Goal: Task Accomplishment & Management: Use online tool/utility

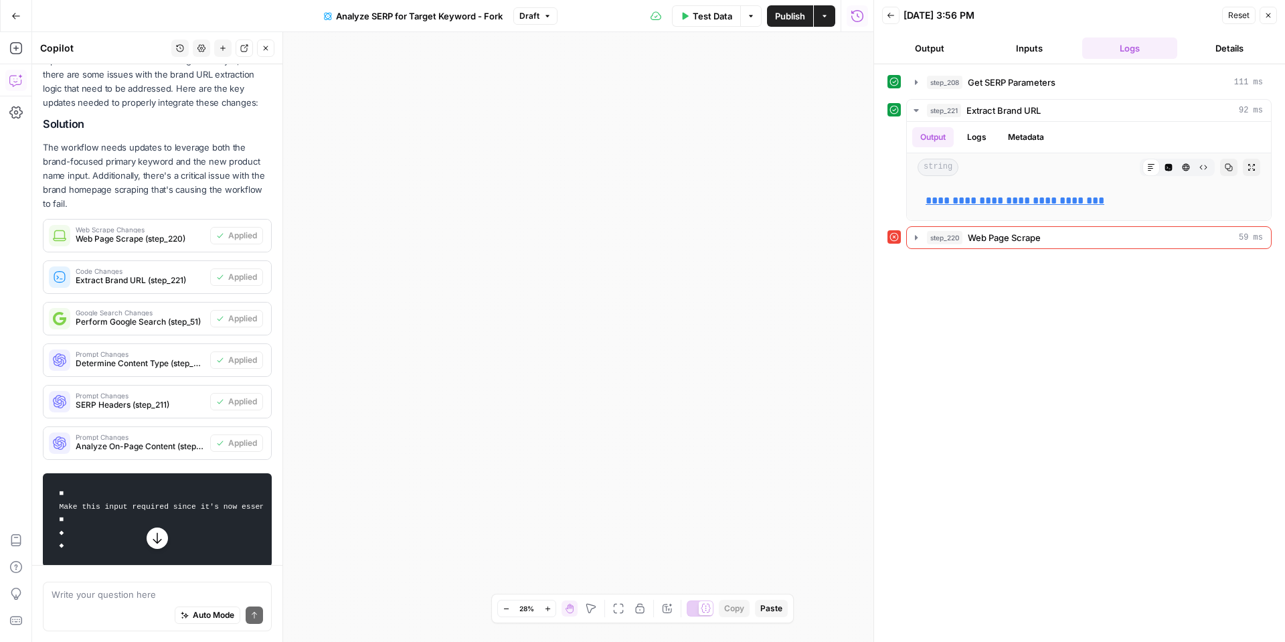
scroll to position [290, 0]
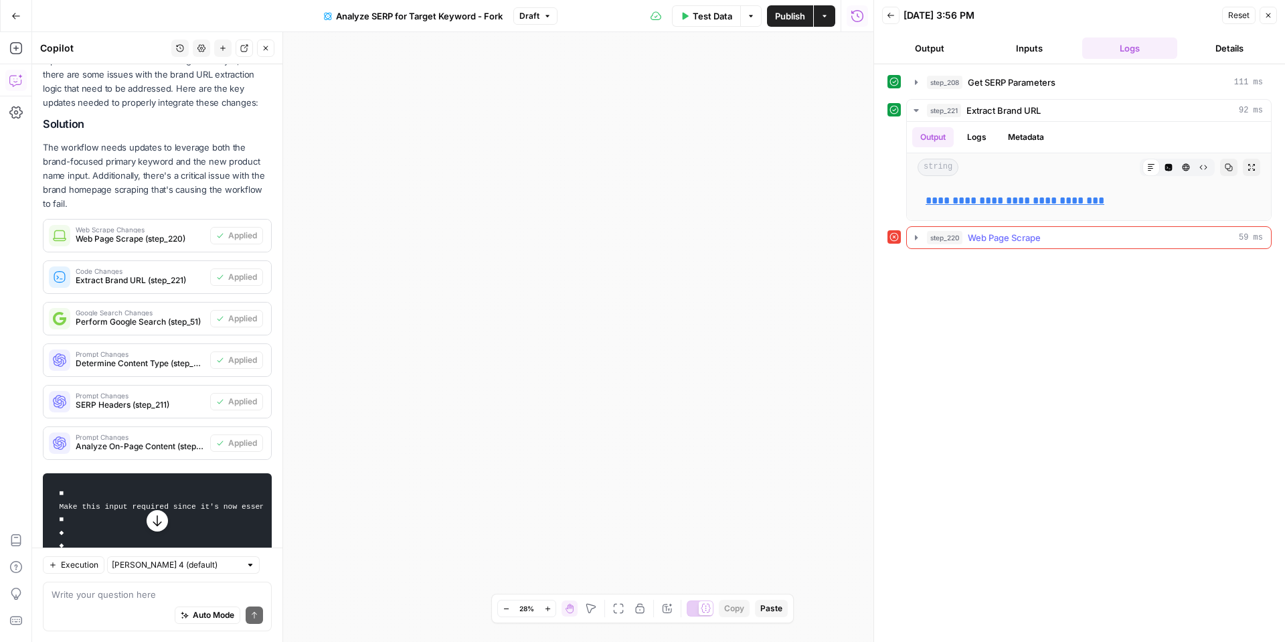
click at [914, 240] on icon "button" at bounding box center [916, 237] width 11 height 11
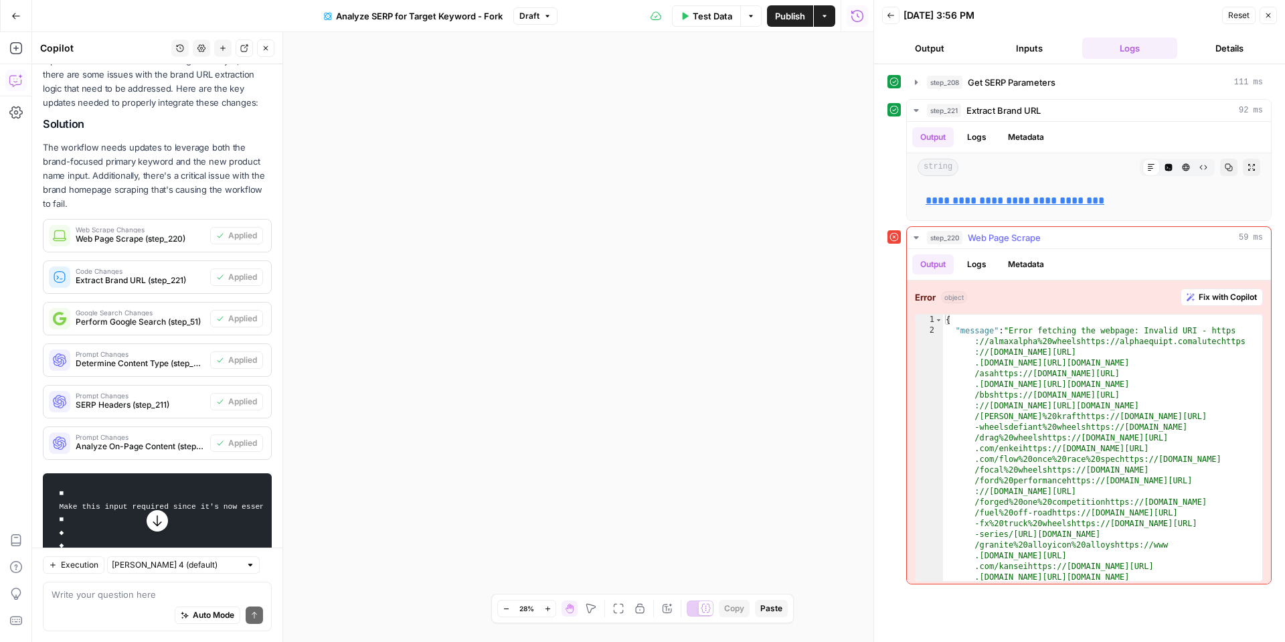
click at [914, 240] on icon "button" at bounding box center [916, 237] width 11 height 11
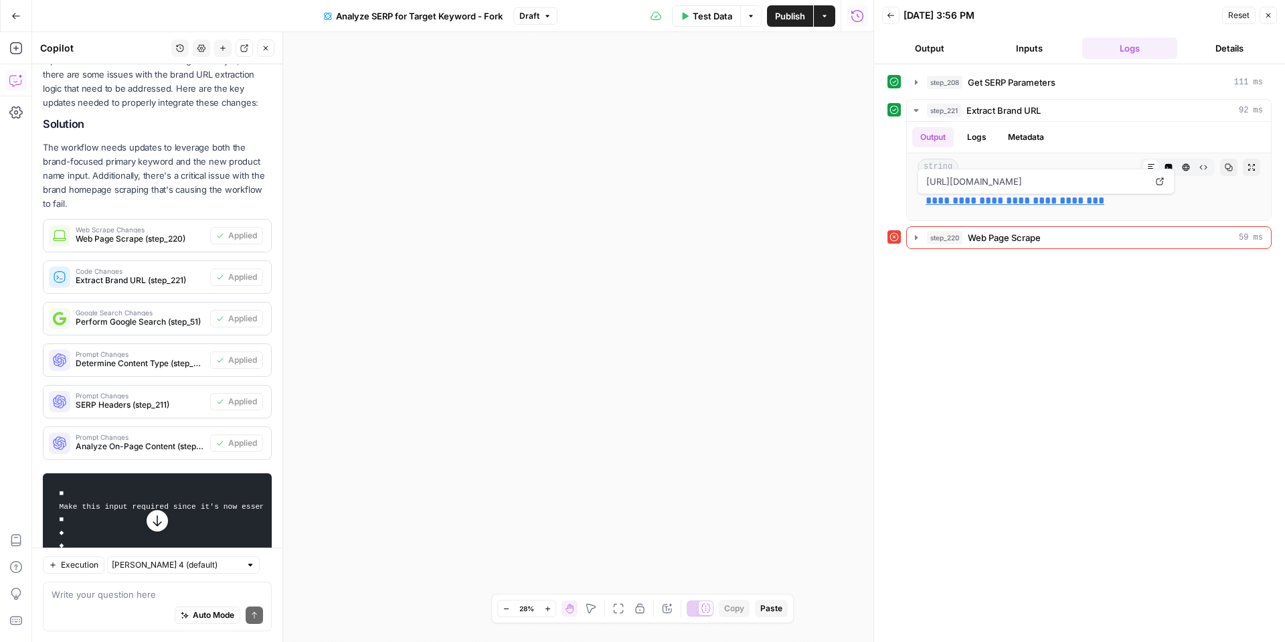
click at [1263, 19] on button "Close" at bounding box center [1268, 15] width 17 height 17
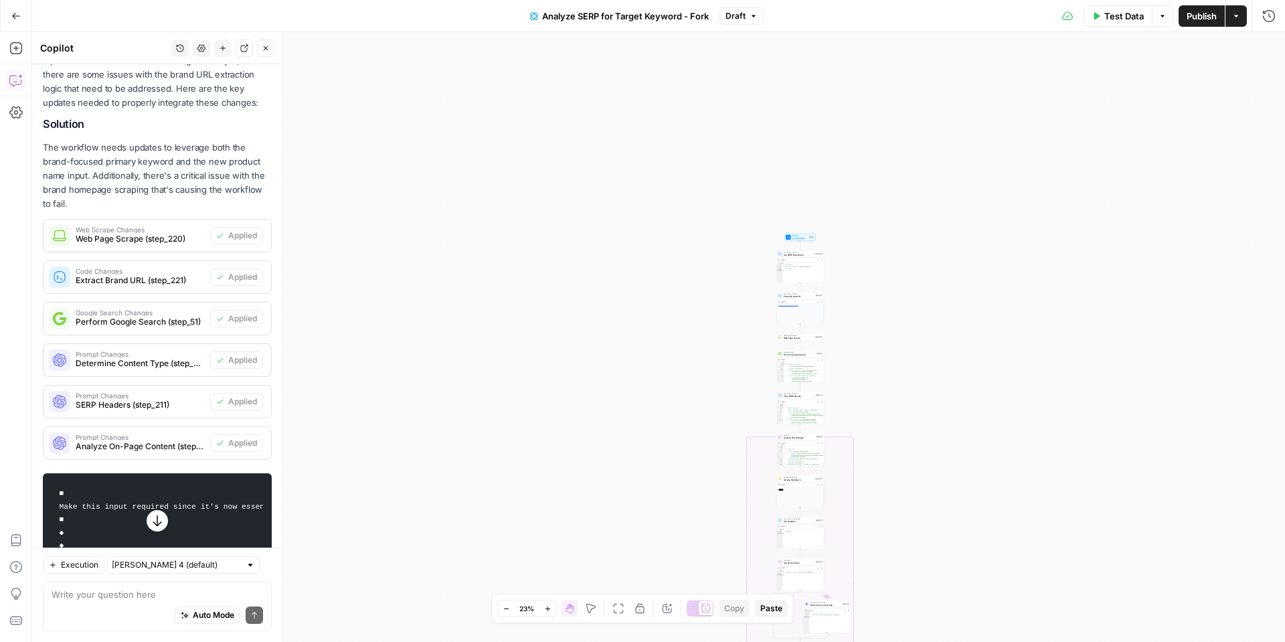
click at [907, 315] on div "**********" at bounding box center [658, 337] width 1253 height 610
drag, startPoint x: 891, startPoint y: 315, endPoint x: 799, endPoint y: 277, distance: 99.3
click at [799, 277] on div "**********" at bounding box center [658, 337] width 1253 height 610
click at [778, 276] on div "**********" at bounding box center [658, 337] width 1253 height 610
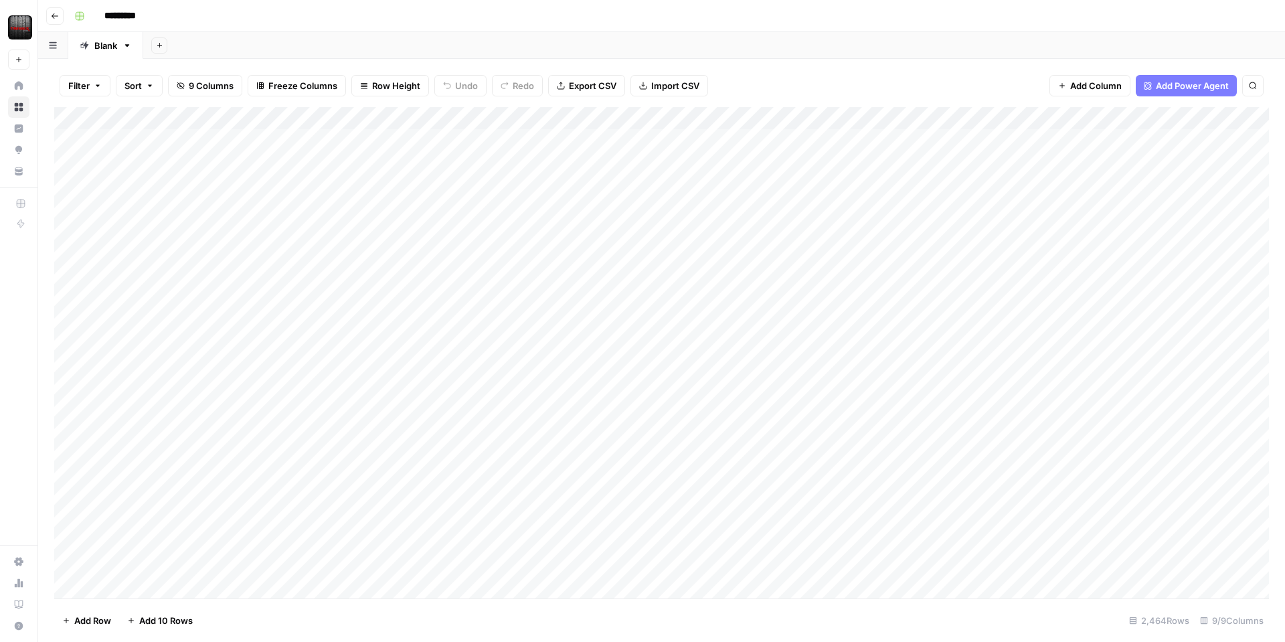
click at [54, 14] on icon "button" at bounding box center [55, 16] width 8 height 8
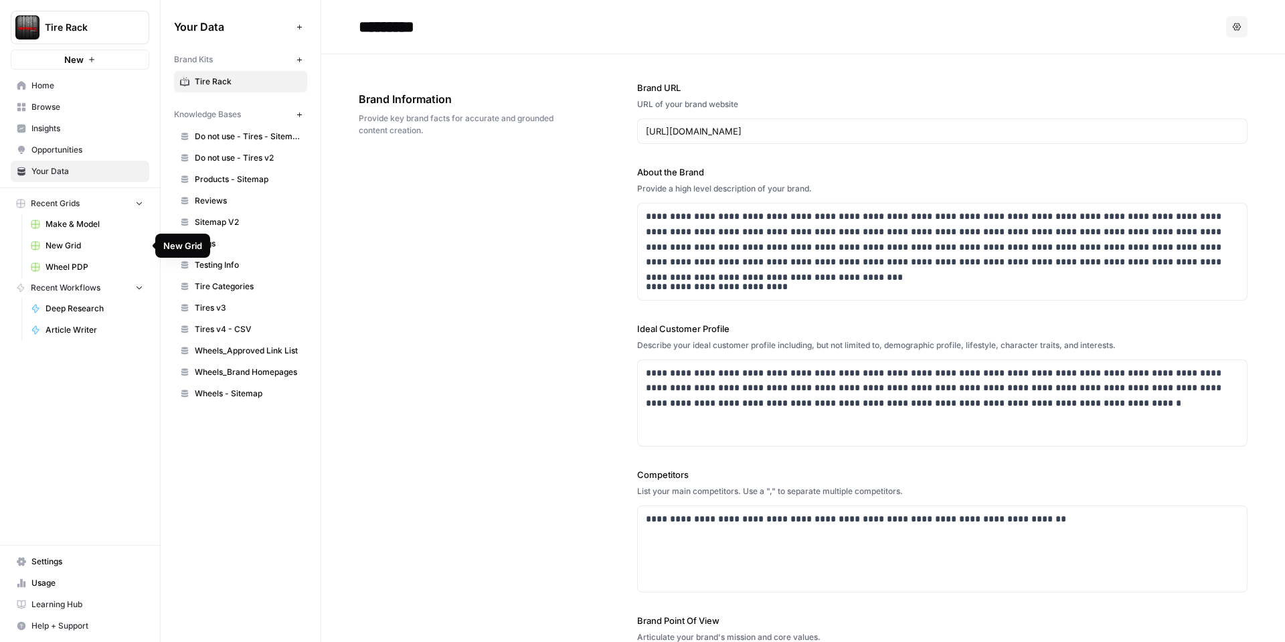
click at [65, 242] on span "New Grid" at bounding box center [95, 246] width 98 height 12
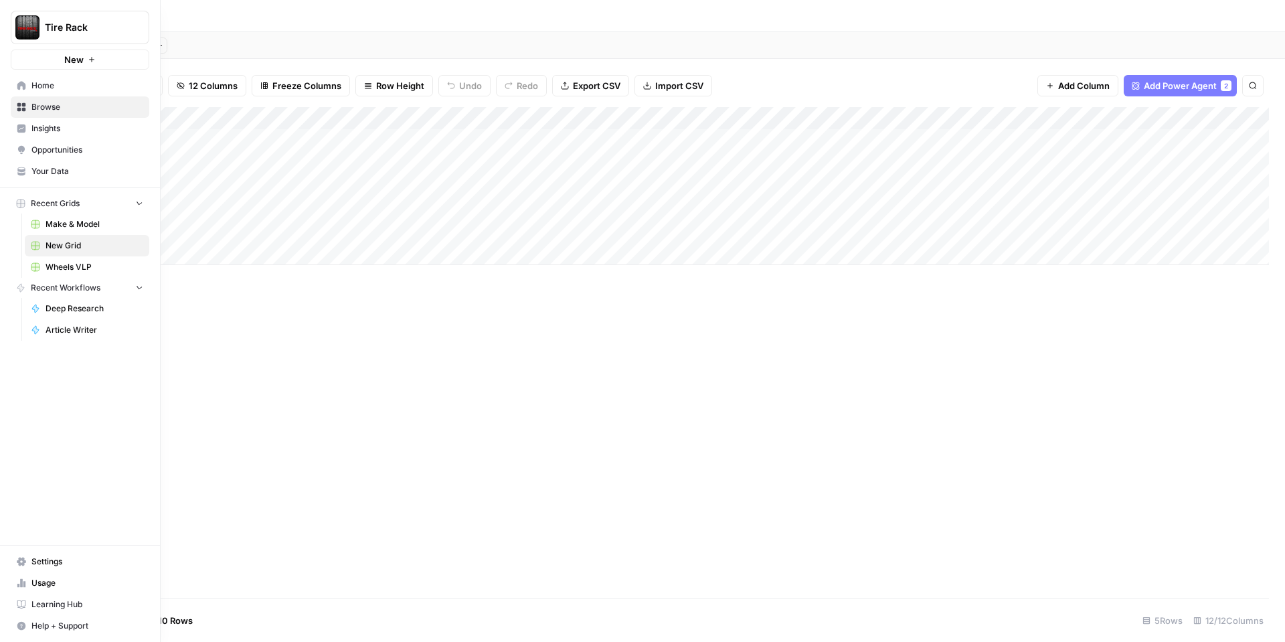
click at [17, 90] on icon at bounding box center [21, 85] width 9 height 9
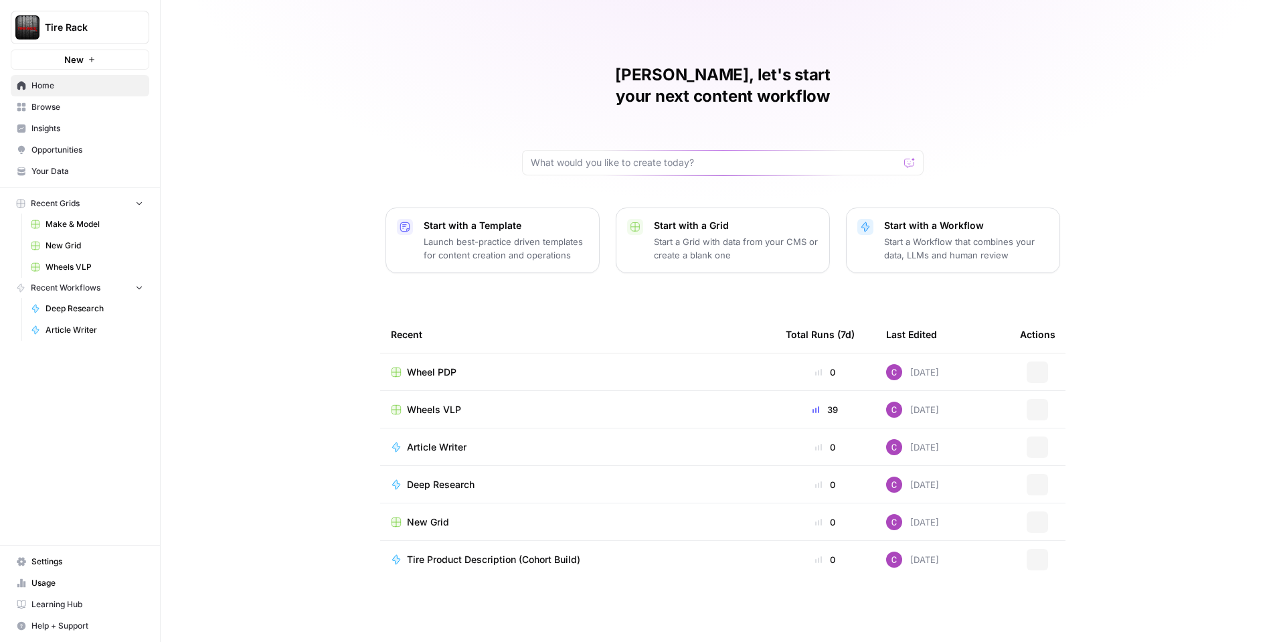
click at [479, 478] on div "Deep Research" at bounding box center [446, 484] width 78 height 13
click at [72, 253] on link "New Grid" at bounding box center [87, 245] width 125 height 21
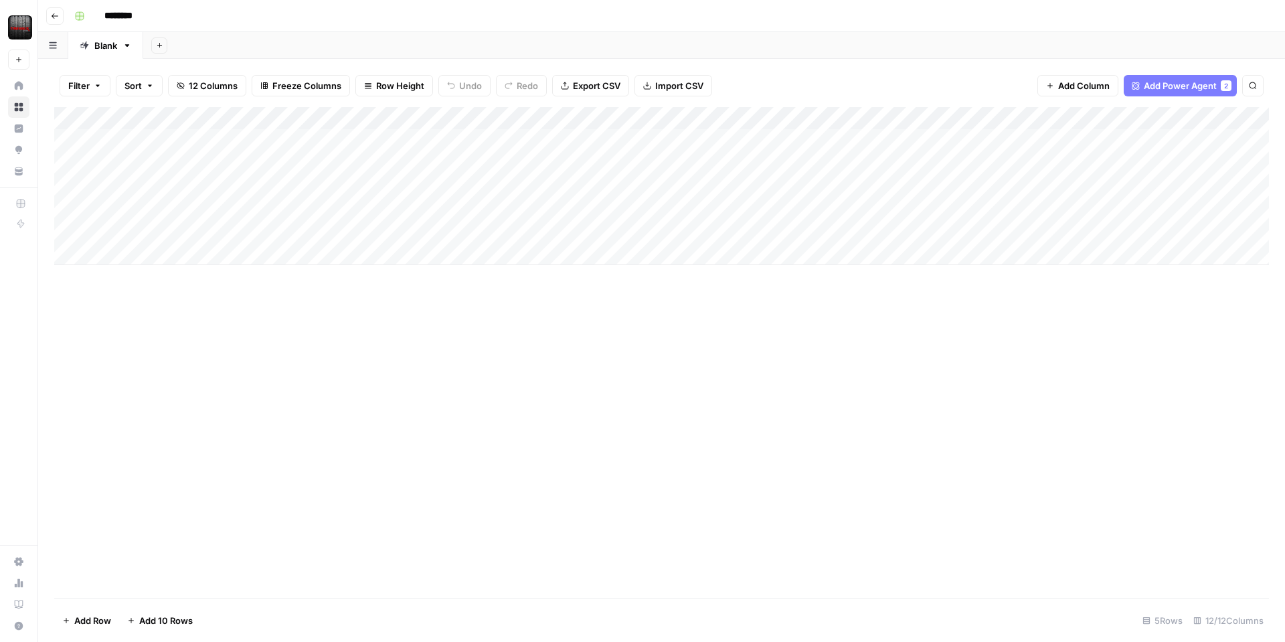
click at [183, 253] on div "Add Column" at bounding box center [661, 186] width 1215 height 158
click at [203, 115] on div "Add Column" at bounding box center [661, 197] width 1215 height 181
click at [1130, 116] on div "Add Column" at bounding box center [661, 197] width 1215 height 181
click at [344, 185] on div "Add Column" at bounding box center [661, 197] width 1215 height 181
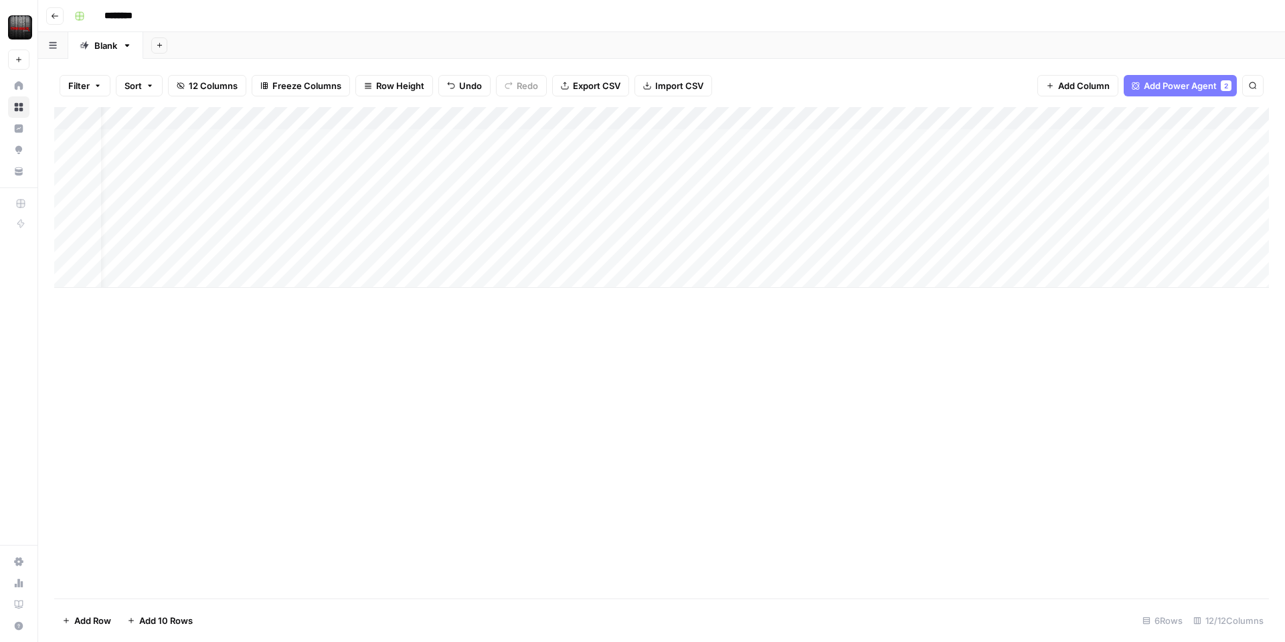
scroll to position [0, 0]
click at [177, 135] on div "Add Column" at bounding box center [661, 197] width 1215 height 181
click at [836, 113] on div "Add Column" at bounding box center [661, 197] width 1215 height 181
click at [1110, 116] on div "Add Column" at bounding box center [661, 197] width 1215 height 181
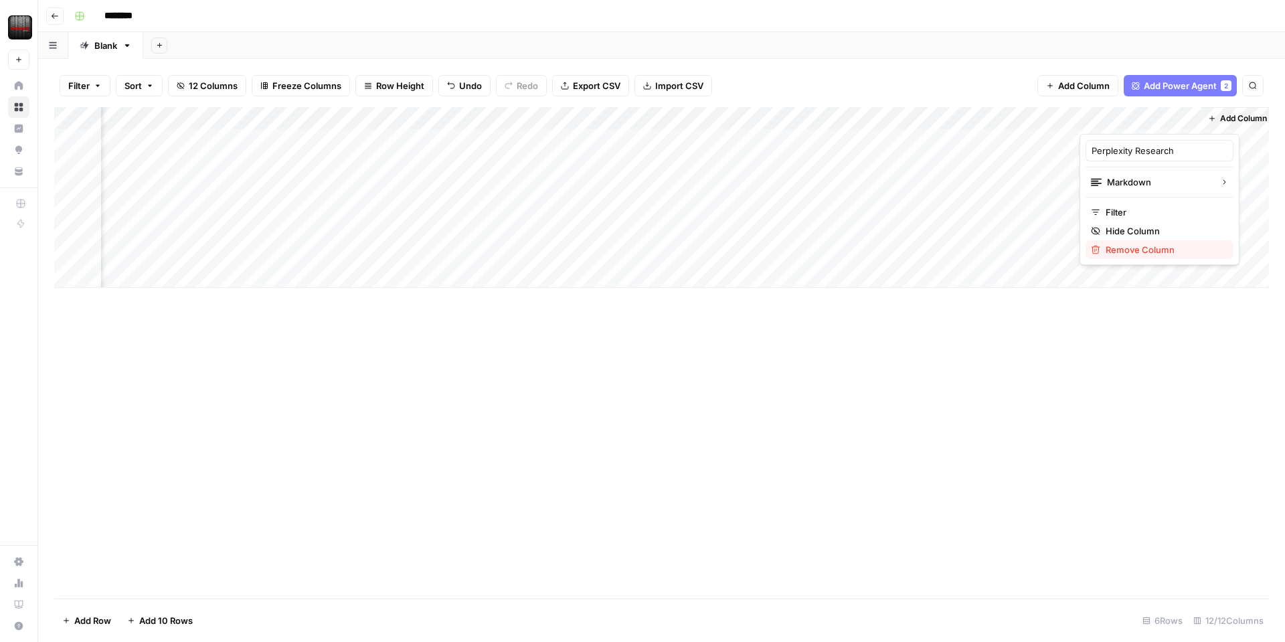
click at [1108, 247] on span "Remove Column" at bounding box center [1164, 249] width 117 height 13
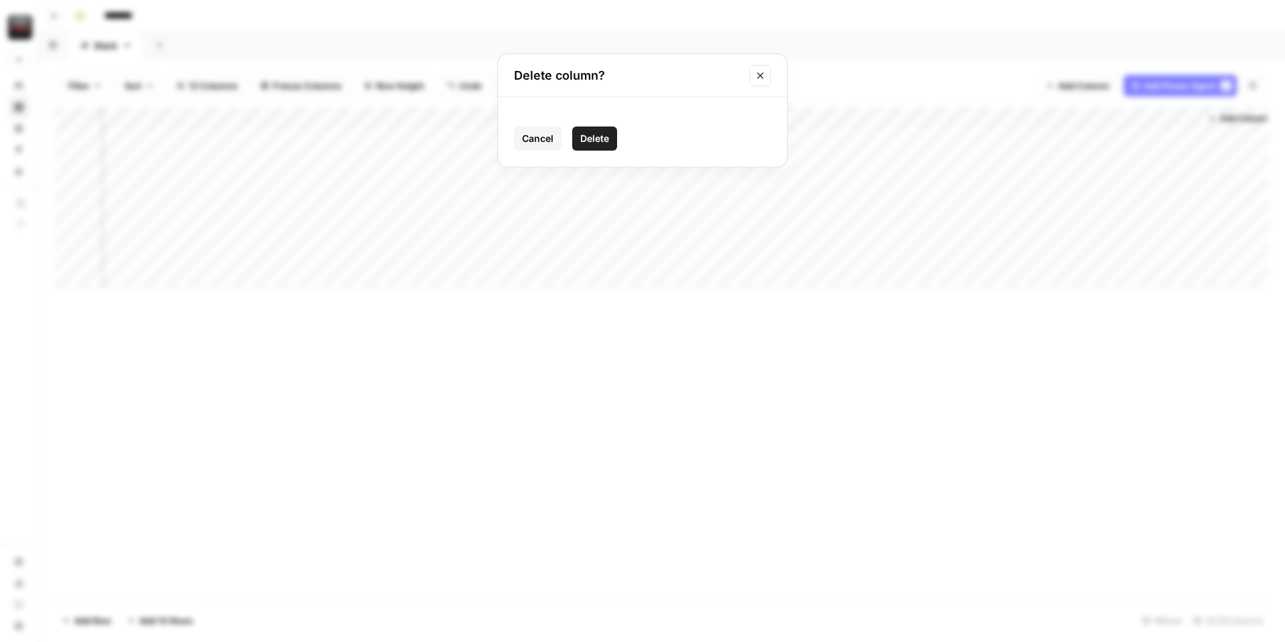
click at [596, 134] on span "Delete" at bounding box center [594, 138] width 29 height 13
click at [261, 122] on div "Add Column" at bounding box center [661, 197] width 1215 height 181
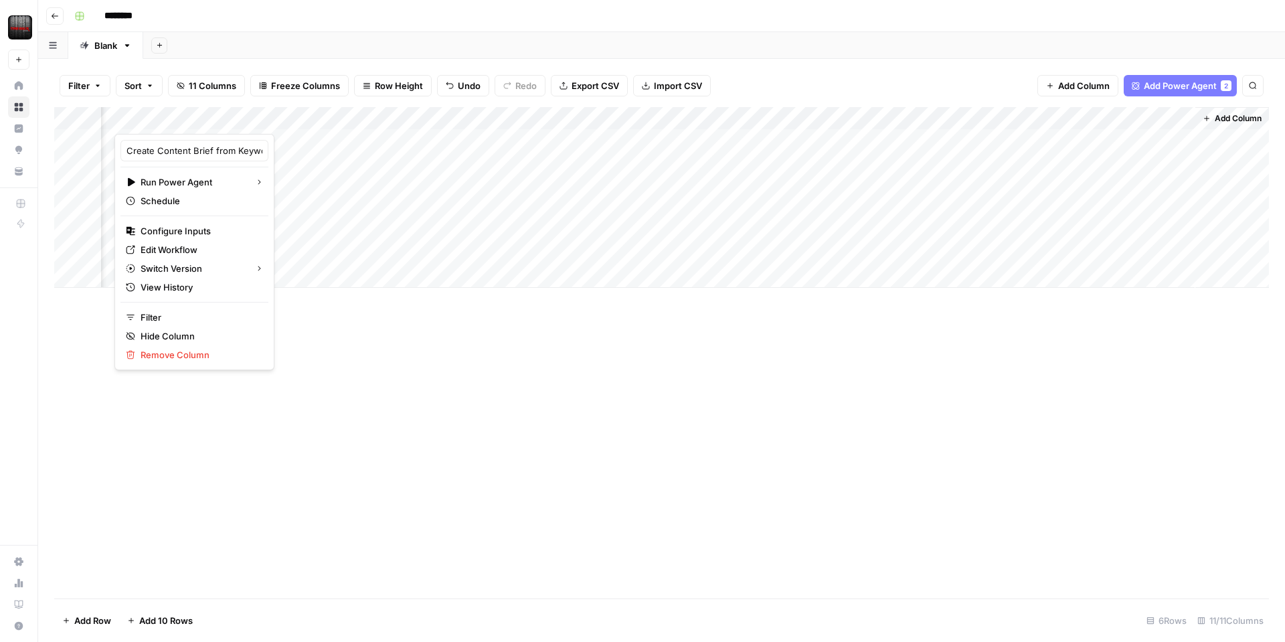
click at [1145, 118] on div "Add Column" at bounding box center [661, 197] width 1215 height 181
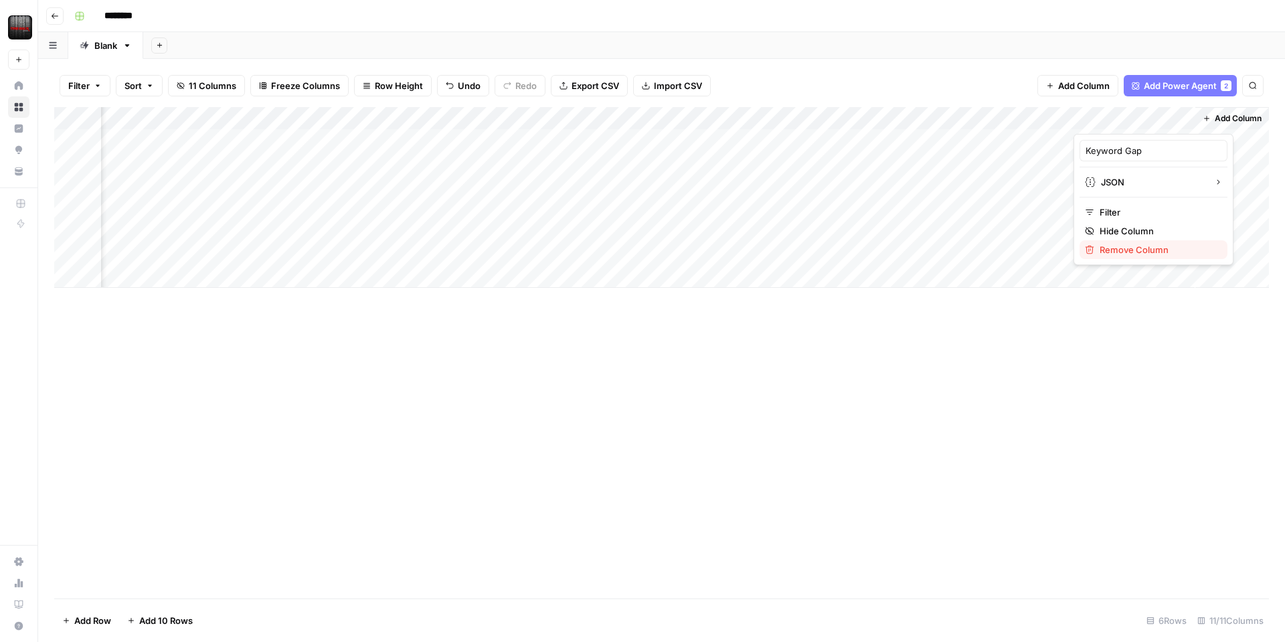
click at [1113, 248] on span "Remove Column" at bounding box center [1158, 249] width 117 height 13
click at [604, 135] on span "Delete" at bounding box center [594, 138] width 29 height 13
click at [415, 122] on div "Add Column" at bounding box center [661, 197] width 1215 height 181
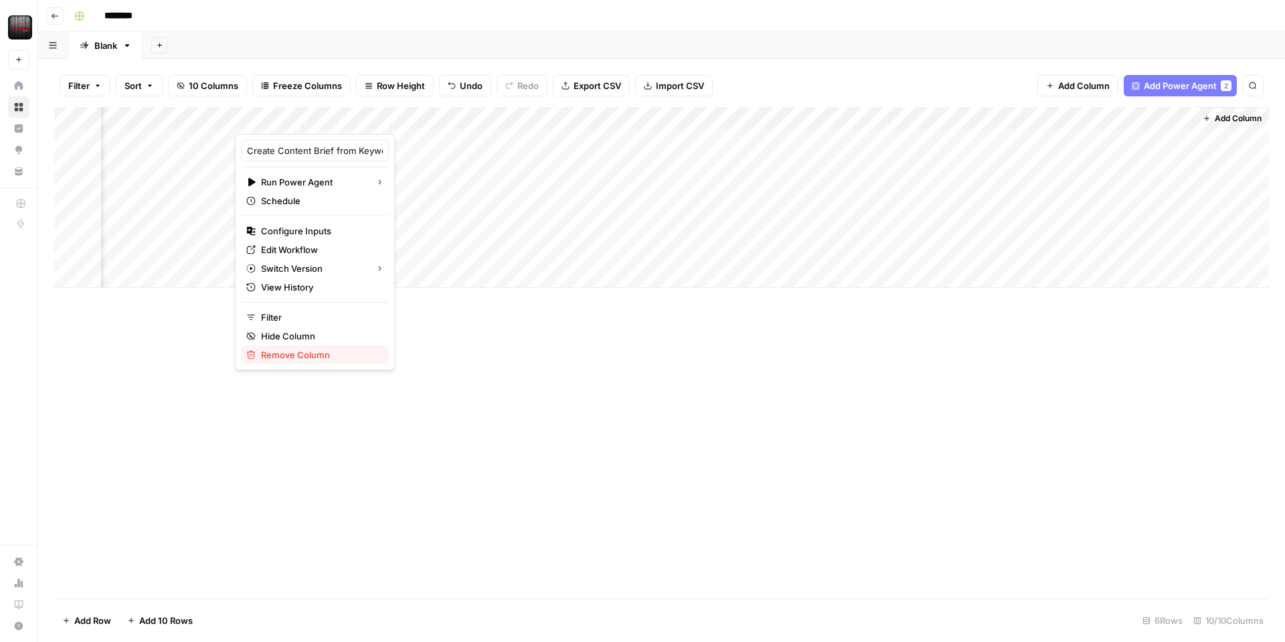
click at [326, 358] on span "Remove Column" at bounding box center [319, 354] width 117 height 13
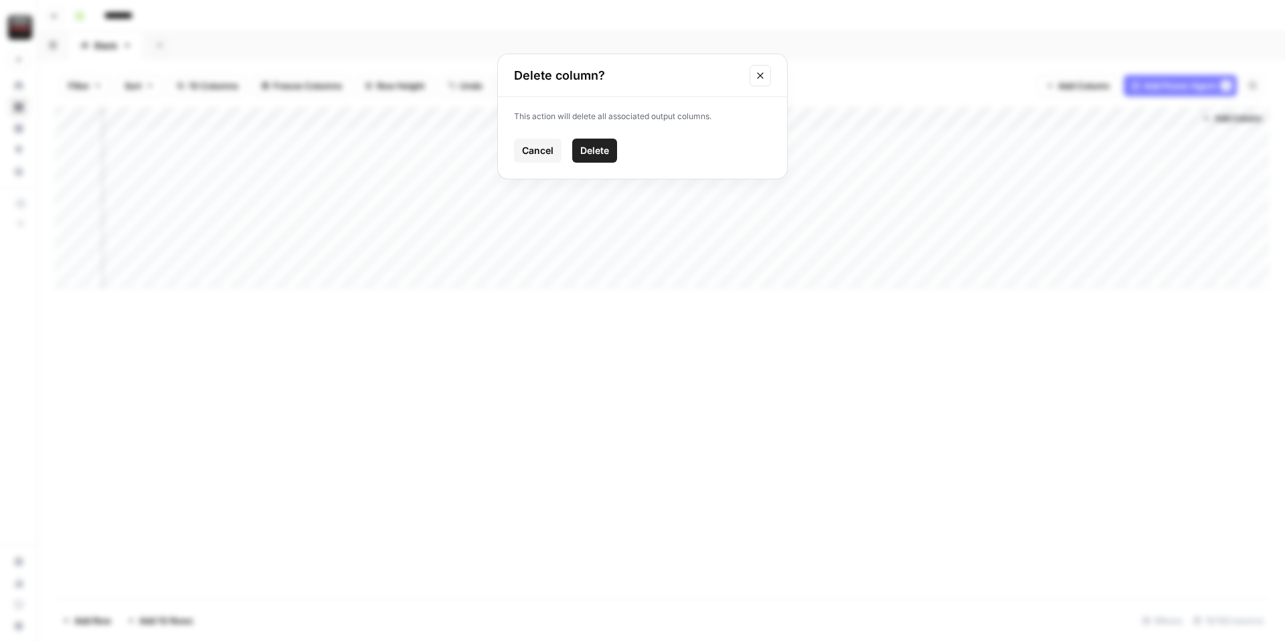
click at [596, 143] on button "Delete" at bounding box center [594, 151] width 45 height 24
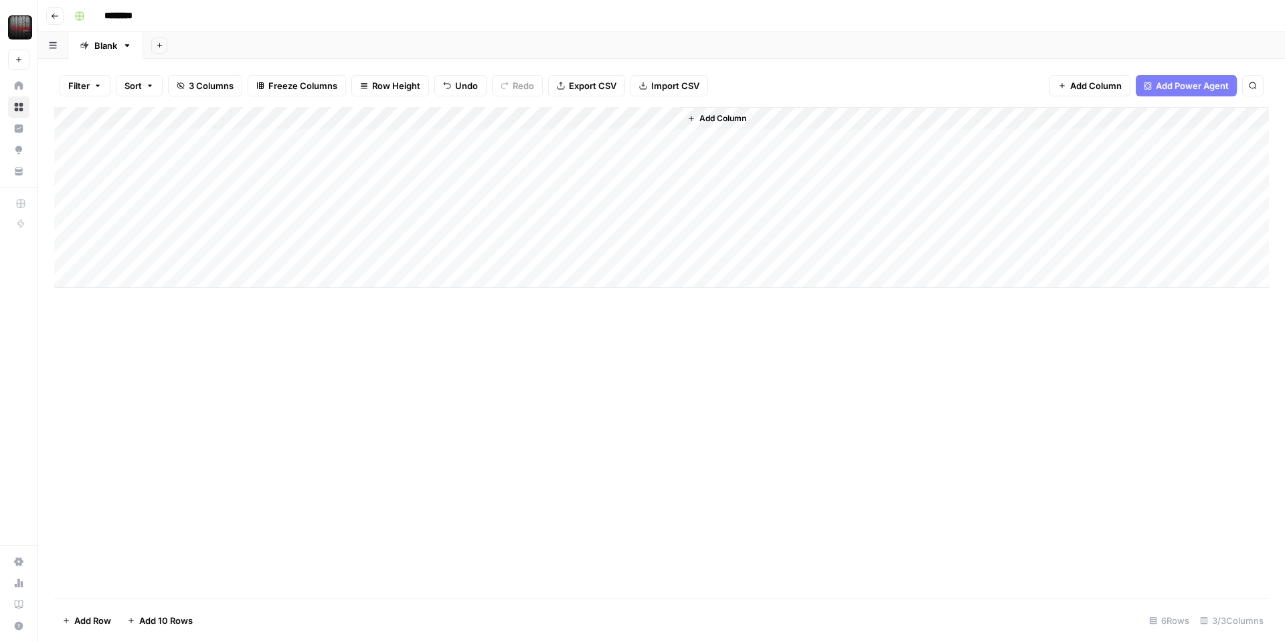
click at [224, 143] on div "Add Column" at bounding box center [661, 197] width 1215 height 181
click at [603, 170] on div "Add Column" at bounding box center [661, 197] width 1215 height 181
click at [175, 124] on div "Add Column" at bounding box center [661, 197] width 1215 height 181
click at [181, 122] on div at bounding box center [197, 120] width 193 height 27
click at [185, 119] on div at bounding box center [197, 120] width 193 height 27
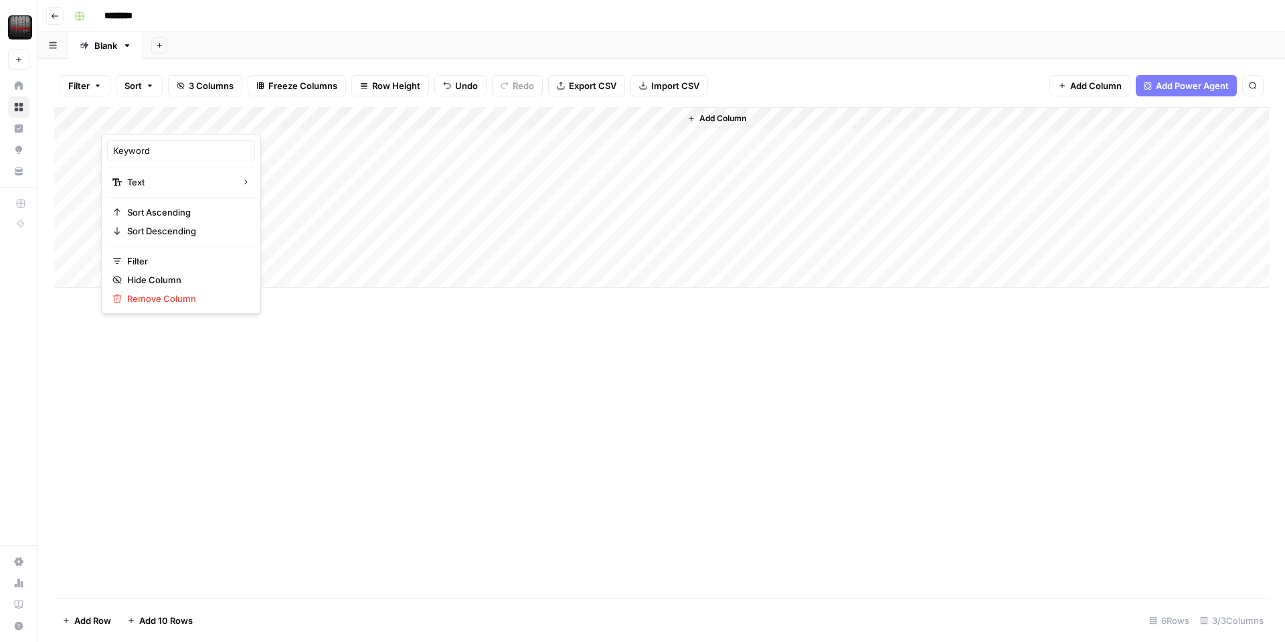
click at [252, 363] on div "Add Column" at bounding box center [661, 352] width 1215 height 491
click at [174, 122] on div "Add Column" at bounding box center [661, 197] width 1215 height 181
click at [159, 146] on input "Keyword" at bounding box center [181, 150] width 136 height 13
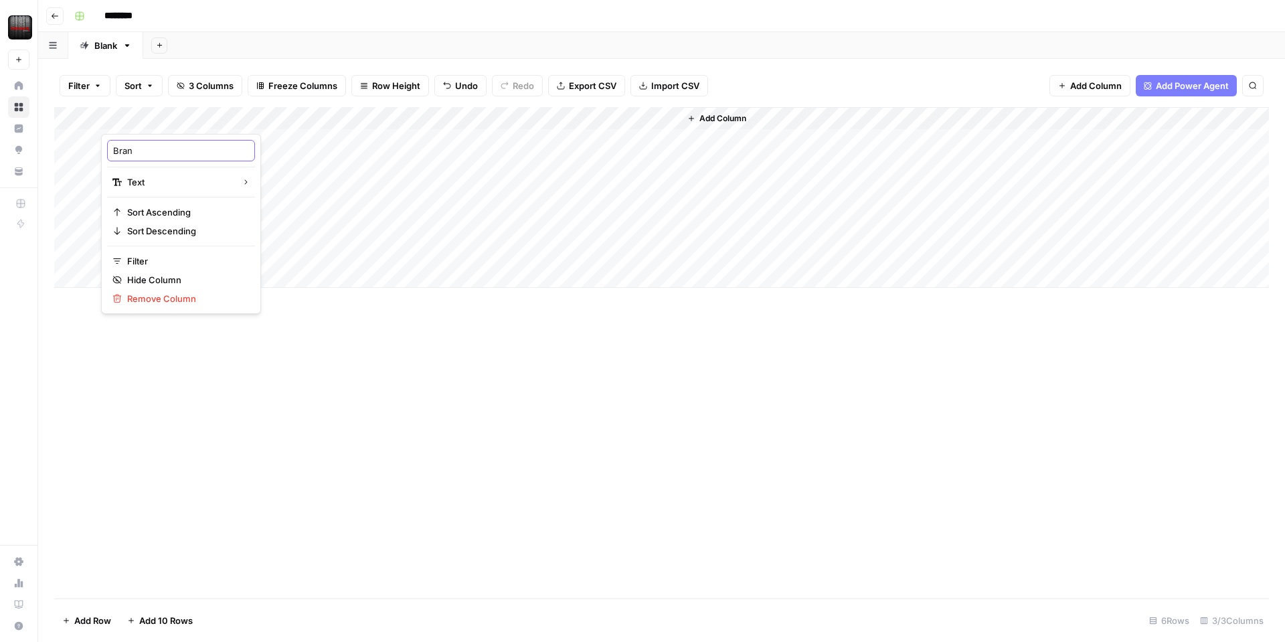
type input "Brand"
click at [363, 114] on div "Add Column" at bounding box center [661, 197] width 1215 height 181
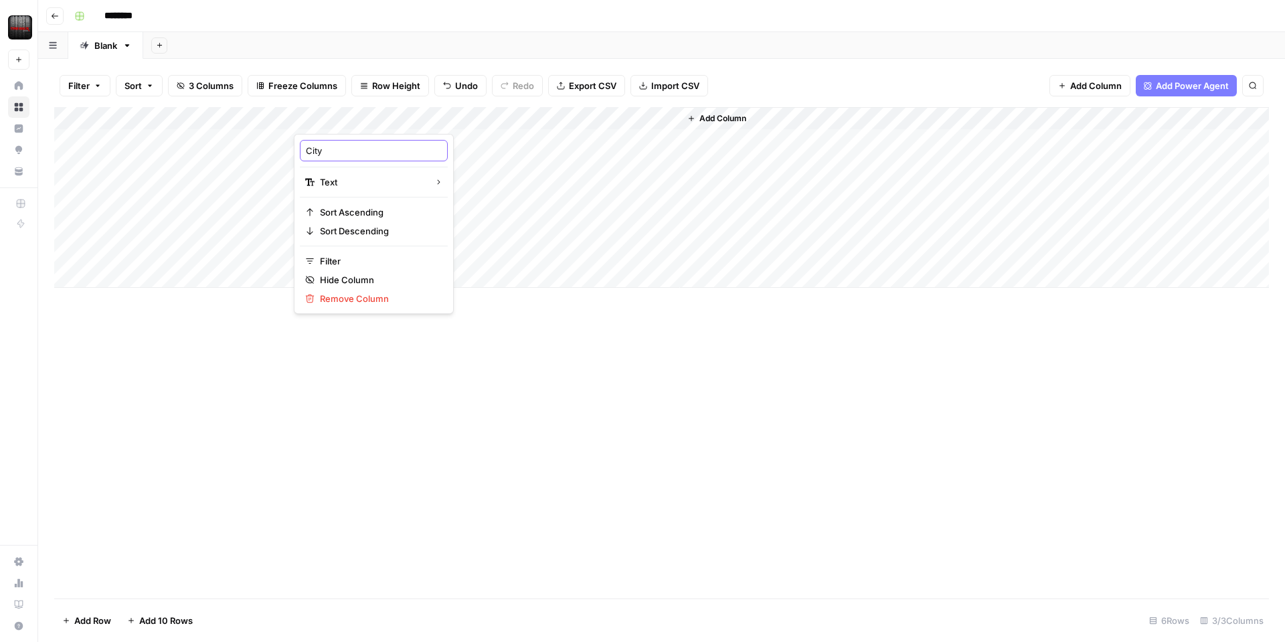
click at [327, 154] on input "City" at bounding box center [374, 150] width 136 height 13
type input "URL"
click at [585, 112] on div "Add Column" at bounding box center [661, 197] width 1215 height 181
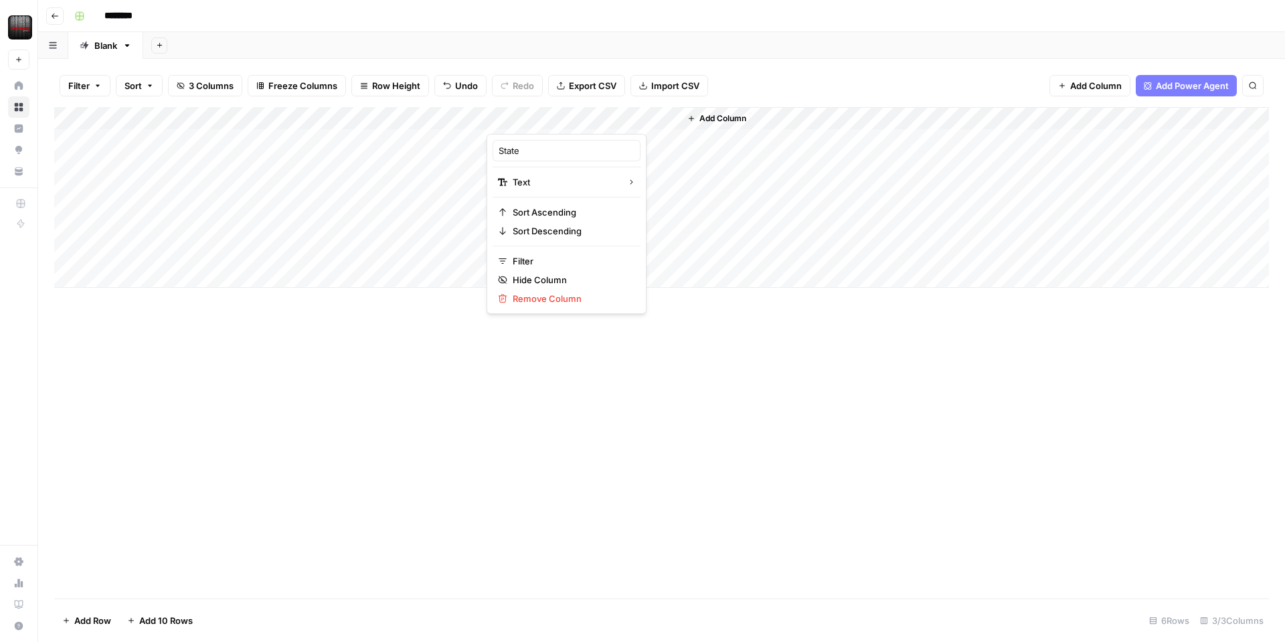
click at [396, 114] on div "Add Column" at bounding box center [661, 197] width 1215 height 181
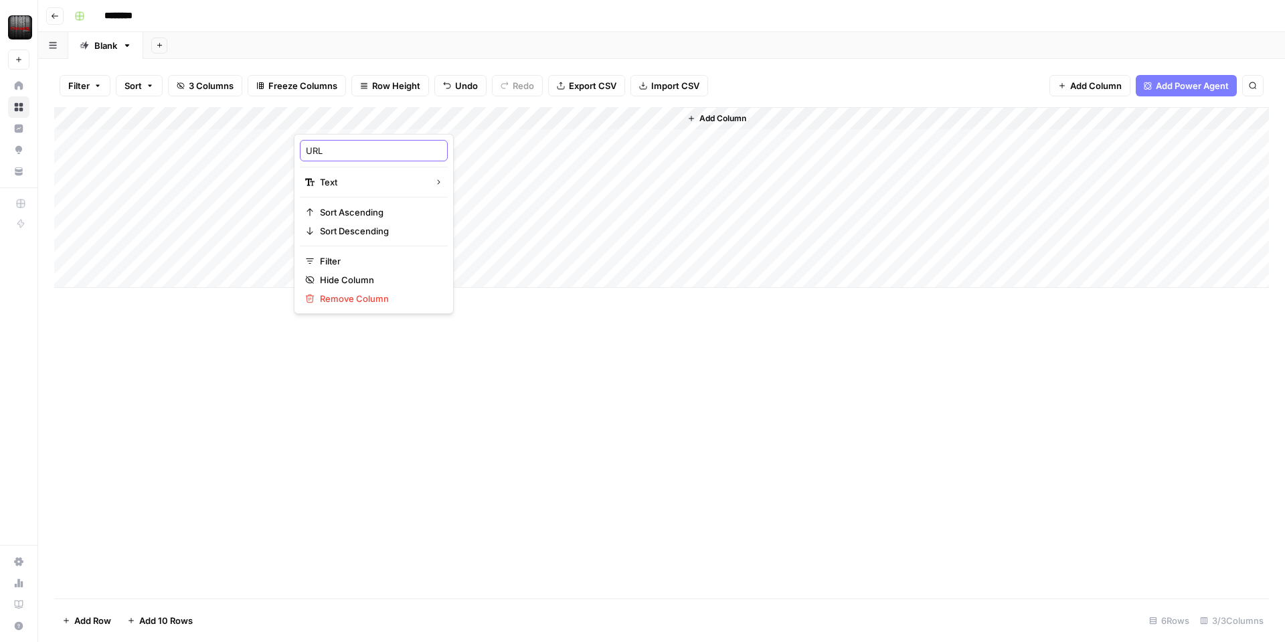
click at [355, 150] on input "URL" at bounding box center [374, 150] width 136 height 13
click at [354, 151] on input "URL" at bounding box center [374, 150] width 136 height 13
click at [475, 114] on div "Add Column" at bounding box center [661, 197] width 1215 height 181
click at [344, 299] on span "Remove Column" at bounding box center [378, 298] width 117 height 13
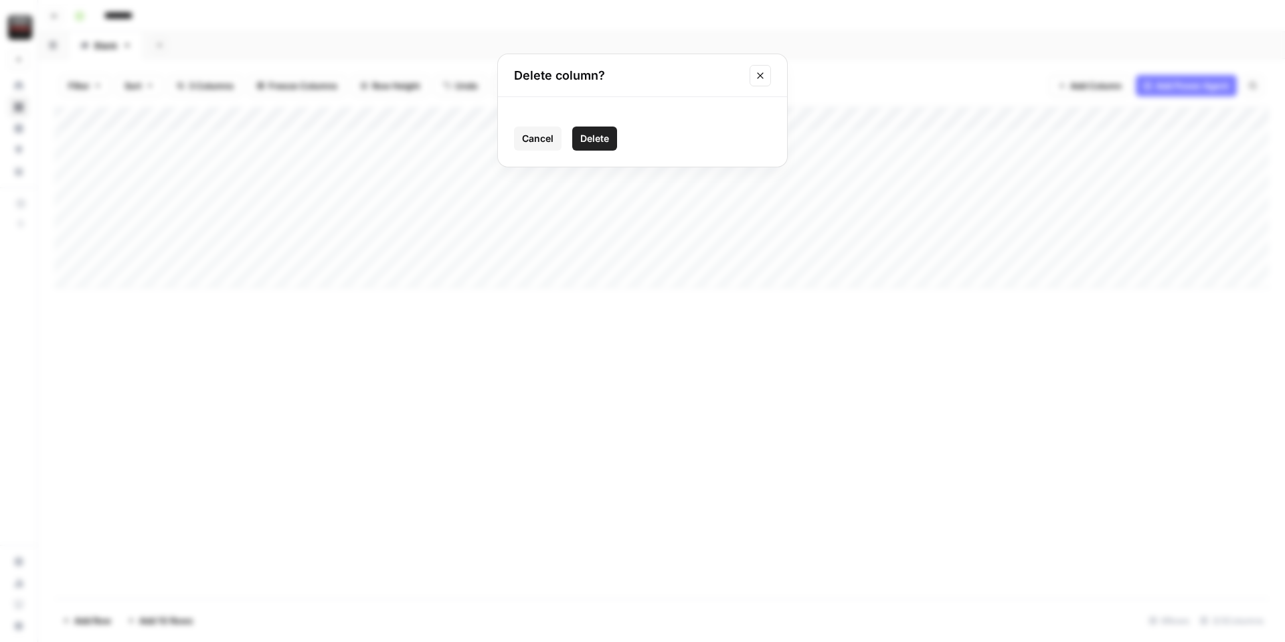
click at [612, 143] on button "Delete" at bounding box center [594, 139] width 45 height 24
click at [329, 116] on div "Add Column" at bounding box center [661, 197] width 1215 height 181
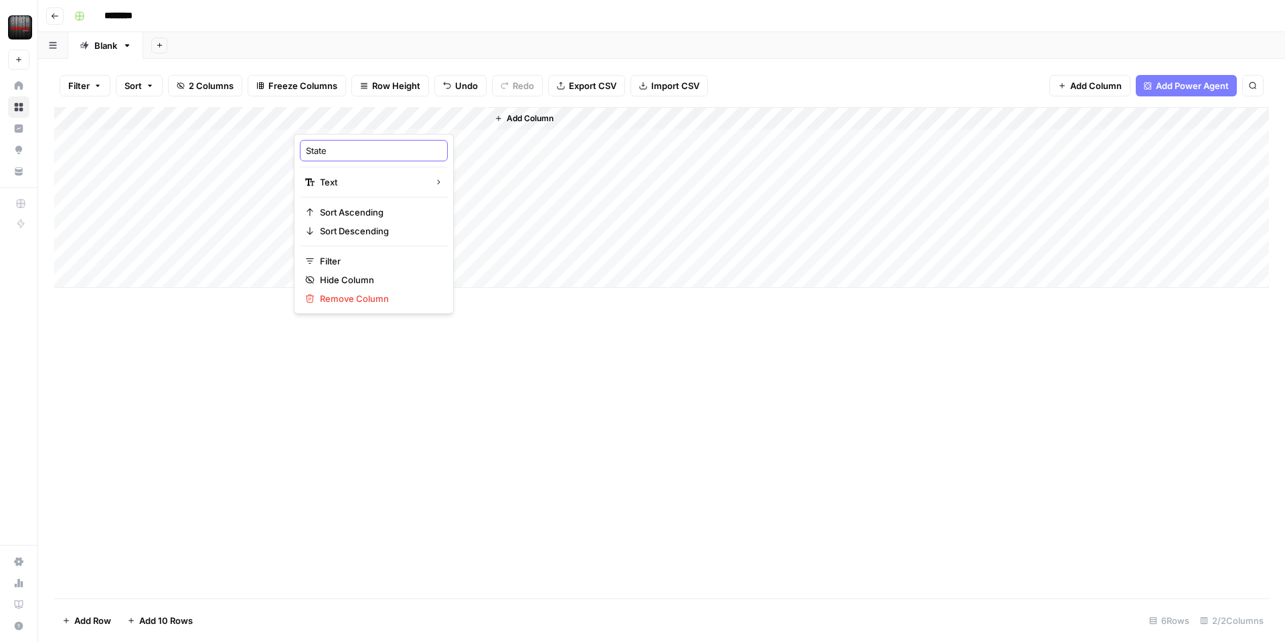
click at [319, 147] on input "State" at bounding box center [374, 150] width 136 height 13
type input "Title Tag"
drag, startPoint x: 523, startPoint y: 341, endPoint x: 521, endPoint y: 331, distance: 10.1
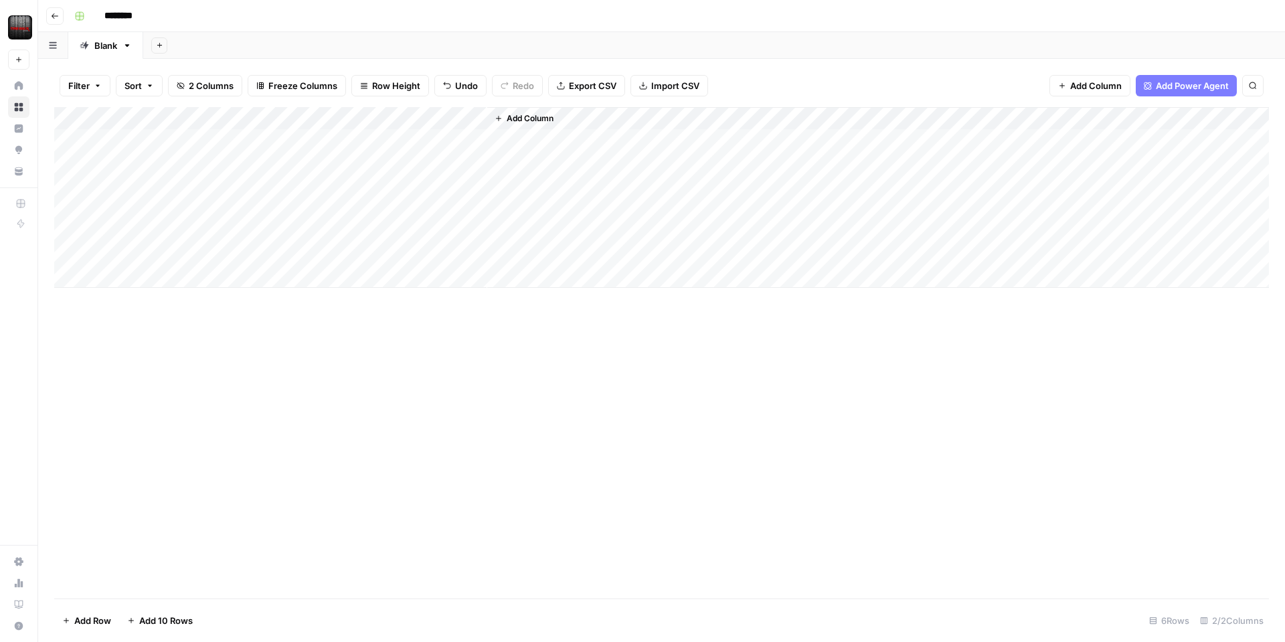
click at [523, 334] on div "Add Column" at bounding box center [661, 352] width 1215 height 491
click at [513, 116] on span "Add Column" at bounding box center [530, 118] width 47 height 12
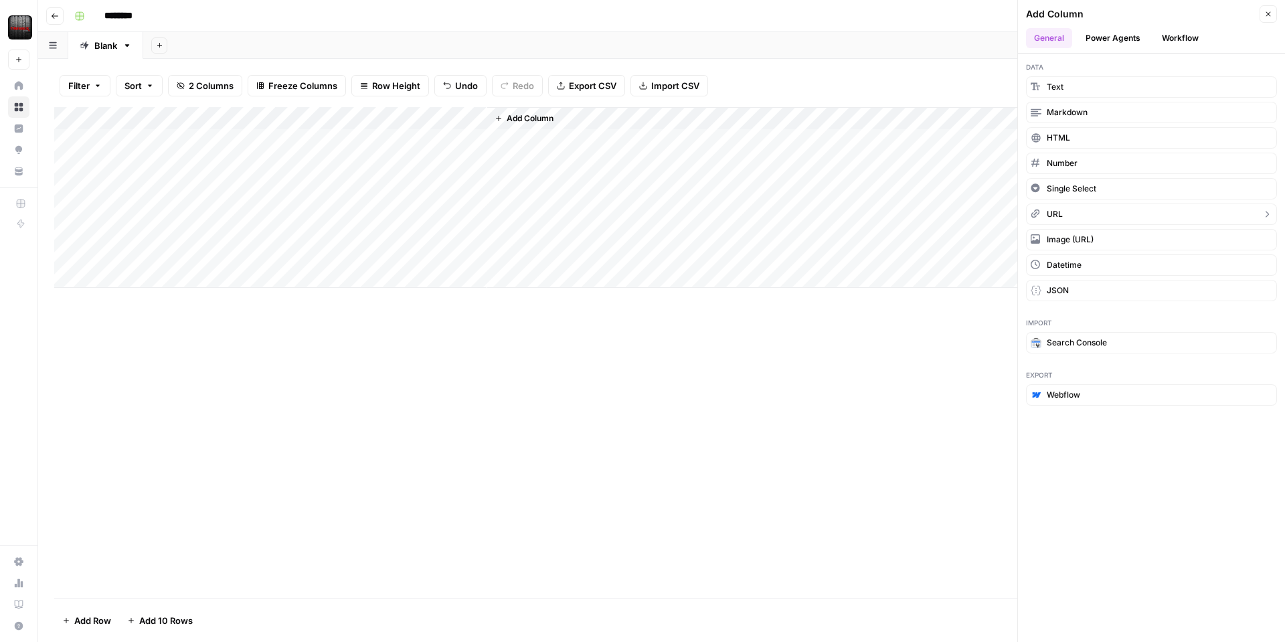
click at [1062, 206] on button "URL" at bounding box center [1151, 213] width 251 height 21
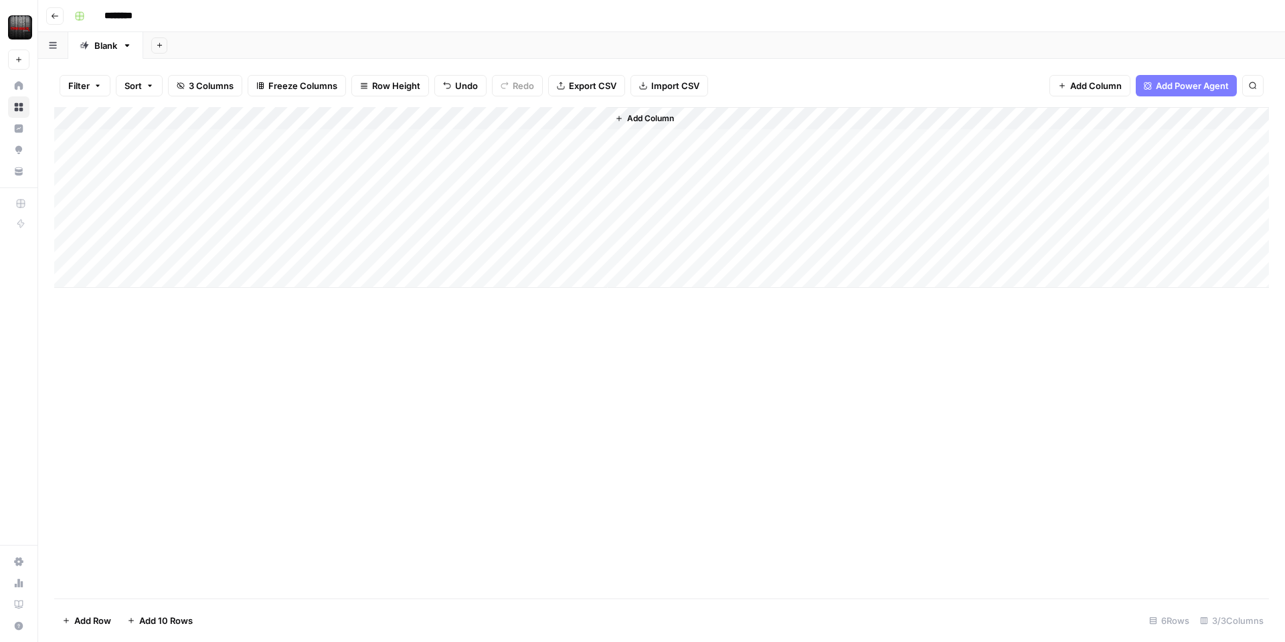
click at [546, 122] on div "Add Column" at bounding box center [661, 197] width 1215 height 181
click at [422, 145] on div "Add Column" at bounding box center [661, 197] width 1215 height 181
click at [537, 123] on div "Add Column" at bounding box center [661, 197] width 1215 height 181
click at [527, 151] on input "New Column" at bounding box center [567, 150] width 136 height 13
click at [528, 152] on input "New Column" at bounding box center [567, 150] width 136 height 13
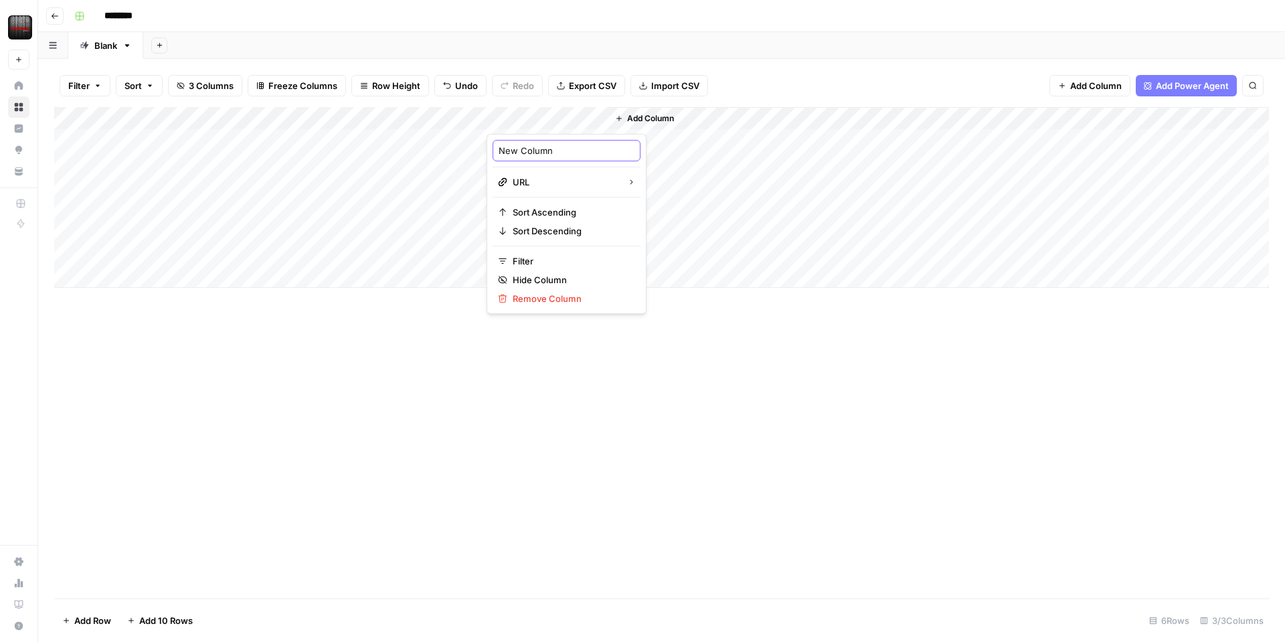
click at [528, 152] on input "New Column" at bounding box center [567, 150] width 136 height 13
click at [529, 152] on input "New Column" at bounding box center [567, 150] width 136 height 13
type input "U"
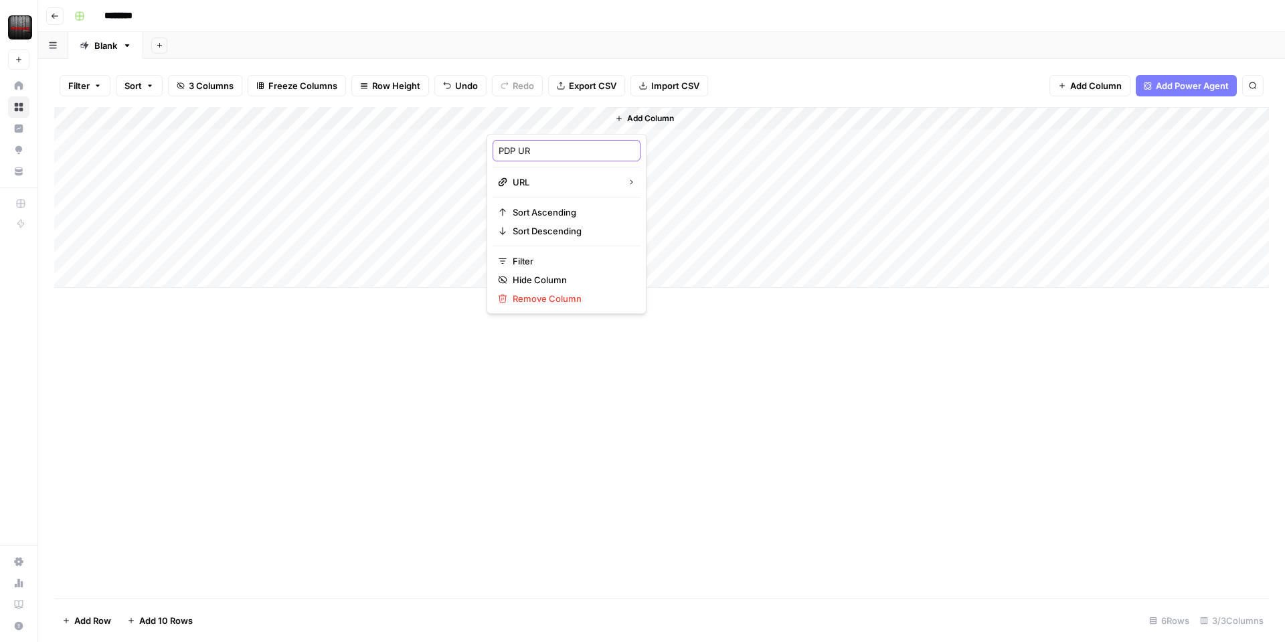
type input "PDP URL"
click at [556, 181] on div "Add Column" at bounding box center [661, 197] width 1215 height 181
click at [562, 129] on div "Add Column" at bounding box center [661, 197] width 1215 height 181
click at [540, 140] on div "Add Column" at bounding box center [661, 197] width 1215 height 181
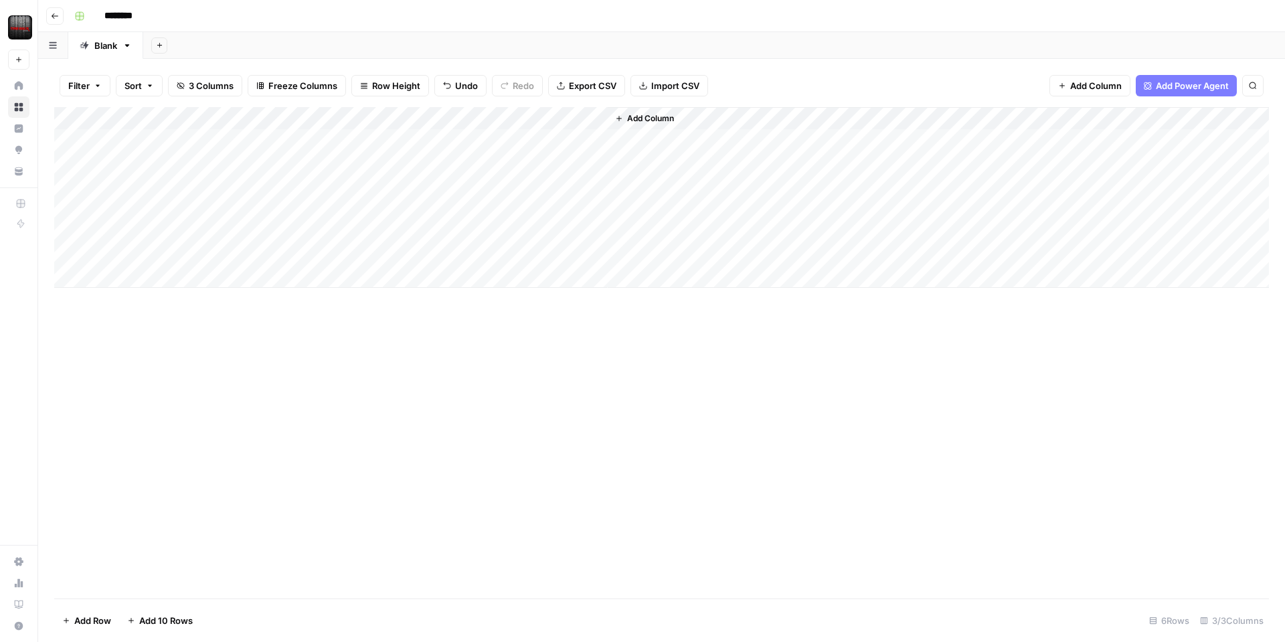
click at [669, 120] on span "Add Column" at bounding box center [650, 118] width 47 height 12
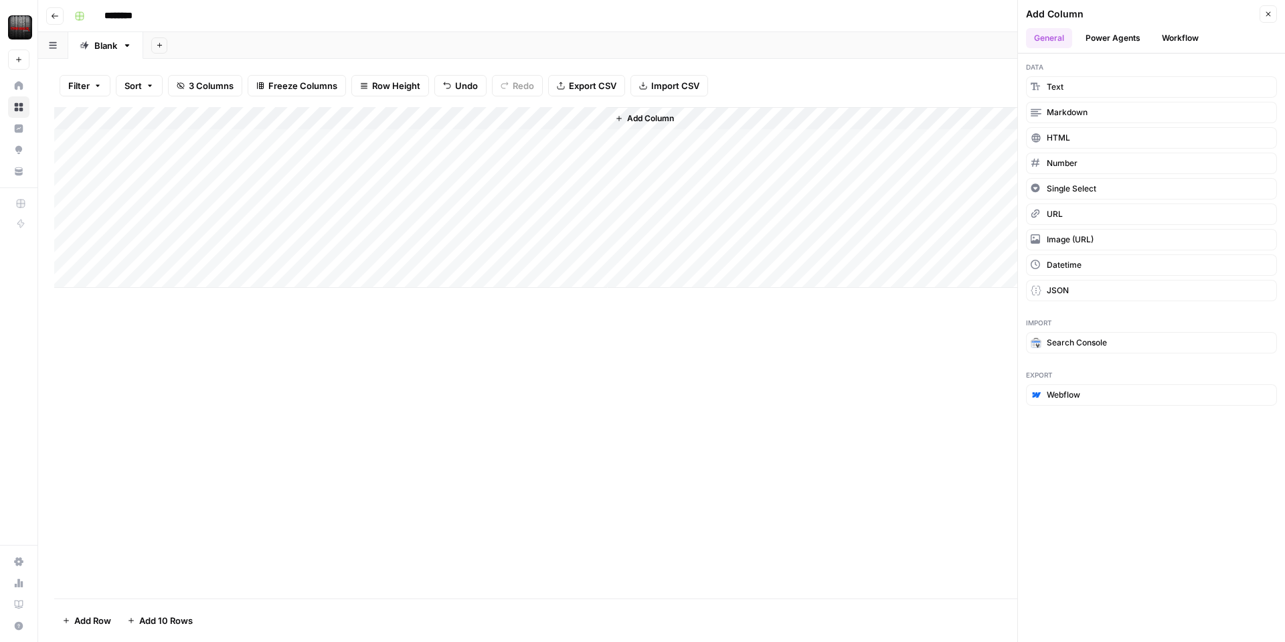
click at [549, 367] on div "Add Column" at bounding box center [661, 352] width 1215 height 491
click at [141, 145] on div "Add Column" at bounding box center [661, 197] width 1215 height 181
click at [604, 147] on div "Add Column" at bounding box center [661, 197] width 1215 height 181
click at [441, 160] on div "Add Column" at bounding box center [661, 197] width 1215 height 181
click at [451, 145] on div "Add Column" at bounding box center [661, 197] width 1215 height 181
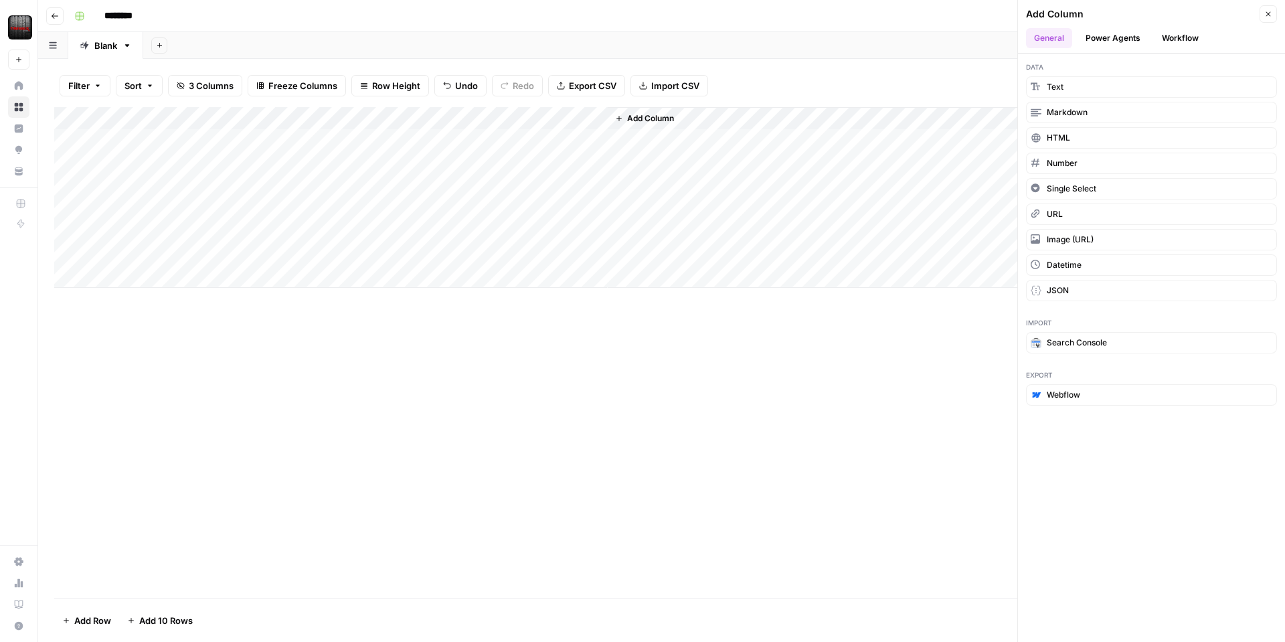
click at [424, 175] on div "Add Column" at bounding box center [661, 197] width 1215 height 181
click at [546, 146] on div "Add Column" at bounding box center [661, 197] width 1215 height 181
click at [547, 147] on div "Add Column" at bounding box center [661, 197] width 1215 height 181
drag, startPoint x: 480, startPoint y: 185, endPoint x: 518, endPoint y: 145, distance: 55.4
click at [485, 182] on div "Add Column" at bounding box center [661, 197] width 1215 height 181
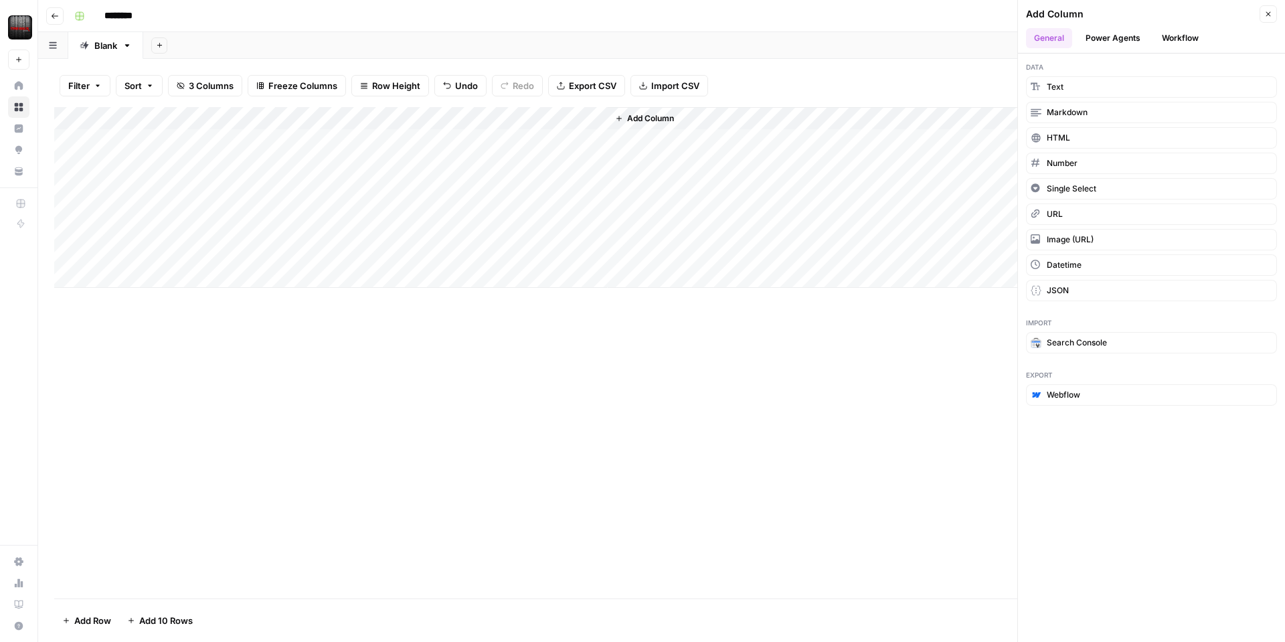
drag, startPoint x: 521, startPoint y: 135, endPoint x: 529, endPoint y: 143, distance: 11.4
click at [529, 143] on div "Add Column" at bounding box center [661, 197] width 1215 height 181
click at [543, 163] on div "Add Column" at bounding box center [661, 197] width 1215 height 181
click at [552, 145] on div "Add Column" at bounding box center [661, 197] width 1215 height 181
click at [418, 143] on div "Add Column" at bounding box center [661, 197] width 1215 height 181
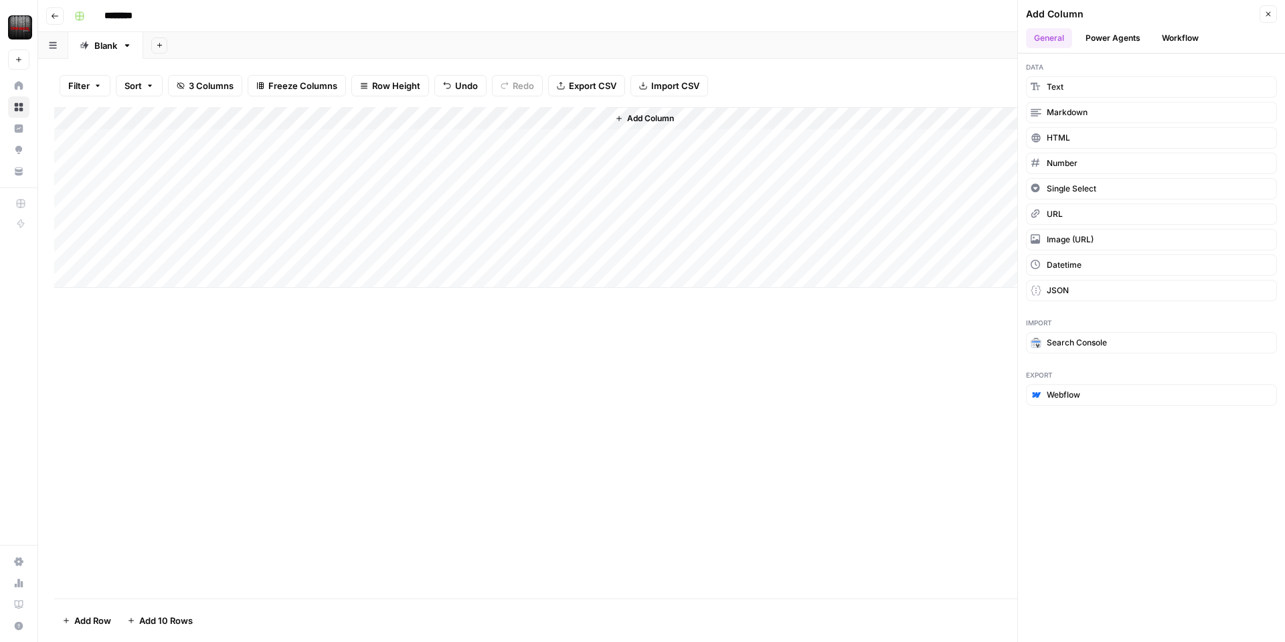
click at [418, 143] on div "Add Column" at bounding box center [661, 197] width 1215 height 181
click at [418, 143] on textarea "**********" at bounding box center [423, 141] width 260 height 19
type textarea "**********"
click at [657, 123] on span "Add Column" at bounding box center [650, 118] width 47 height 12
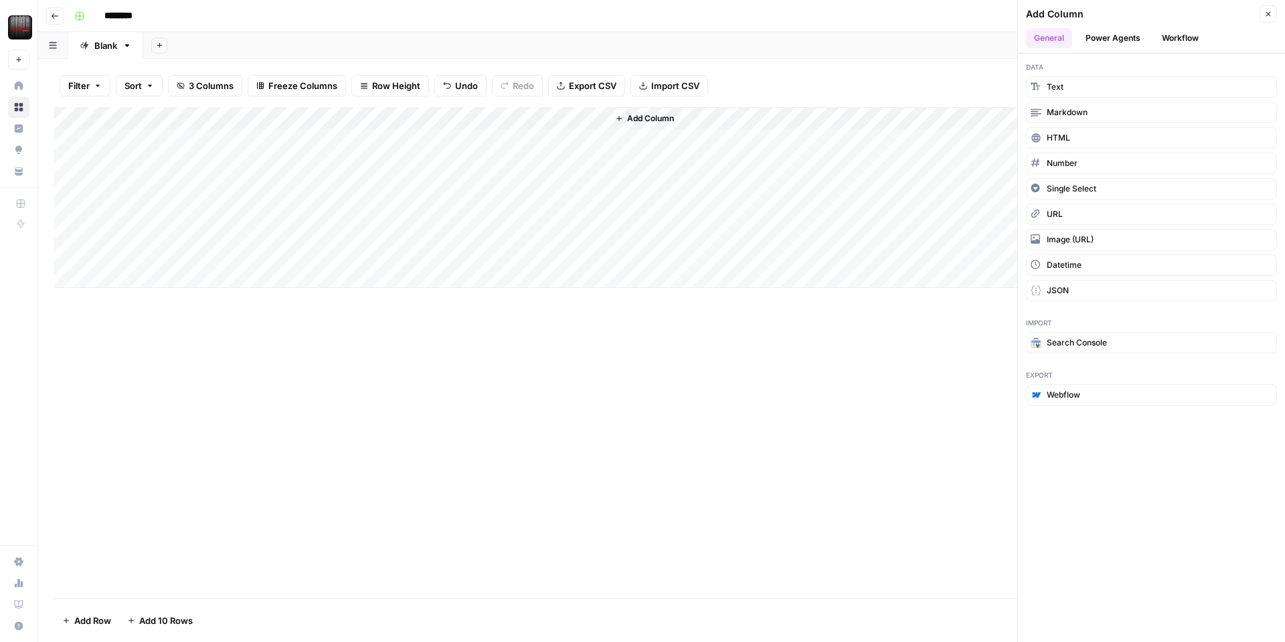
click at [655, 119] on span "Add Column" at bounding box center [650, 118] width 47 height 12
click at [670, 147] on div "Add Column" at bounding box center [938, 197] width 661 height 181
click at [352, 175] on div "Add Column" at bounding box center [661, 197] width 1215 height 181
click at [244, 143] on div "Add Column" at bounding box center [661, 197] width 1215 height 181
click at [239, 185] on div "Add Column" at bounding box center [661, 197] width 1215 height 181
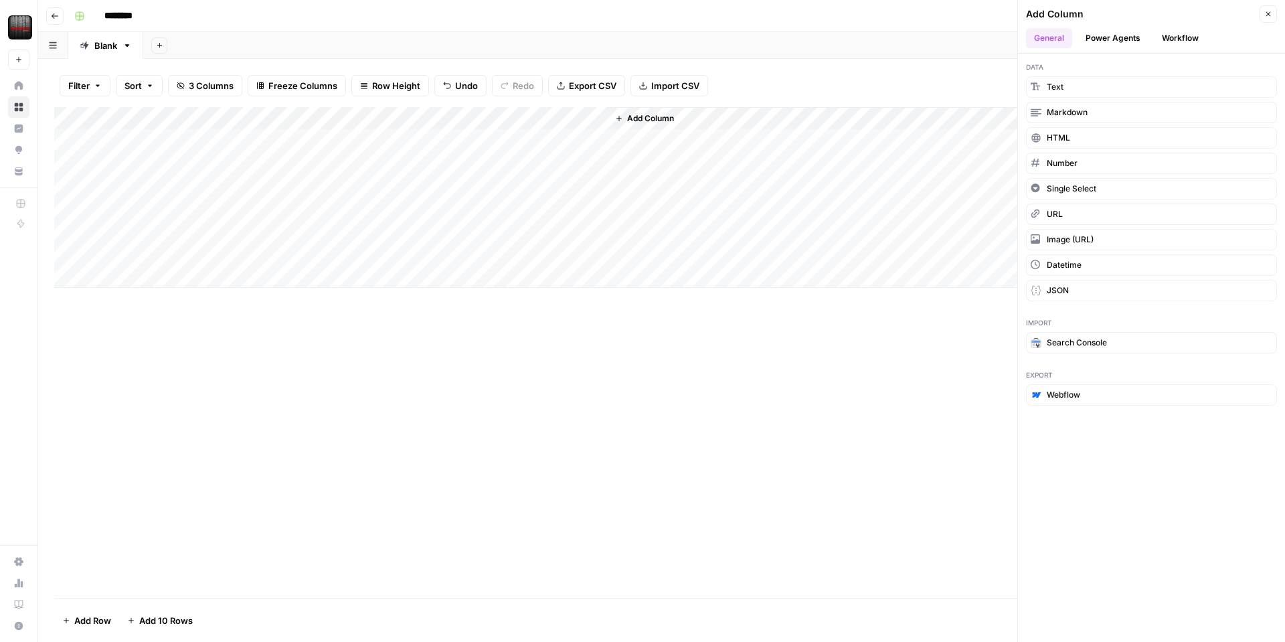
click at [473, 166] on div "Add Column" at bounding box center [661, 197] width 1215 height 181
click at [348, 167] on div "Add Column" at bounding box center [661, 197] width 1215 height 181
click at [668, 118] on span "Add Column" at bounding box center [650, 118] width 47 height 12
click at [1072, 212] on button "URL" at bounding box center [1151, 213] width 251 height 21
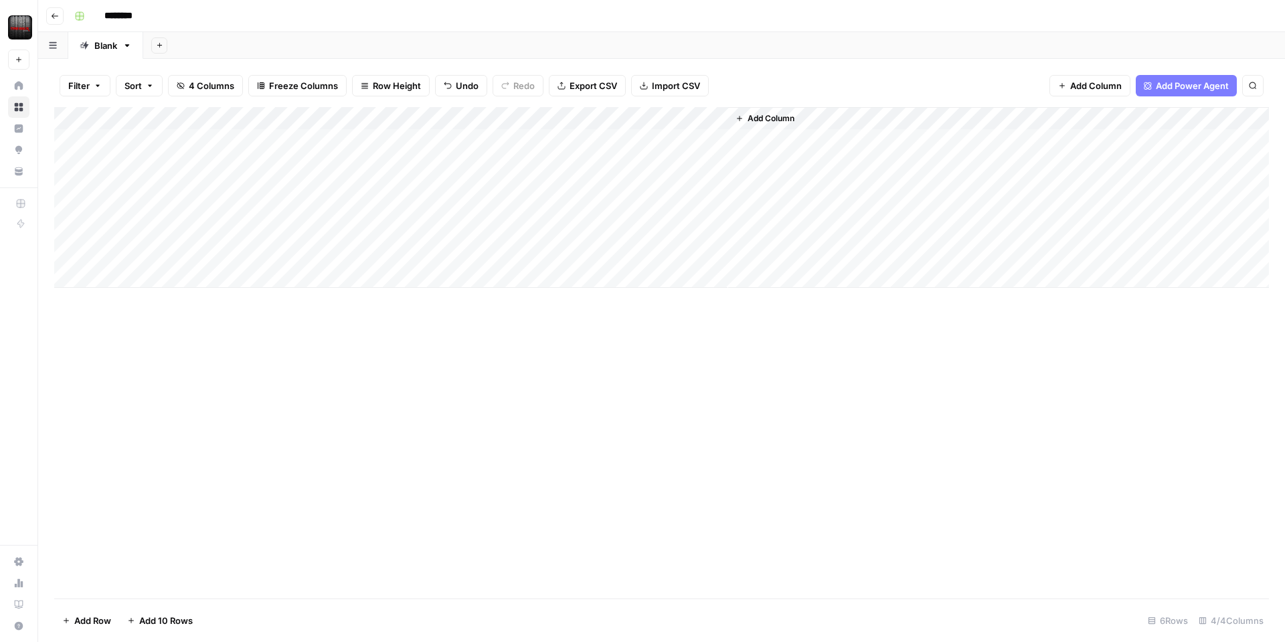
click at [656, 114] on div "Add Column" at bounding box center [661, 197] width 1215 height 181
click at [653, 150] on input "New Column" at bounding box center [687, 150] width 136 height 13
click at [653, 149] on input "New Column" at bounding box center [687, 150] width 136 height 13
click at [653, 150] on input "New Column" at bounding box center [687, 150] width 136 height 13
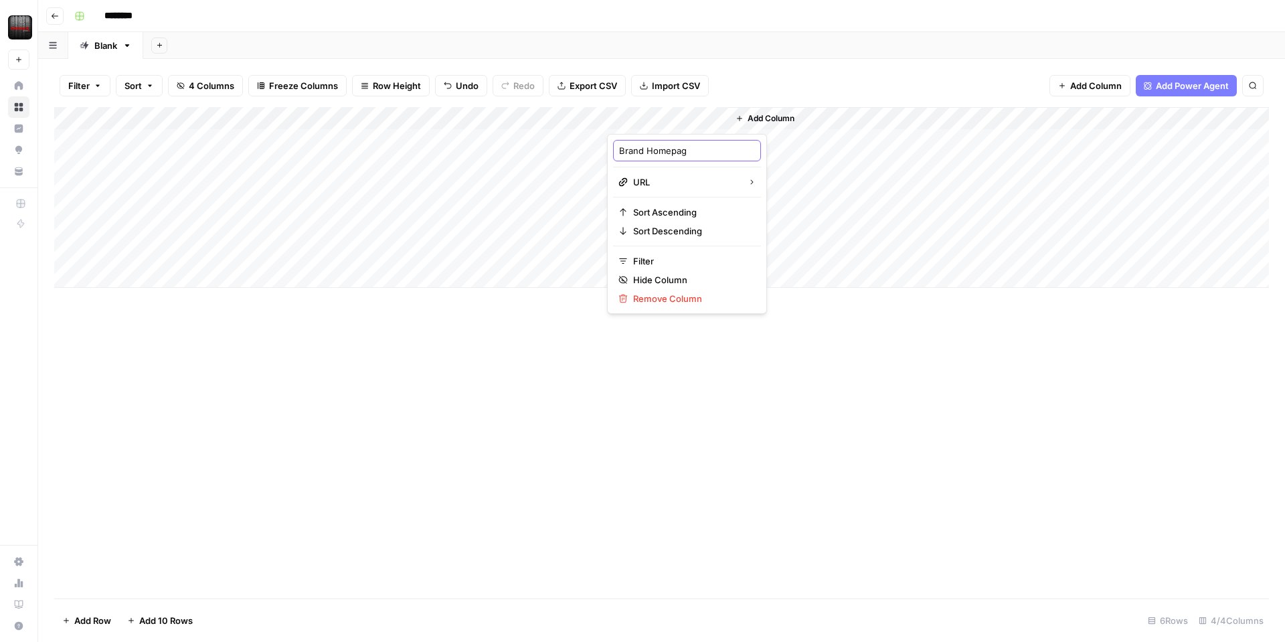
type input "Brand Homepage"
click at [882, 314] on div "Add Column" at bounding box center [661, 352] width 1215 height 491
click at [786, 66] on div "Filter Sort 4 Columns Freeze Columns Row Height Undo Redo Export CSV Import CSV…" at bounding box center [661, 85] width 1215 height 43
drag, startPoint x: 726, startPoint y: 118, endPoint x: 736, endPoint y: 121, distance: 10.4
click at [736, 121] on div "Add Column" at bounding box center [661, 197] width 1215 height 181
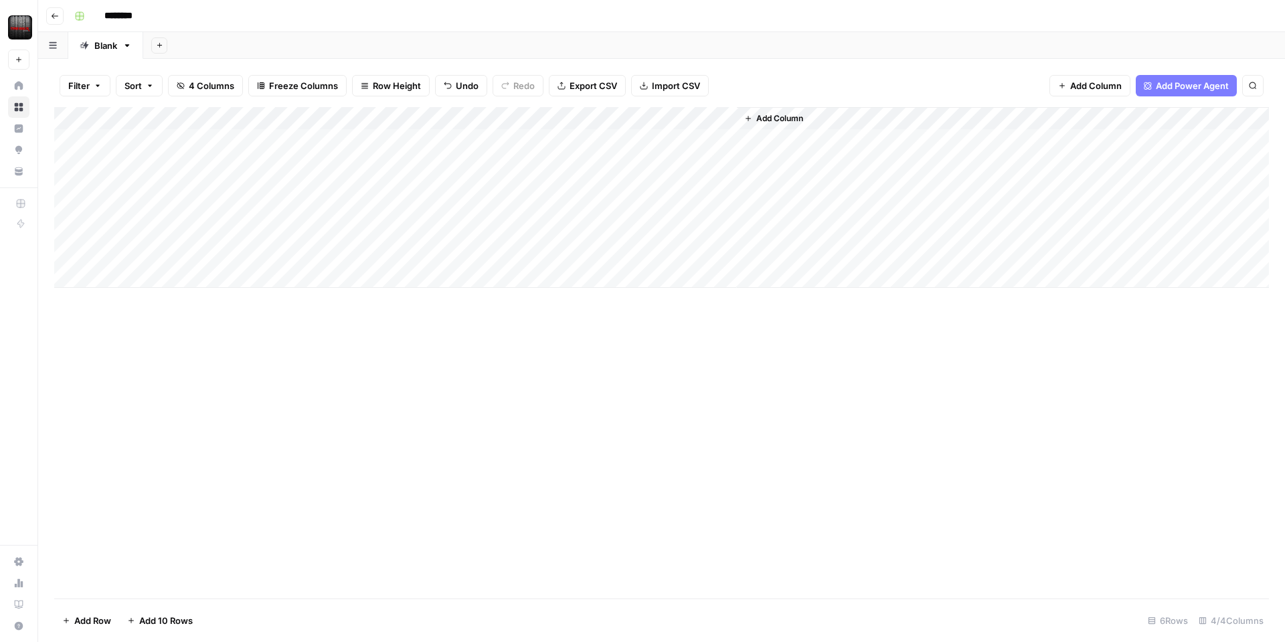
click at [663, 154] on div "Add Column" at bounding box center [661, 197] width 1215 height 181
click at [663, 141] on div "Add Column" at bounding box center [661, 197] width 1215 height 181
click at [822, 134] on div "Add Column" at bounding box center [1003, 197] width 532 height 181
click at [1050, 127] on div "Add Column" at bounding box center [1003, 197] width 532 height 181
click at [849, 145] on div "Add Column" at bounding box center [1003, 197] width 532 height 181
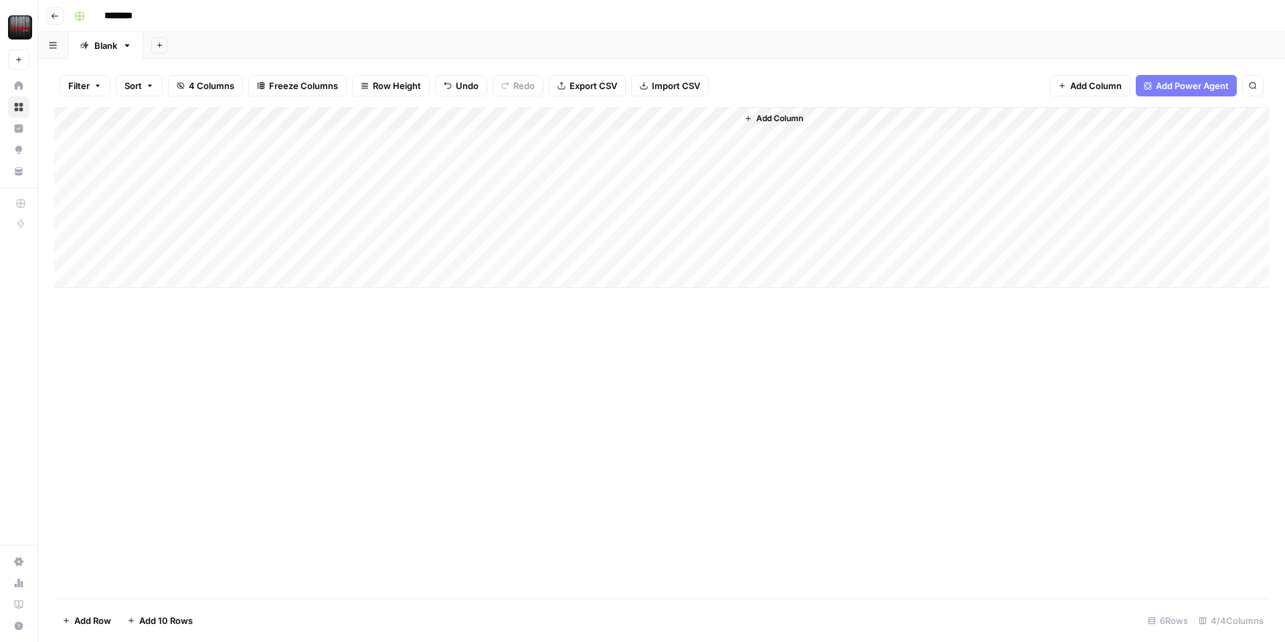
click at [813, 189] on div "Add Column" at bounding box center [1003, 197] width 532 height 181
click at [786, 95] on div "Filter Sort 4 Columns Freeze Columns Row Height Undo Redo Export CSV Import CSV…" at bounding box center [661, 85] width 1215 height 43
click at [1193, 86] on span "Add Power Agent" at bounding box center [1192, 85] width 73 height 13
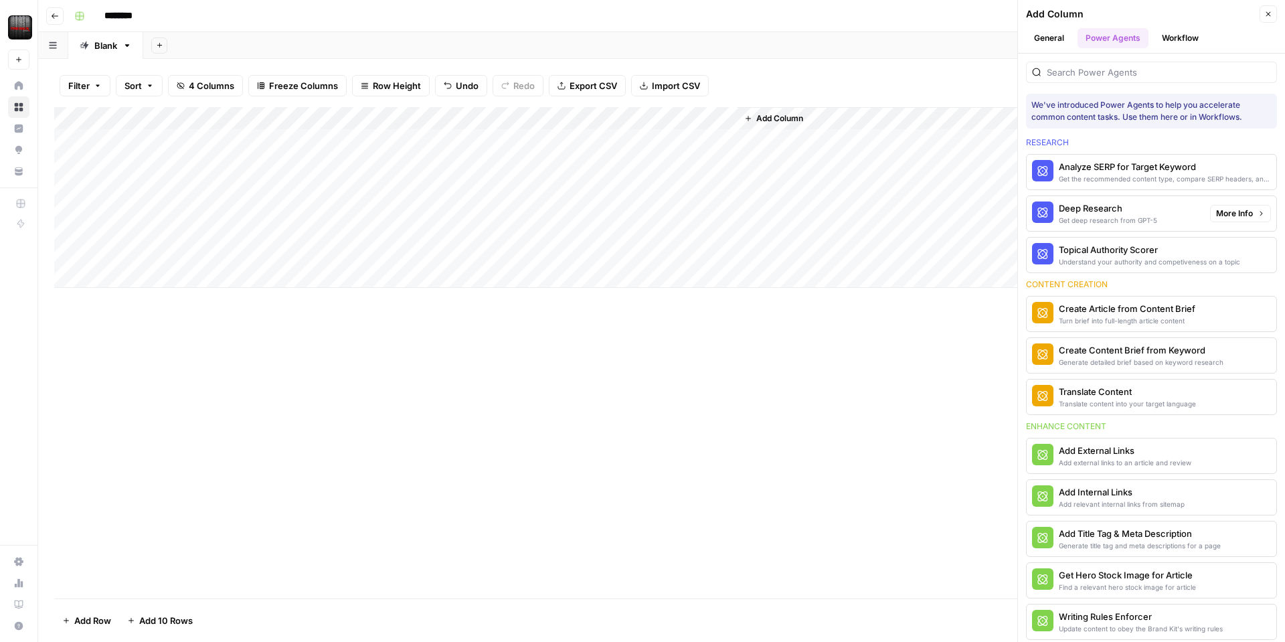
click at [1125, 205] on div "Deep Research" at bounding box center [1108, 207] width 98 height 13
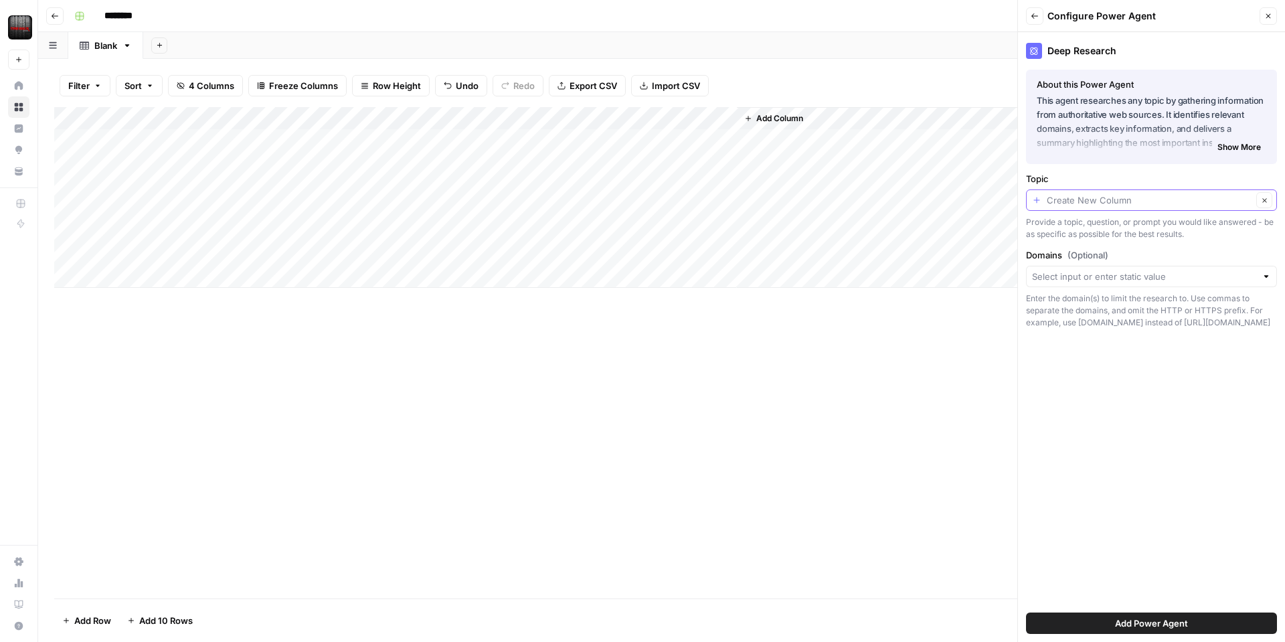
click at [1127, 201] on input "Topic" at bounding box center [1149, 199] width 205 height 13
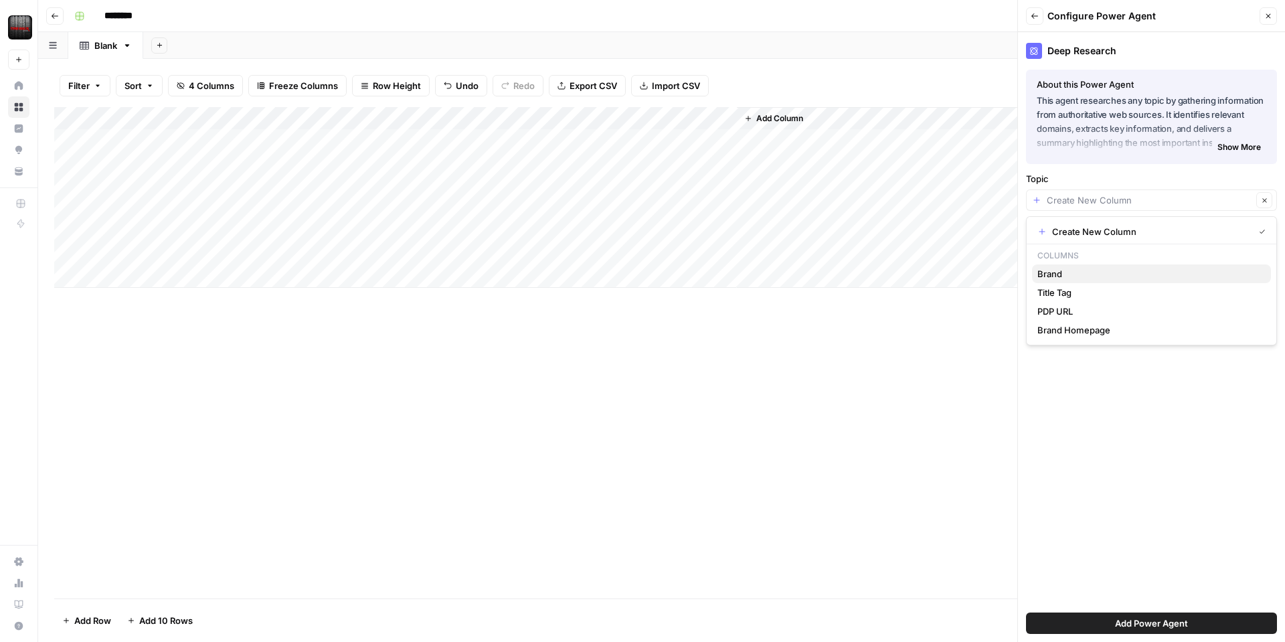
click at [1076, 274] on span "Brand" at bounding box center [1149, 273] width 223 height 13
type input "Brand"
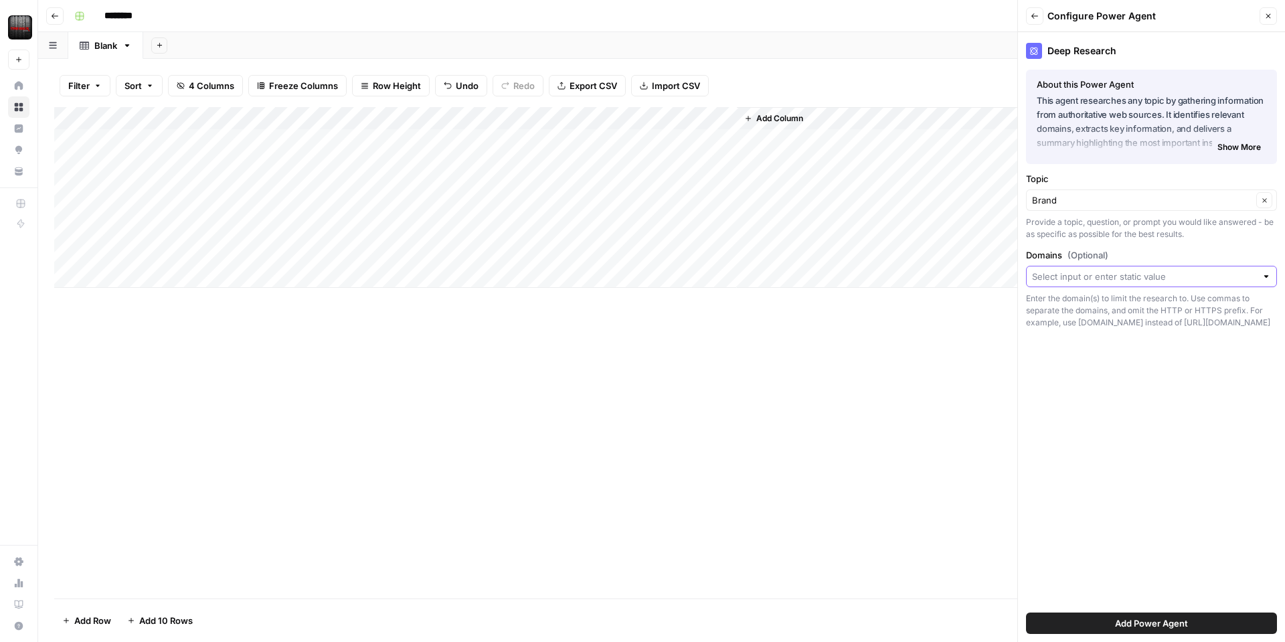
click at [1081, 274] on input "Domains (Optional)" at bounding box center [1144, 276] width 224 height 13
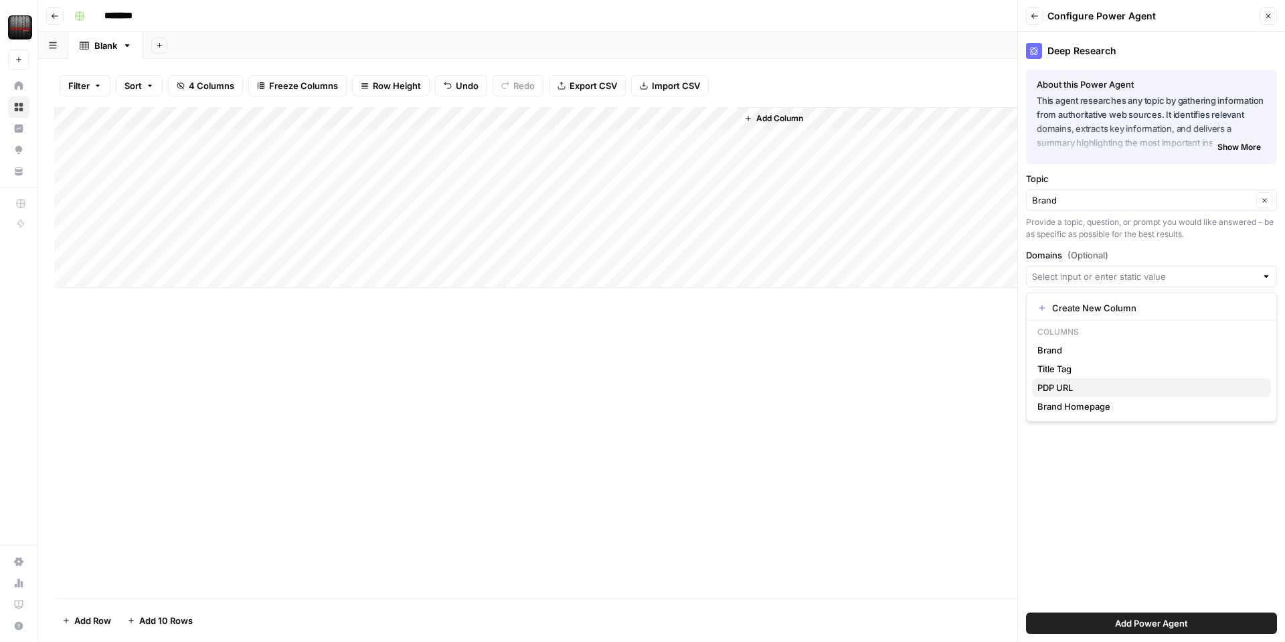
click at [1082, 390] on span "PDP URL" at bounding box center [1149, 387] width 223 height 13
type input "PDP URL"
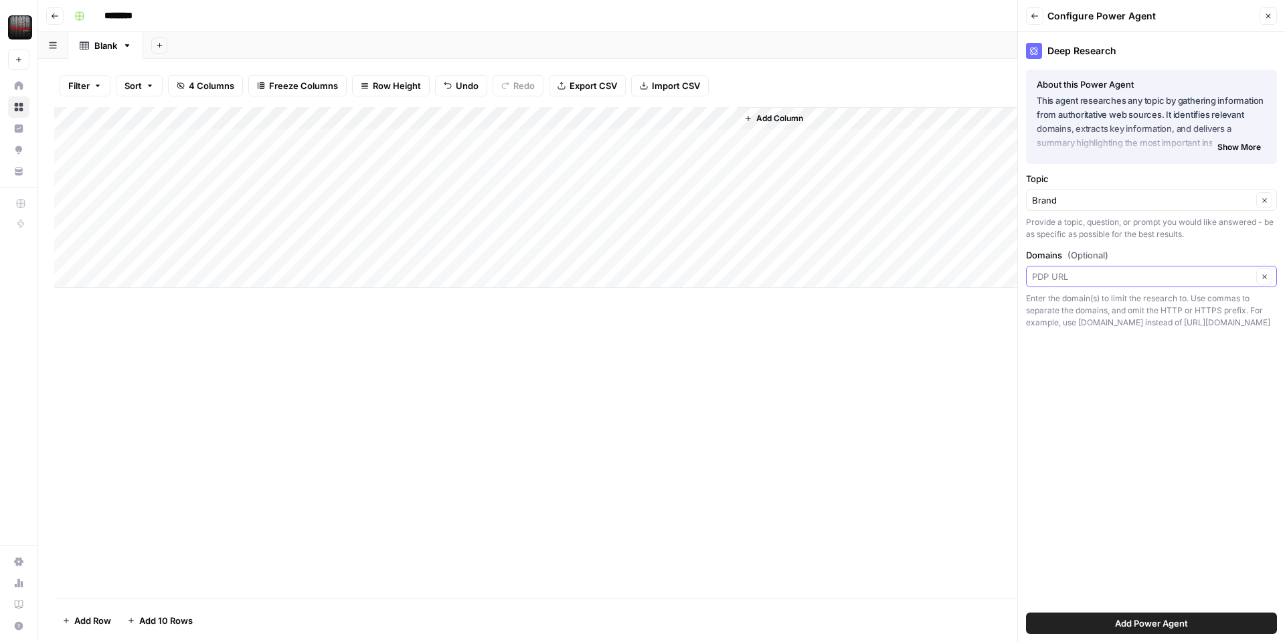
click at [1080, 276] on input "Domains (Optional)" at bounding box center [1142, 276] width 220 height 13
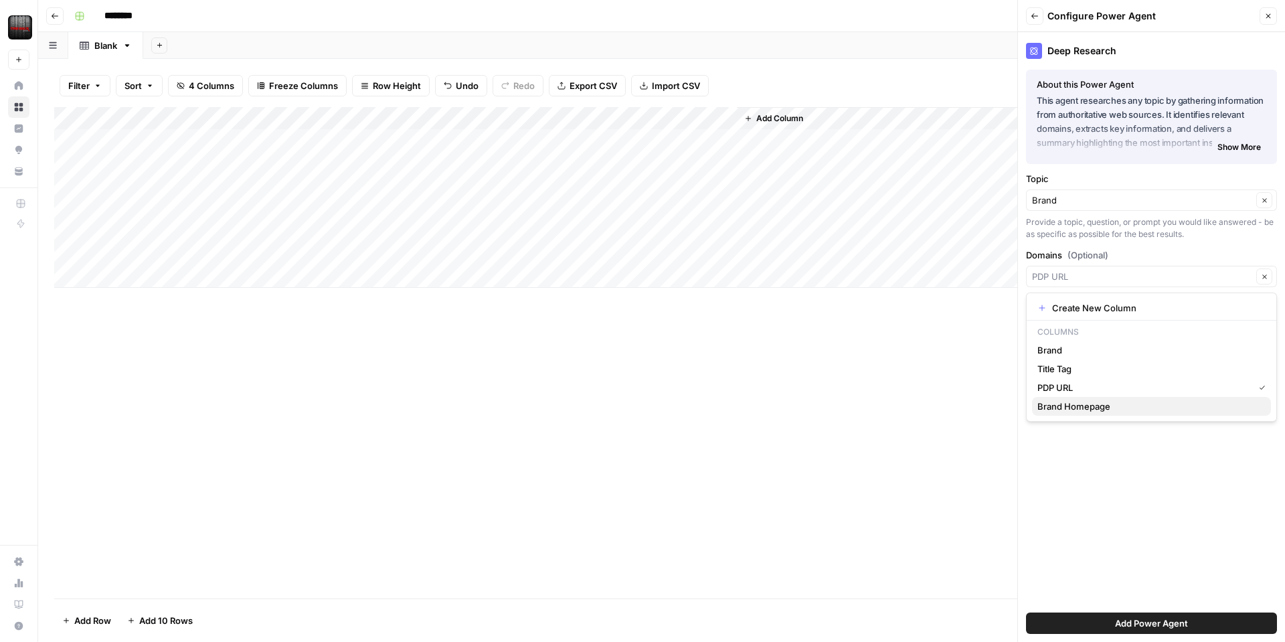
click at [1069, 408] on span "Brand Homepage" at bounding box center [1149, 406] width 223 height 13
type input "Brand Homepage"
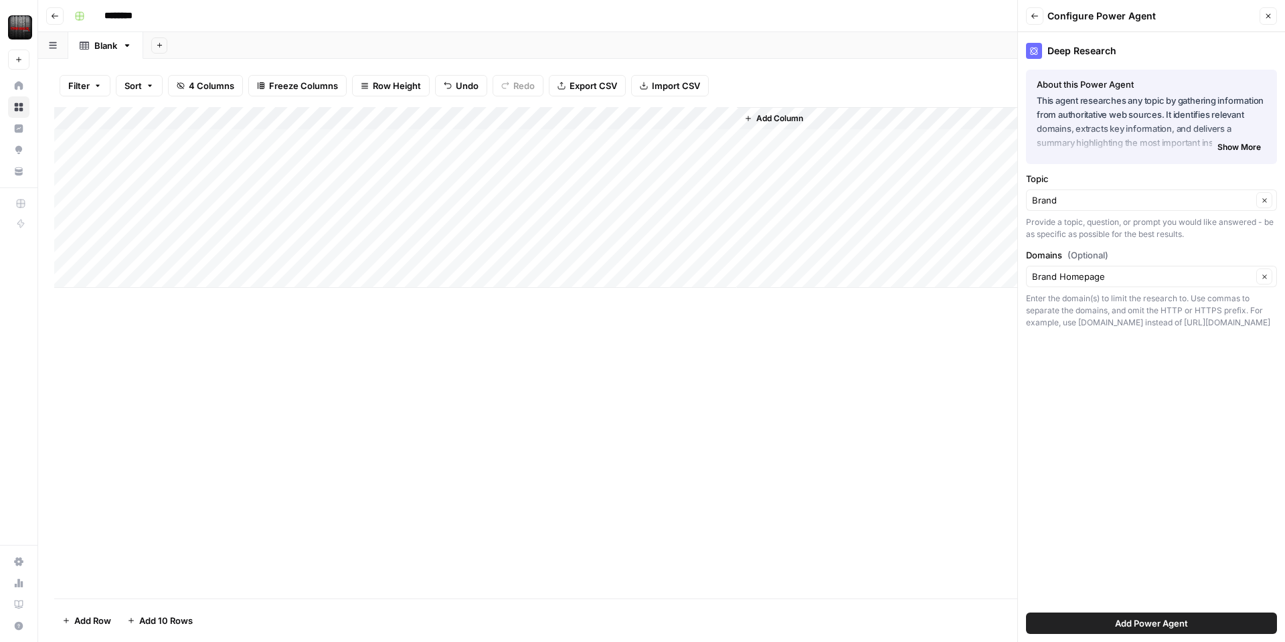
click at [1080, 426] on div "Deep Research About this Power Agent This agent researches any topic by gatheri…" at bounding box center [1151, 337] width 267 height 610
click at [1114, 281] on input "Domains (Optional)" at bounding box center [1142, 276] width 220 height 13
type input "Brand Homepage"
click at [1084, 455] on div "Deep Research About this Power Agent This agent researches any topic by gatheri…" at bounding box center [1151, 337] width 267 height 610
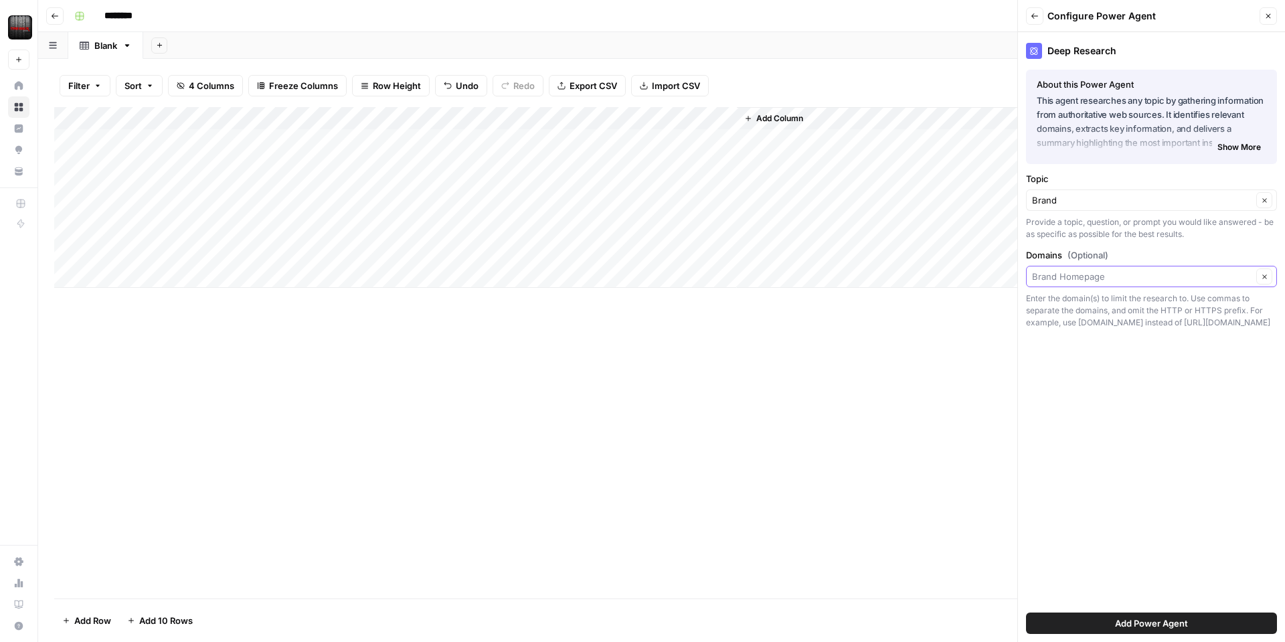
click at [1141, 282] on input "Domains (Optional)" at bounding box center [1142, 276] width 220 height 13
type input "Brand Homepage"
click at [1131, 459] on div "Deep Research About this Power Agent This agent researches any topic by gatheri…" at bounding box center [1151, 337] width 267 height 610
click at [1116, 616] on span "Add Power Agent" at bounding box center [1151, 622] width 73 height 13
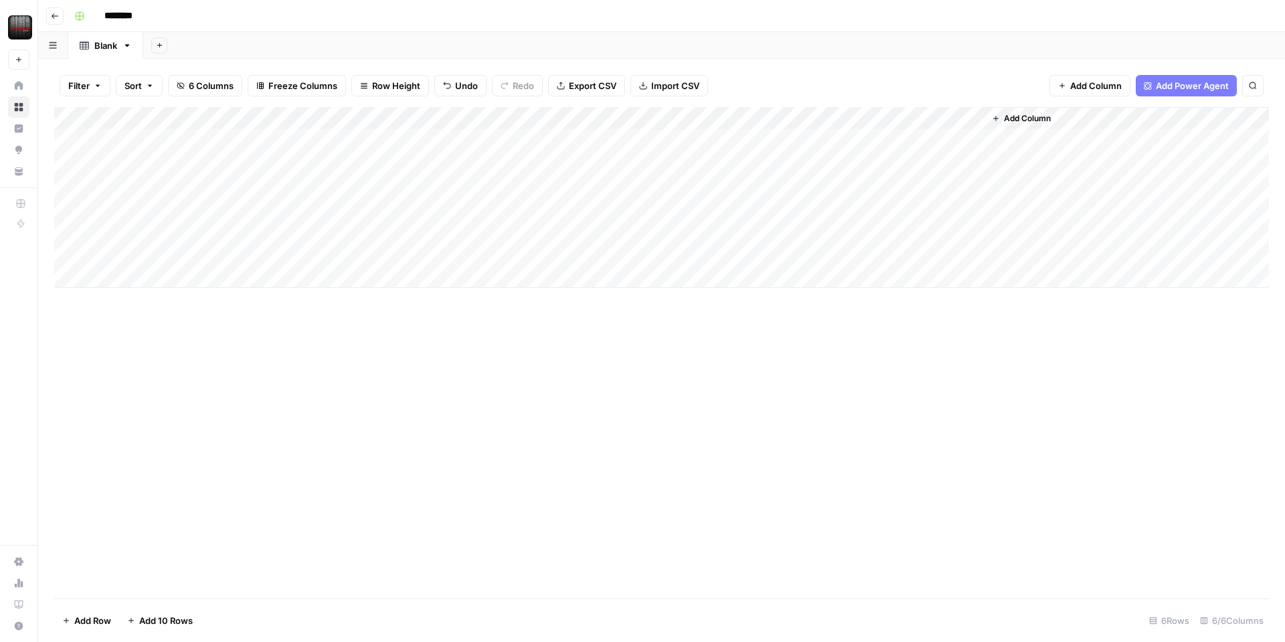
click at [833, 115] on div "Add Column" at bounding box center [661, 197] width 1215 height 181
click at [799, 233] on span "Configure Inputs" at bounding box center [820, 230] width 117 height 13
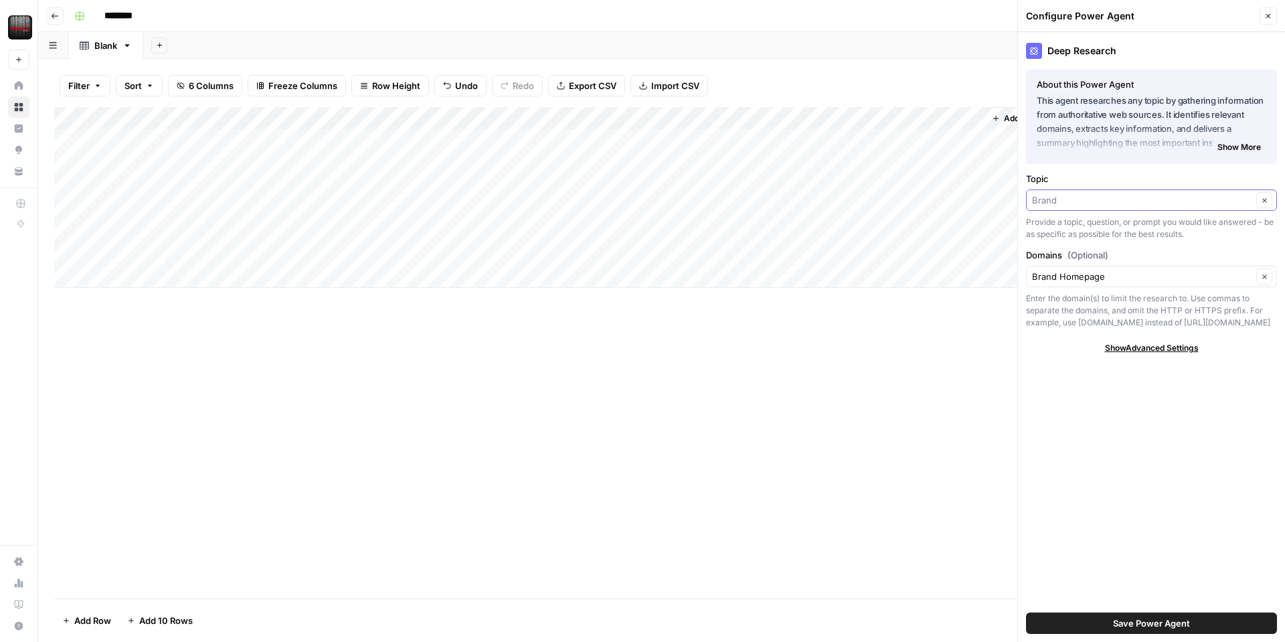
click at [1068, 194] on input "Topic" at bounding box center [1142, 199] width 220 height 13
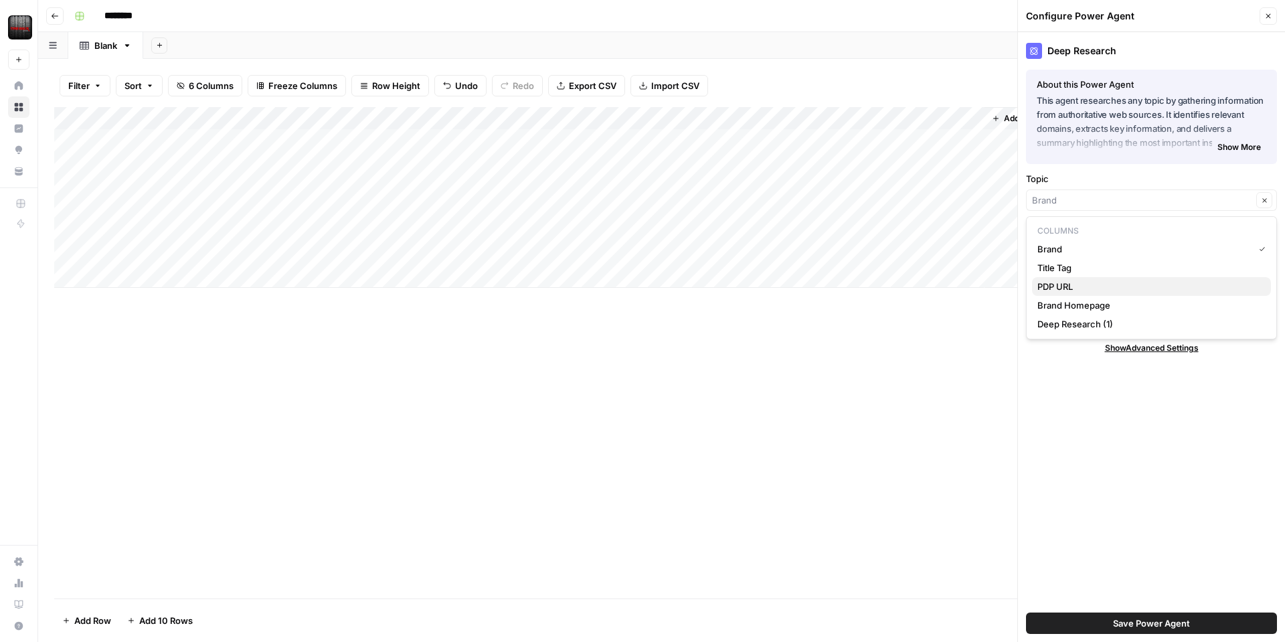
click at [1092, 285] on span "PDP URL" at bounding box center [1149, 286] width 223 height 13
type input "PDP URL"
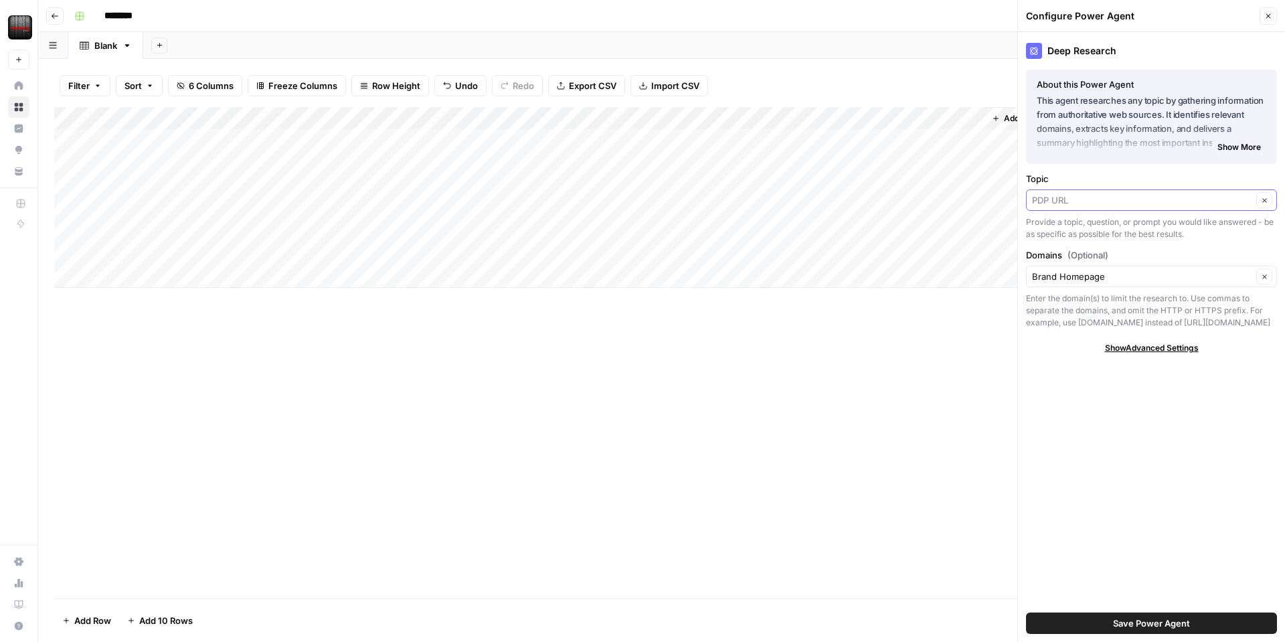
click at [1104, 206] on input "Topic" at bounding box center [1142, 199] width 220 height 13
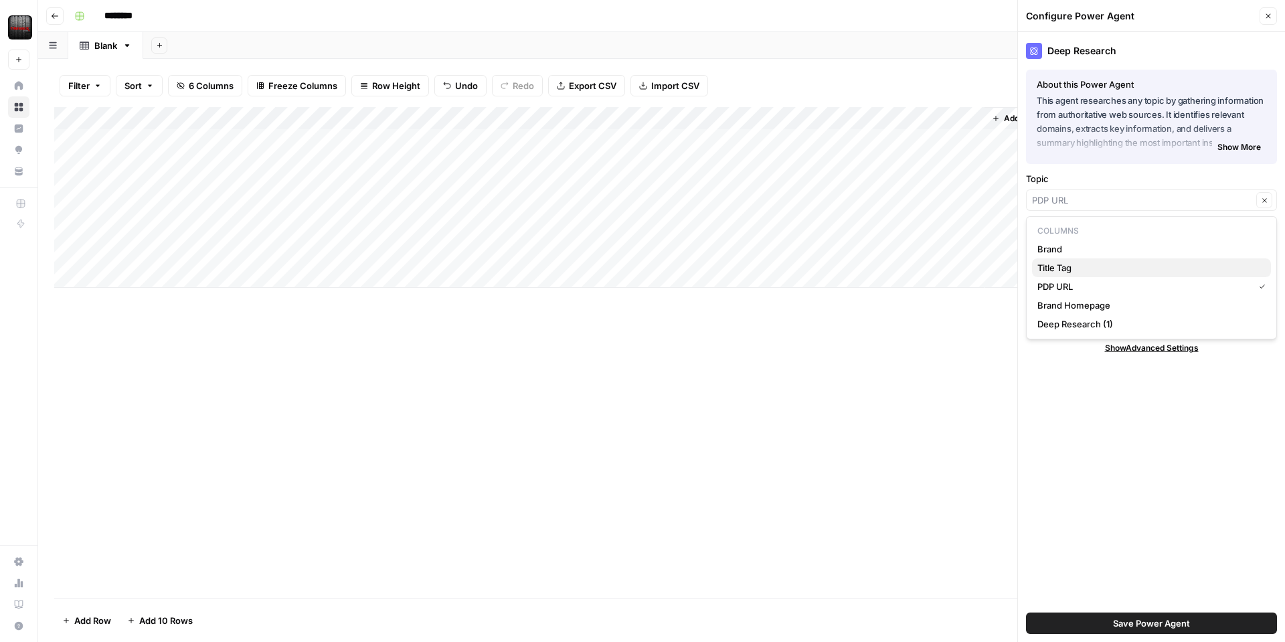
click at [1090, 272] on span "Title Tag" at bounding box center [1149, 267] width 223 height 13
type input "Title Tag"
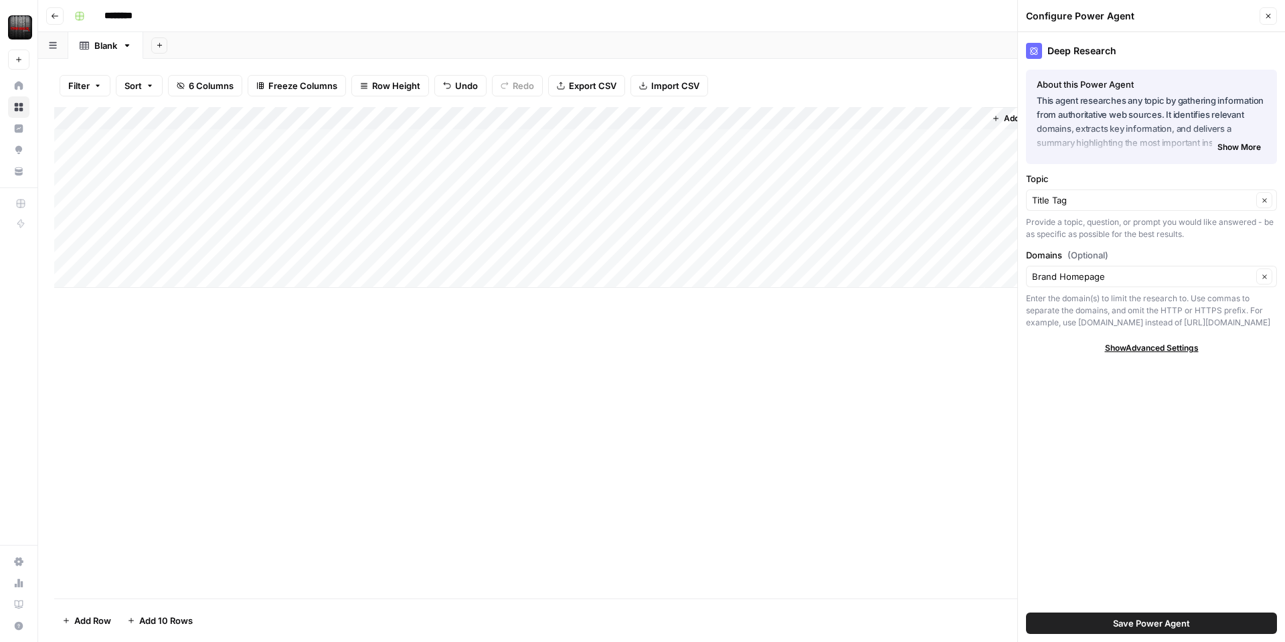
click at [1126, 625] on span "Save Power Agent" at bounding box center [1151, 622] width 77 height 13
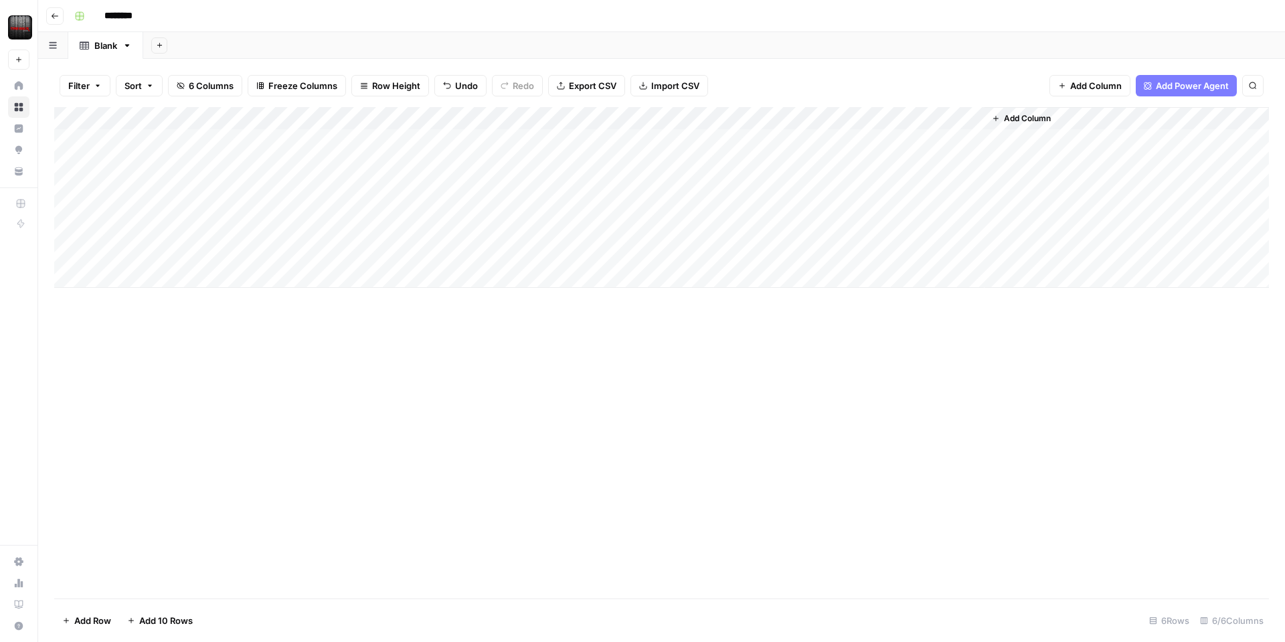
click at [918, 147] on div "Add Column" at bounding box center [661, 197] width 1215 height 181
click at [839, 117] on div "Add Column" at bounding box center [661, 197] width 1215 height 181
click at [826, 94] on div "Filter Sort 6 Columns Freeze Columns Row Height Undo Redo Export CSV Import CSV…" at bounding box center [661, 85] width 1215 height 43
click at [836, 120] on div "Add Column" at bounding box center [661, 197] width 1215 height 181
click at [814, 234] on span "Configure Inputs" at bounding box center [820, 230] width 117 height 13
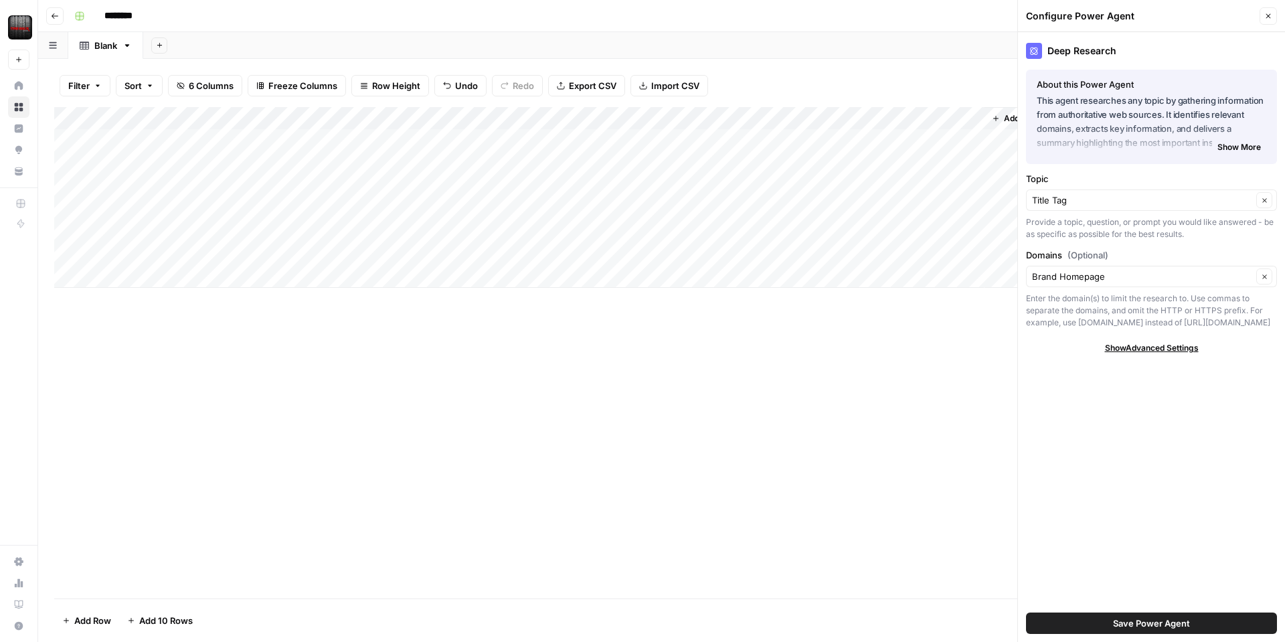
click at [1220, 143] on span "Show More" at bounding box center [1240, 147] width 44 height 12
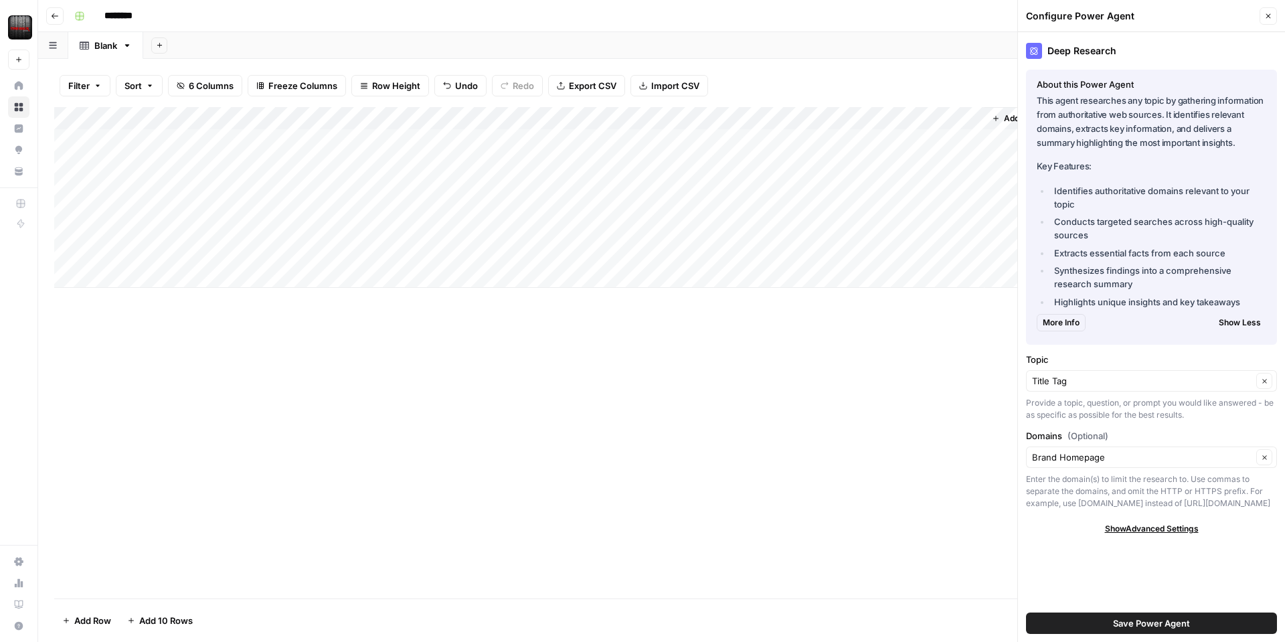
click at [1172, 529] on span "Show Advanced Settings" at bounding box center [1152, 529] width 94 height 12
click at [1068, 564] on input "Version" at bounding box center [1144, 568] width 224 height 13
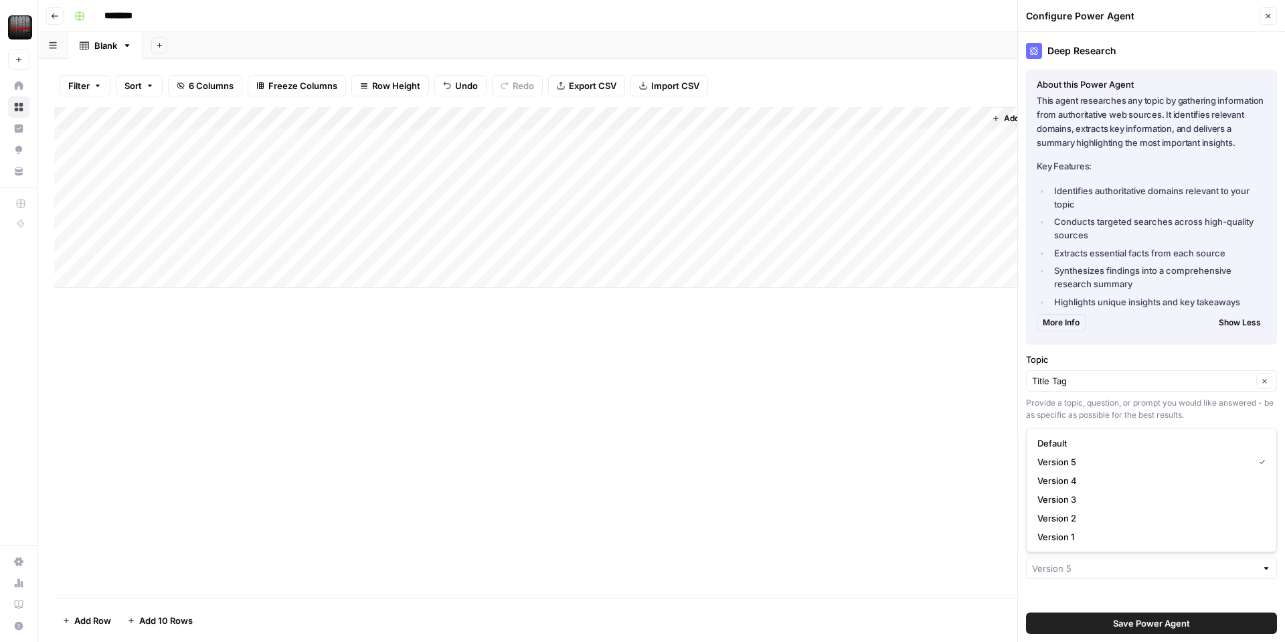
type input "Version 5"
click at [989, 535] on div "Add Column" at bounding box center [661, 352] width 1215 height 491
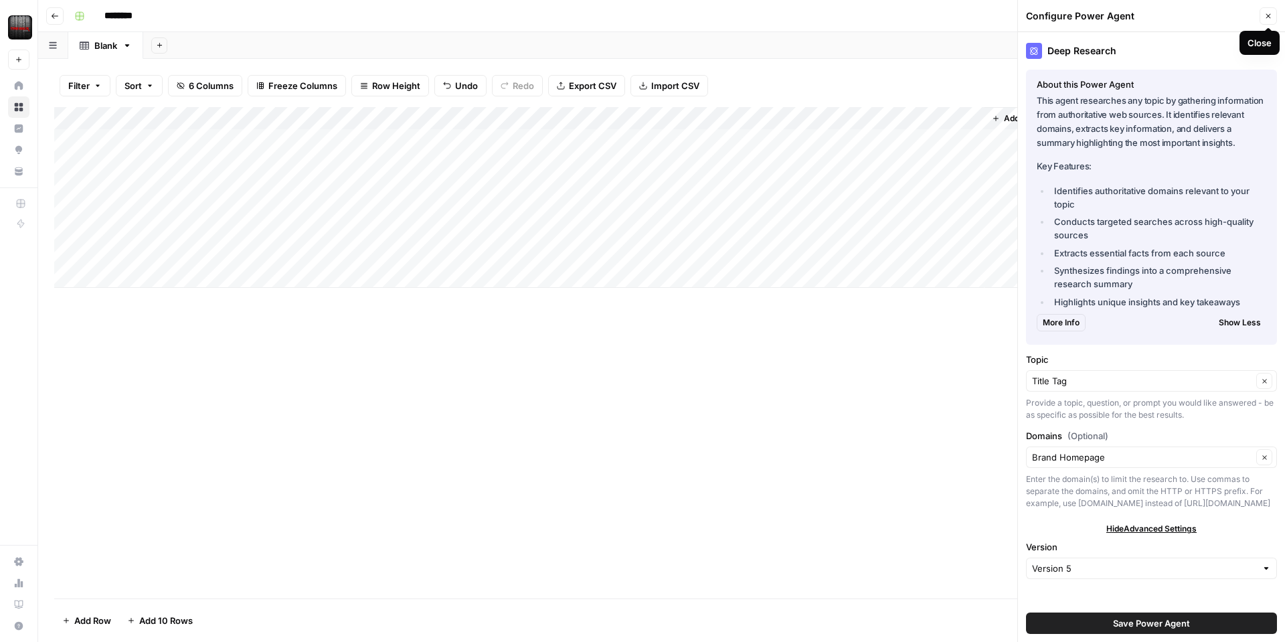
click at [1263, 13] on button "Close" at bounding box center [1268, 15] width 17 height 17
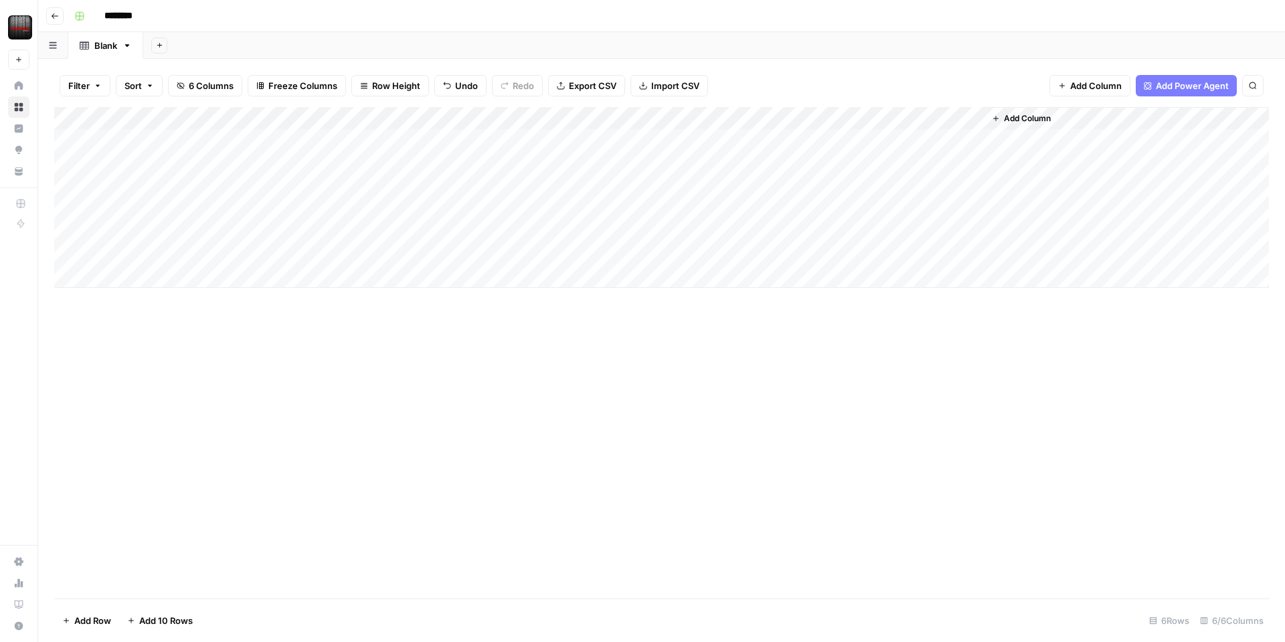
click at [972, 117] on div "Add Column" at bounding box center [661, 197] width 1215 height 181
drag, startPoint x: 964, startPoint y: 94, endPoint x: 870, endPoint y: 126, distance: 98.8
click at [964, 94] on div "Filter Sort 6 Columns Freeze Columns Row Height Undo Redo Export CSV Import CSV…" at bounding box center [661, 85] width 1215 height 43
click at [837, 121] on div "Add Column" at bounding box center [661, 197] width 1215 height 181
click at [792, 295] on span "Remove Column" at bounding box center [820, 298] width 117 height 13
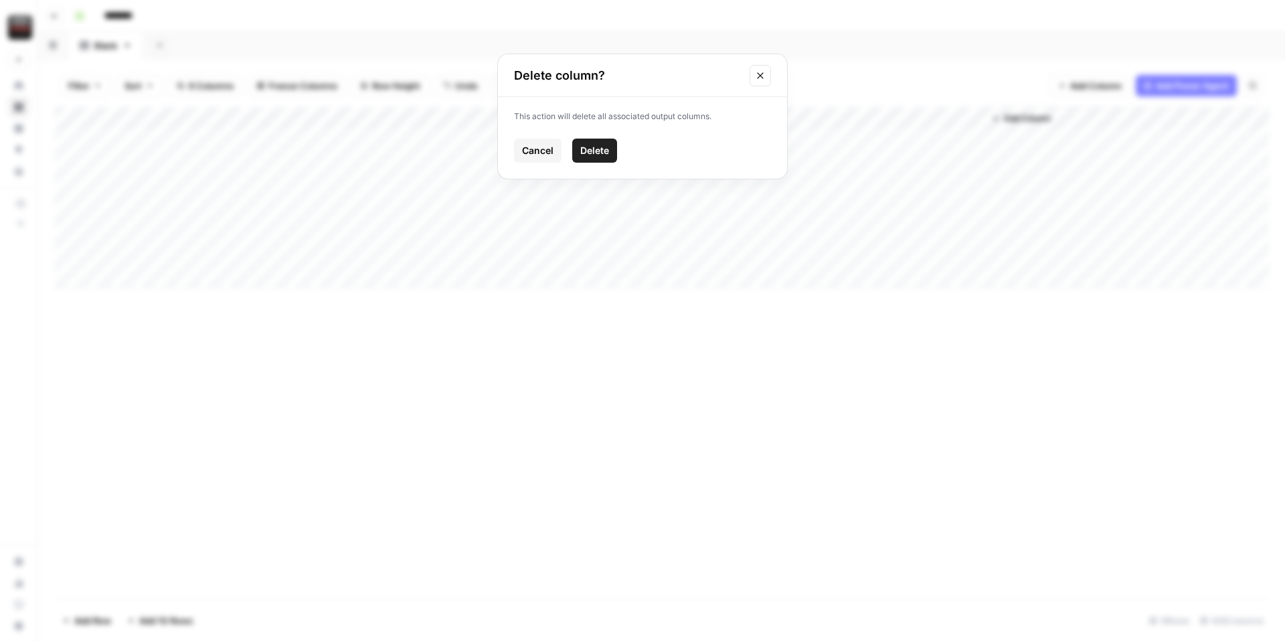
click at [594, 149] on span "Delete" at bounding box center [594, 150] width 29 height 13
click at [912, 117] on div "Add Column" at bounding box center [661, 197] width 1215 height 181
click at [767, 114] on span "Add Column" at bounding box center [779, 118] width 47 height 12
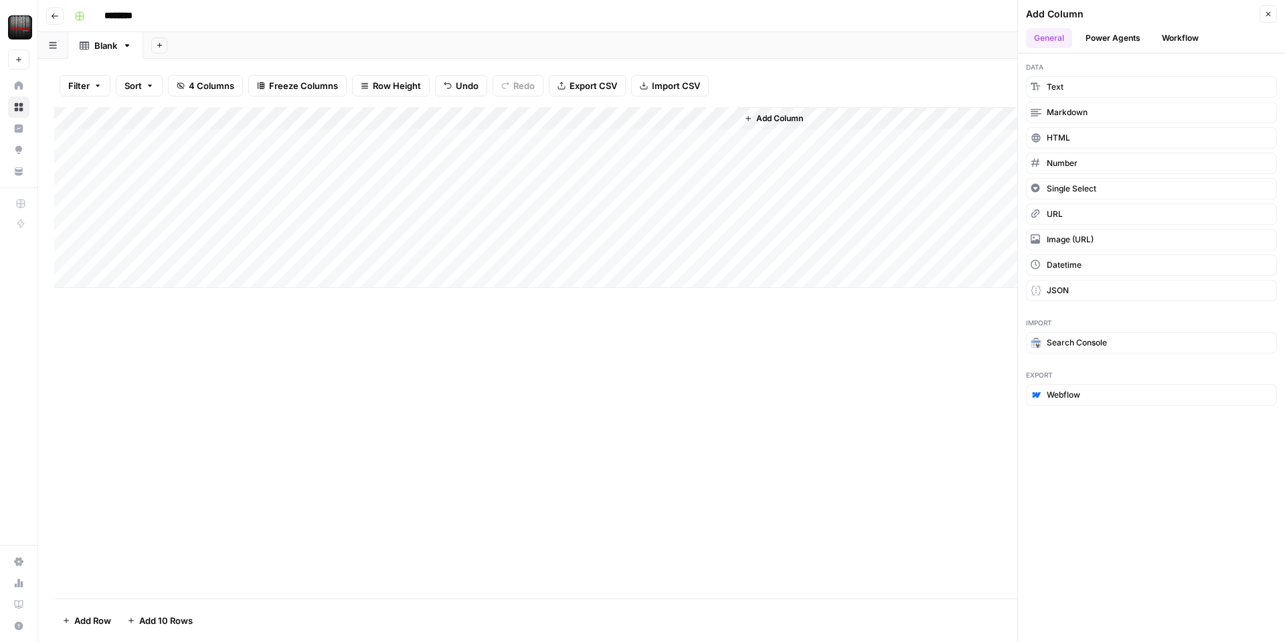
drag, startPoint x: 1100, startPoint y: 37, endPoint x: 1100, endPoint y: 48, distance: 10.7
click at [1101, 37] on button "Power Agents" at bounding box center [1113, 38] width 71 height 20
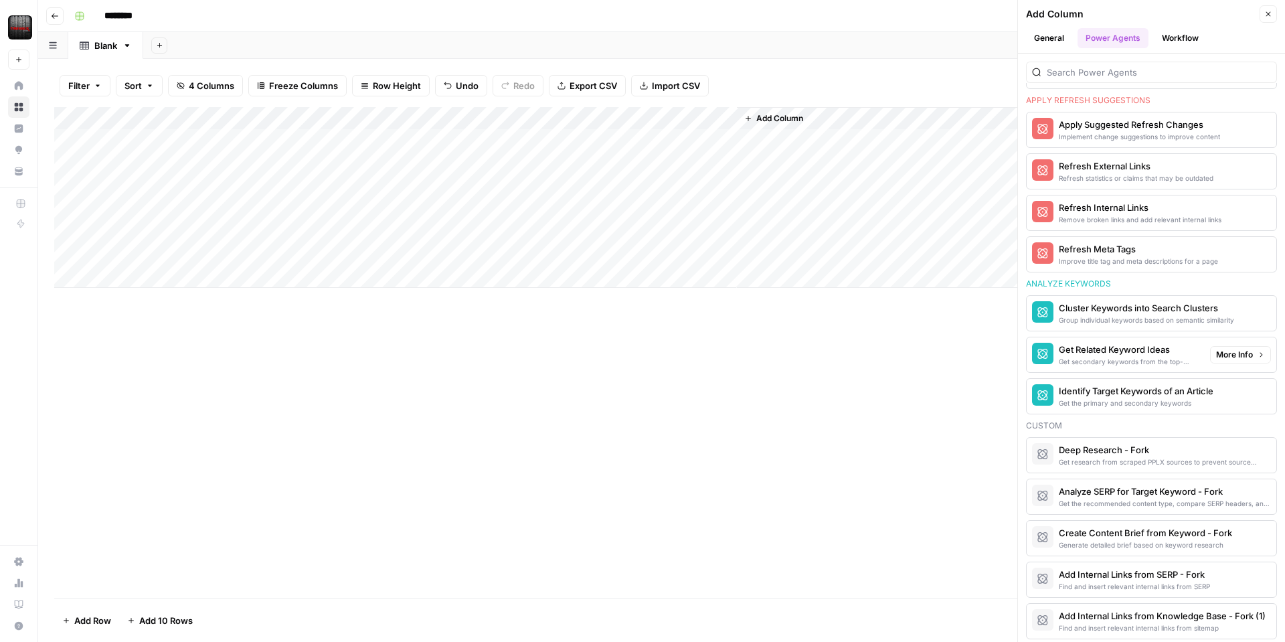
scroll to position [878, 0]
click at [1238, 454] on span "More Info" at bounding box center [1234, 454] width 37 height 12
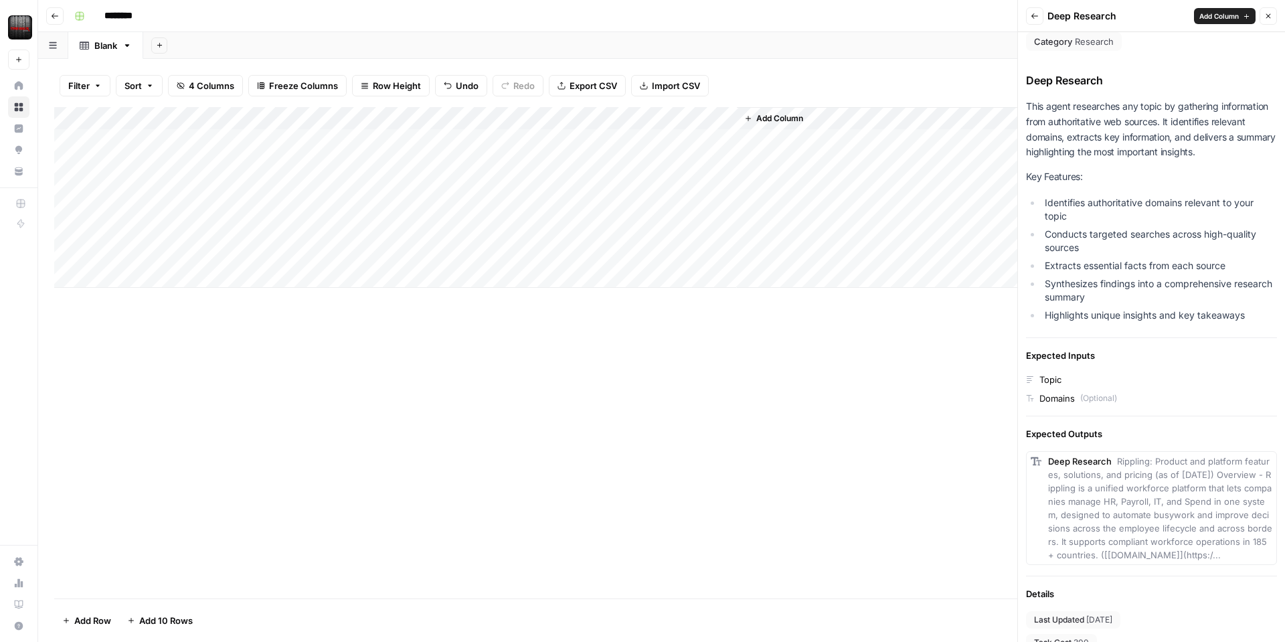
scroll to position [0, 0]
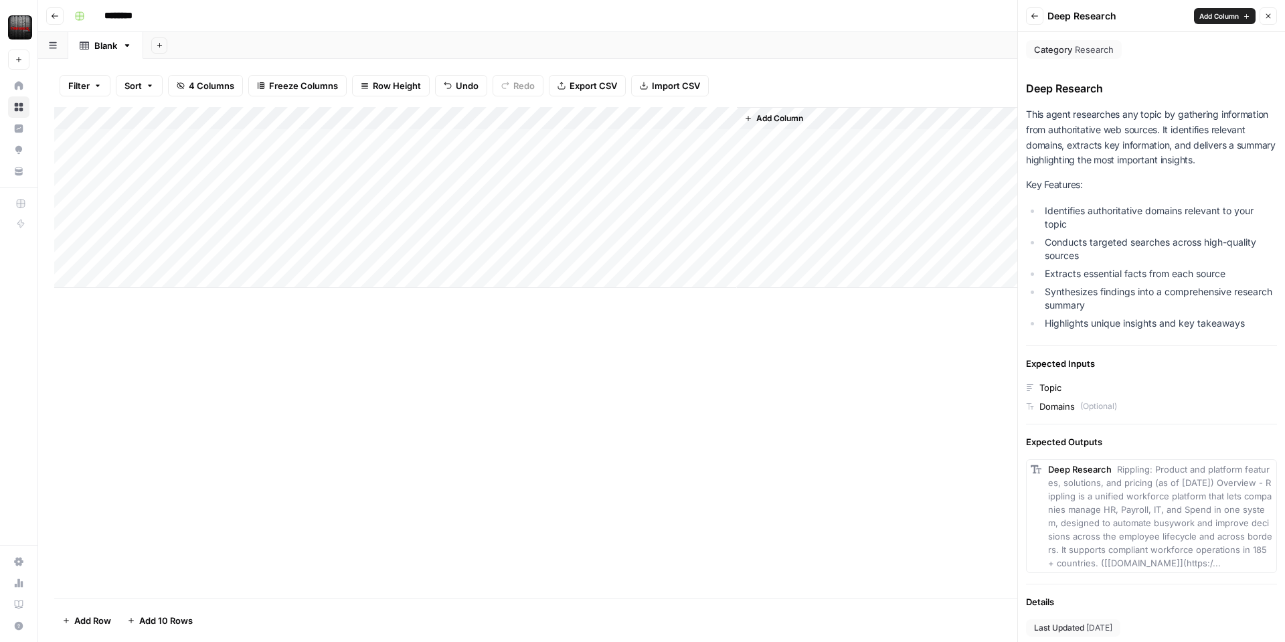
click at [1270, 19] on icon "button" at bounding box center [1268, 16] width 8 height 8
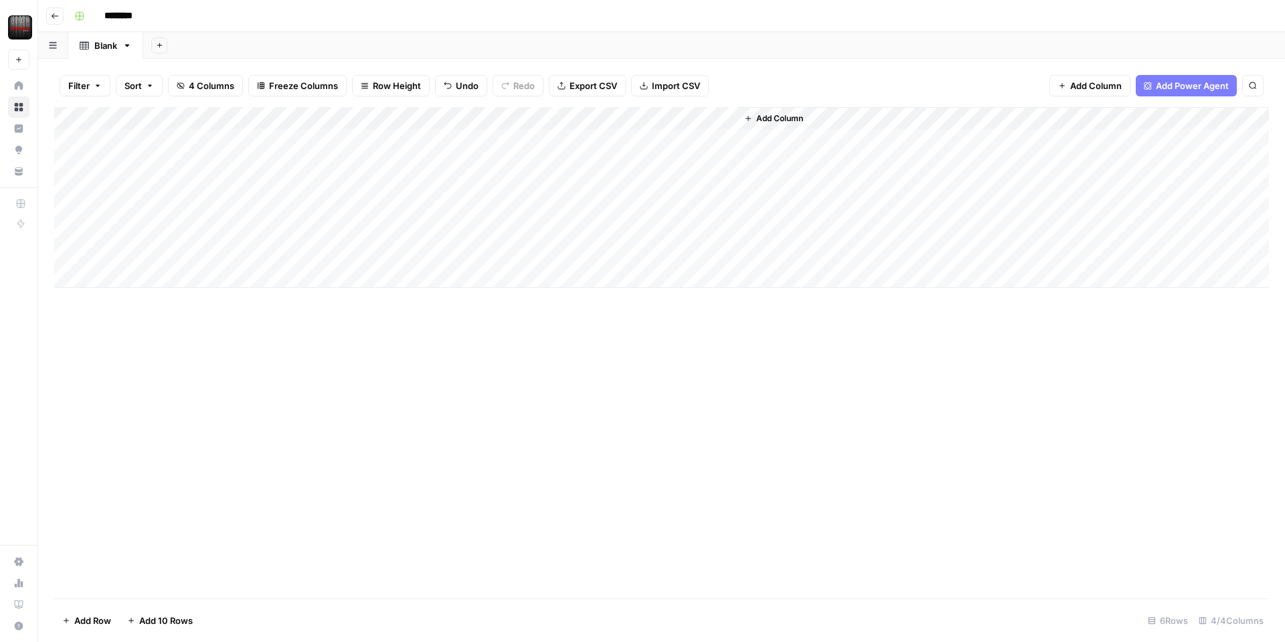
click at [746, 118] on icon "button" at bounding box center [748, 118] width 5 height 5
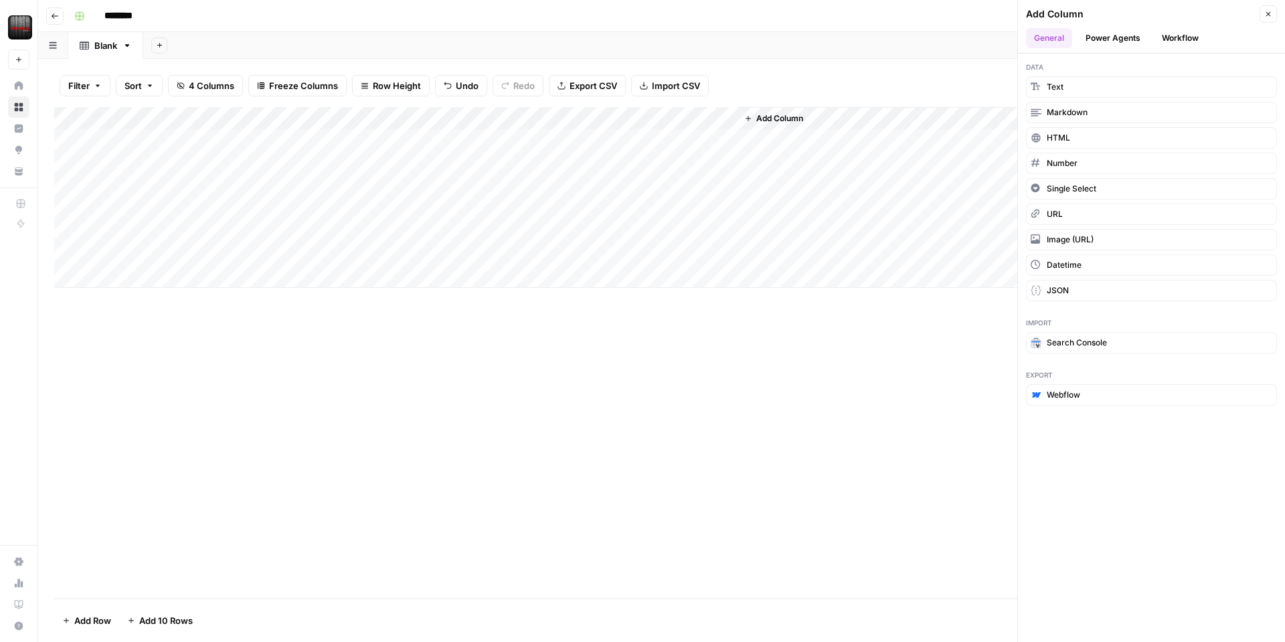
drag, startPoint x: 1118, startPoint y: 35, endPoint x: 1116, endPoint y: 46, distance: 10.2
click at [1118, 35] on button "Power Agents" at bounding box center [1113, 38] width 71 height 20
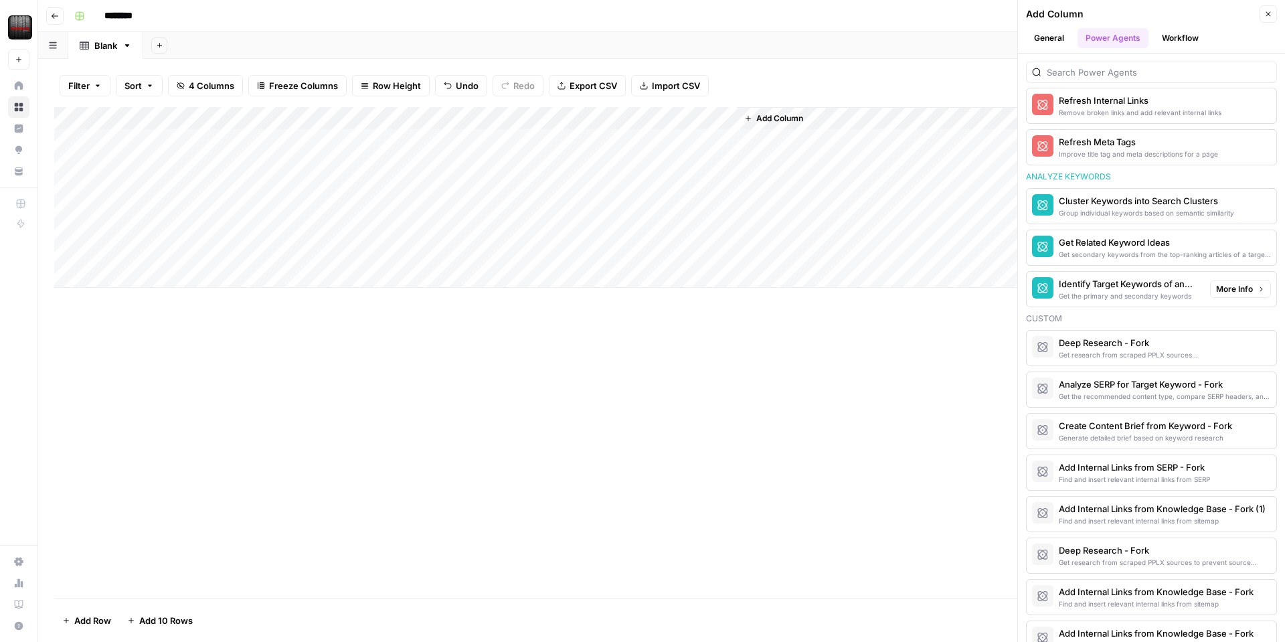
scroll to position [1018, 0]
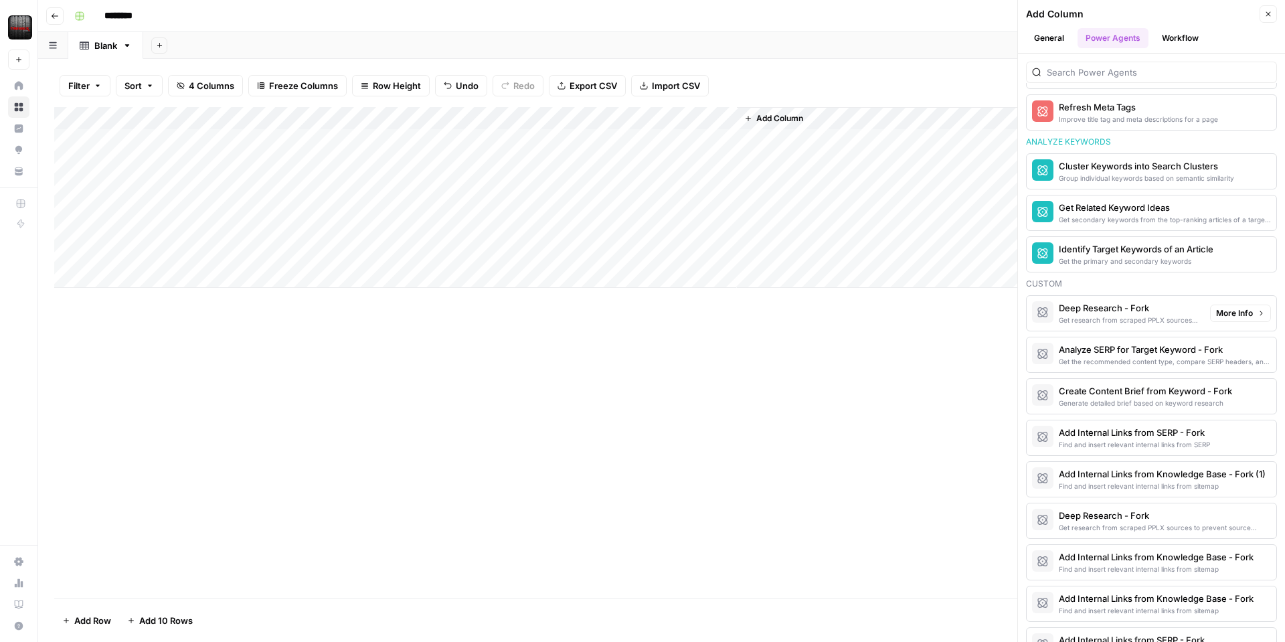
click at [1169, 315] on div "Get research from scraped PPLX sources to prevent source hallucination" at bounding box center [1129, 320] width 141 height 11
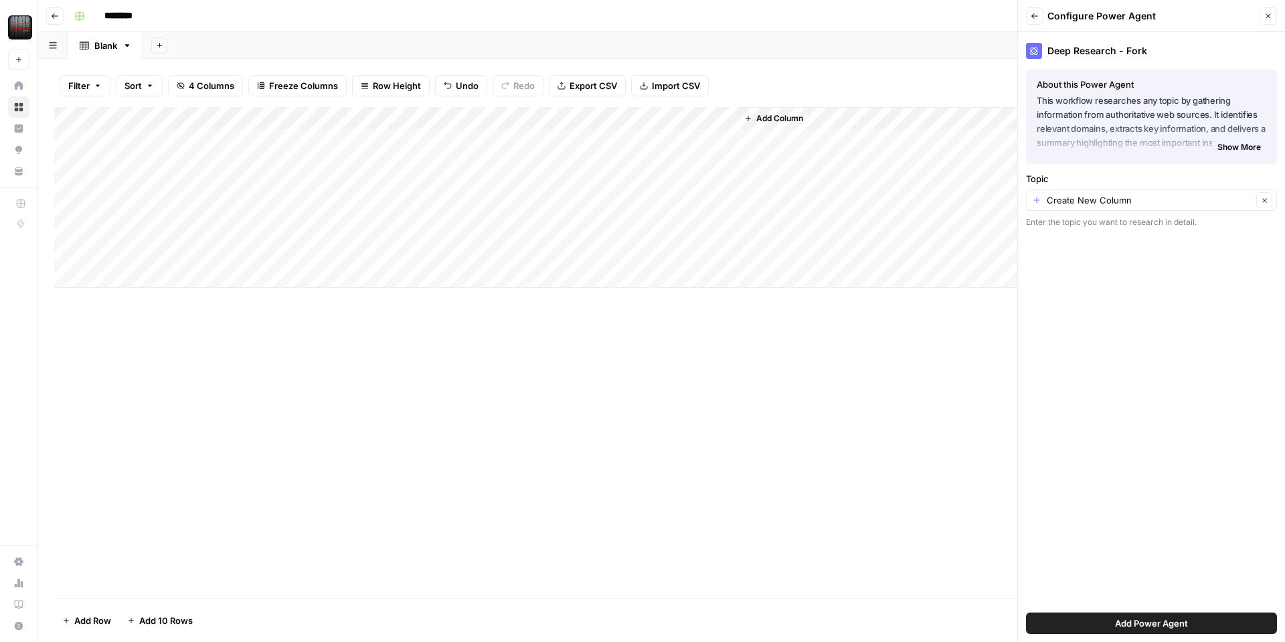
click at [1127, 207] on div "Create New Column Clear" at bounding box center [1151, 199] width 251 height 21
click at [1091, 274] on span "Brand" at bounding box center [1149, 273] width 223 height 13
type input "Brand"
click at [1098, 200] on input "Topic" at bounding box center [1142, 199] width 220 height 13
click at [1072, 313] on span "PDP URL" at bounding box center [1149, 311] width 223 height 13
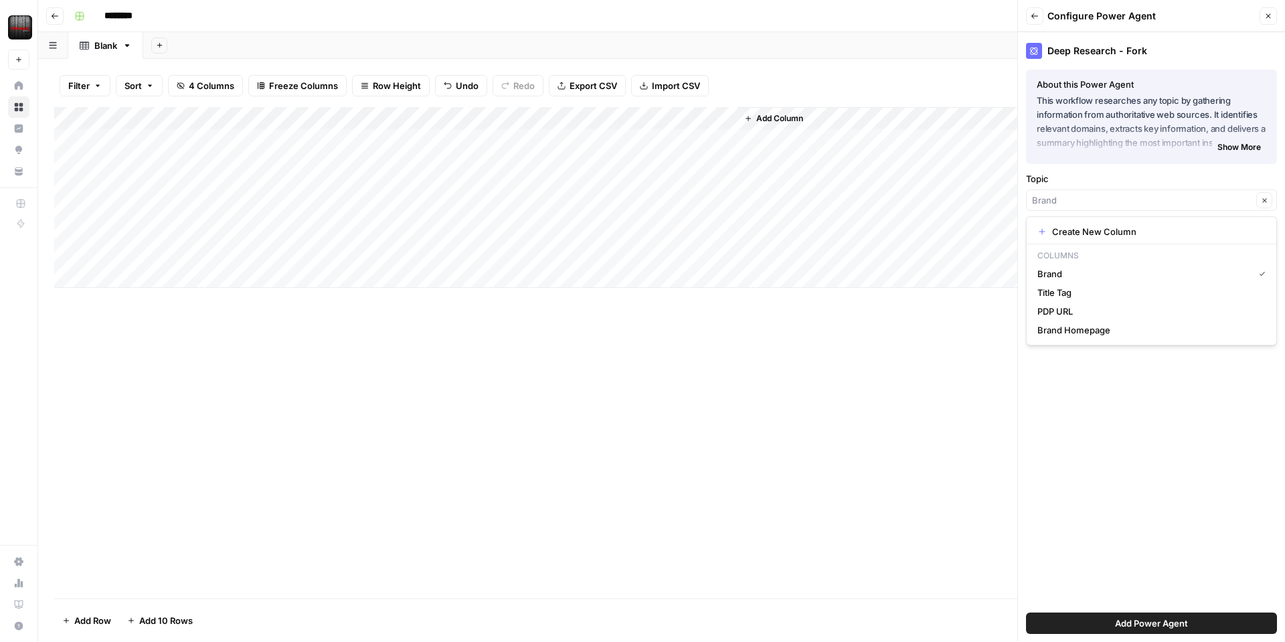
type input "PDP URL"
click at [1127, 630] on button "Add Power Agent" at bounding box center [1151, 622] width 251 height 21
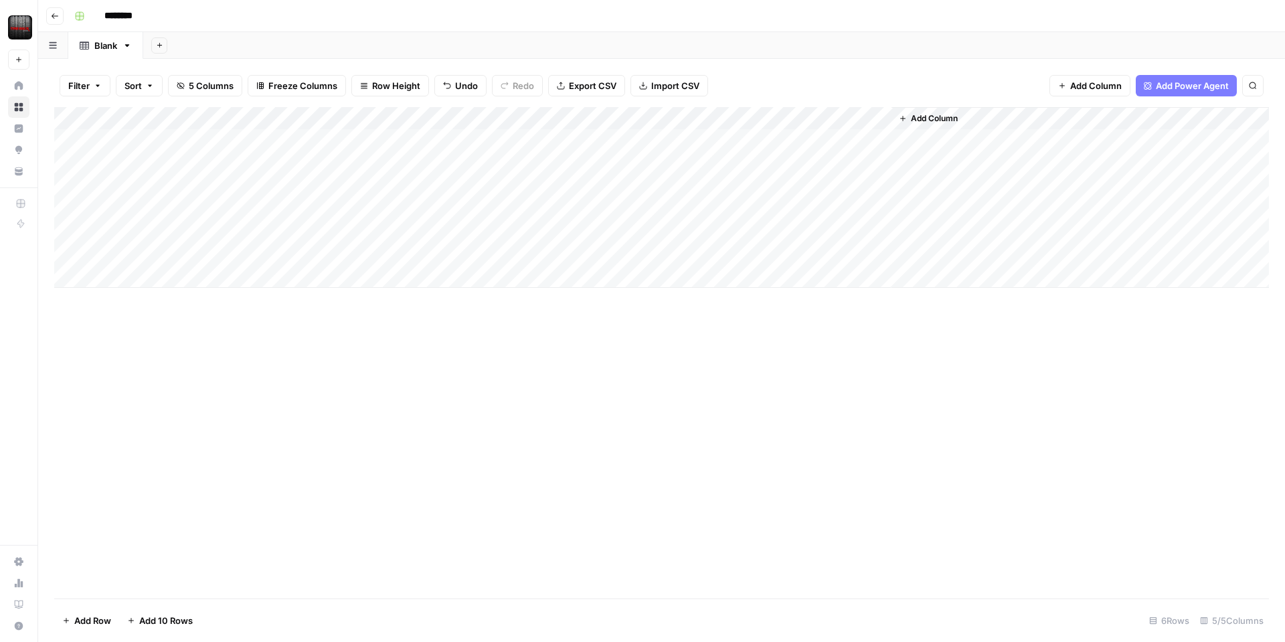
click at [864, 119] on div "Add Column" at bounding box center [661, 197] width 1215 height 181
click at [894, 370] on div "Add Column" at bounding box center [661, 352] width 1215 height 491
click at [861, 117] on div "Add Column" at bounding box center [661, 197] width 1215 height 181
click at [792, 234] on span "Configure Inputs" at bounding box center [820, 230] width 117 height 13
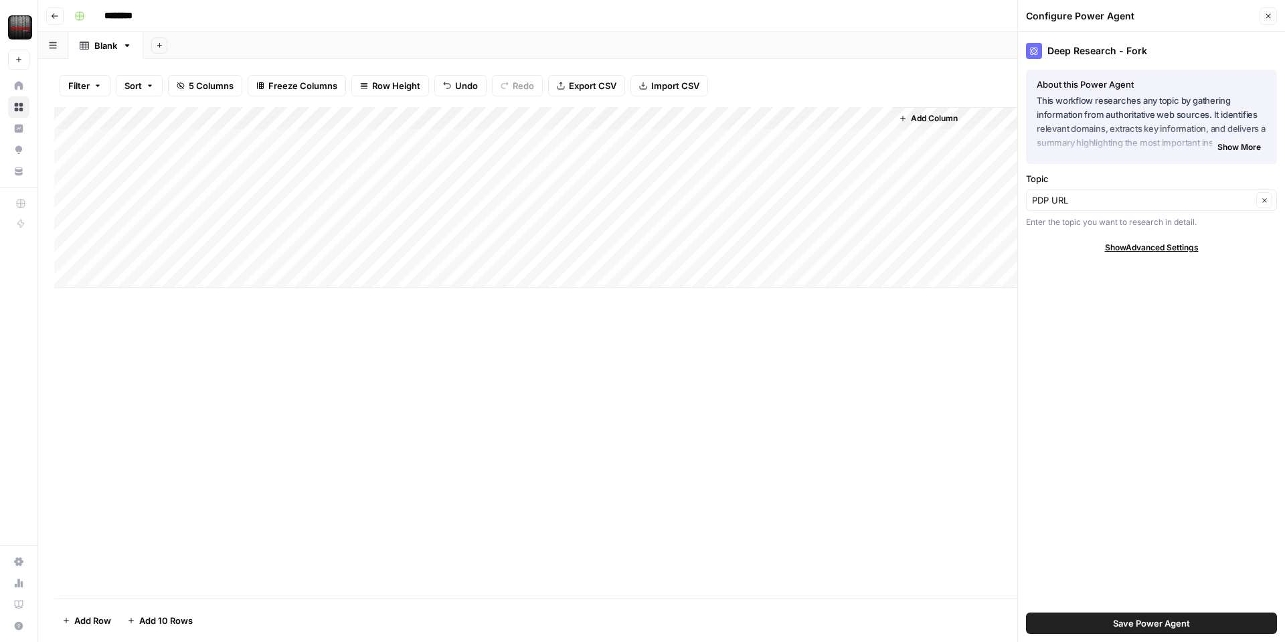
click at [1228, 143] on span "Show More" at bounding box center [1240, 147] width 44 height 12
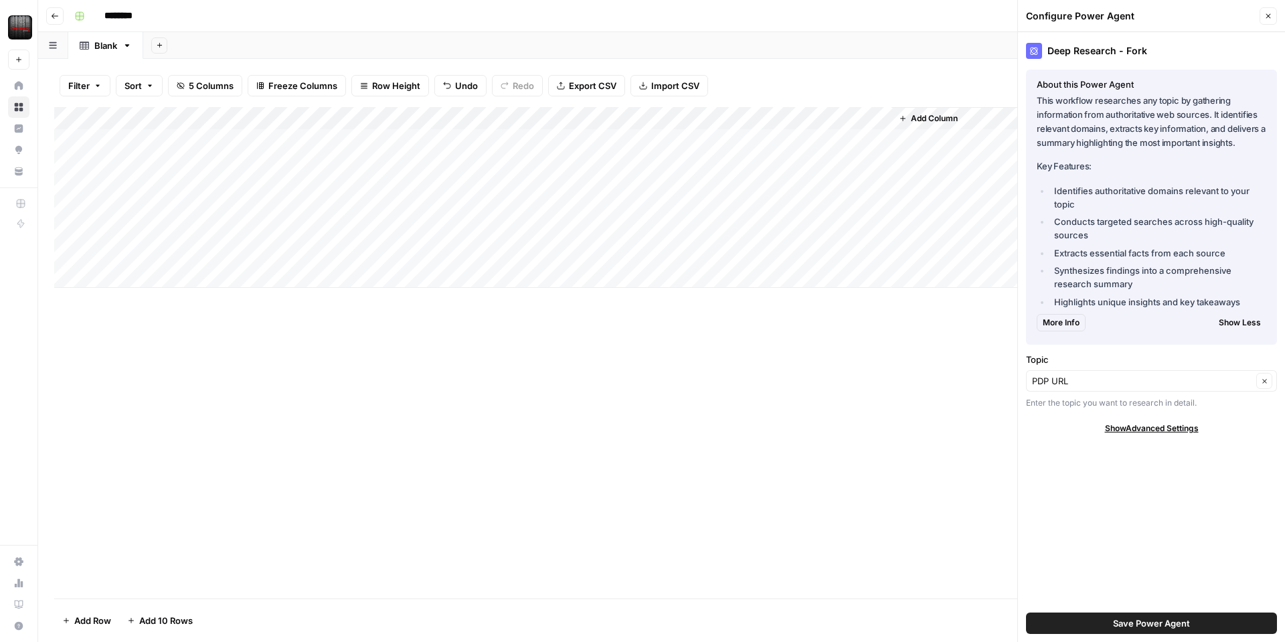
drag, startPoint x: 1264, startPoint y: 14, endPoint x: 1243, endPoint y: 25, distance: 23.4
click at [1264, 14] on icon "button" at bounding box center [1268, 16] width 8 height 8
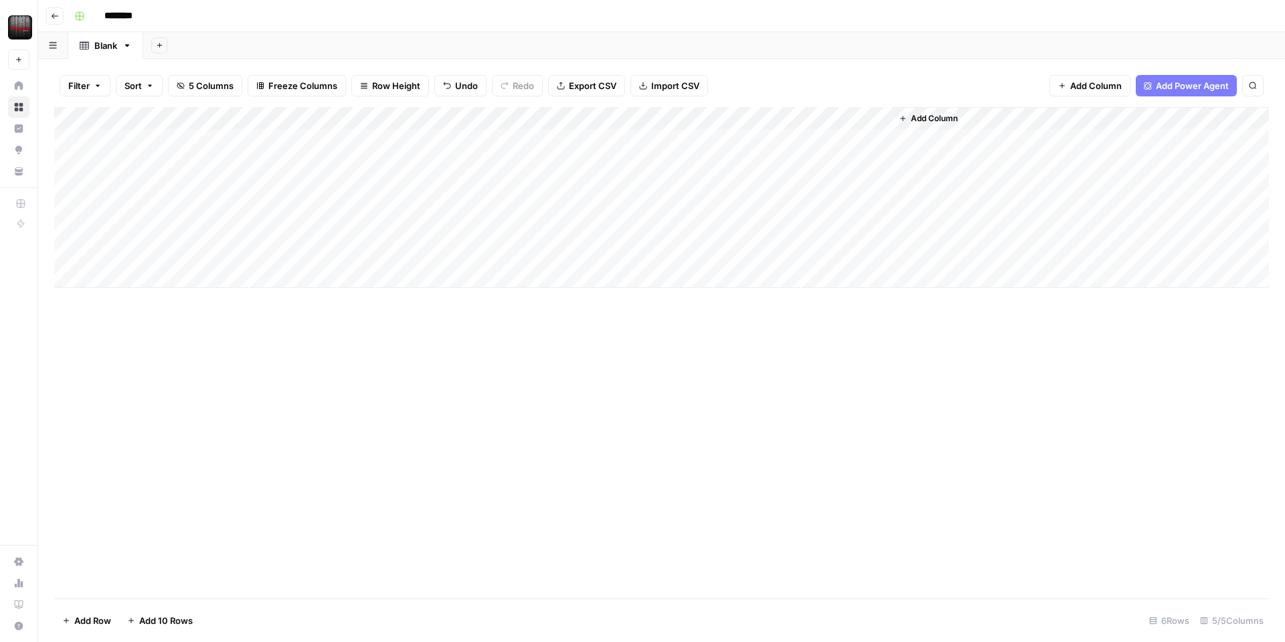
click at [340, 296] on div "Add Column" at bounding box center [661, 352] width 1215 height 491
click at [864, 116] on div "Add Column" at bounding box center [661, 197] width 1215 height 181
click at [957, 342] on div "Add Column" at bounding box center [661, 352] width 1215 height 491
click at [808, 120] on div "Add Column" at bounding box center [661, 197] width 1215 height 181
click at [808, 120] on div at bounding box center [813, 120] width 155 height 27
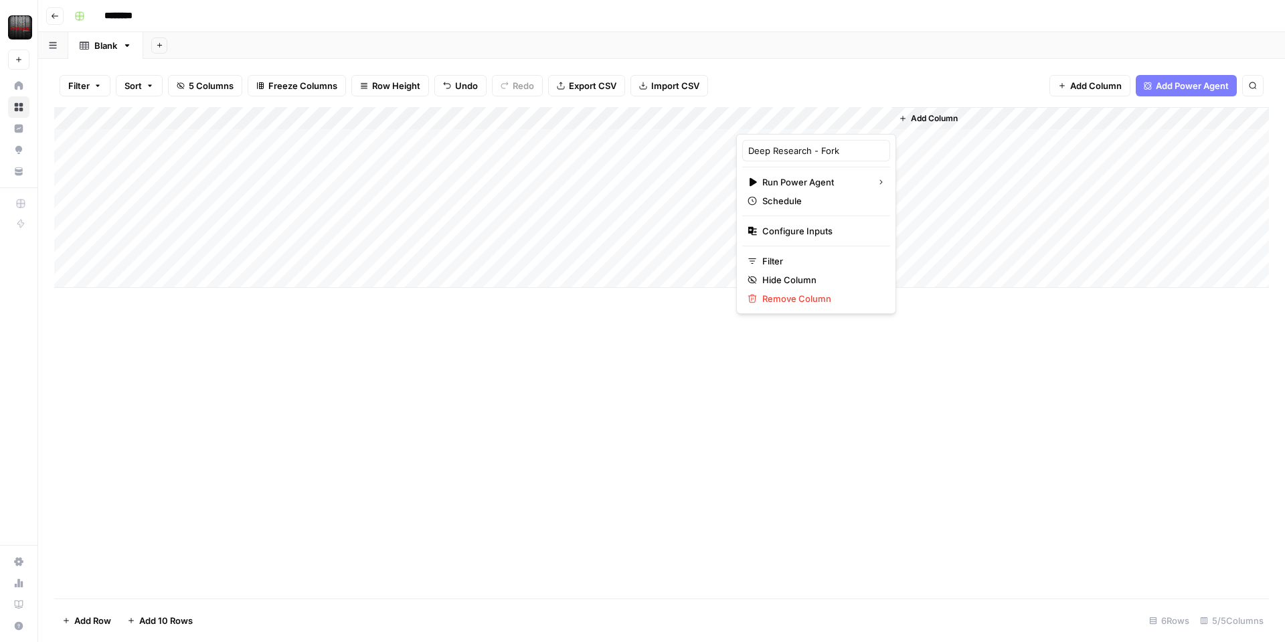
click at [859, 118] on div at bounding box center [813, 120] width 155 height 27
click at [853, 97] on div "Filter Sort 5 Columns Freeze Columns Row Height Undo Redo Export CSV Import CSV…" at bounding box center [661, 85] width 1215 height 43
click at [864, 116] on div "Add Column" at bounding box center [661, 197] width 1215 height 181
click at [779, 294] on span "Remove Column" at bounding box center [820, 298] width 117 height 13
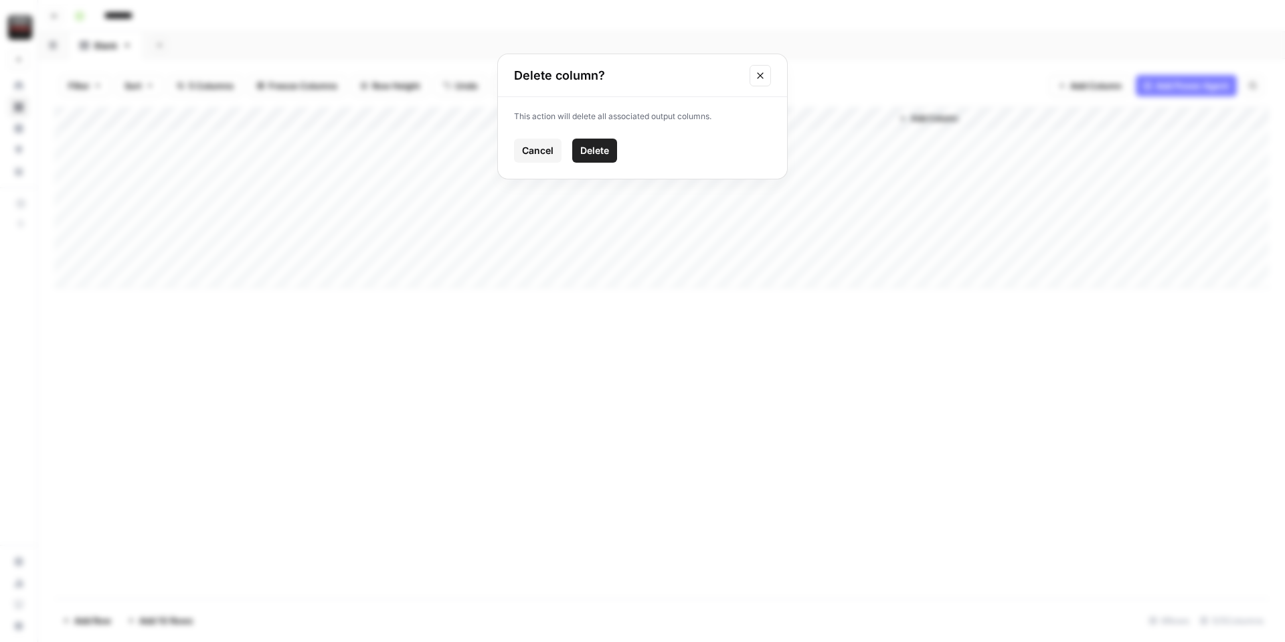
click at [604, 154] on span "Delete" at bounding box center [594, 150] width 29 height 13
click at [792, 117] on span "Add Column" at bounding box center [779, 118] width 47 height 12
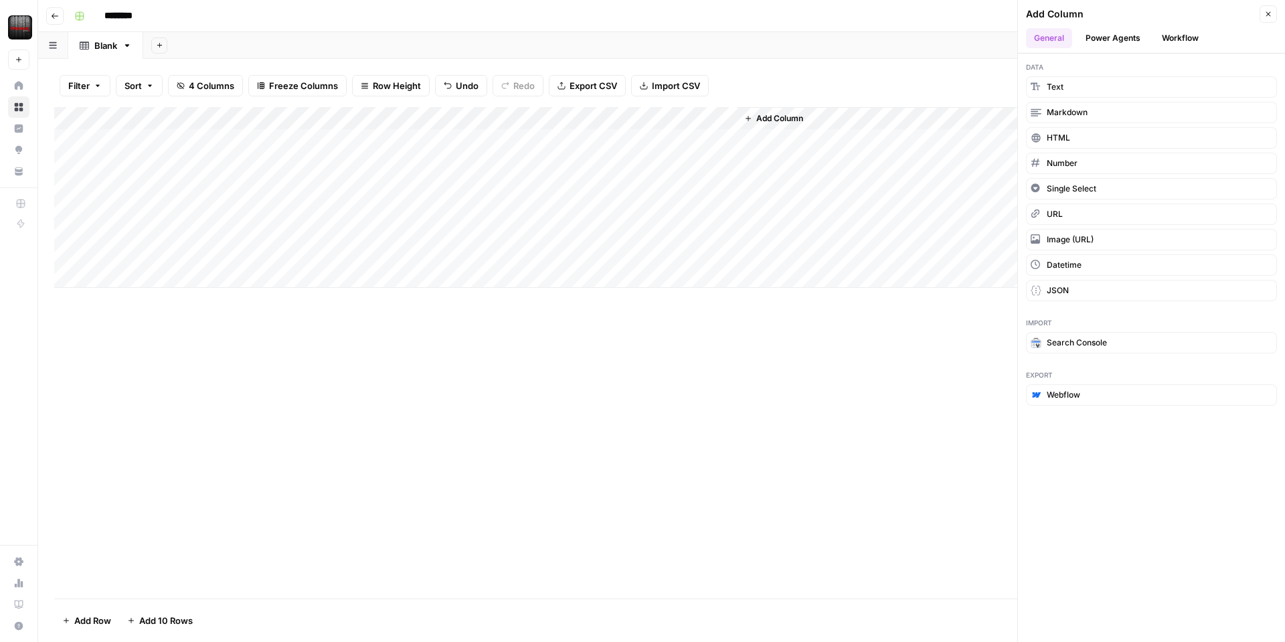
click at [1128, 44] on button "Power Agents" at bounding box center [1113, 38] width 71 height 20
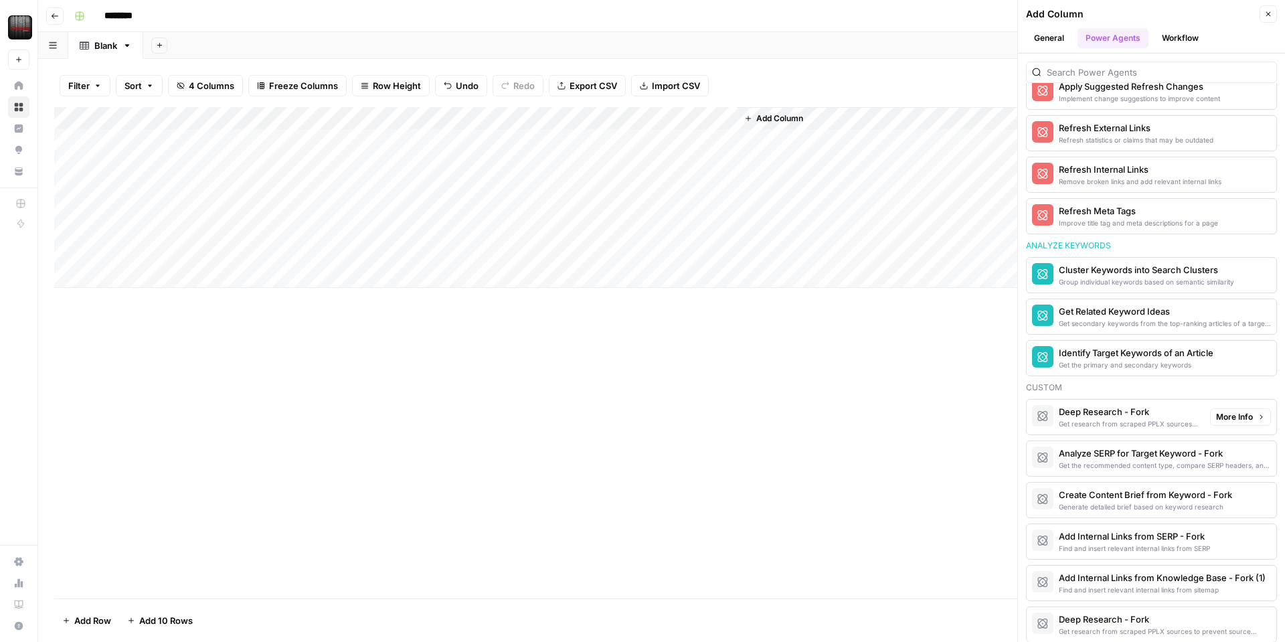
scroll to position [916, 0]
click at [1230, 461] on span "More Info" at bounding box center [1234, 457] width 37 height 12
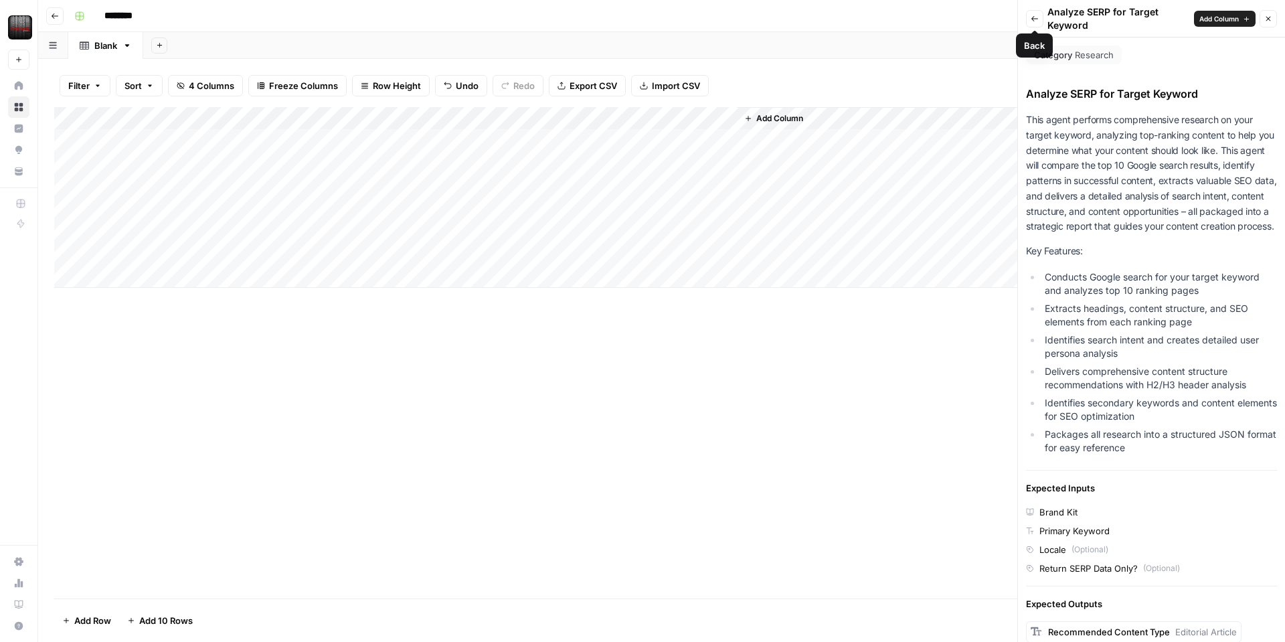
click at [1040, 21] on button "Back" at bounding box center [1034, 18] width 17 height 17
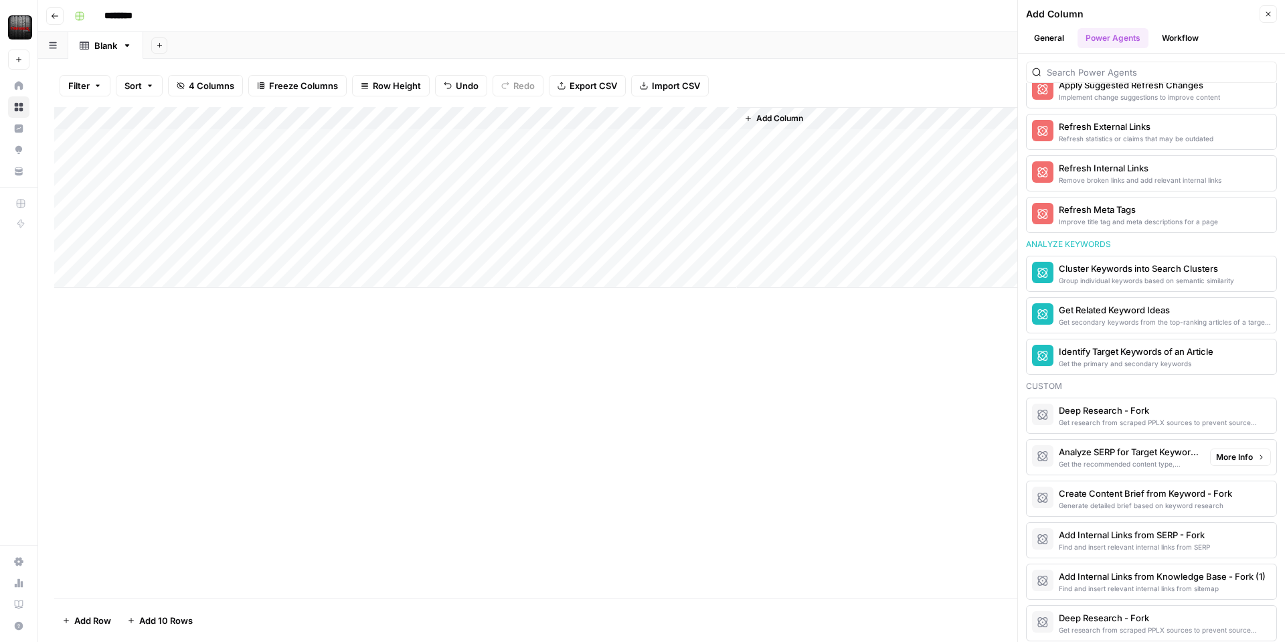
scroll to position [937, 0]
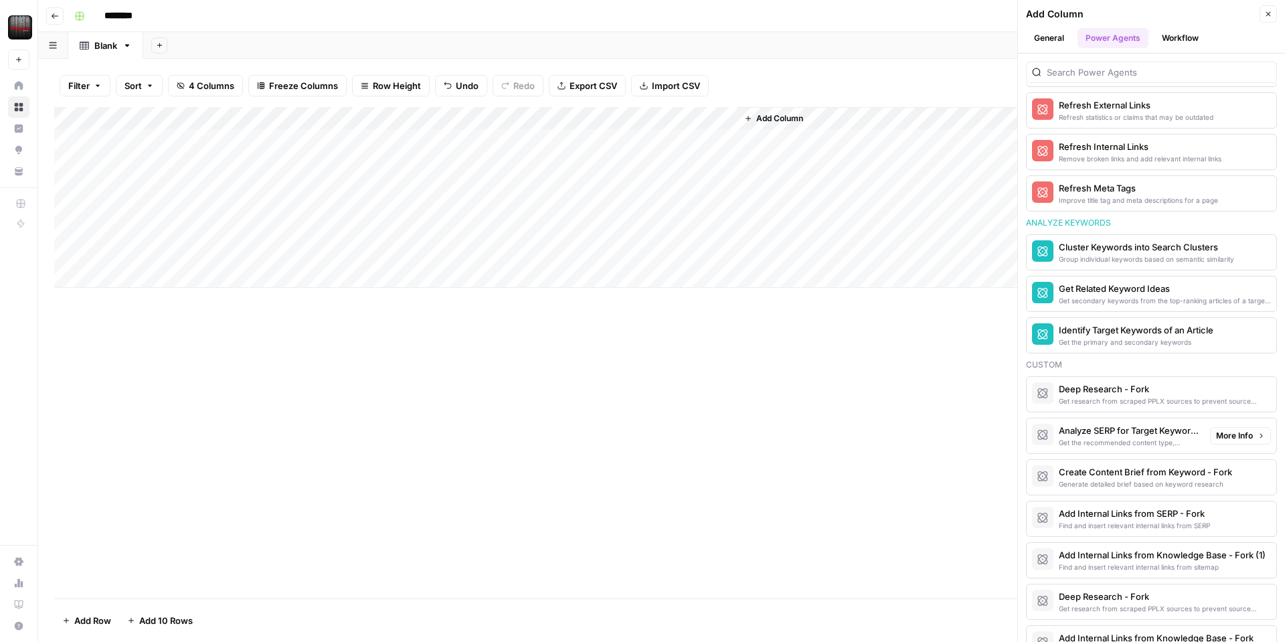
click at [1125, 432] on div "Analyze SERP for Target Keyword - Fork" at bounding box center [1129, 430] width 141 height 13
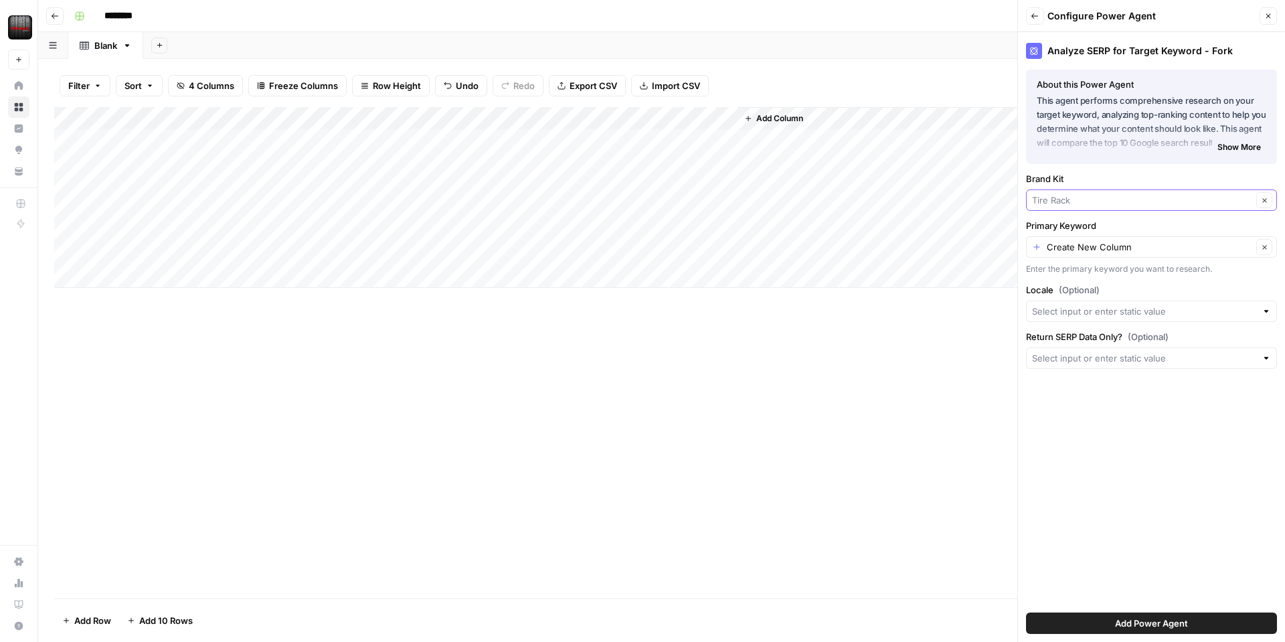
click at [1108, 195] on input "Brand Kit" at bounding box center [1142, 199] width 220 height 13
type input "Tire Rack"
click at [1107, 181] on label "Brand Kit" at bounding box center [1151, 178] width 251 height 13
click at [1107, 193] on input "Tire Rack" at bounding box center [1142, 199] width 220 height 13
type input "Tire Rack"
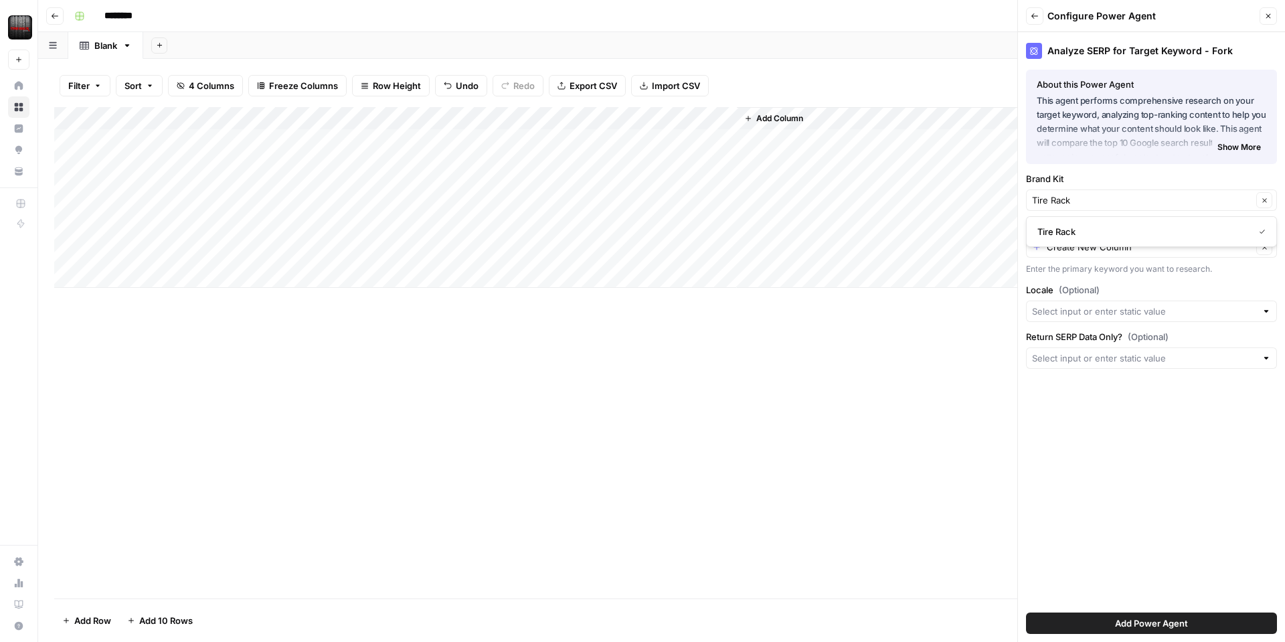
click at [1127, 395] on div "Analyze SERP for Target Keyword - Fork About this Power Agent This agent perfor…" at bounding box center [1151, 337] width 267 height 610
click at [1110, 244] on input "Primary Keyword" at bounding box center [1149, 246] width 205 height 13
click at [1098, 337] on span "Title Tag" at bounding box center [1149, 339] width 223 height 13
type input "Title Tag"
click at [1106, 365] on div at bounding box center [1151, 357] width 251 height 21
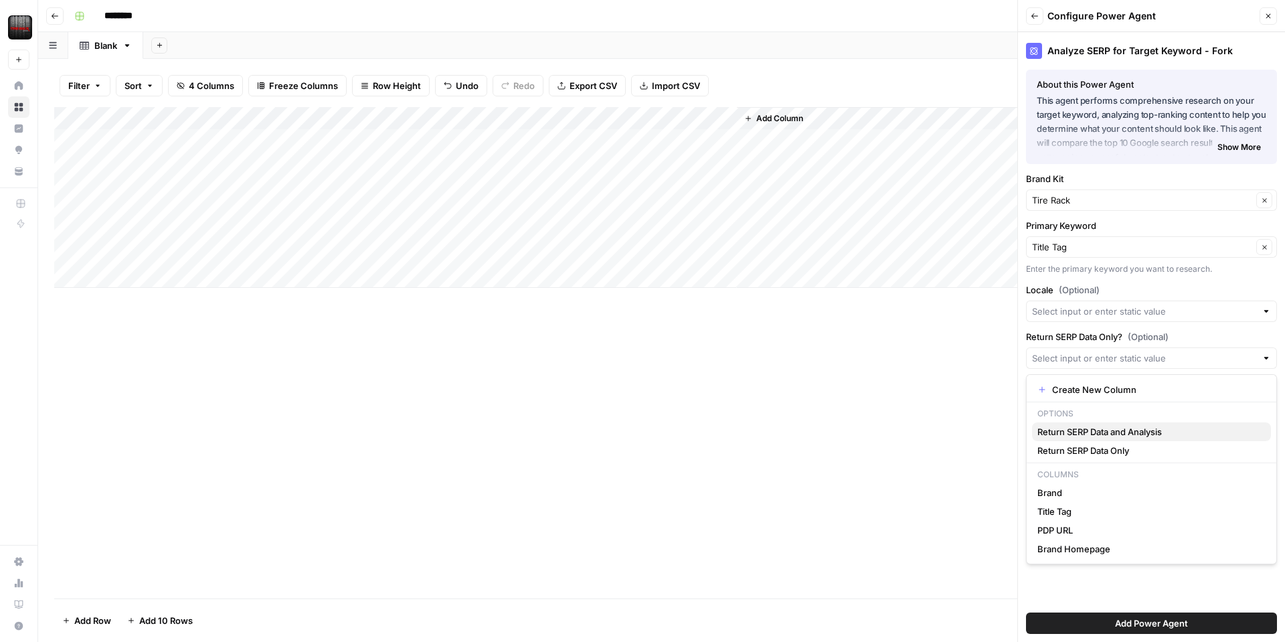
click at [1084, 436] on span "Return SERP Data and Analysis" at bounding box center [1149, 431] width 223 height 13
type input "Return SERP Data and Analysis"
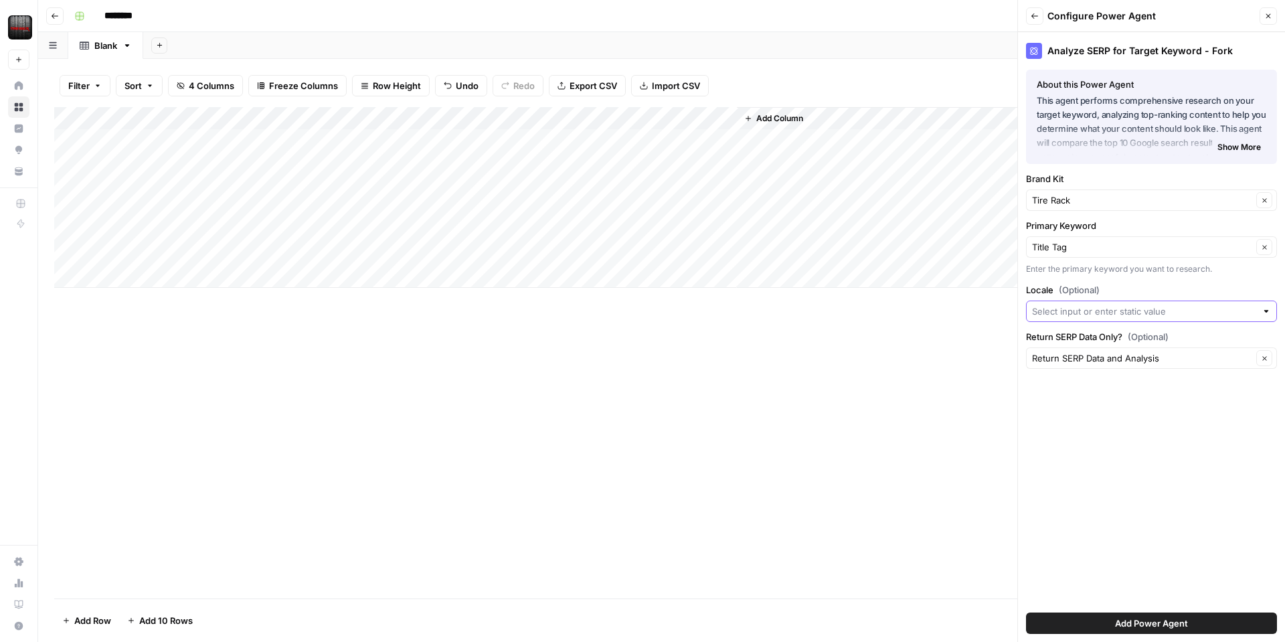
click at [1094, 313] on input "Locale (Optional)" at bounding box center [1144, 311] width 224 height 13
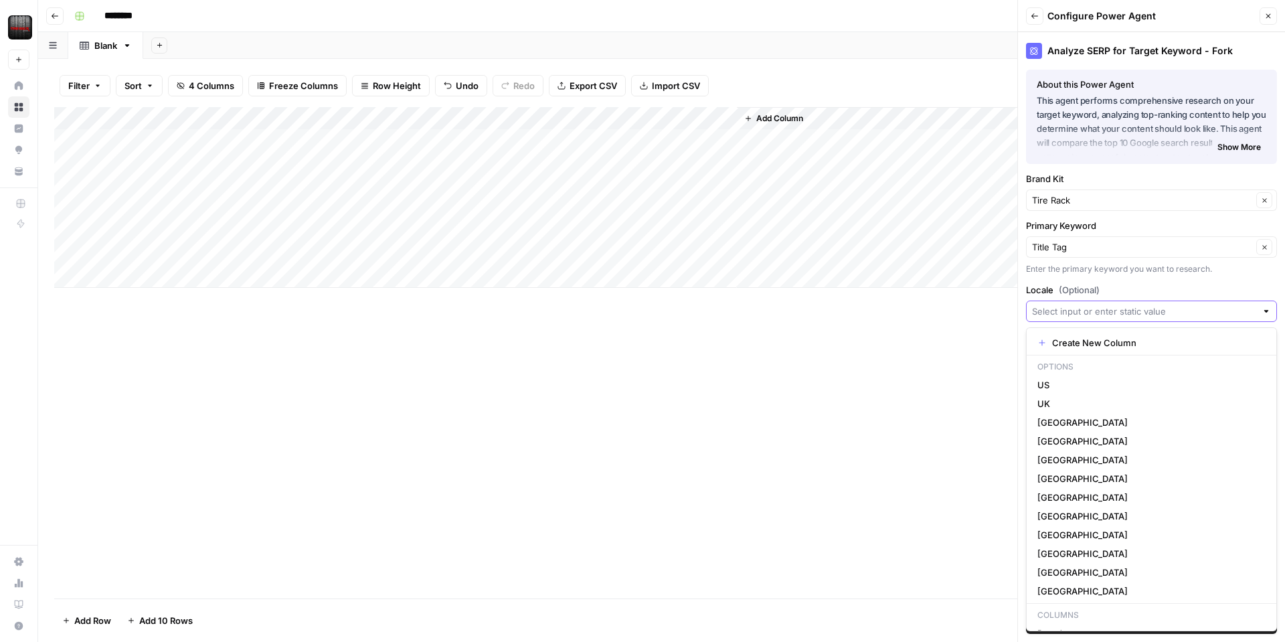
click at [1094, 313] on input "Locale (Optional)" at bounding box center [1144, 311] width 224 height 13
click at [1050, 386] on span "US" at bounding box center [1149, 384] width 223 height 13
type input "US"
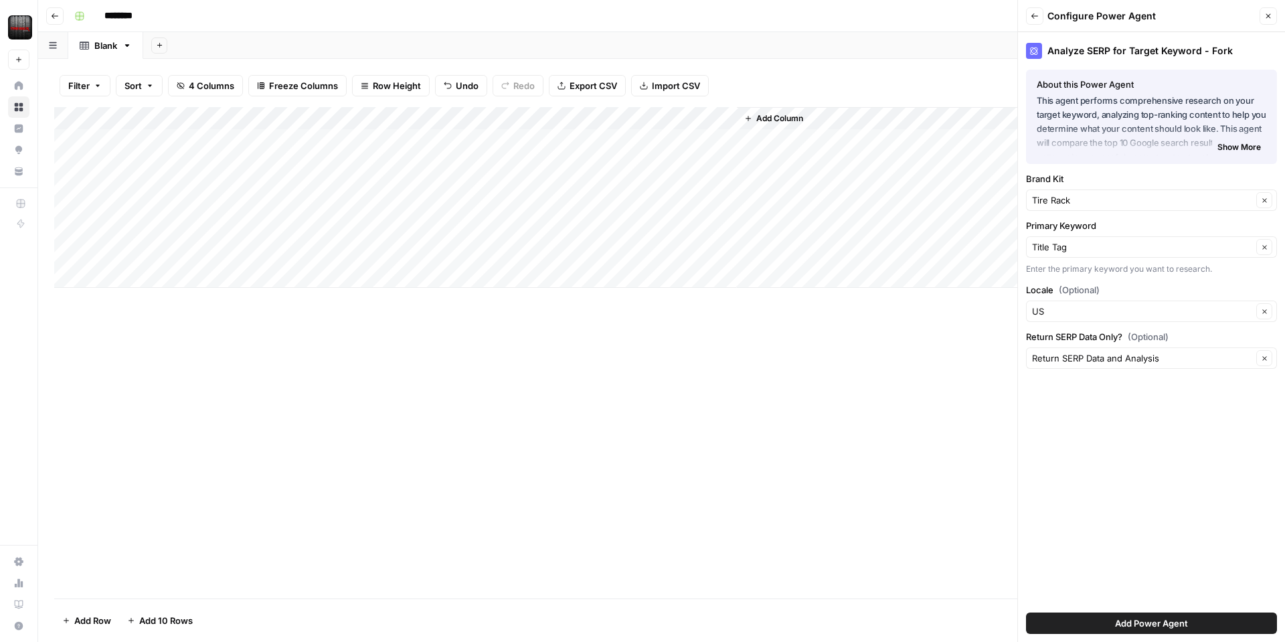
click at [1140, 616] on span "Add Power Agent" at bounding box center [1151, 622] width 73 height 13
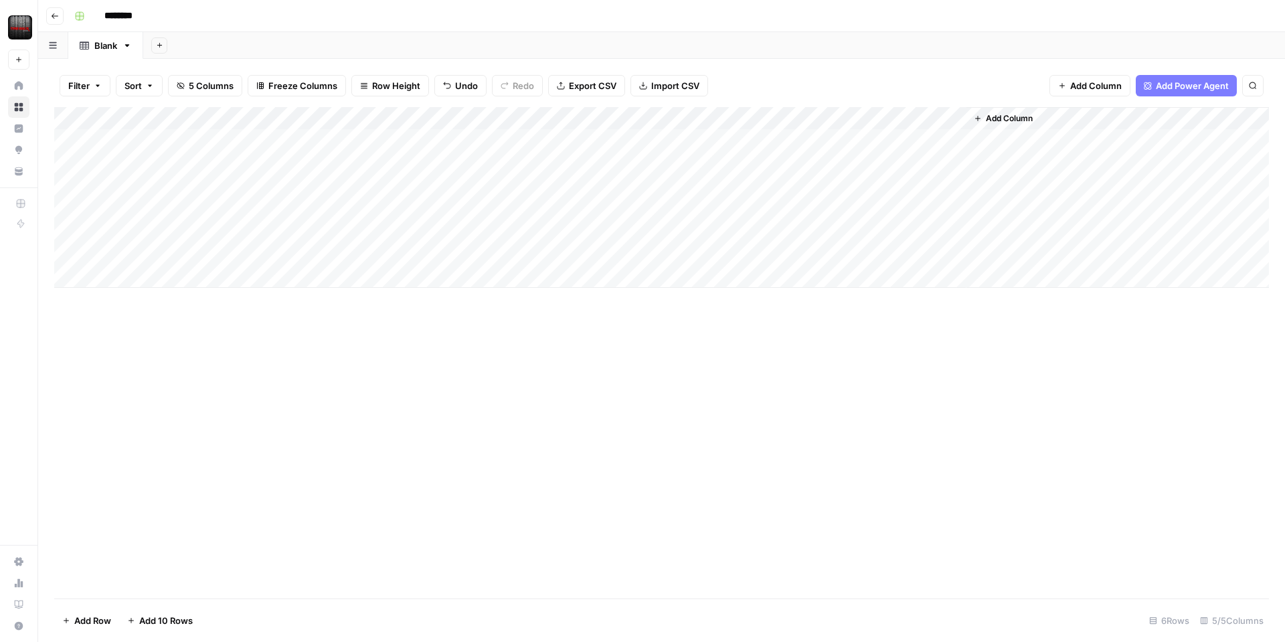
click at [942, 116] on div "Add Column" at bounding box center [661, 197] width 1215 height 181
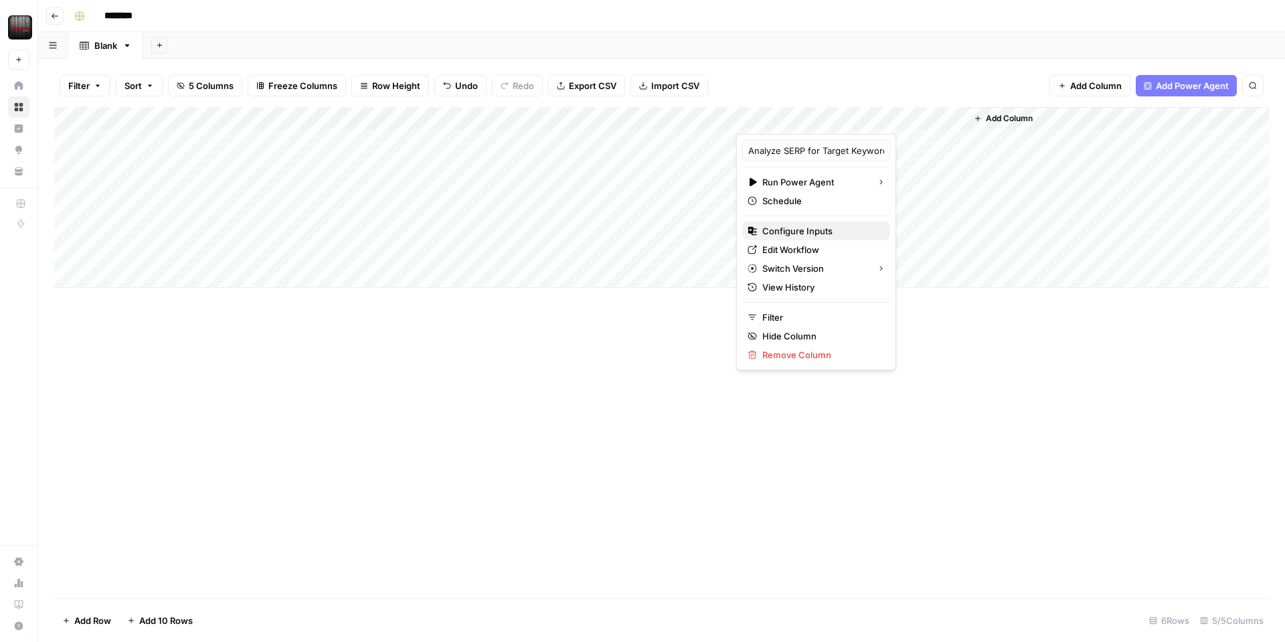
click at [806, 232] on span "Configure Inputs" at bounding box center [820, 230] width 117 height 13
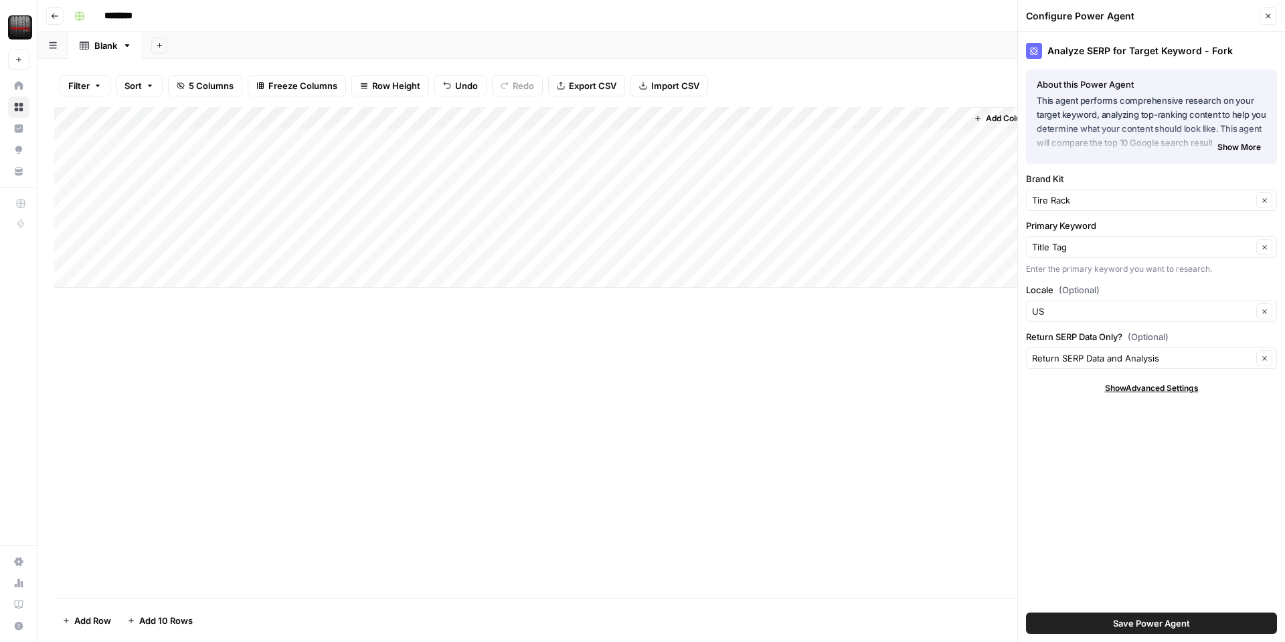
click at [1268, 20] on button "Close" at bounding box center [1268, 15] width 17 height 17
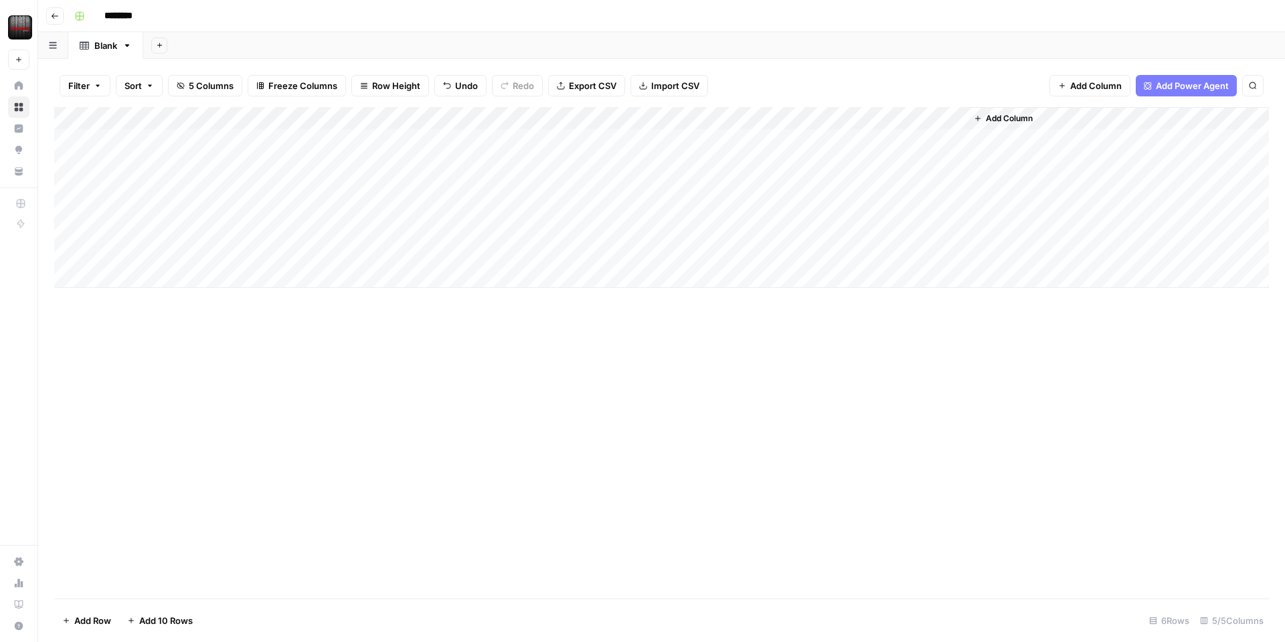
click at [936, 116] on div "Add Column" at bounding box center [661, 197] width 1215 height 181
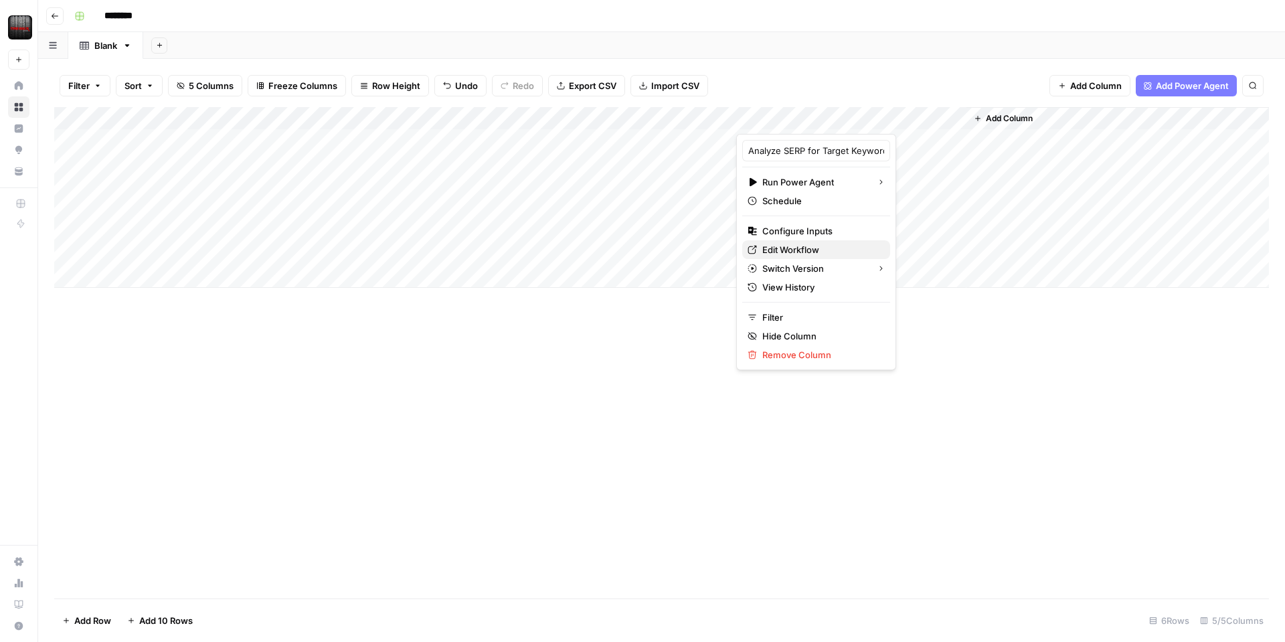
click at [803, 247] on span "Edit Workflow" at bounding box center [820, 249] width 117 height 13
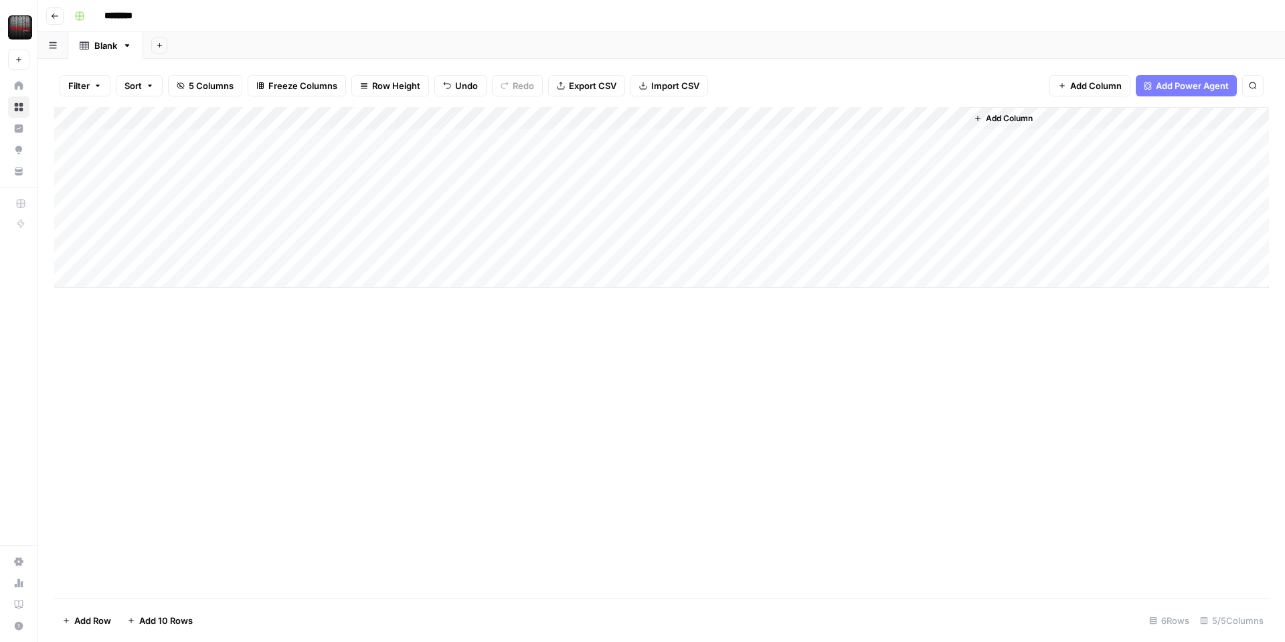
click at [618, 159] on div "Add Column" at bounding box center [661, 197] width 1215 height 181
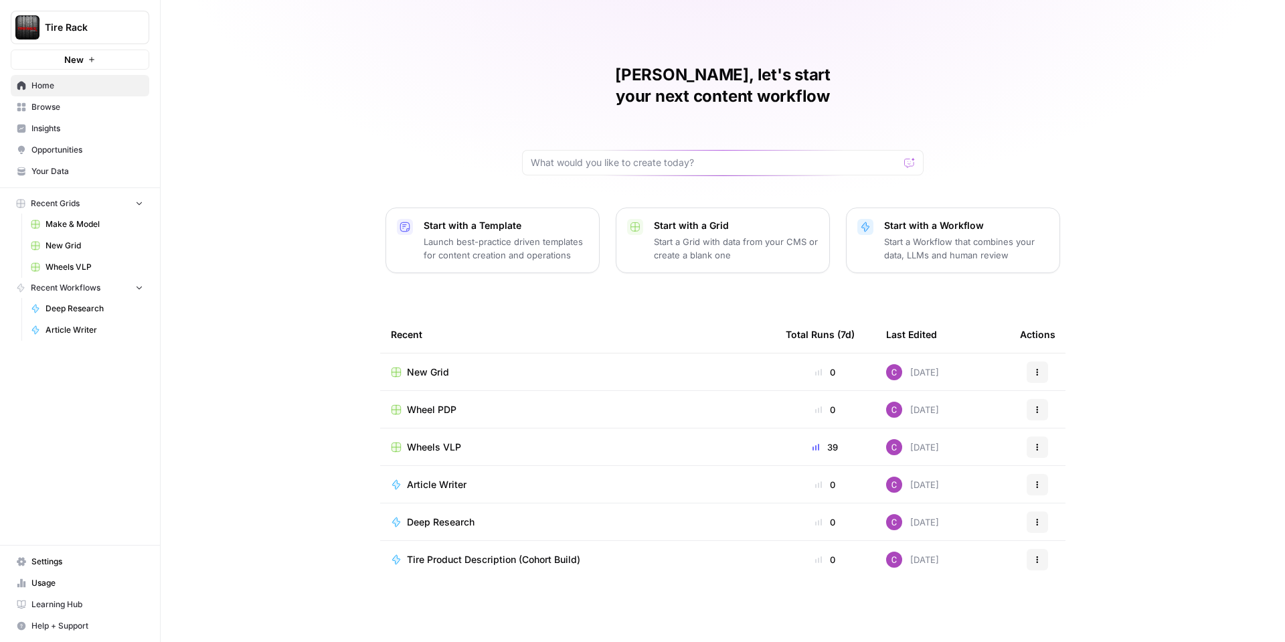
click at [446, 403] on span "Wheel PDP" at bounding box center [432, 409] width 50 height 13
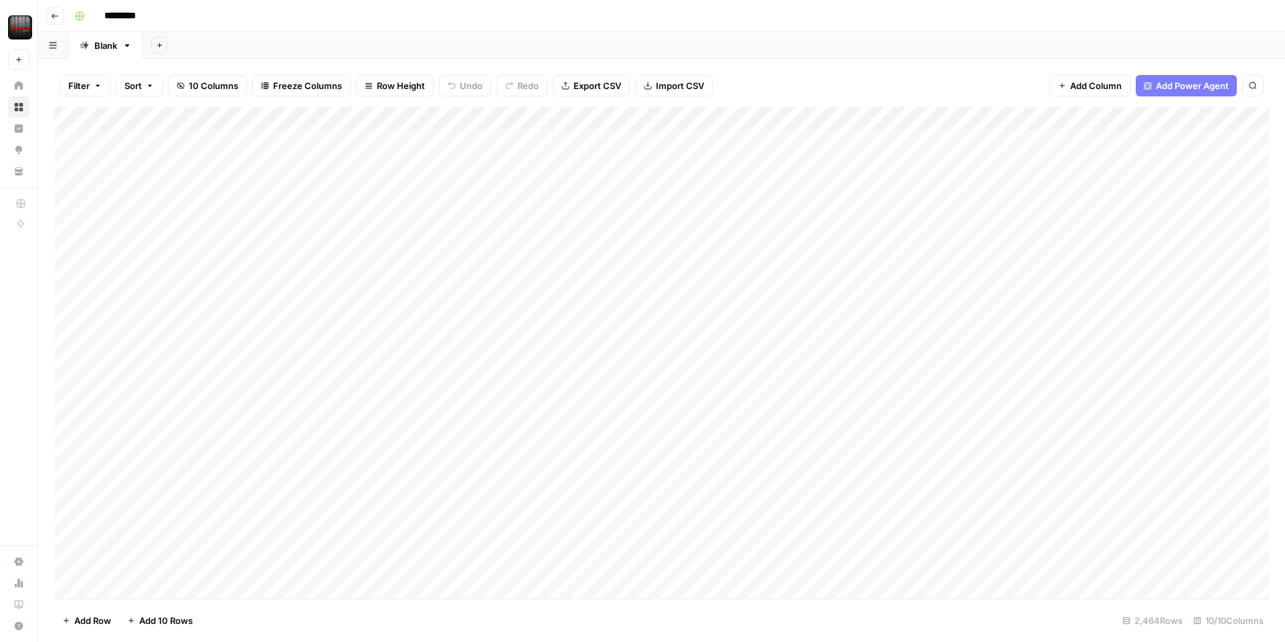
click at [626, 138] on div "Add Column" at bounding box center [661, 352] width 1215 height 491
click at [224, 140] on div "Add Column" at bounding box center [661, 352] width 1215 height 491
click at [726, 139] on div "Add Column" at bounding box center [661, 352] width 1215 height 491
drag, startPoint x: 794, startPoint y: 68, endPoint x: 766, endPoint y: 90, distance: 35.8
click at [794, 68] on div "Filter Sort 10 Columns Freeze Columns Row Height Undo Redo Export CSV Import CS…" at bounding box center [661, 85] width 1215 height 43
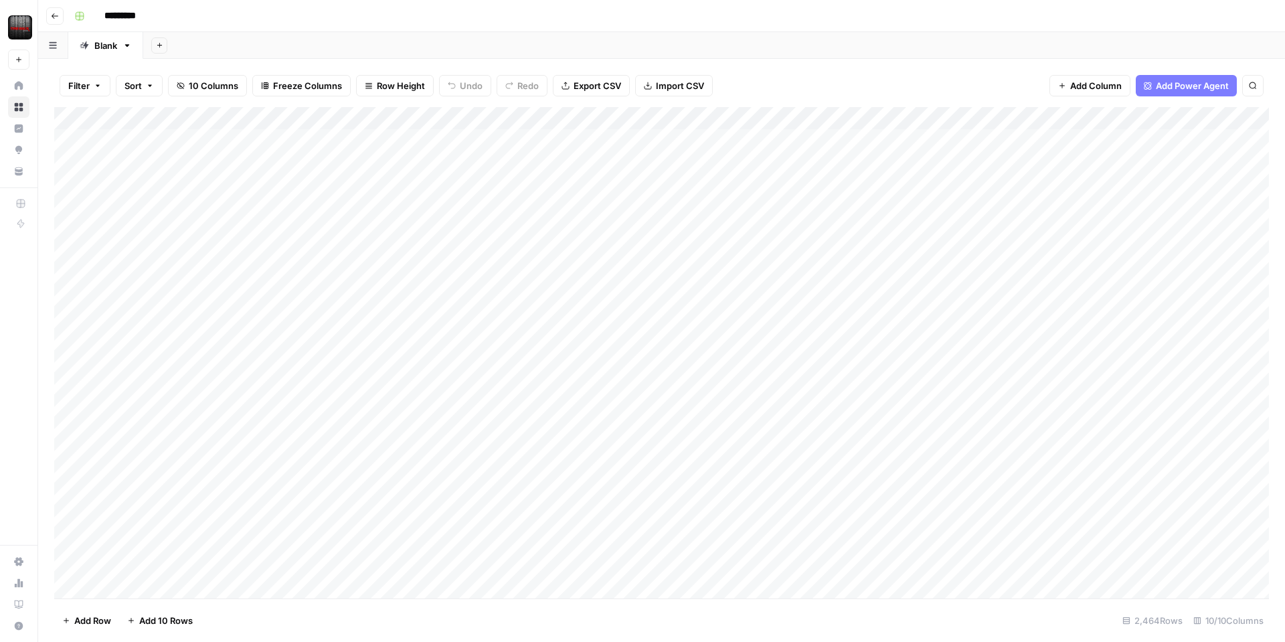
click at [789, 80] on div "Filter Sort 10 Columns Freeze Columns Row Height Undo Redo Export CSV Import CS…" at bounding box center [661, 85] width 1215 height 43
click at [902, 154] on div "Add Column" at bounding box center [661, 352] width 1215 height 491
click at [620, 140] on div "Add Column" at bounding box center [661, 352] width 1215 height 491
click at [261, 223] on div "Add Column" at bounding box center [661, 352] width 1215 height 491
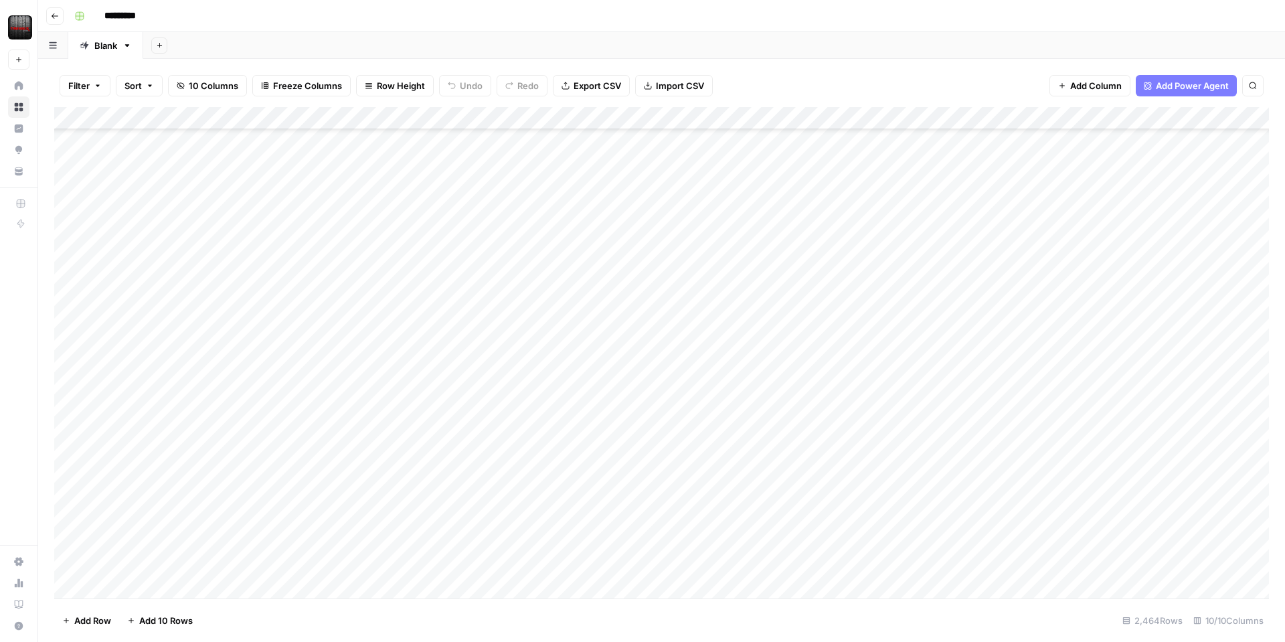
scroll to position [852, 1]
click at [236, 403] on div "Add Column" at bounding box center [661, 352] width 1215 height 491
click at [735, 409] on div "Add Column" at bounding box center [661, 352] width 1215 height 491
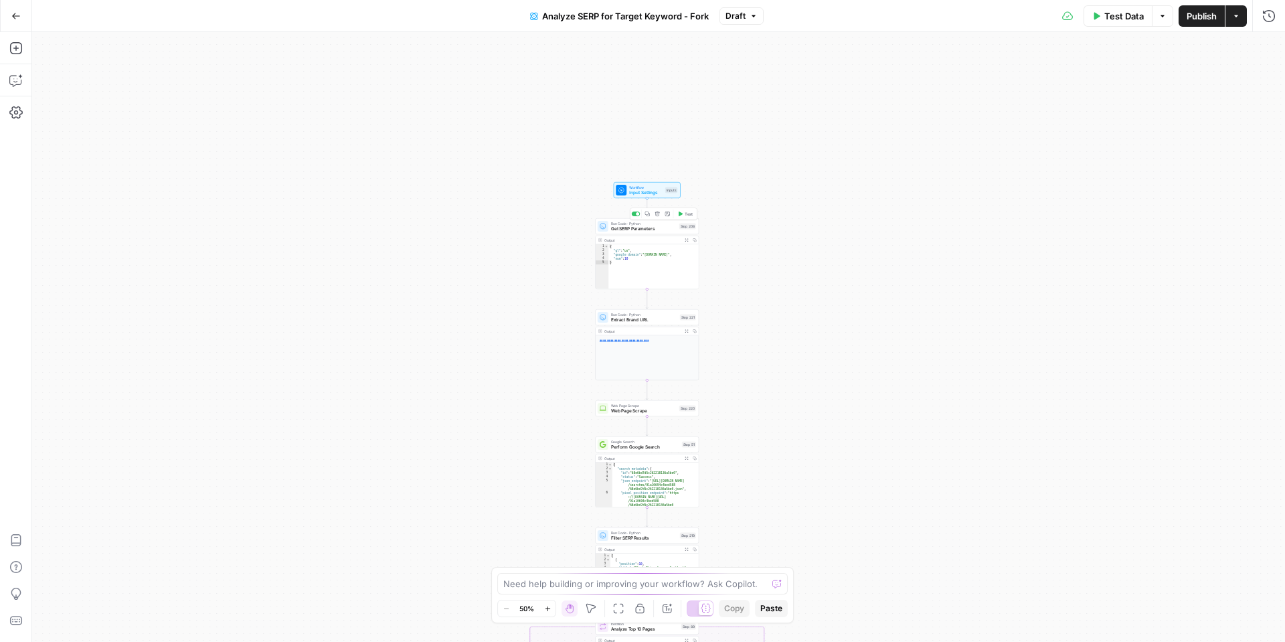
click at [631, 230] on span "Get SERP Parameters" at bounding box center [644, 229] width 66 height 7
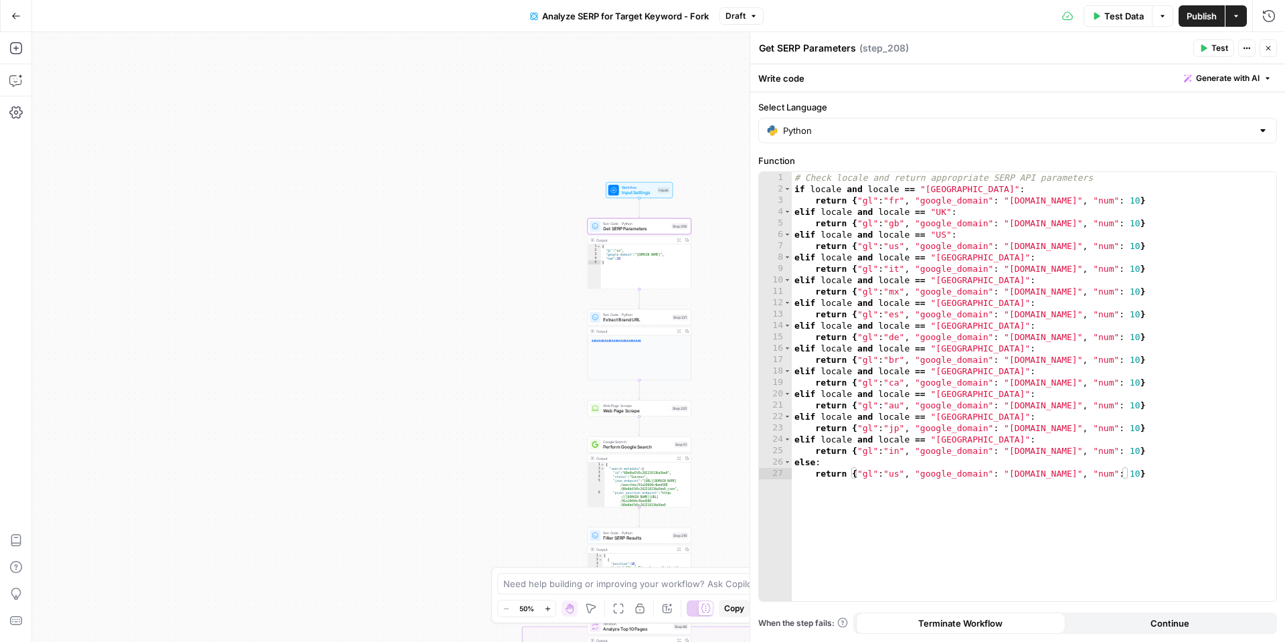
drag, startPoint x: 1272, startPoint y: 50, endPoint x: 1070, endPoint y: 130, distance: 217.3
click at [1271, 50] on icon "button" at bounding box center [1268, 48] width 8 height 8
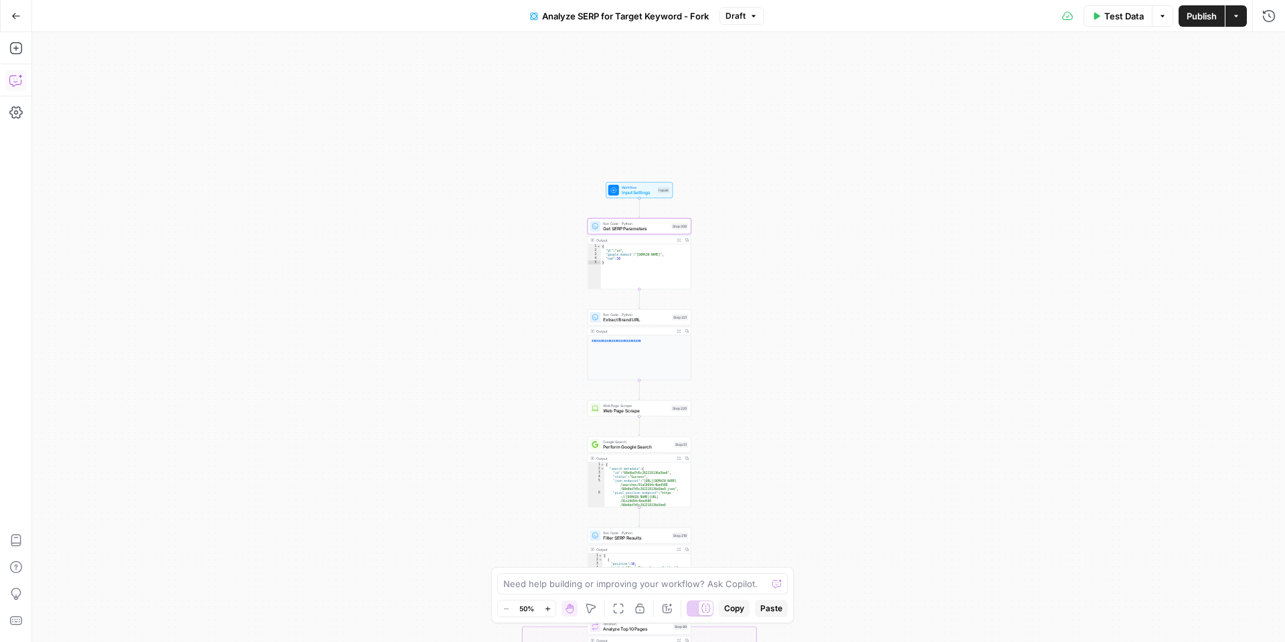
click at [21, 86] on icon "button" at bounding box center [15, 80] width 13 height 13
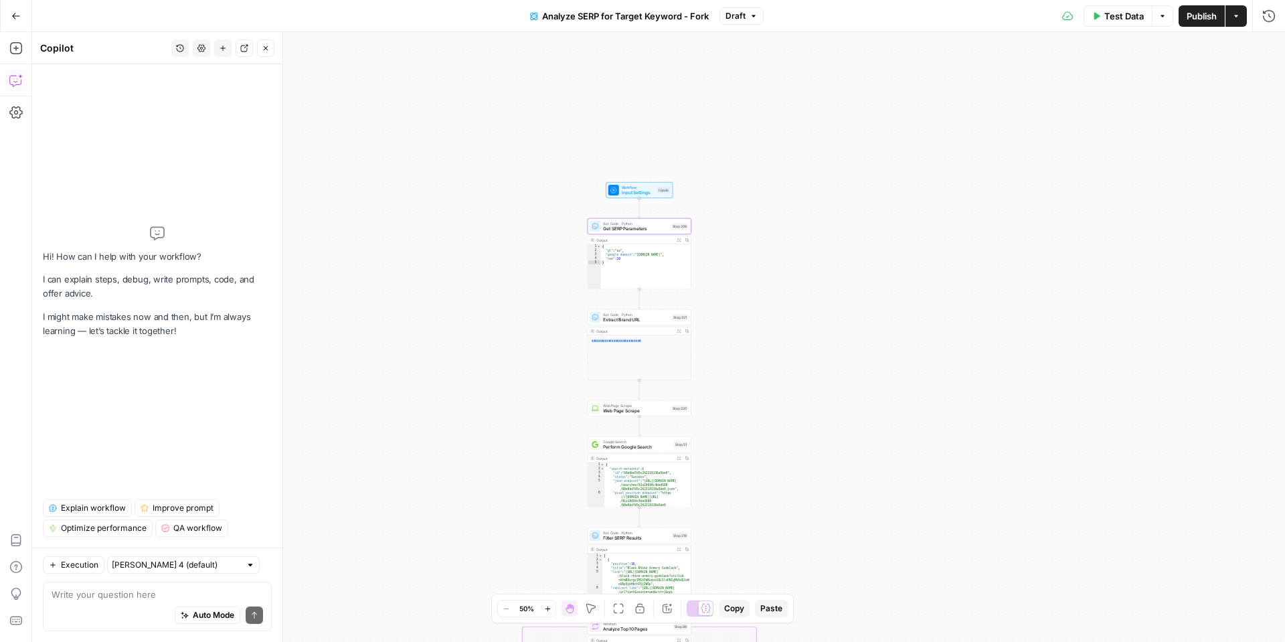
click at [116, 605] on div "Auto Mode Send" at bounding box center [158, 615] width 212 height 29
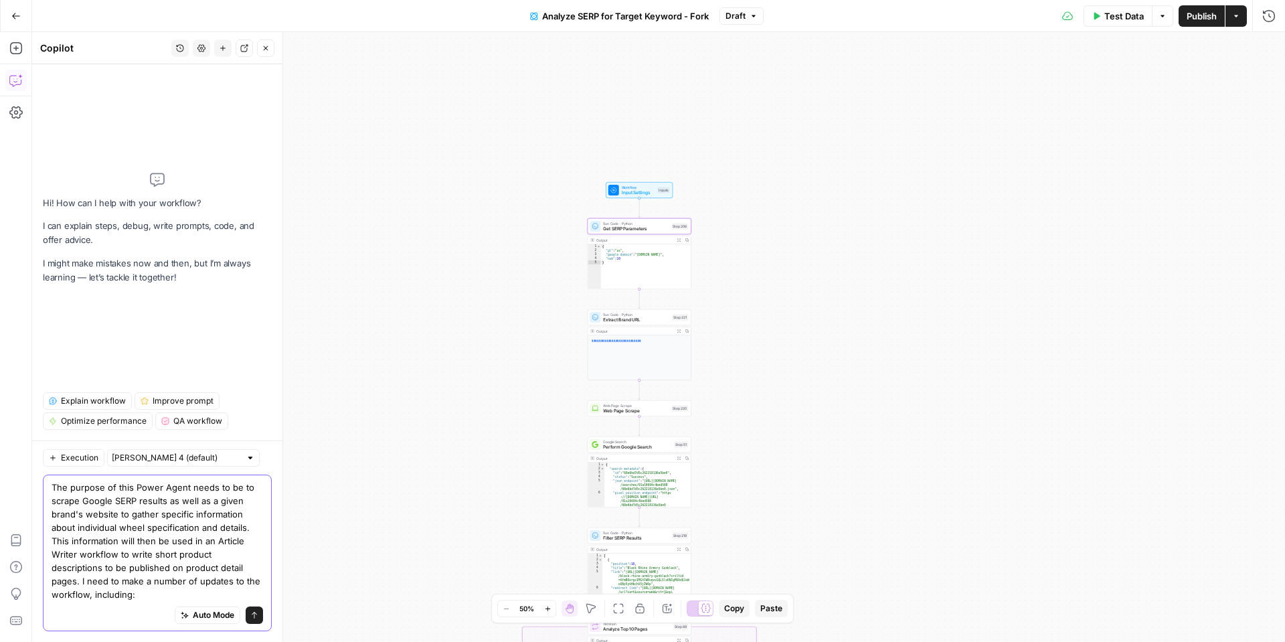
click at [126, 595] on textarea "The purpose of this Power Agent needs to be to scrape Google SERP results as we…" at bounding box center [158, 541] width 212 height 120
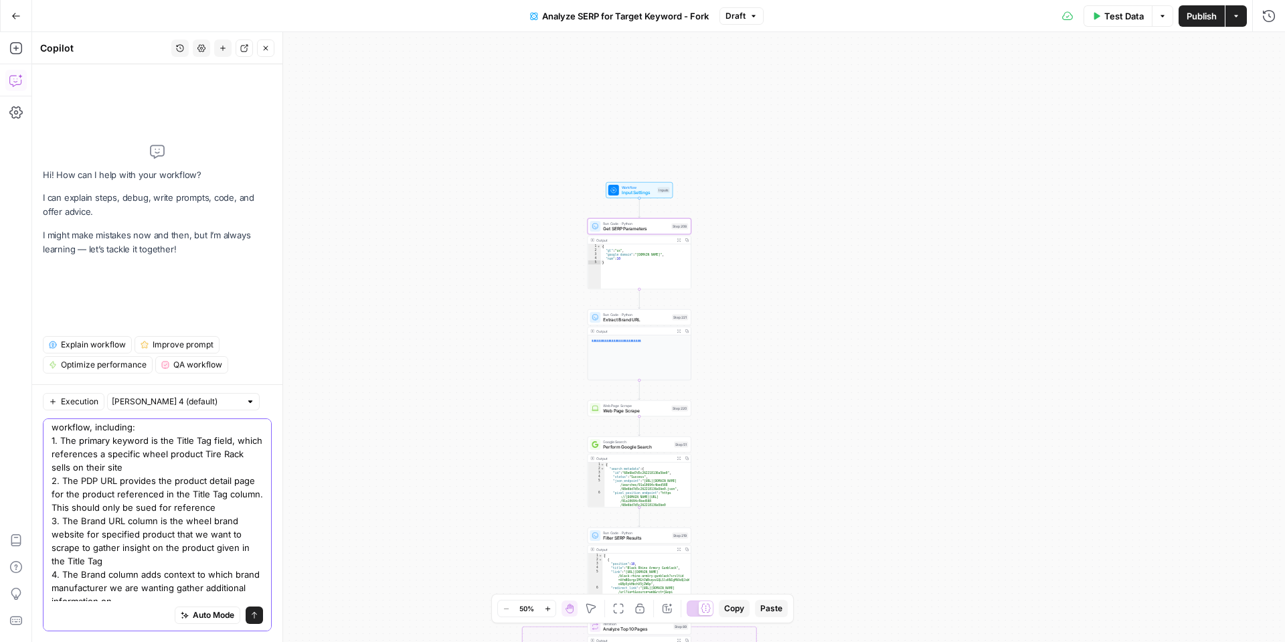
scroll to position [118, 0]
click at [126, 594] on textarea "The purpose of this Power Agent needs to be to scrape Google SERP results as we…" at bounding box center [158, 467] width 212 height 321
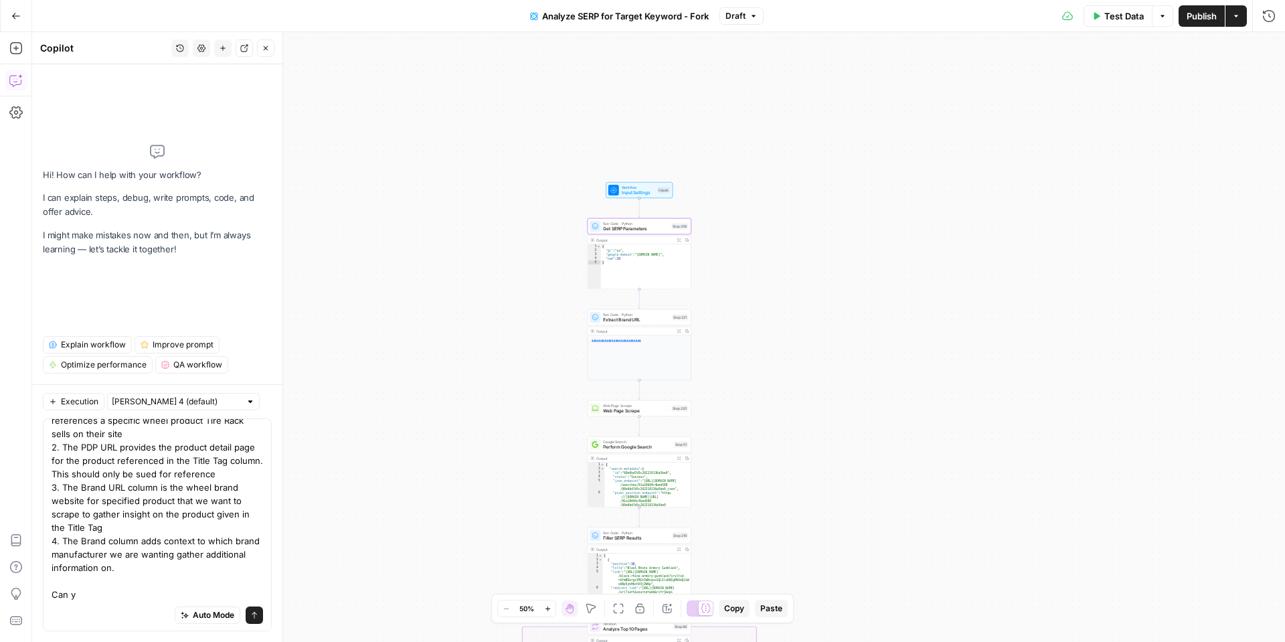
scroll to position [0, 0]
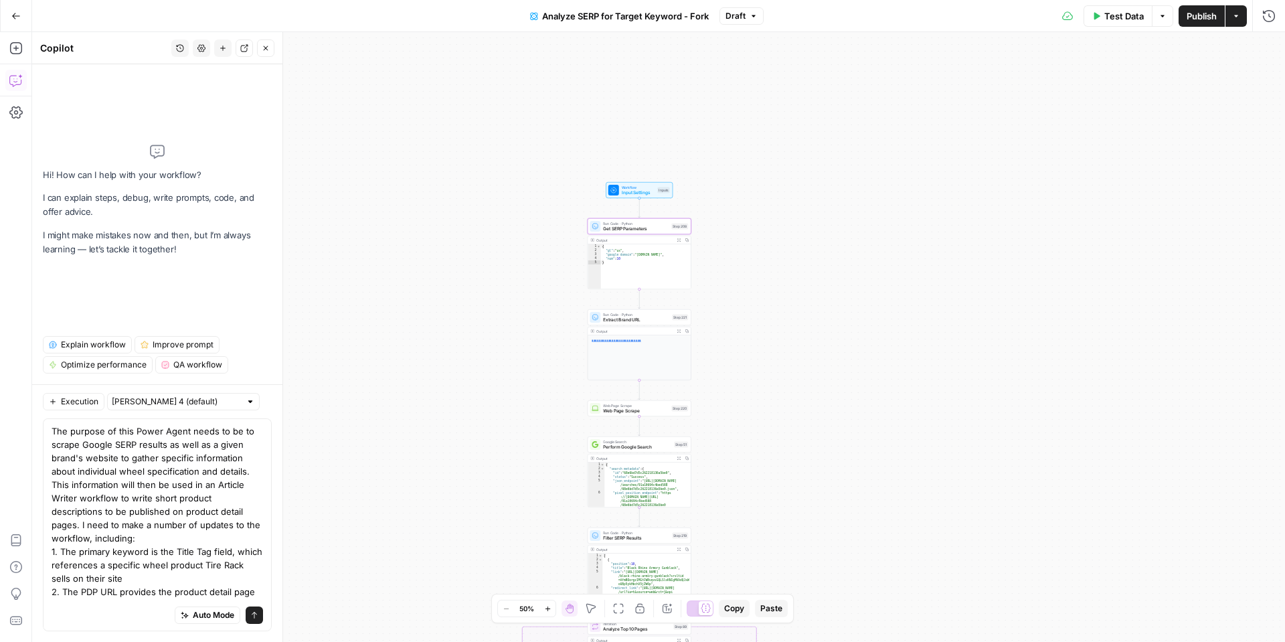
click at [100, 603] on div "Auto Mode Send" at bounding box center [158, 615] width 212 height 29
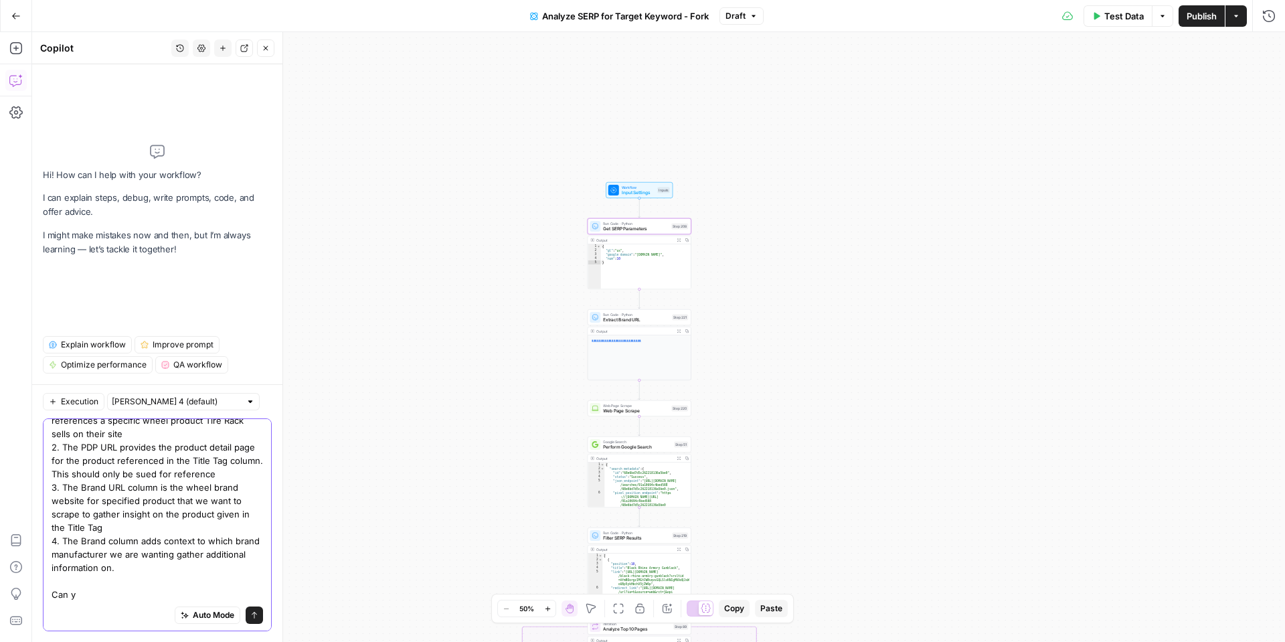
click at [102, 594] on textarea "The purpose of this Power Agent needs to be to scrape Google SERP results as we…" at bounding box center [158, 440] width 212 height 321
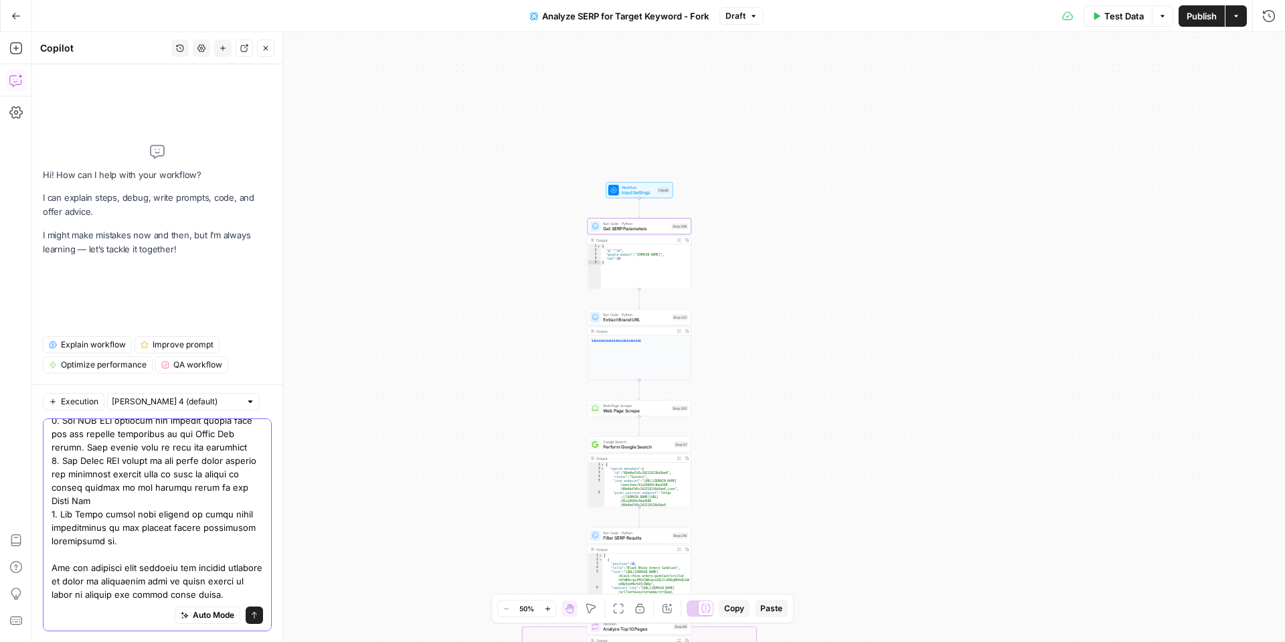
click at [153, 578] on textarea at bounding box center [158, 427] width 212 height 348
click at [238, 591] on textarea at bounding box center [158, 427] width 212 height 348
type textarea "The purpose of this Power Agent needs to be to scrape Google SERP results as we…"
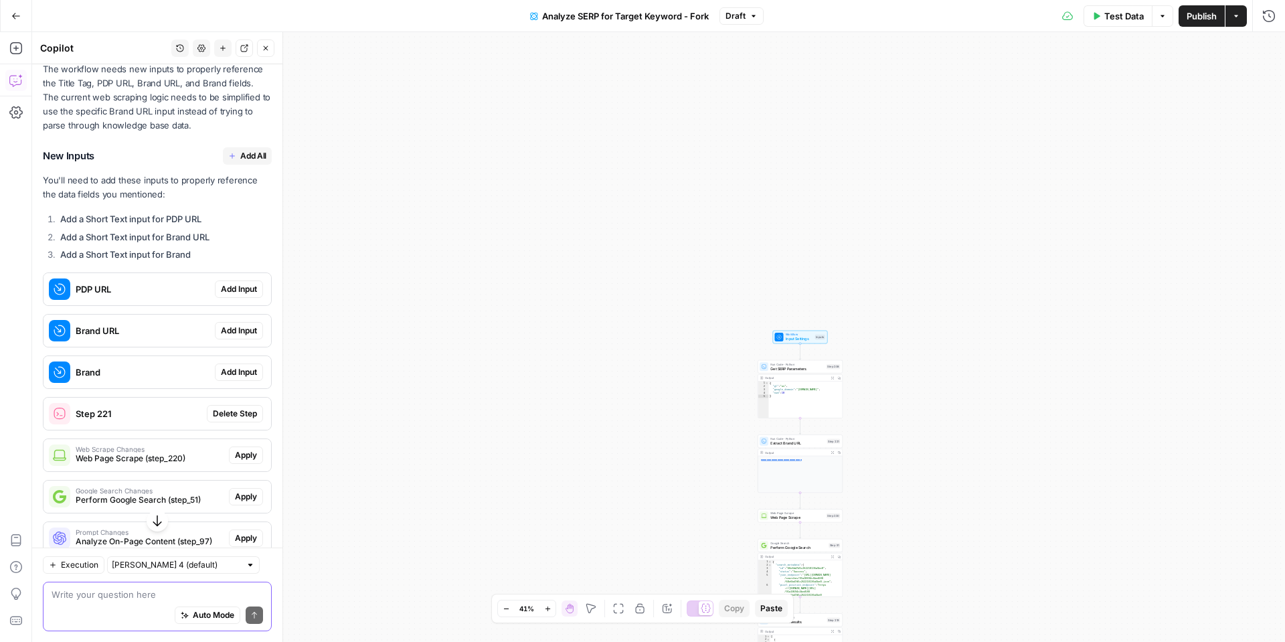
scroll to position [697, 0]
click at [238, 282] on span "Add Input" at bounding box center [239, 288] width 36 height 12
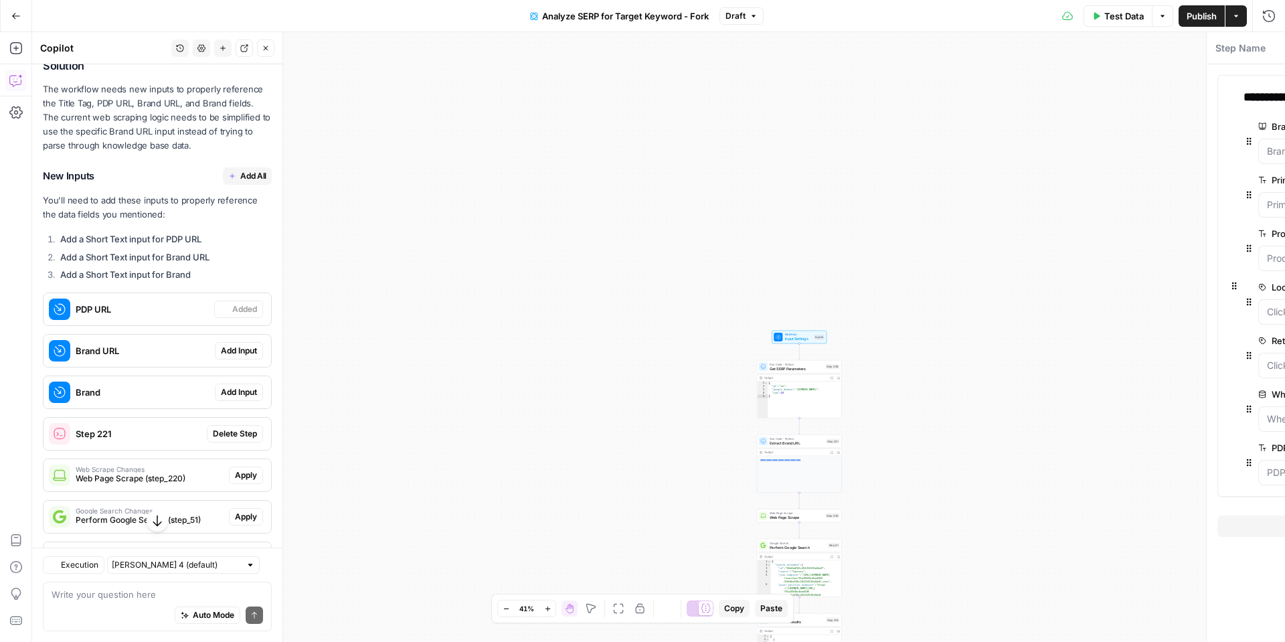
scroll to position [718, 0]
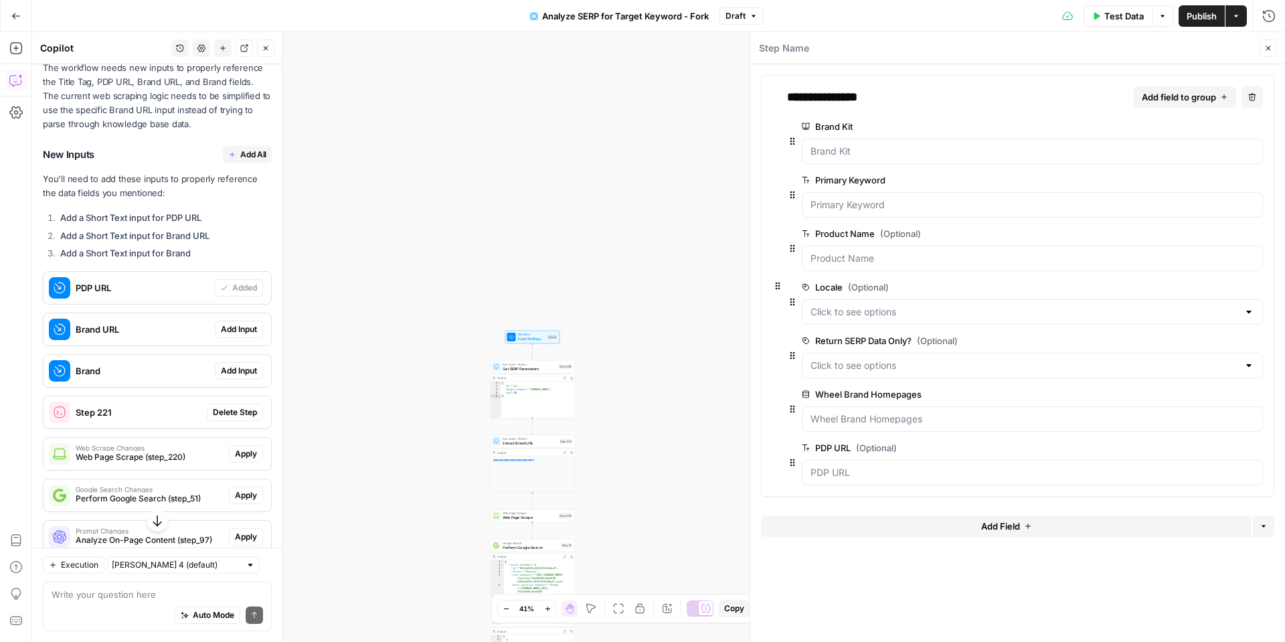
click at [246, 323] on span "Add Input" at bounding box center [239, 329] width 36 height 12
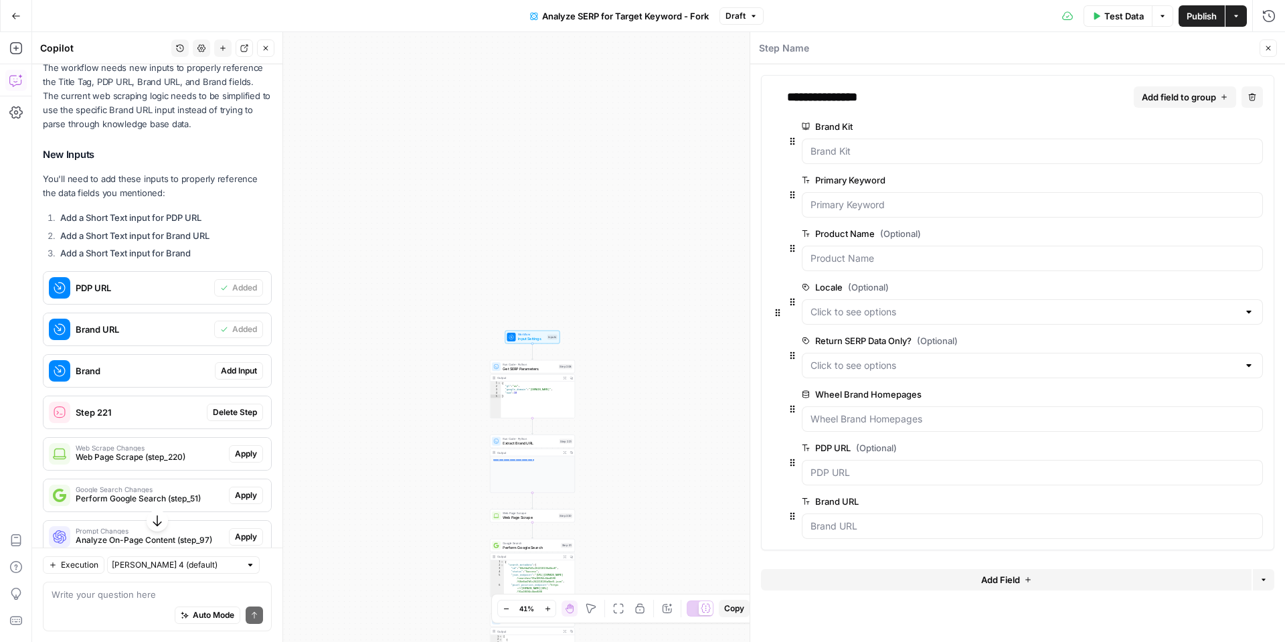
click at [250, 365] on span "Add Input" at bounding box center [239, 371] width 36 height 12
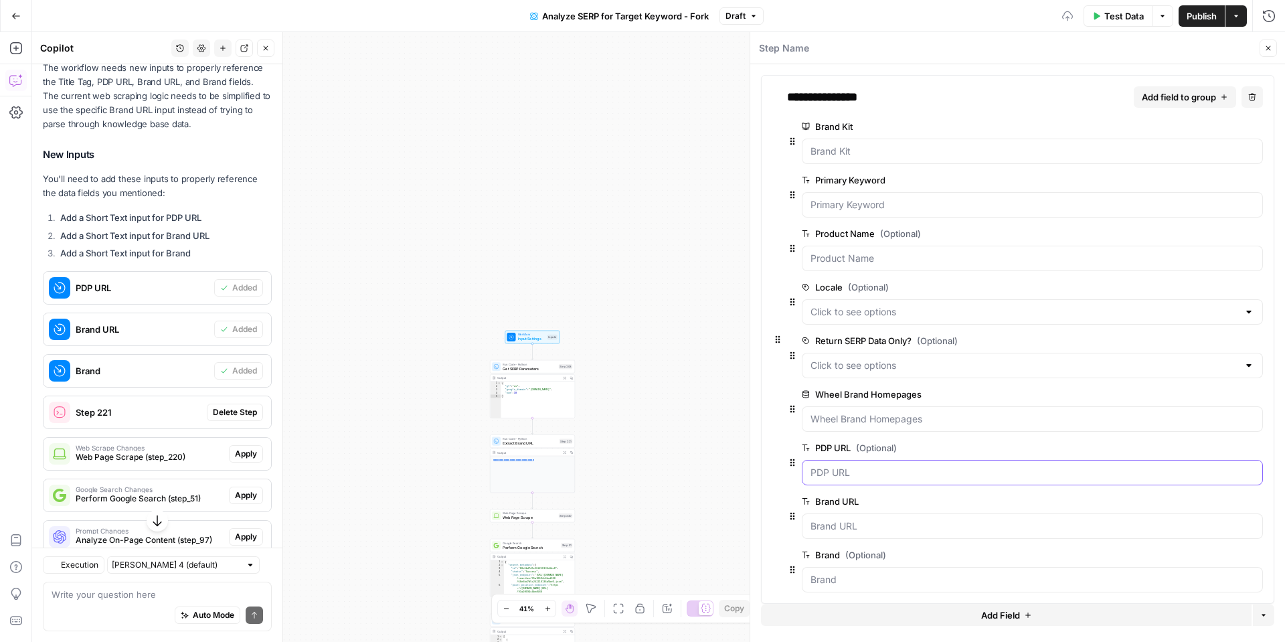
click at [1065, 473] on URL "PDP URL (Optional)" at bounding box center [1033, 472] width 444 height 13
click at [218, 406] on span "Delete Step" at bounding box center [235, 412] width 44 height 12
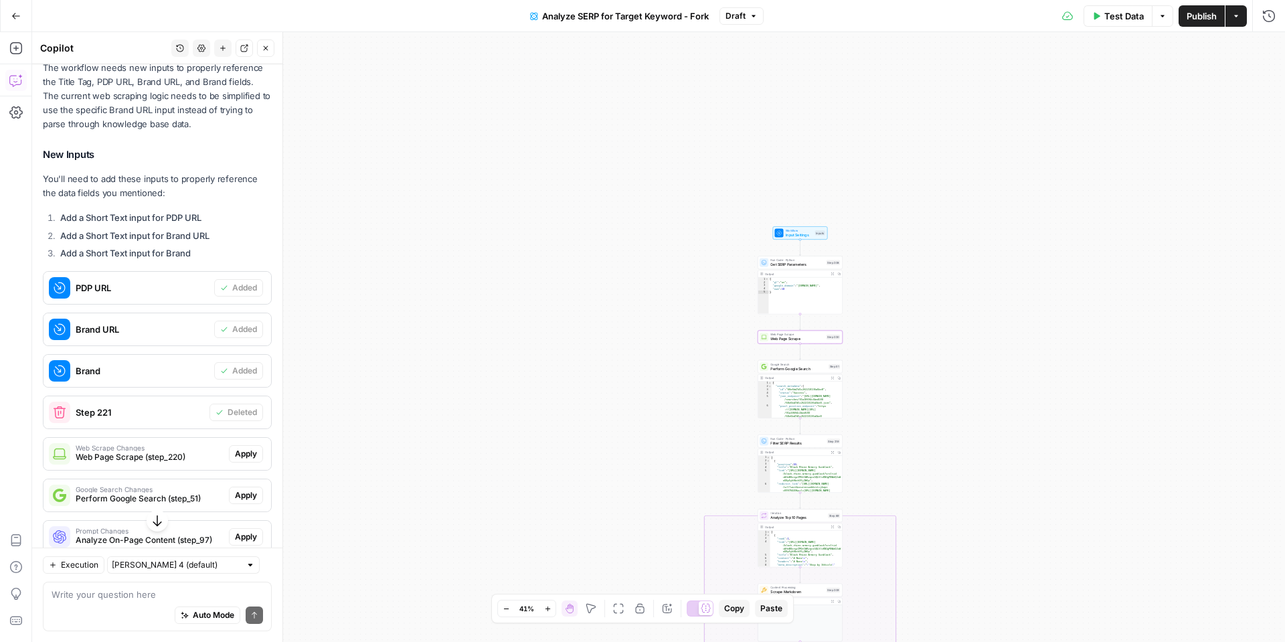
click at [239, 448] on span "Apply" at bounding box center [246, 454] width 22 height 12
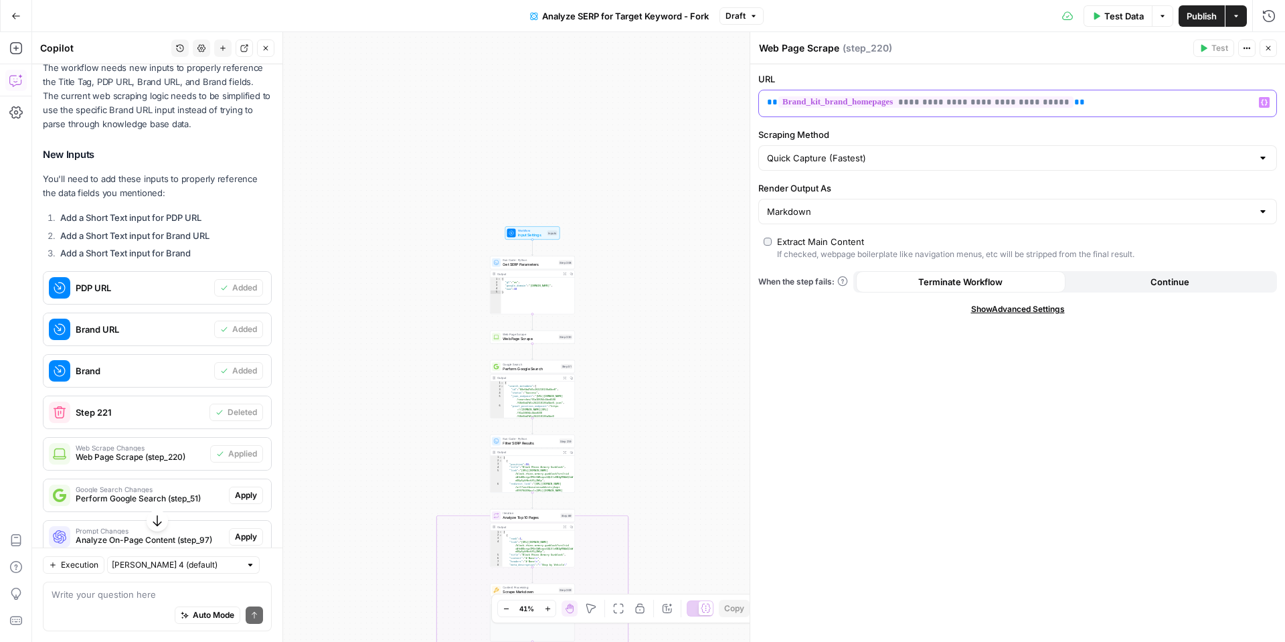
click at [1266, 101] on icon "button" at bounding box center [1264, 103] width 7 height 6
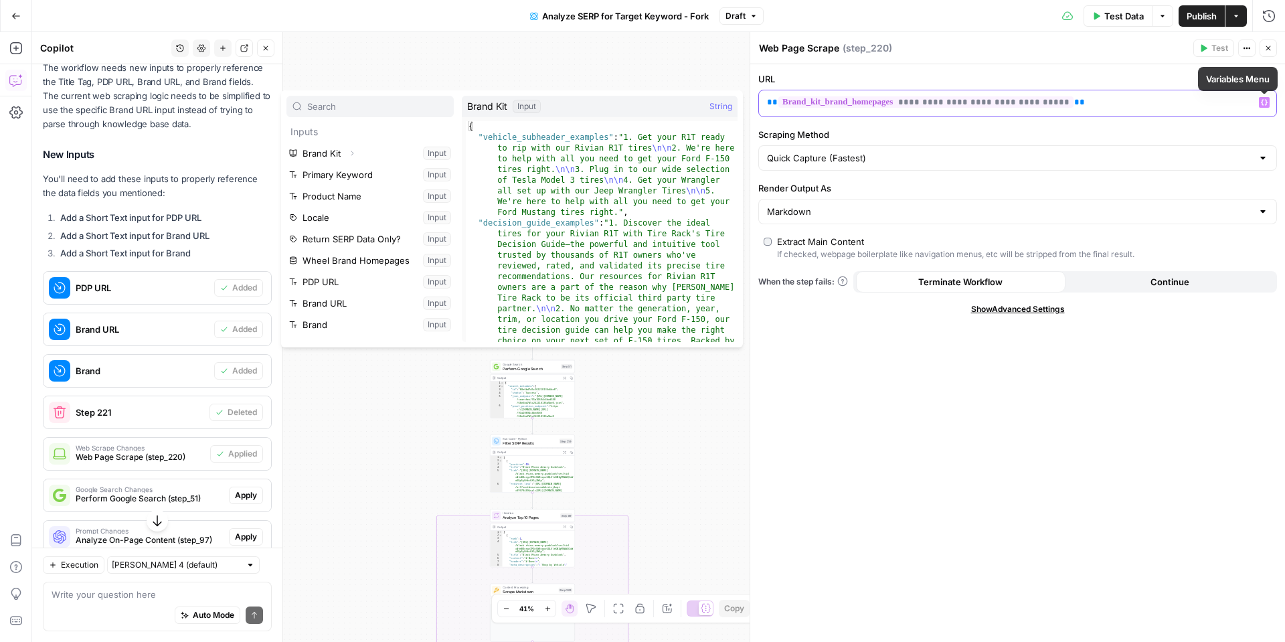
click at [1183, 100] on p "**********" at bounding box center [1007, 102] width 480 height 13
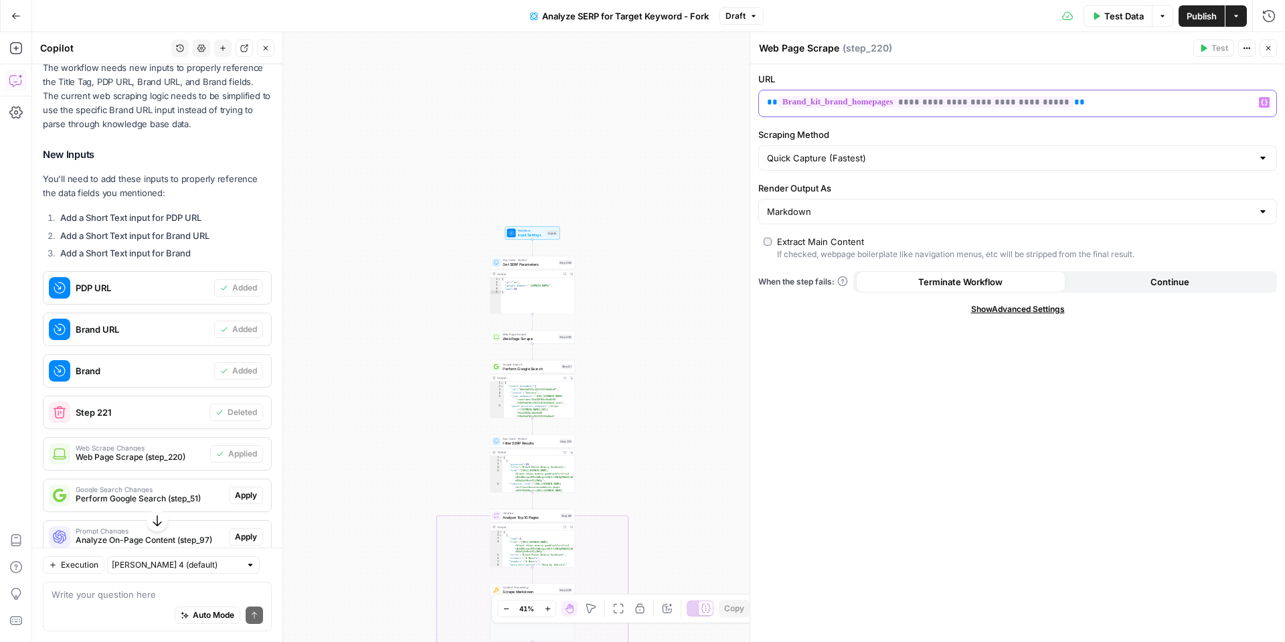
drag, startPoint x: 1104, startPoint y: 100, endPoint x: 752, endPoint y: 99, distance: 352.1
click at [752, 99] on div "**********" at bounding box center [1017, 337] width 535 height 610
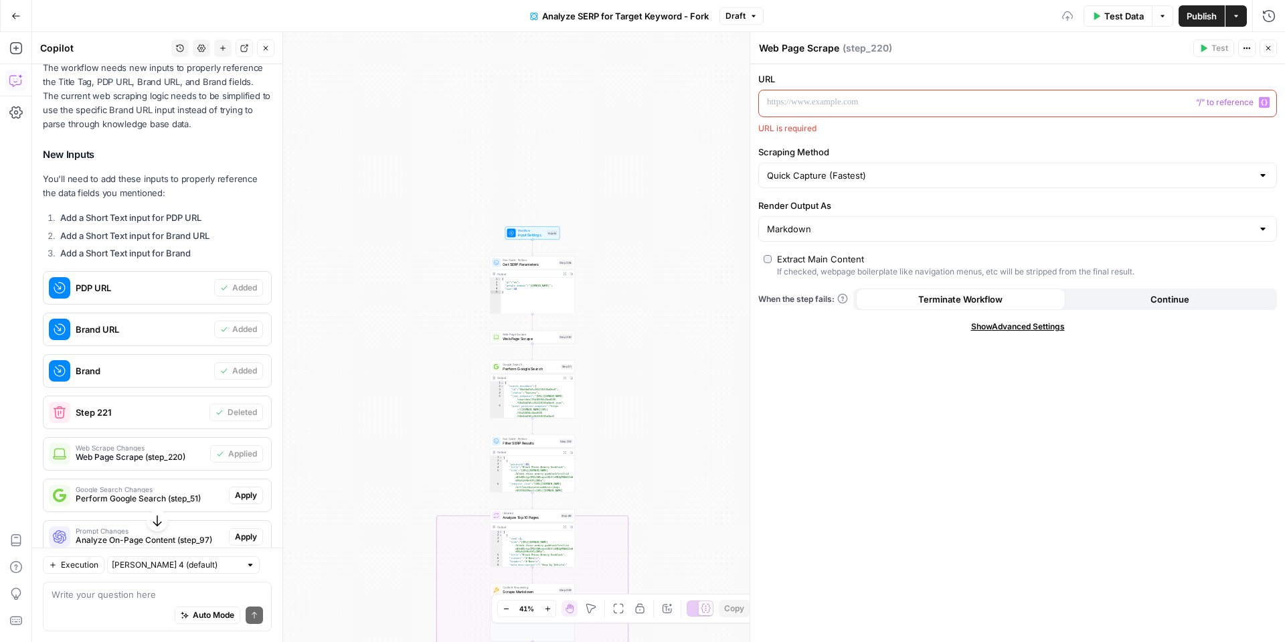
click at [1263, 104] on icon "button" at bounding box center [1264, 103] width 7 height 6
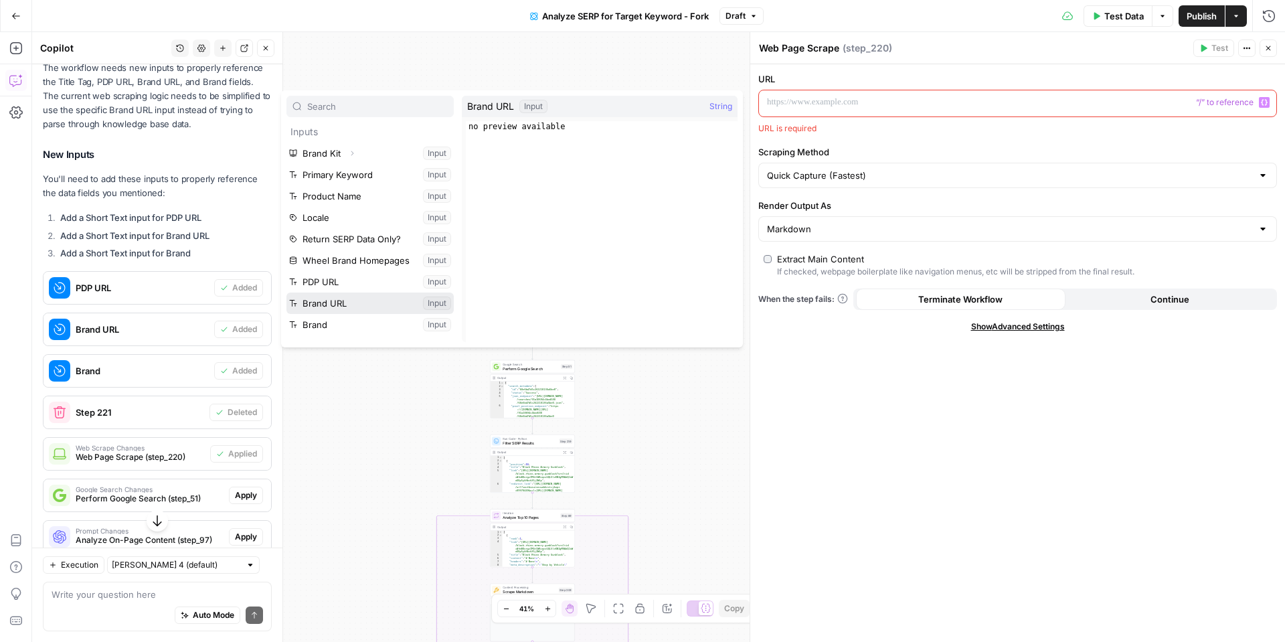
click at [329, 305] on button "Select variable Brand URL" at bounding box center [369, 303] width 167 height 21
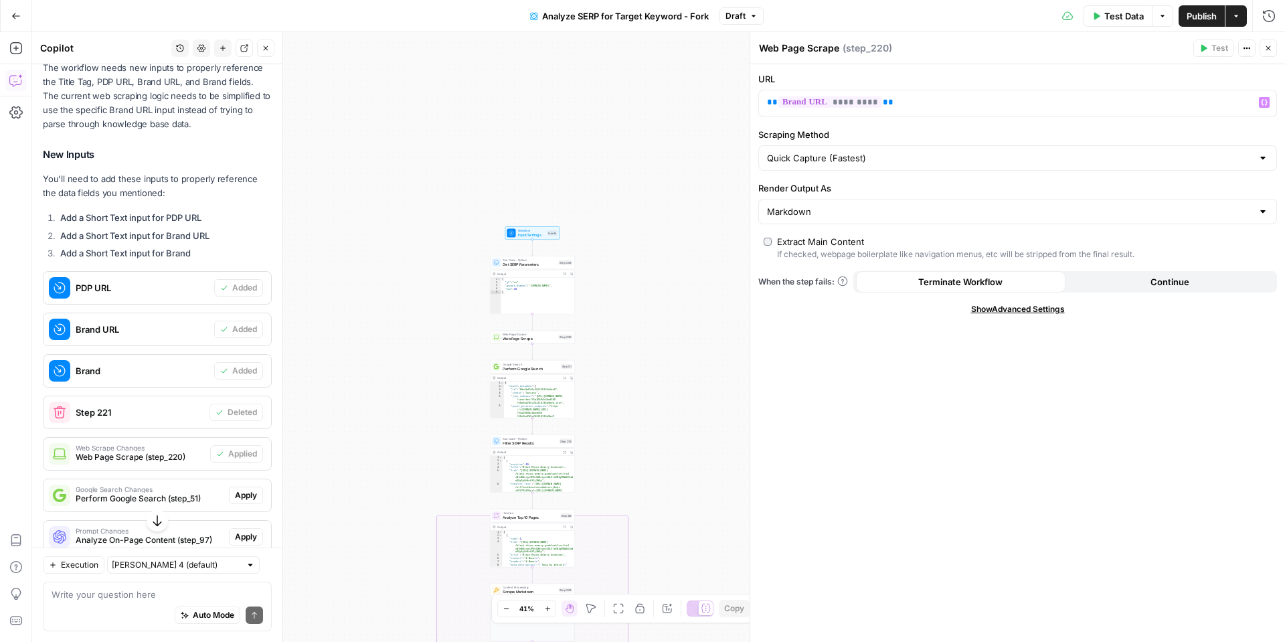
click at [1270, 54] on button "Close" at bounding box center [1268, 47] width 17 height 17
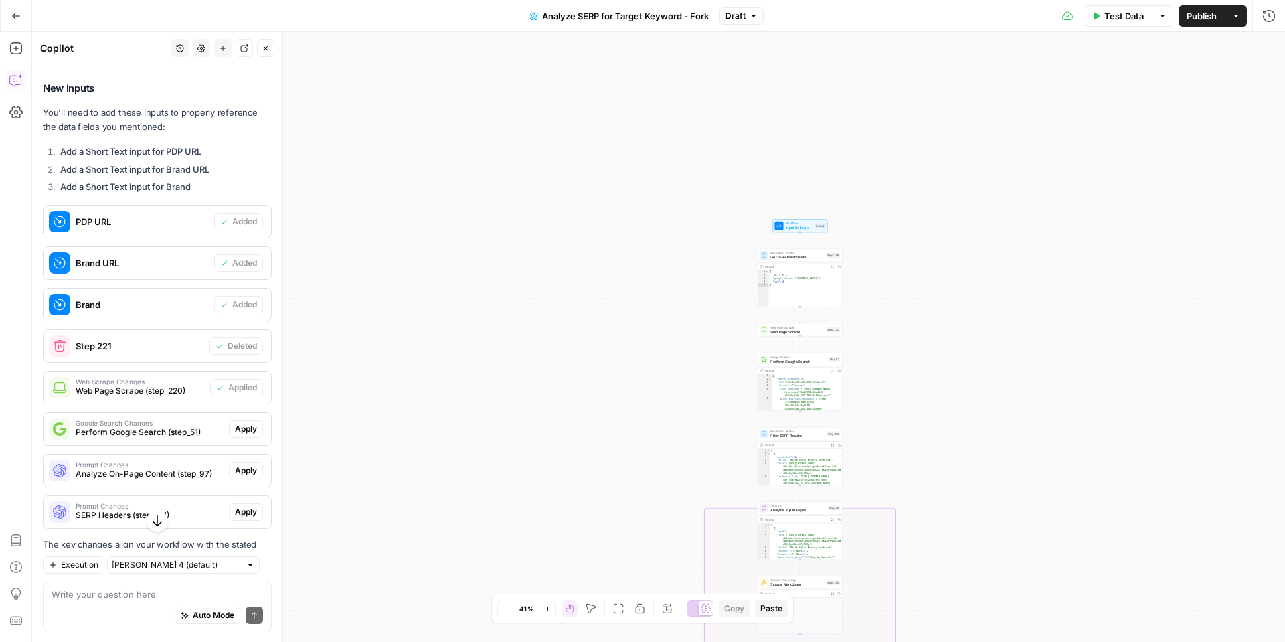
scroll to position [786, 0]
click at [243, 422] on span "Apply" at bounding box center [246, 428] width 22 height 12
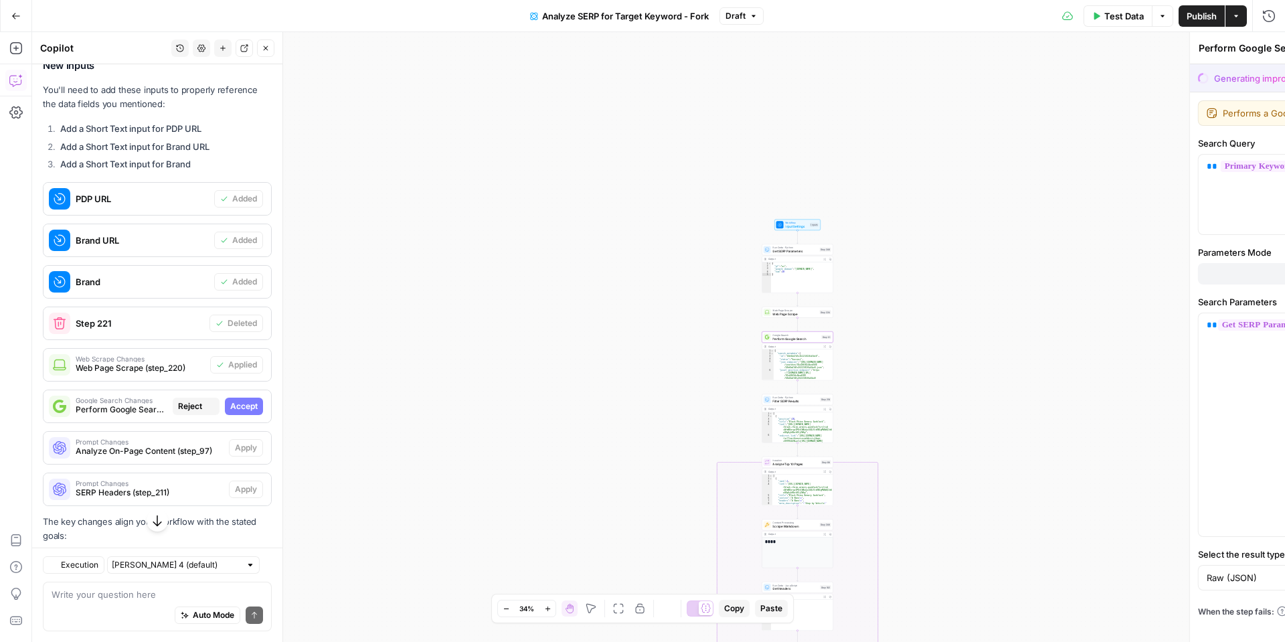
scroll to position [764, 0]
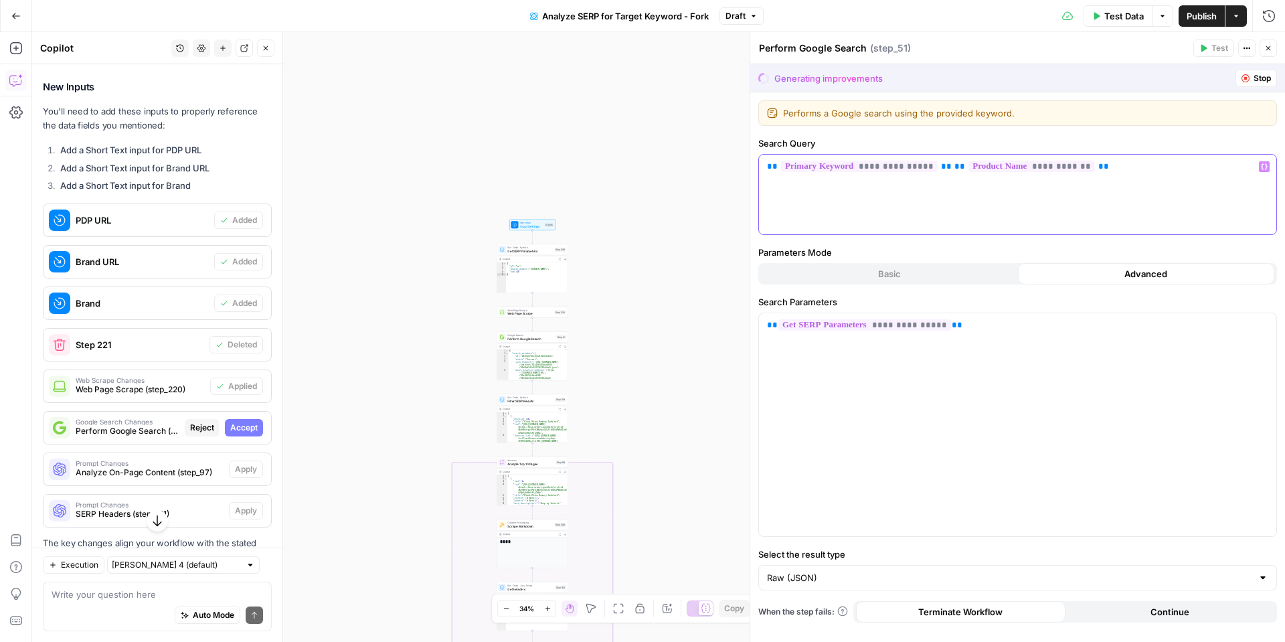
click at [1111, 166] on p "**********" at bounding box center [1017, 166] width 501 height 13
drag, startPoint x: 1130, startPoint y: 165, endPoint x: 744, endPoint y: 164, distance: 386.2
click at [750, 165] on div "**********" at bounding box center [1017, 337] width 535 height 610
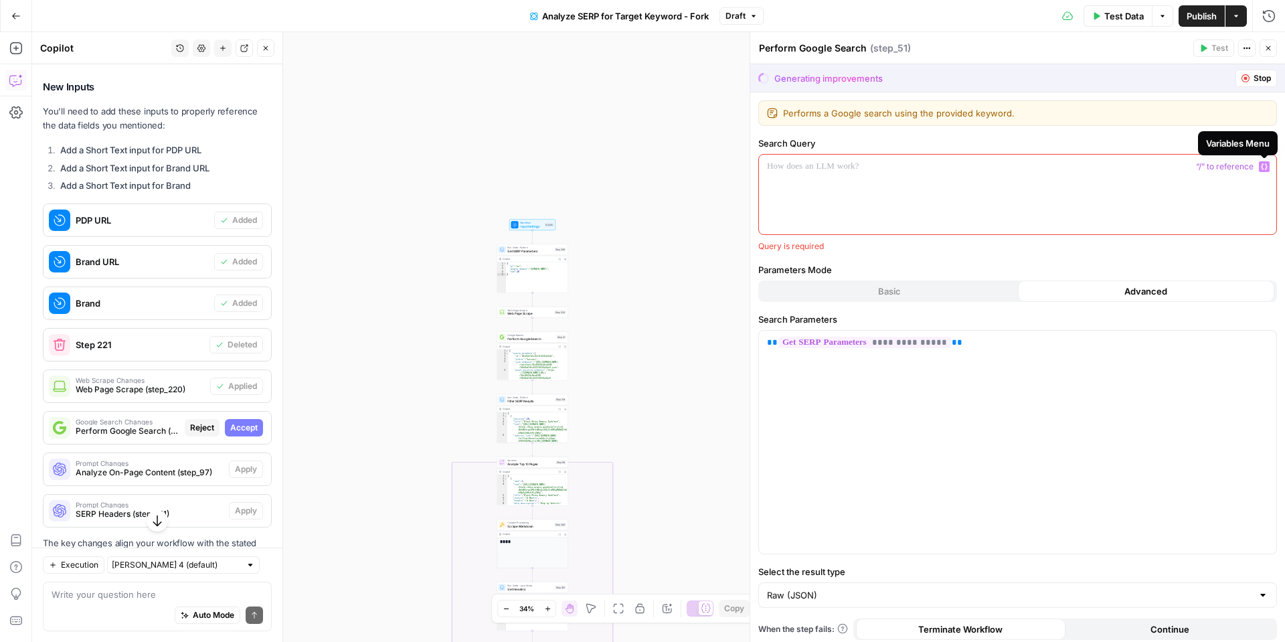
click at [1261, 165] on icon "button" at bounding box center [1264, 166] width 7 height 7
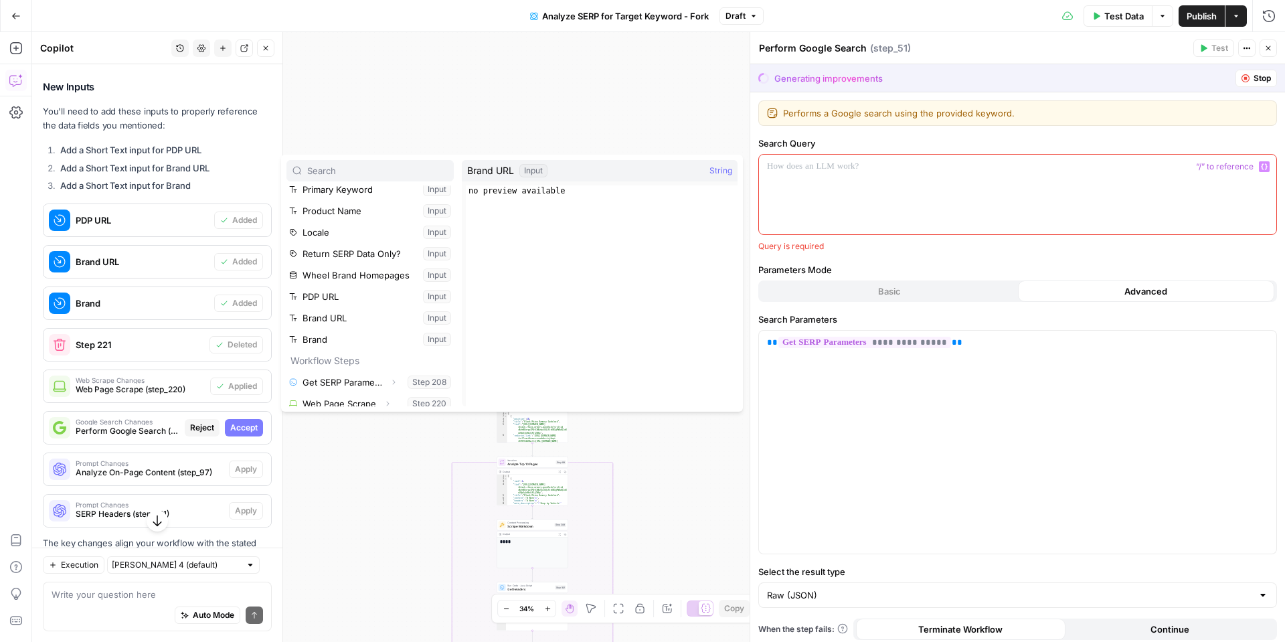
scroll to position [58, 0]
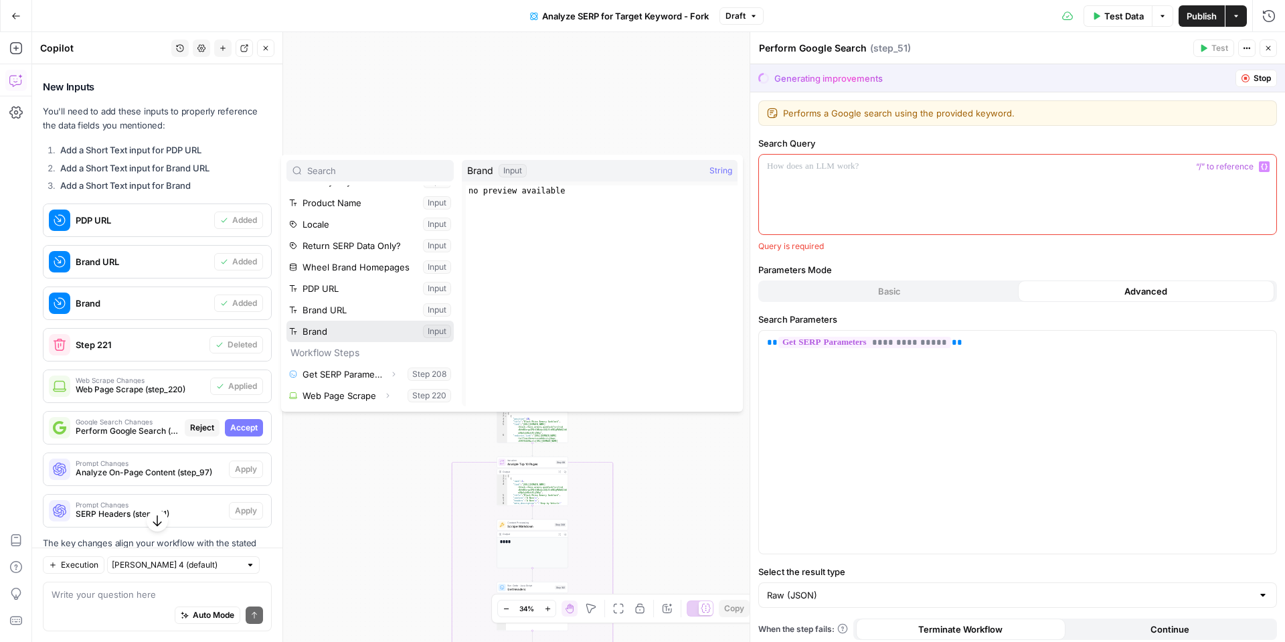
click at [343, 332] on button "Select variable Brand" at bounding box center [369, 331] width 167 height 21
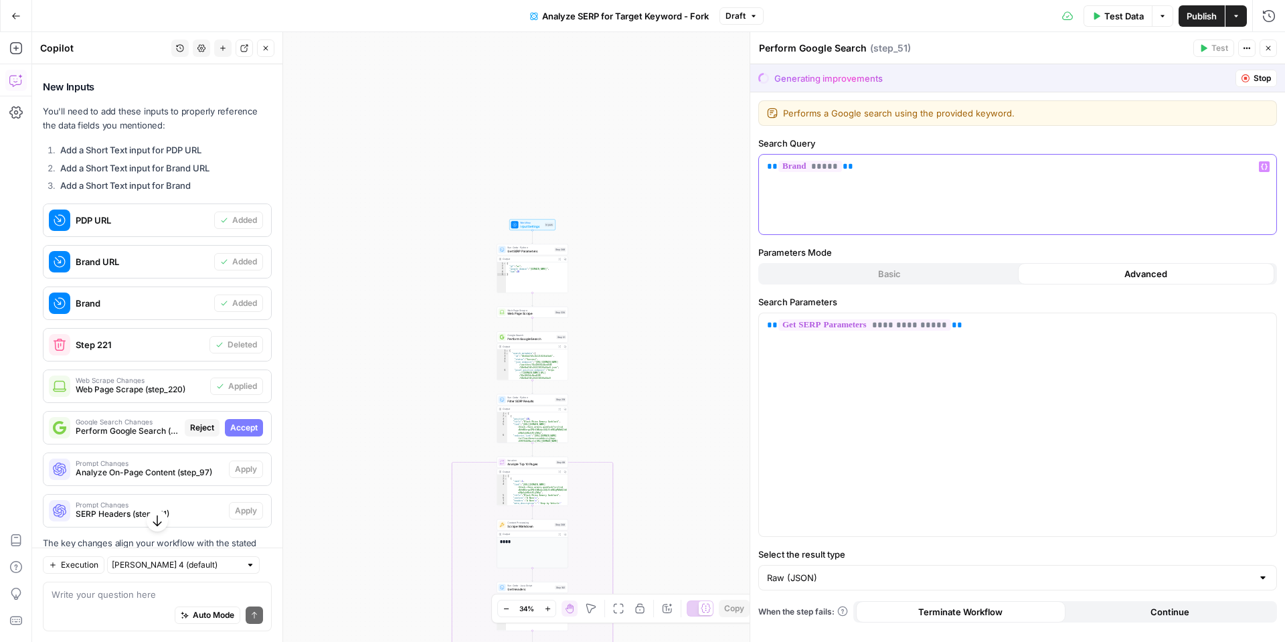
click at [1261, 165] on icon "button" at bounding box center [1264, 166] width 7 height 7
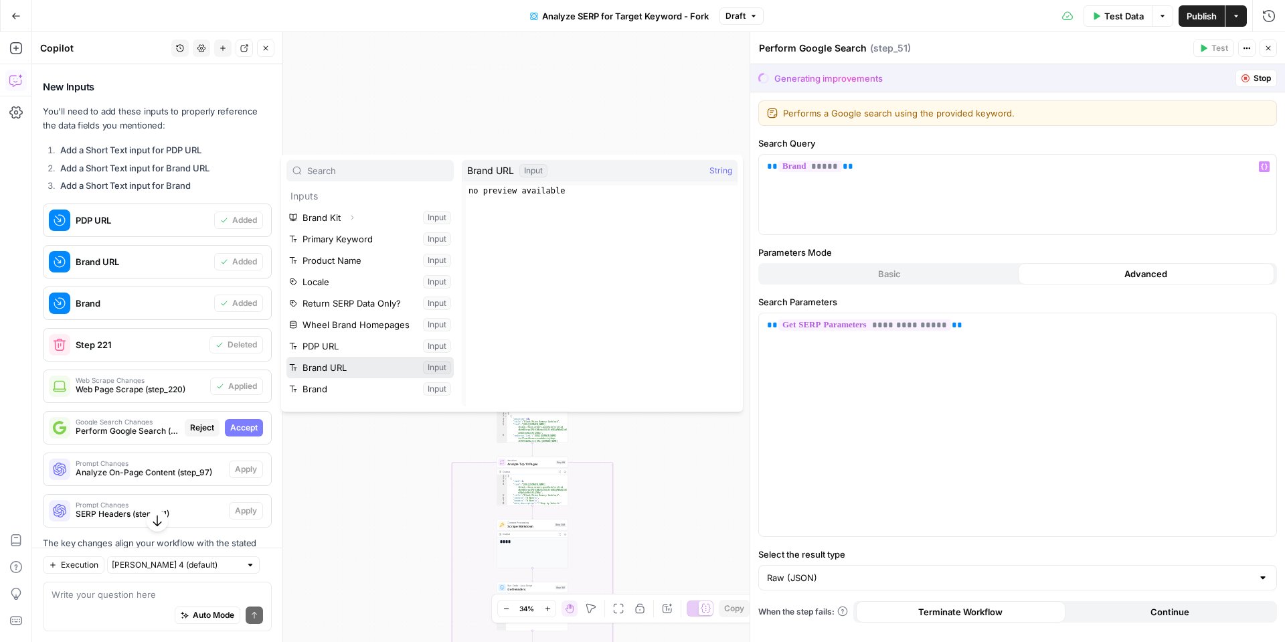
click at [345, 366] on button "Select variable Brand URL" at bounding box center [369, 367] width 167 height 21
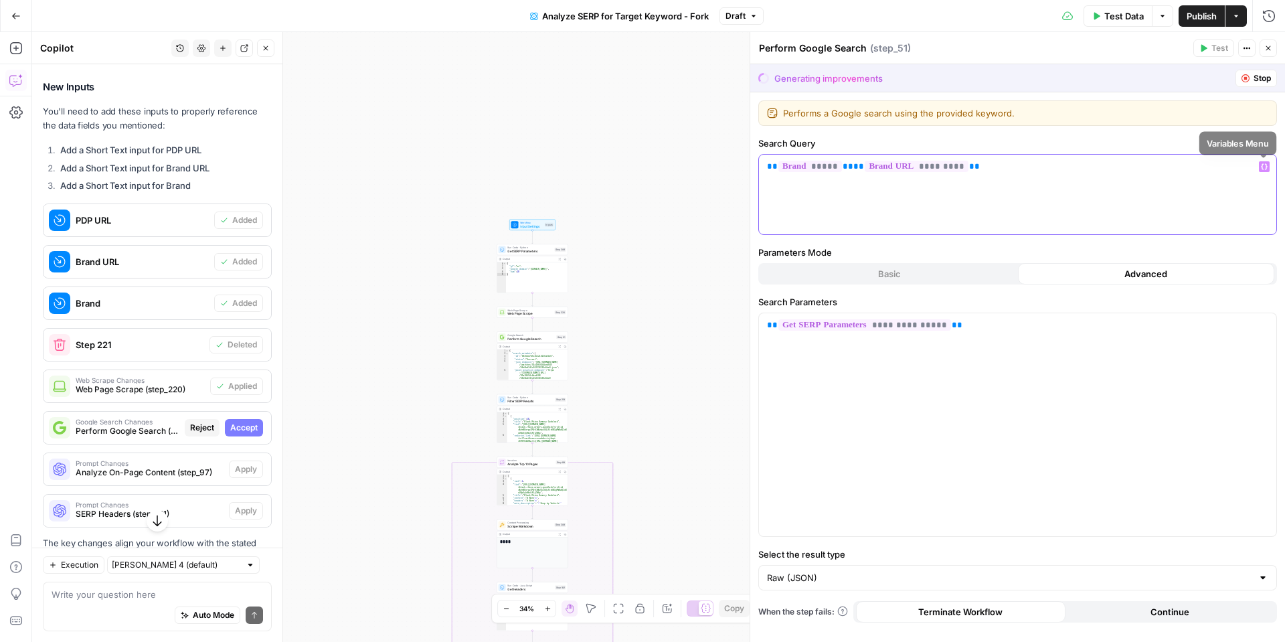
drag, startPoint x: 1264, startPoint y: 166, endPoint x: 1125, endPoint y: 204, distance: 145.0
click at [1264, 166] on icon "button" at bounding box center [1264, 166] width 7 height 7
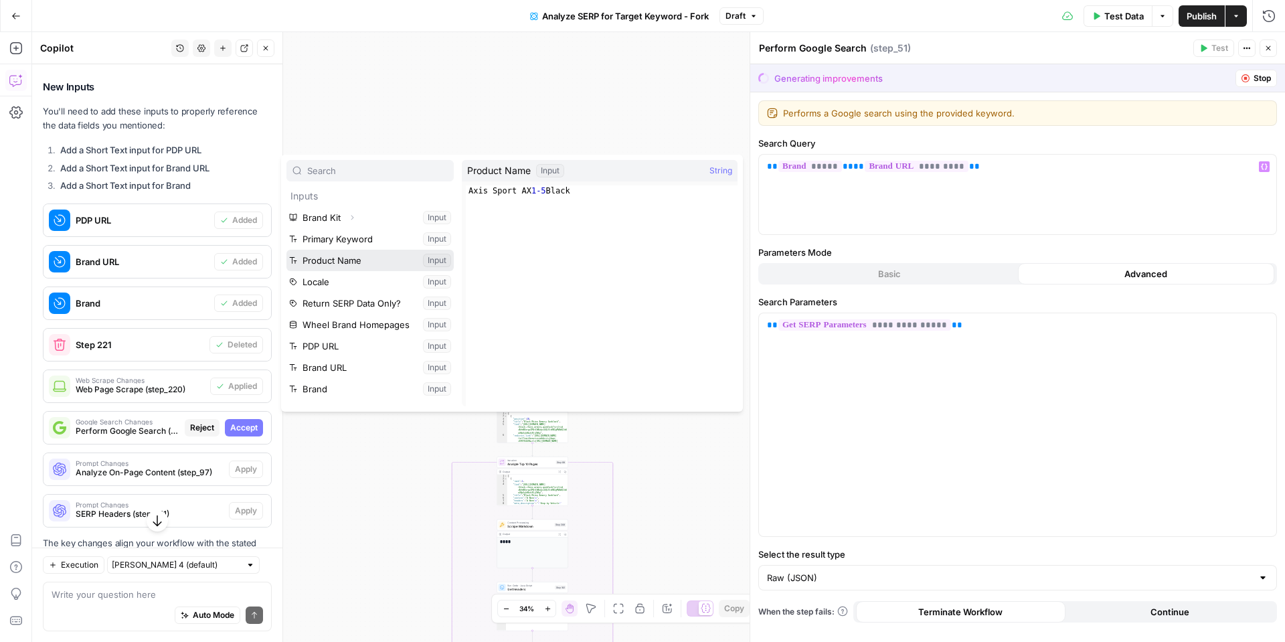
click at [355, 263] on button "Select variable Product Name" at bounding box center [369, 260] width 167 height 21
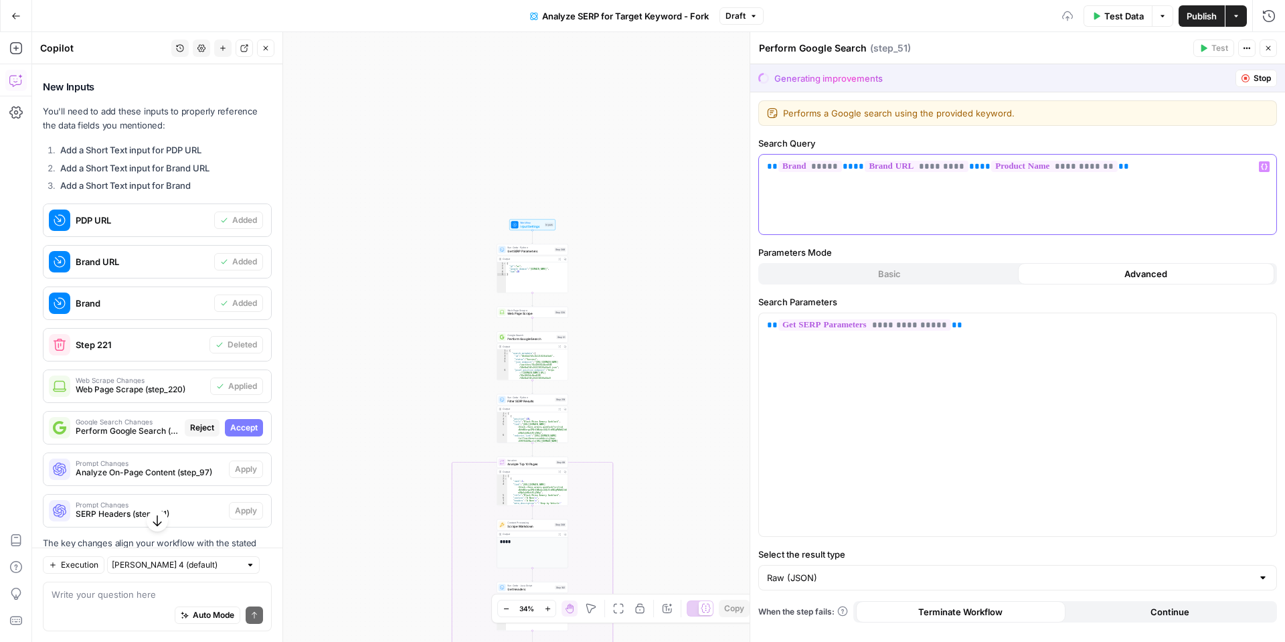
click at [1265, 171] on button "Variables Menu" at bounding box center [1264, 166] width 11 height 11
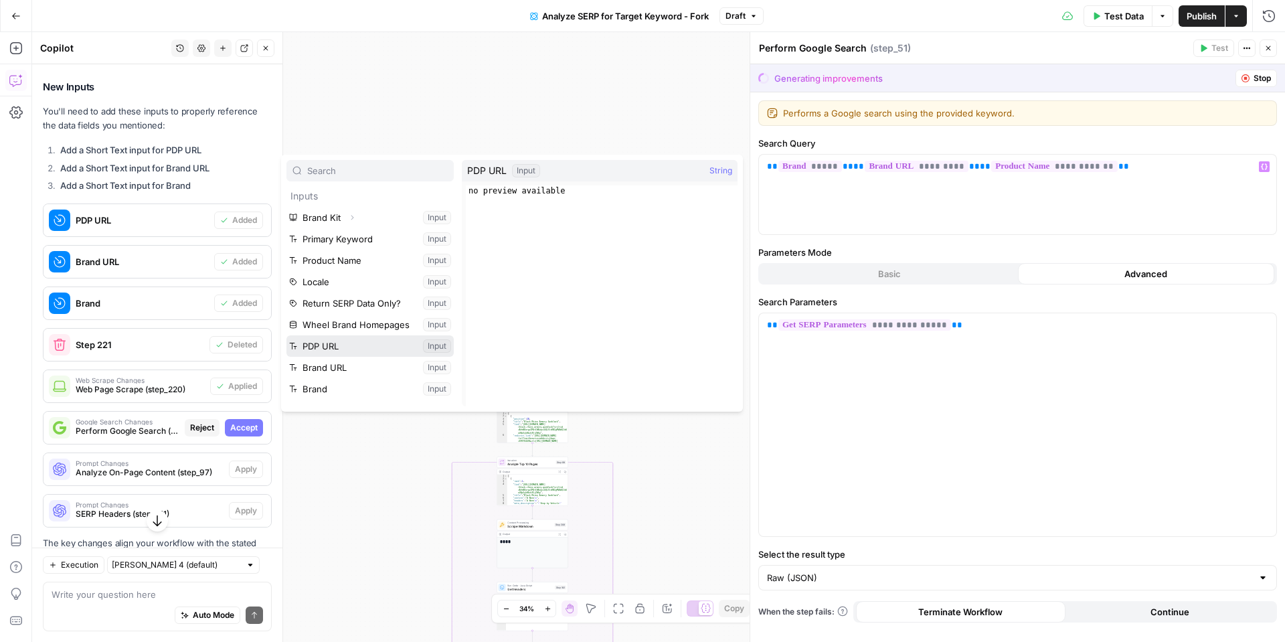
click at [343, 348] on button "Select variable PDP URL" at bounding box center [369, 345] width 167 height 21
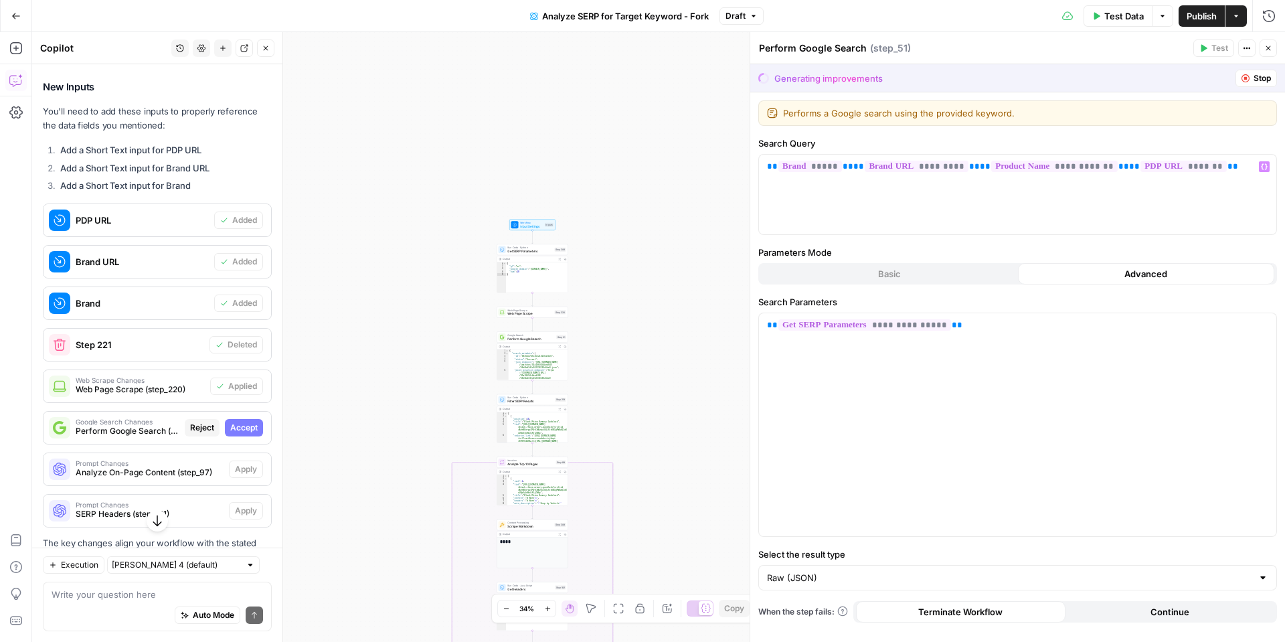
click at [550, 611] on icon "button" at bounding box center [547, 608] width 7 height 7
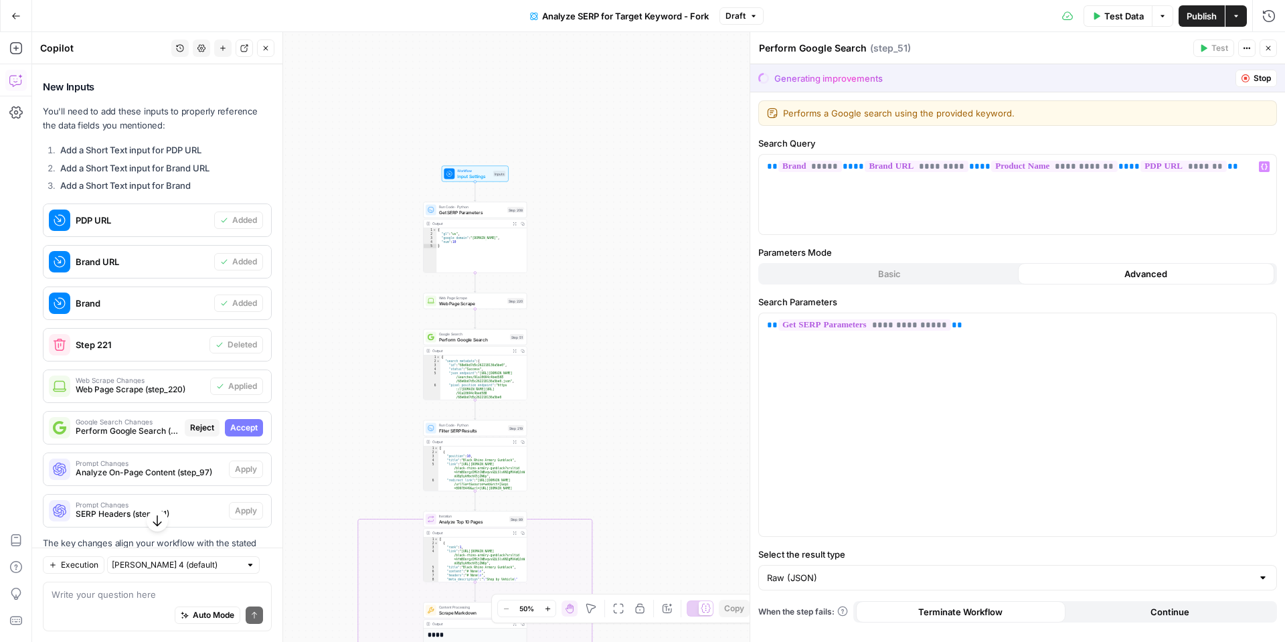
click at [550, 611] on icon "button" at bounding box center [547, 608] width 7 height 7
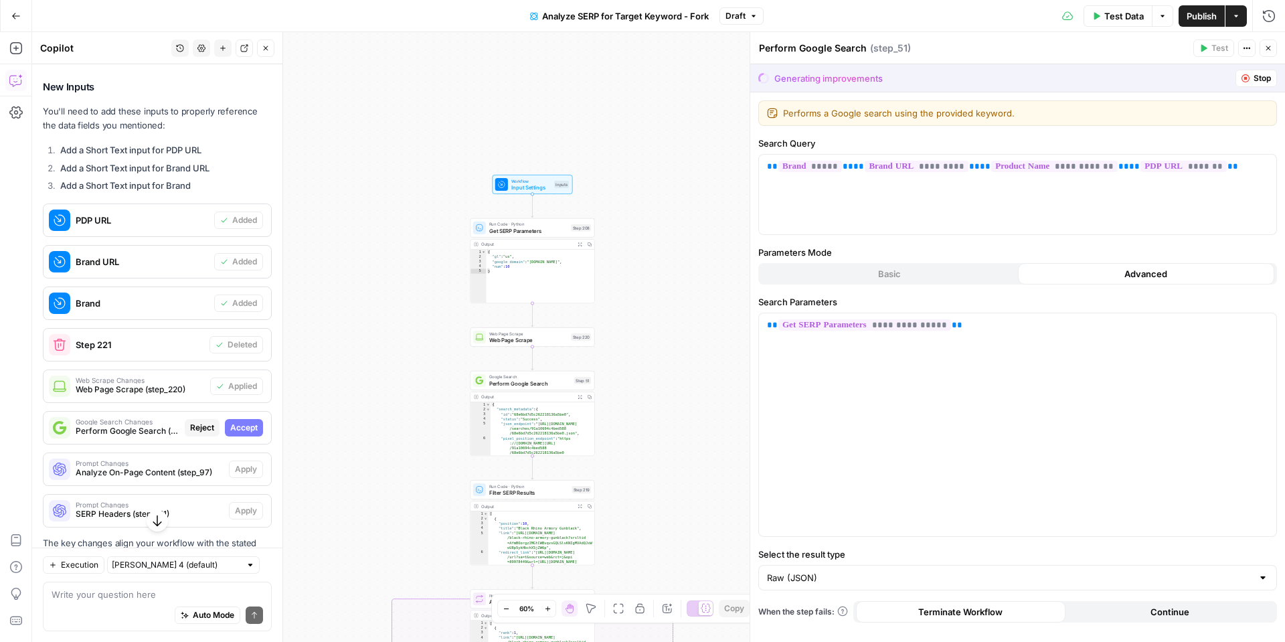
click at [1270, 50] on icon "button" at bounding box center [1268, 48] width 8 height 8
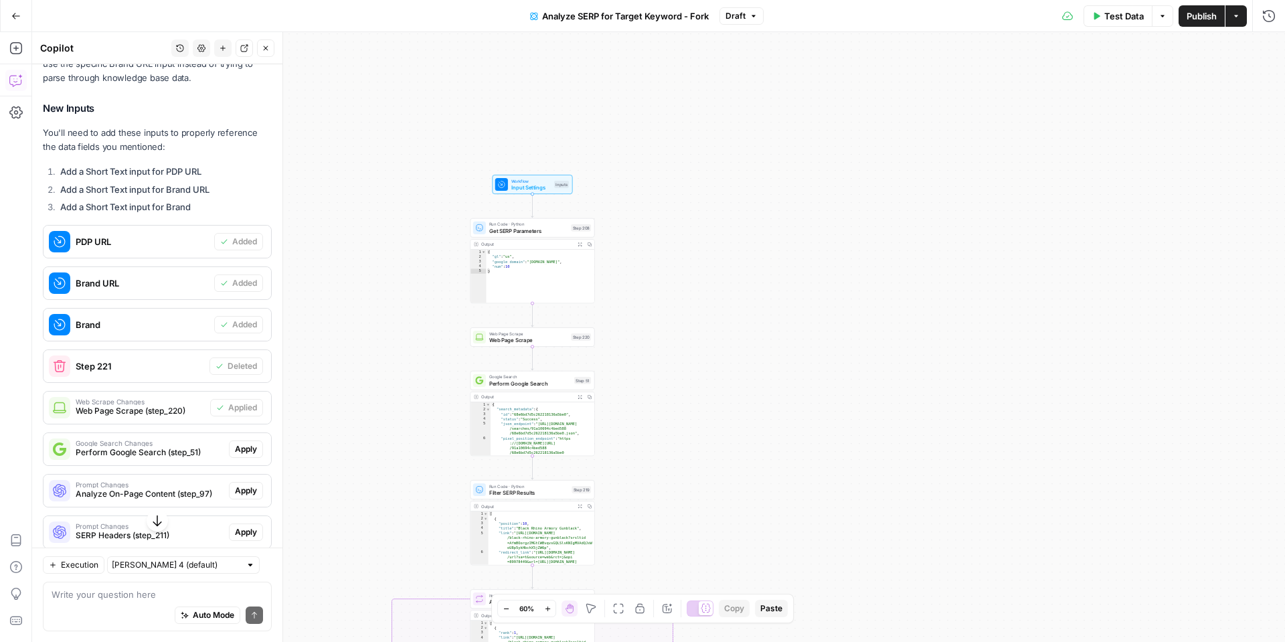
scroll to position [786, 0]
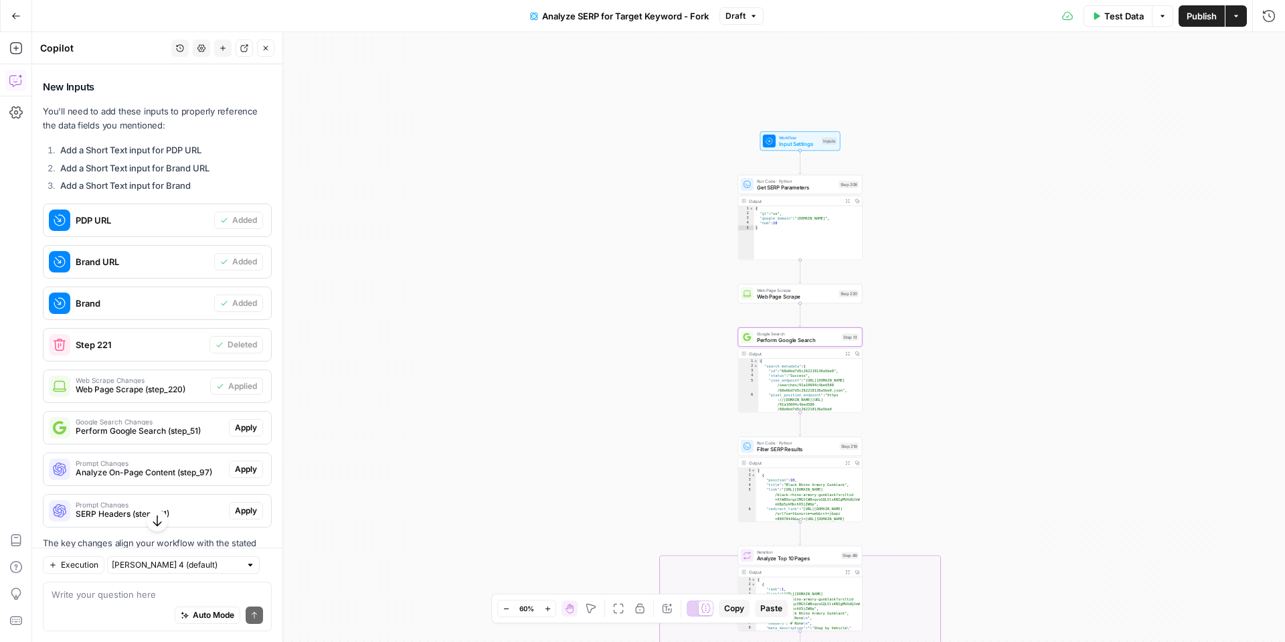
click at [250, 422] on span "Apply" at bounding box center [246, 428] width 22 height 12
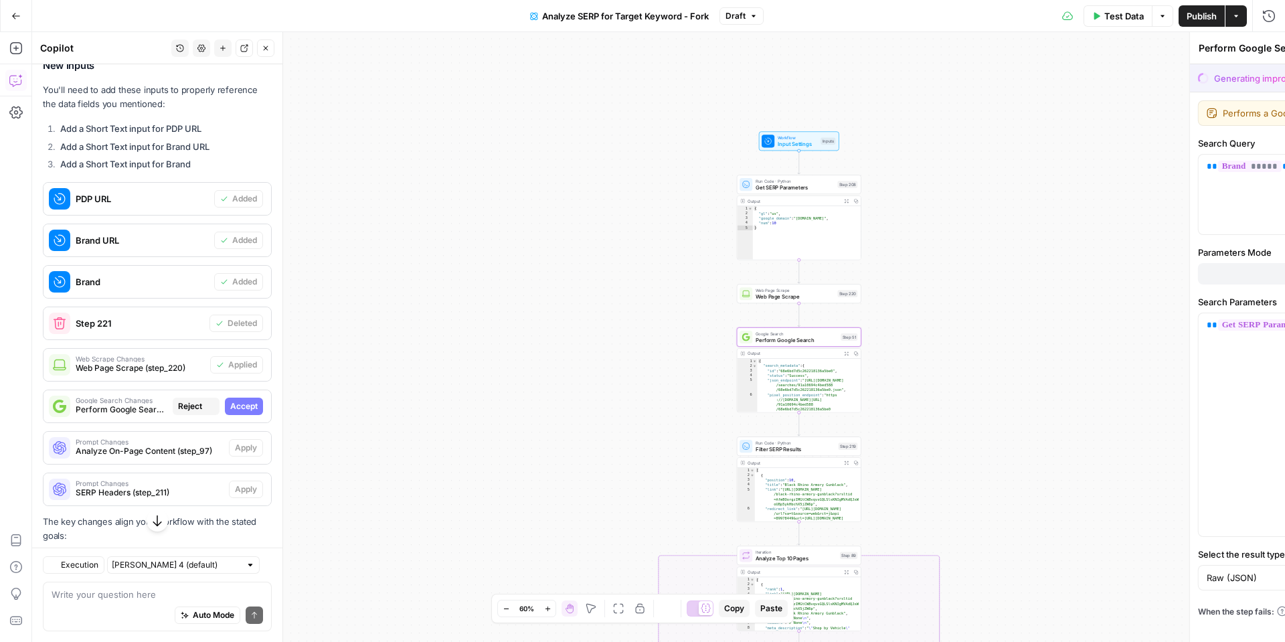
scroll to position [764, 0]
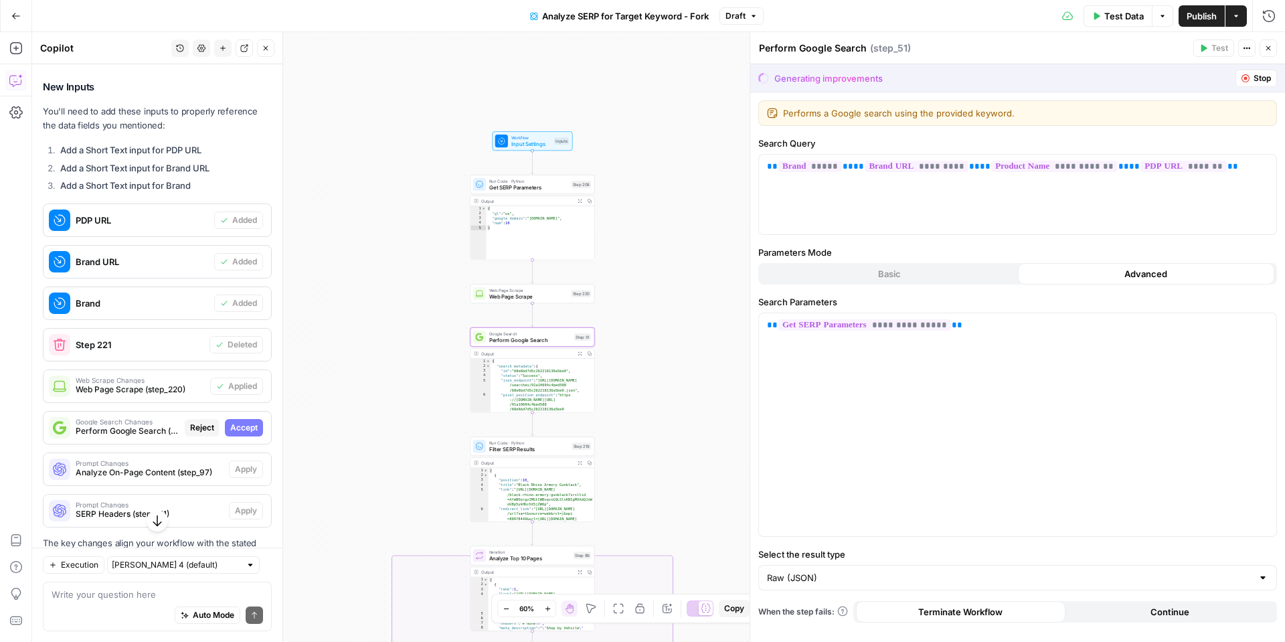
click at [247, 422] on span "Accept" at bounding box center [243, 428] width 27 height 12
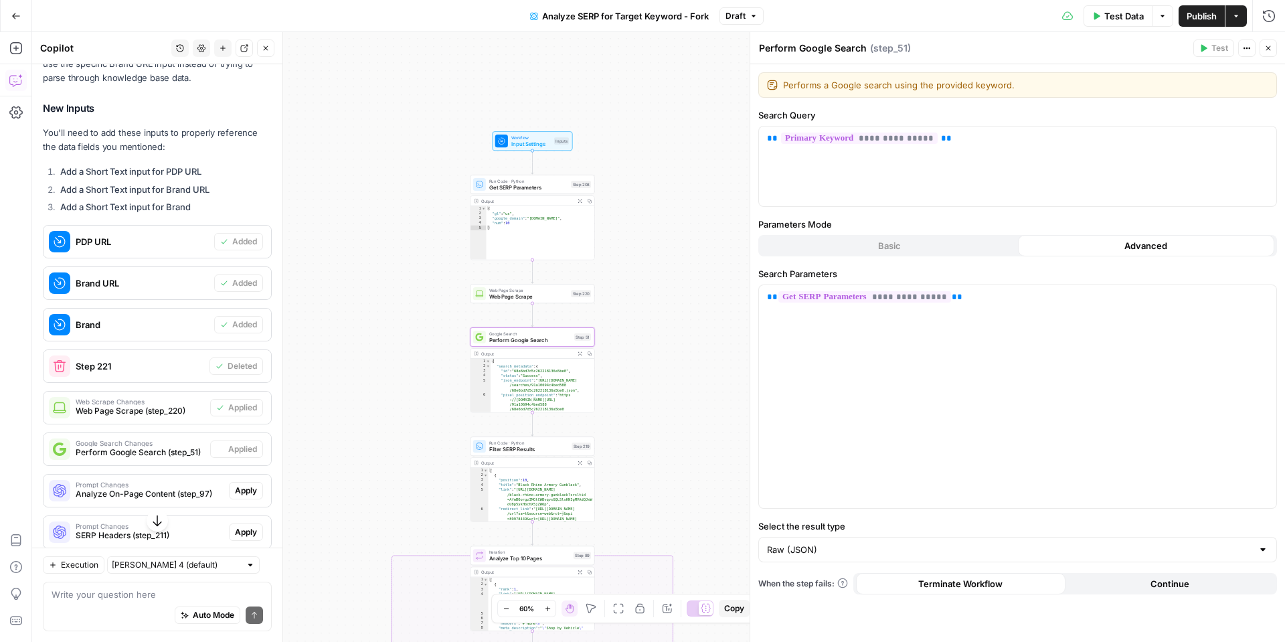
scroll to position [786, 0]
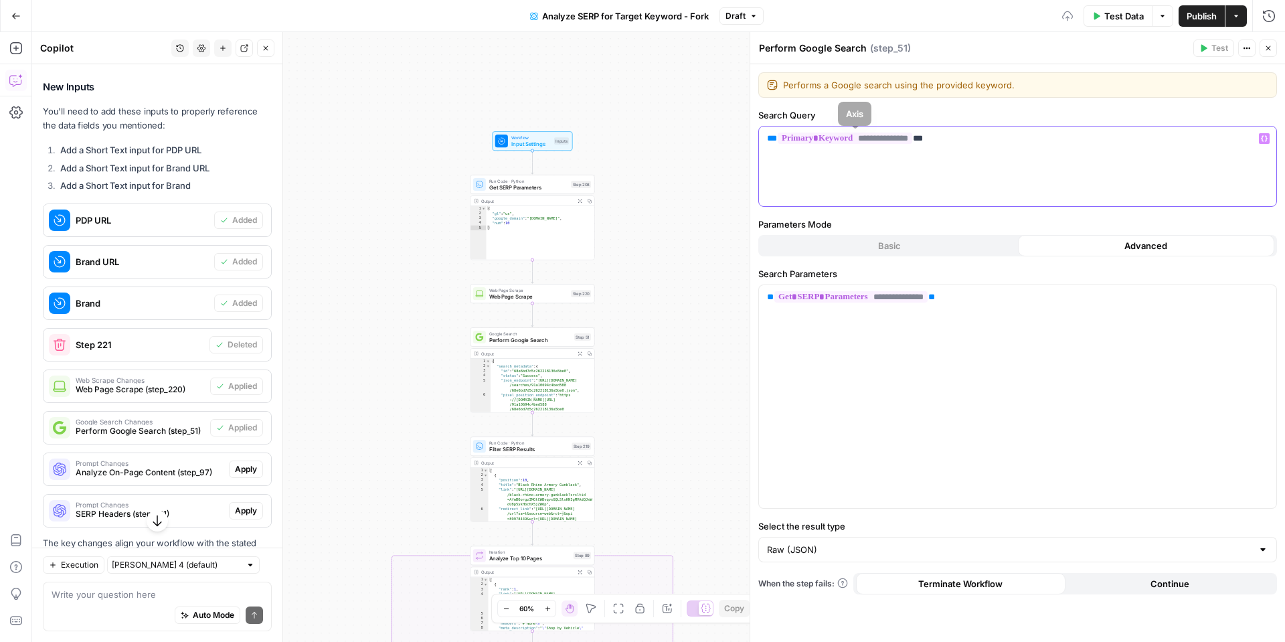
drag, startPoint x: 995, startPoint y: 147, endPoint x: 716, endPoint y: 134, distance: 278.7
click at [716, 134] on body "Tire Rack New Home Browse Insights Opportunities Your Data Recent Grids Make & …" at bounding box center [642, 321] width 1285 height 642
drag, startPoint x: 955, startPoint y: 139, endPoint x: 738, endPoint y: 138, distance: 216.2
click at [738, 138] on body "Tire Rack New Home Browse Insights Opportunities Your Data Recent Grids Make & …" at bounding box center [642, 321] width 1285 height 642
drag, startPoint x: 995, startPoint y: 156, endPoint x: 786, endPoint y: 149, distance: 209.0
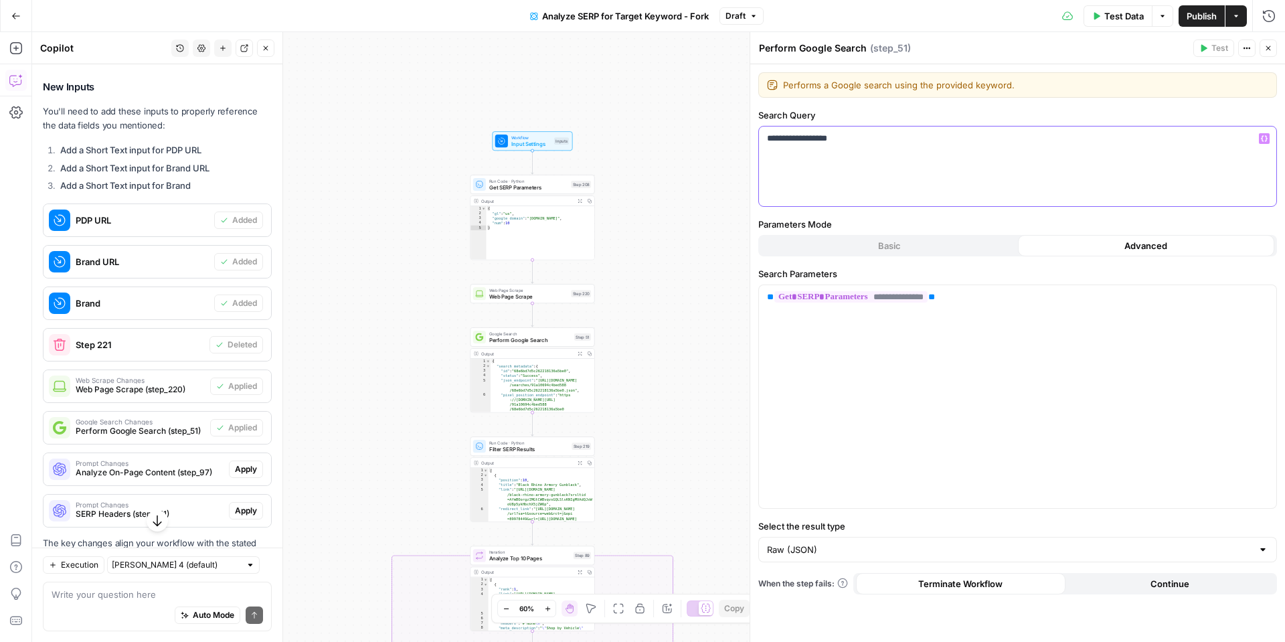
click at [786, 149] on div "**********" at bounding box center [1017, 167] width 517 height 80
click at [789, 140] on p "**********" at bounding box center [1017, 138] width 501 height 13
click at [788, 140] on p "**********" at bounding box center [1017, 138] width 501 height 13
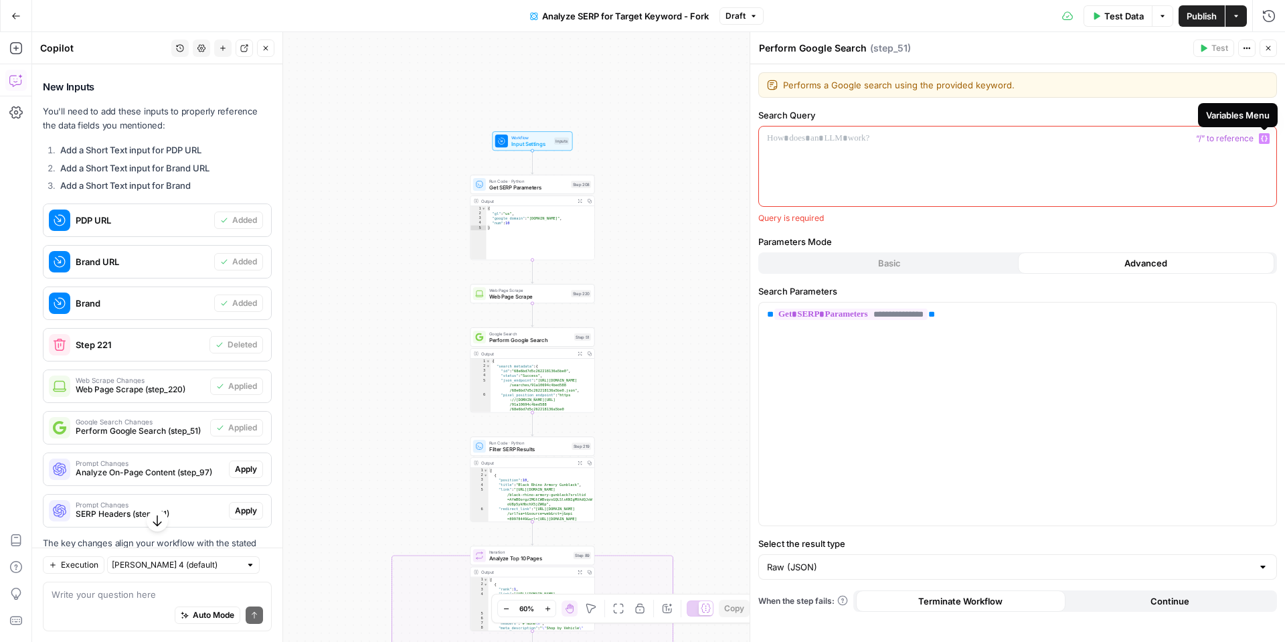
click at [1266, 136] on icon "button" at bounding box center [1264, 139] width 7 height 6
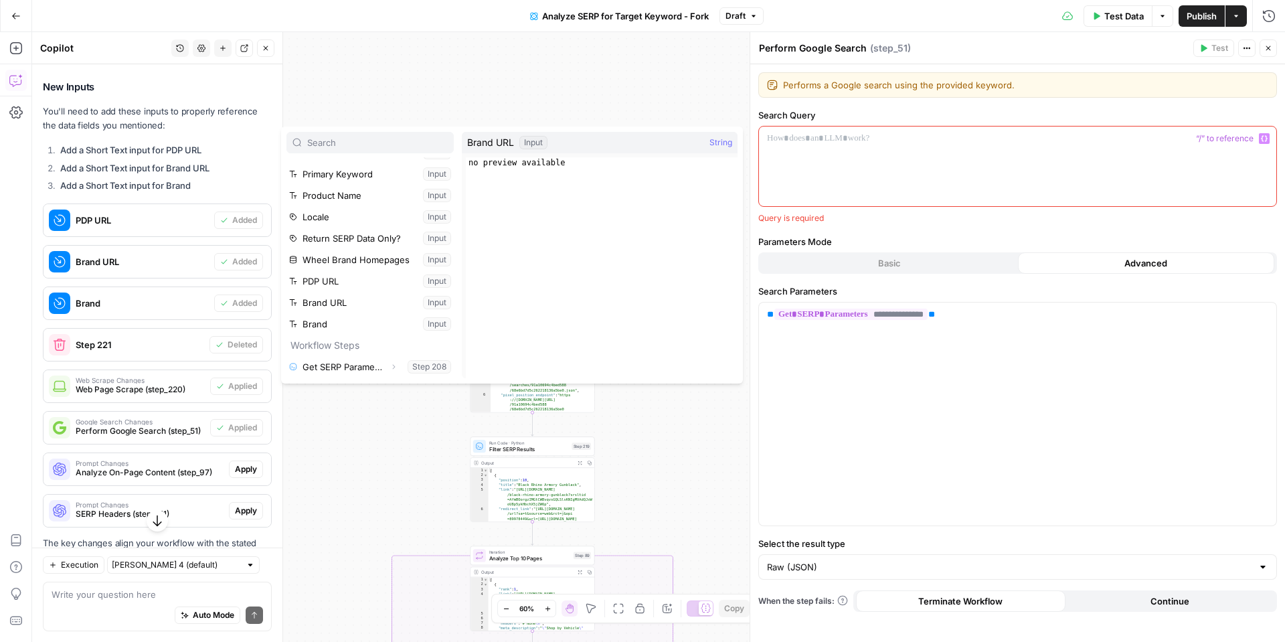
scroll to position [39, 0]
click at [345, 323] on button "Select variable Brand" at bounding box center [369, 321] width 167 height 21
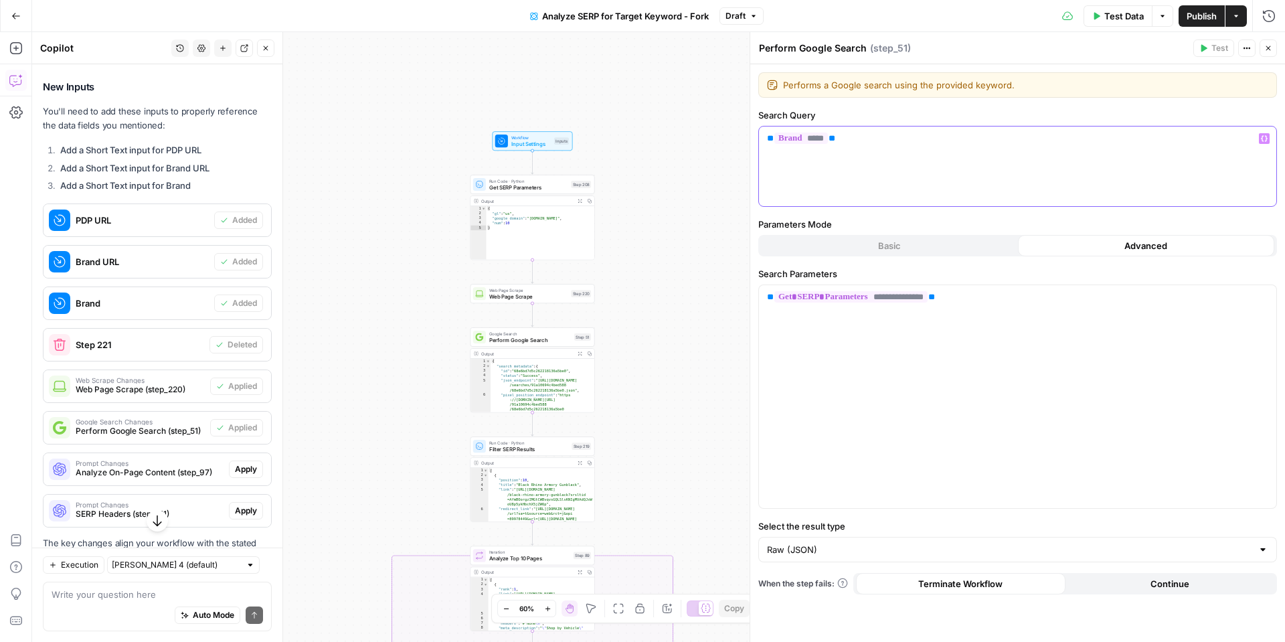
click at [1268, 137] on button "Variables Menu" at bounding box center [1264, 138] width 11 height 11
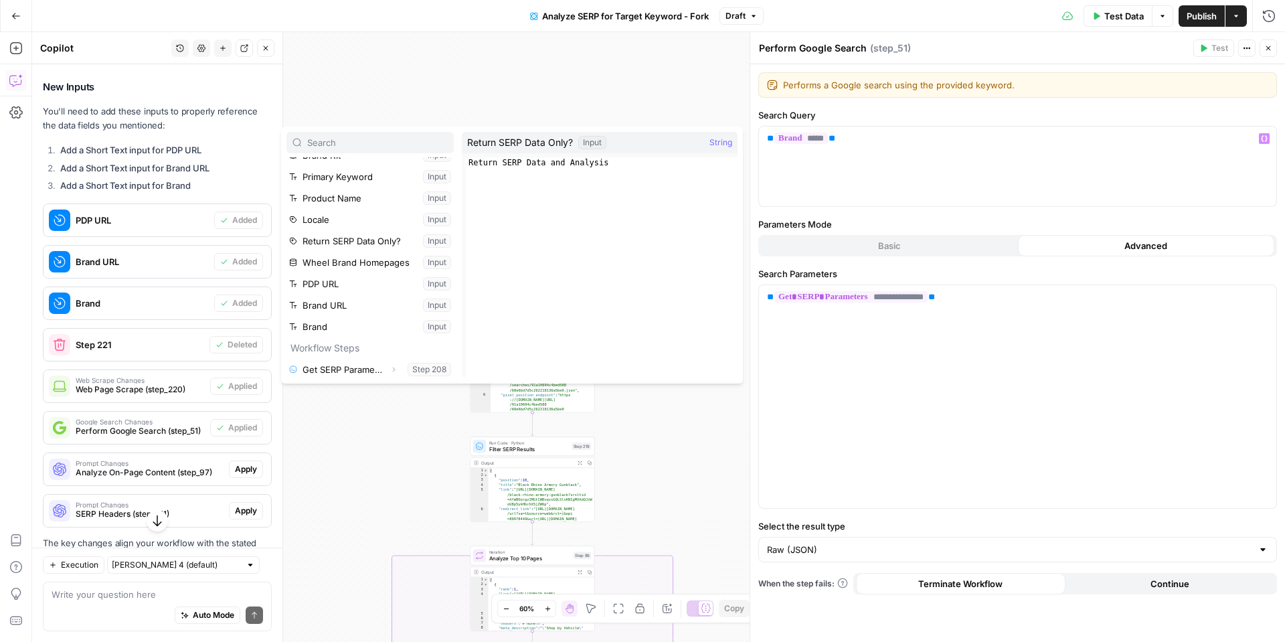
scroll to position [58, 0]
drag, startPoint x: 1270, startPoint y: 49, endPoint x: 1222, endPoint y: 78, distance: 56.1
click at [1270, 49] on icon "button" at bounding box center [1268, 48] width 8 height 8
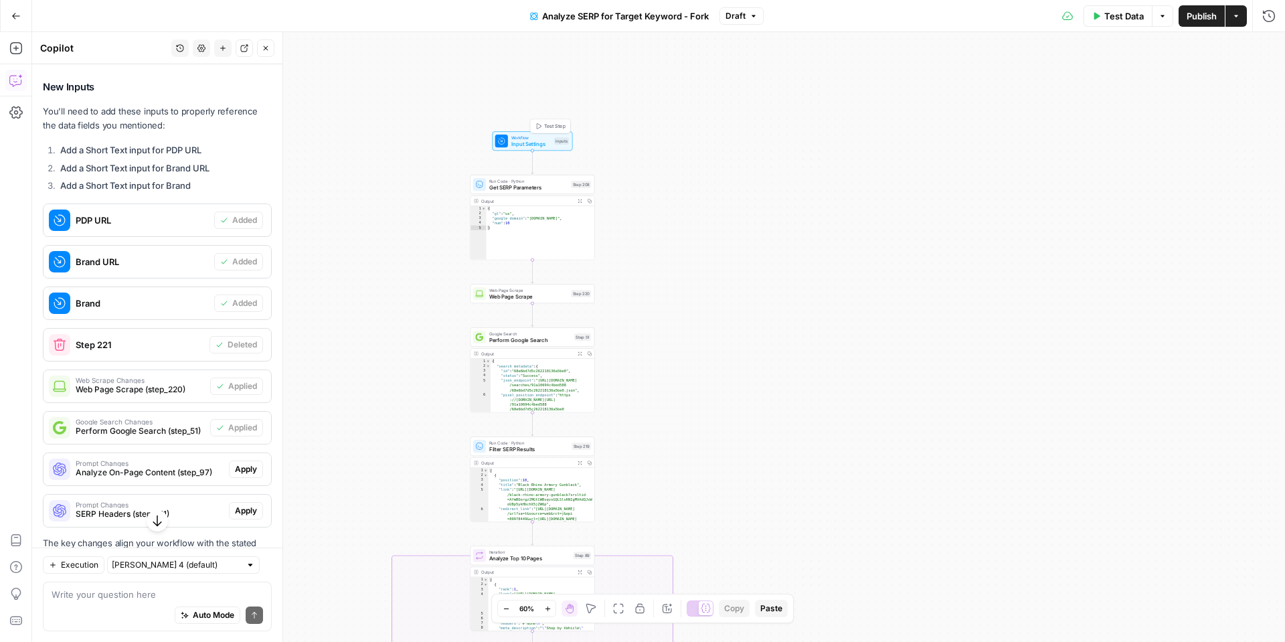
click at [534, 143] on span "Input Settings" at bounding box center [530, 144] width 39 height 8
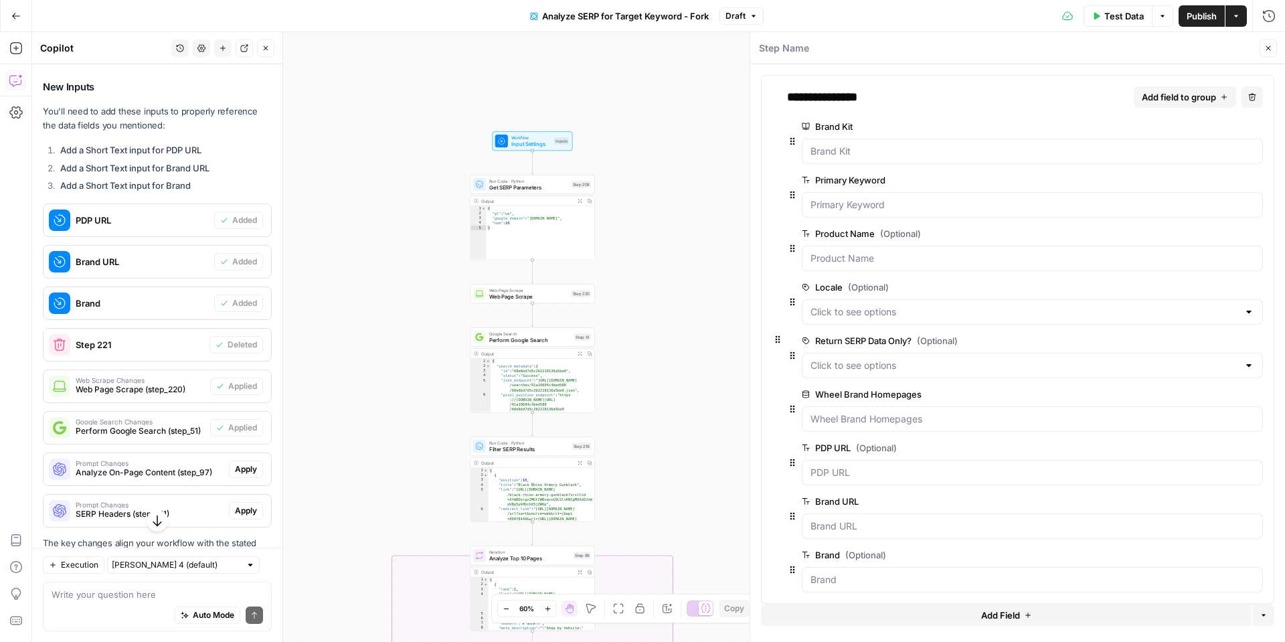
scroll to position [18, 0]
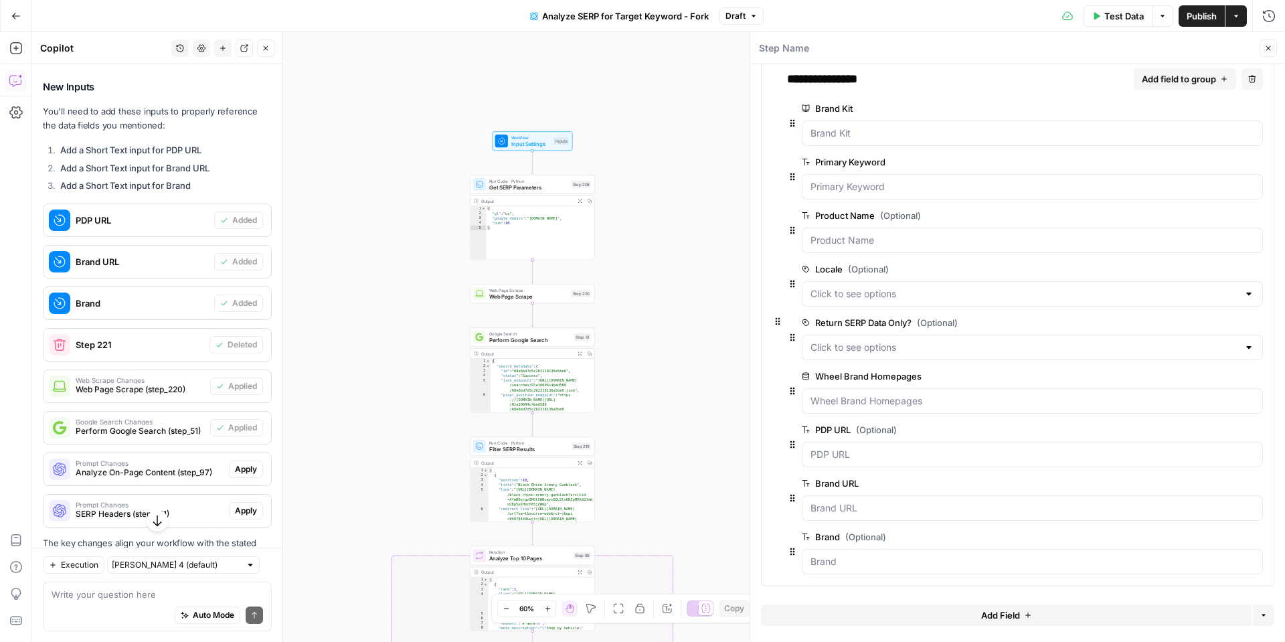
click at [974, 614] on button "Add Field" at bounding box center [1006, 614] width 491 height 21
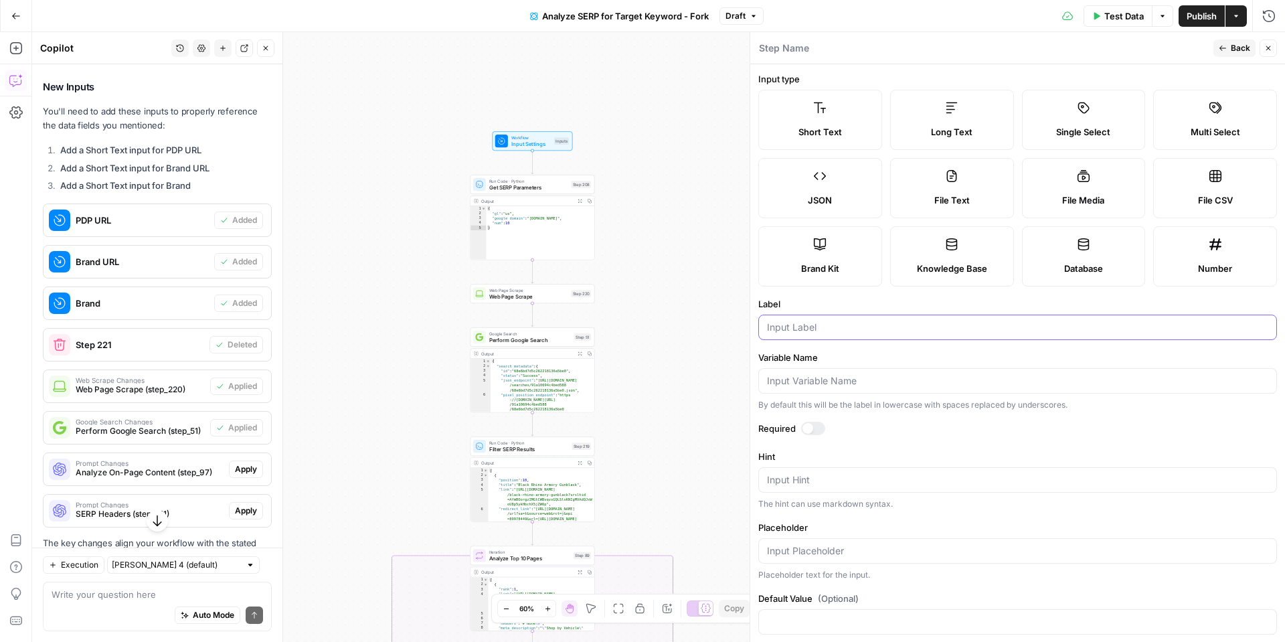
click at [891, 332] on input "Label" at bounding box center [1017, 327] width 501 height 13
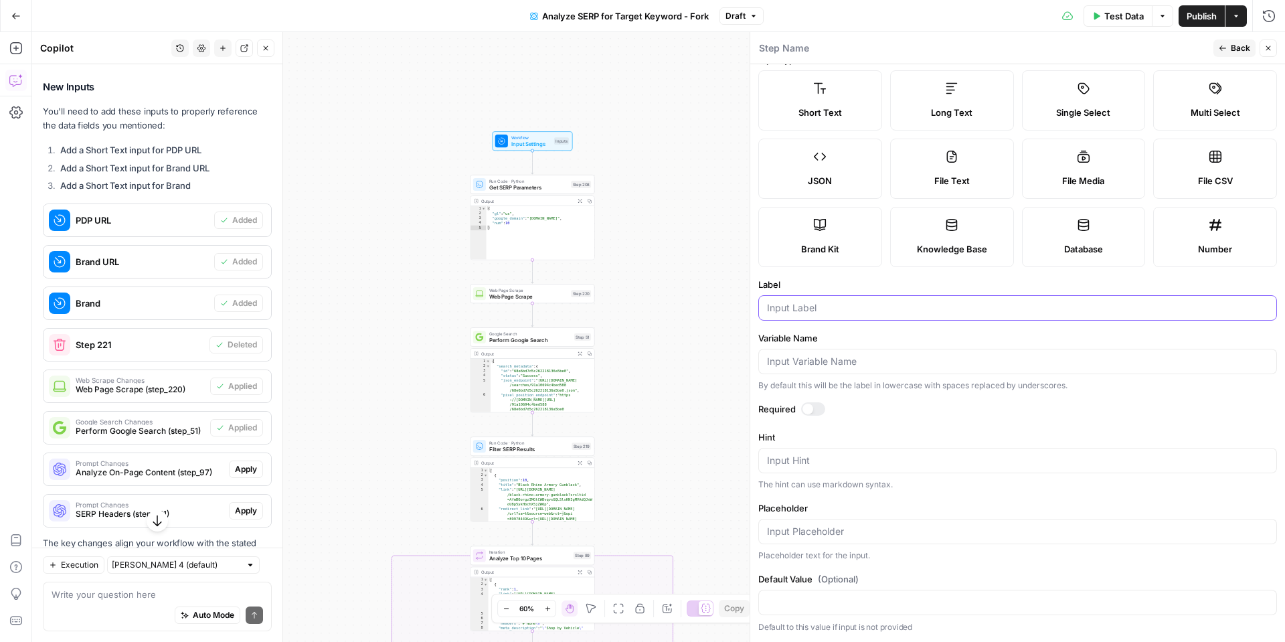
scroll to position [0, 0]
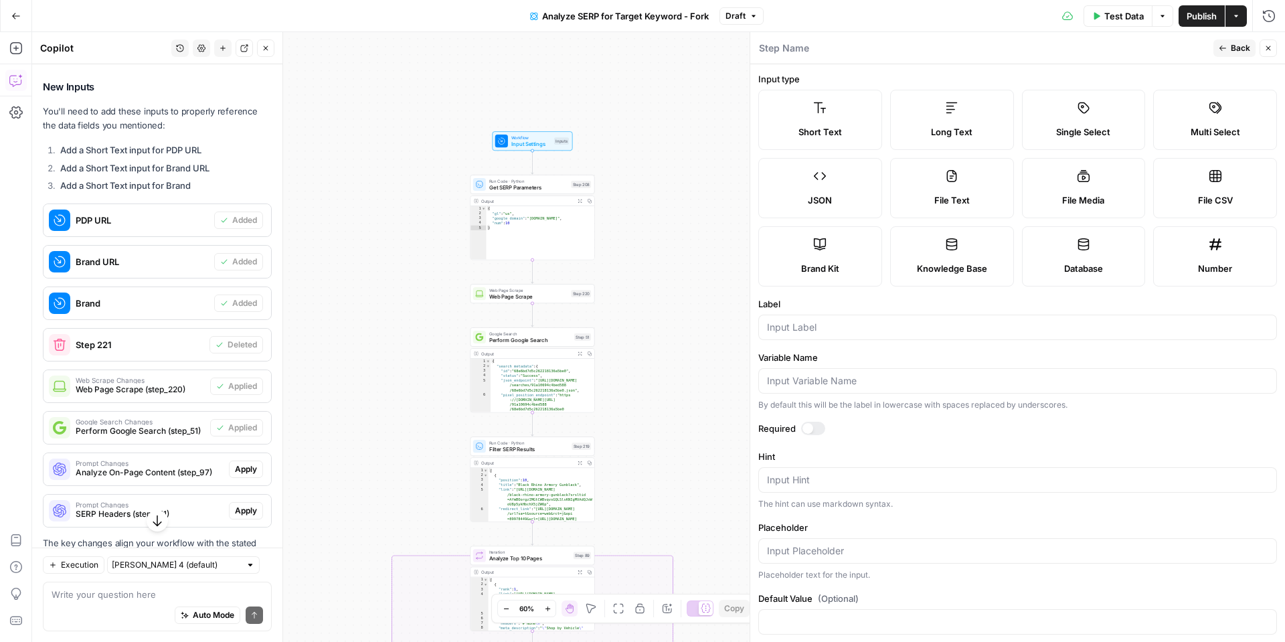
drag, startPoint x: 1234, startPoint y: 45, endPoint x: 1227, endPoint y: 50, distance: 9.1
click at [1234, 45] on span "Back" at bounding box center [1240, 48] width 19 height 12
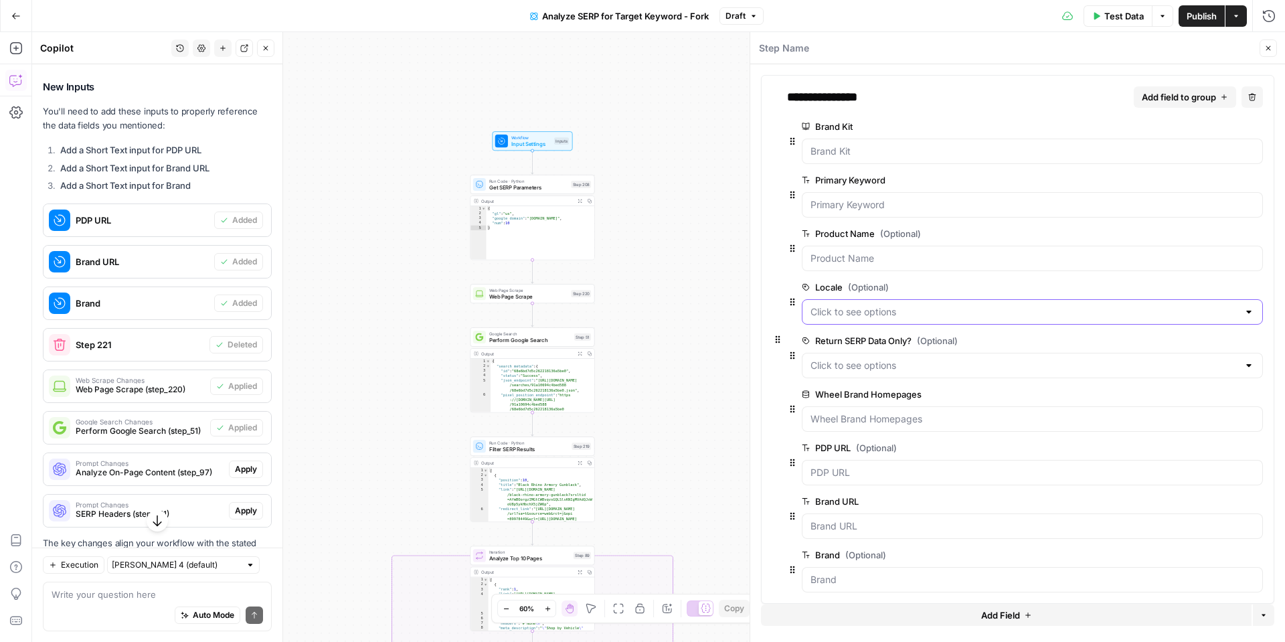
click at [903, 305] on input "Locale (Optional)" at bounding box center [1025, 311] width 428 height 13
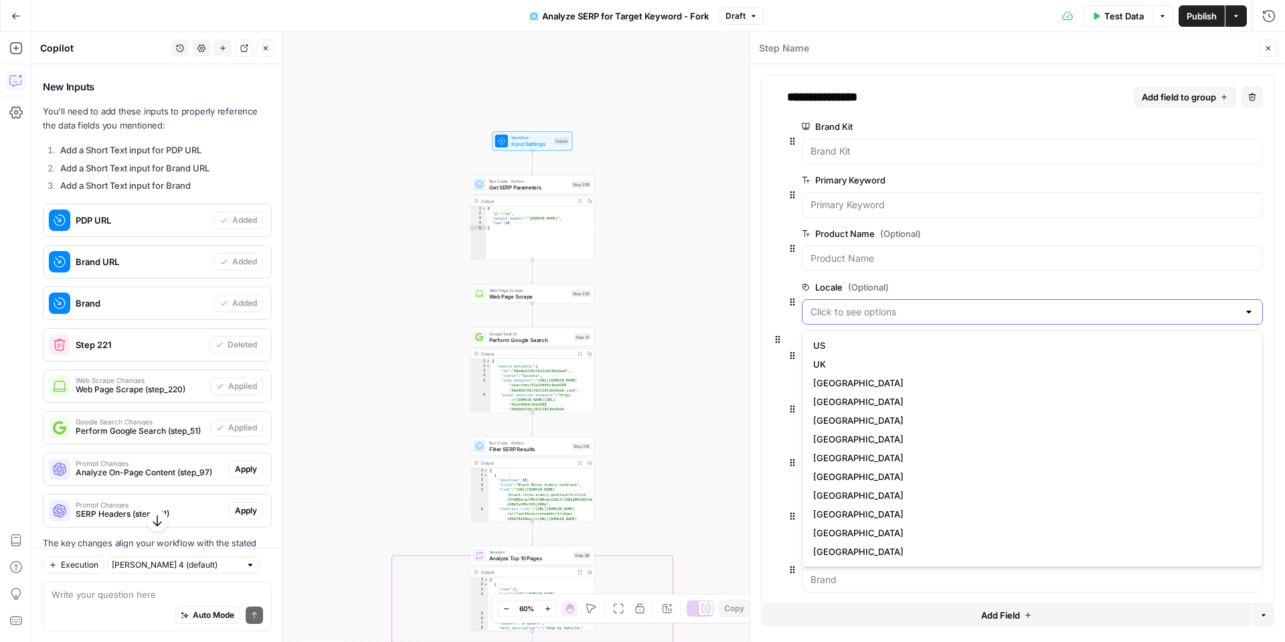
click at [903, 309] on input "Locale (Optional)" at bounding box center [1025, 311] width 428 height 13
click at [892, 141] on div at bounding box center [1032, 151] width 461 height 25
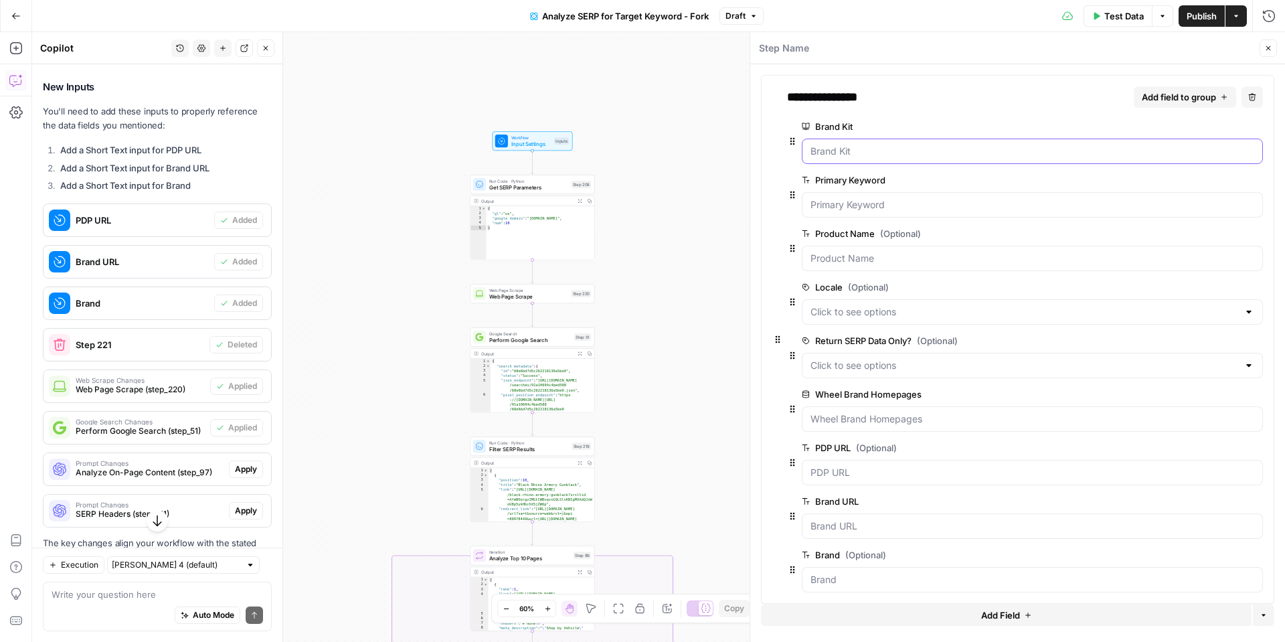
click at [890, 149] on Kit "Brand Kit" at bounding box center [1033, 151] width 444 height 13
click at [888, 161] on div at bounding box center [1032, 151] width 461 height 25
click at [878, 153] on Kit "Brand Kit" at bounding box center [1033, 151] width 444 height 13
click at [882, 199] on Keyword "Primary Keyword" at bounding box center [1033, 204] width 444 height 13
click at [1181, 154] on Kit "Brand Kit" at bounding box center [1033, 151] width 444 height 13
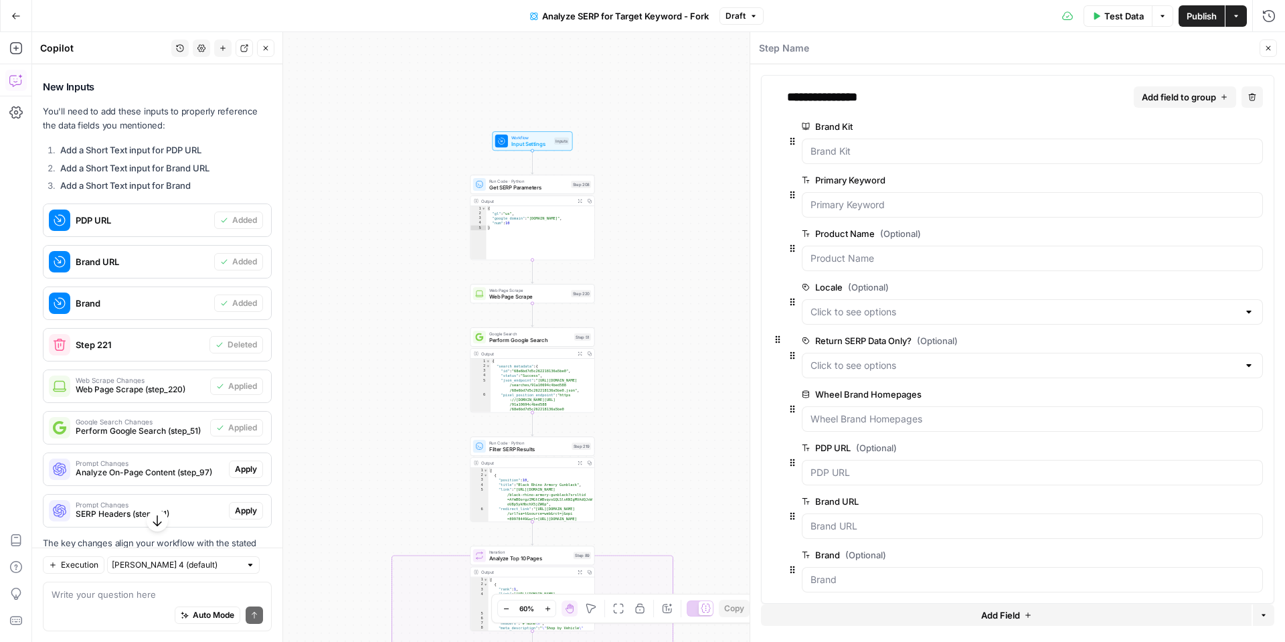
click at [890, 426] on div at bounding box center [1032, 418] width 461 height 25
click at [1218, 396] on span "edit field" at bounding box center [1212, 394] width 29 height 11
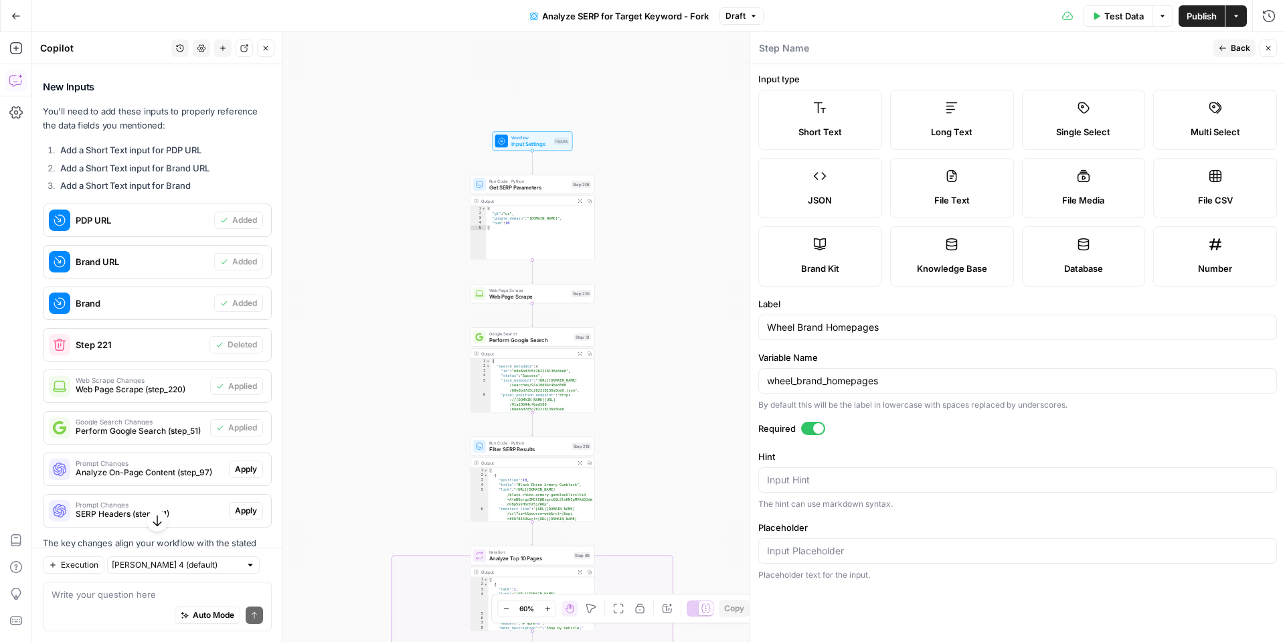
click at [1229, 45] on button "Back" at bounding box center [1235, 47] width 42 height 17
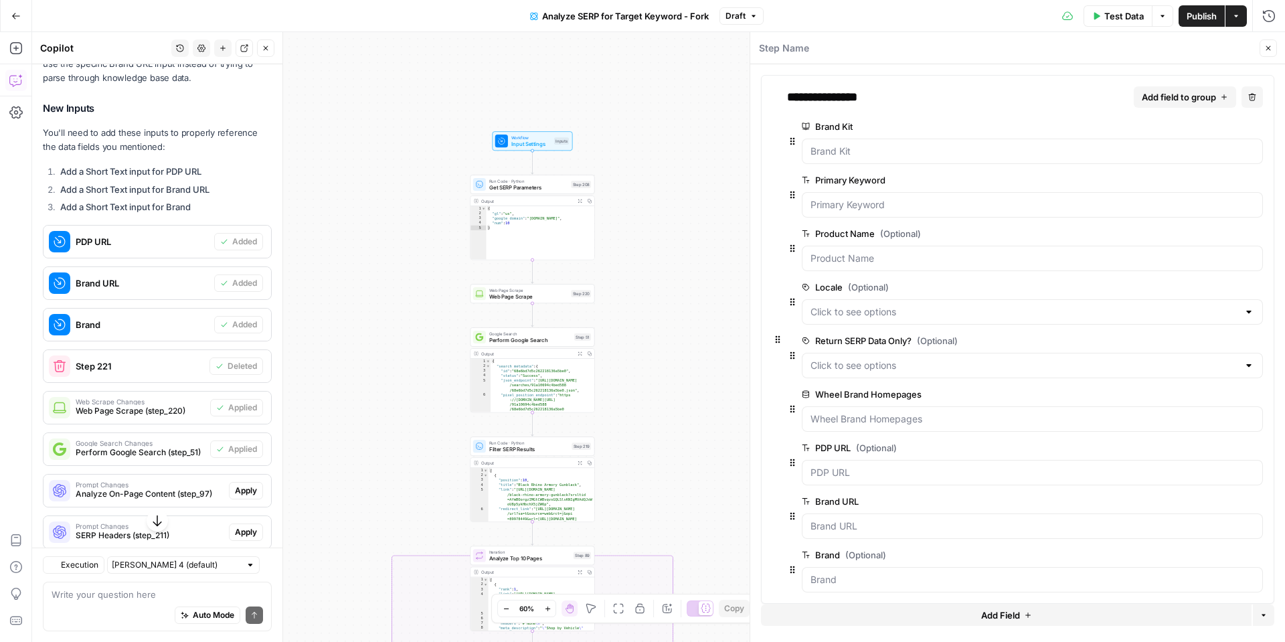
scroll to position [786, 0]
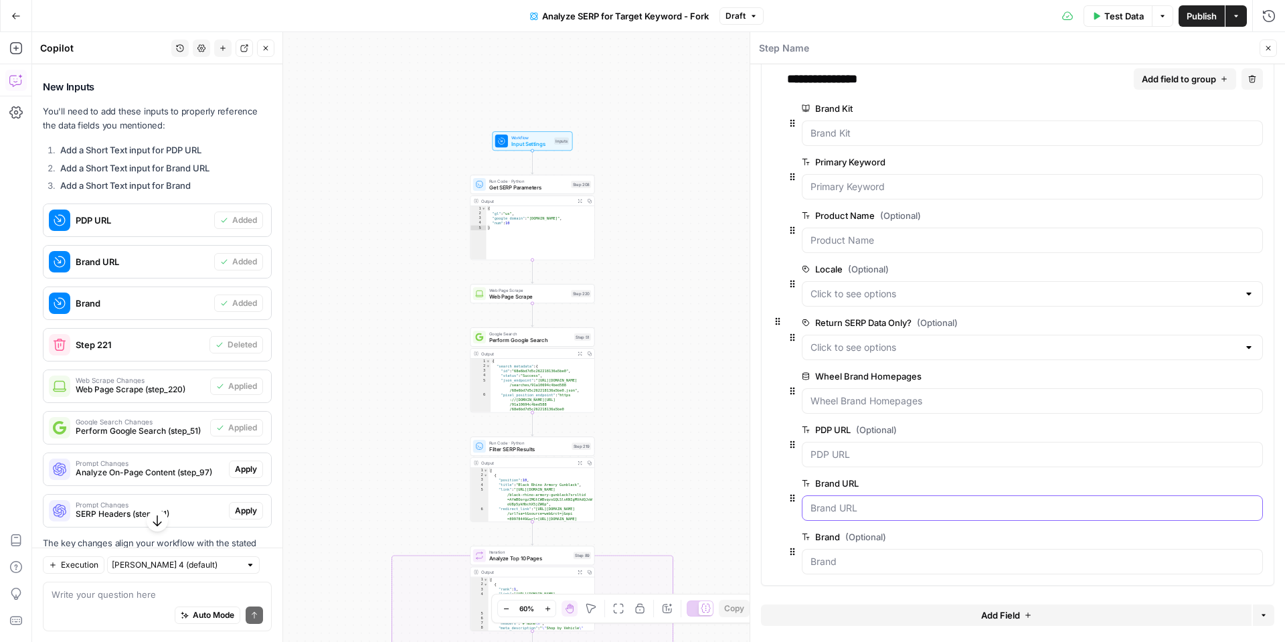
click at [890, 514] on URL "Brand URL" at bounding box center [1033, 507] width 444 height 13
click at [1216, 489] on span "edit field" at bounding box center [1212, 486] width 29 height 11
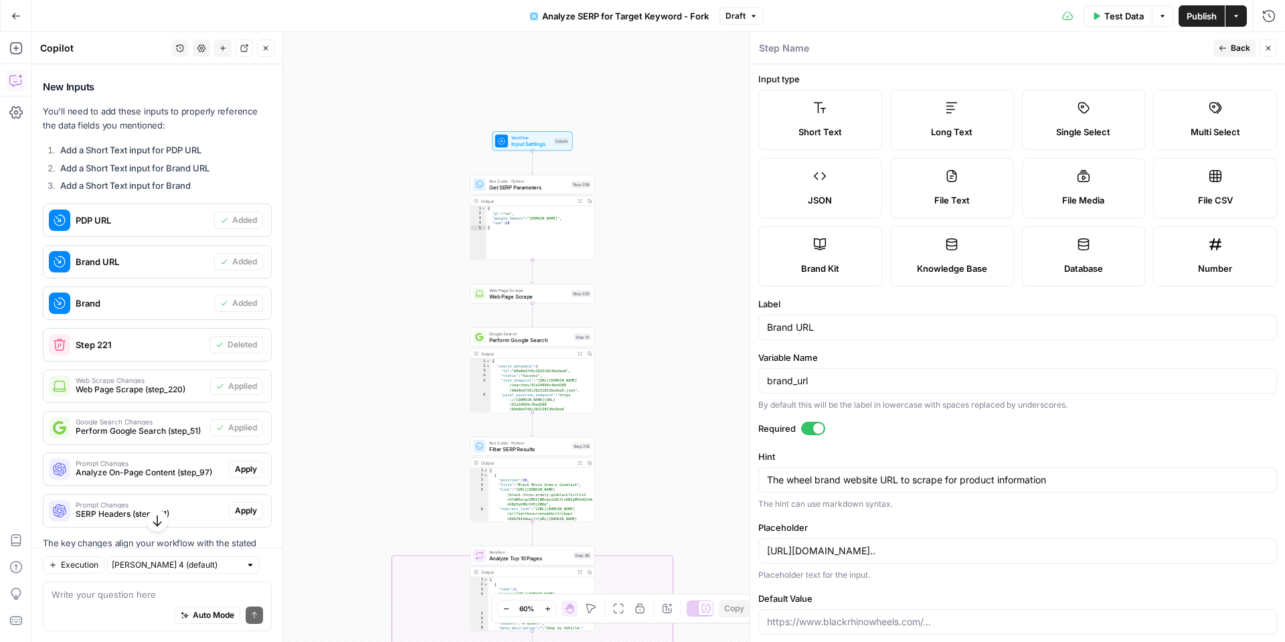
scroll to position [19, 0]
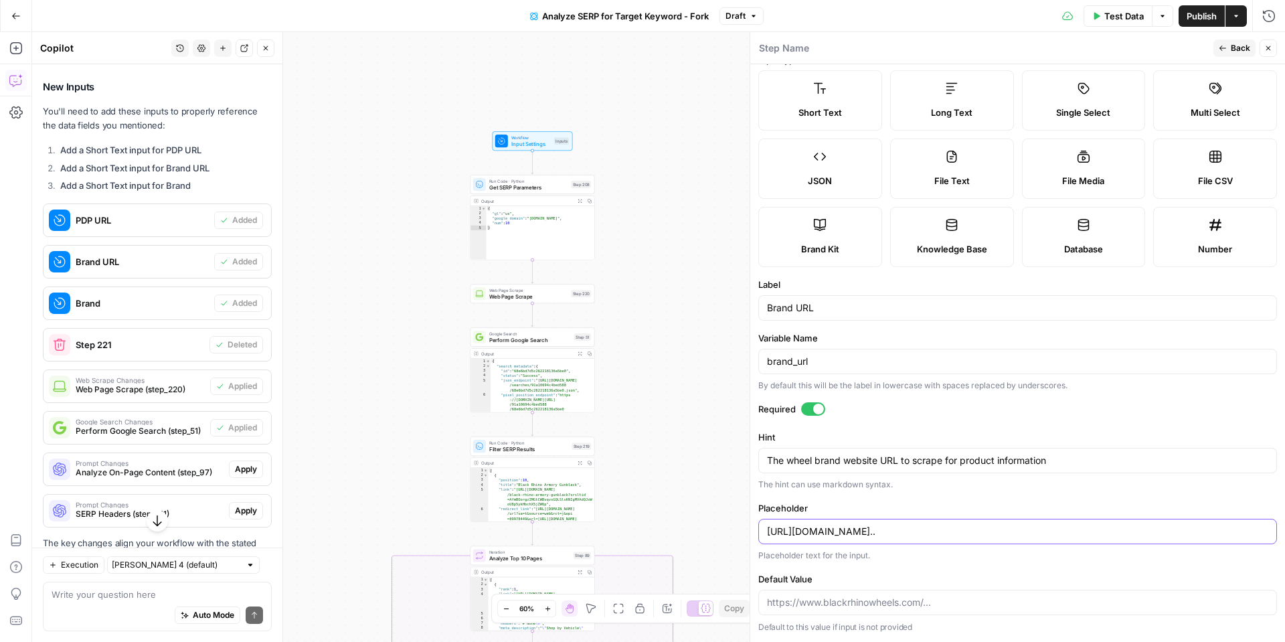
click at [963, 532] on input "https://www.blackrhinowheels.com/..." at bounding box center [1017, 531] width 501 height 13
click at [968, 529] on input "https://www.blackrhinowheels.com/..." at bounding box center [1017, 531] width 501 height 13
click at [987, 496] on form "Input type Short Text Long Text Single Select Multi Select JSON File Text File …" at bounding box center [1017, 353] width 535 height 578
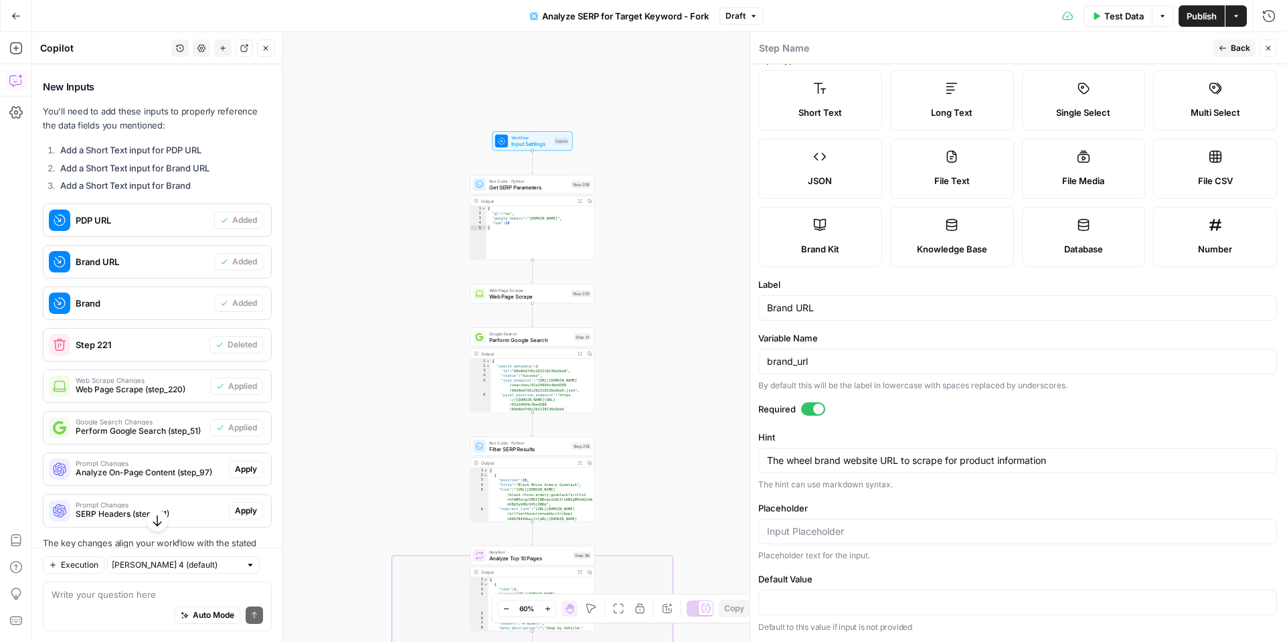
drag, startPoint x: 1246, startPoint y: 51, endPoint x: 1248, endPoint y: 59, distance: 8.1
click at [1247, 51] on span "Back" at bounding box center [1240, 48] width 19 height 12
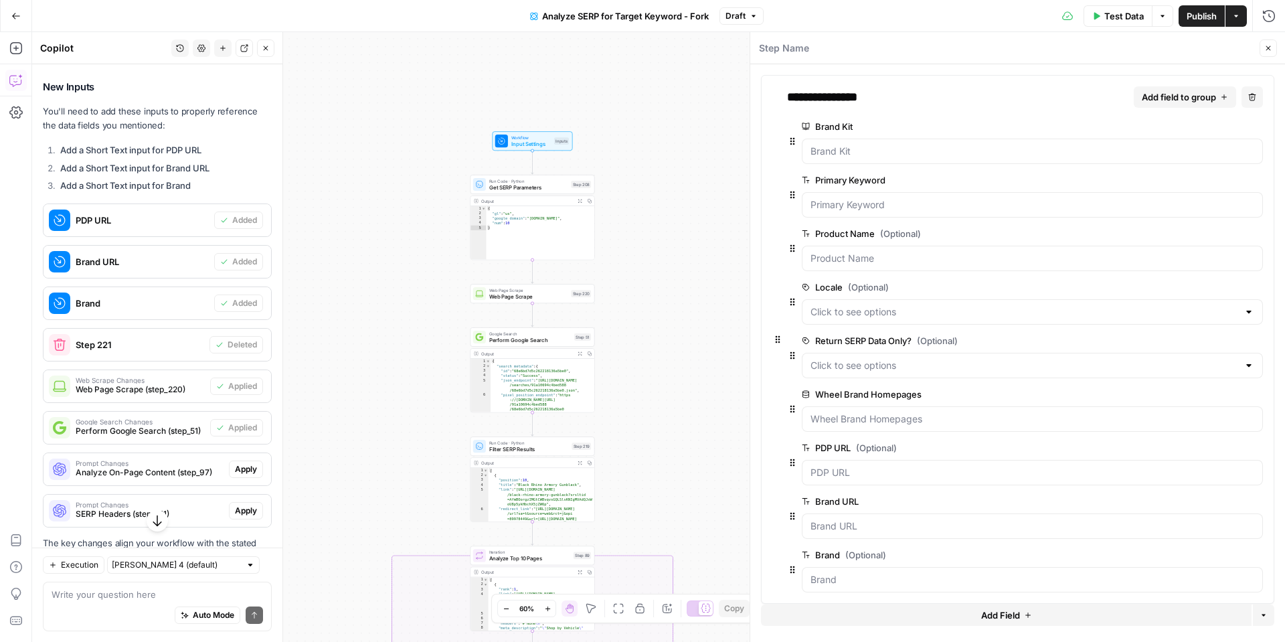
scroll to position [18, 0]
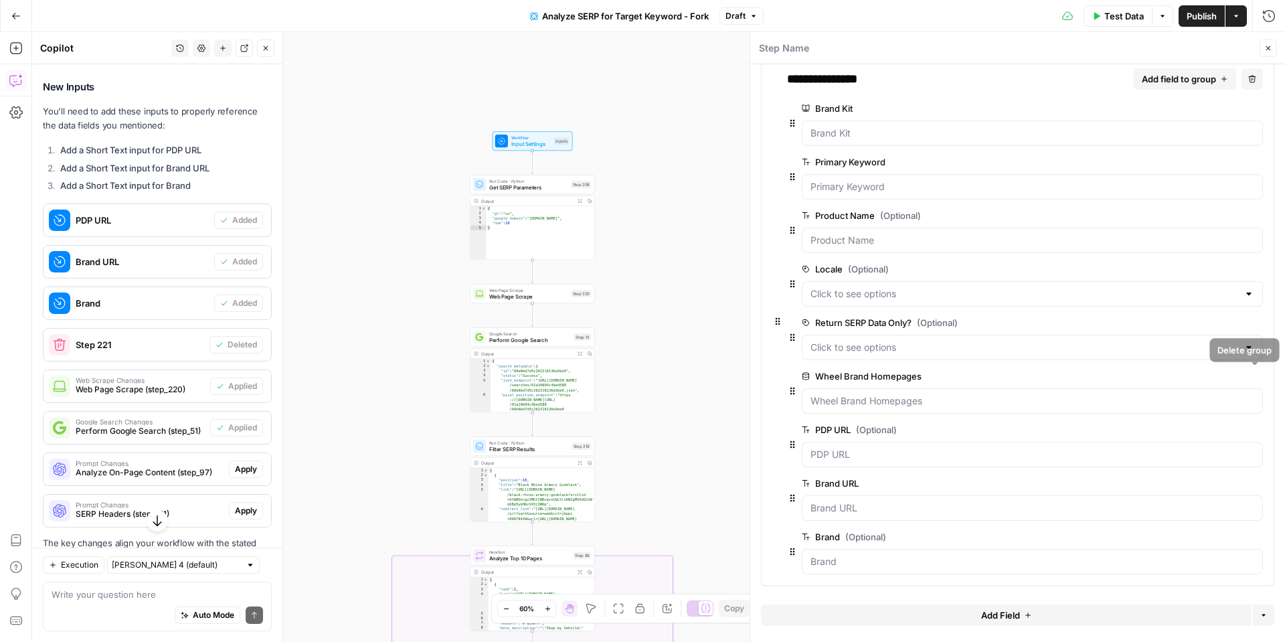
click at [1257, 378] on icon "button" at bounding box center [1255, 376] width 7 height 7
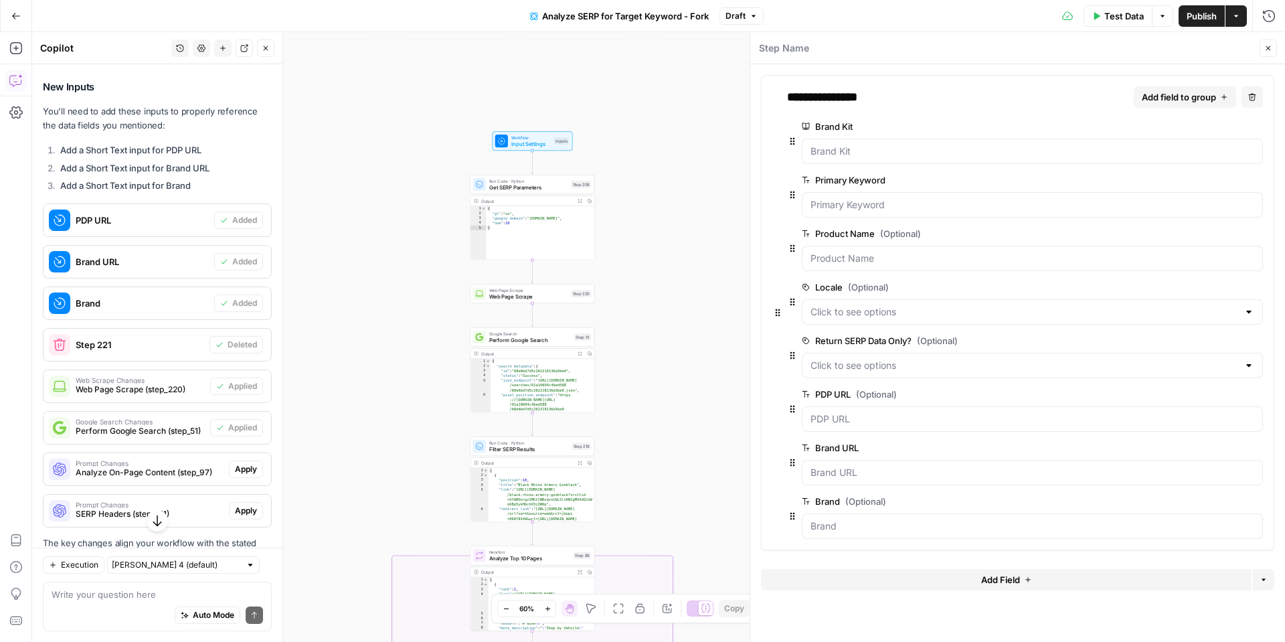
click at [929, 579] on button "Add Field" at bounding box center [1006, 579] width 491 height 21
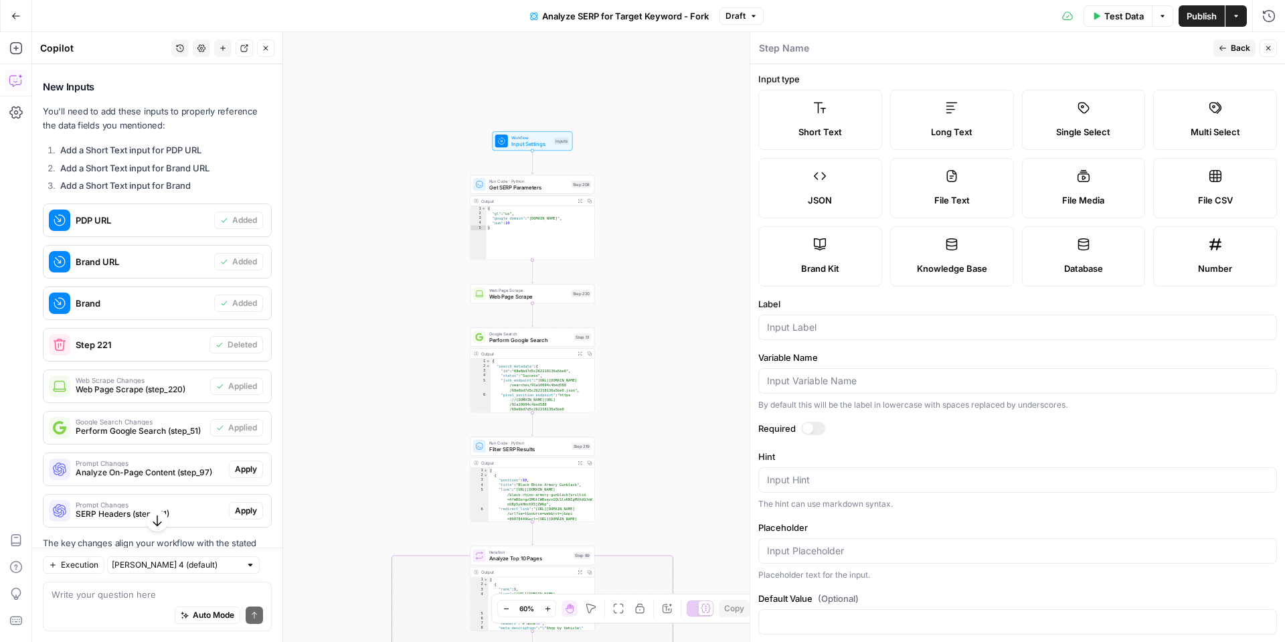
click at [842, 335] on div at bounding box center [1017, 327] width 519 height 25
type input "Title Tag"
click at [1239, 48] on span "Back" at bounding box center [1240, 48] width 19 height 12
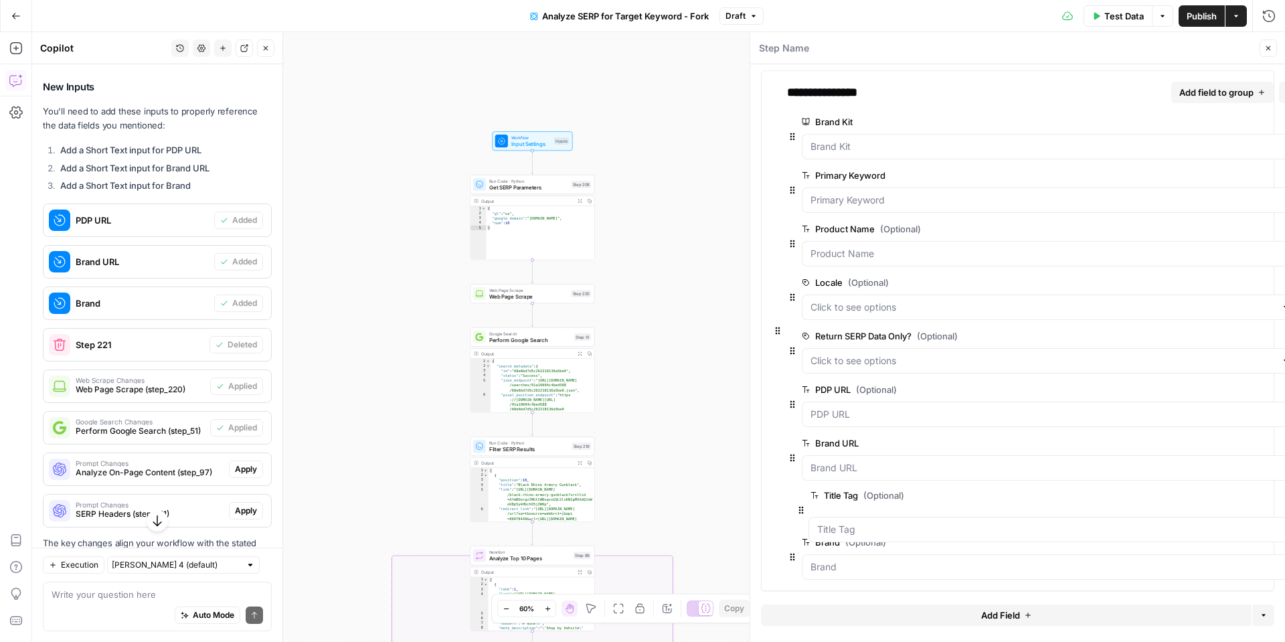
scroll to position [6, 0]
drag, startPoint x: 780, startPoint y: 554, endPoint x: 782, endPoint y: 392, distance: 162.0
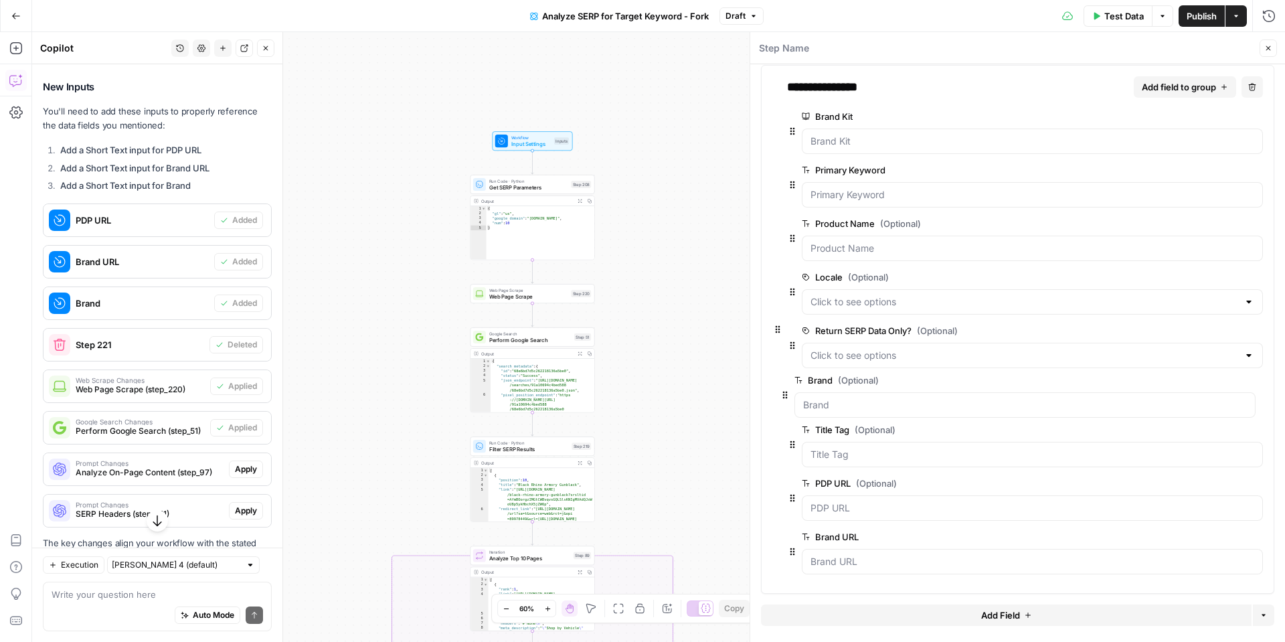
drag, startPoint x: 793, startPoint y: 565, endPoint x: 786, endPoint y: 392, distance: 173.5
click at [1254, 223] on icon "button" at bounding box center [1255, 223] width 7 height 7
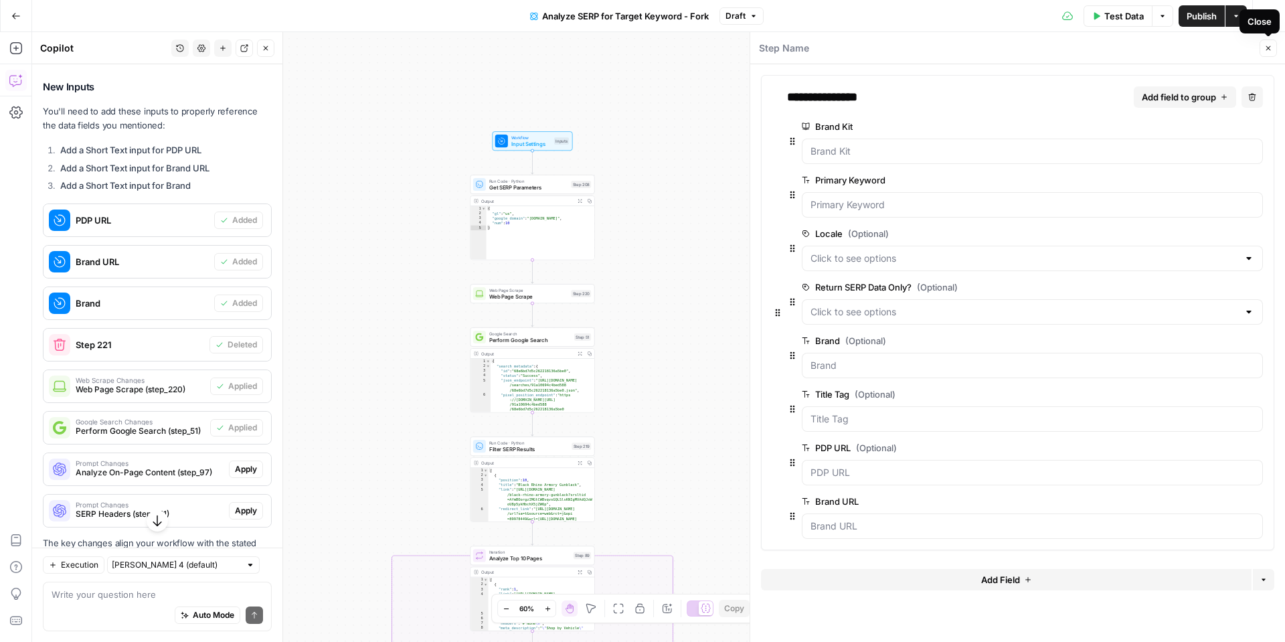
click at [1268, 52] on button "Close" at bounding box center [1268, 47] width 17 height 17
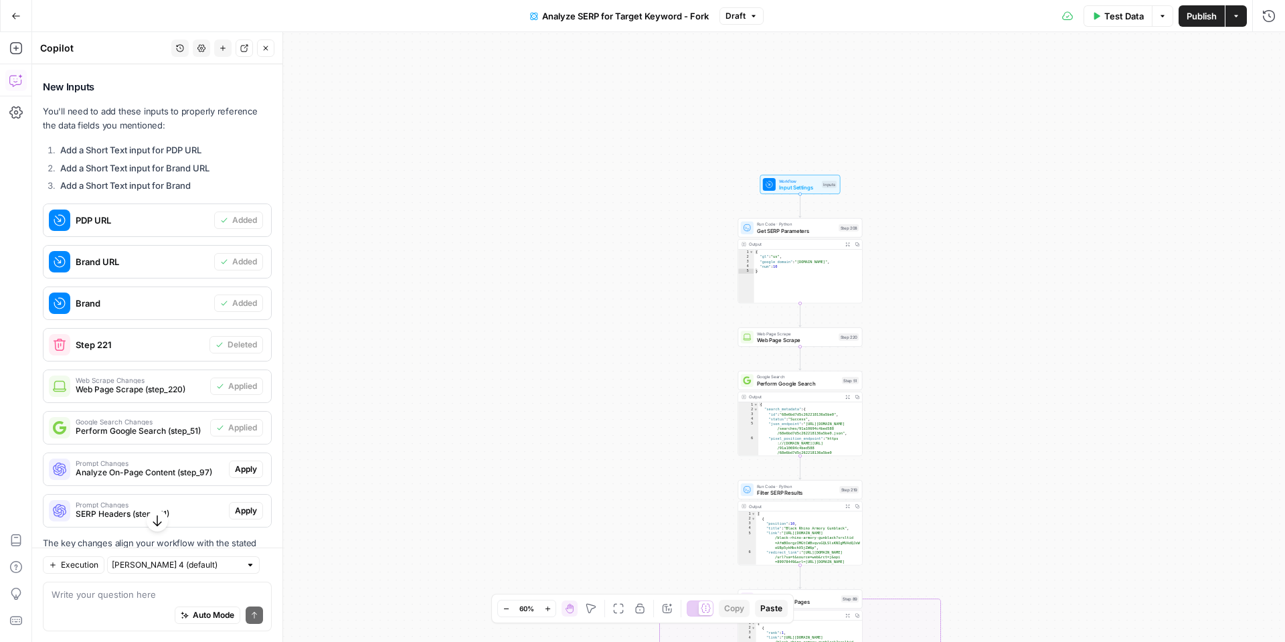
click at [780, 340] on span "Web Page Scrape" at bounding box center [796, 340] width 79 height 8
click at [780, 340] on div "Web Page Scrape Web Page Scrape ( step_220 ) Test Actions Close URL ** ********…" at bounding box center [1017, 337] width 535 height 610
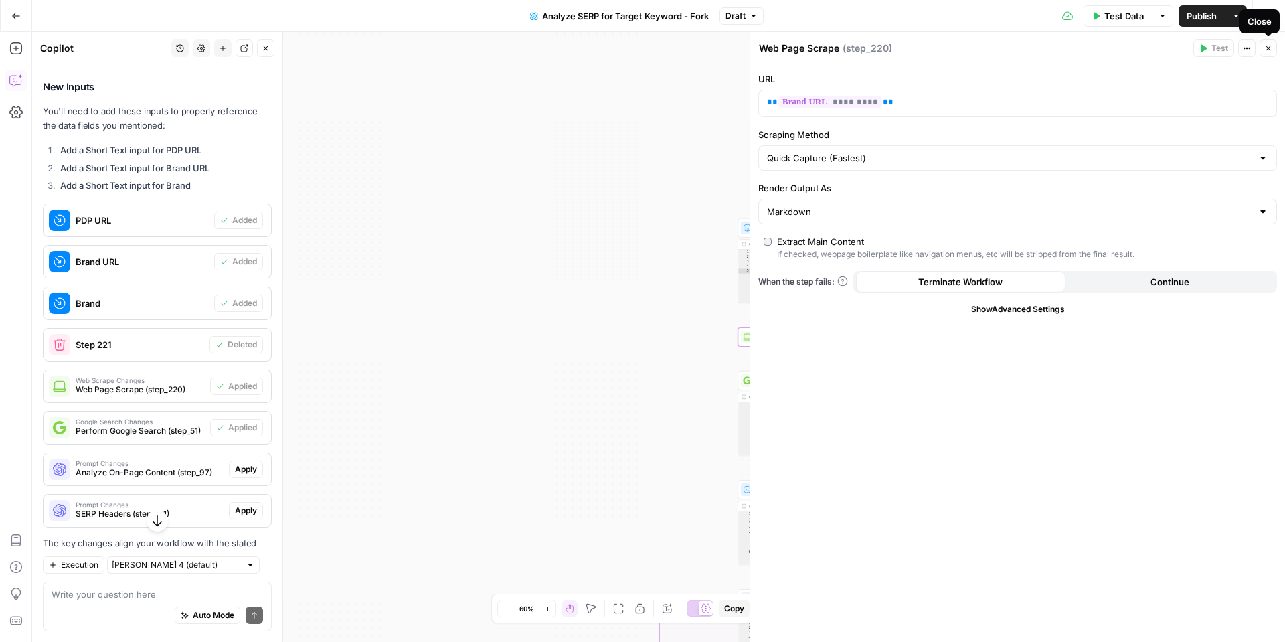
click at [1262, 50] on button "Close" at bounding box center [1268, 47] width 17 height 17
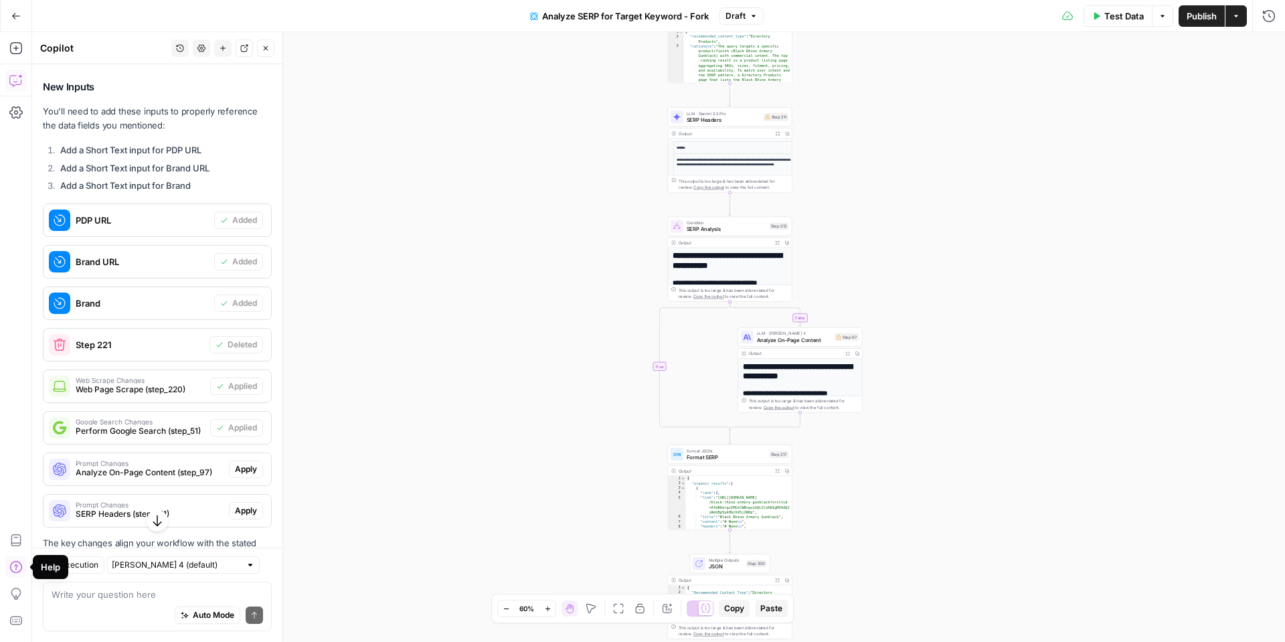
click at [171, 418] on span "Google Search Changes" at bounding box center [140, 421] width 129 height 7
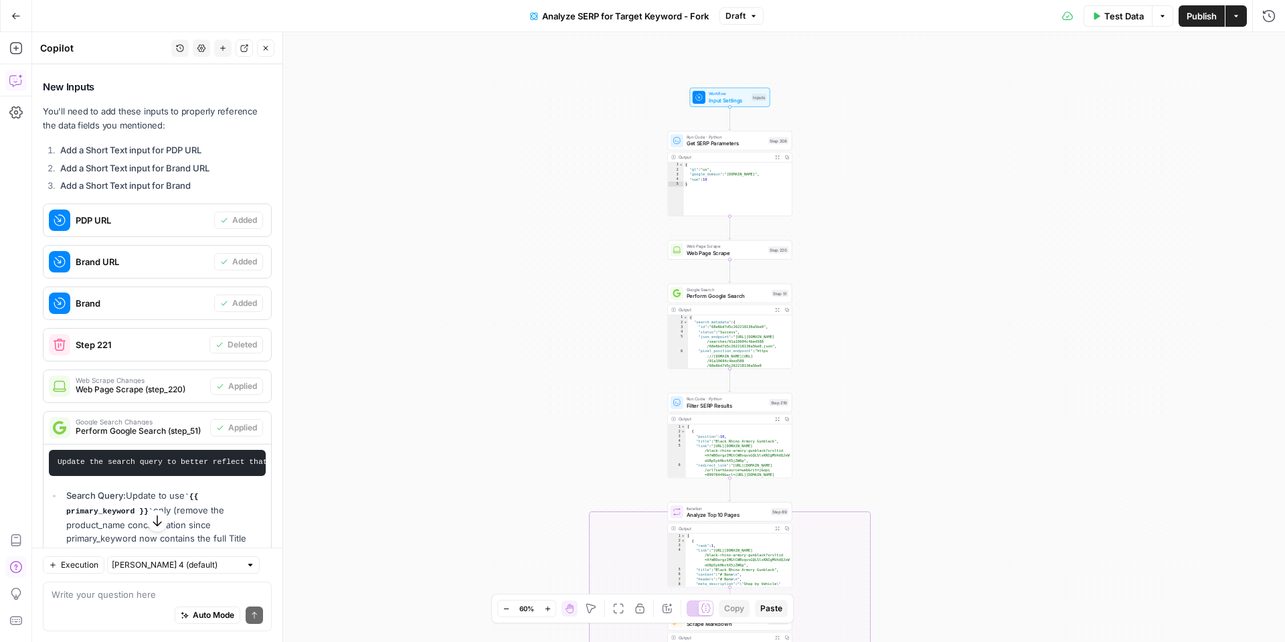
click at [722, 299] on span "Perform Google Search" at bounding box center [728, 296] width 82 height 8
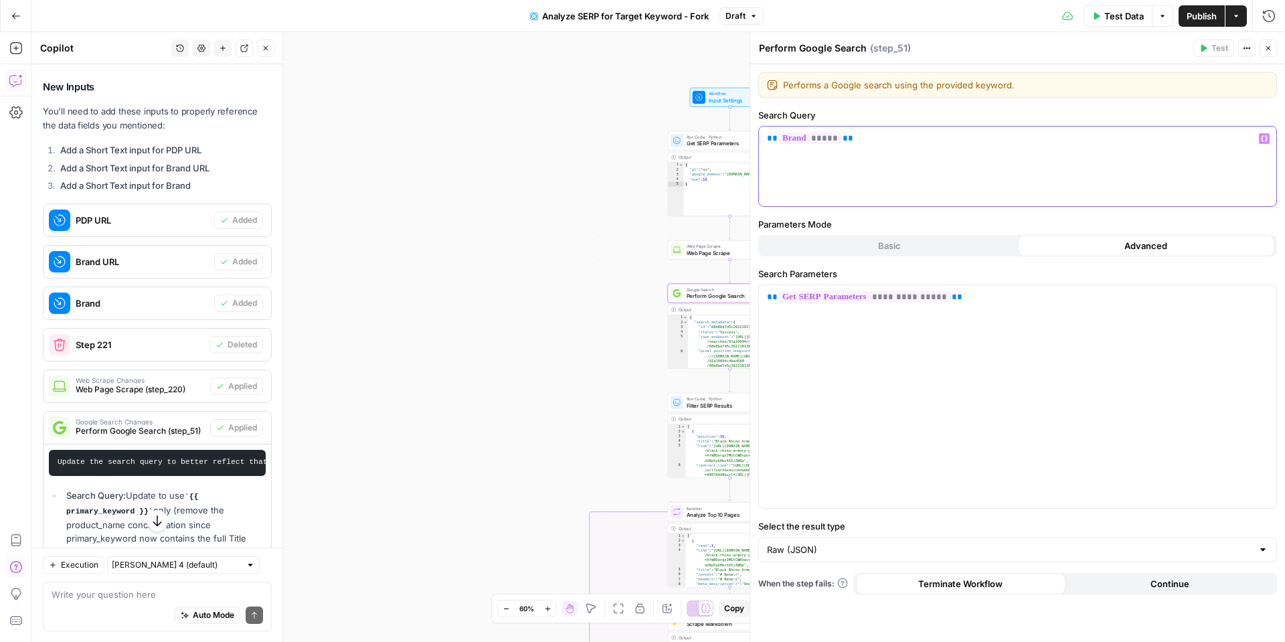
drag, startPoint x: 995, startPoint y: 164, endPoint x: 744, endPoint y: 141, distance: 252.1
click at [750, 141] on div "**********" at bounding box center [1017, 337] width 535 height 610
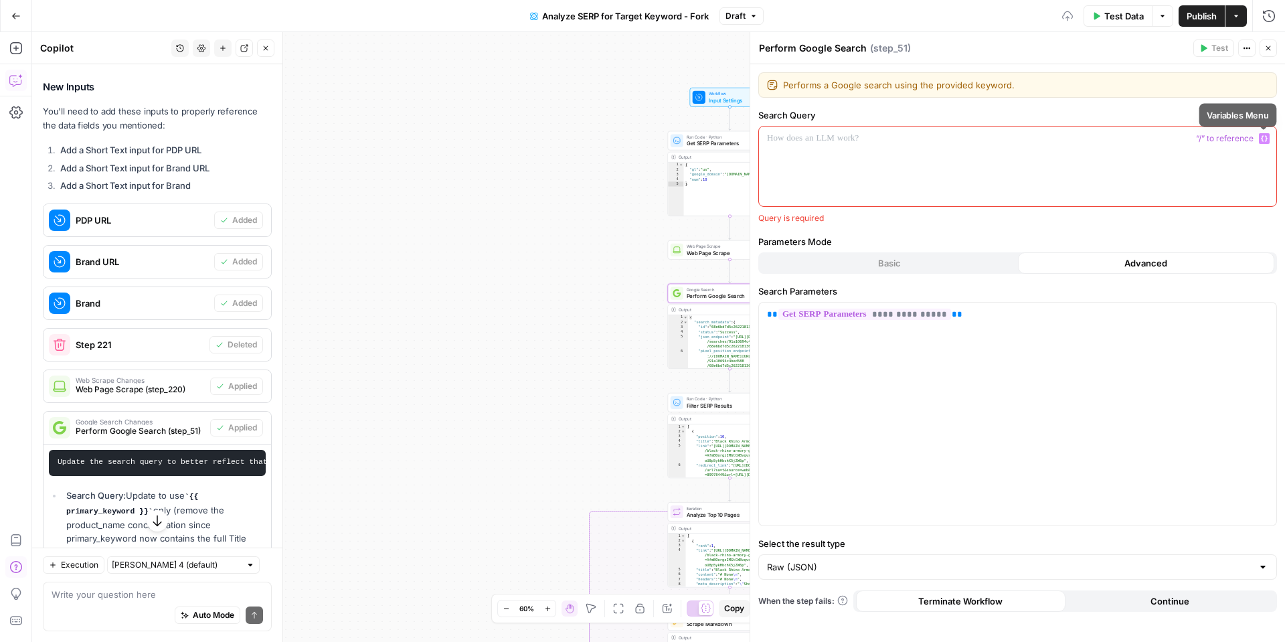
click at [1262, 140] on icon "button" at bounding box center [1264, 138] width 7 height 7
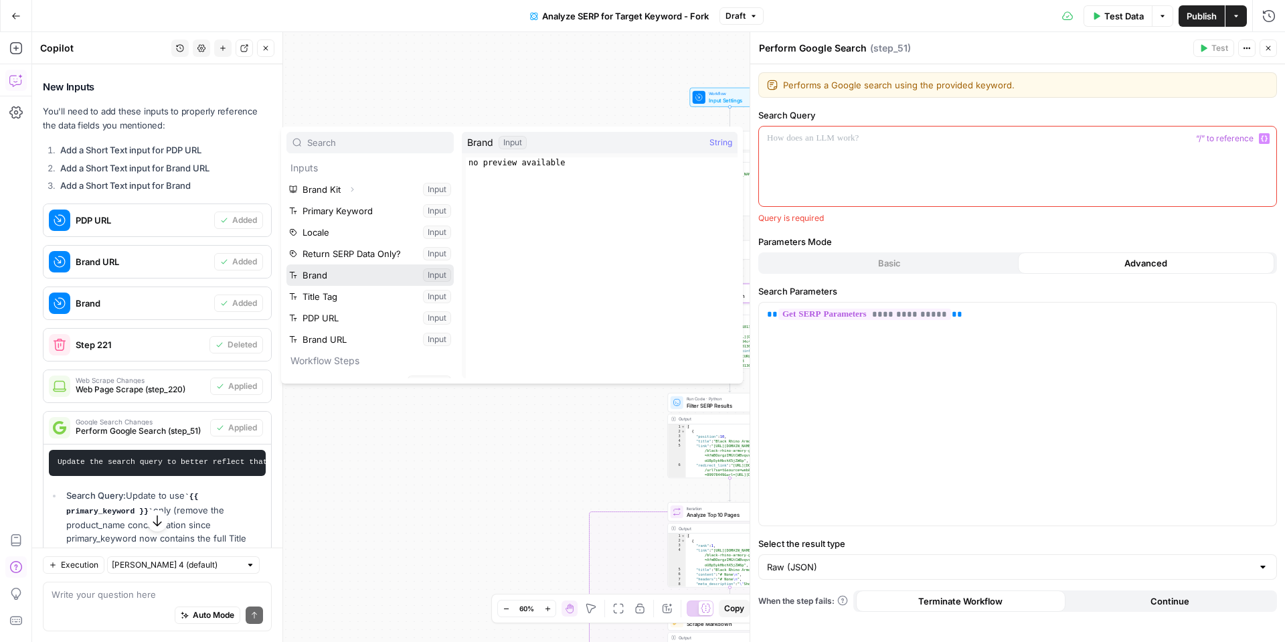
click at [325, 273] on button "Select variable Brand" at bounding box center [369, 274] width 167 height 21
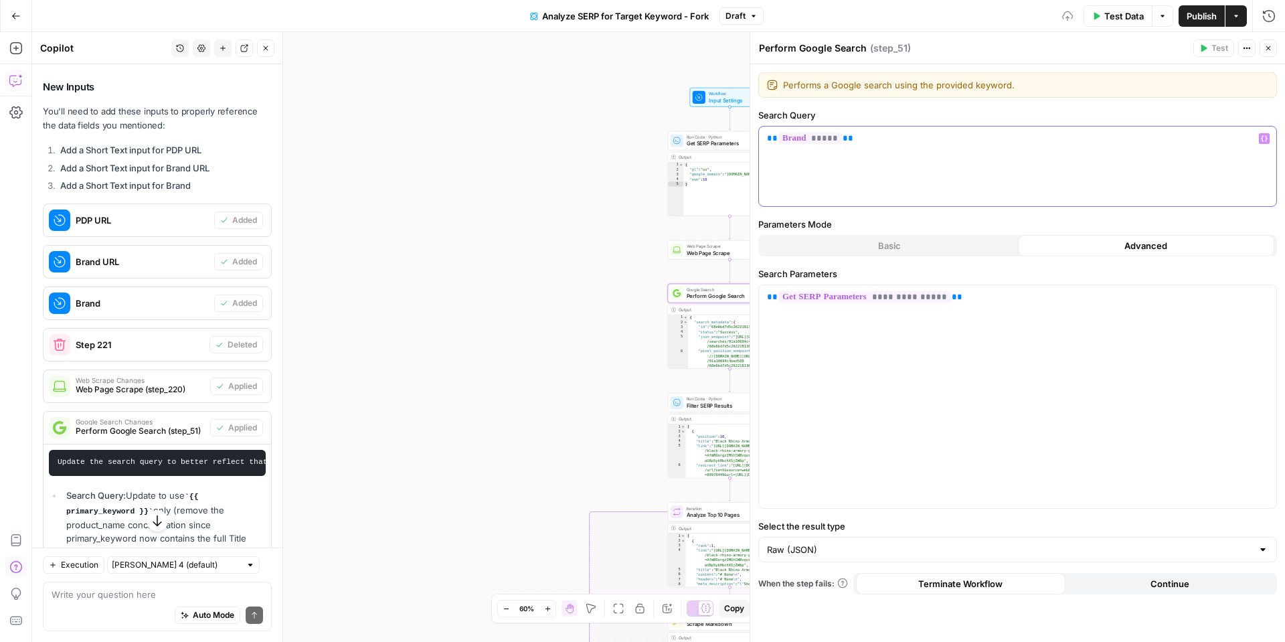
click at [1266, 139] on icon "button" at bounding box center [1264, 139] width 7 height 6
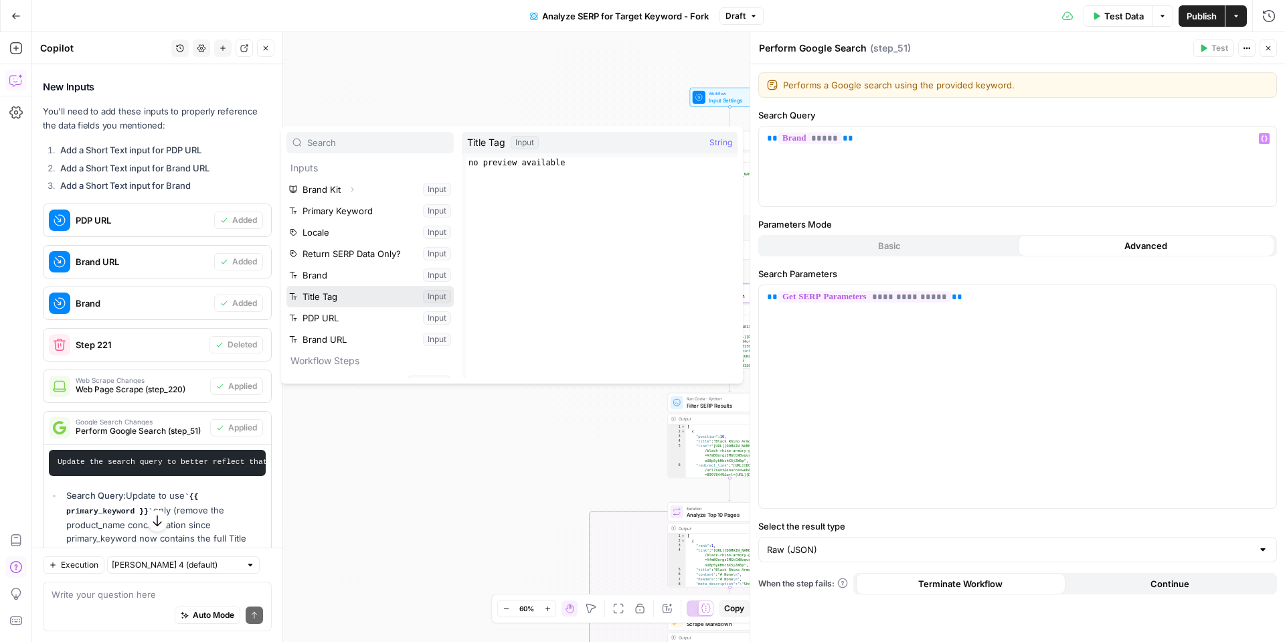
click at [360, 299] on button "Select variable Title Tag" at bounding box center [369, 296] width 167 height 21
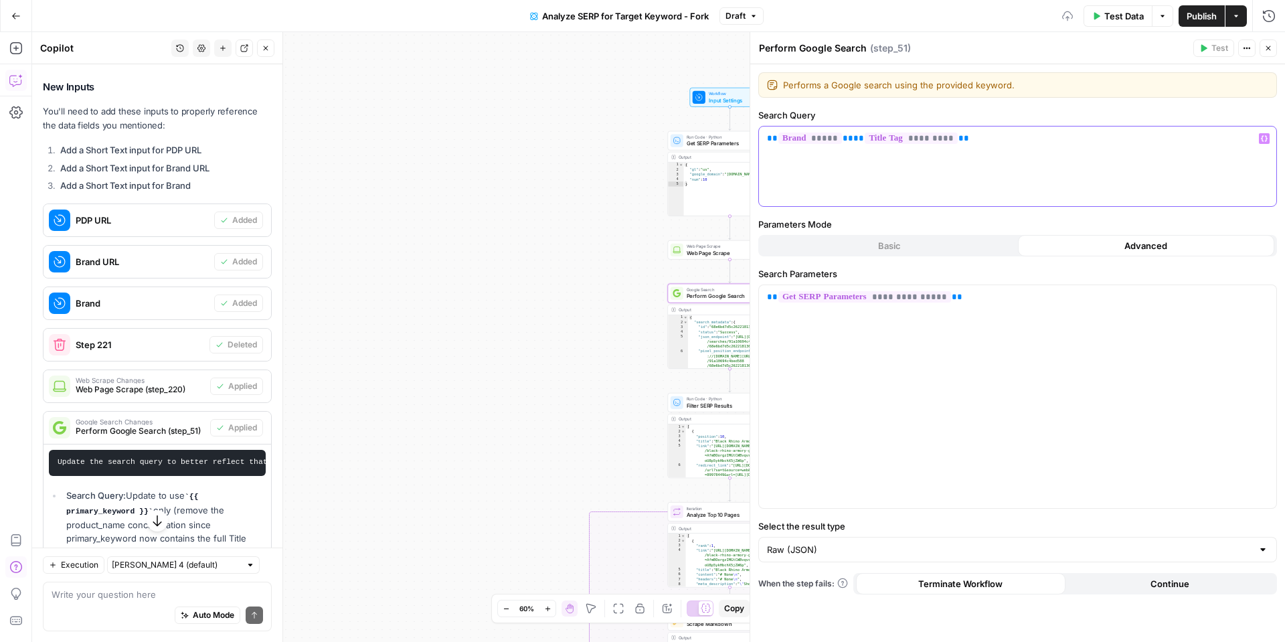
drag, startPoint x: 1261, startPoint y: 137, endPoint x: 957, endPoint y: 241, distance: 321.1
click at [1261, 137] on icon "button" at bounding box center [1264, 138] width 7 height 7
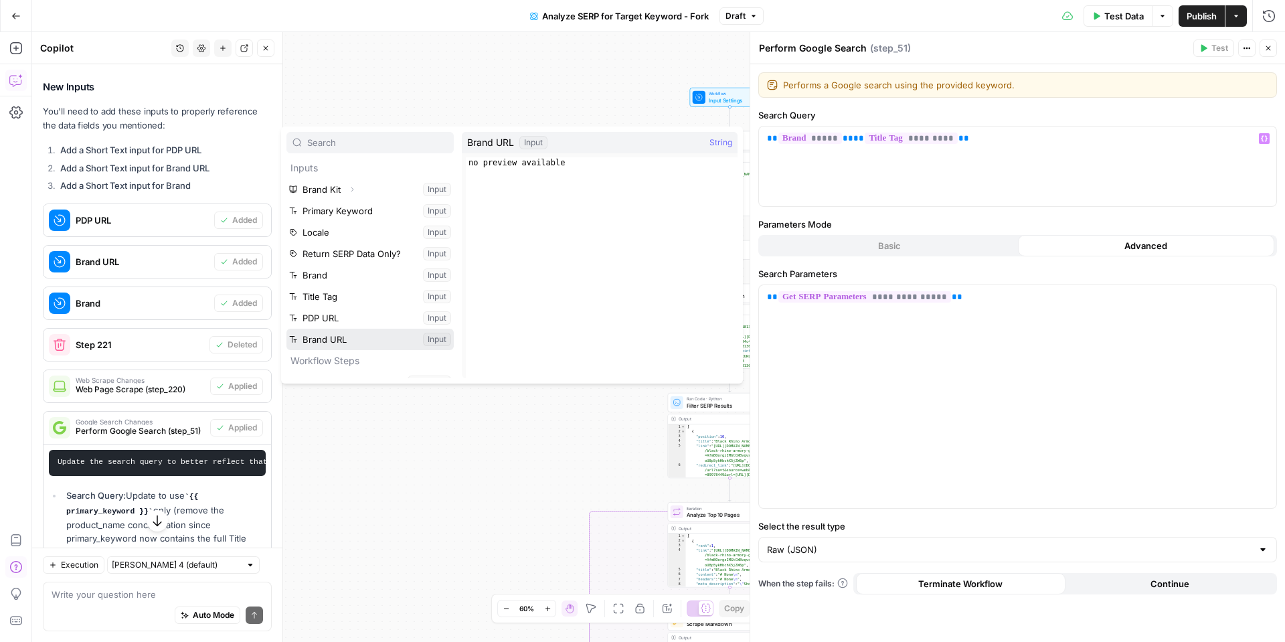
click at [340, 339] on button "Select variable Brand URL" at bounding box center [369, 339] width 167 height 21
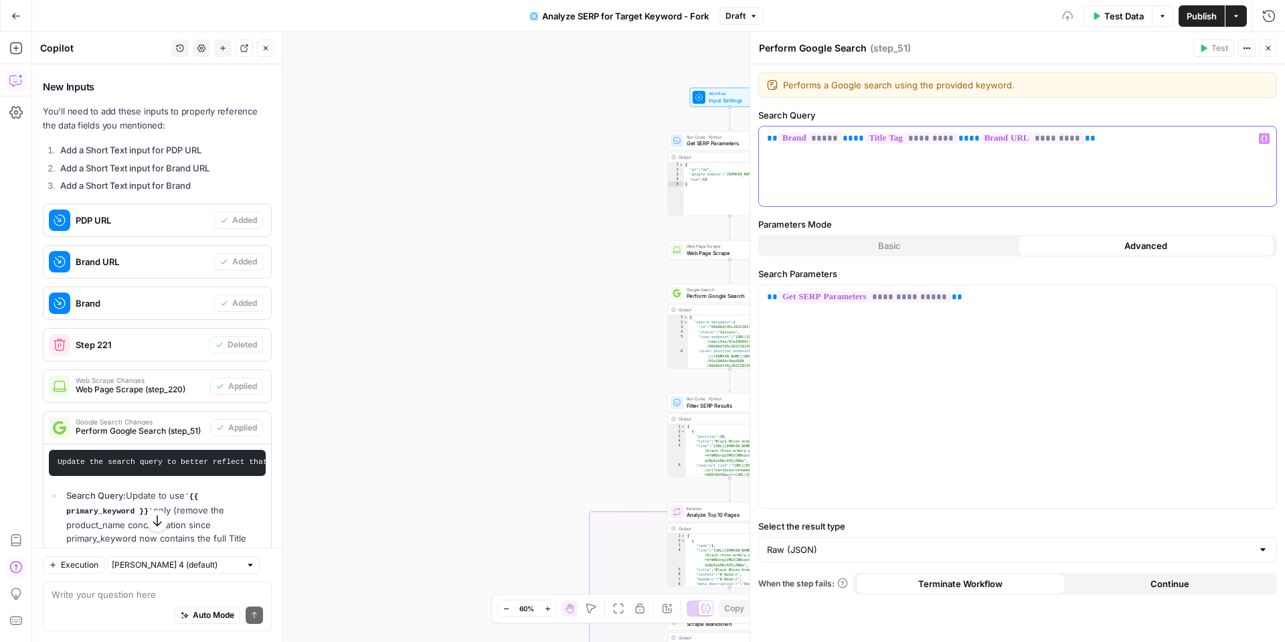
click at [1262, 138] on icon "button" at bounding box center [1264, 139] width 7 height 6
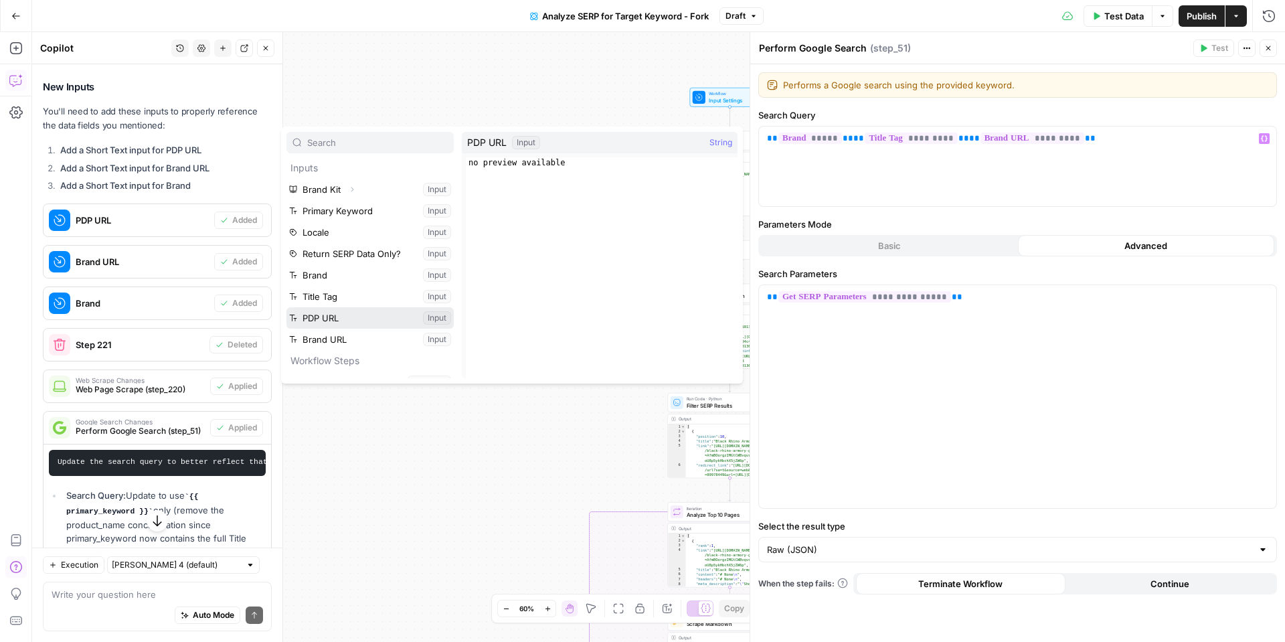
click at [387, 314] on button "Select variable PDP URL" at bounding box center [369, 317] width 167 height 21
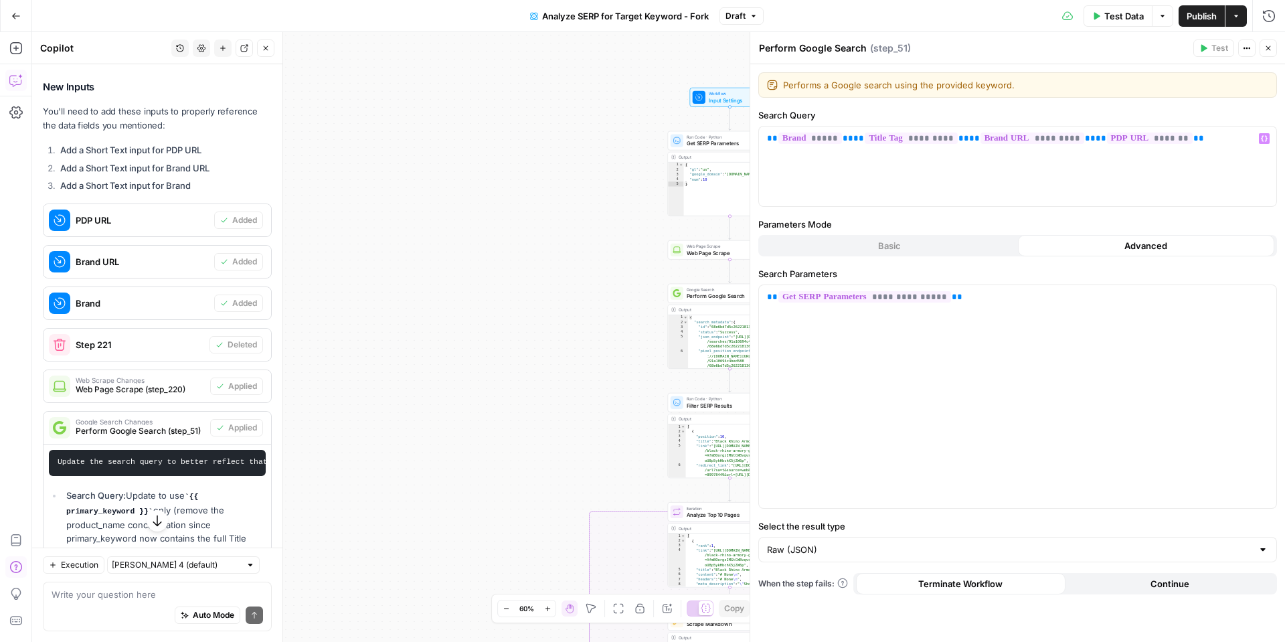
drag, startPoint x: 1274, startPoint y: 51, endPoint x: 1195, endPoint y: 131, distance: 112.6
click at [1274, 51] on button "Close" at bounding box center [1268, 47] width 17 height 17
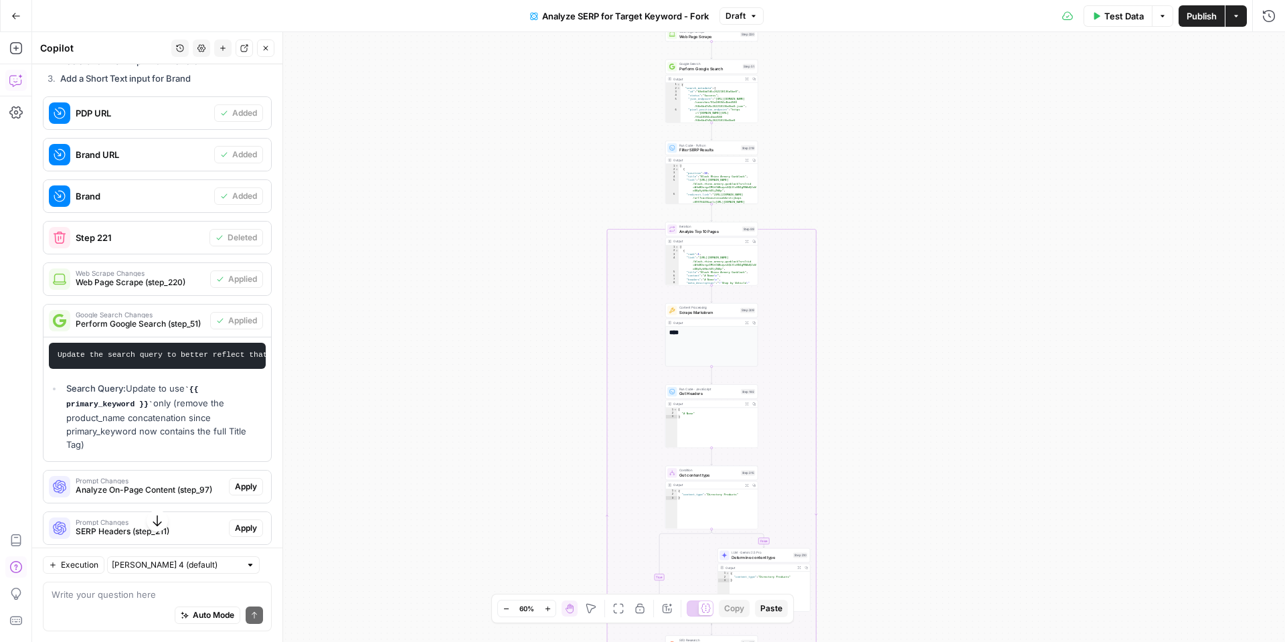
scroll to position [900, 0]
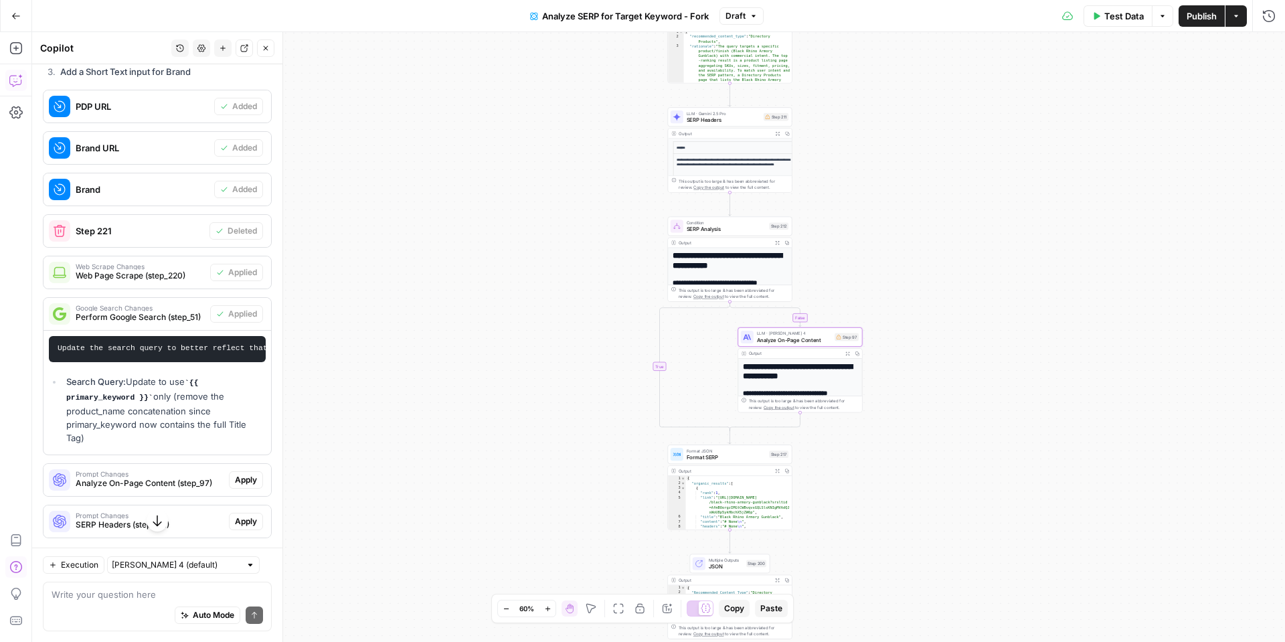
click at [246, 474] on span "Apply" at bounding box center [246, 480] width 22 height 12
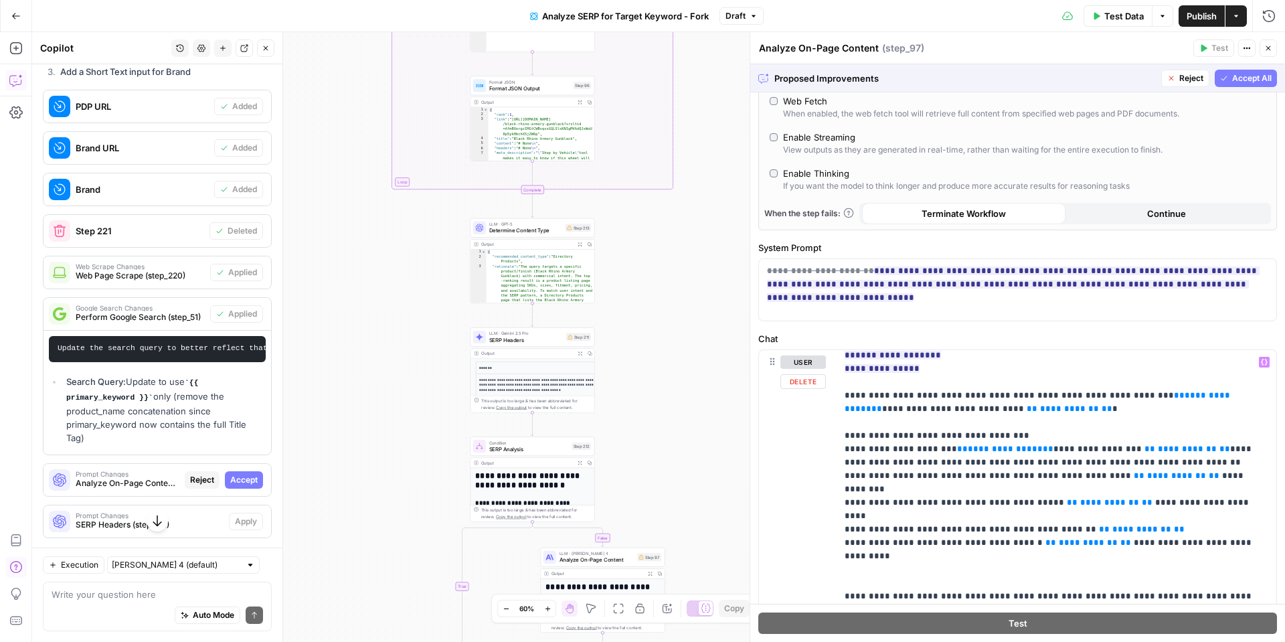
scroll to position [849, 0]
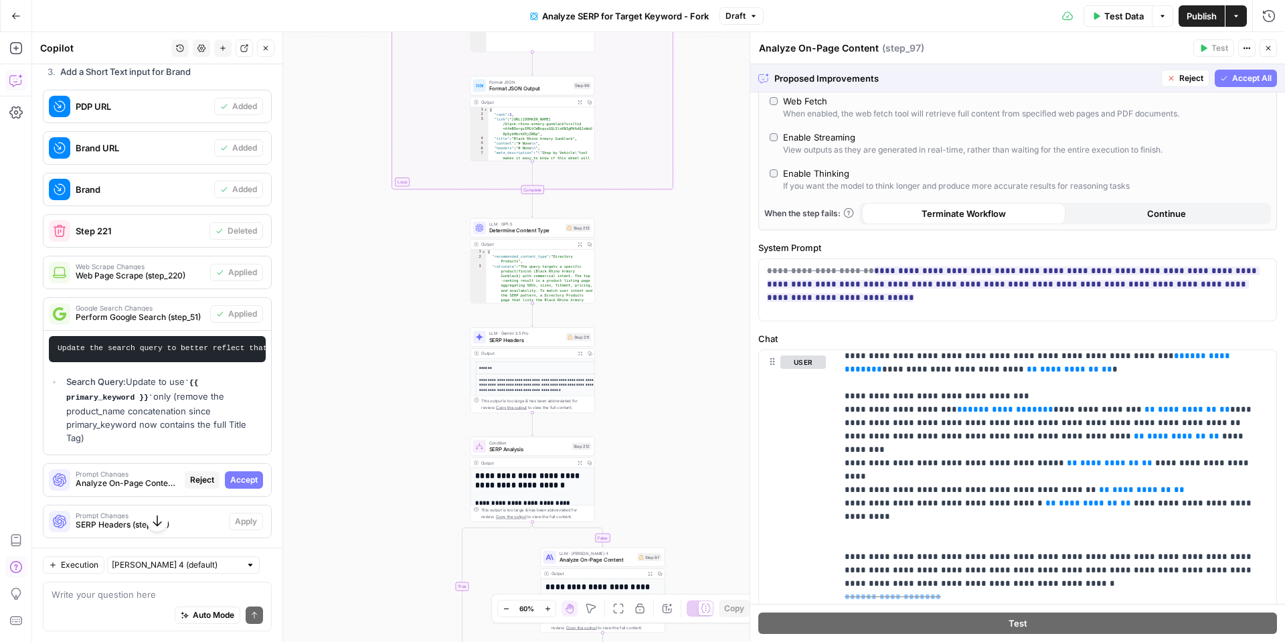
click at [1243, 76] on span "Accept All" at bounding box center [1251, 78] width 39 height 12
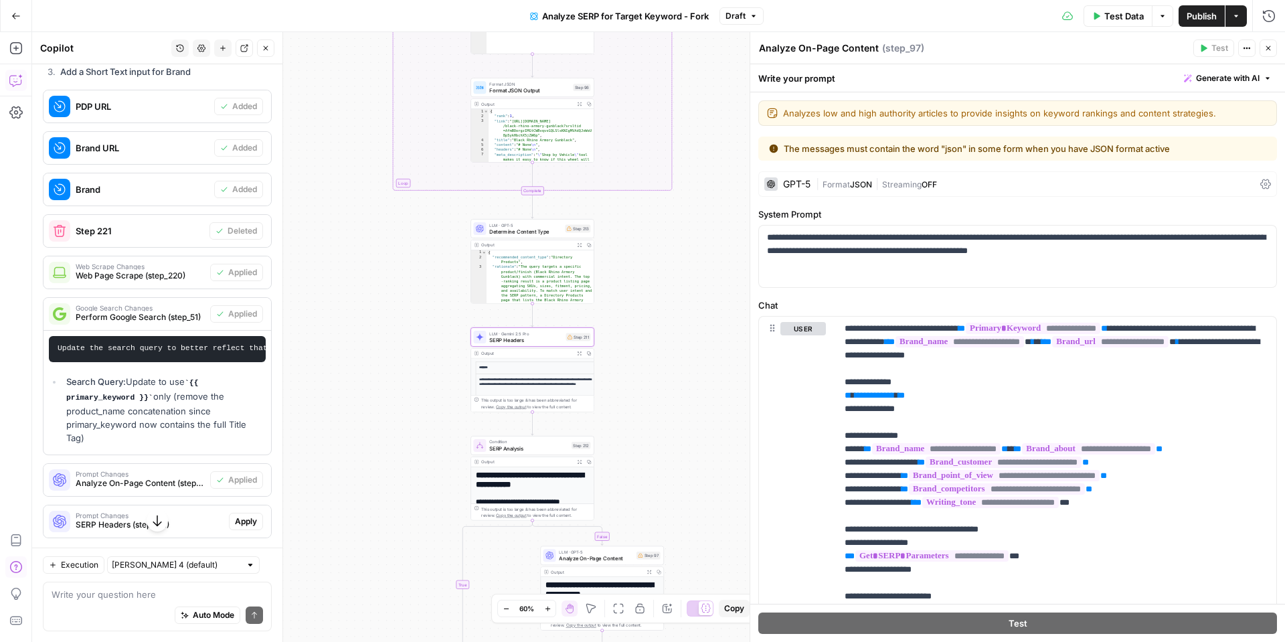
click at [245, 515] on span "Apply" at bounding box center [246, 521] width 22 height 12
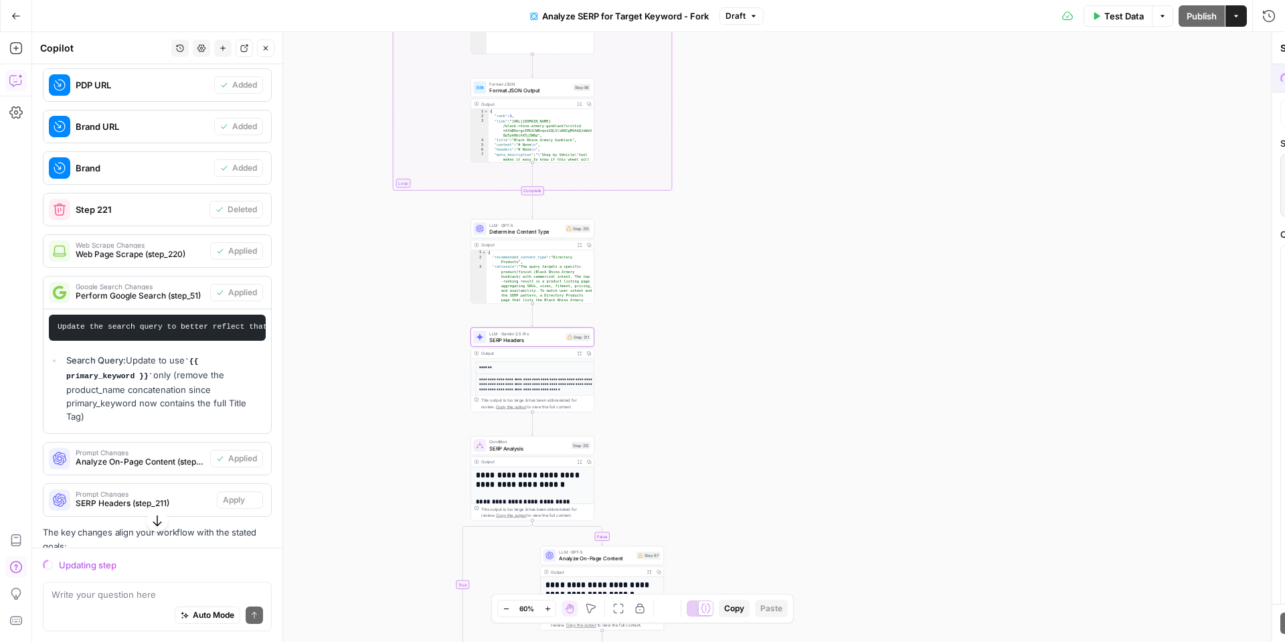
scroll to position [878, 0]
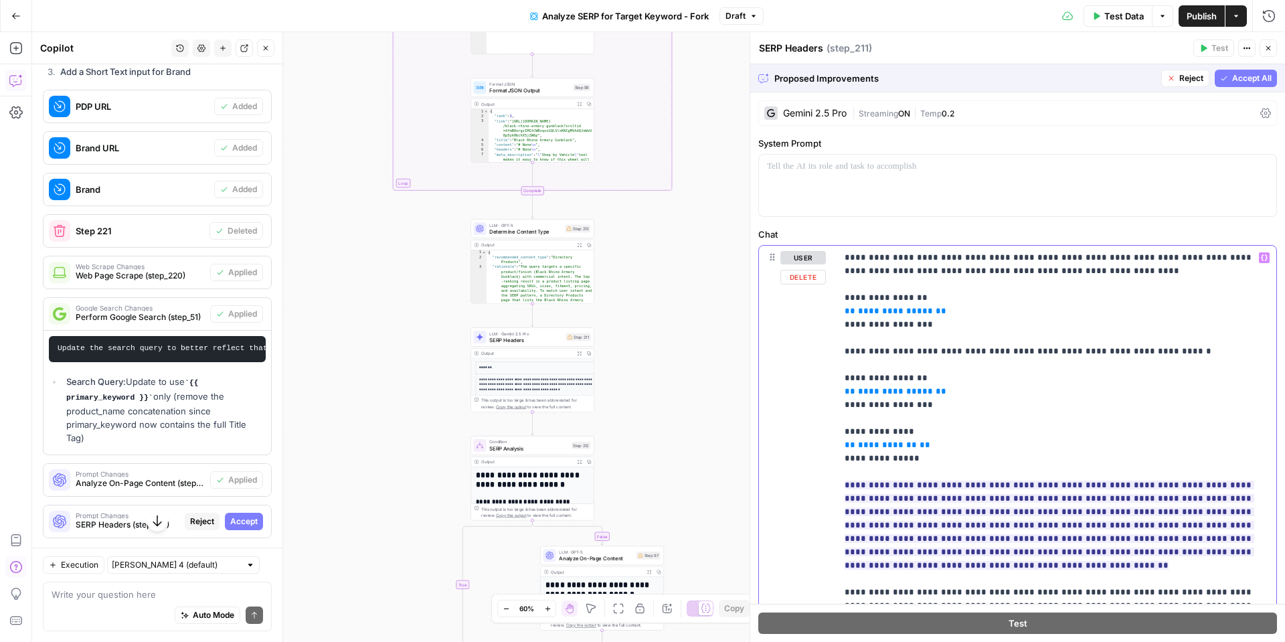
drag, startPoint x: 955, startPoint y: 390, endPoint x: 841, endPoint y: 392, distance: 113.1
click at [841, 392] on div "**********" at bounding box center [1057, 519] width 440 height 546
click at [1262, 257] on icon "button" at bounding box center [1264, 258] width 7 height 6
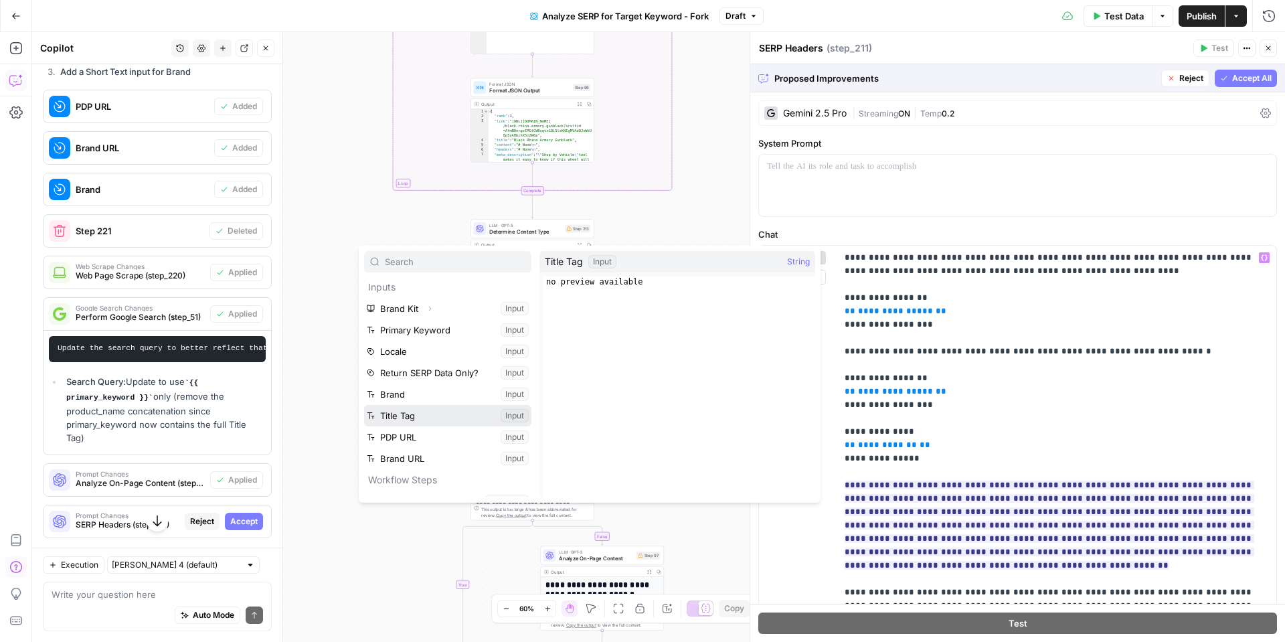
click at [414, 414] on button "Select variable Title Tag" at bounding box center [447, 415] width 167 height 21
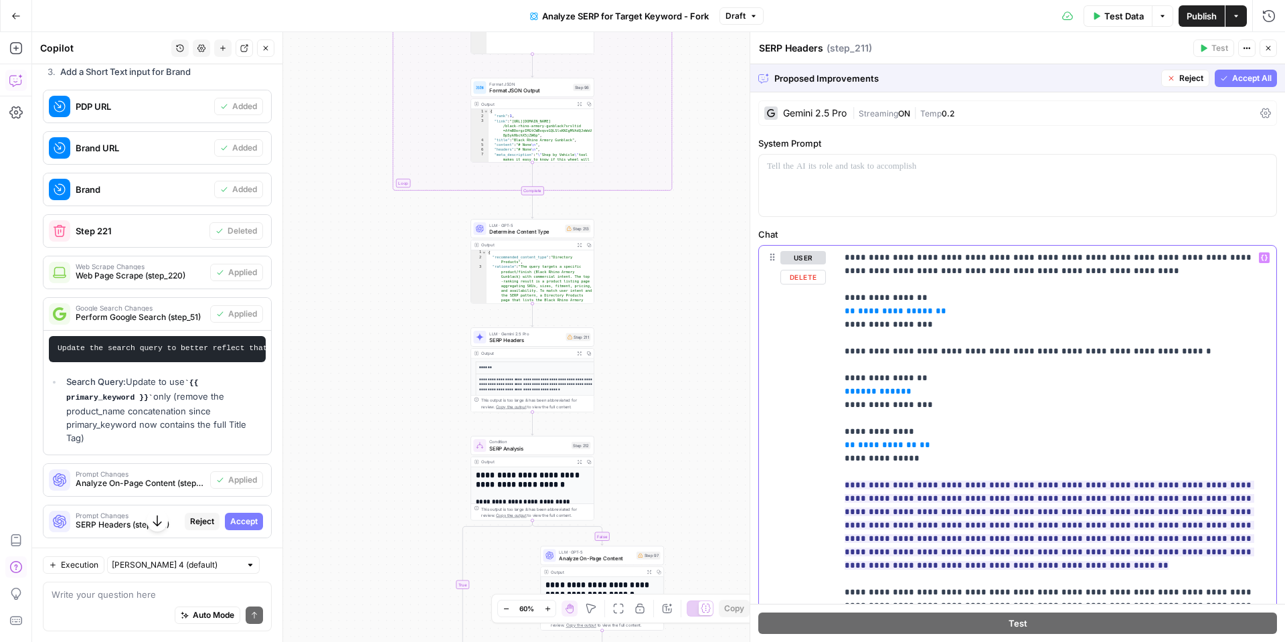
drag, startPoint x: 952, startPoint y: 446, endPoint x: 827, endPoint y: 442, distance: 124.6
click at [827, 442] on div "**********" at bounding box center [1017, 519] width 517 height 546
click at [1261, 258] on icon "button" at bounding box center [1264, 257] width 7 height 7
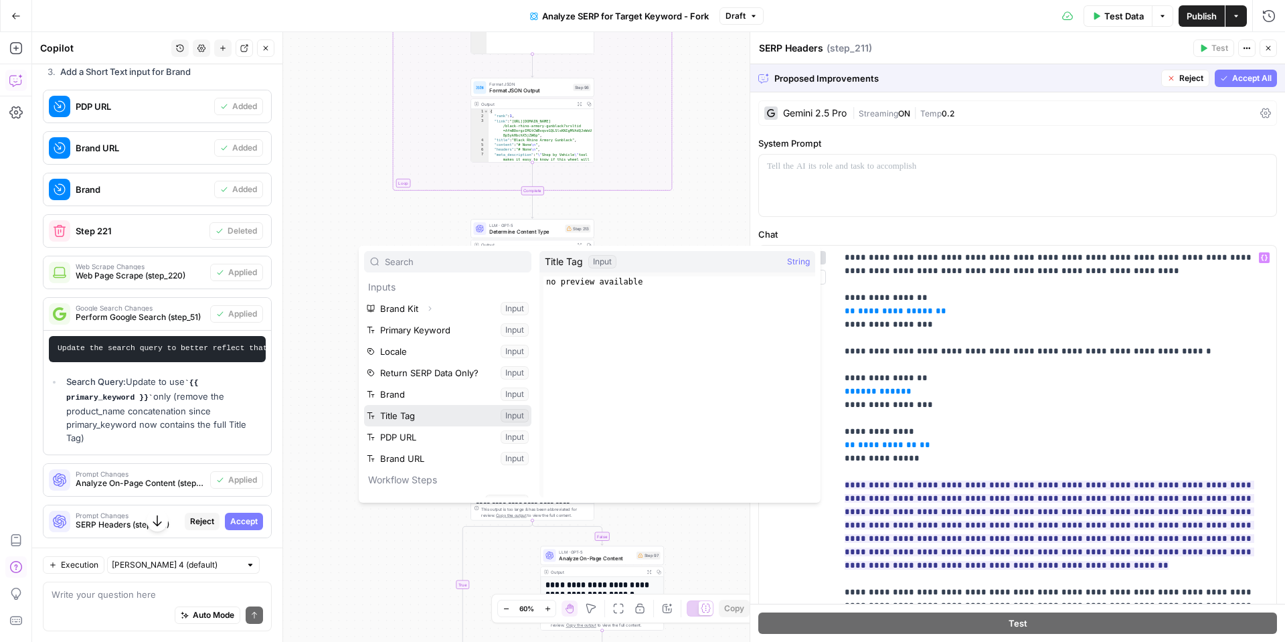
click at [416, 416] on button "Select variable Title Tag" at bounding box center [447, 415] width 167 height 21
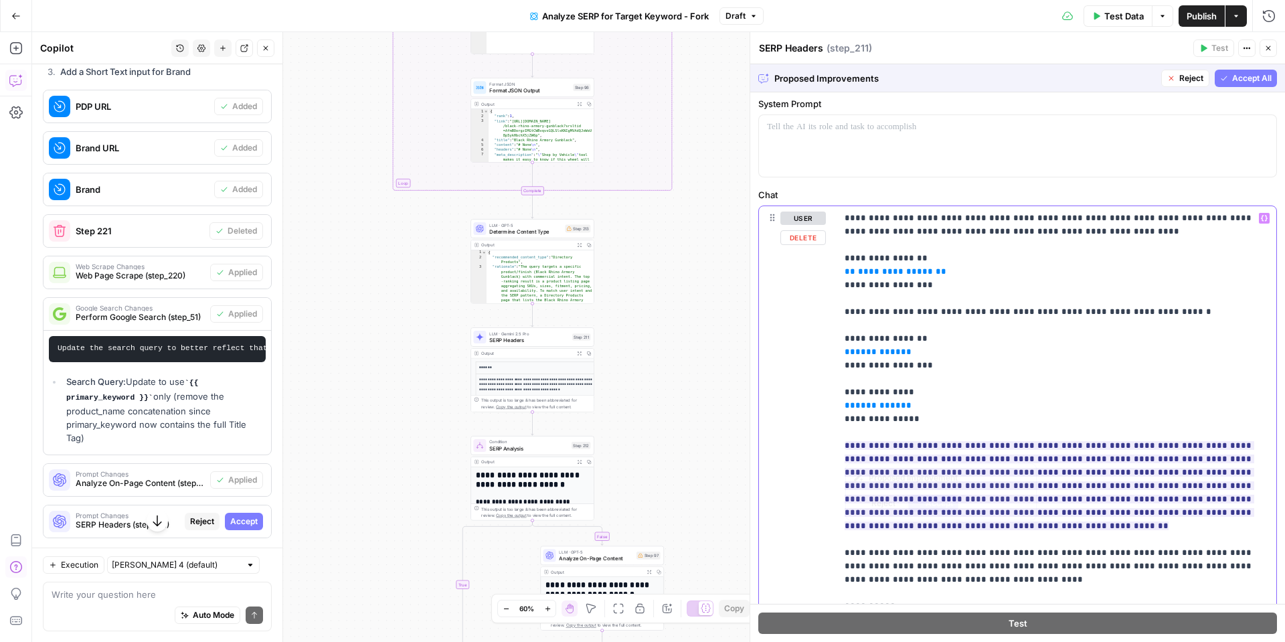
scroll to position [0, 0]
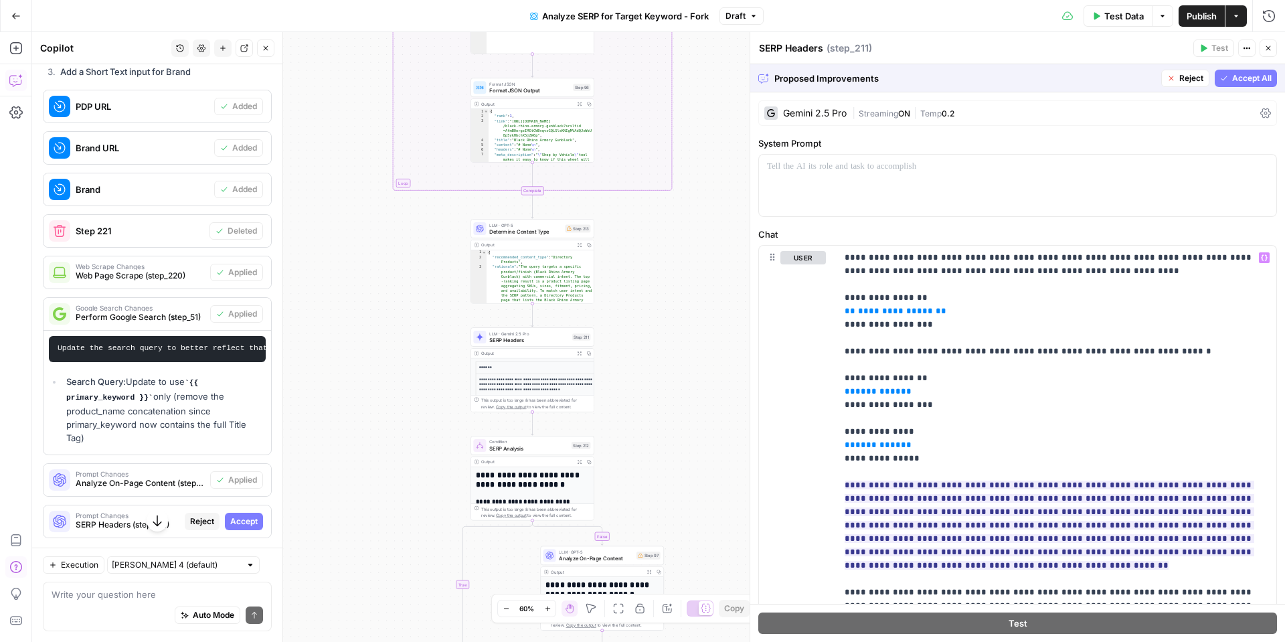
click at [1250, 82] on span "Accept All" at bounding box center [1251, 78] width 39 height 12
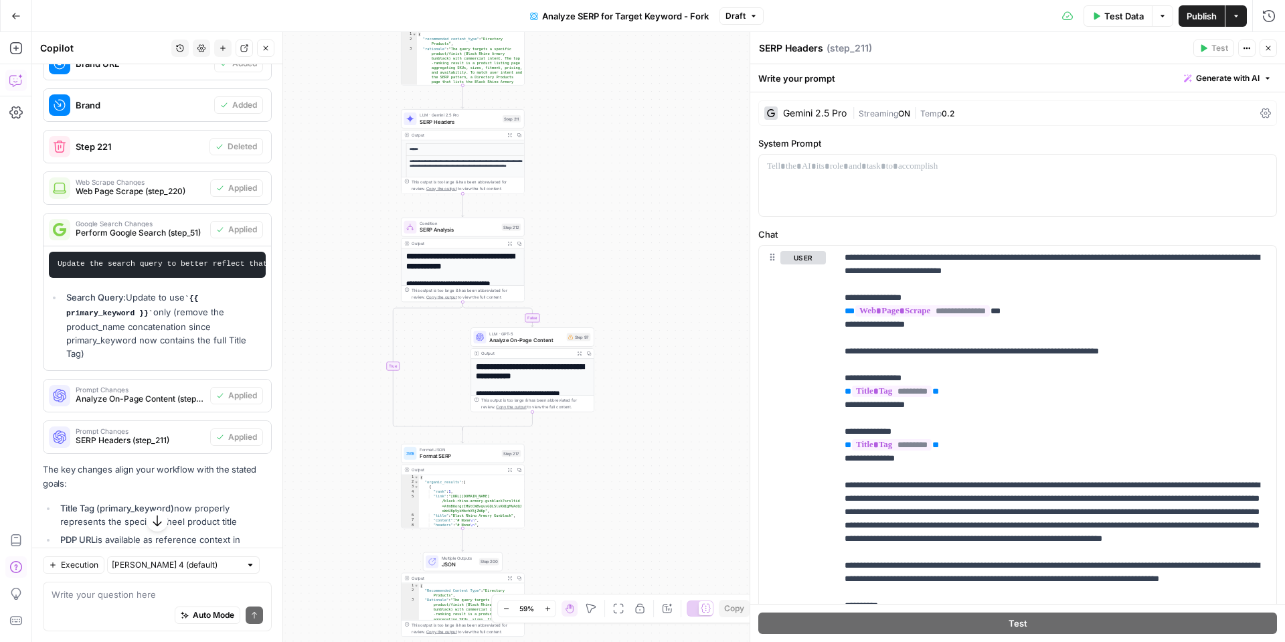
scroll to position [968, 0]
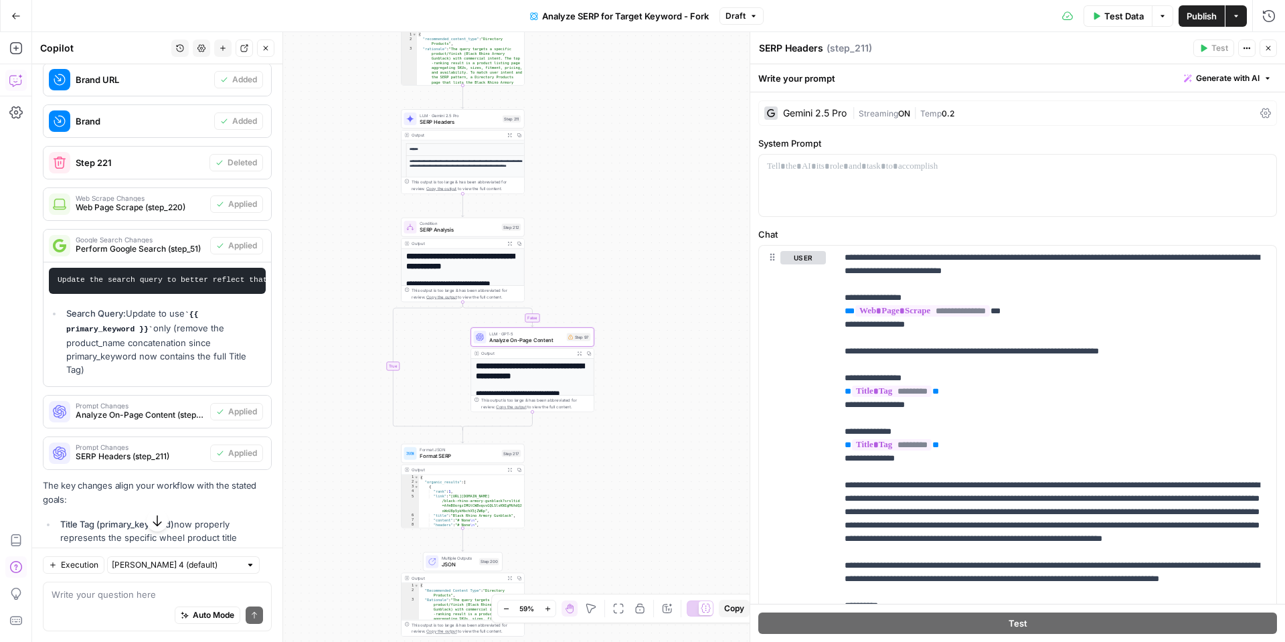
click at [171, 409] on span "Analyze On-Page Content (step_97)" at bounding box center [140, 415] width 129 height 12
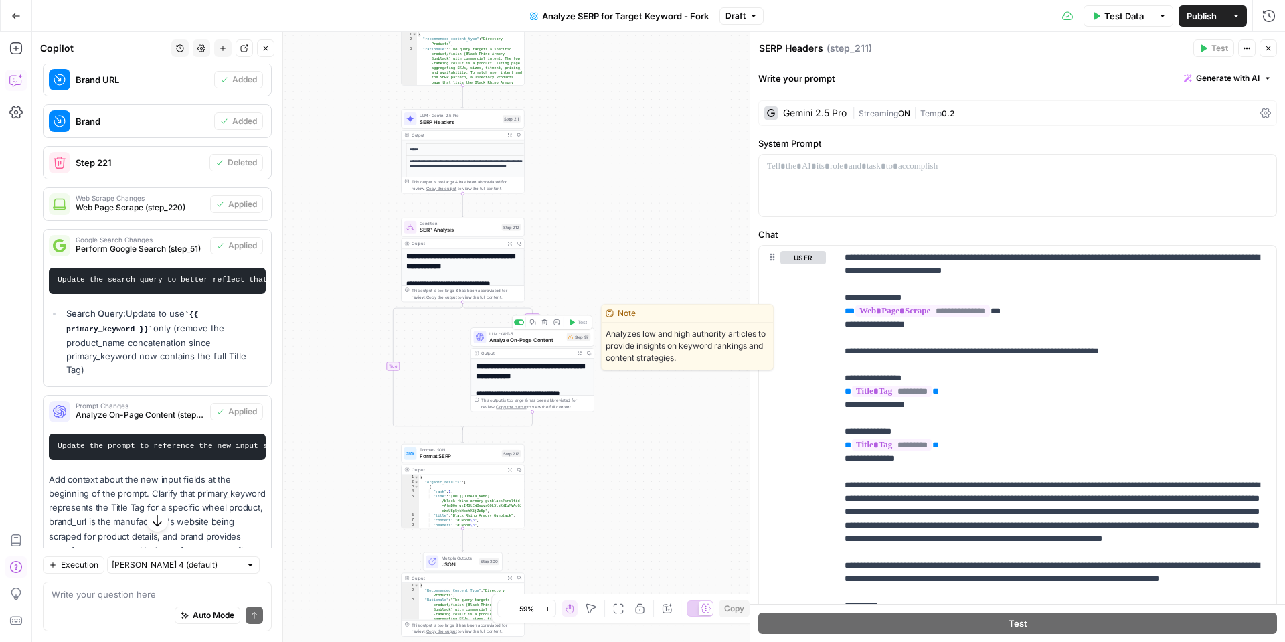
click at [505, 340] on span "Analyze On-Page Content" at bounding box center [526, 340] width 74 height 8
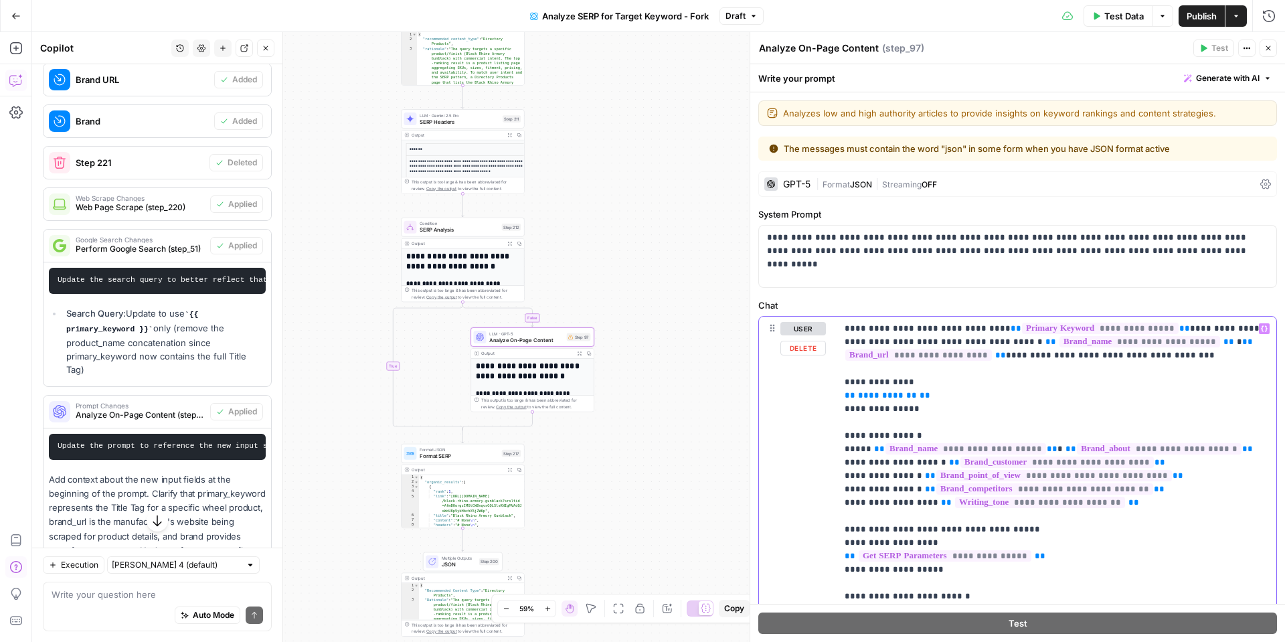
drag, startPoint x: 938, startPoint y: 395, endPoint x: 828, endPoint y: 397, distance: 109.8
click at [829, 397] on div "**********" at bounding box center [1017, 605] width 517 height 577
click at [1265, 330] on icon "button" at bounding box center [1264, 328] width 7 height 7
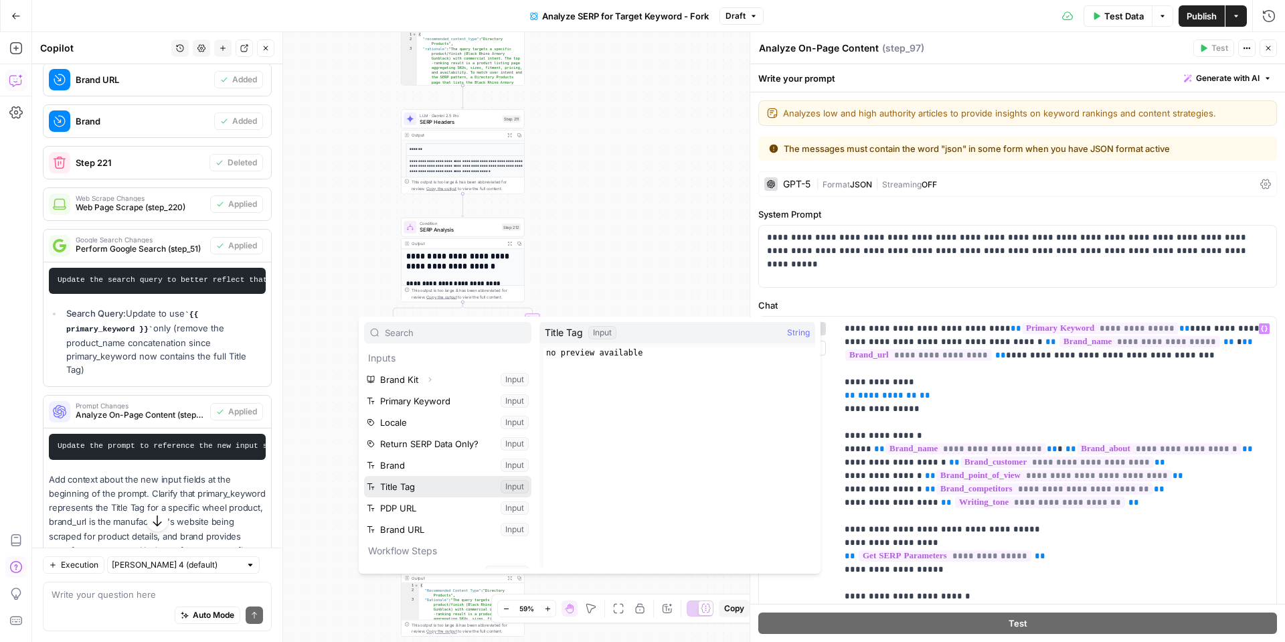
click at [435, 488] on button "Select variable Title Tag" at bounding box center [447, 486] width 167 height 21
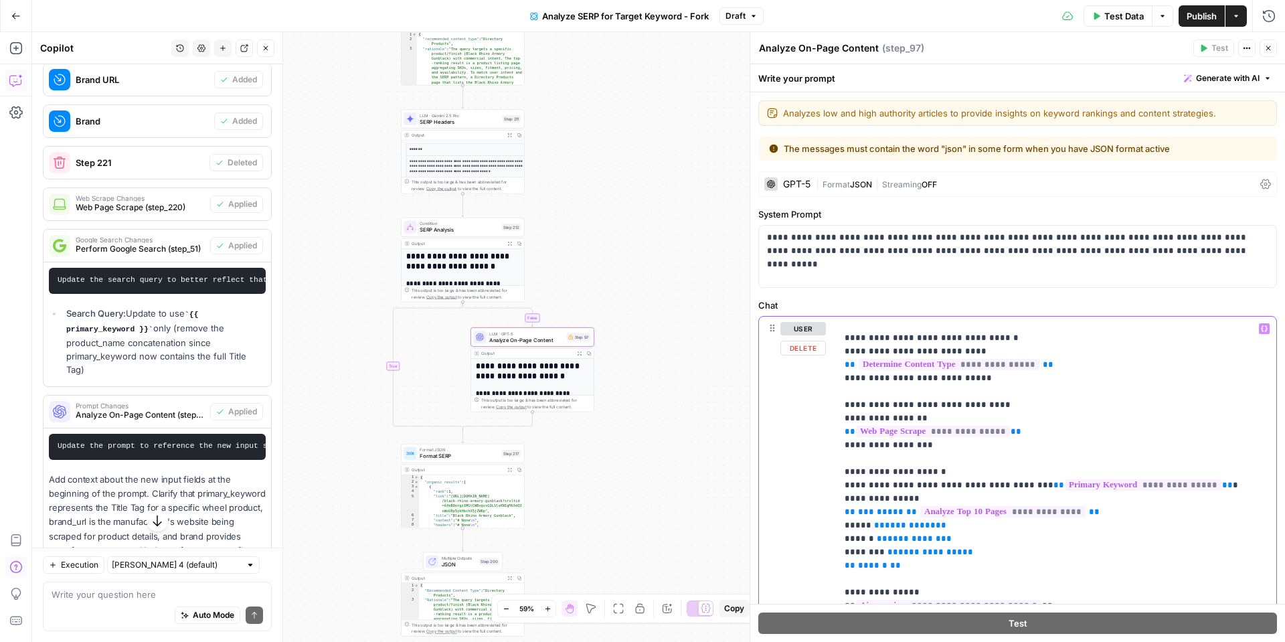
scroll to position [322, 0]
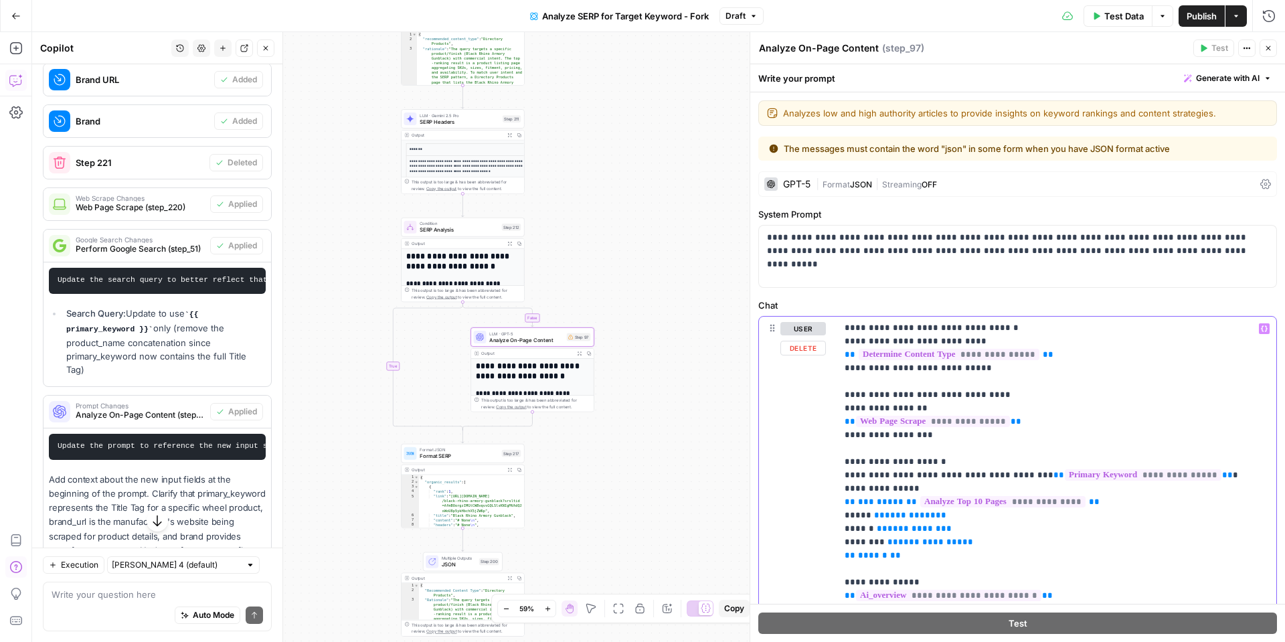
drag, startPoint x: 1189, startPoint y: 474, endPoint x: 1149, endPoint y: 394, distance: 89.2
click at [1266, 329] on icon "button" at bounding box center [1264, 328] width 7 height 7
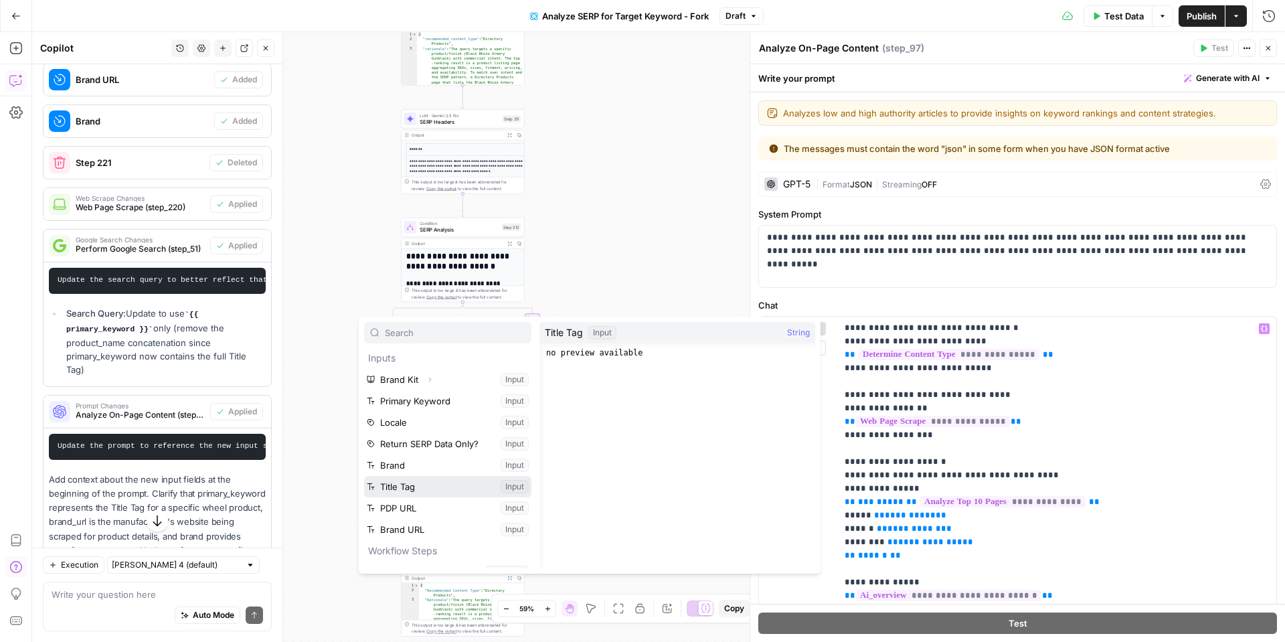
click at [412, 489] on button "Select variable Title Tag" at bounding box center [447, 486] width 167 height 21
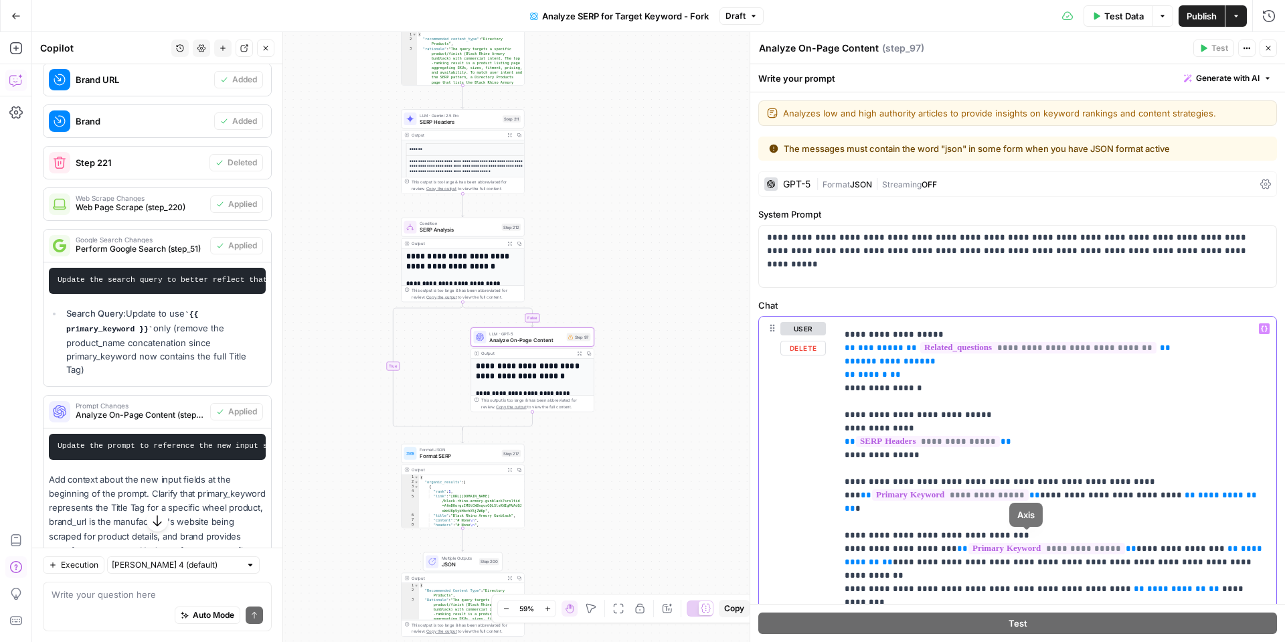
scroll to position [618, 0]
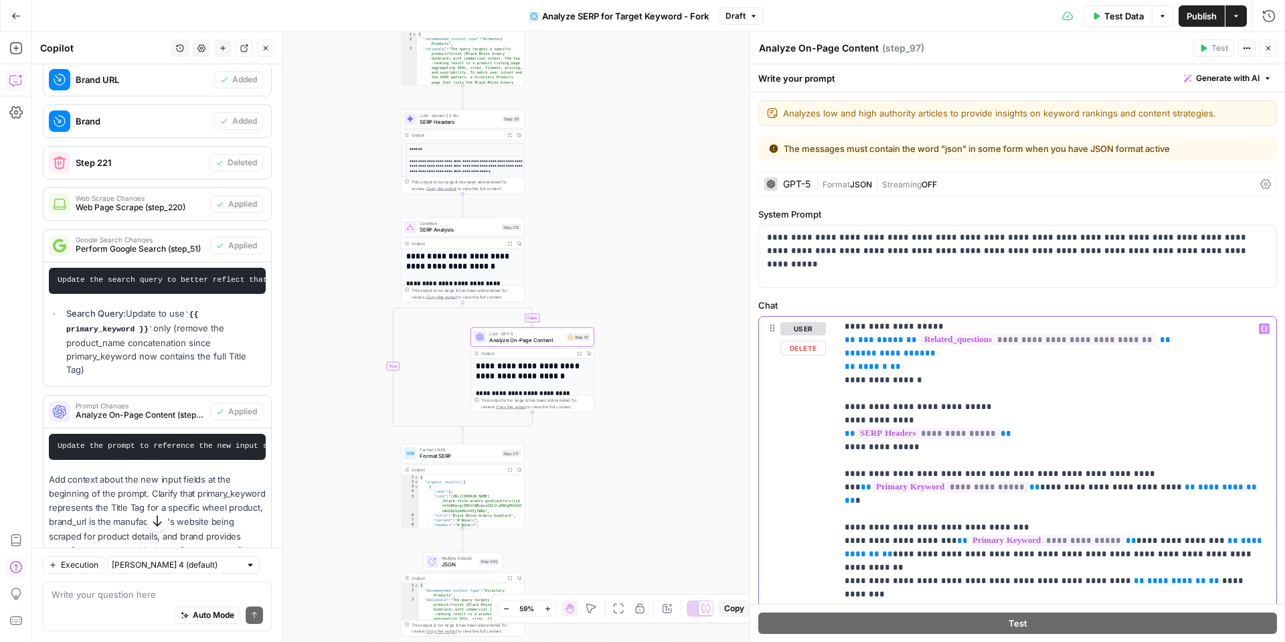
drag, startPoint x: 1015, startPoint y: 487, endPoint x: 799, endPoint y: 488, distance: 216.9
click at [799, 488] on div "**********" at bounding box center [1017, 605] width 517 height 577
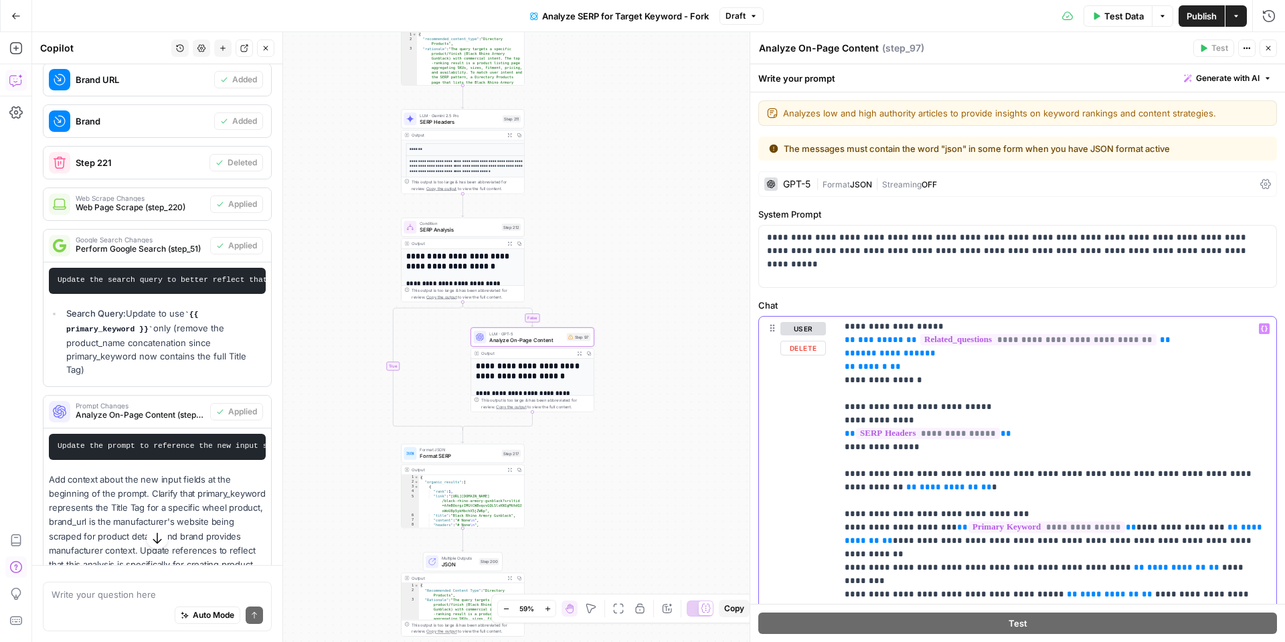
click at [1262, 333] on button "Variables Menu" at bounding box center [1264, 328] width 11 height 11
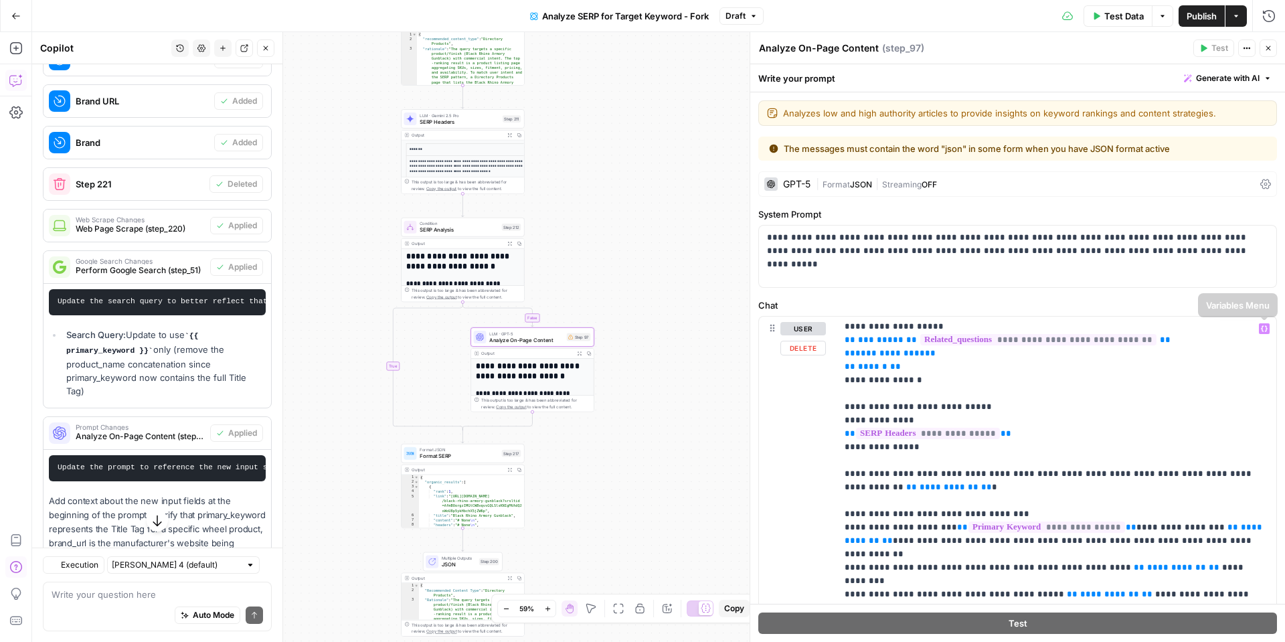
scroll to position [968, 0]
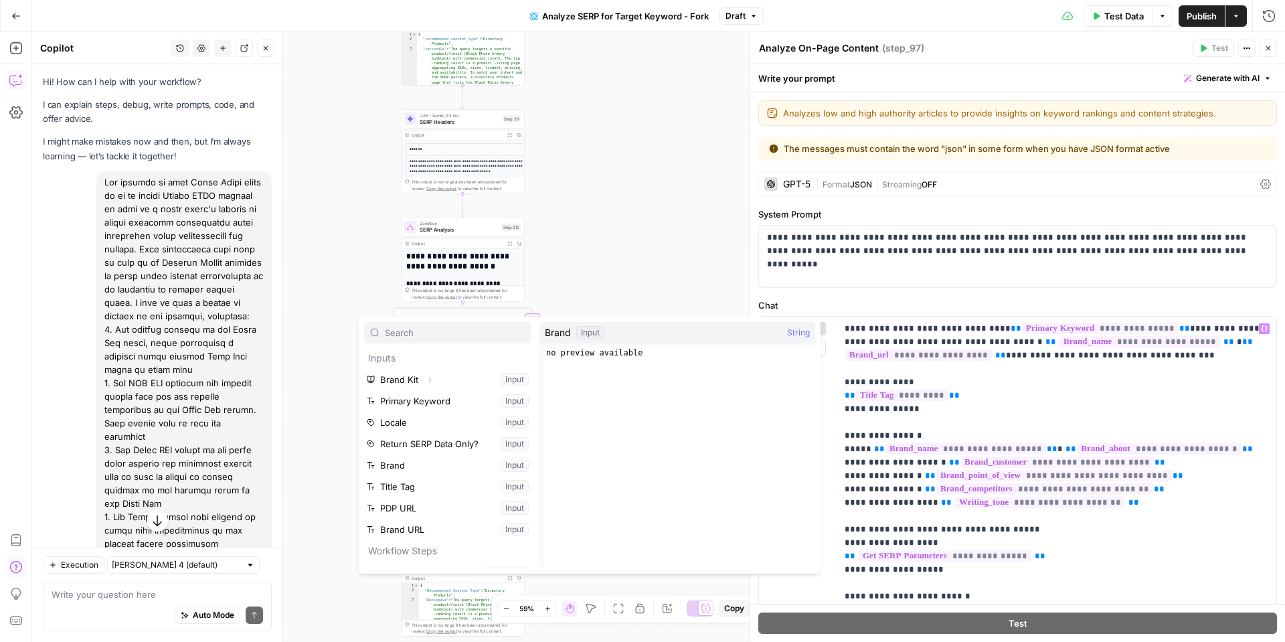
scroll to position [618, 0]
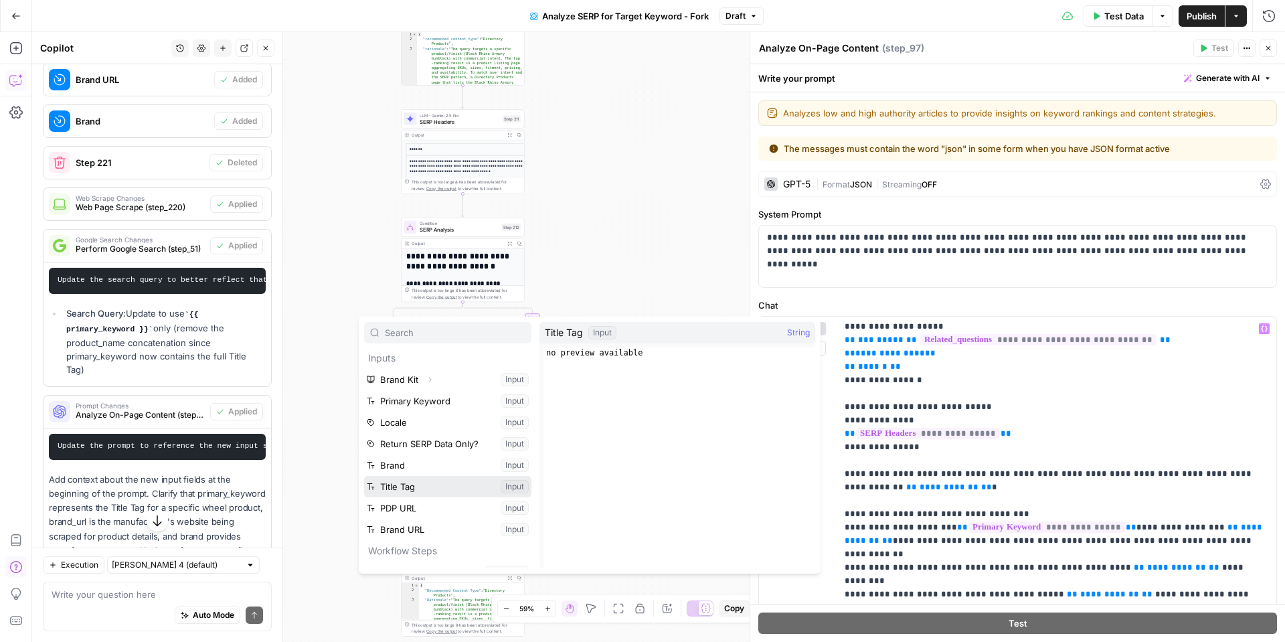
click at [380, 482] on button "Select variable Title Tag" at bounding box center [447, 486] width 167 height 21
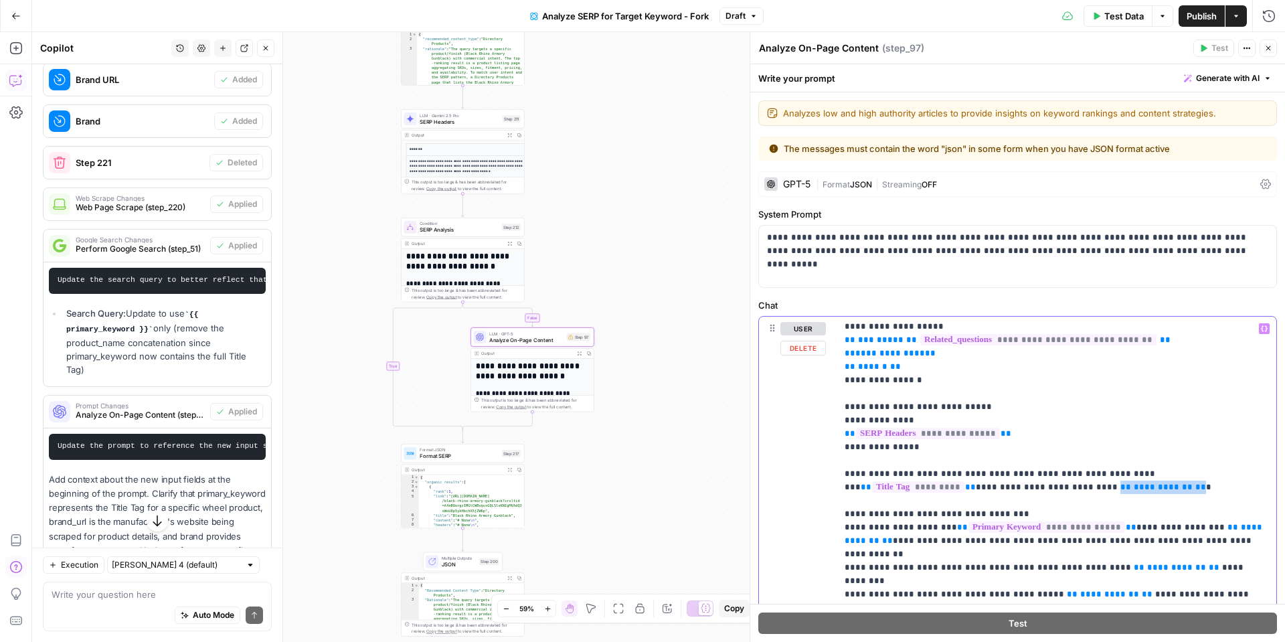
drag, startPoint x: 1025, startPoint y: 490, endPoint x: 947, endPoint y: 486, distance: 78.4
click at [947, 486] on p "**********" at bounding box center [1057, 480] width 424 height 1553
click at [1264, 331] on icon "button" at bounding box center [1264, 328] width 7 height 7
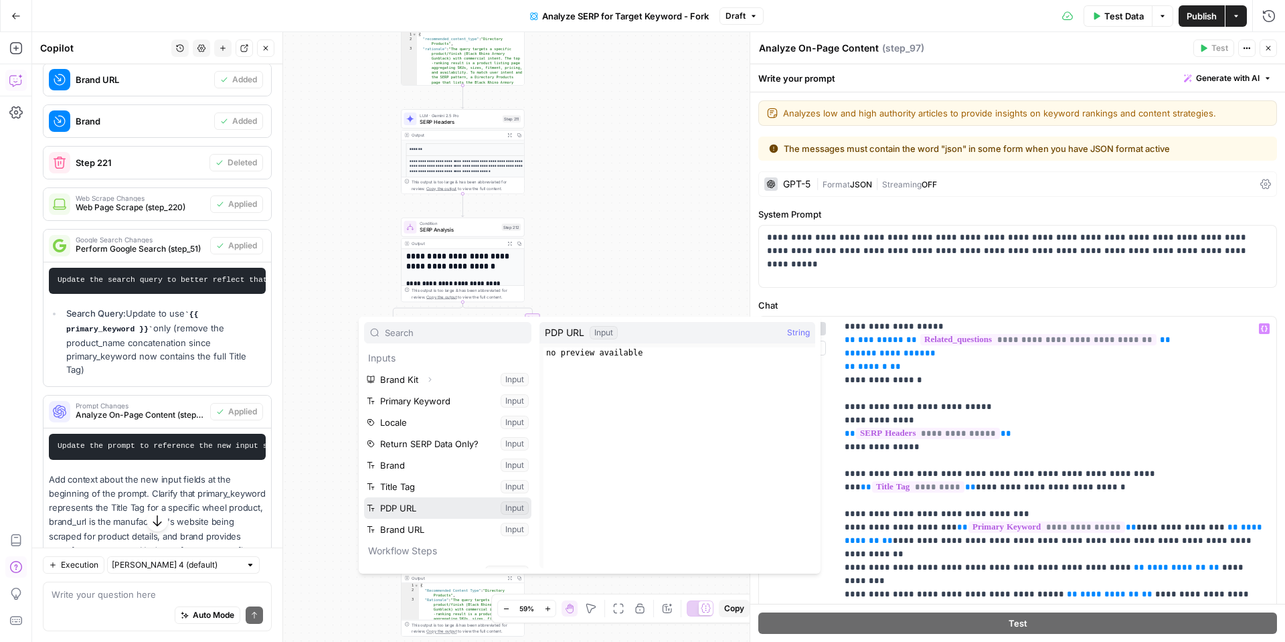
click at [418, 508] on button "Select variable PDP URL" at bounding box center [447, 507] width 167 height 21
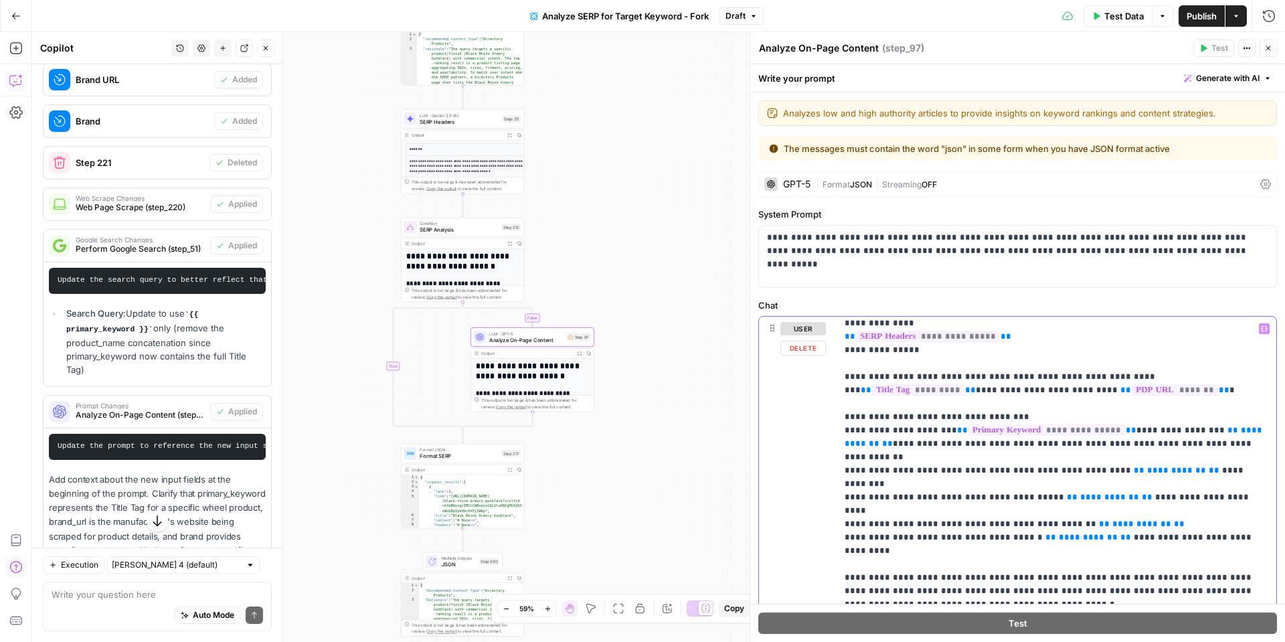
scroll to position [735, 0]
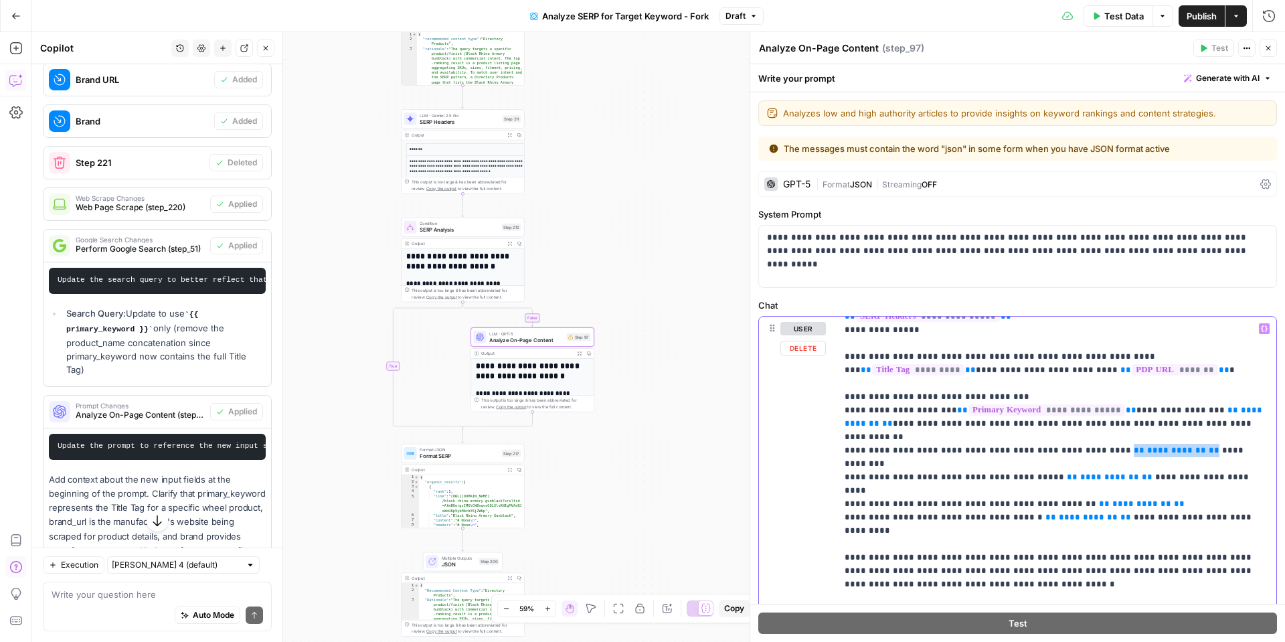
drag, startPoint x: 1094, startPoint y: 438, endPoint x: 1173, endPoint y: 438, distance: 79.7
click at [1173, 438] on p "**********" at bounding box center [1057, 363] width 424 height 1553
click at [1265, 329] on icon "button" at bounding box center [1264, 328] width 7 height 7
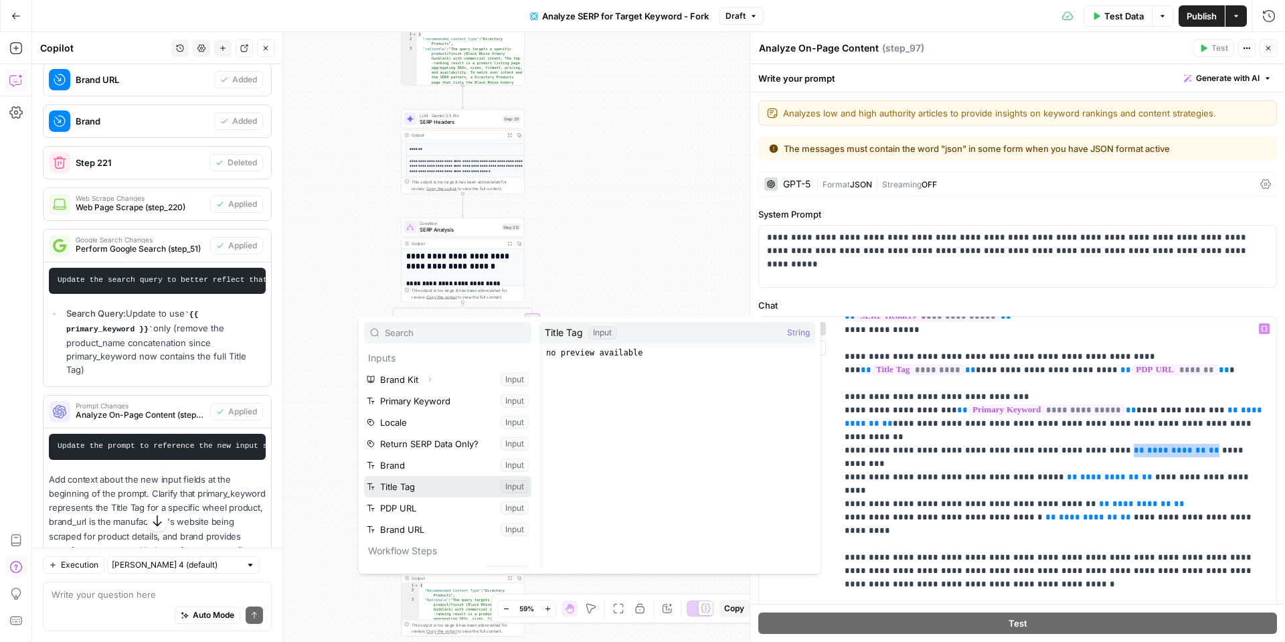
click at [407, 484] on button "Select variable Title Tag" at bounding box center [447, 486] width 167 height 21
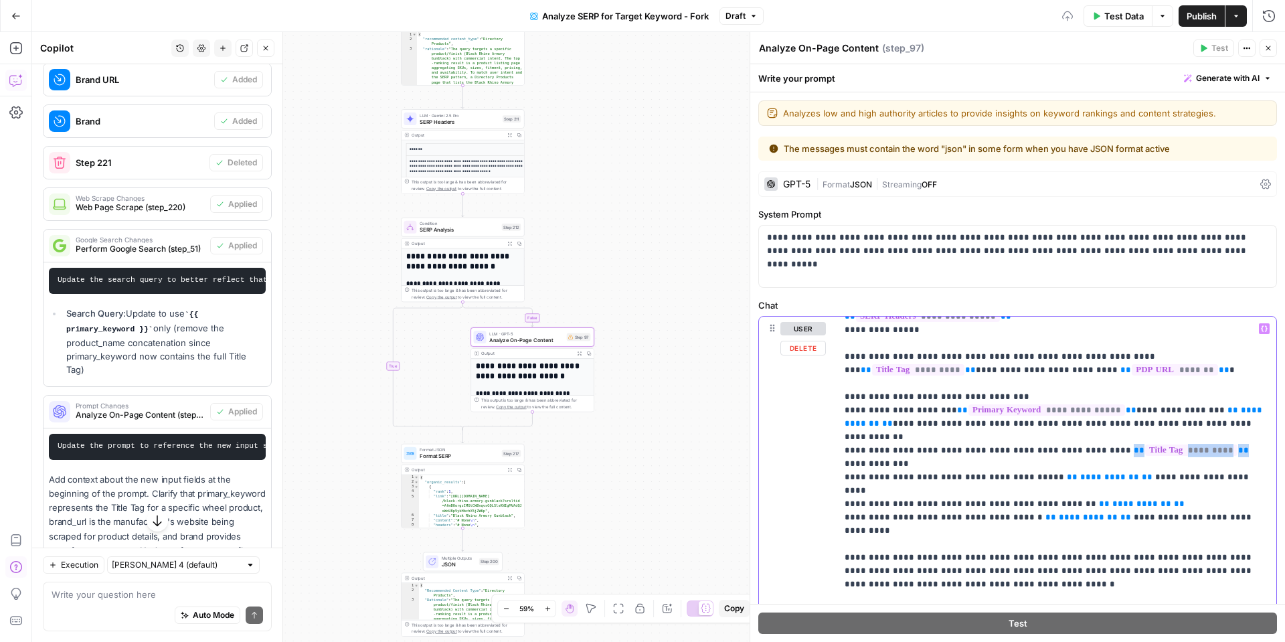
drag, startPoint x: 1194, startPoint y: 438, endPoint x: 1093, endPoint y: 438, distance: 101.1
click at [1093, 438] on p "**********" at bounding box center [1057, 363] width 424 height 1553
copy p "** ********* **"
drag, startPoint x: 1123, startPoint y: 450, endPoint x: 1045, endPoint y: 451, distance: 77.6
click at [1045, 451] on p "**********" at bounding box center [1057, 363] width 424 height 1553
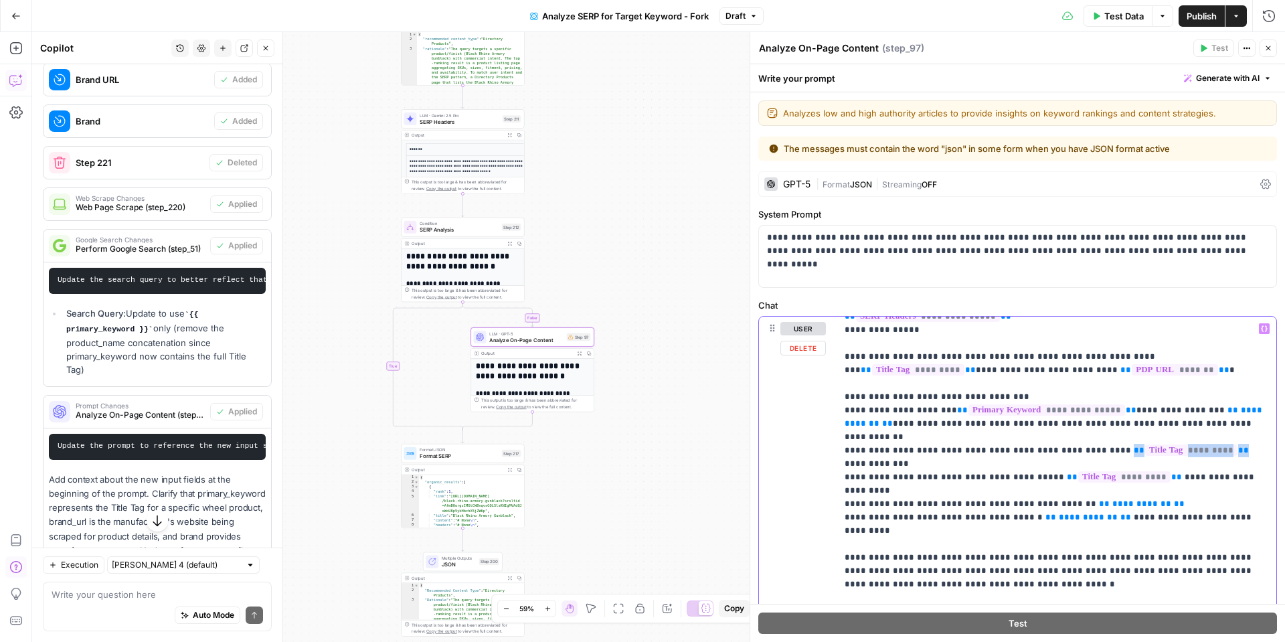
drag, startPoint x: 1152, startPoint y: 467, endPoint x: 1051, endPoint y: 465, distance: 101.1
click at [1051, 465] on p "**********" at bounding box center [1057, 363] width 424 height 1553
drag, startPoint x: 1104, startPoint y: 475, endPoint x: 1025, endPoint y: 477, distance: 79.0
click at [1025, 477] on p "**********" at bounding box center [1057, 363] width 424 height 1553
paste div
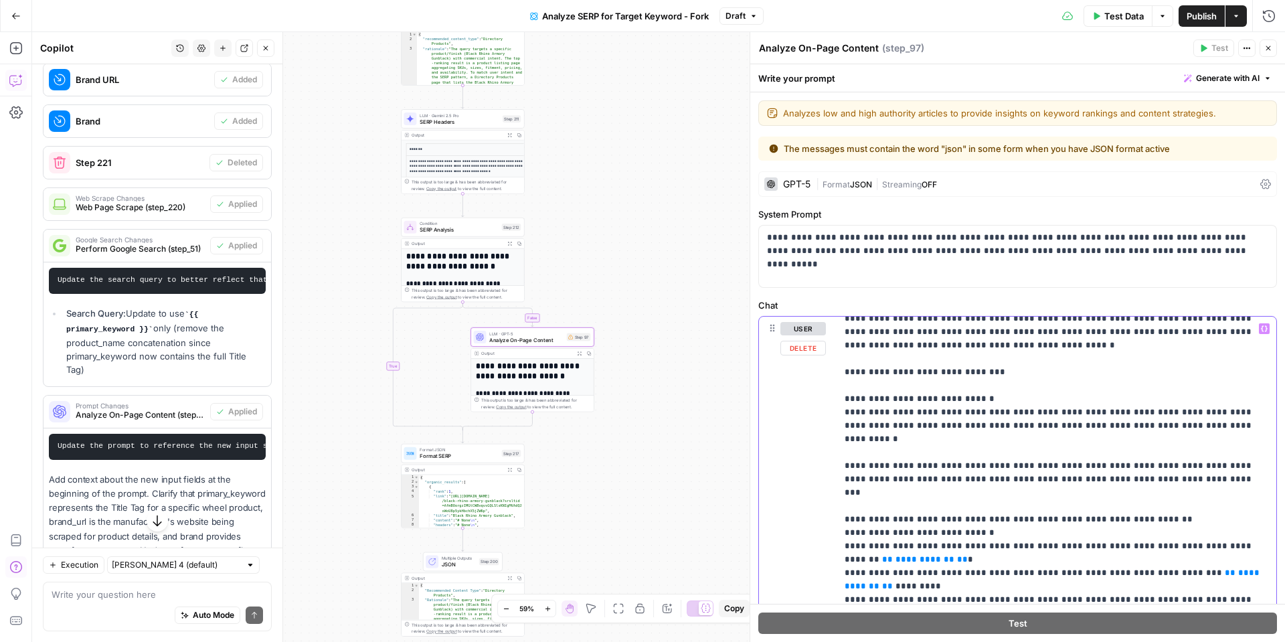
scroll to position [991, 0]
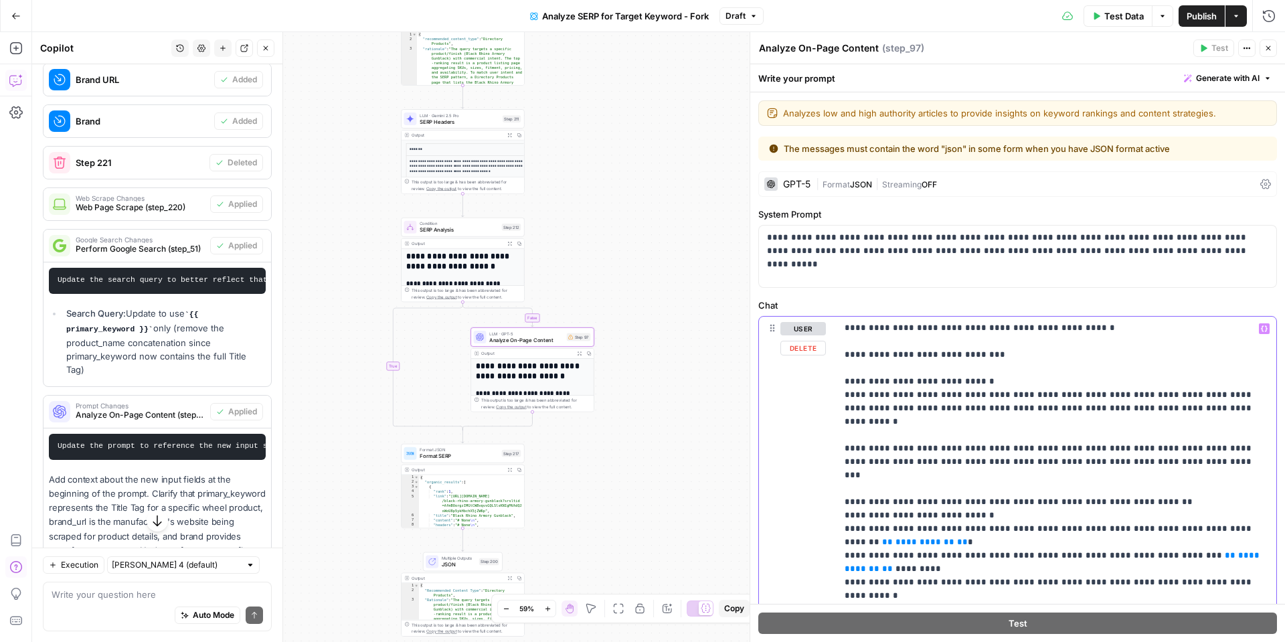
drag, startPoint x: 913, startPoint y: 476, endPoint x: 839, endPoint y: 475, distance: 74.3
click at [839, 475] on div "**********" at bounding box center [1057, 590] width 440 height 546
drag, startPoint x: 844, startPoint y: 477, endPoint x: 857, endPoint y: 477, distance: 13.4
click at [856, 477] on p "**********" at bounding box center [1057, 114] width 424 height 1566
drag, startPoint x: 1143, startPoint y: 489, endPoint x: 1204, endPoint y: 486, distance: 60.3
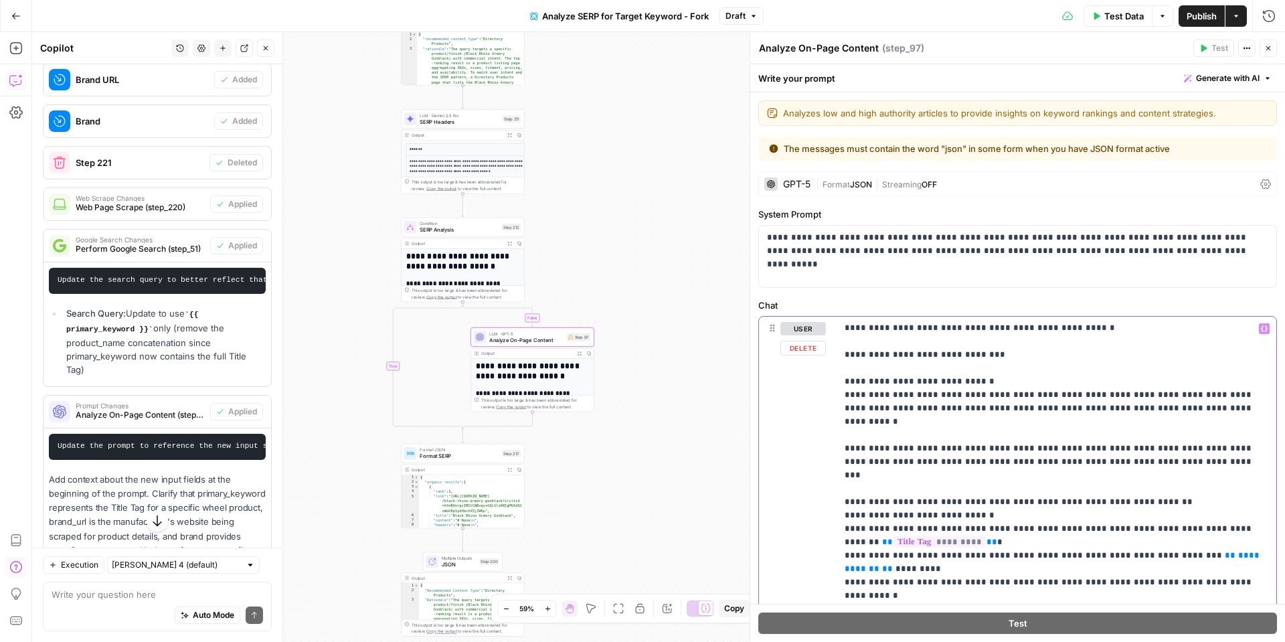
click at [1204, 486] on p "**********" at bounding box center [1057, 114] width 424 height 1566
drag, startPoint x: 1224, startPoint y: 489, endPoint x: 1143, endPoint y: 489, distance: 81.0
click at [1143, 489] on p "**********" at bounding box center [1057, 114] width 424 height 1566
drag, startPoint x: 1201, startPoint y: 529, endPoint x: 1123, endPoint y: 529, distance: 77.6
click at [1123, 529] on p "**********" at bounding box center [1057, 121] width 424 height 1580
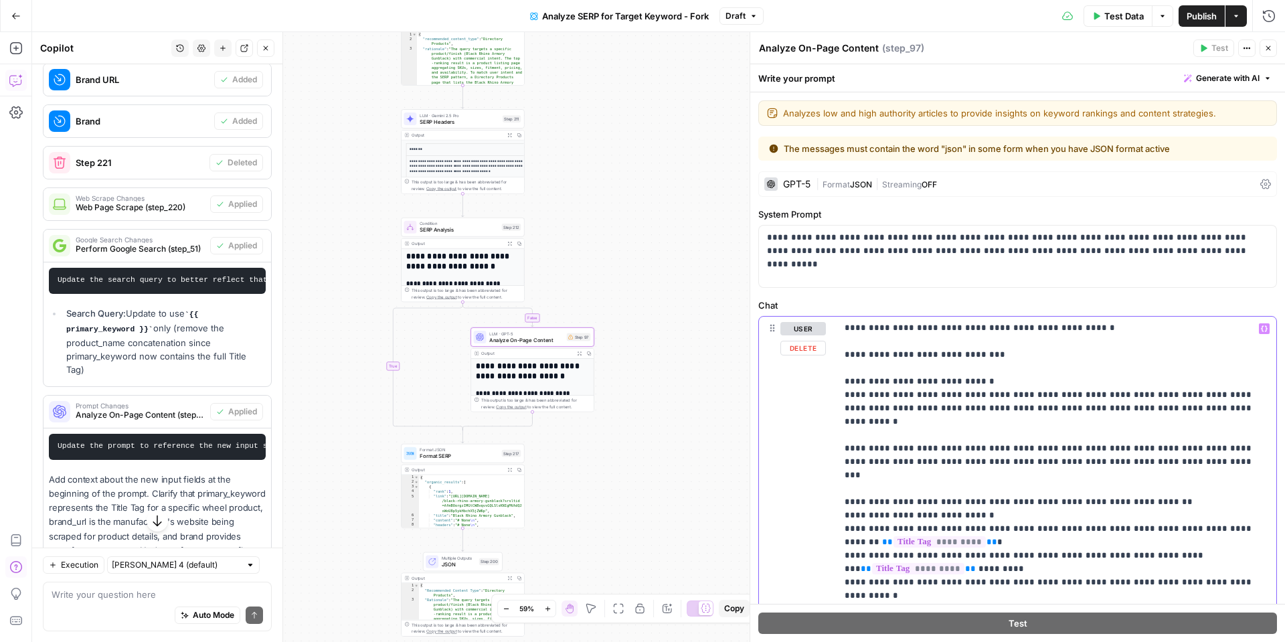
drag, startPoint x: 1098, startPoint y: 568, endPoint x: 1025, endPoint y: 570, distance: 73.0
click at [1020, 570] on p "**********" at bounding box center [1057, 121] width 424 height 1580
drag, startPoint x: 1180, startPoint y: 596, endPoint x: 1259, endPoint y: 593, distance: 79.0
click at [1259, 593] on p "**********" at bounding box center [1057, 121] width 424 height 1580
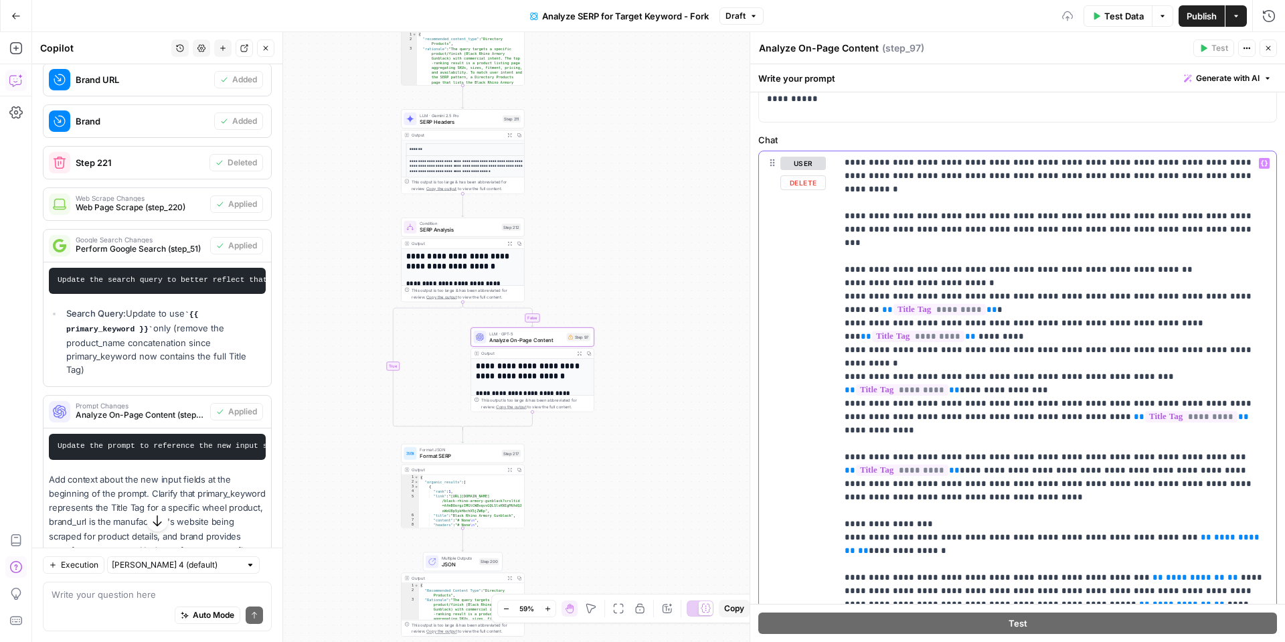
scroll to position [169, 0]
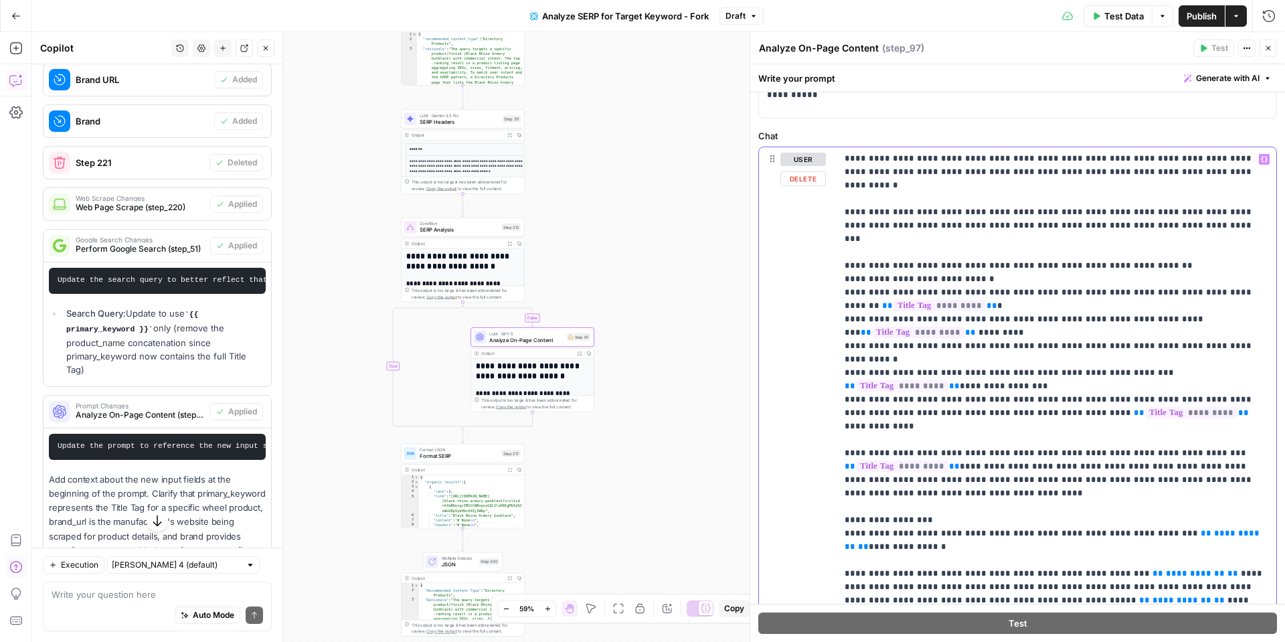
drag, startPoint x: 1143, startPoint y: 439, endPoint x: 1226, endPoint y: 440, distance: 82.3
drag, startPoint x: 1123, startPoint y: 480, endPoint x: 1220, endPoint y: 483, distance: 96.4
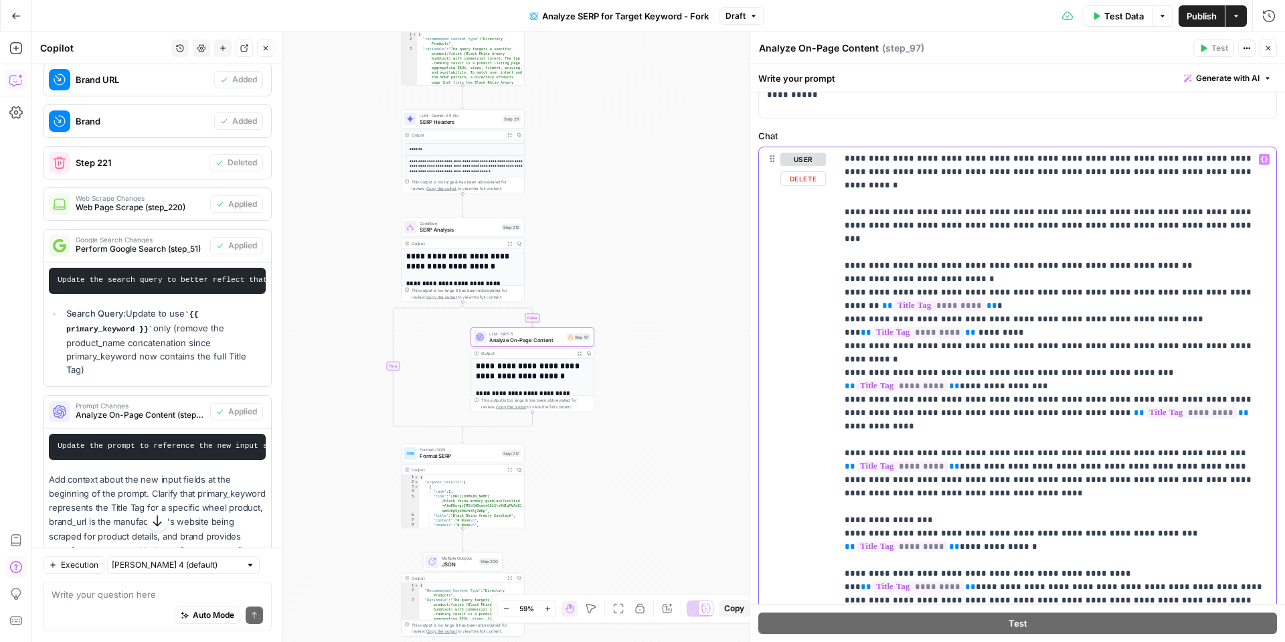
drag, startPoint x: 1076, startPoint y: 507, endPoint x: 1153, endPoint y: 508, distance: 77.0
drag, startPoint x: 1066, startPoint y: 533, endPoint x: 1144, endPoint y: 532, distance: 77.7
drag, startPoint x: 1078, startPoint y: 551, endPoint x: 1154, endPoint y: 548, distance: 75.7
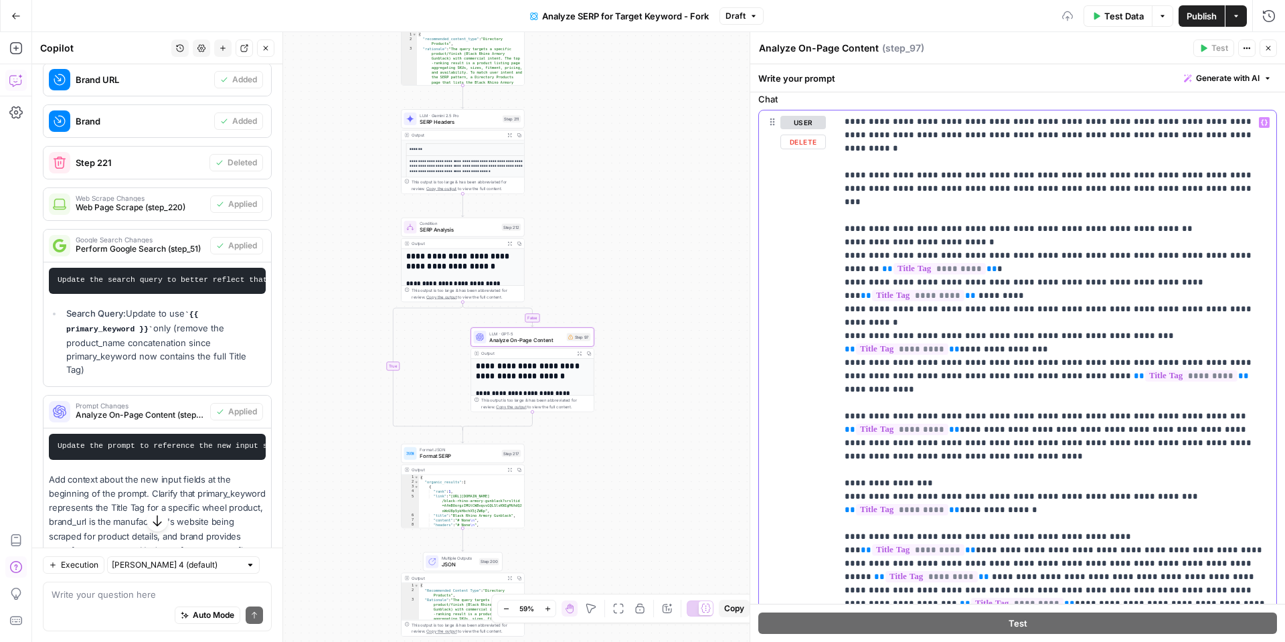
scroll to position [220, 0]
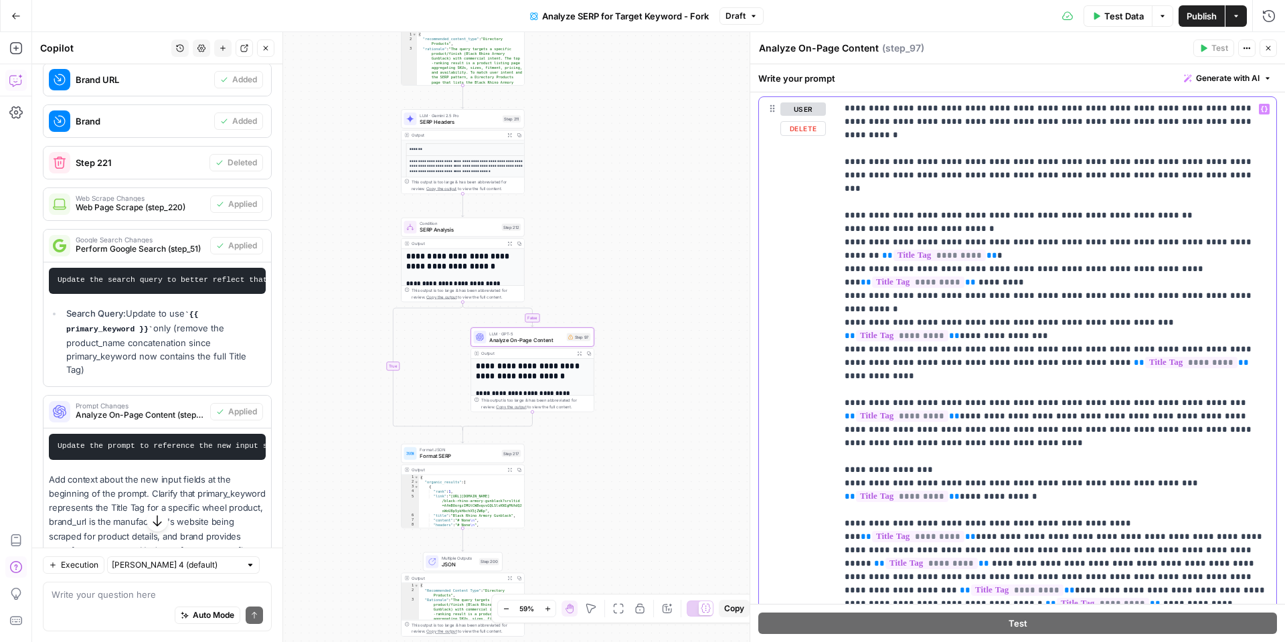
drag, startPoint x: 1116, startPoint y: 553, endPoint x: 1197, endPoint y: 551, distance: 80.3
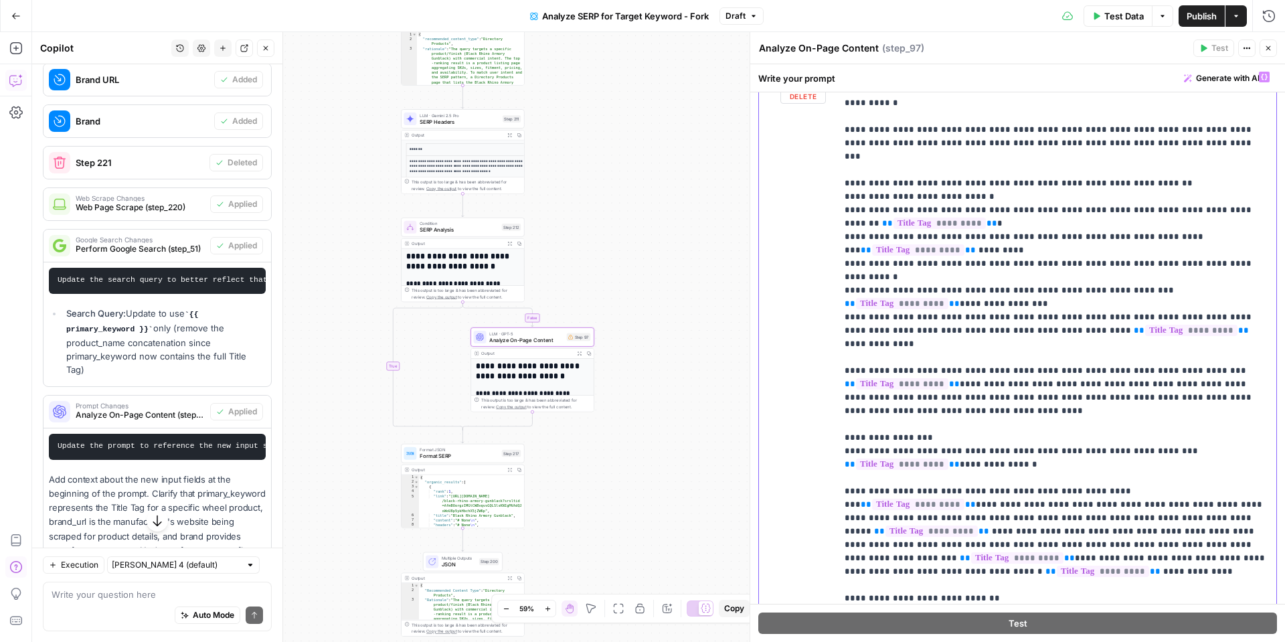
drag, startPoint x: 1083, startPoint y: 556, endPoint x: 1161, endPoint y: 555, distance: 77.7
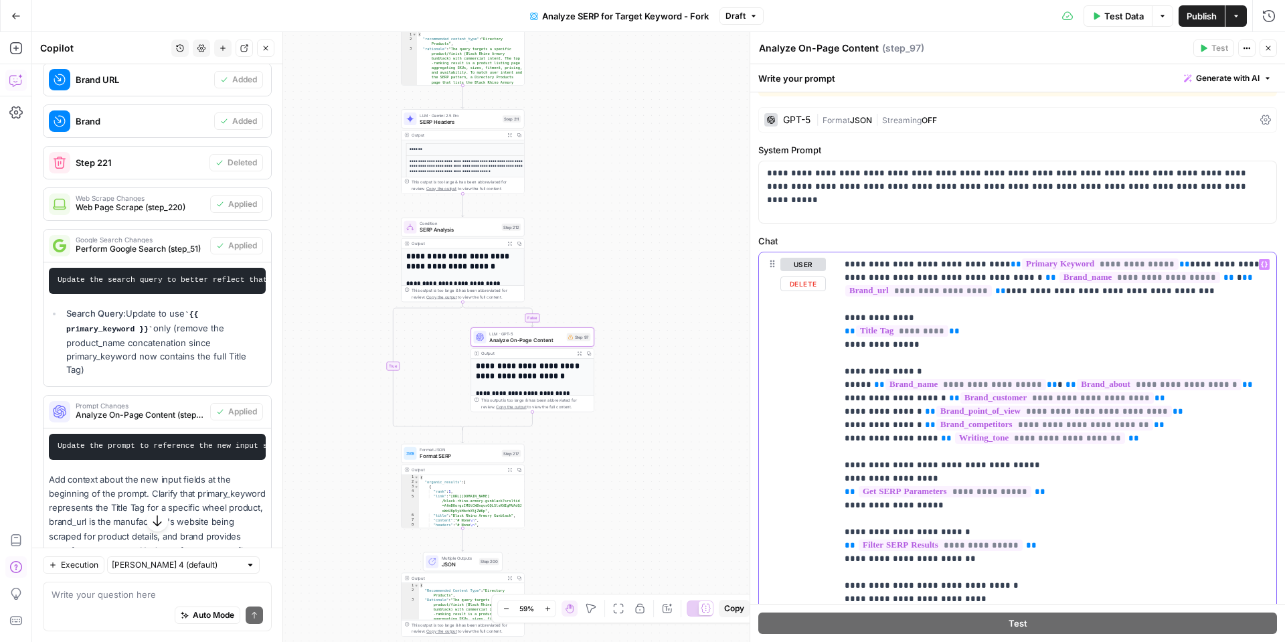
scroll to position [0, 0]
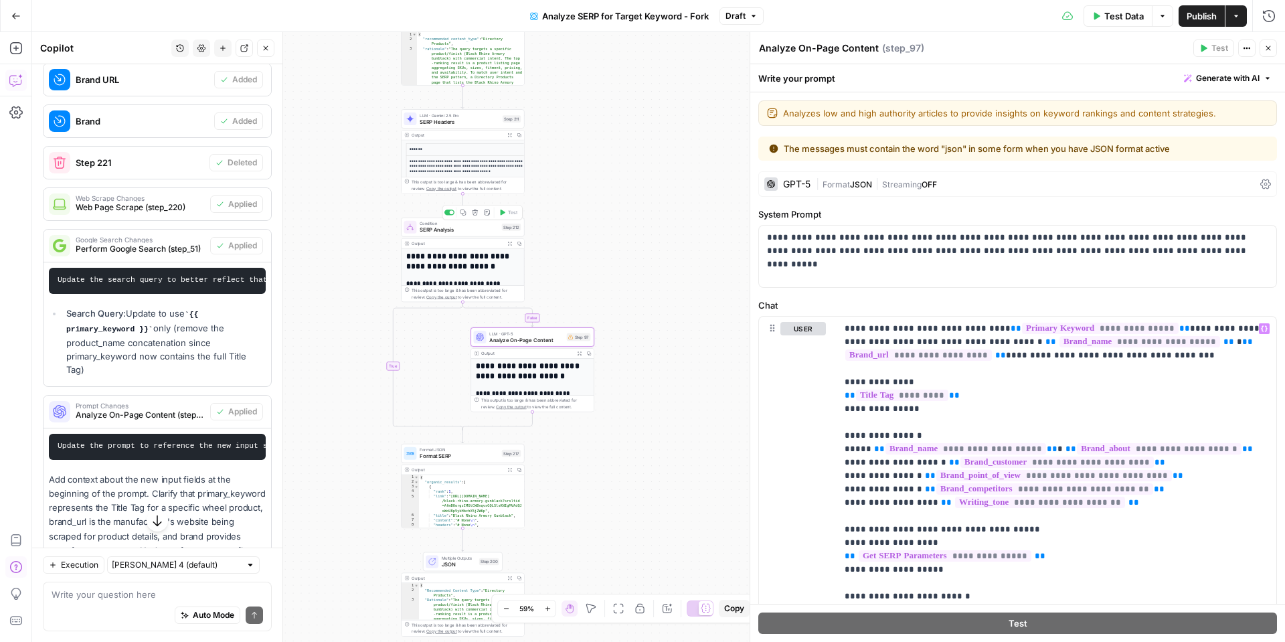
click at [462, 228] on span "SERP Analysis" at bounding box center [459, 230] width 79 height 8
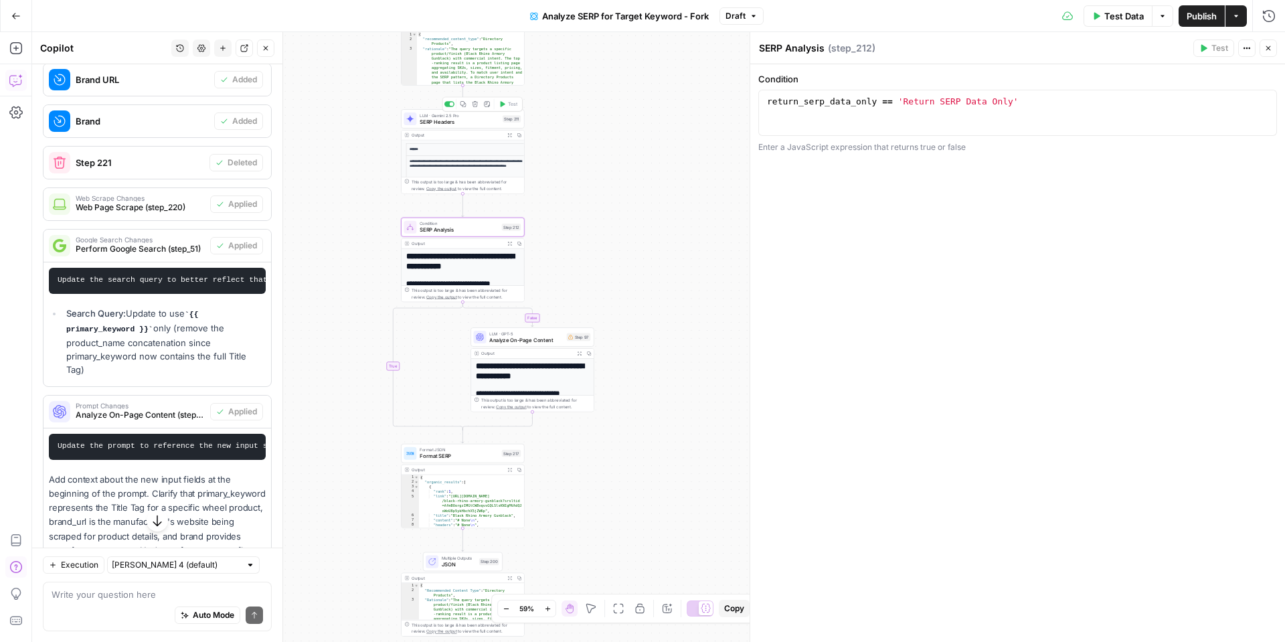
click at [465, 115] on span "LLM · Gemini 2.5 Pro" at bounding box center [460, 115] width 80 height 7
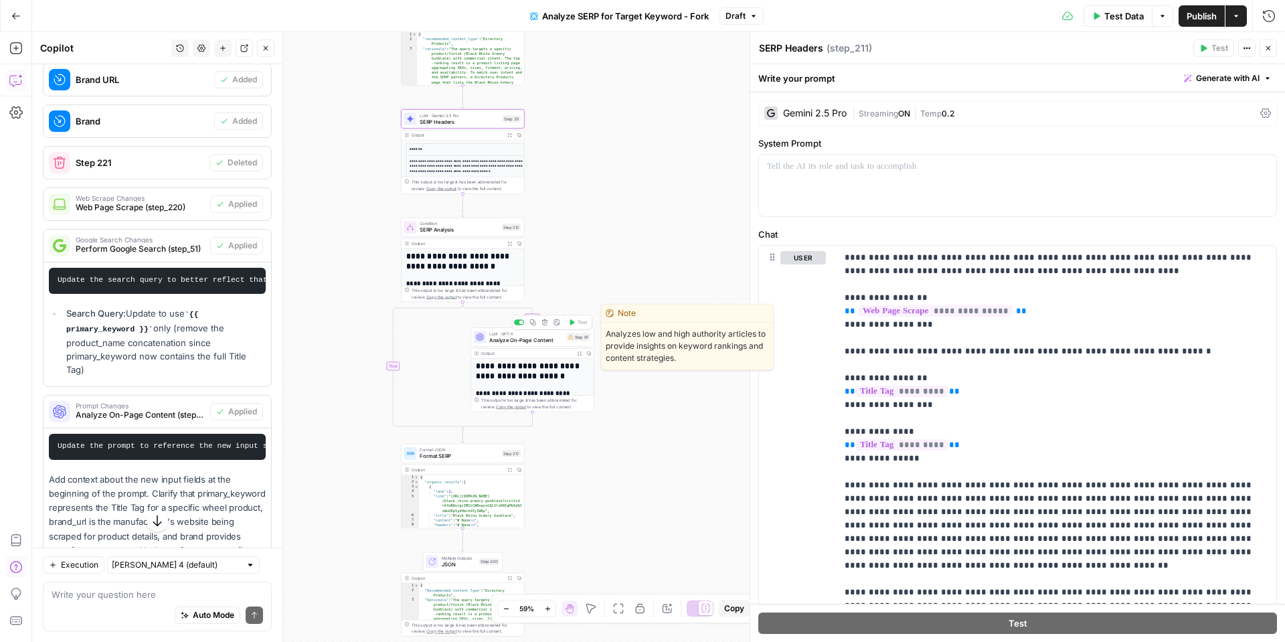
click at [502, 337] on span "Analyze On-Page Content" at bounding box center [526, 340] width 74 height 8
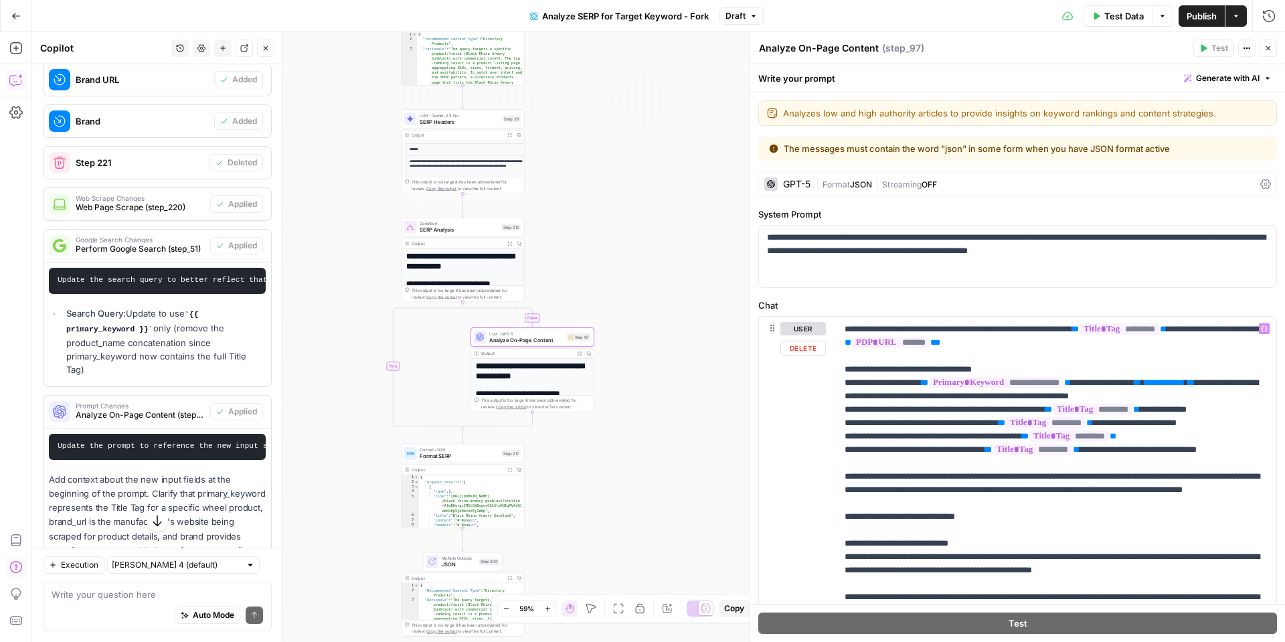
scroll to position [769, 0]
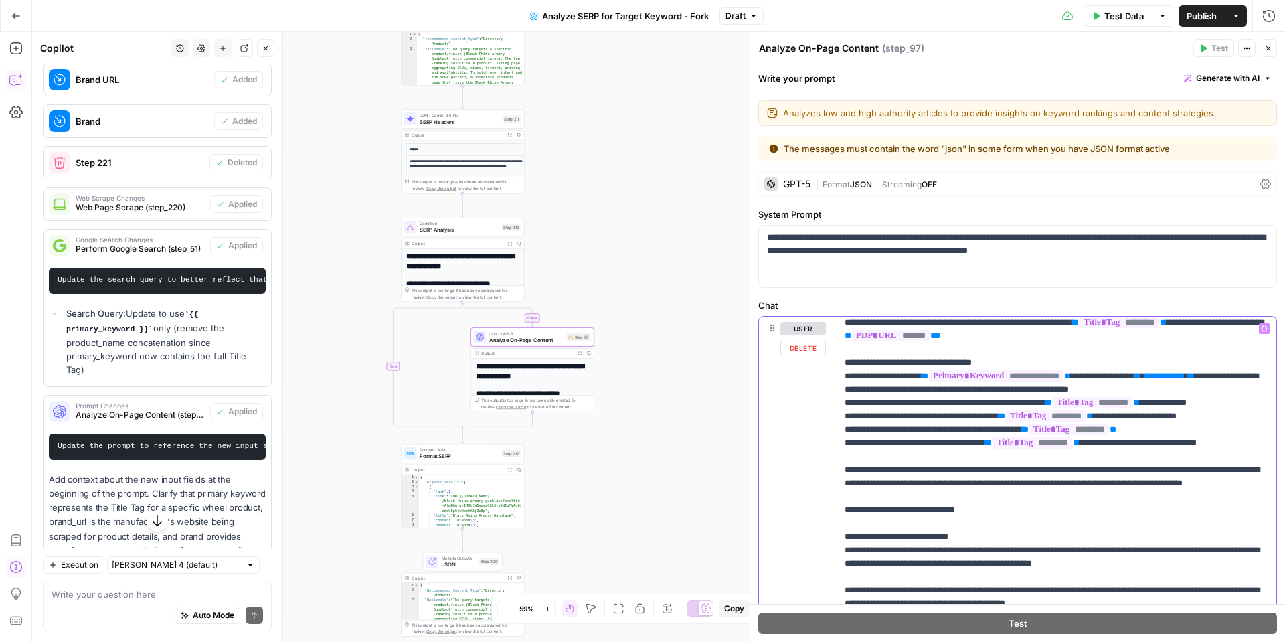
drag, startPoint x: 1195, startPoint y: 376, endPoint x: 1208, endPoint y: 376, distance: 12.7
click at [1210, 376] on p "**********" at bounding box center [1057, 349] width 424 height 1593
drag, startPoint x: 1198, startPoint y: 377, endPoint x: 853, endPoint y: 390, distance: 345.6
click at [853, 390] on p "**********" at bounding box center [1057, 349] width 424 height 1593
click at [896, 469] on p "**********" at bounding box center [1057, 356] width 424 height 1606
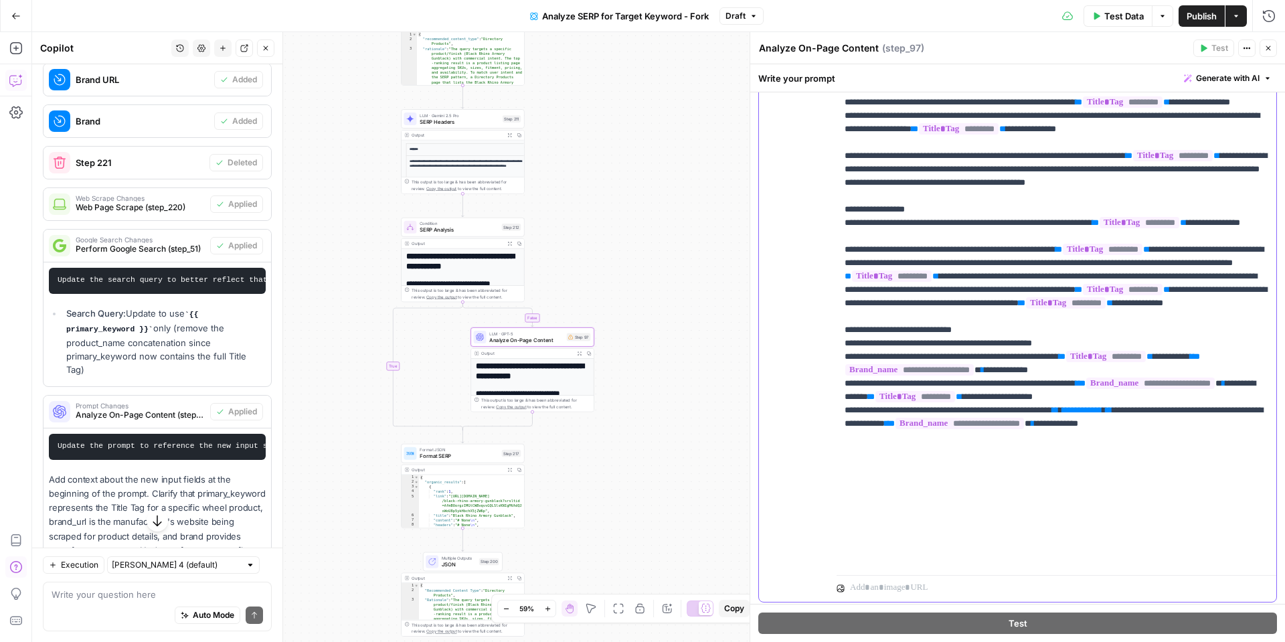
scroll to position [330, 0]
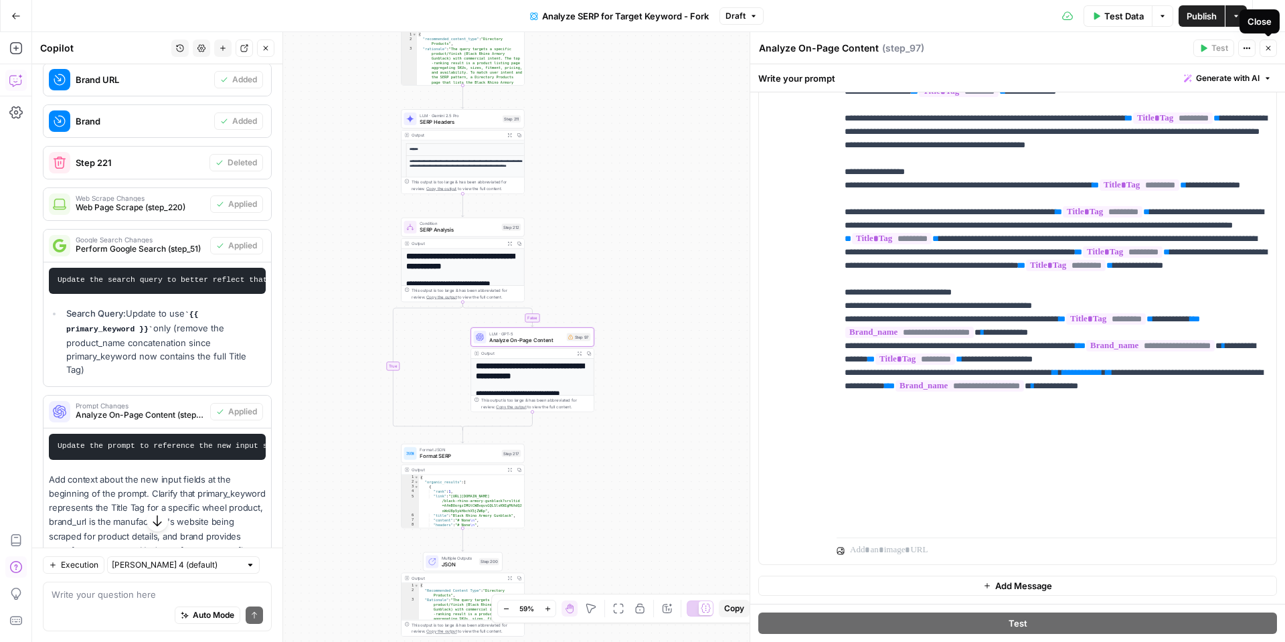
click at [1266, 50] on icon "button" at bounding box center [1268, 48] width 8 height 8
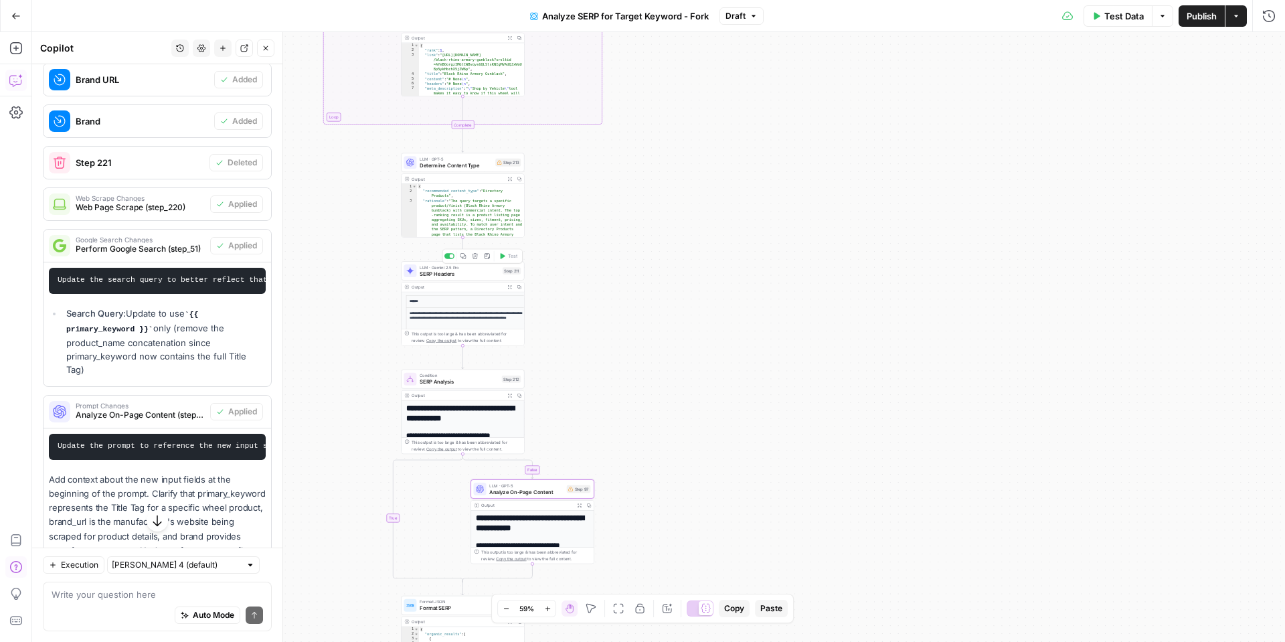
click at [431, 271] on span "SERP Headers" at bounding box center [460, 274] width 80 height 8
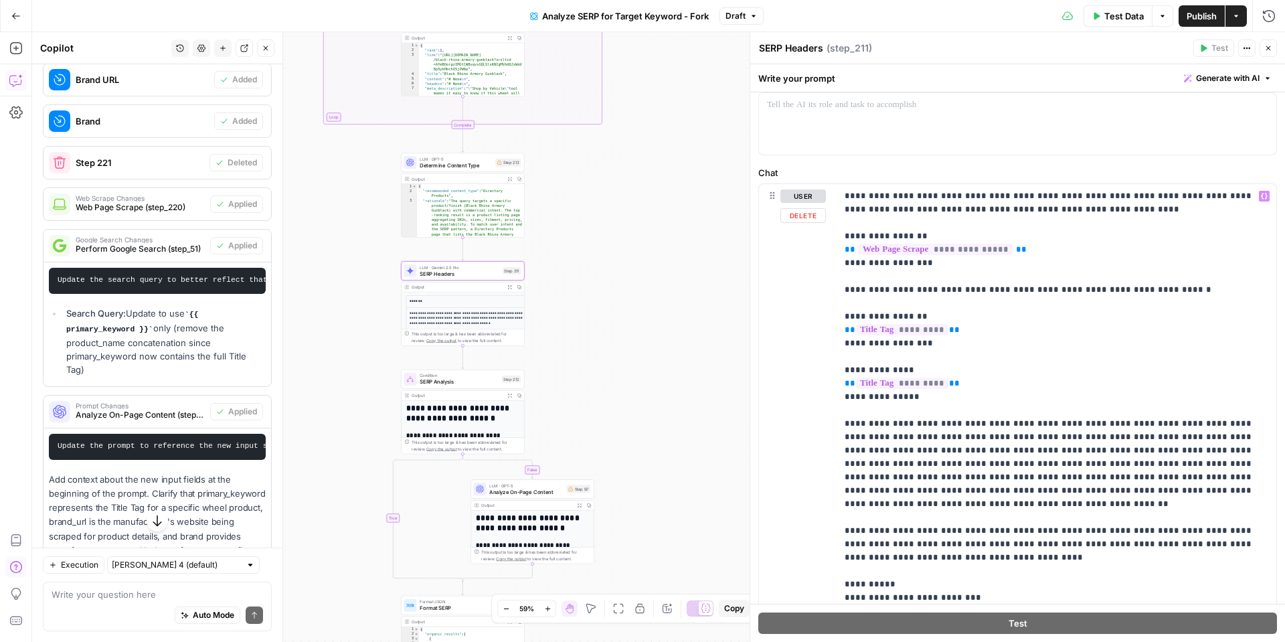
scroll to position [0, 0]
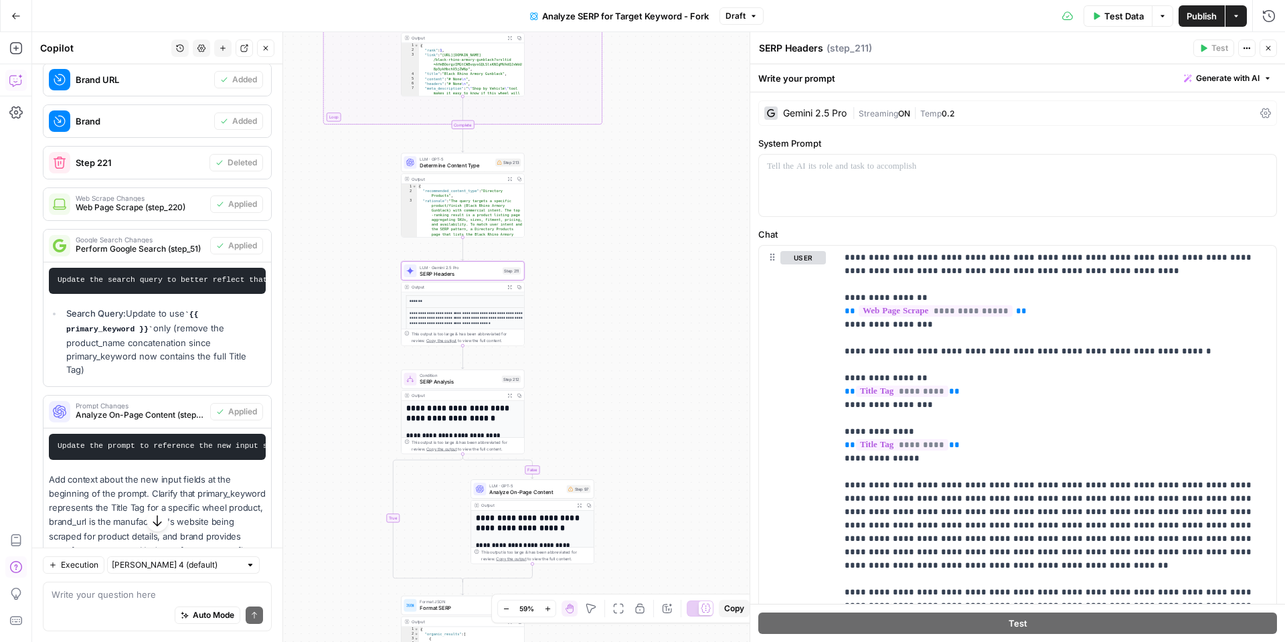
click at [1266, 50] on icon "button" at bounding box center [1268, 48] width 5 height 5
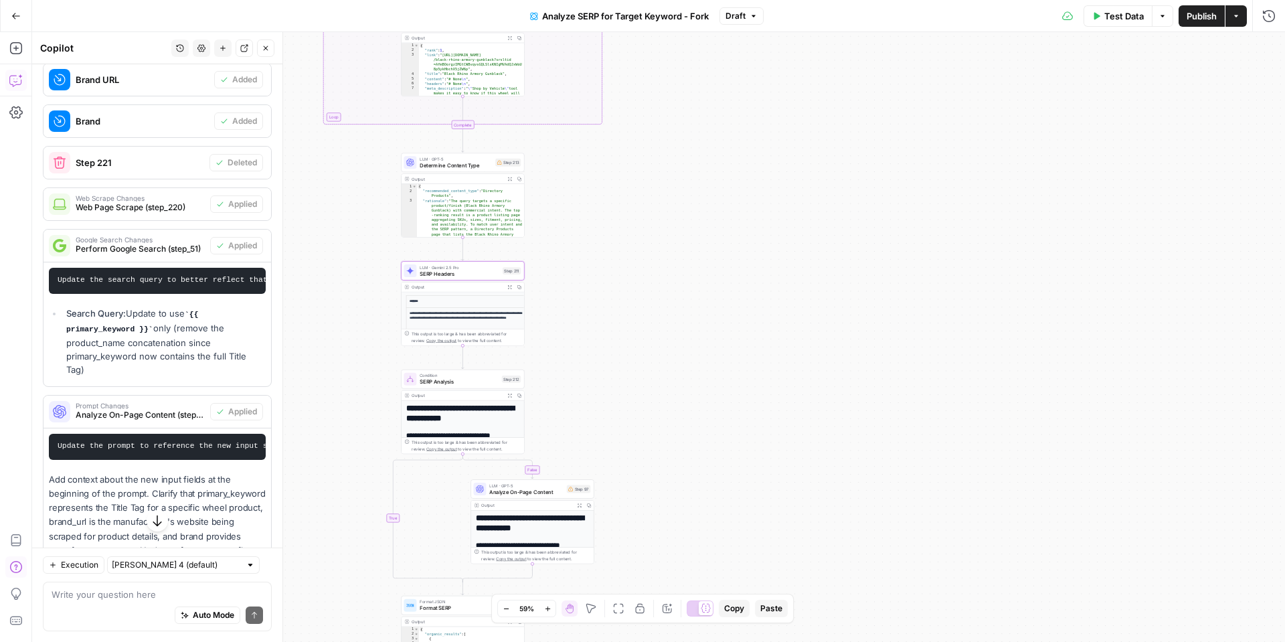
click at [449, 167] on span "Determine Content Type" at bounding box center [456, 165] width 72 height 8
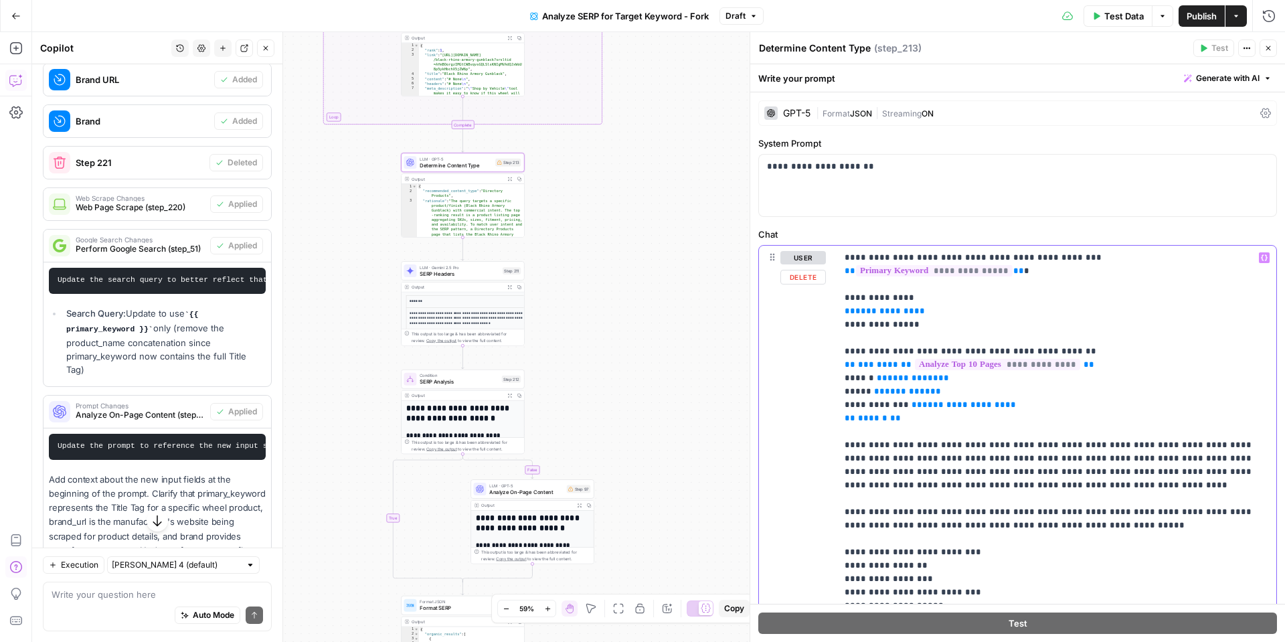
drag, startPoint x: 936, startPoint y: 297, endPoint x: 845, endPoint y: 297, distance: 91.0
click at [845, 297] on p "**********" at bounding box center [1057, 498] width 424 height 495
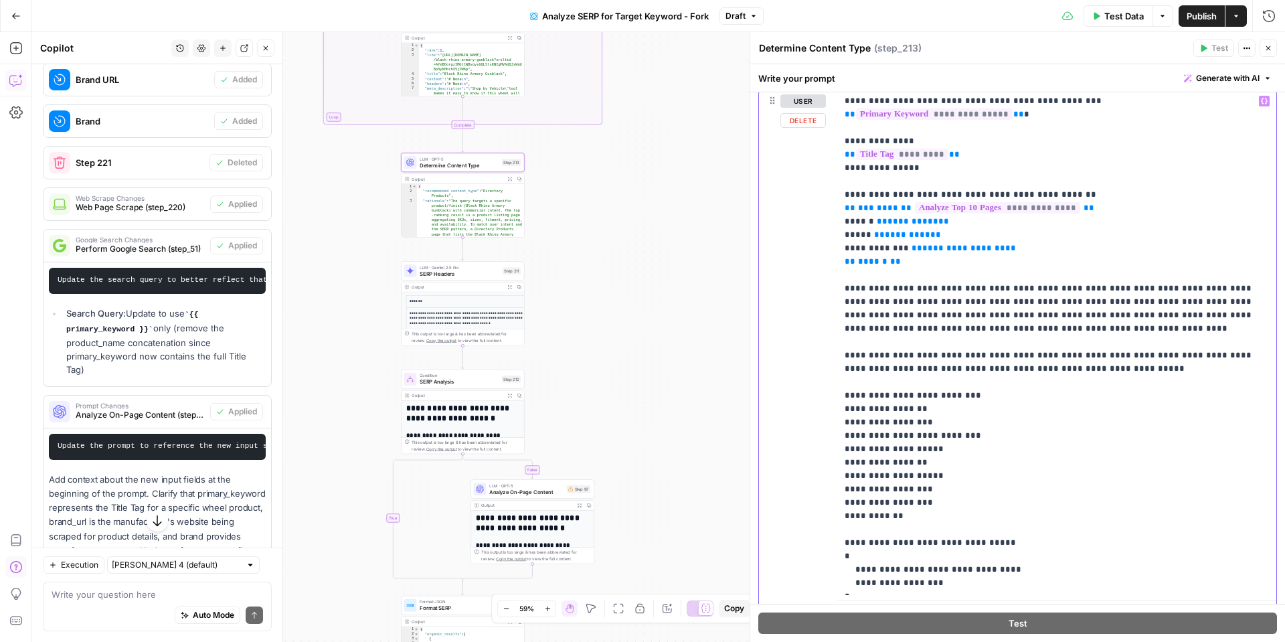
scroll to position [159, 0]
drag, startPoint x: 1266, startPoint y: 53, endPoint x: 1208, endPoint y: 66, distance: 59.1
click at [1266, 54] on button "Close" at bounding box center [1268, 47] width 17 height 17
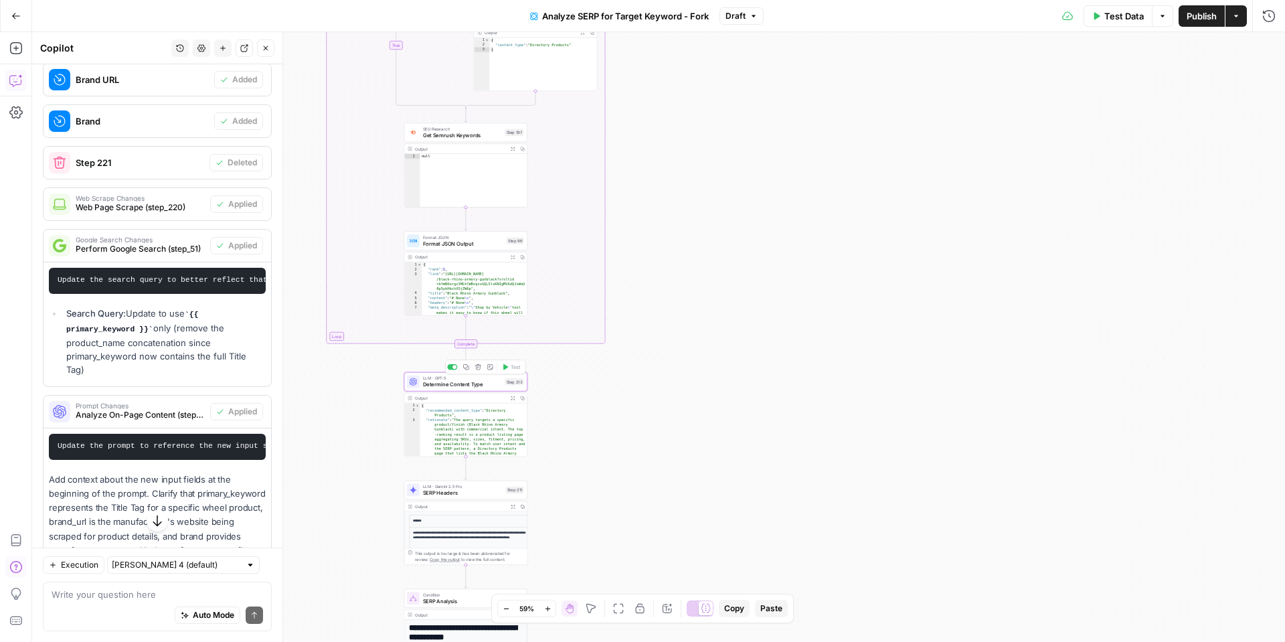
click at [466, 386] on span "Determine Content Type" at bounding box center [462, 384] width 79 height 8
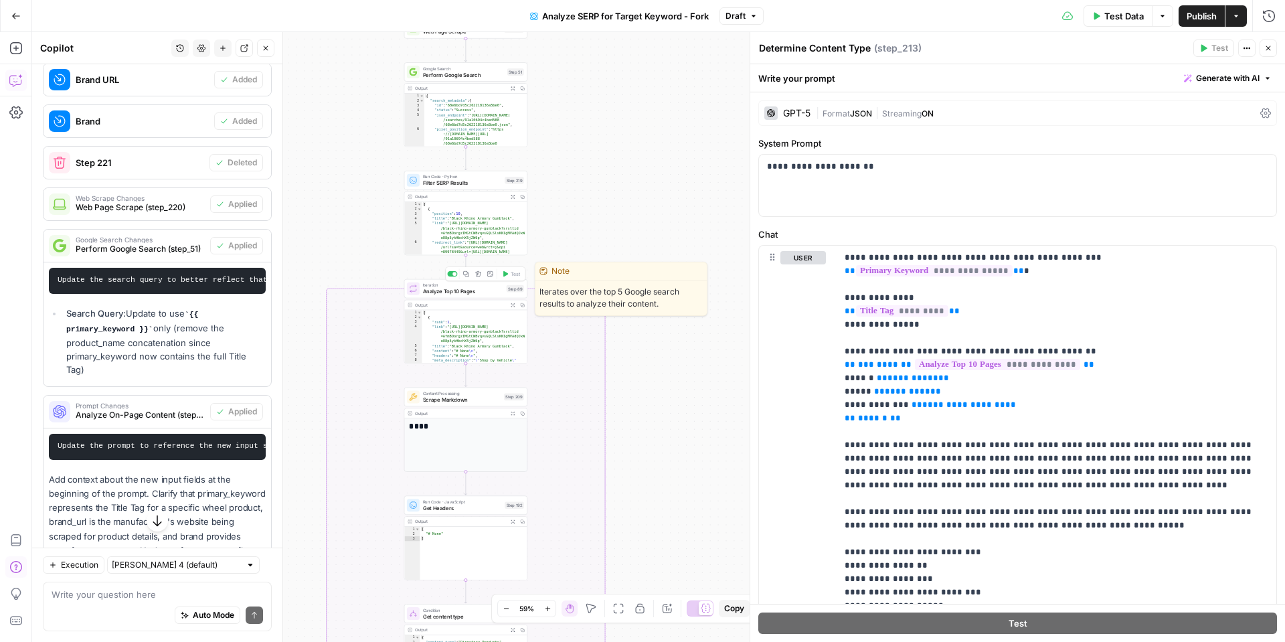
click at [464, 293] on span "Analyze Top 10 Pages" at bounding box center [463, 291] width 80 height 8
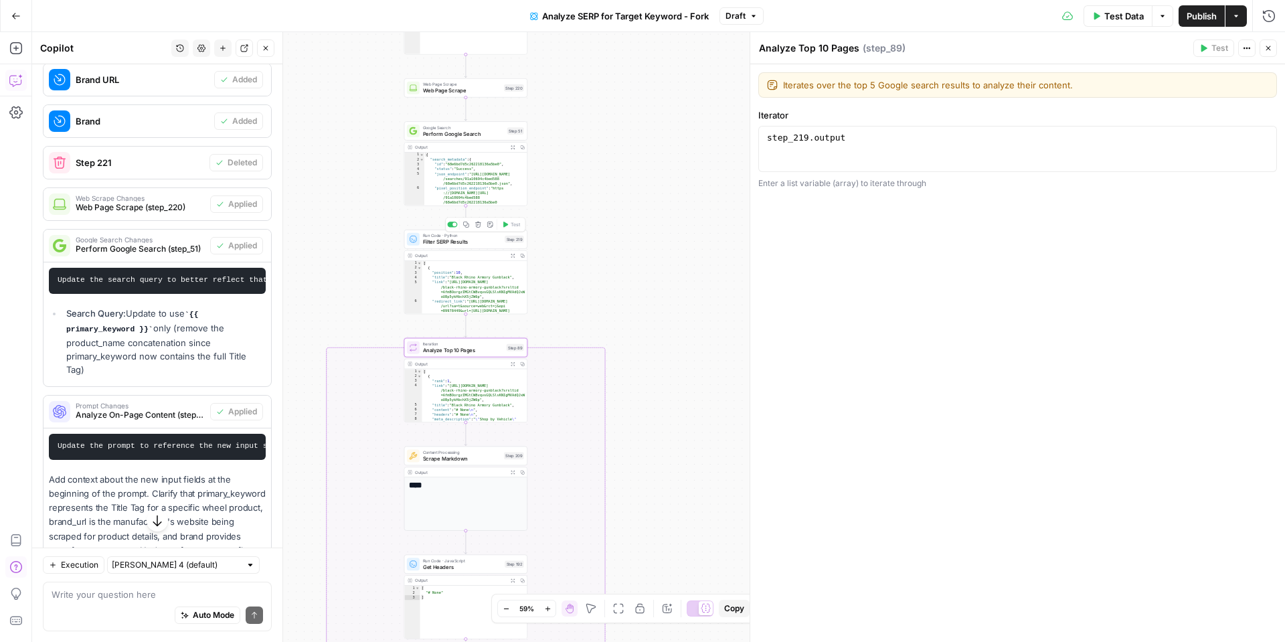
click at [457, 242] on span "Filter SERP Results" at bounding box center [462, 242] width 79 height 8
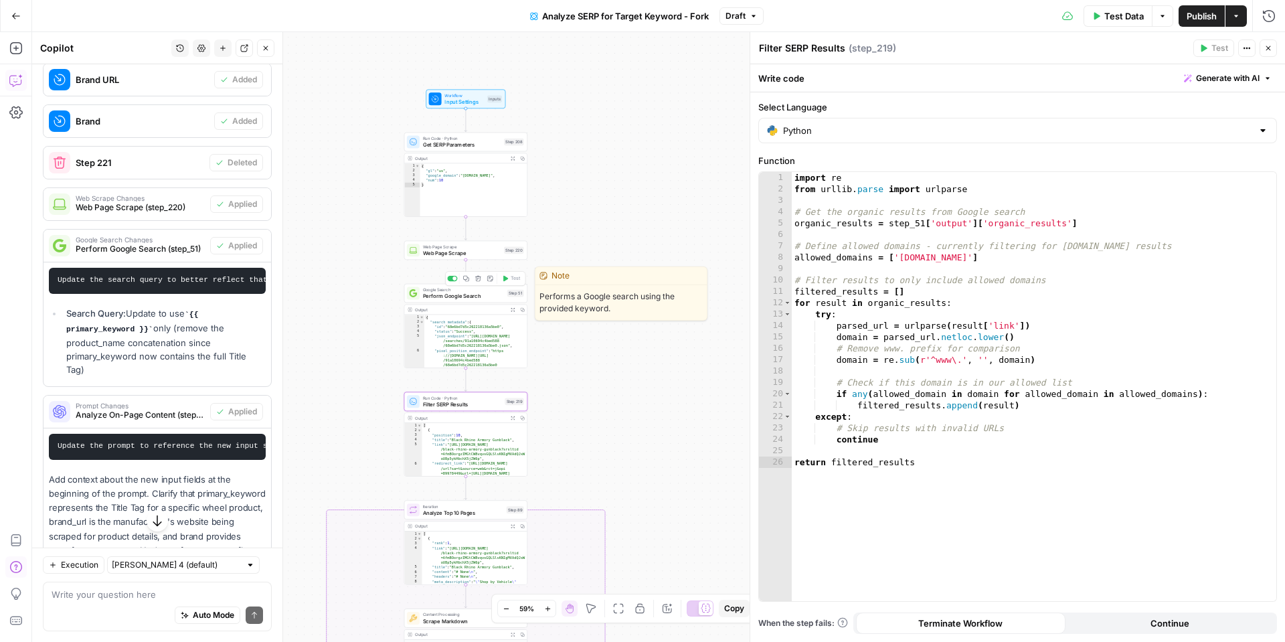
click at [471, 297] on span "Perform Google Search" at bounding box center [463, 296] width 81 height 8
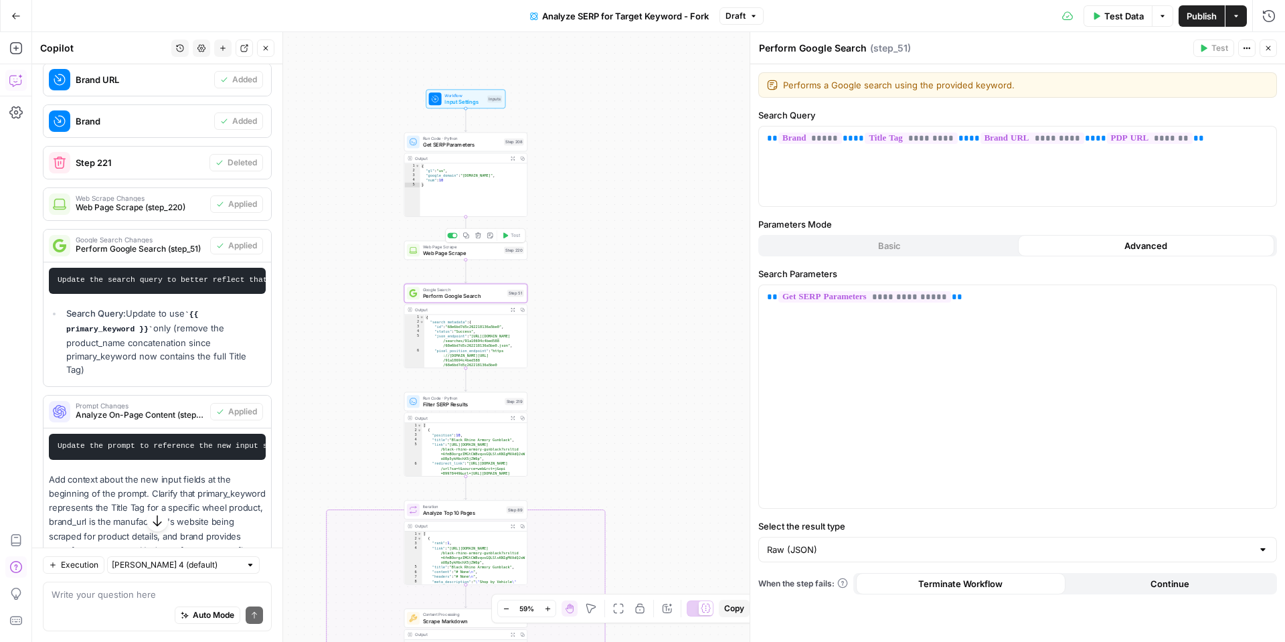
click at [459, 255] on span "Web Page Scrape" at bounding box center [462, 253] width 78 height 8
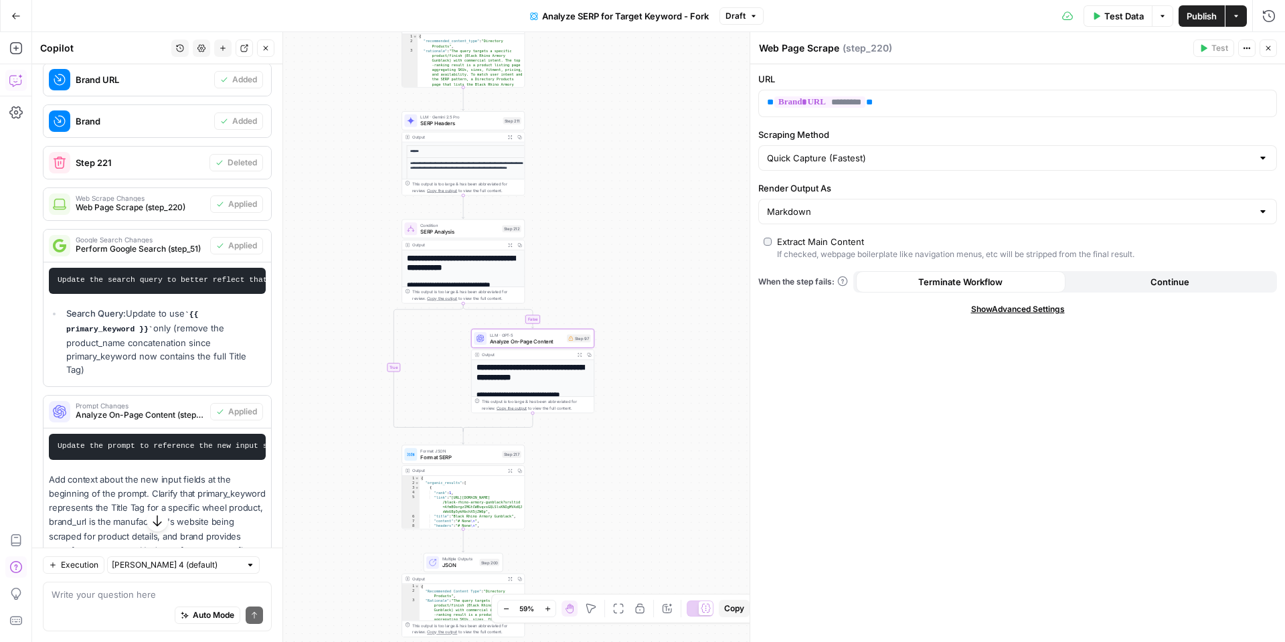
scroll to position [978, 0]
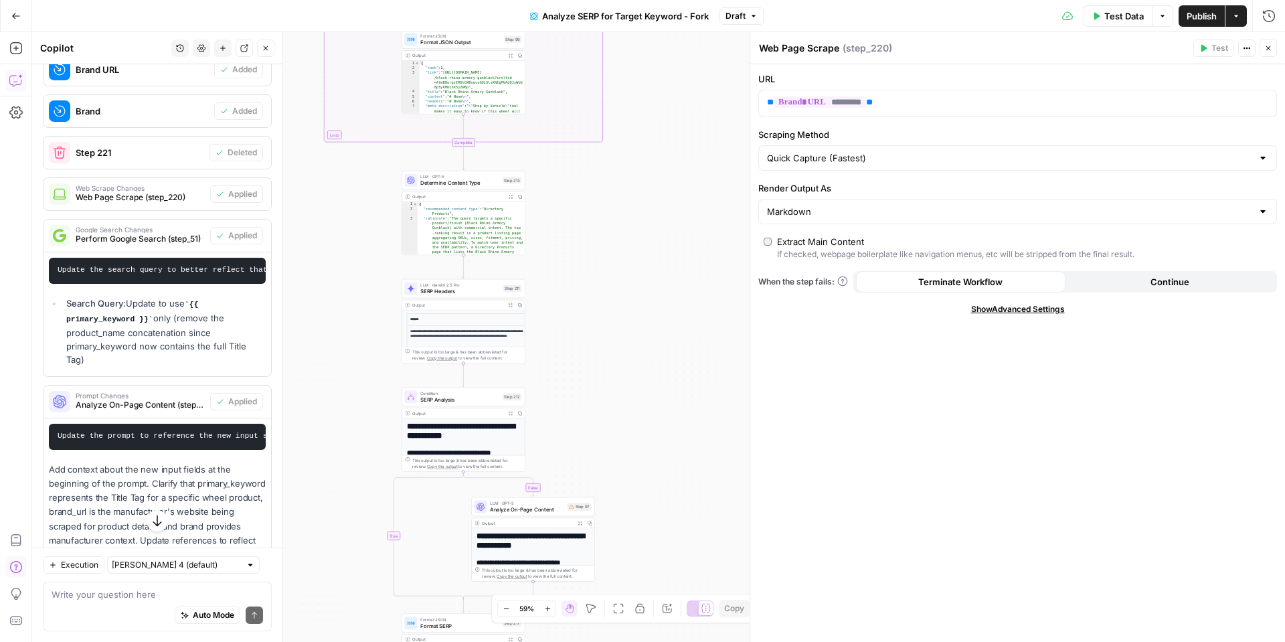
click at [81, 606] on div "Auto Mode Send" at bounding box center [158, 615] width 212 height 29
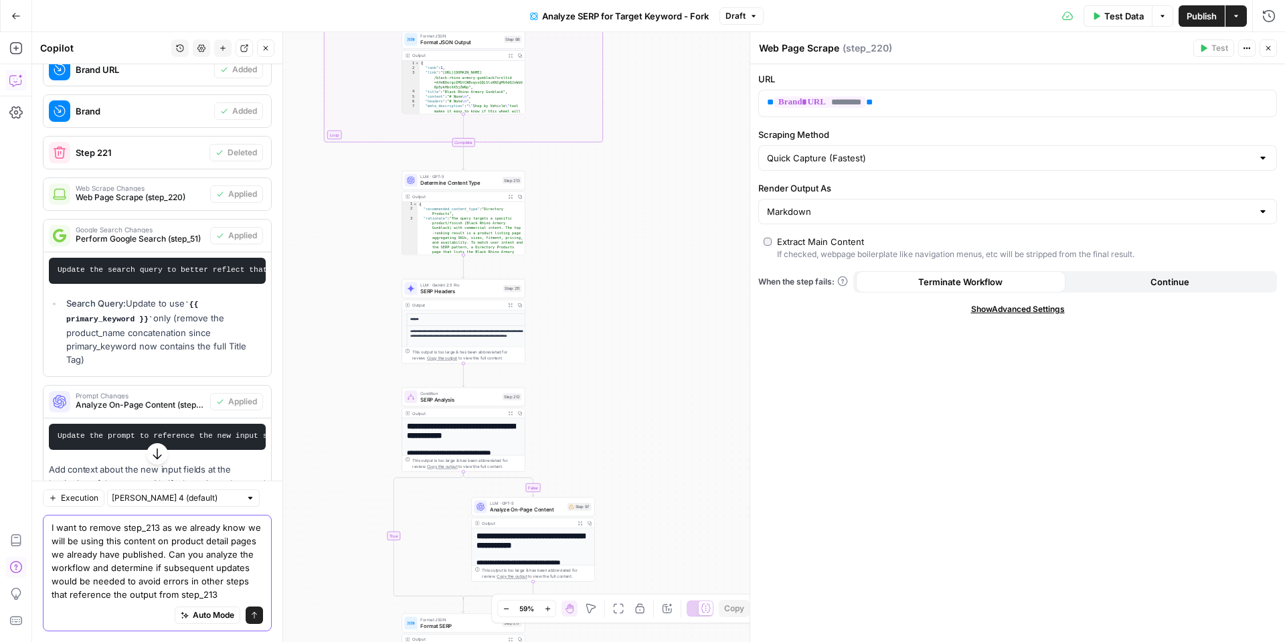
type textarea "I want to remove step_213 as we already know we will be using this content on p…"
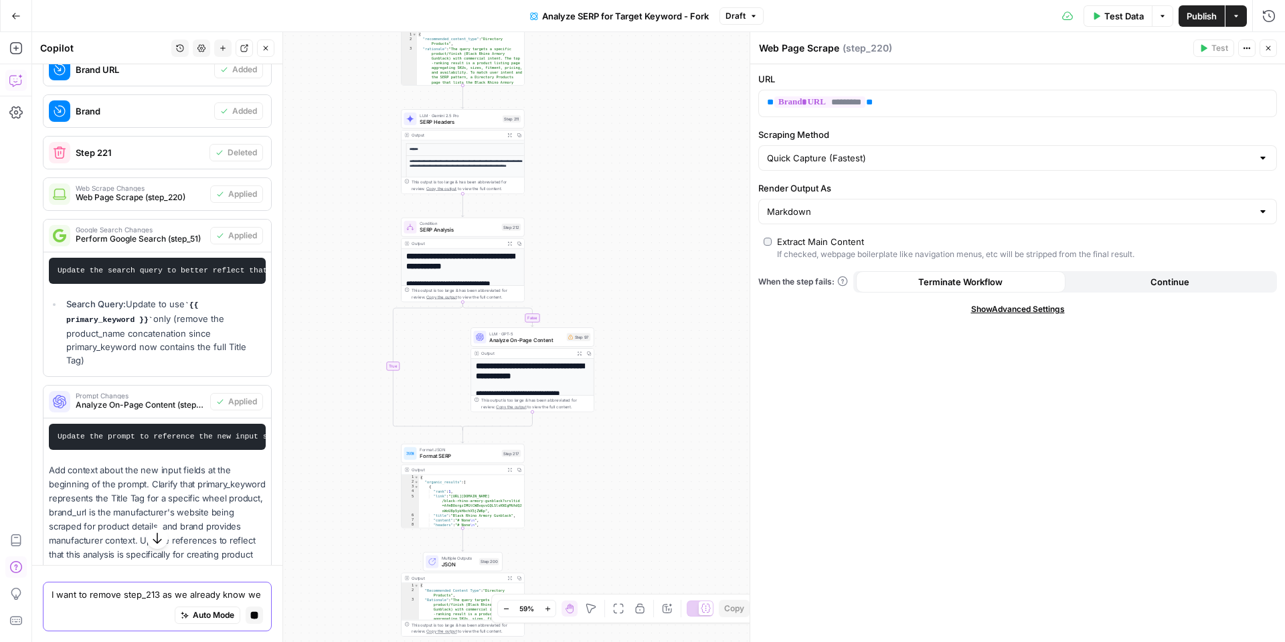
scroll to position [1421, 0]
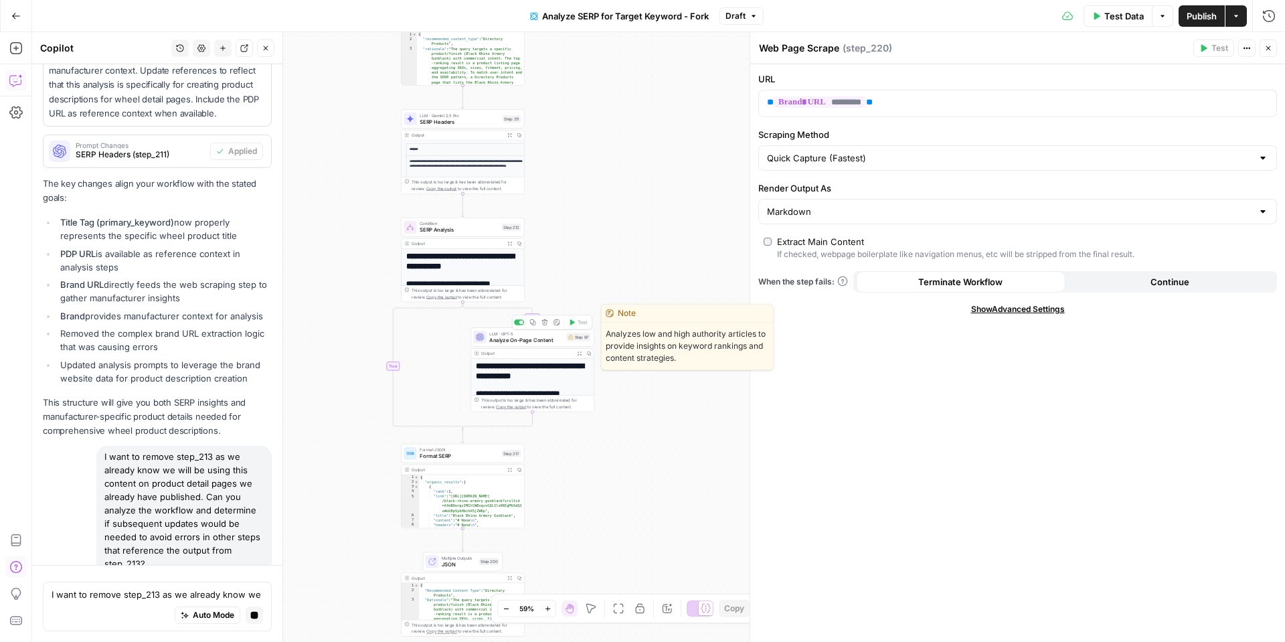
click at [511, 337] on span "Analyze On-Page Content" at bounding box center [526, 340] width 74 height 8
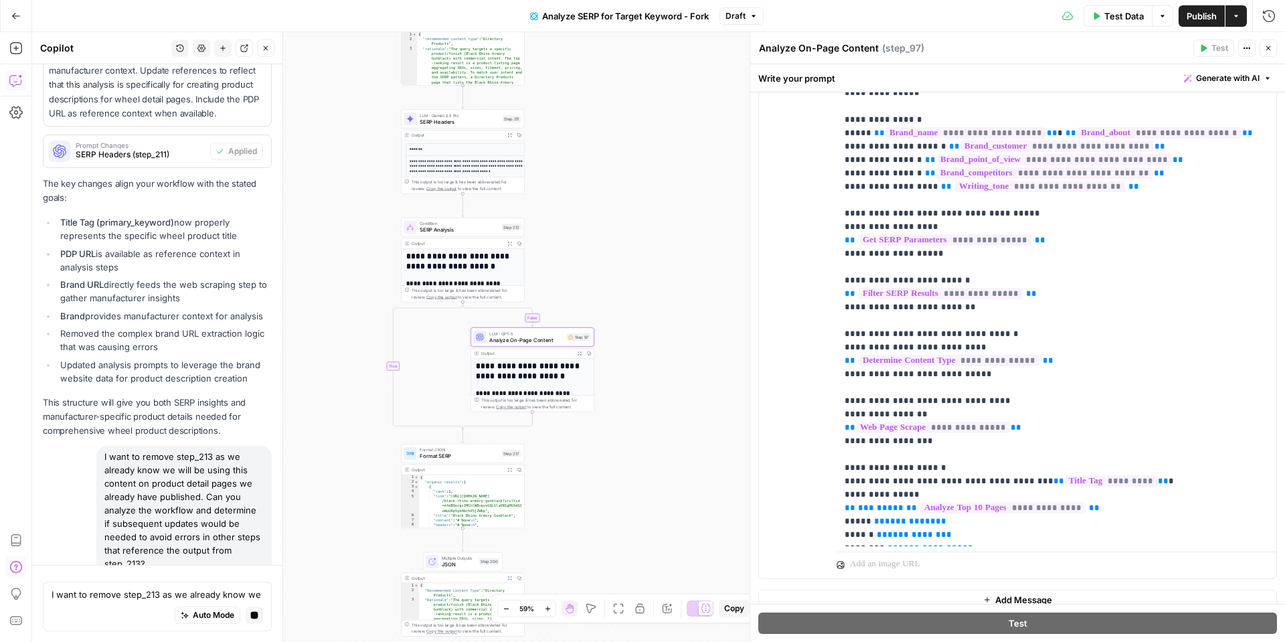
scroll to position [330, 0]
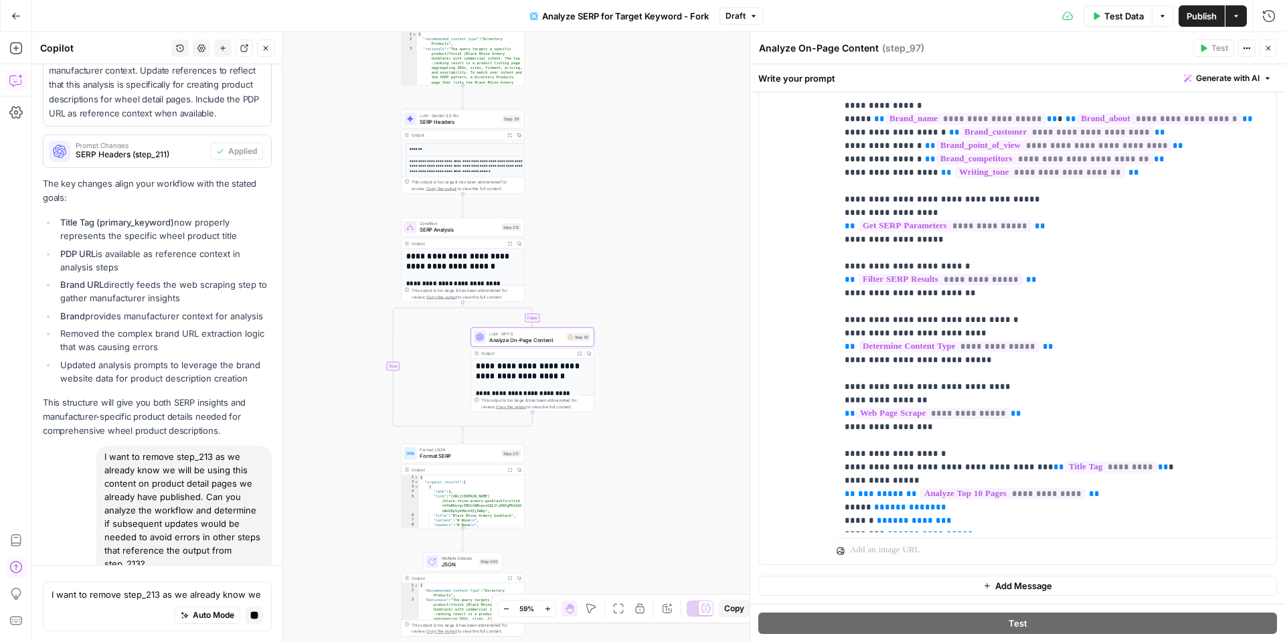
click at [469, 454] on span "Format SERP" at bounding box center [459, 456] width 79 height 8
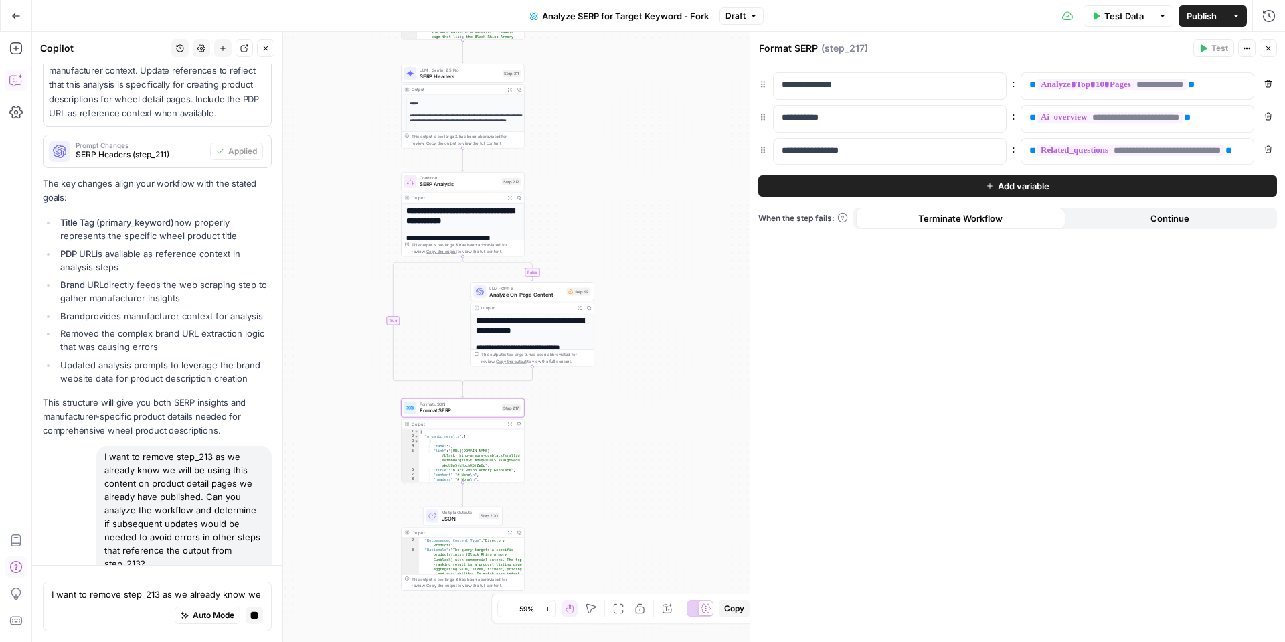
scroll to position [7, 0]
click at [440, 513] on div "Multiple Outputs JSON Step 200 Switch to single output Edit Note Test" at bounding box center [462, 515] width 73 height 13
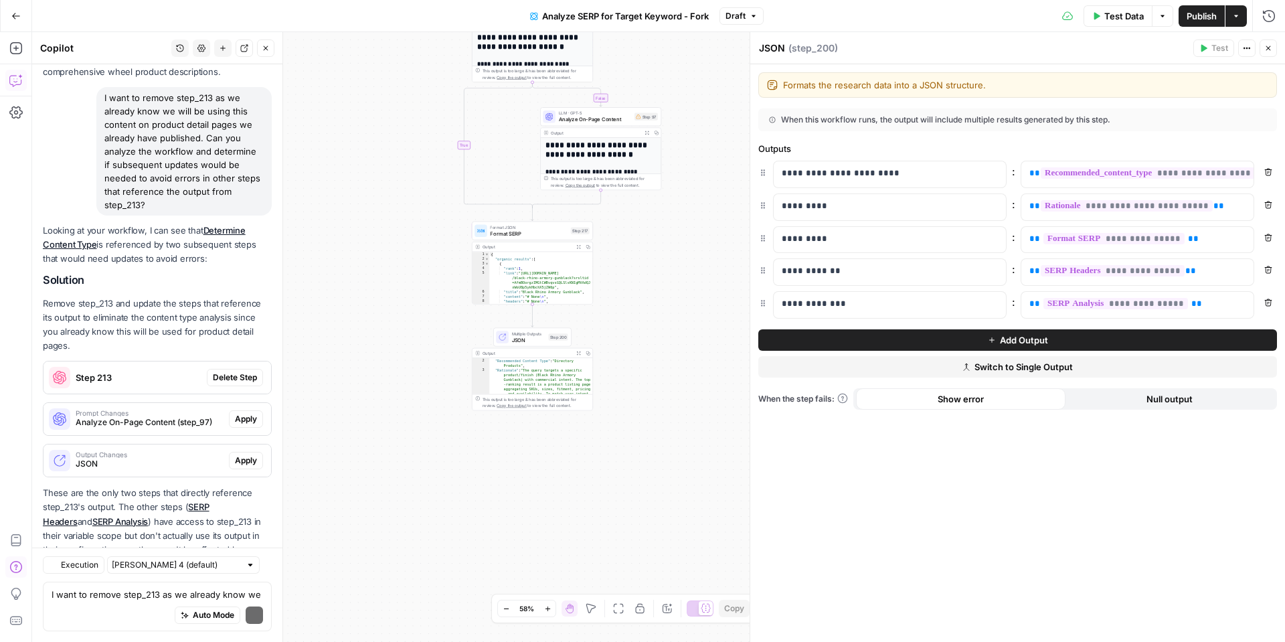
scroll to position [1872, 0]
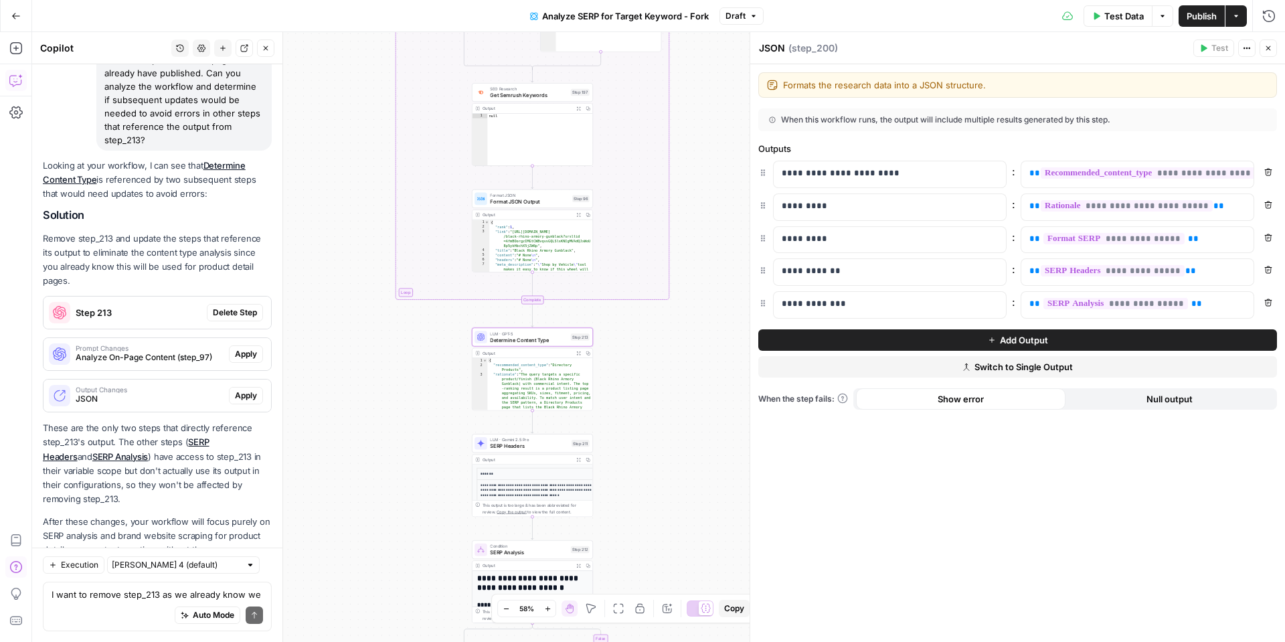
click at [244, 307] on span "Delete Step" at bounding box center [235, 313] width 44 height 12
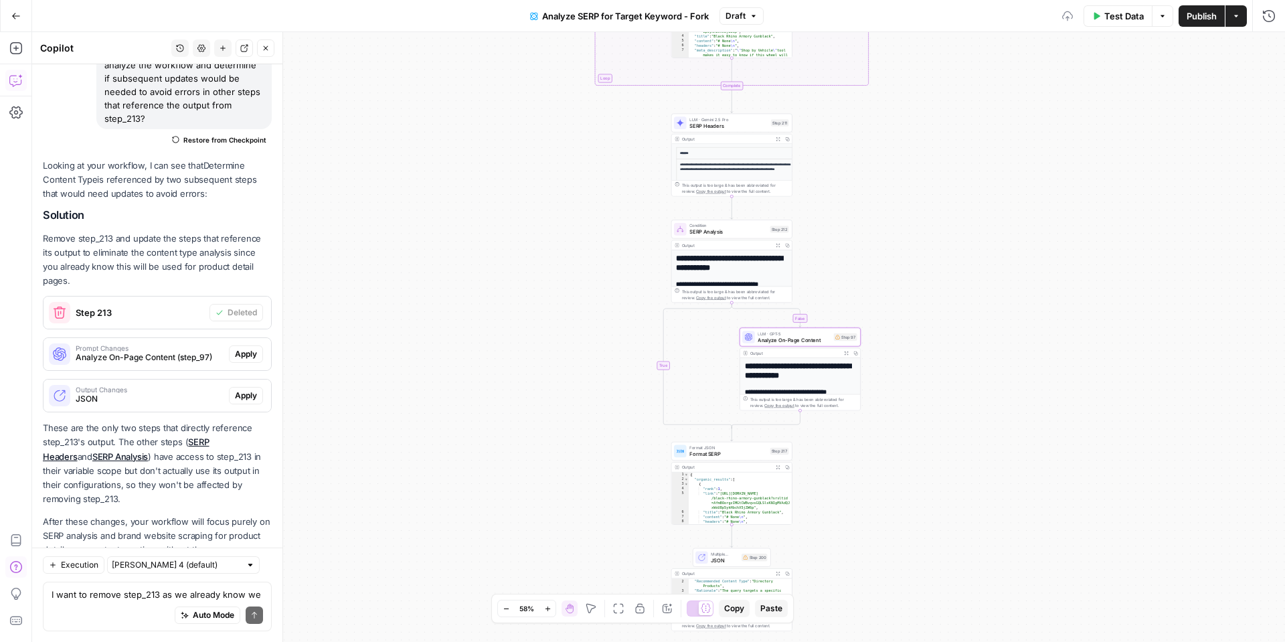
click at [245, 348] on span "Apply" at bounding box center [246, 354] width 22 height 12
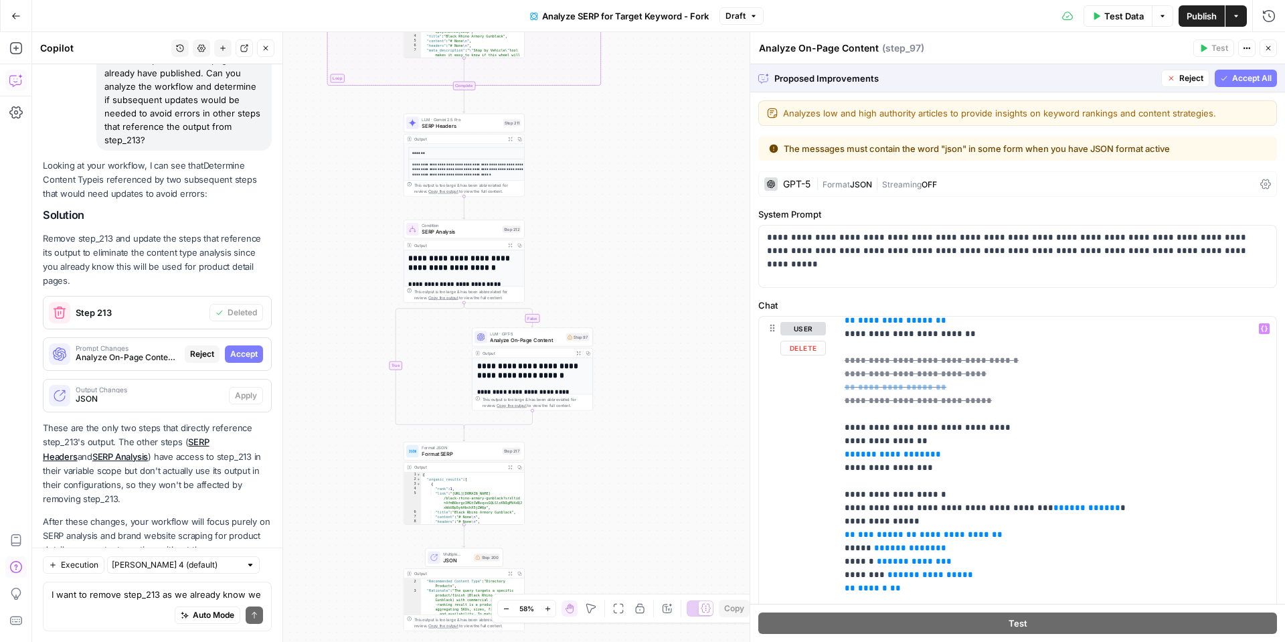
scroll to position [284, 0]
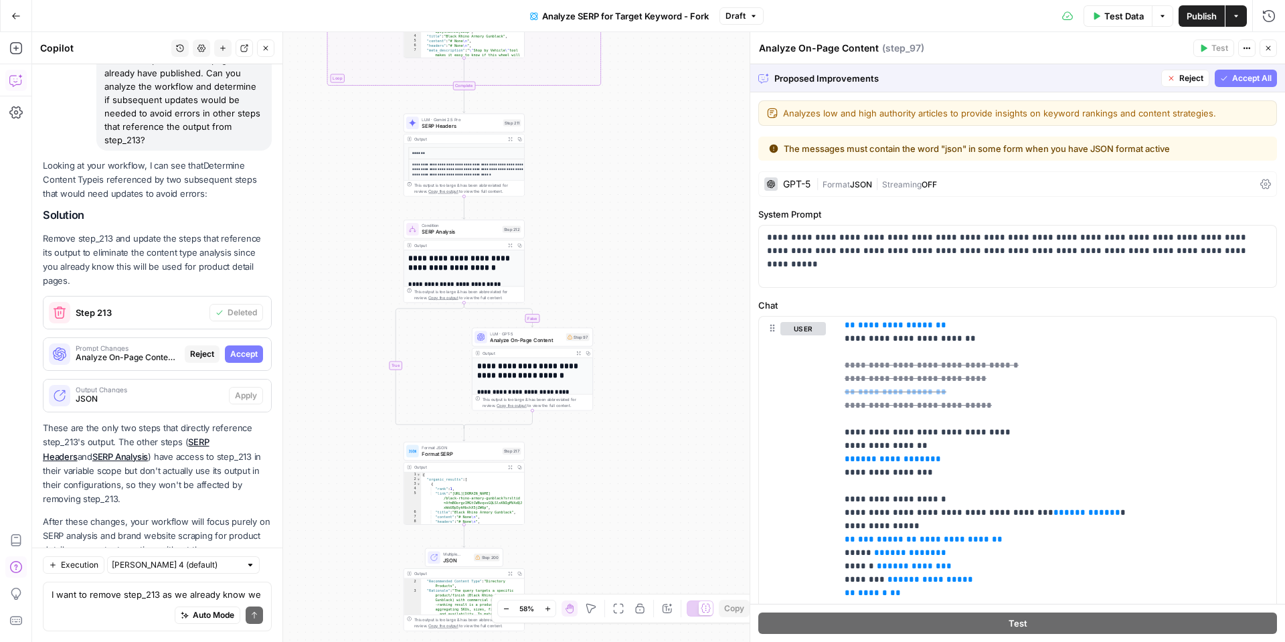
click at [1228, 83] on button "Accept All" at bounding box center [1246, 78] width 62 height 17
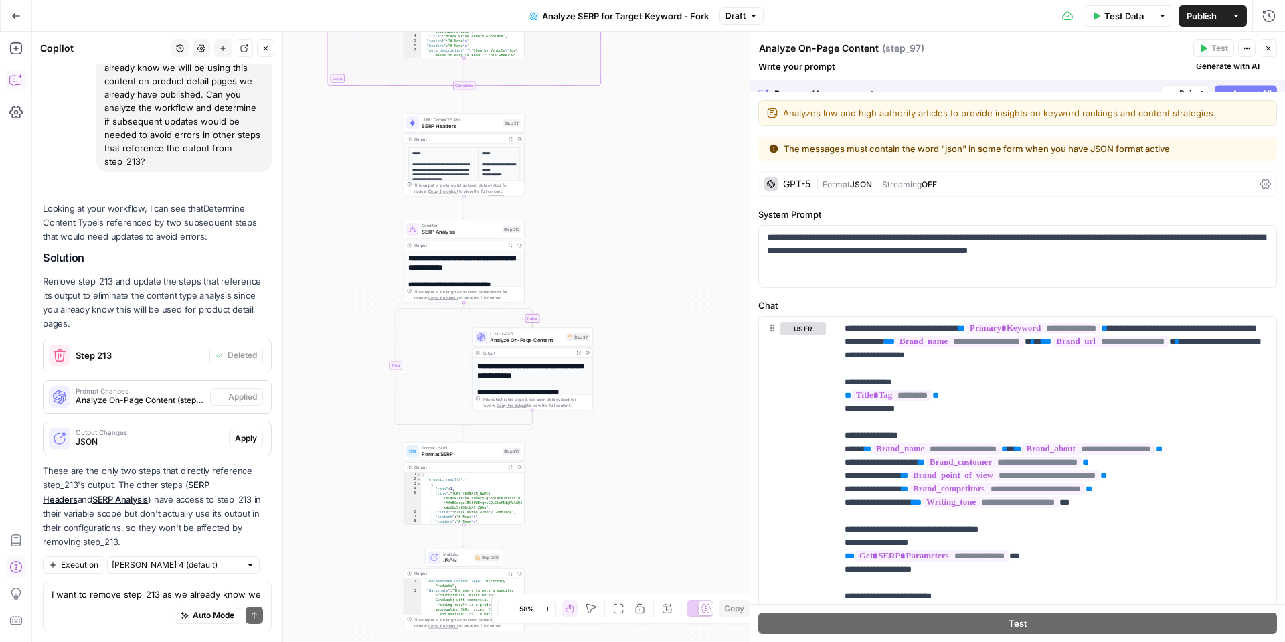
scroll to position [1893, 0]
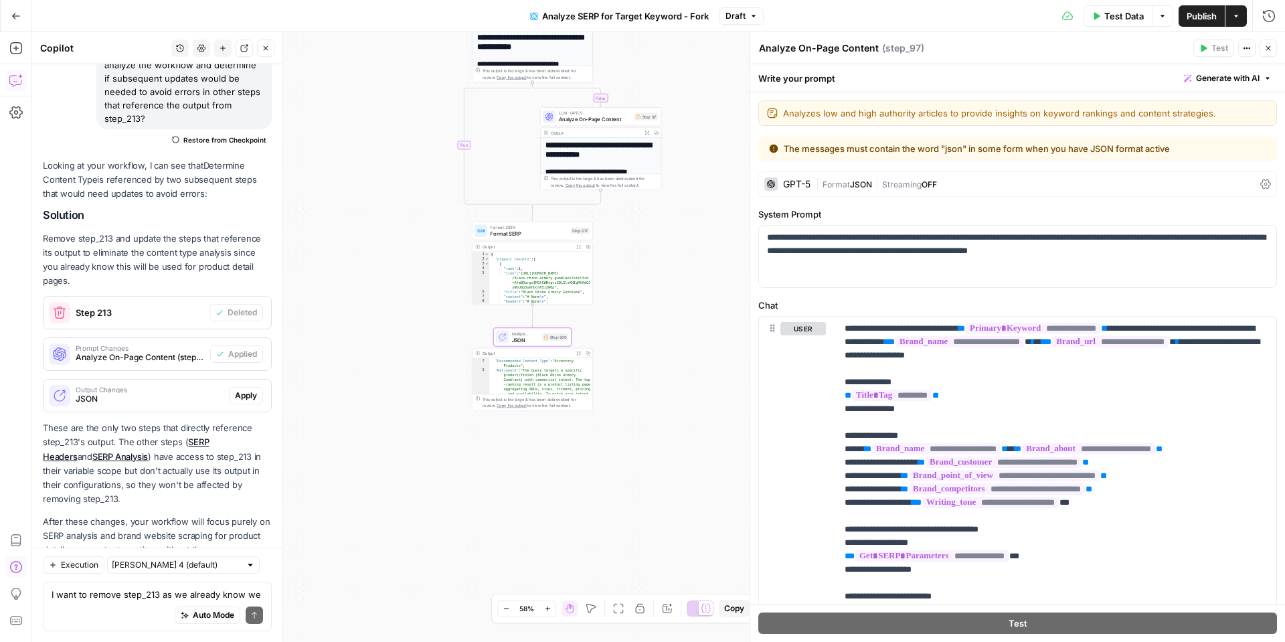
drag, startPoint x: 240, startPoint y: 339, endPoint x: 392, endPoint y: 430, distance: 176.6
click at [240, 390] on span "Apply" at bounding box center [246, 396] width 22 height 12
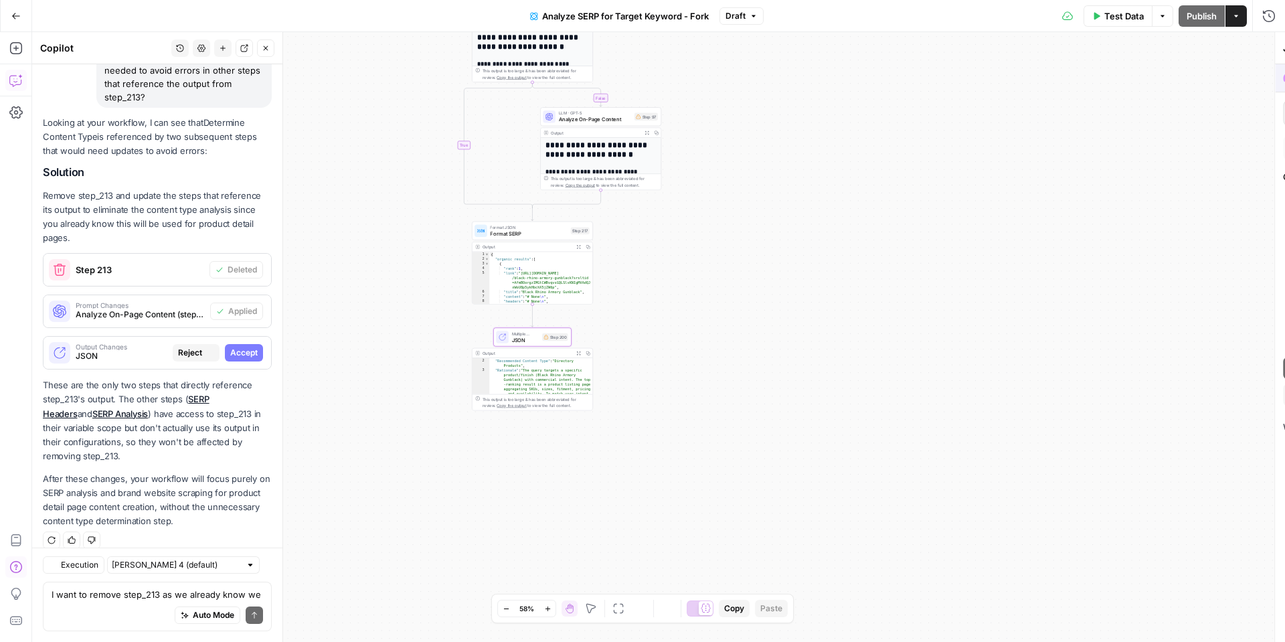
scroll to position [1850, 0]
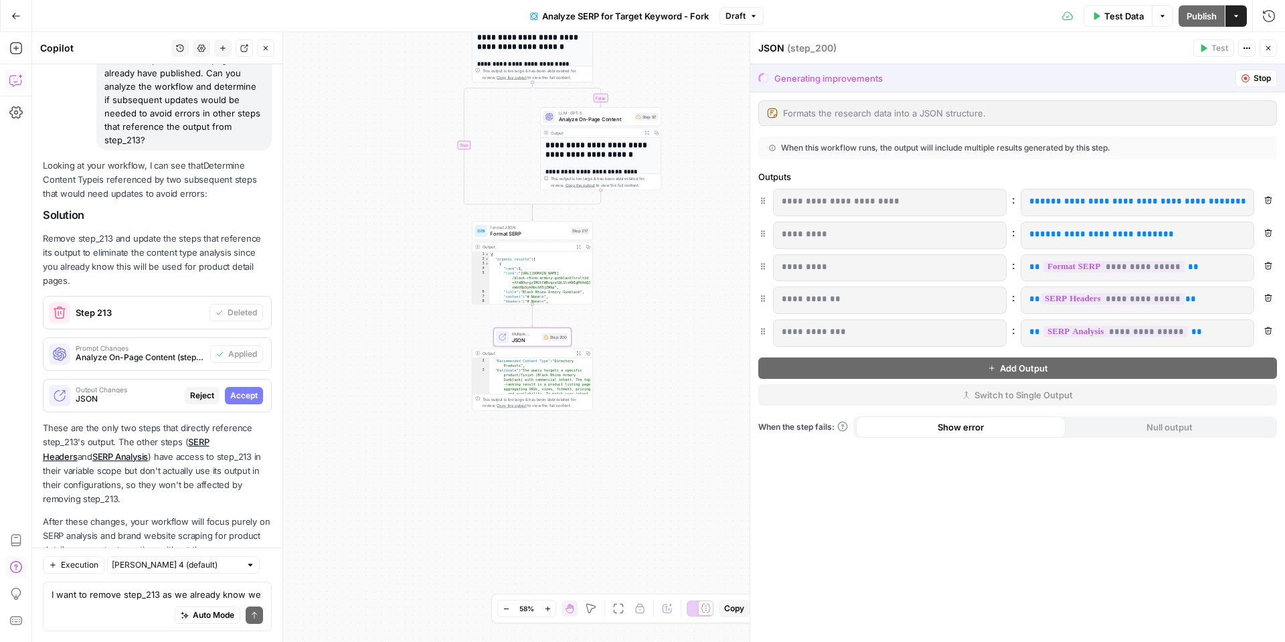
click at [1266, 196] on icon "button" at bounding box center [1268, 200] width 8 height 8
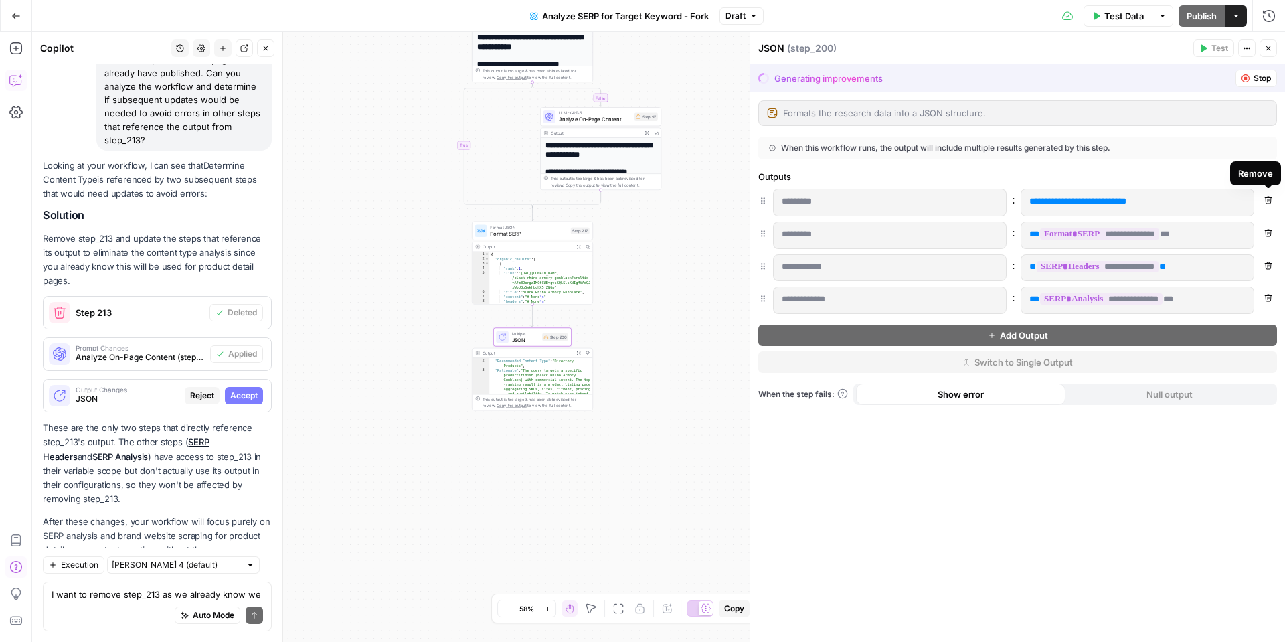
click at [1266, 199] on icon "button" at bounding box center [1268, 200] width 7 height 7
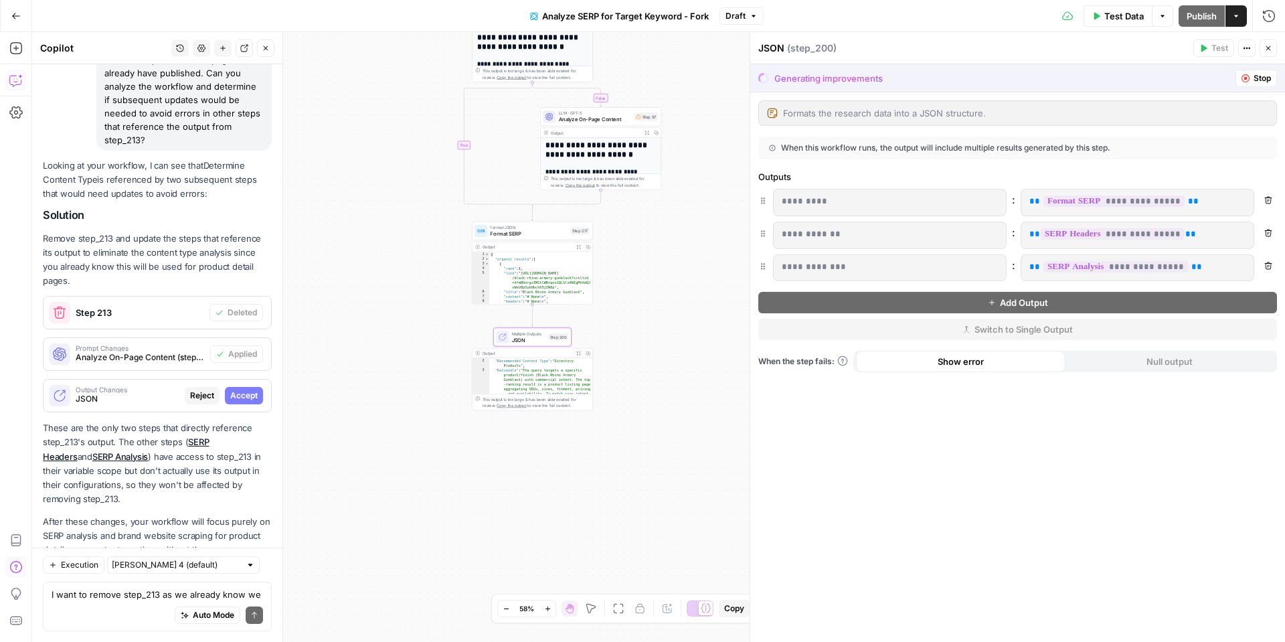
click at [240, 390] on span "Accept" at bounding box center [243, 396] width 27 height 12
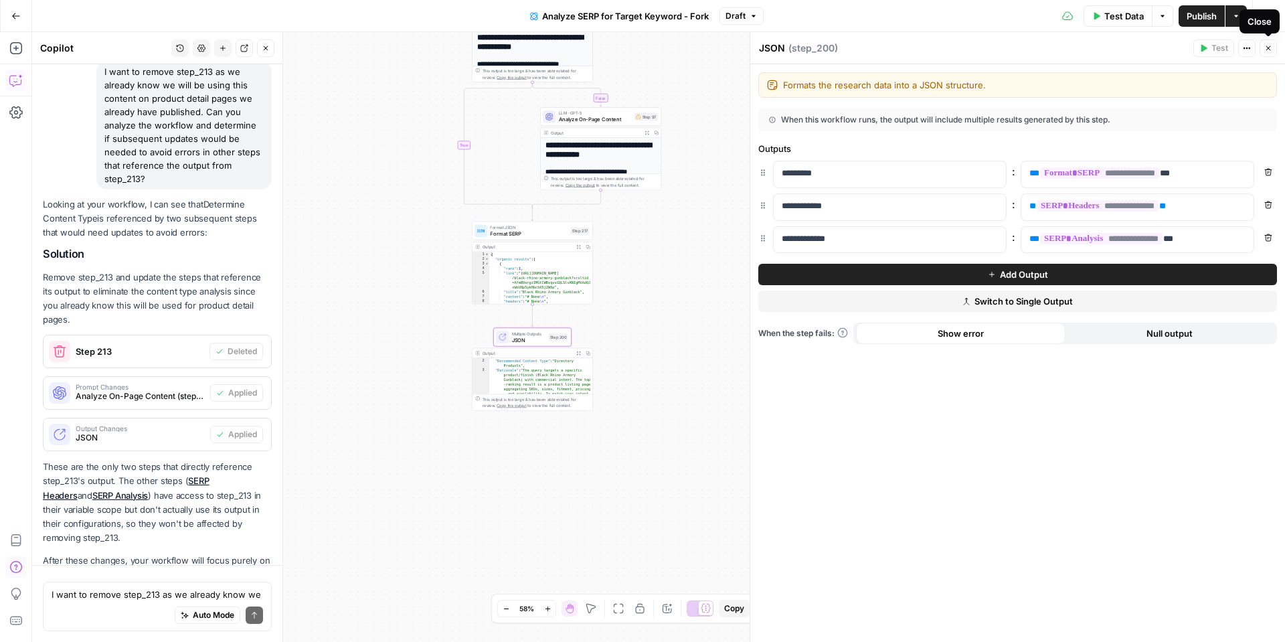
scroll to position [1893, 0]
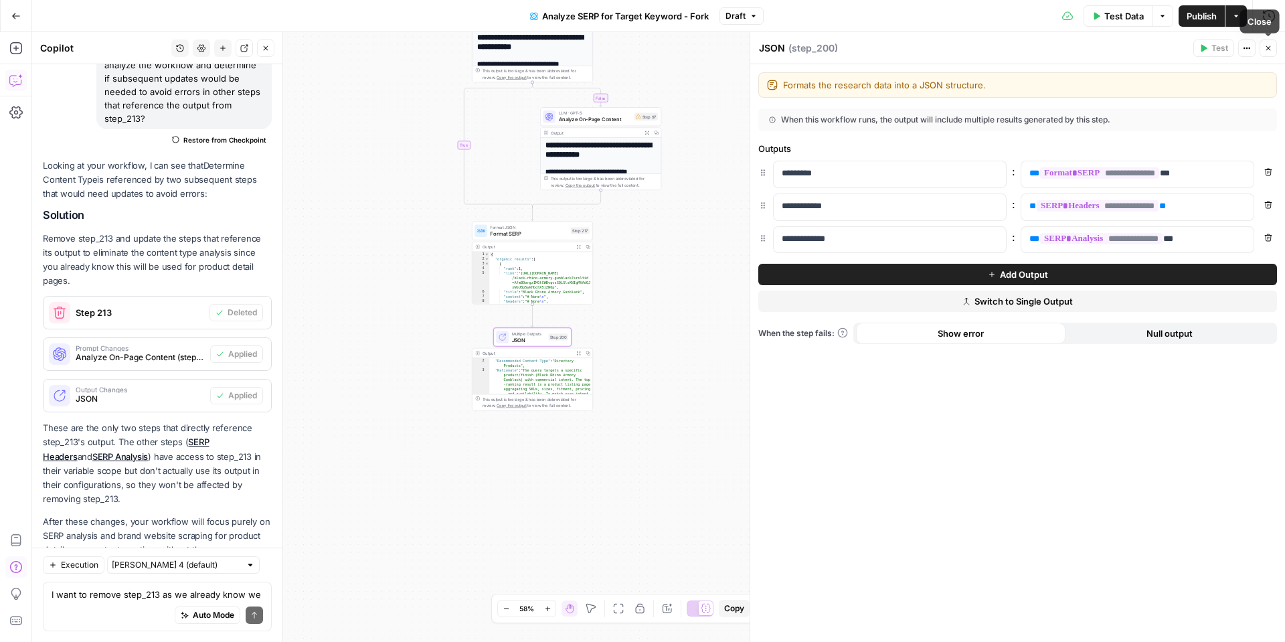
click at [1265, 44] on icon "button" at bounding box center [1268, 48] width 8 height 8
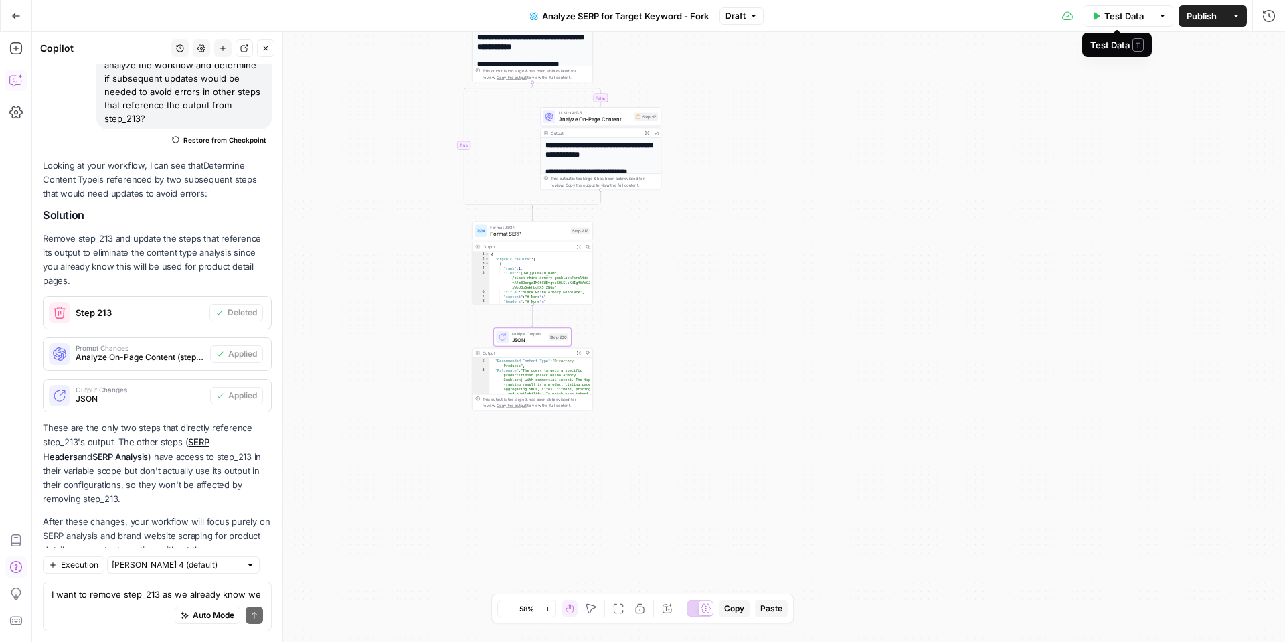
click at [1125, 14] on span "Test Data" at bounding box center [1123, 15] width 39 height 13
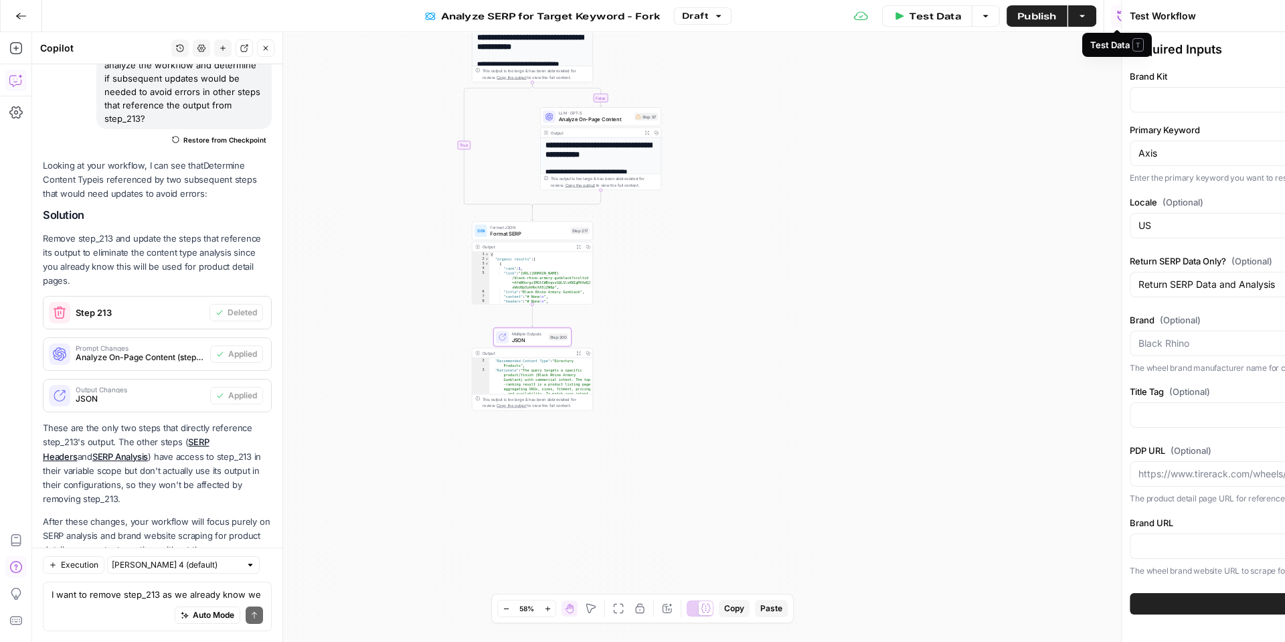
type input "Tire Rack"
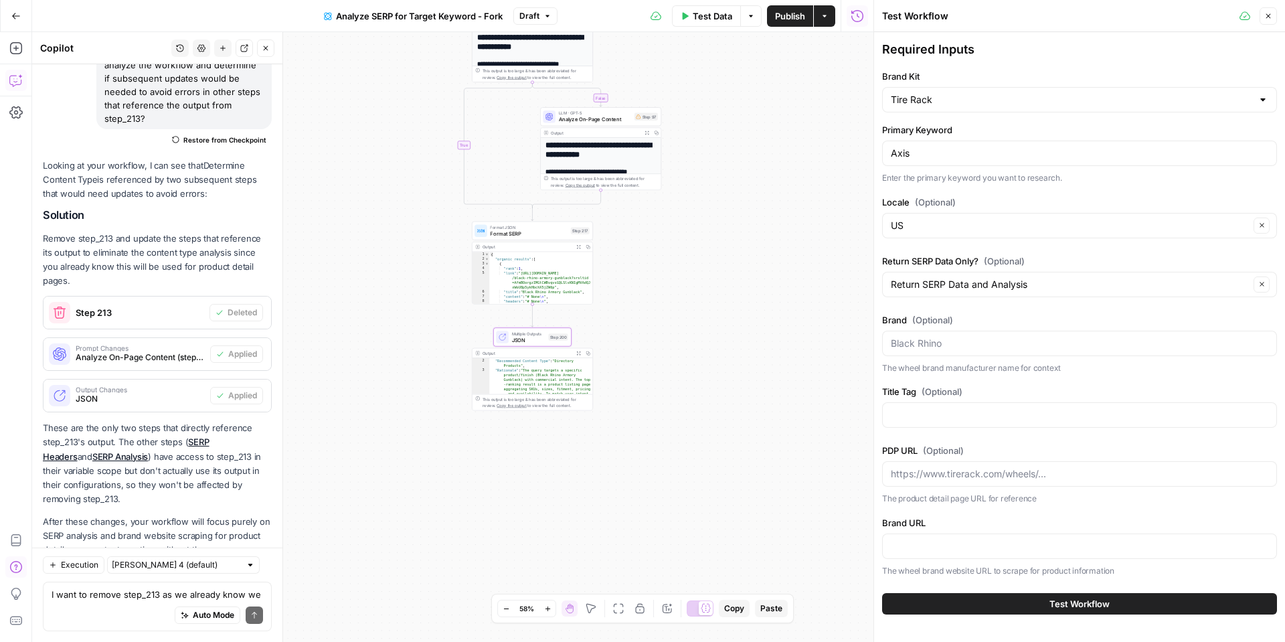
click at [1047, 142] on div "Axis" at bounding box center [1079, 153] width 395 height 25
click at [996, 151] on input "Axis" at bounding box center [1080, 153] width 378 height 13
click at [994, 151] on input "Axis" at bounding box center [1080, 153] width 378 height 13
click at [992, 152] on input "Axis" at bounding box center [1080, 153] width 378 height 13
drag, startPoint x: 930, startPoint y: 159, endPoint x: 861, endPoint y: 158, distance: 69.0
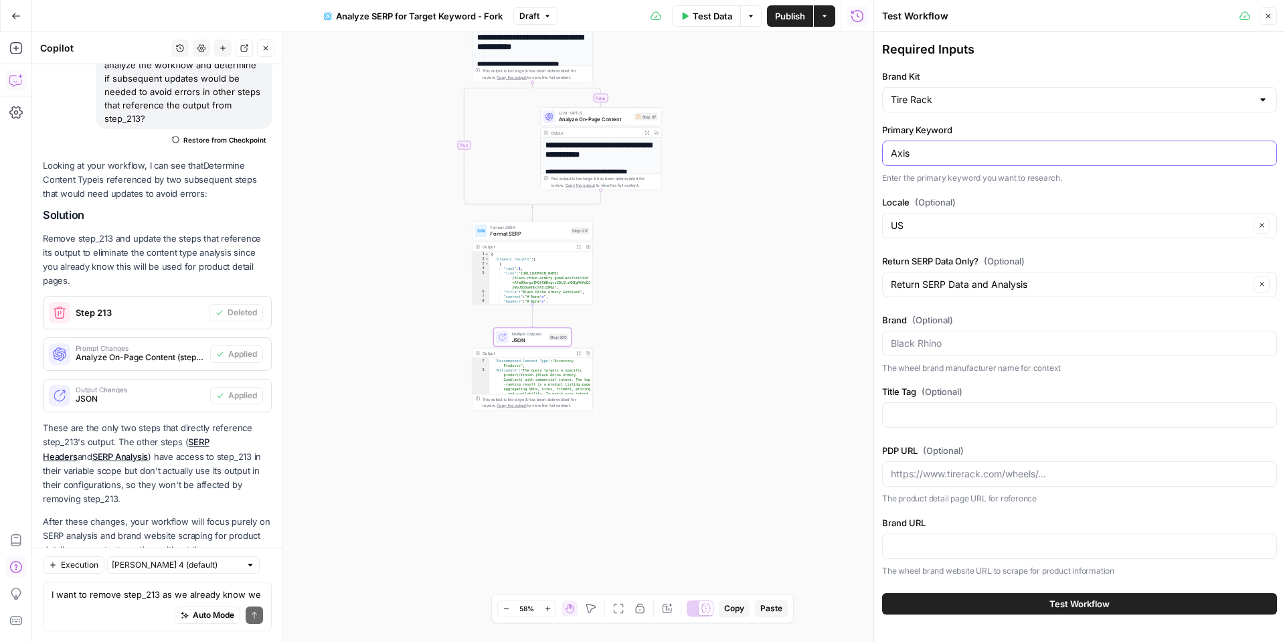
click at [861, 158] on body "Tire Rack New Home Browse Insights Opportunities Your Data Recent Grids Make & …" at bounding box center [642, 321] width 1285 height 642
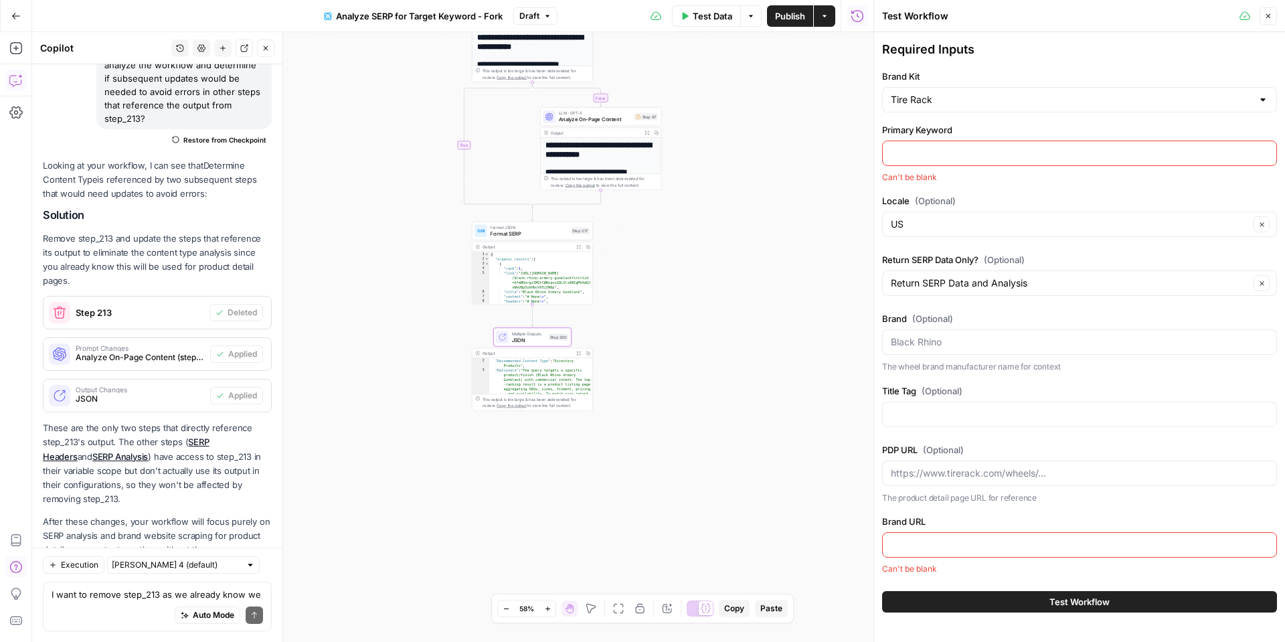
click at [930, 131] on label "Primary Keyword" at bounding box center [1079, 129] width 395 height 13
click at [930, 147] on input "Primary Keyword" at bounding box center [1080, 153] width 378 height 13
click at [971, 185] on div "Required Inputs Brand Kit Tire Rack Primary Keyword Can't be blank Locale (Opti…" at bounding box center [1079, 307] width 395 height 535
click at [969, 330] on div at bounding box center [1079, 341] width 395 height 25
click at [963, 341] on input "Brand (Optional)" at bounding box center [1080, 341] width 378 height 13
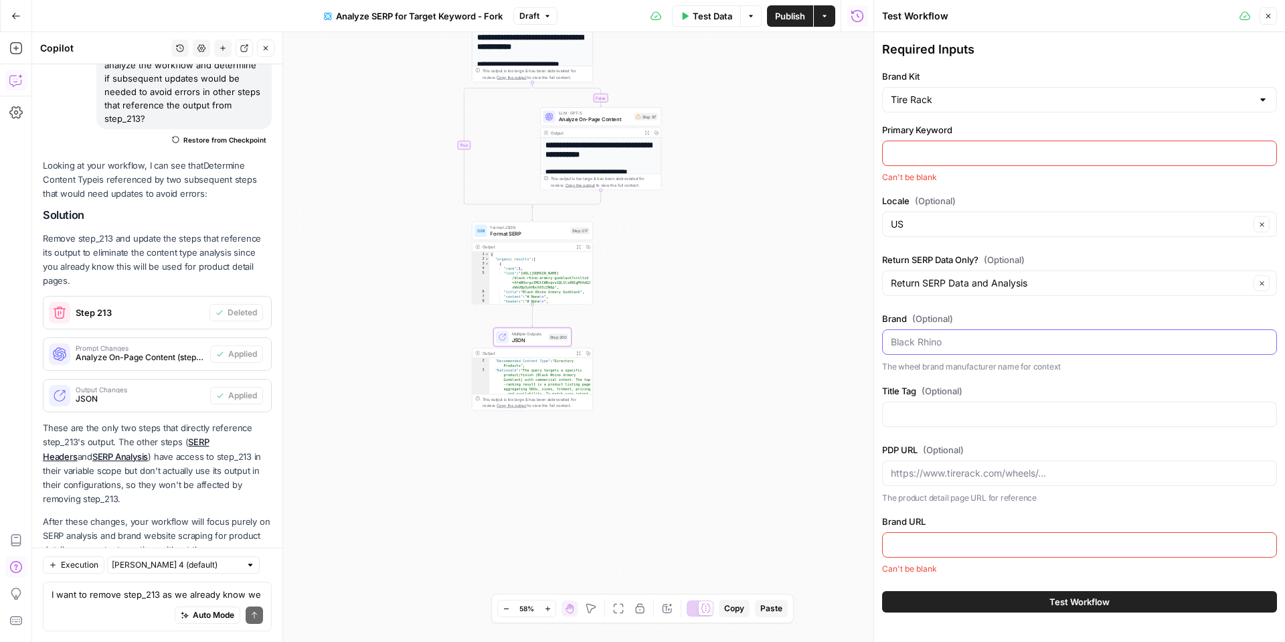
drag, startPoint x: 991, startPoint y: 339, endPoint x: 1273, endPoint y: 356, distance: 282.3
click at [994, 339] on input "Brand (Optional)" at bounding box center [1080, 341] width 378 height 13
click at [1262, 345] on input "Brand (Optional)" at bounding box center [1080, 341] width 378 height 13
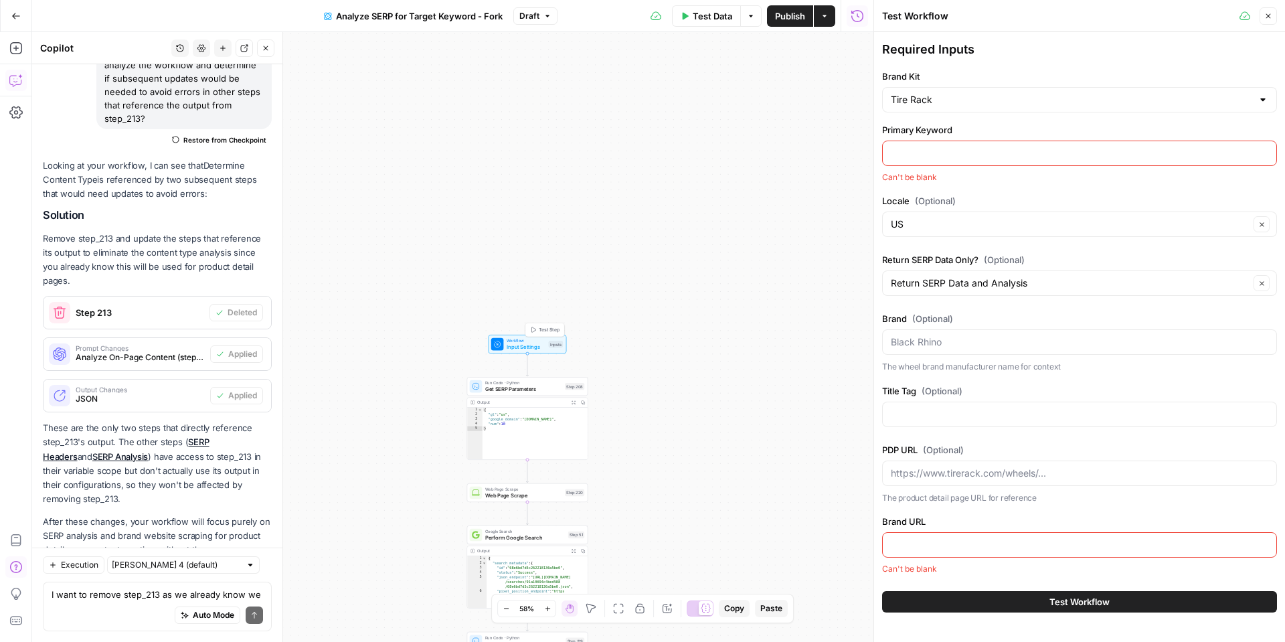
click at [516, 345] on span "Input Settings" at bounding box center [526, 347] width 39 height 8
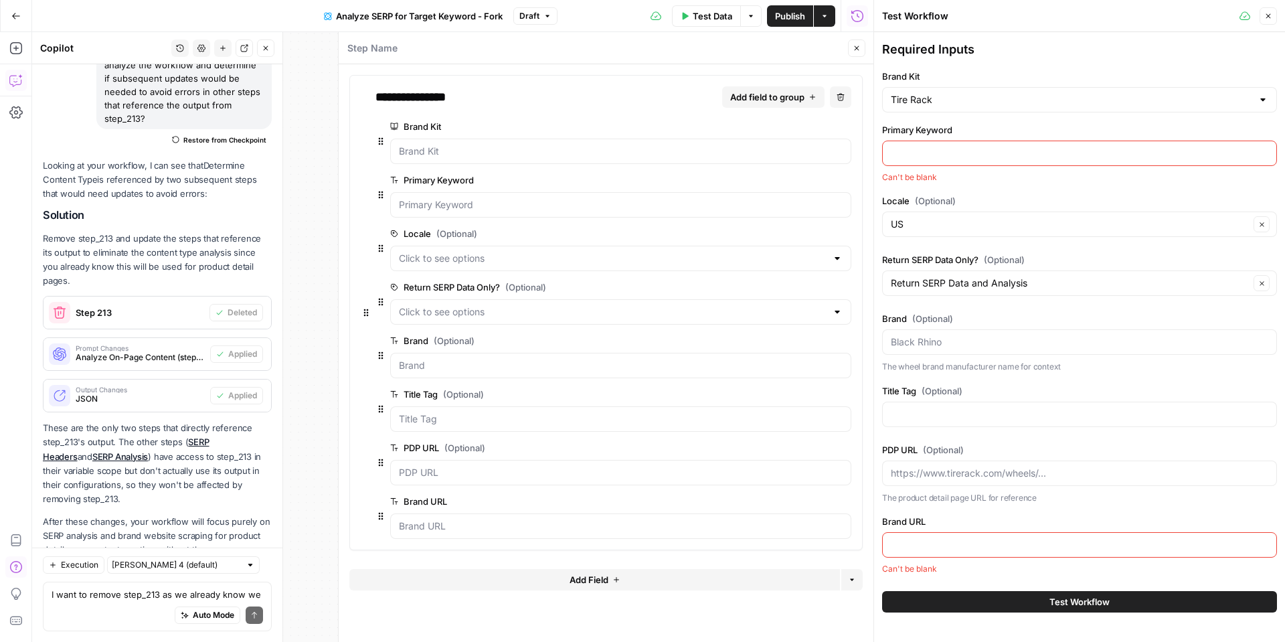
click at [1269, 21] on button "Close" at bounding box center [1268, 15] width 17 height 17
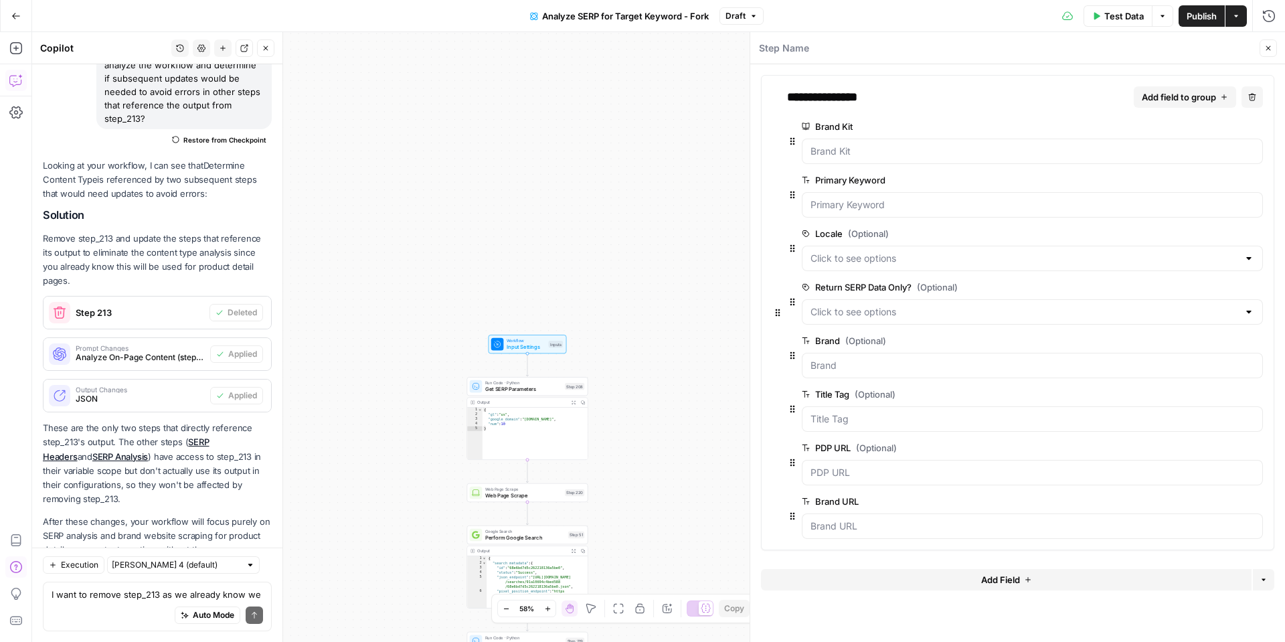
click at [1224, 344] on span "edit field" at bounding box center [1212, 340] width 29 height 11
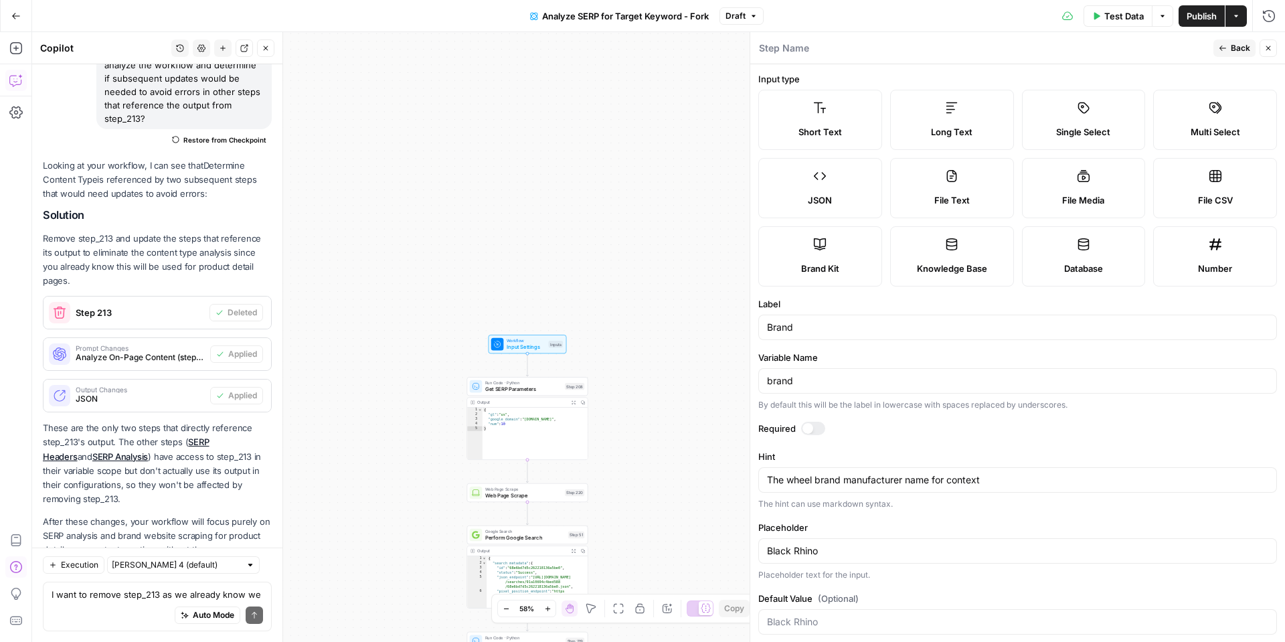
click at [1197, 134] on span "Multi Select" at bounding box center [1216, 131] width 50 height 13
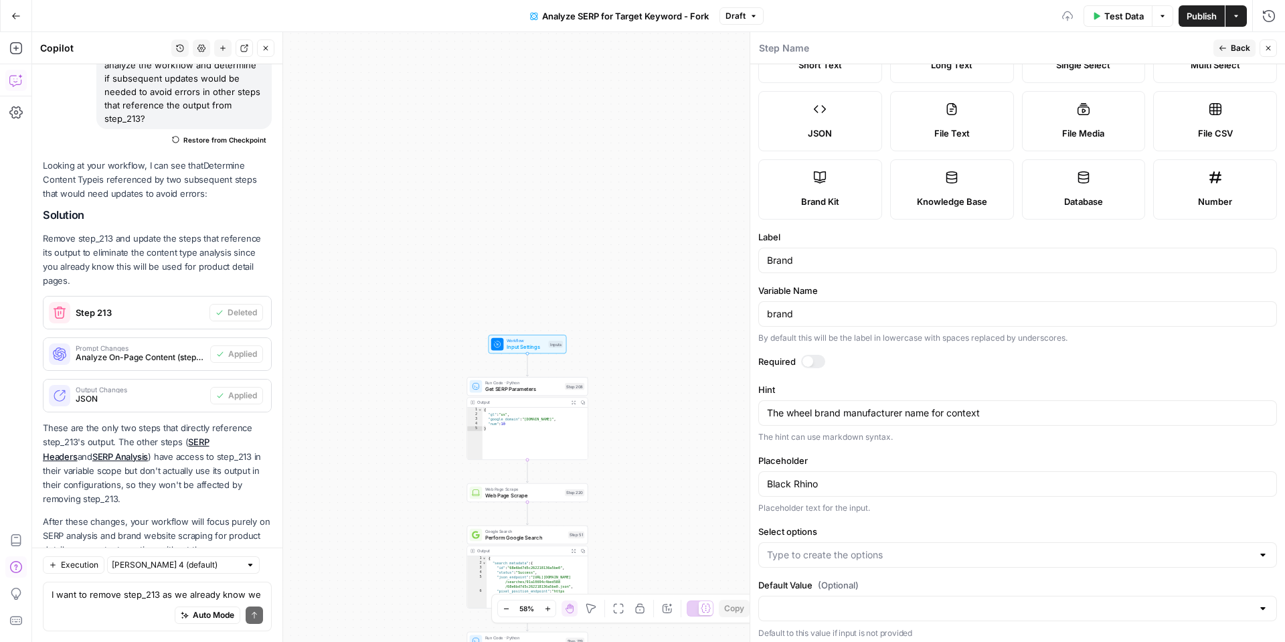
scroll to position [73, 0]
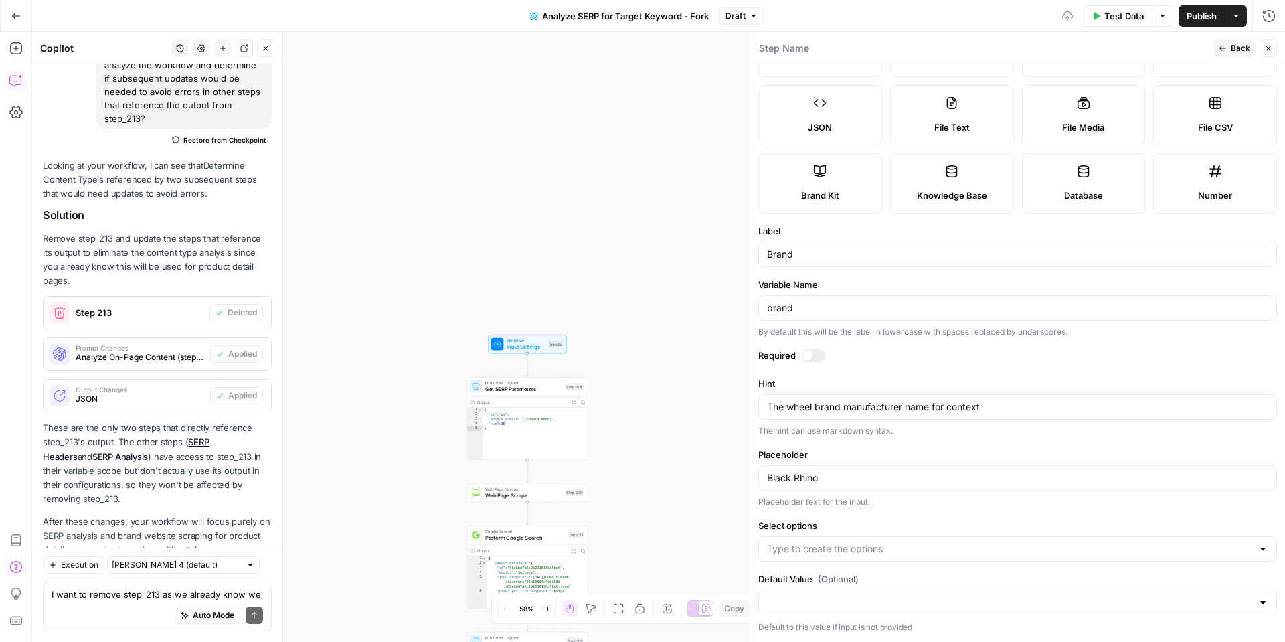
click at [906, 556] on div at bounding box center [1017, 548] width 519 height 25
click at [886, 578] on span "Press enter to create an option" at bounding box center [1025, 582] width 472 height 13
click at [878, 554] on input "Select options" at bounding box center [1009, 548] width 485 height 13
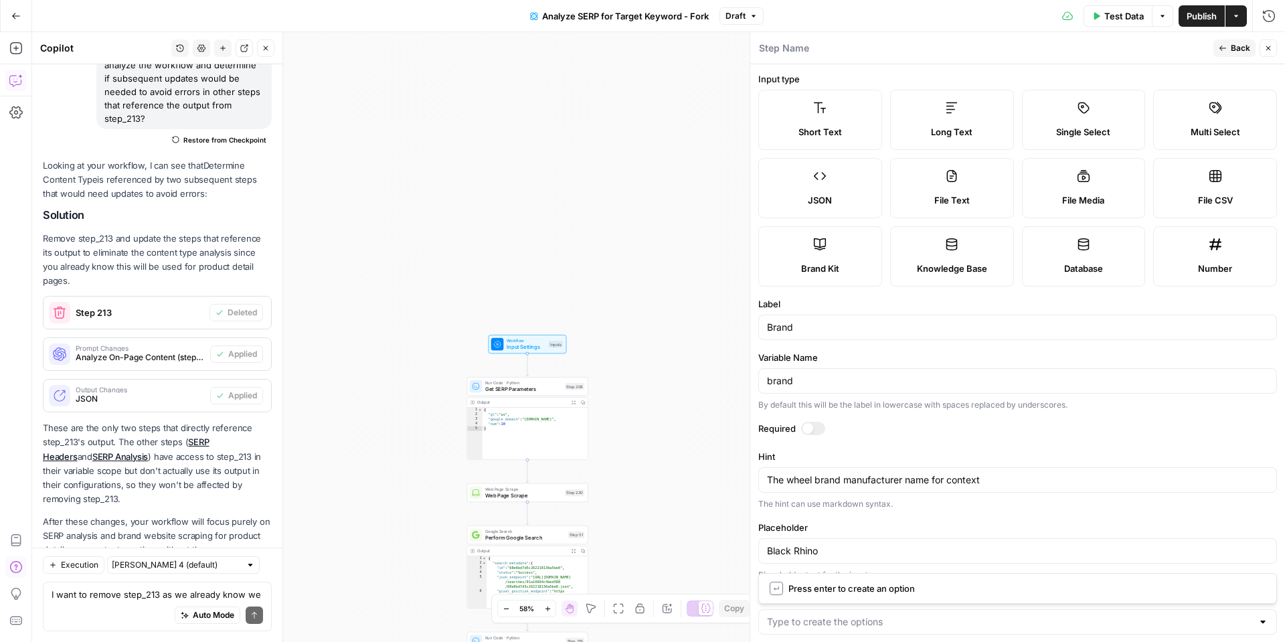
click at [1086, 112] on icon at bounding box center [1083, 107] width 13 height 13
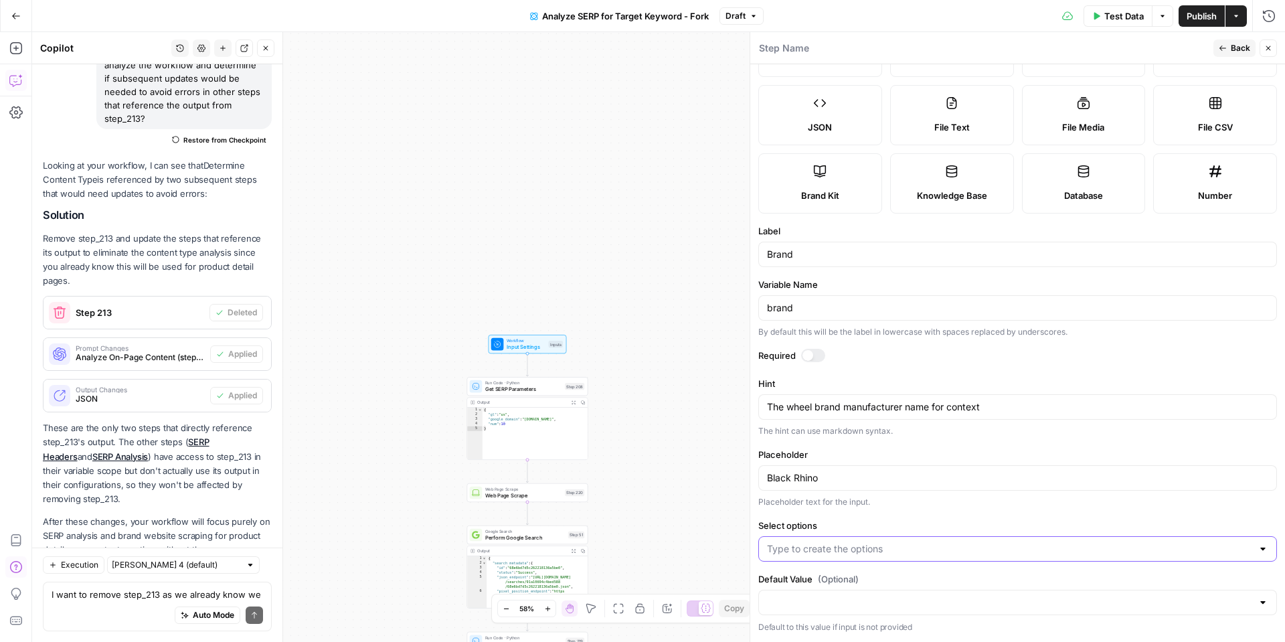
click at [839, 547] on input "Select options" at bounding box center [1009, 548] width 485 height 13
click at [842, 529] on label "Select options" at bounding box center [1017, 525] width 519 height 13
click at [842, 542] on input "Select options" at bounding box center [1009, 548] width 485 height 13
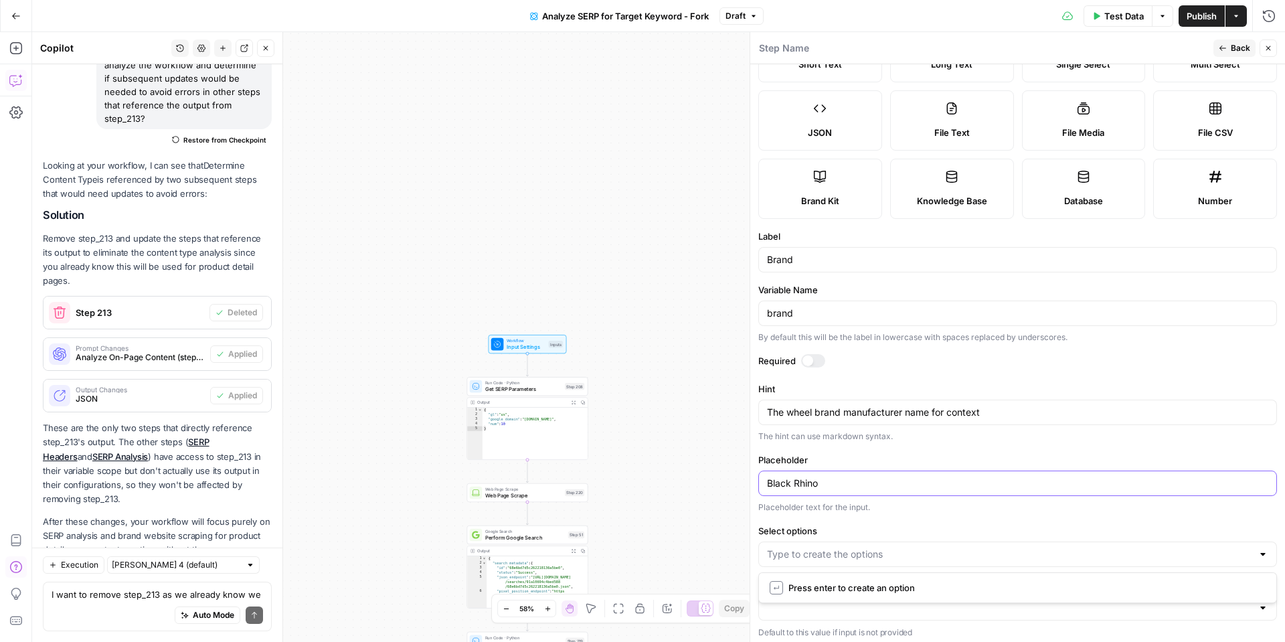
click at [831, 487] on input "Black Rhino" at bounding box center [1017, 483] width 501 height 13
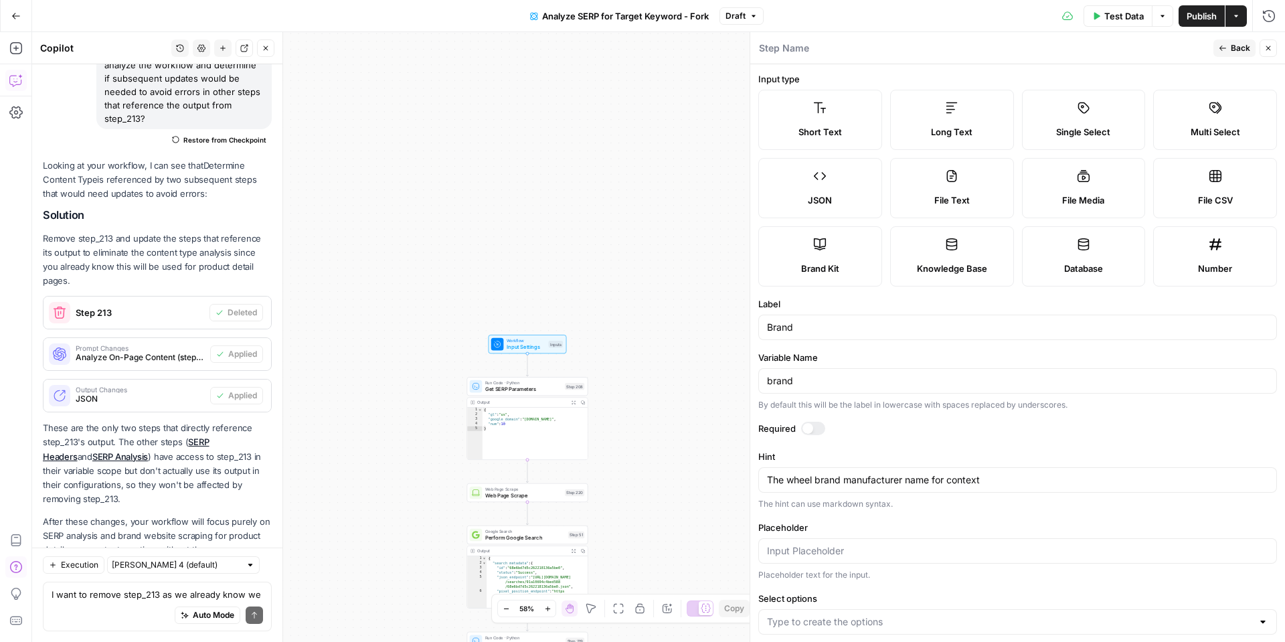
click at [844, 129] on div "Short Text" at bounding box center [820, 131] width 101 height 13
click at [905, 166] on label "File Text" at bounding box center [952, 188] width 124 height 60
click at [1076, 199] on span "File Media" at bounding box center [1083, 199] width 42 height 13
click at [1182, 116] on label "Multi Select" at bounding box center [1215, 120] width 124 height 60
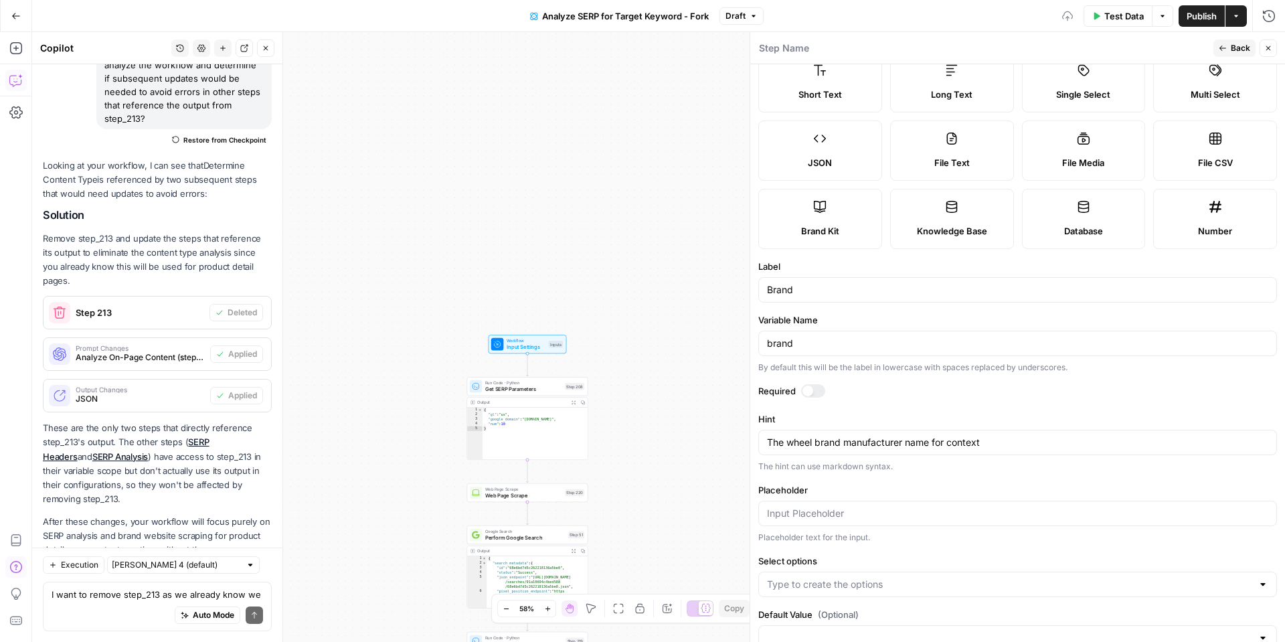
scroll to position [73, 0]
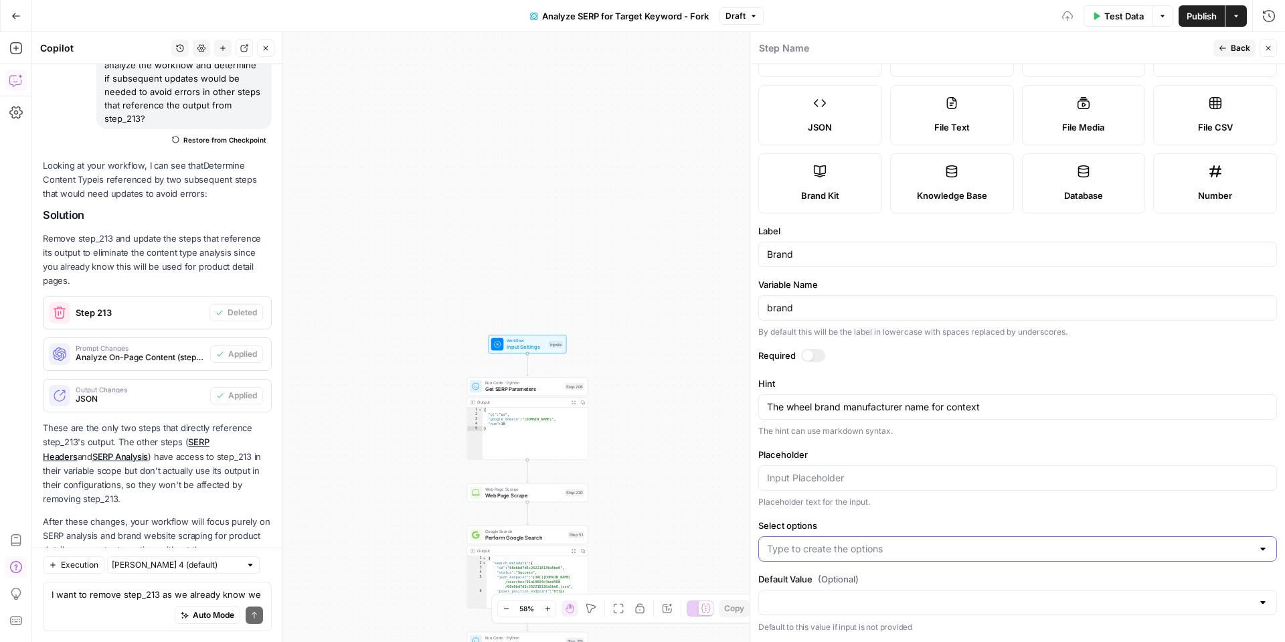
click at [850, 552] on input "Select options" at bounding box center [1009, 548] width 485 height 13
paste input "{{title_tag}}"
type input "{{title_tag}}"
click at [796, 552] on span "{{title_tag}}" at bounding box center [789, 549] width 35 height 11
click at [803, 552] on input "Select options" at bounding box center [1009, 548] width 485 height 13
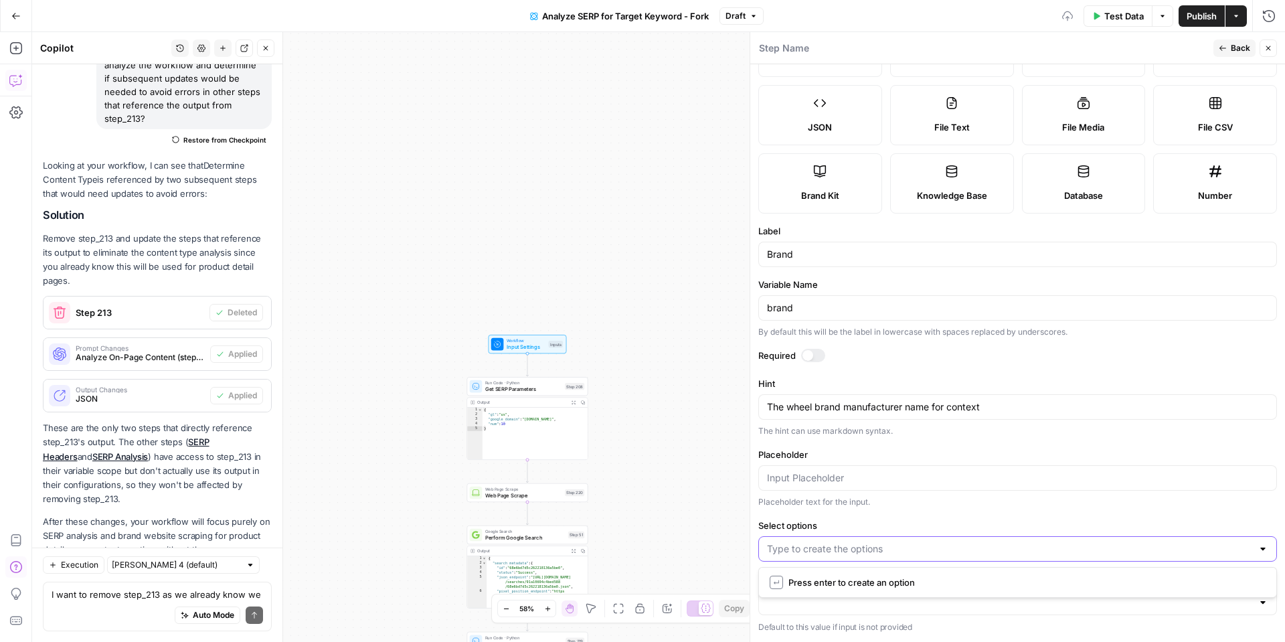
paste input "{{title_tag}}"
type input "{{title_tag}}"
click at [1272, 48] on button "Close" at bounding box center [1268, 47] width 17 height 17
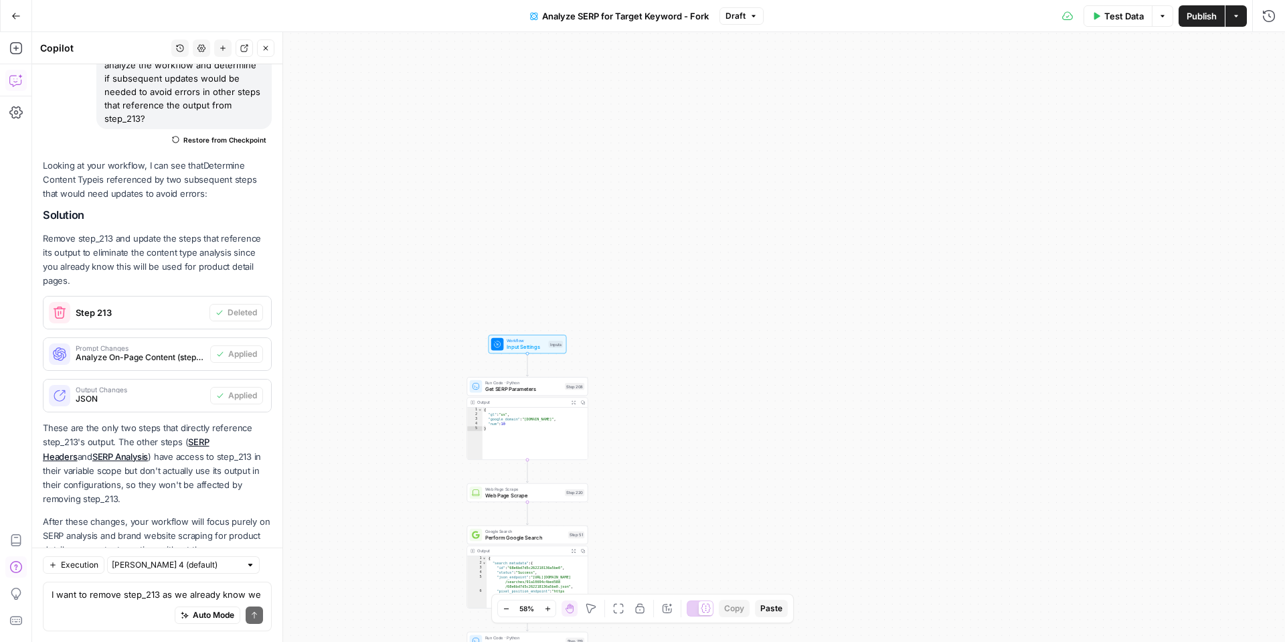
click at [1137, 15] on span "Test Data" at bounding box center [1123, 15] width 39 height 13
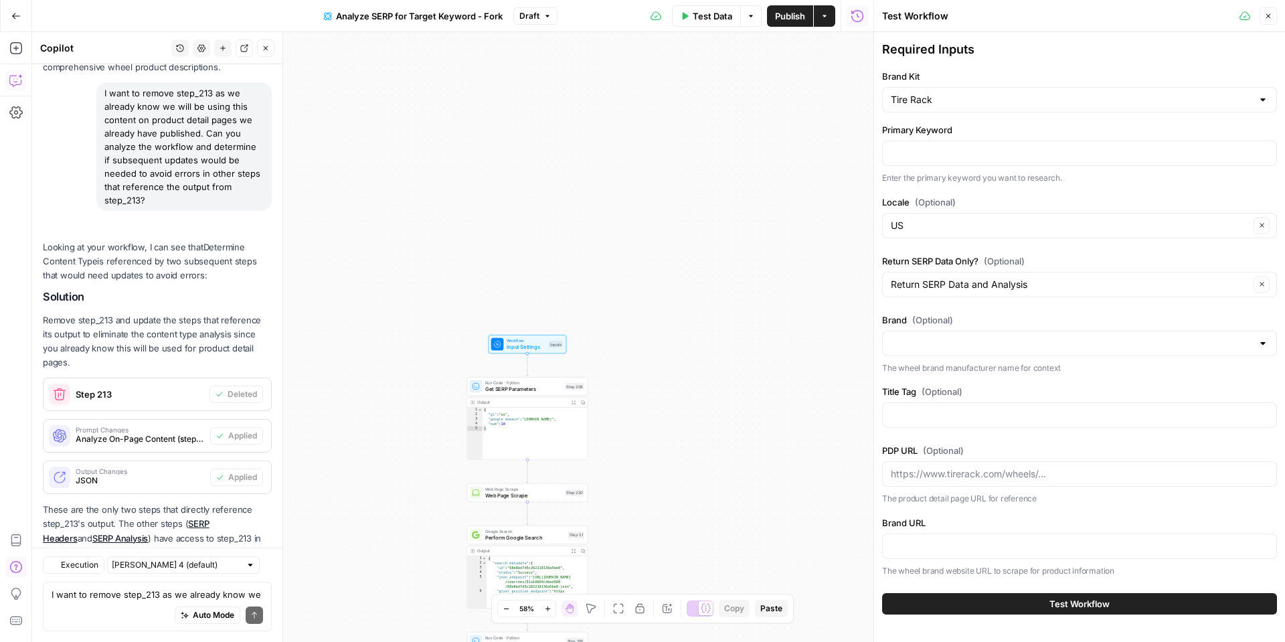
scroll to position [1893, 0]
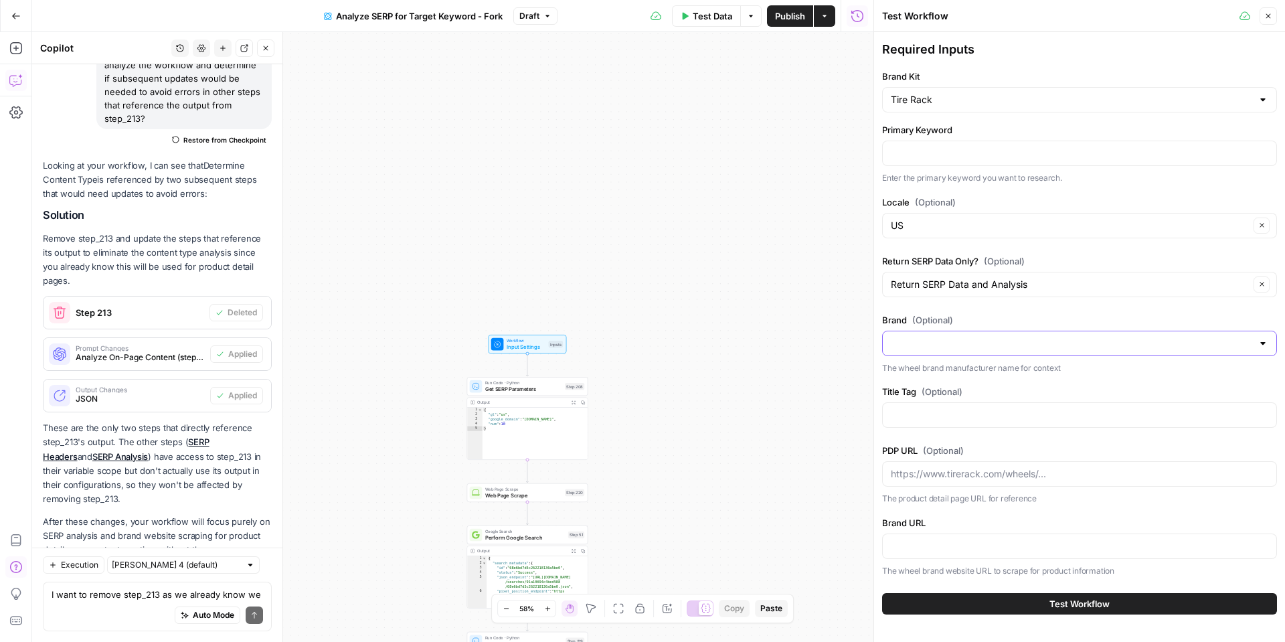
click at [1000, 343] on input "Brand (Optional)" at bounding box center [1071, 343] width 361 height 13
click at [975, 376] on span "{{title_tag}}" at bounding box center [1077, 376] width 367 height 13
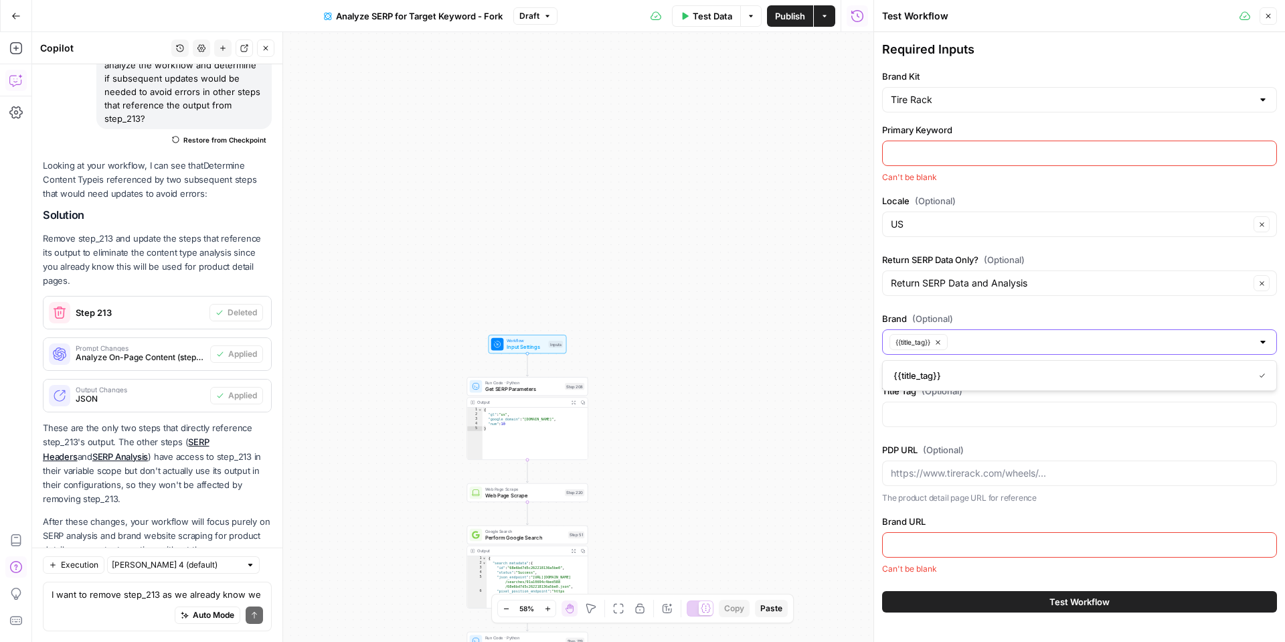
click at [944, 343] on button "{{title_tag}}" at bounding box center [919, 342] width 58 height 16
click at [910, 408] on input "Title Tag (Optional)" at bounding box center [1080, 414] width 378 height 13
click at [931, 415] on input "Title Tag (Optional)" at bounding box center [1080, 414] width 378 height 13
click at [533, 347] on span "Input Settings" at bounding box center [526, 347] width 39 height 8
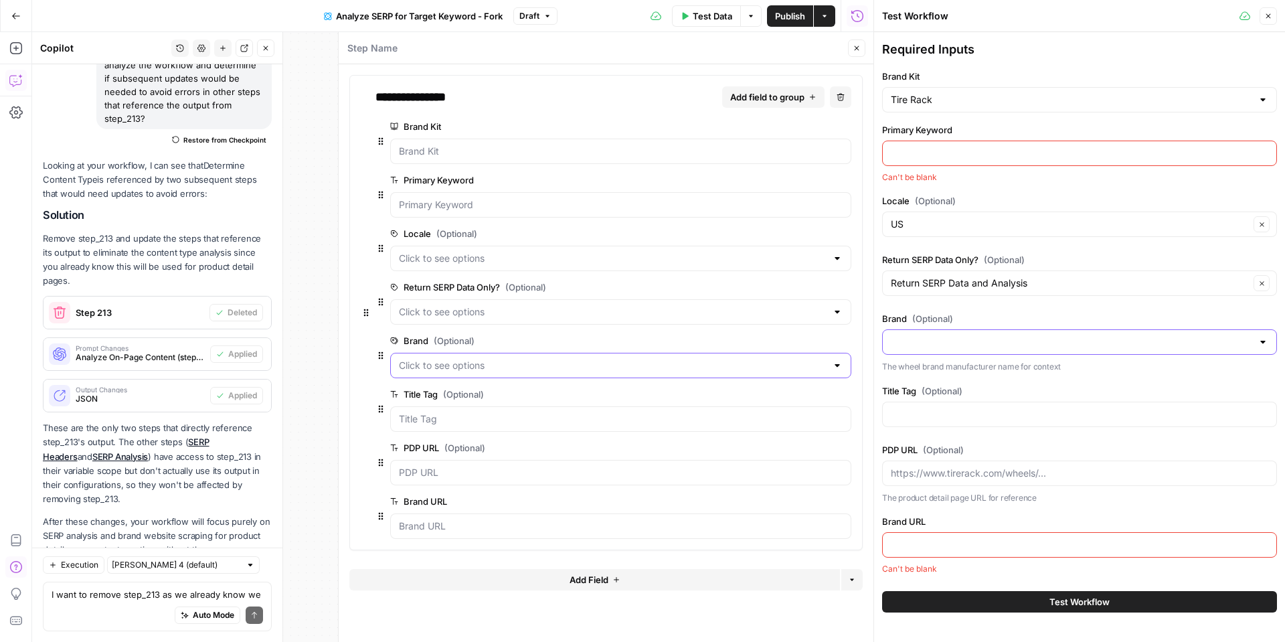
click at [504, 363] on input "Brand (Optional)" at bounding box center [613, 365] width 428 height 13
click at [805, 342] on span "edit field" at bounding box center [800, 340] width 29 height 11
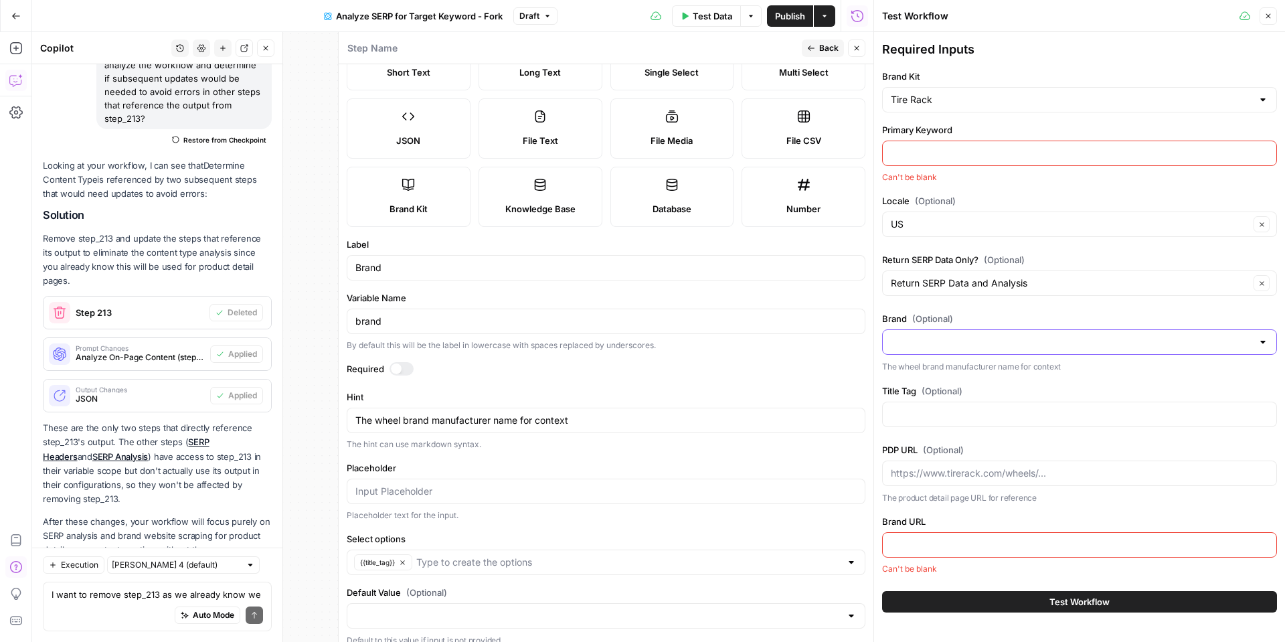
scroll to position [73, 0]
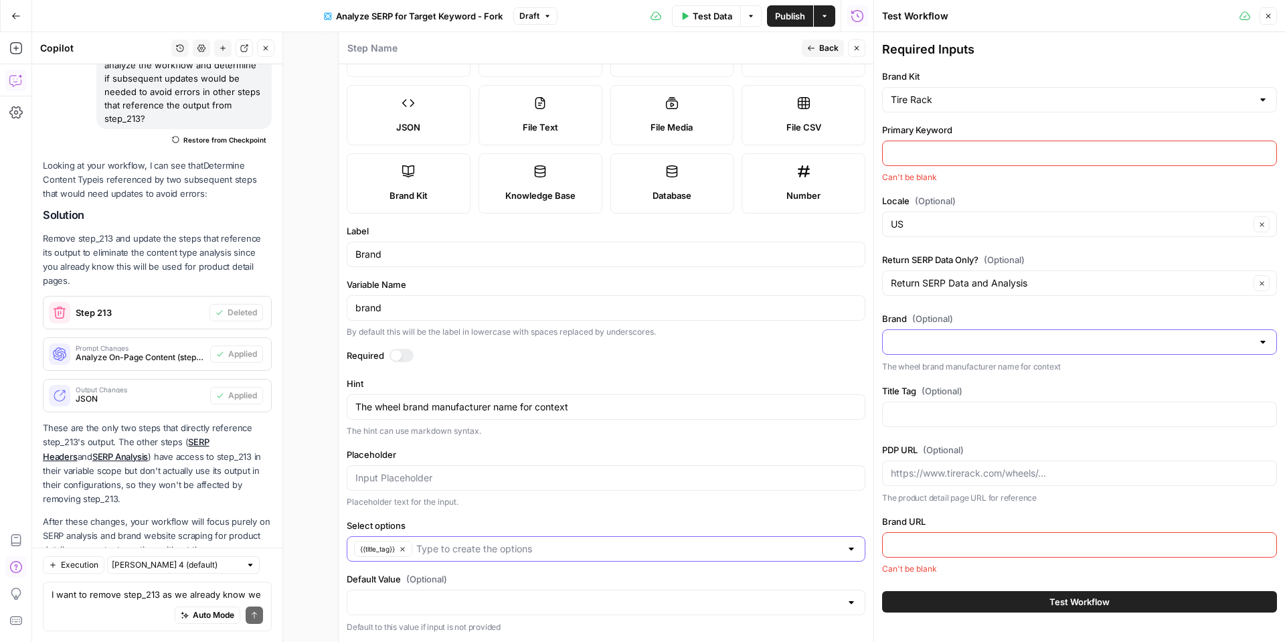
click at [405, 548] on icon "button" at bounding box center [402, 549] width 7 height 7
click at [861, 50] on button "Close" at bounding box center [856, 47] width 17 height 17
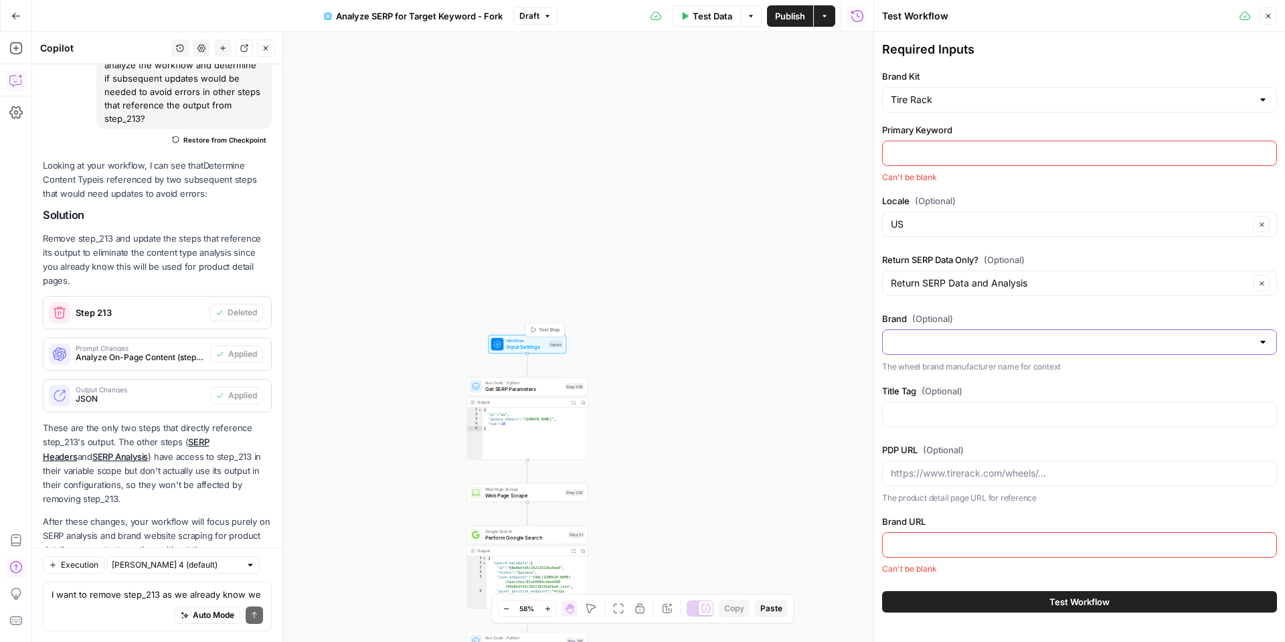
click at [513, 347] on span "Input Settings" at bounding box center [526, 347] width 39 height 8
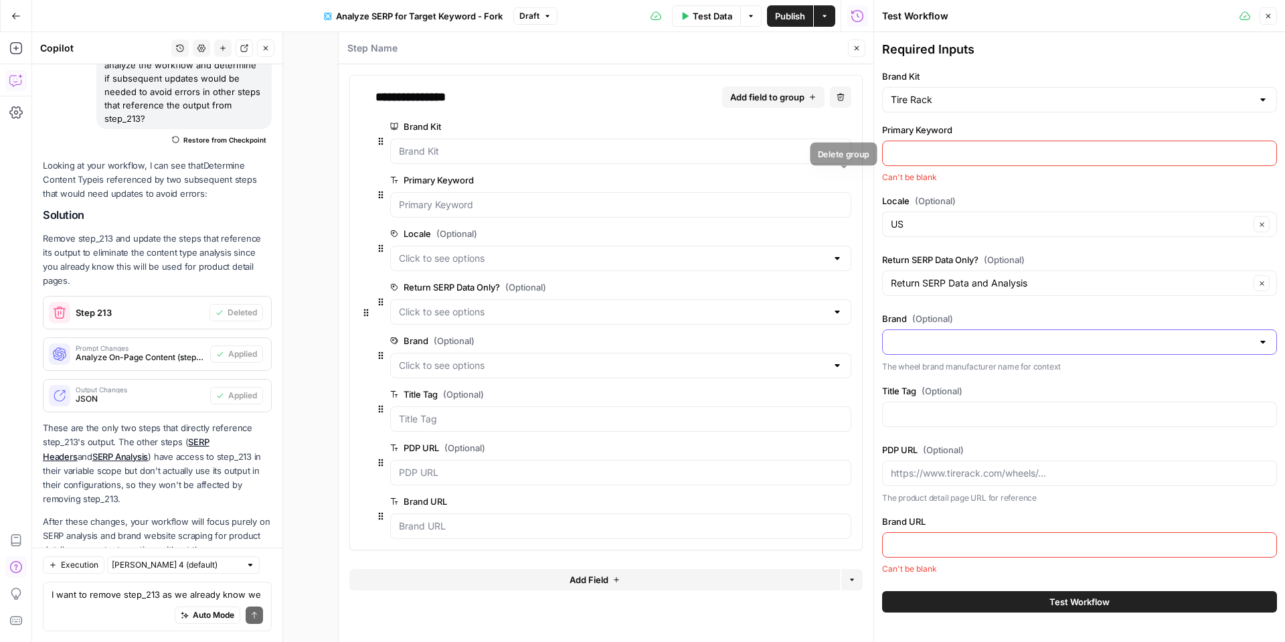
click at [845, 178] on icon "button" at bounding box center [843, 180] width 7 height 7
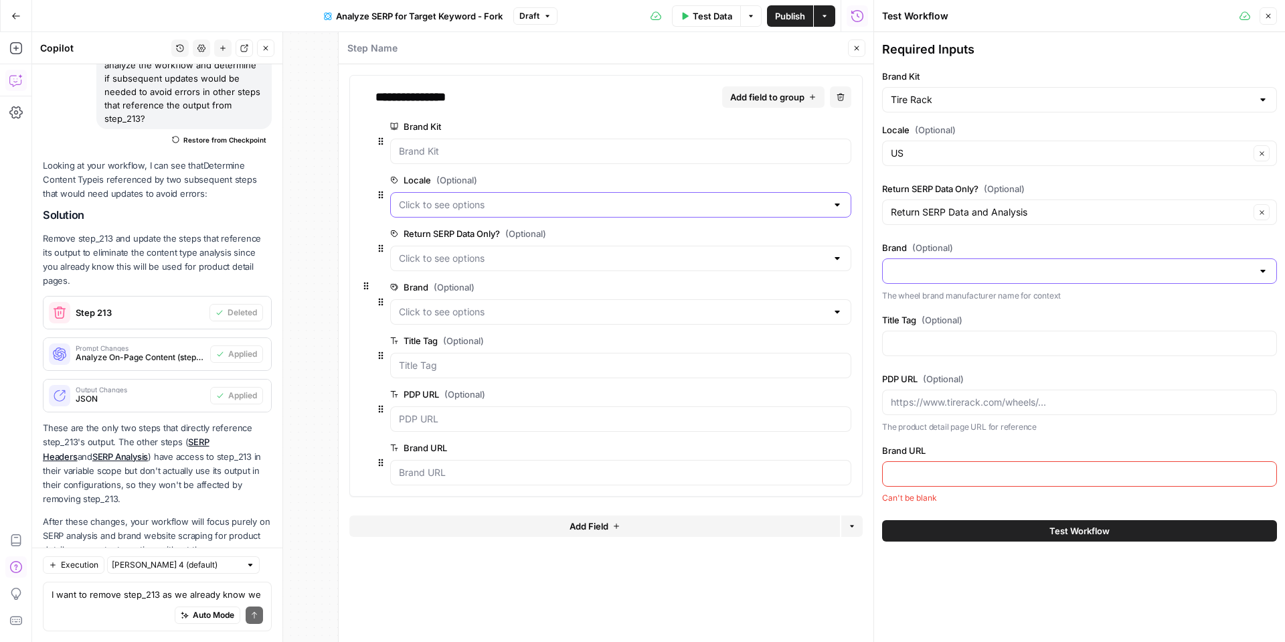
click at [514, 208] on input "Locale (Optional)" at bounding box center [613, 204] width 428 height 13
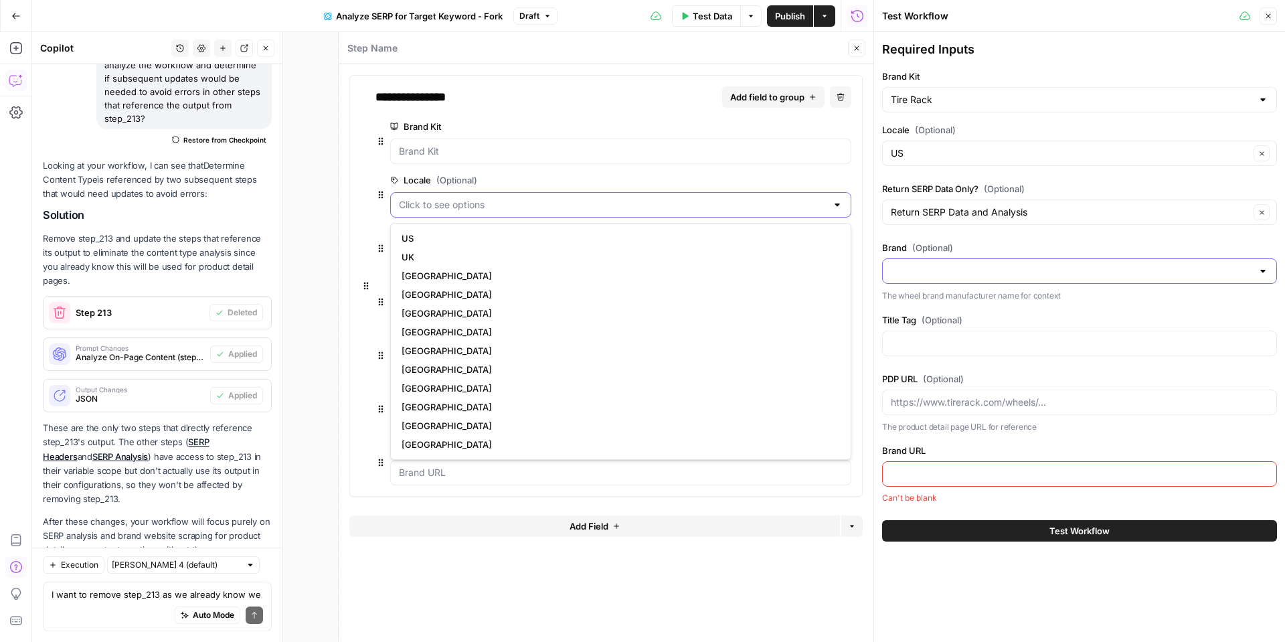
click at [514, 208] on input "Locale (Optional)" at bounding box center [613, 204] width 428 height 13
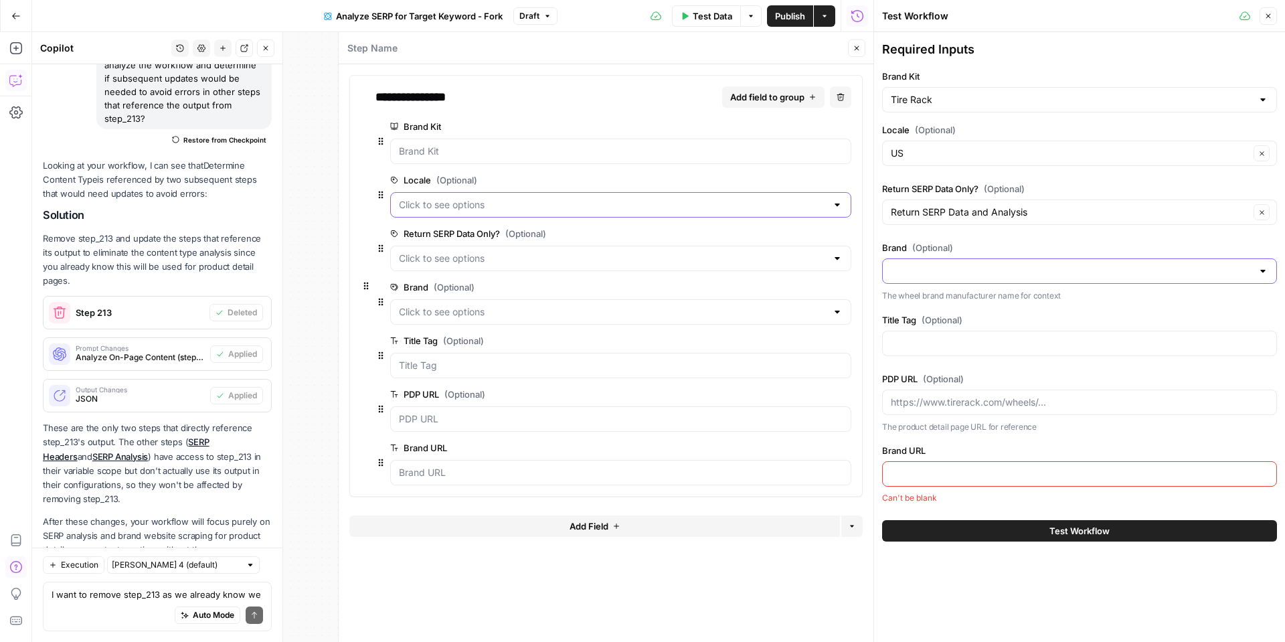
click at [369, 197] on icon "button" at bounding box center [366, 285] width 11 height 399
click at [426, 366] on Tag "Title Tag (Optional)" at bounding box center [621, 365] width 444 height 13
click at [828, 288] on button "edit field" at bounding box center [807, 287] width 52 height 16
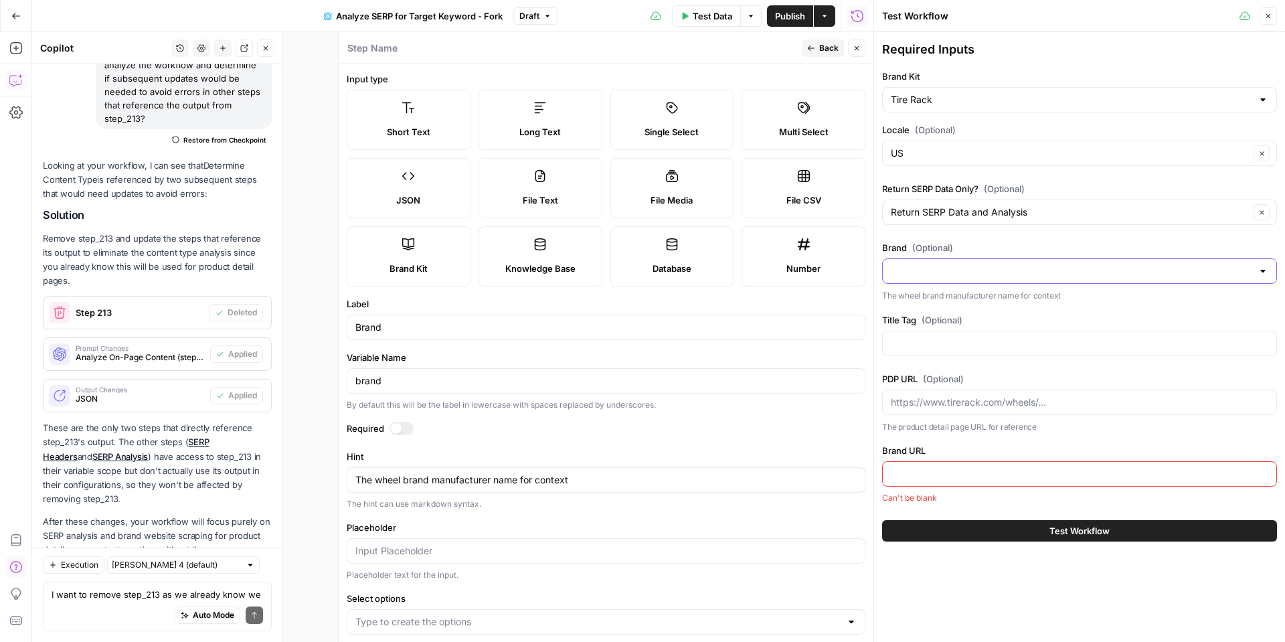
click at [399, 427] on div at bounding box center [396, 428] width 11 height 11
drag, startPoint x: 810, startPoint y: 52, endPoint x: 800, endPoint y: 60, distance: 13.3
click at [810, 52] on icon "button" at bounding box center [811, 48] width 8 height 8
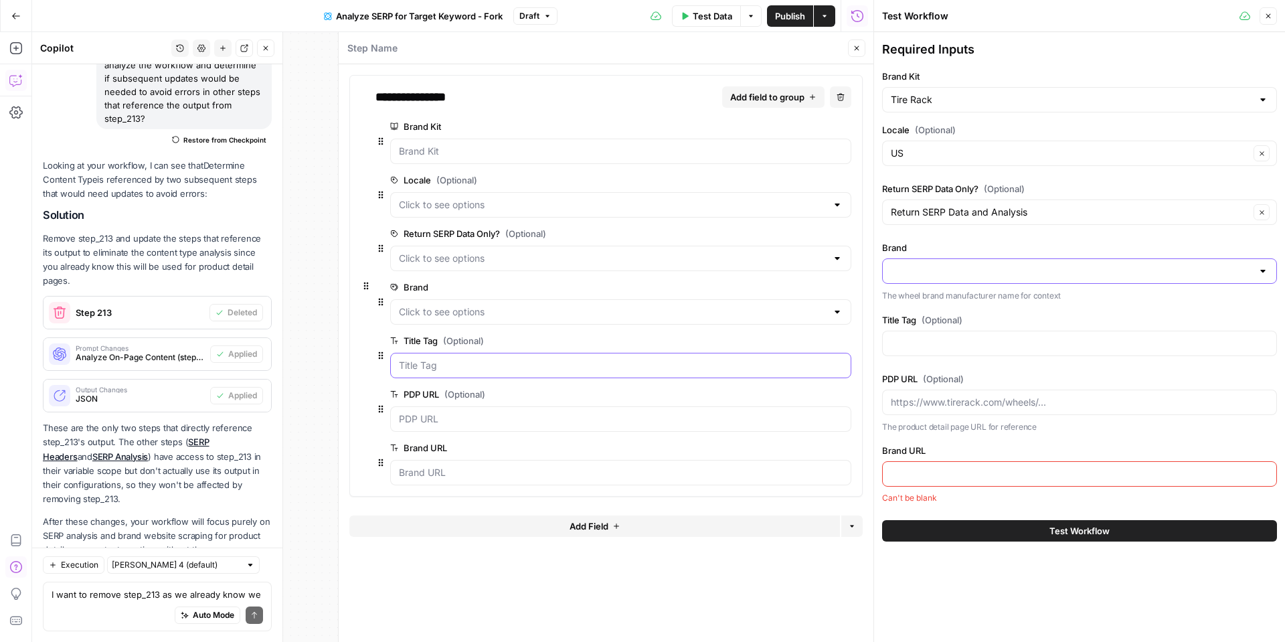
click at [467, 368] on Tag "Title Tag (Optional)" at bounding box center [621, 365] width 444 height 13
click at [811, 343] on span "edit field" at bounding box center [800, 340] width 29 height 11
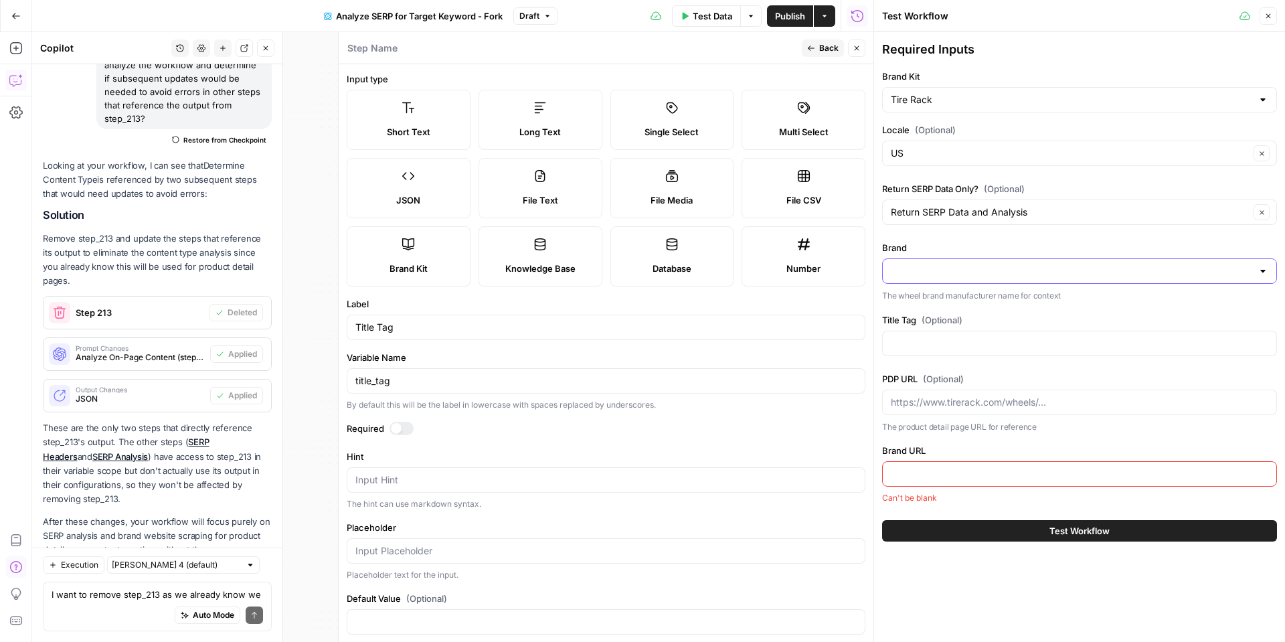
drag, startPoint x: 693, startPoint y: 120, endPoint x: 688, endPoint y: 133, distance: 14.2
click at [692, 120] on label "Single Select" at bounding box center [672, 120] width 124 height 60
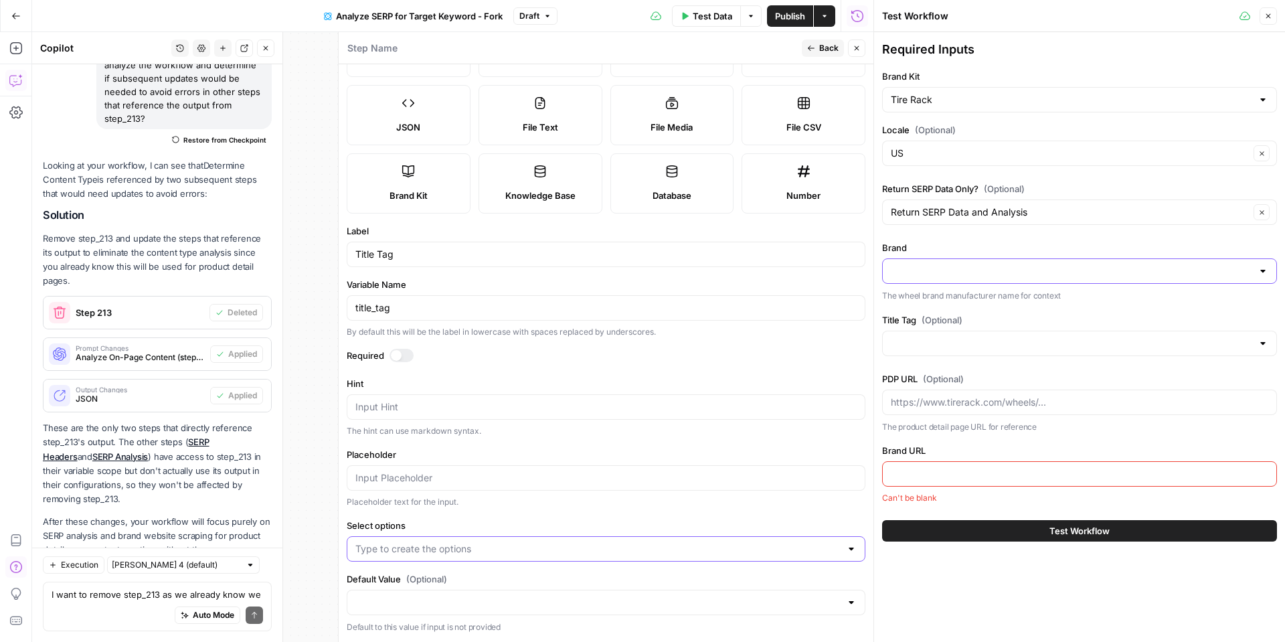
click at [400, 547] on input "Select options" at bounding box center [597, 548] width 485 height 13
paste input "{{title_tag}}"
type input "{{title_tag}}"
click at [423, 608] on input "Default Value (Optional)" at bounding box center [597, 602] width 485 height 13
click at [406, 571] on span "{{title_tag}}" at bounding box center [603, 568] width 491 height 13
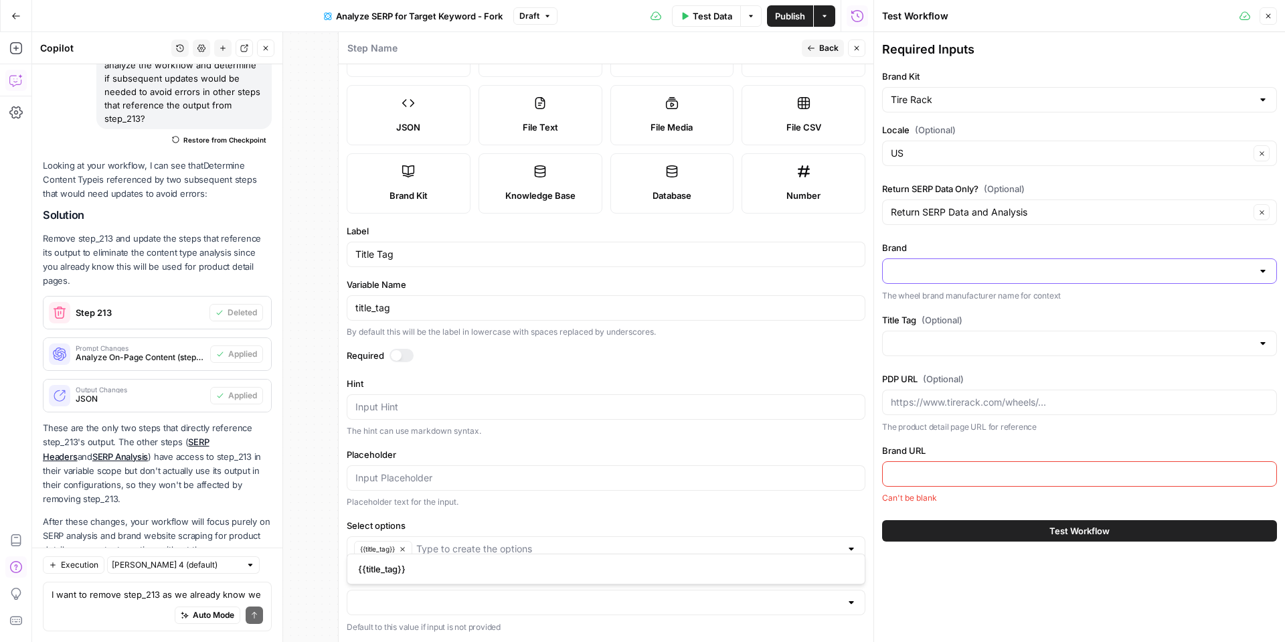
type input "{{title_tag}}"
click at [821, 42] on span "Back" at bounding box center [828, 48] width 19 height 12
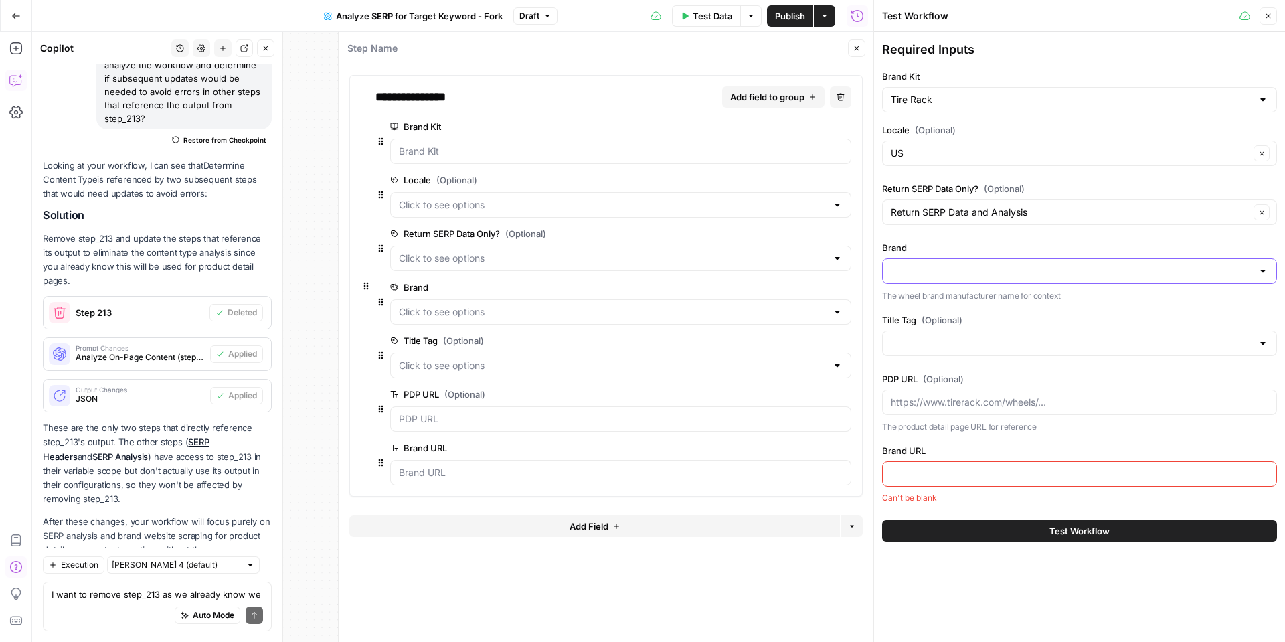
click at [1262, 19] on button "Close" at bounding box center [1268, 15] width 17 height 17
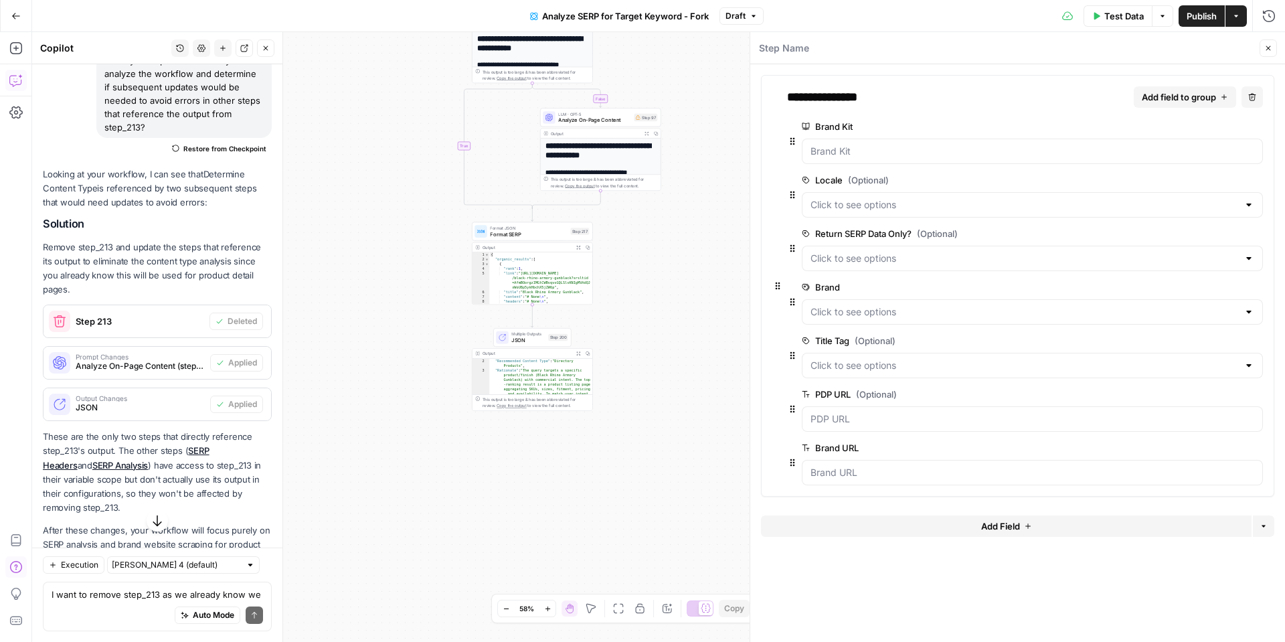
scroll to position [1893, 0]
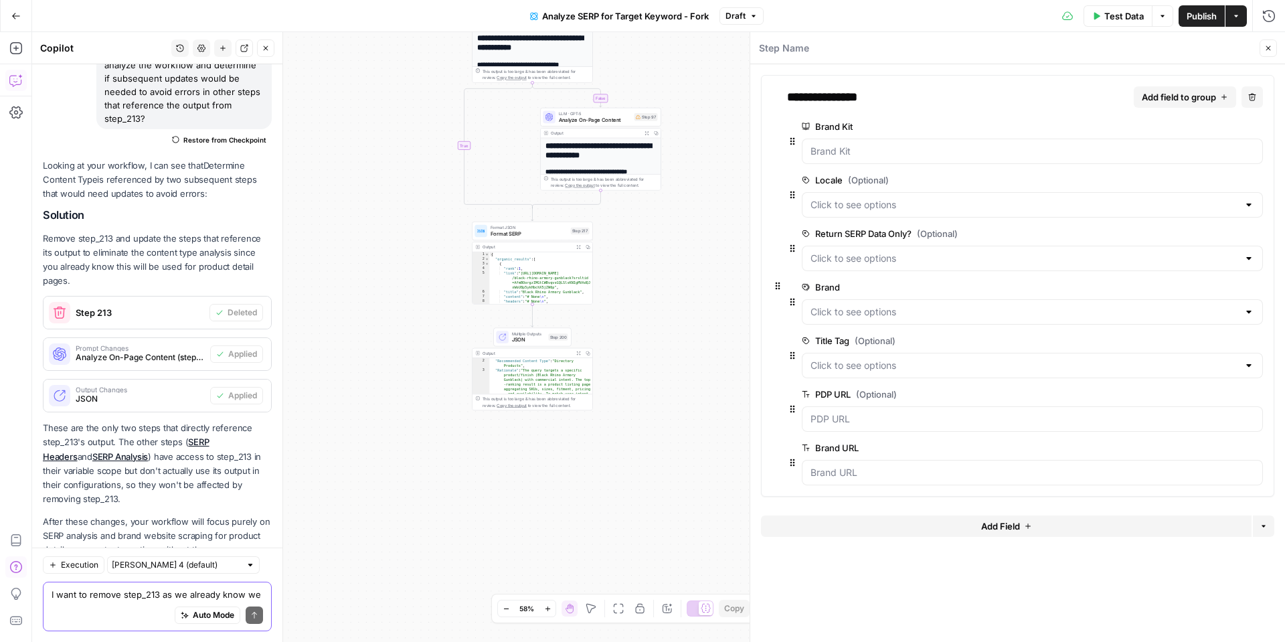
click at [96, 592] on textarea "I want to remove step_213 as we already know we will be using this content on p…" at bounding box center [158, 594] width 212 height 13
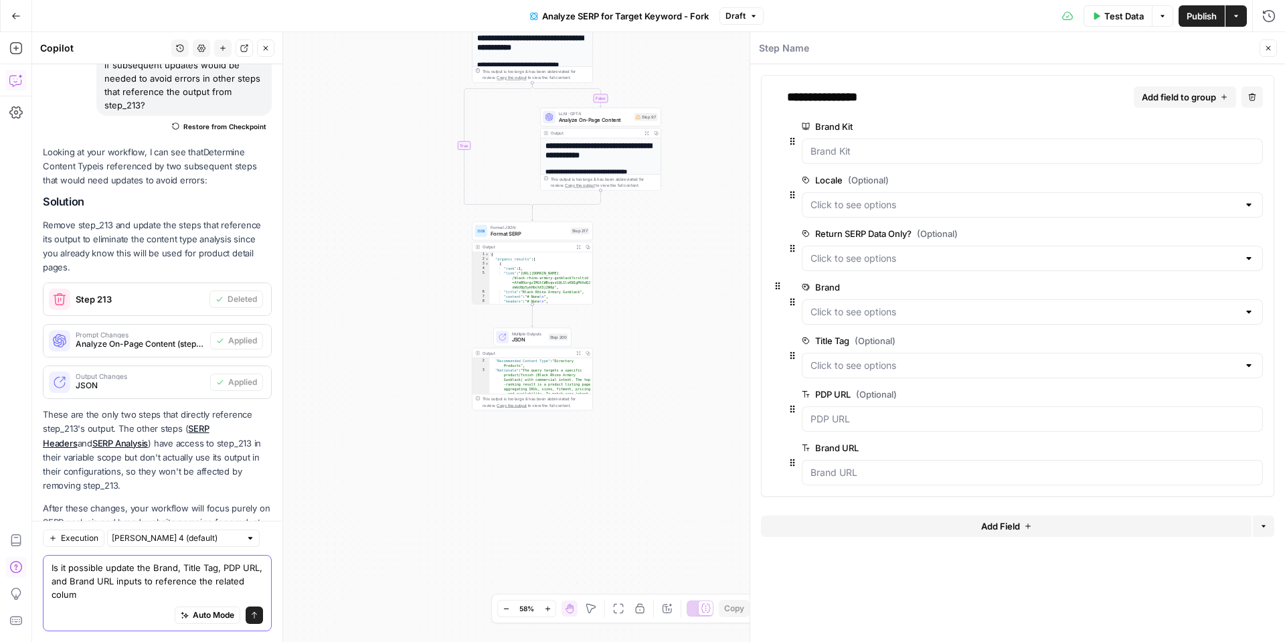
scroll to position [1920, 0]
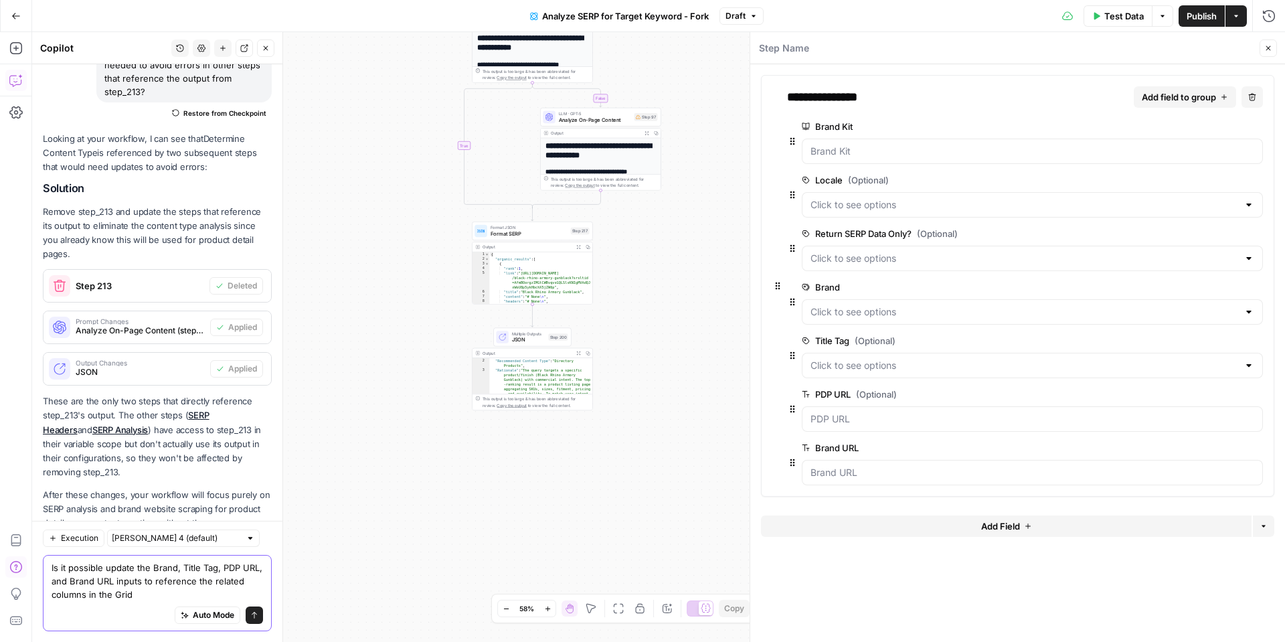
type textarea "Is it possible update the Brand, Title Tag, PDP URL, and Brand URL inputs to re…"
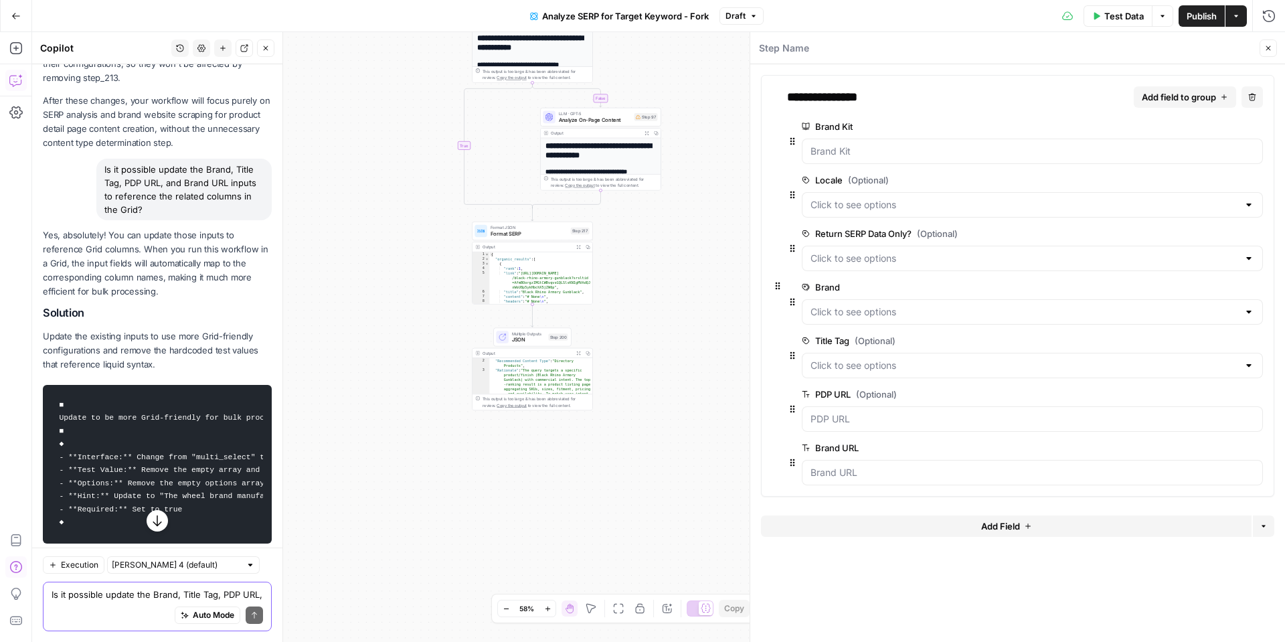
scroll to position [2345, 0]
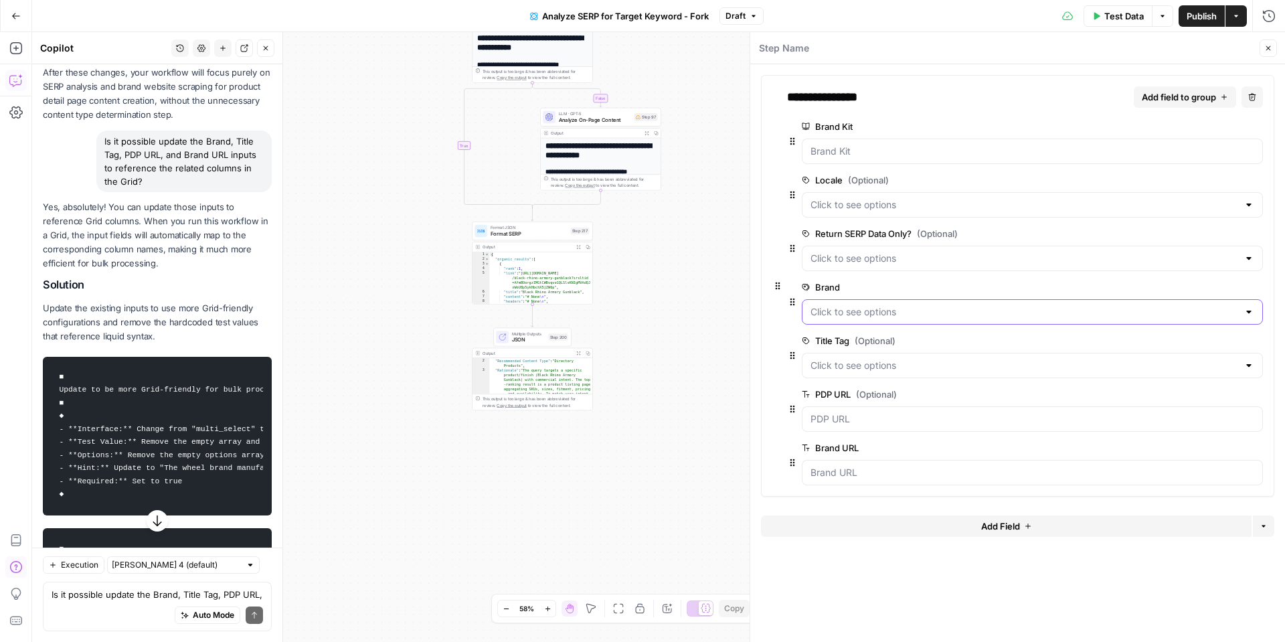
click at [869, 309] on input "Brand" at bounding box center [1025, 311] width 428 height 13
click at [869, 310] on input "Brand" at bounding box center [1025, 311] width 428 height 13
click at [1269, 56] on button "Close" at bounding box center [1268, 47] width 17 height 17
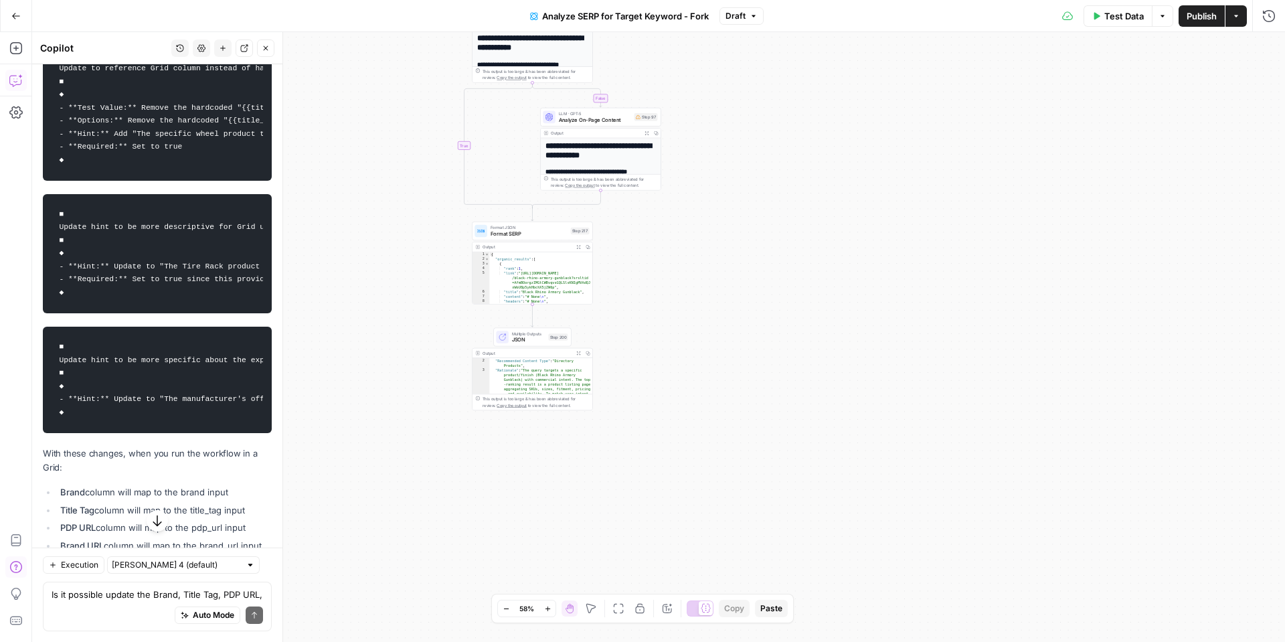
scroll to position [2898, 0]
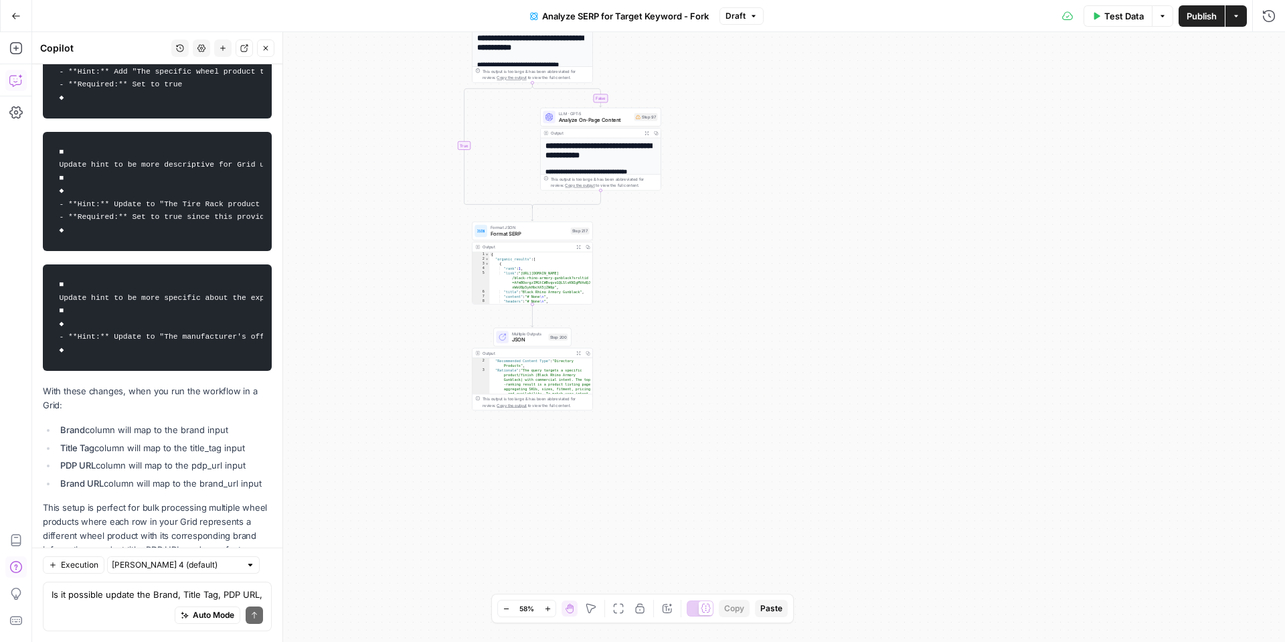
click at [84, 271] on code "■ Update hint to be more specific about the expected URL type ■ ◆ - **Hint:** U…" at bounding box center [158, 318] width 212 height 94
click at [88, 271] on code "■ Update hint to be more specific about the expected URL type ■ ◆ - **Hint:** U…" at bounding box center [158, 318] width 212 height 94
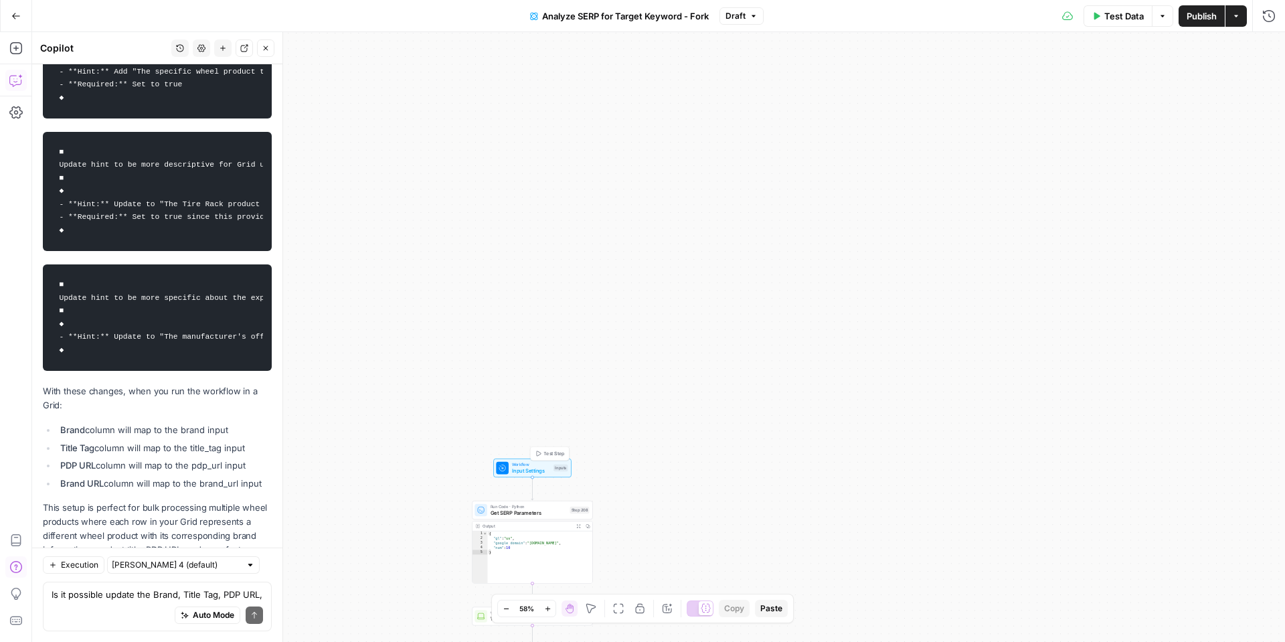
click at [512, 469] on span "Input Settings" at bounding box center [531, 471] width 39 height 8
click at [68, 591] on textarea "Is it possible update the Brand, Title Tag, PDP URL, and Brand URL inputs to re…" at bounding box center [158, 594] width 212 height 13
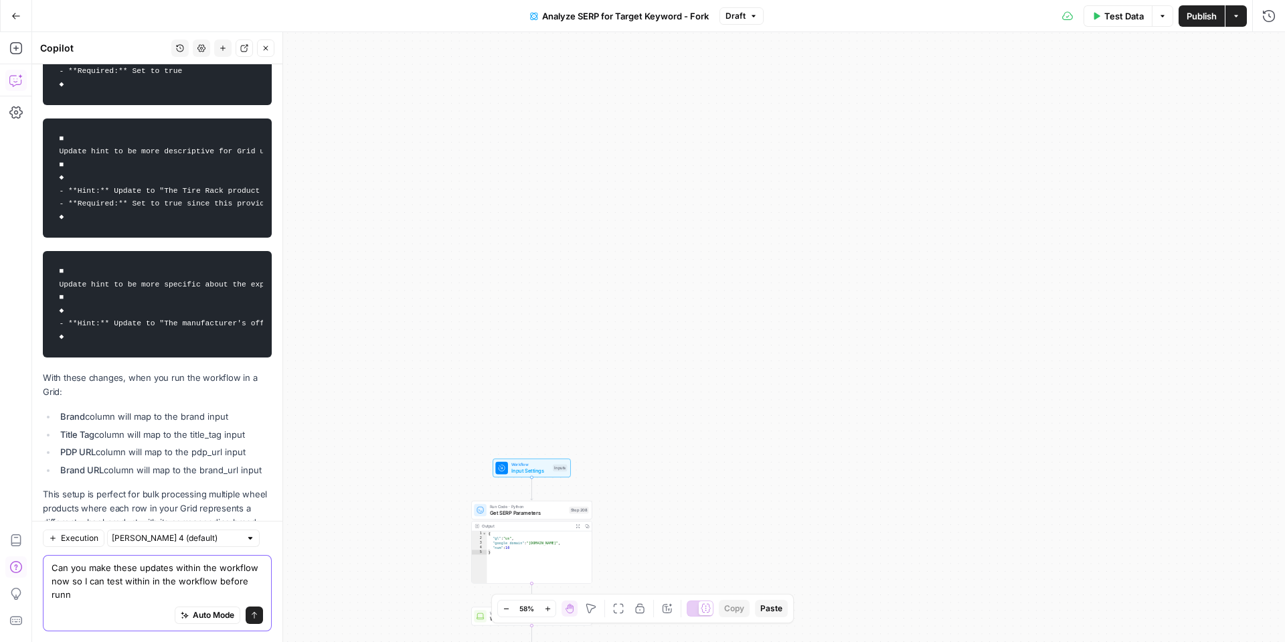
scroll to position [2924, 0]
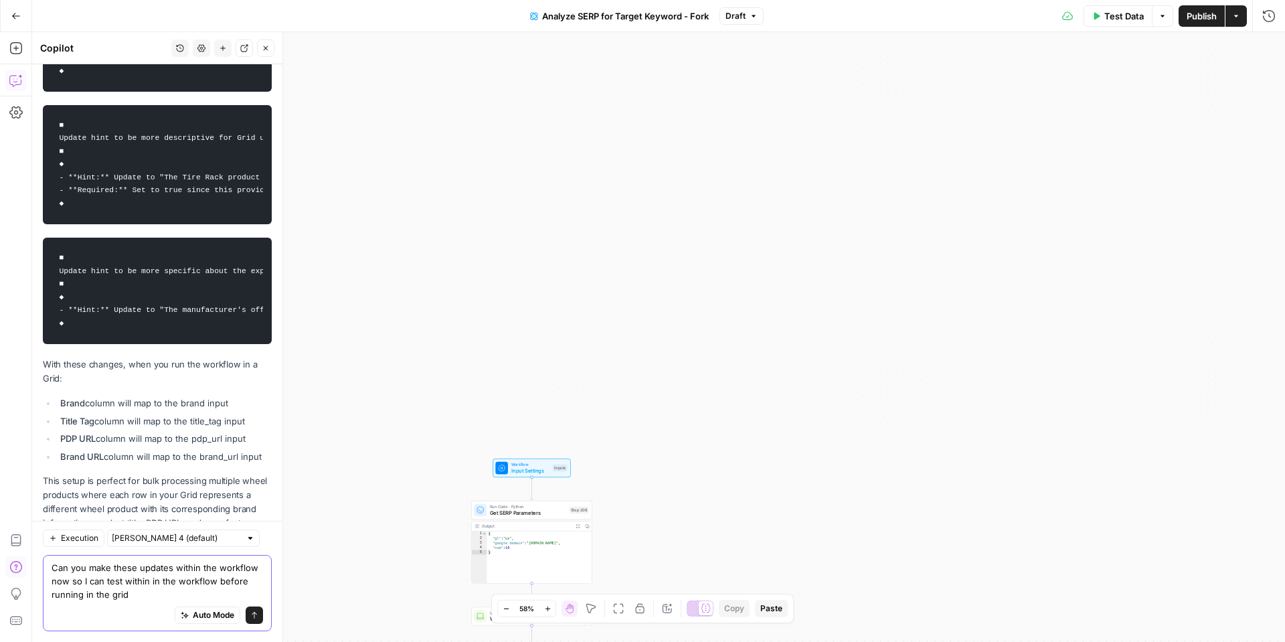
type textarea "Can you make these updates within the workflow now so I can test within in the …"
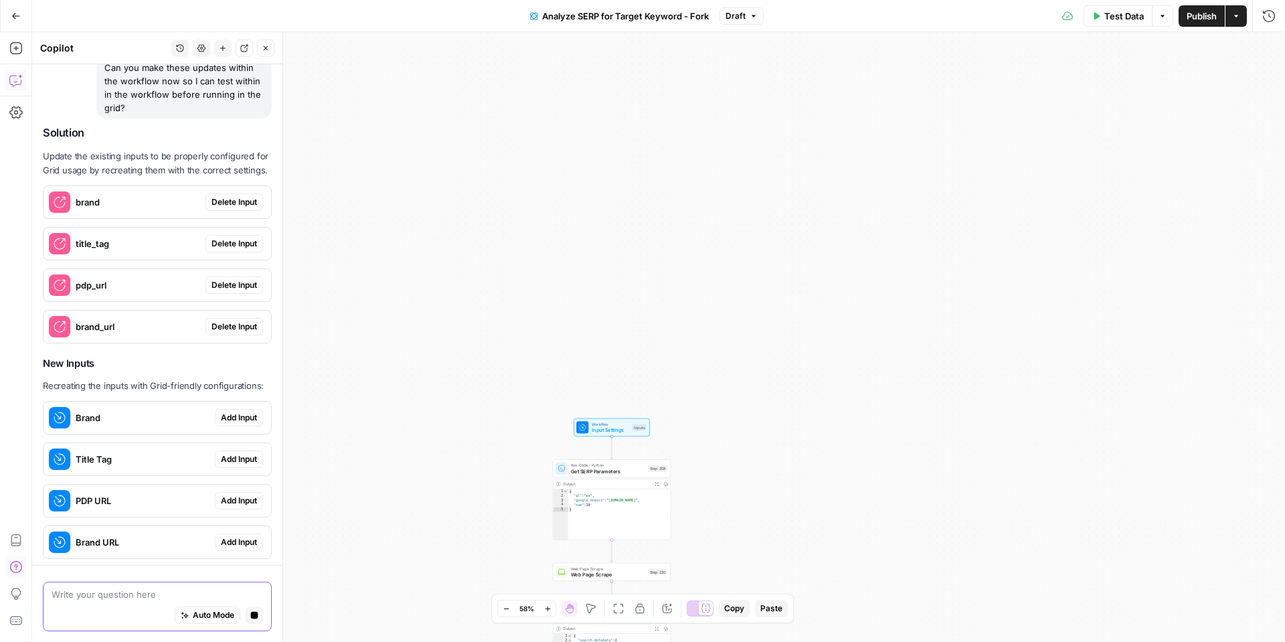
scroll to position [3401, 0]
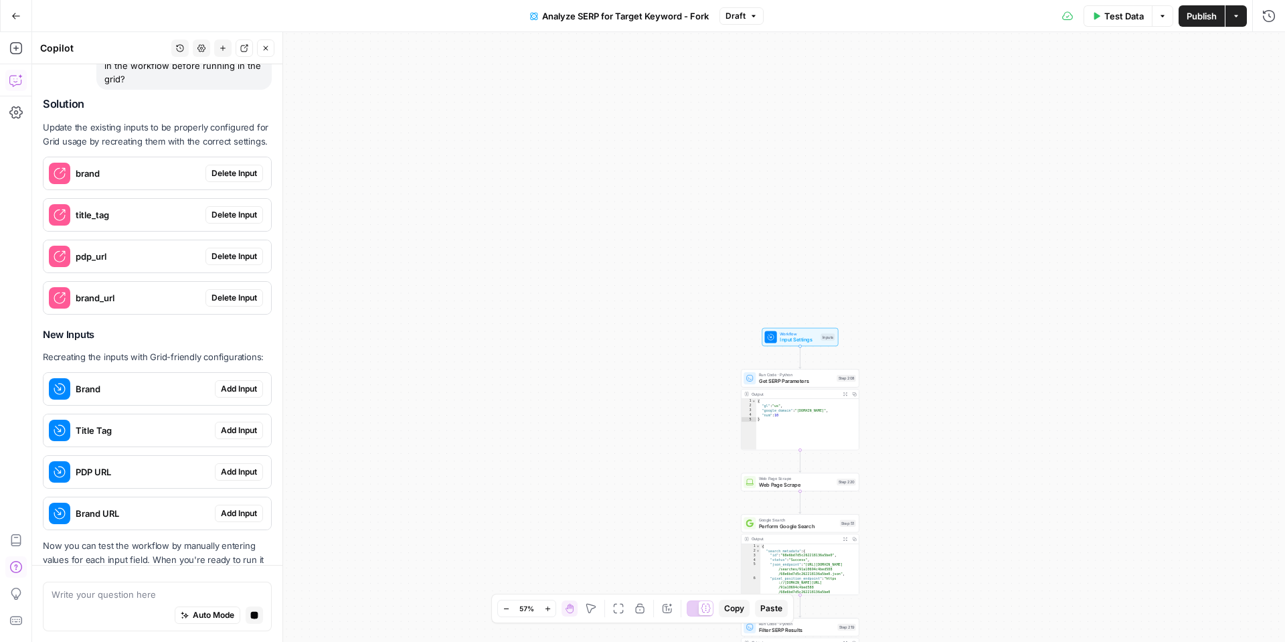
click at [223, 167] on span "Delete Input" at bounding box center [235, 173] width 46 height 12
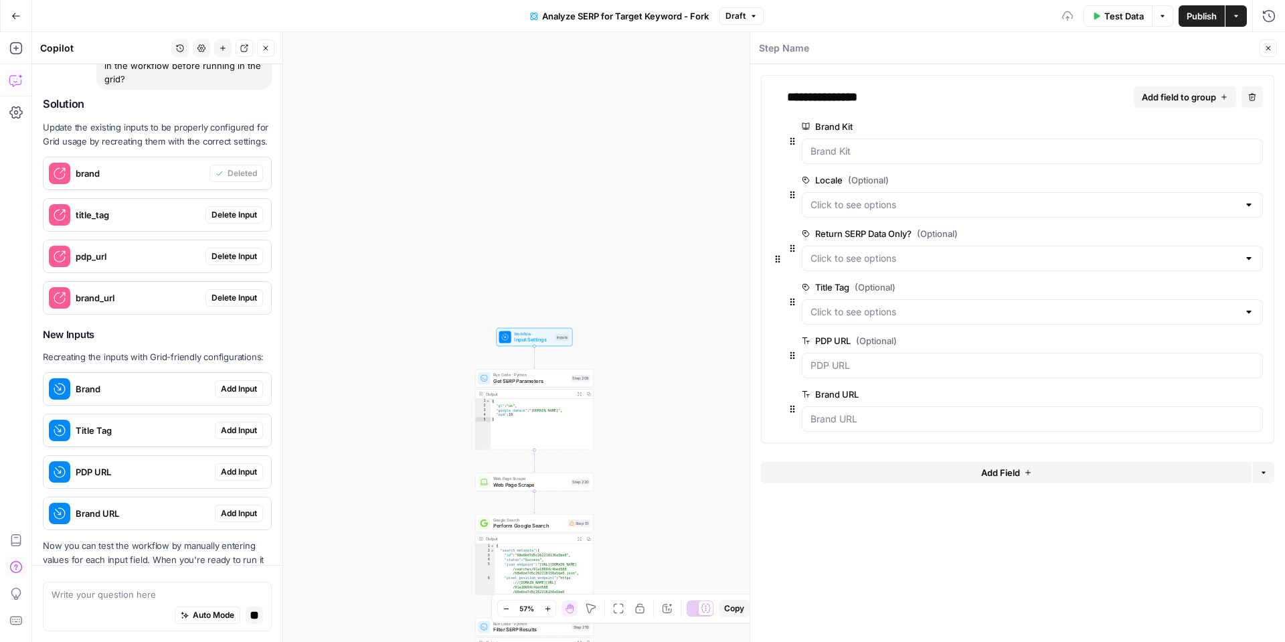
click at [221, 206] on button "Delete Input" at bounding box center [234, 214] width 58 height 17
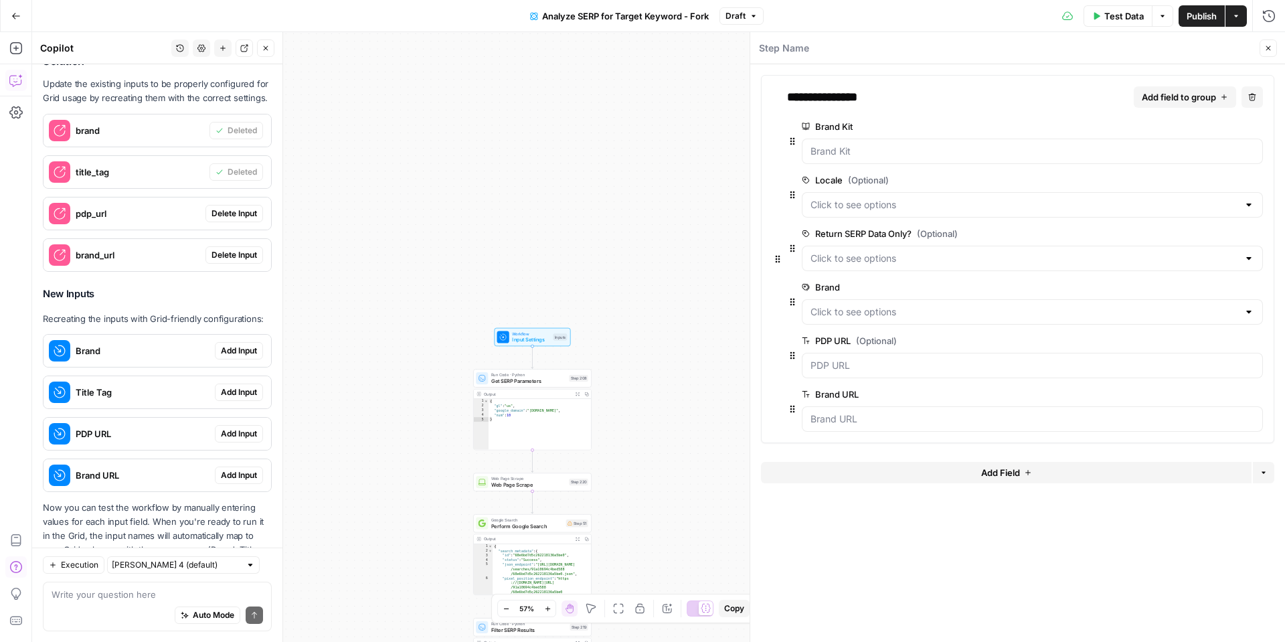
click at [224, 208] on span "Delete Input" at bounding box center [235, 214] width 46 height 12
click at [224, 249] on span "Delete Input" at bounding box center [235, 255] width 46 height 12
click at [239, 345] on span "Add Input" at bounding box center [239, 351] width 36 height 12
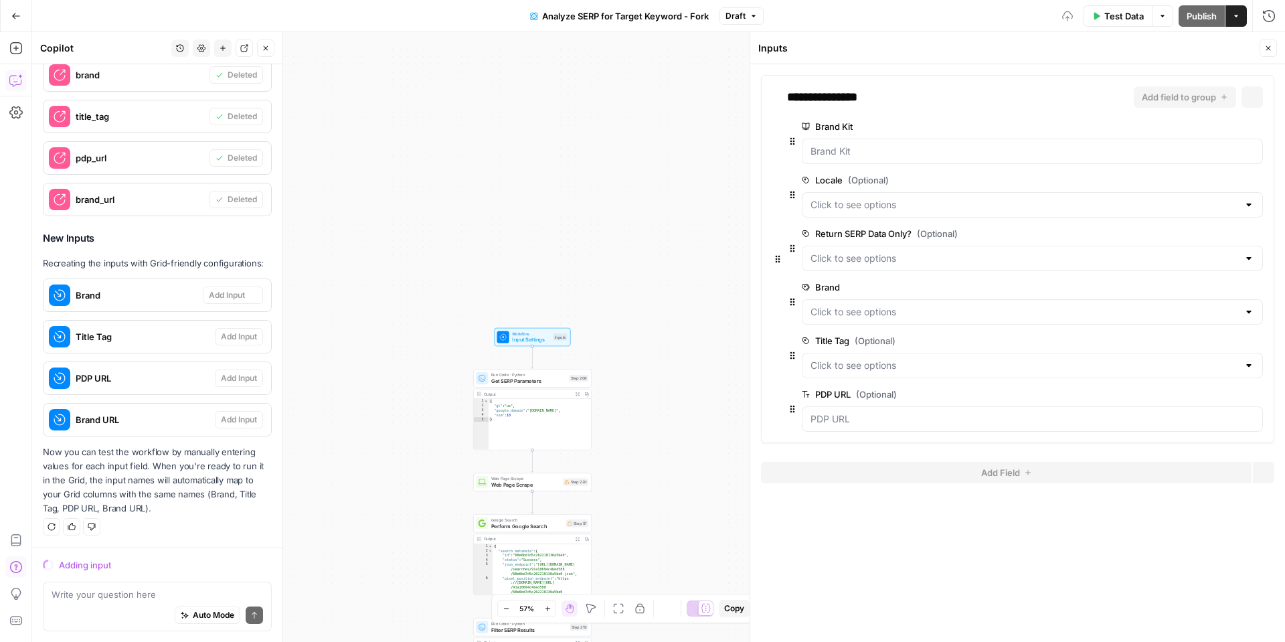
scroll to position [3449, 0]
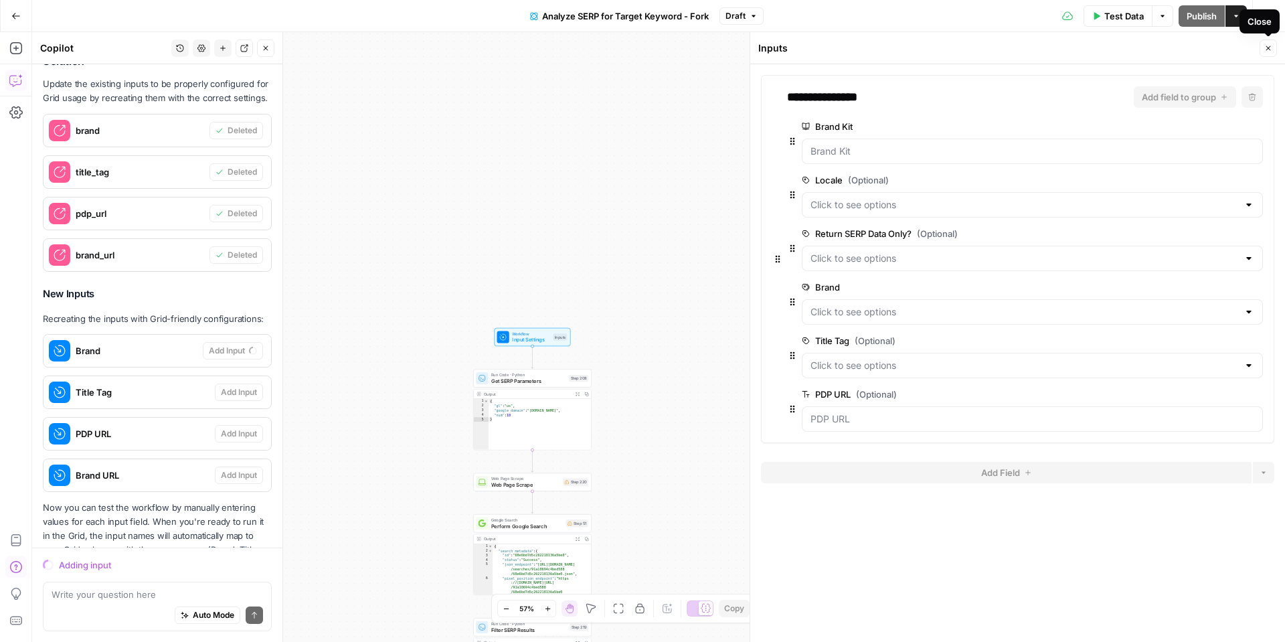
click at [1268, 53] on button "Close" at bounding box center [1268, 47] width 17 height 17
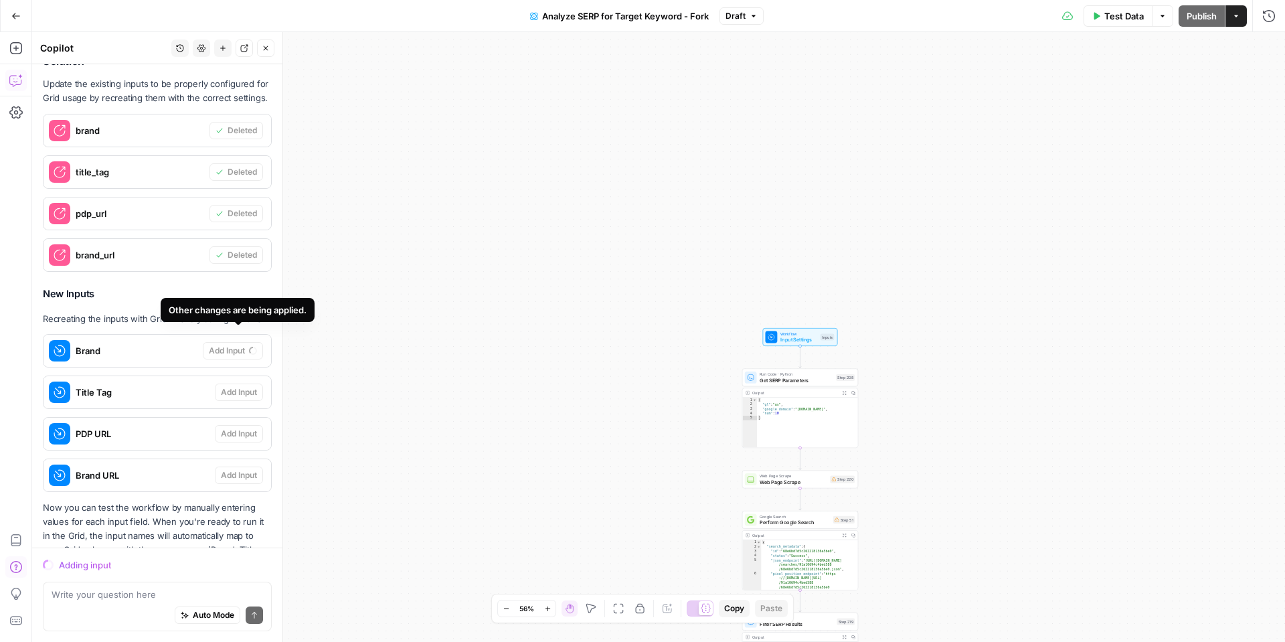
click at [219, 299] on div "Other changes are being applied." at bounding box center [238, 310] width 154 height 24
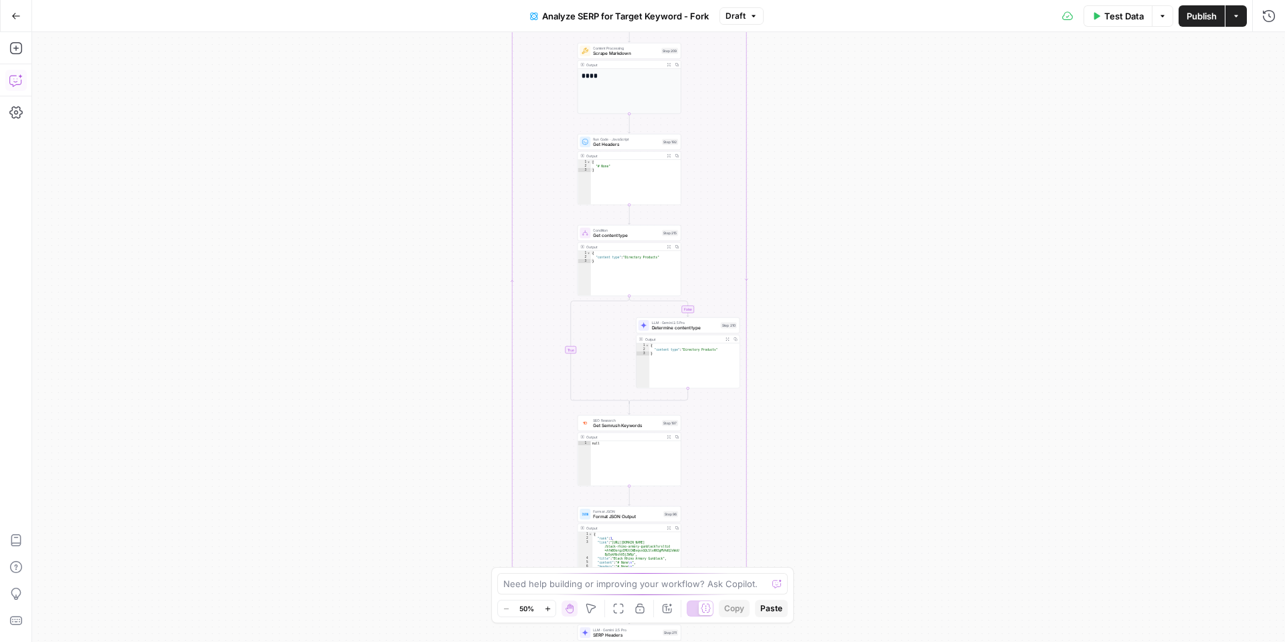
drag, startPoint x: 16, startPoint y: 77, endPoint x: 27, endPoint y: 51, distance: 28.2
click at [16, 77] on icon "button" at bounding box center [15, 80] width 13 height 13
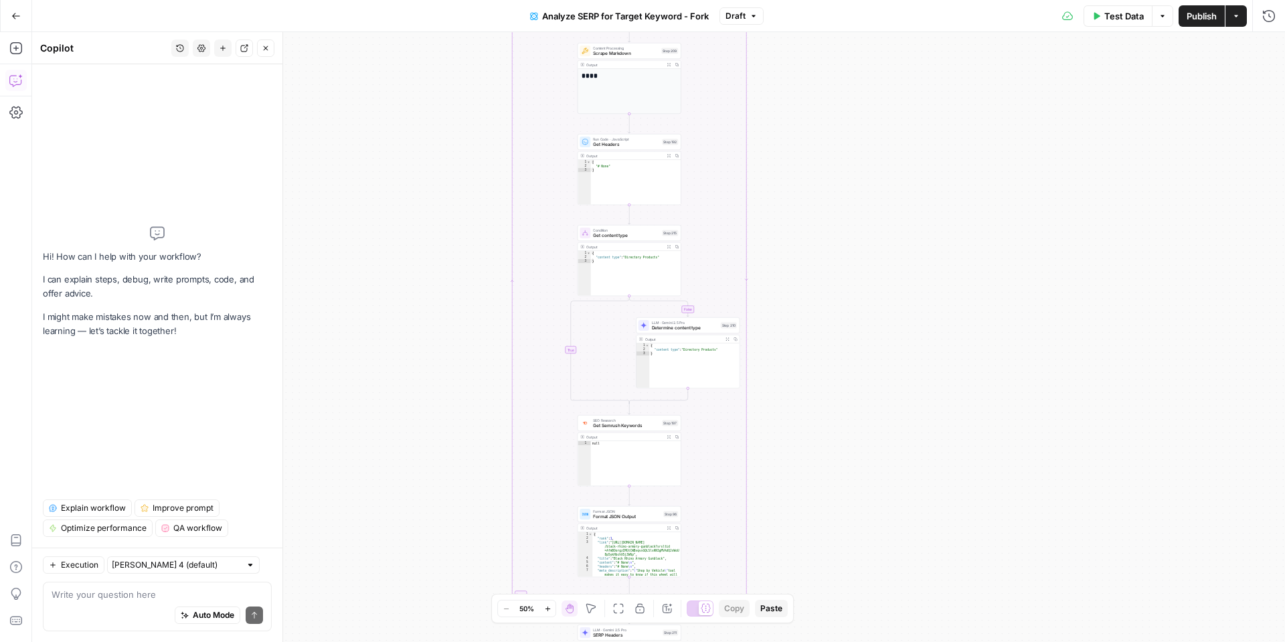
click at [184, 47] on button "History" at bounding box center [179, 47] width 17 height 17
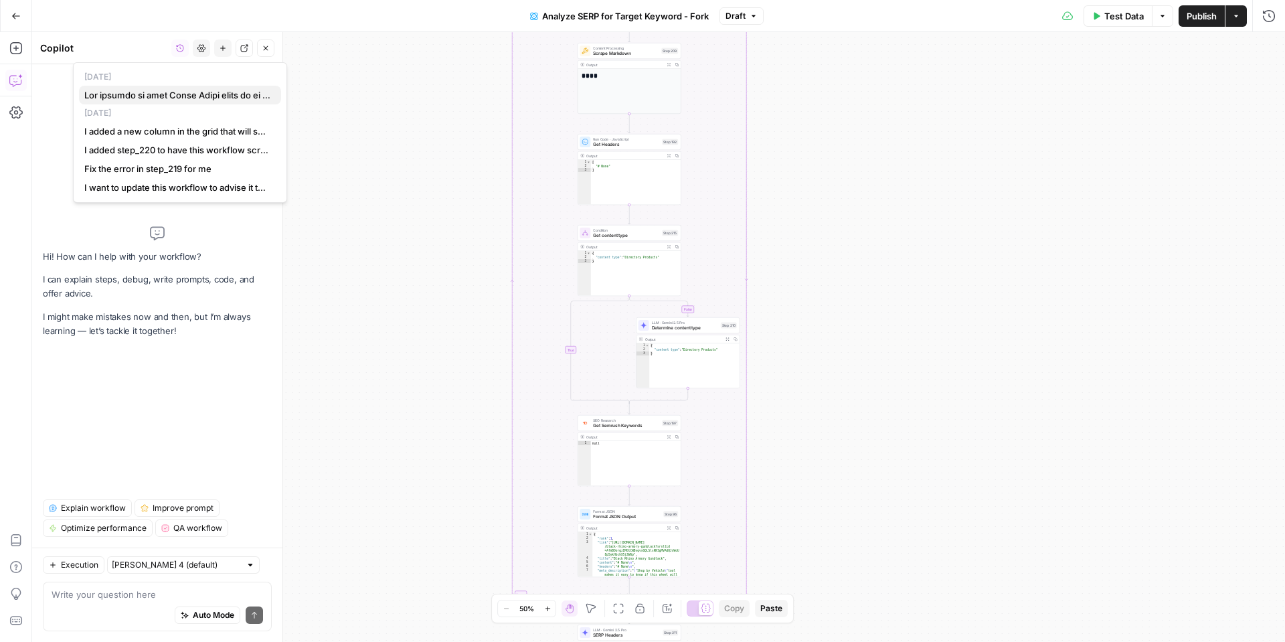
click at [172, 96] on span "button" at bounding box center [177, 94] width 186 height 13
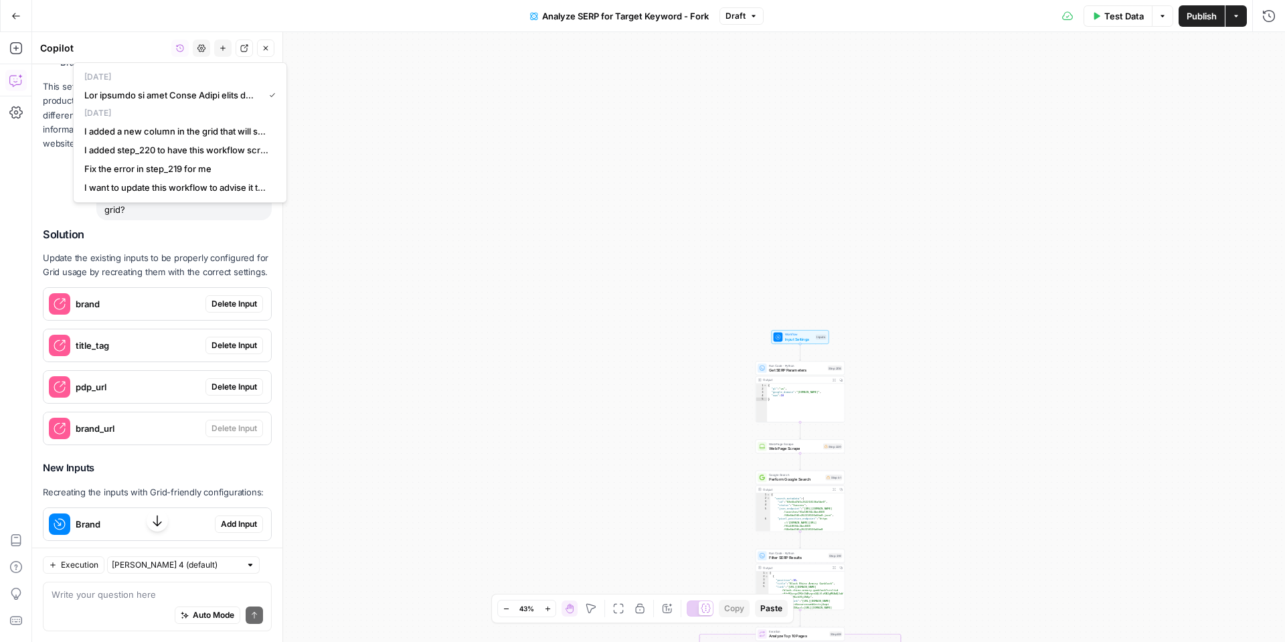
scroll to position [2971, 0]
click at [224, 300] on span "Delete Input" at bounding box center [235, 306] width 46 height 12
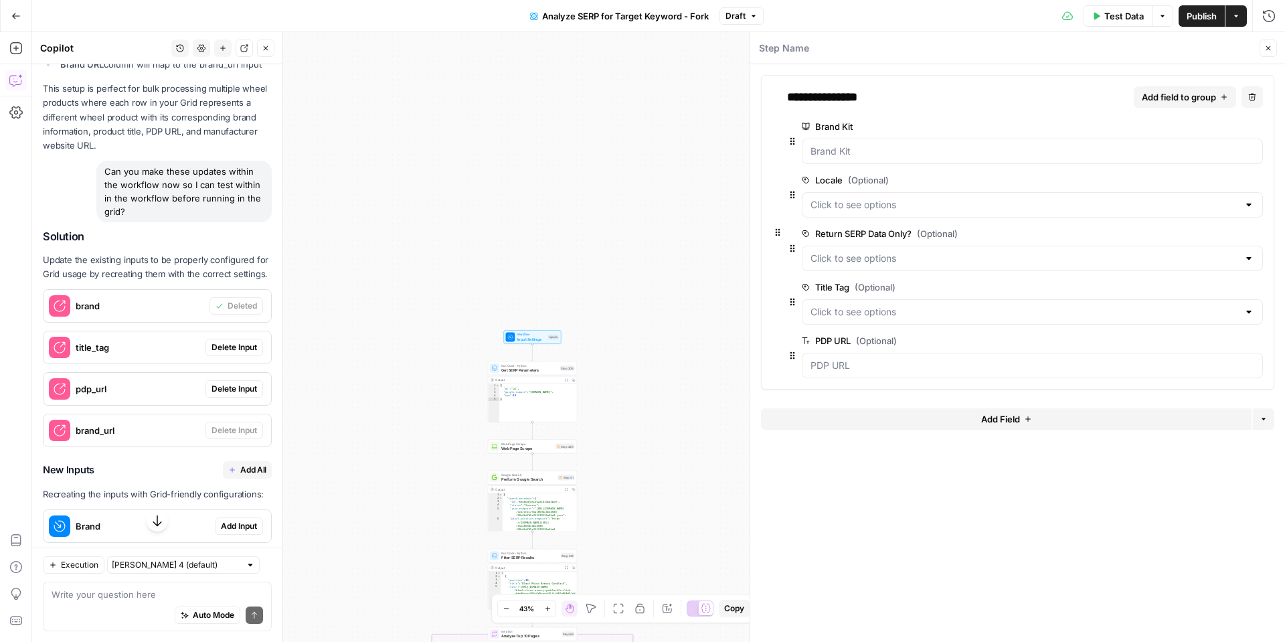
click at [230, 341] on span "Delete Input" at bounding box center [235, 347] width 46 height 12
click at [229, 383] on span "Delete Input" at bounding box center [235, 389] width 46 height 12
click at [1256, 287] on icon "button" at bounding box center [1255, 287] width 7 height 7
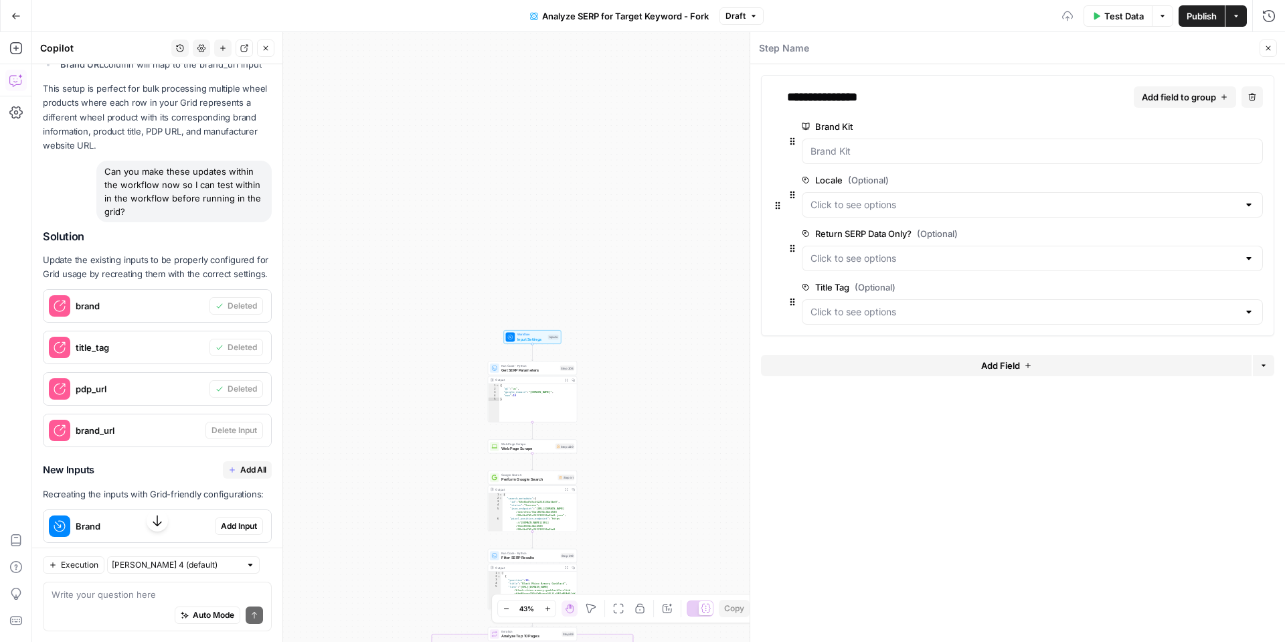
click at [1255, 284] on icon "button" at bounding box center [1255, 287] width 7 height 7
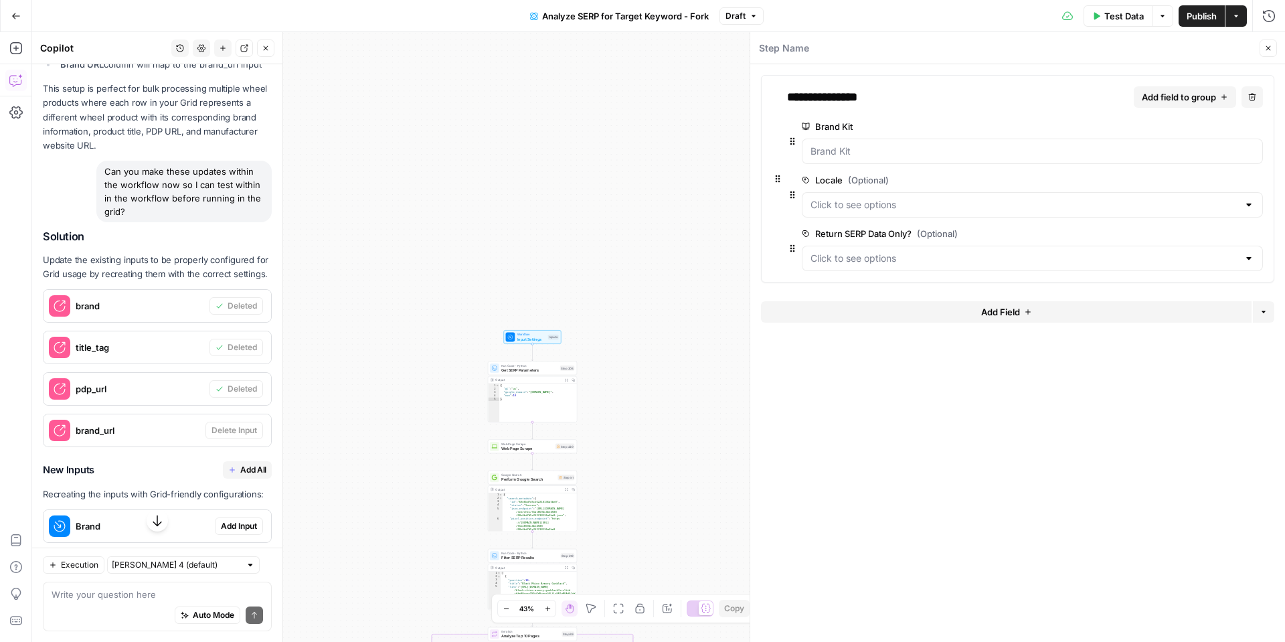
scroll to position [3048, 0]
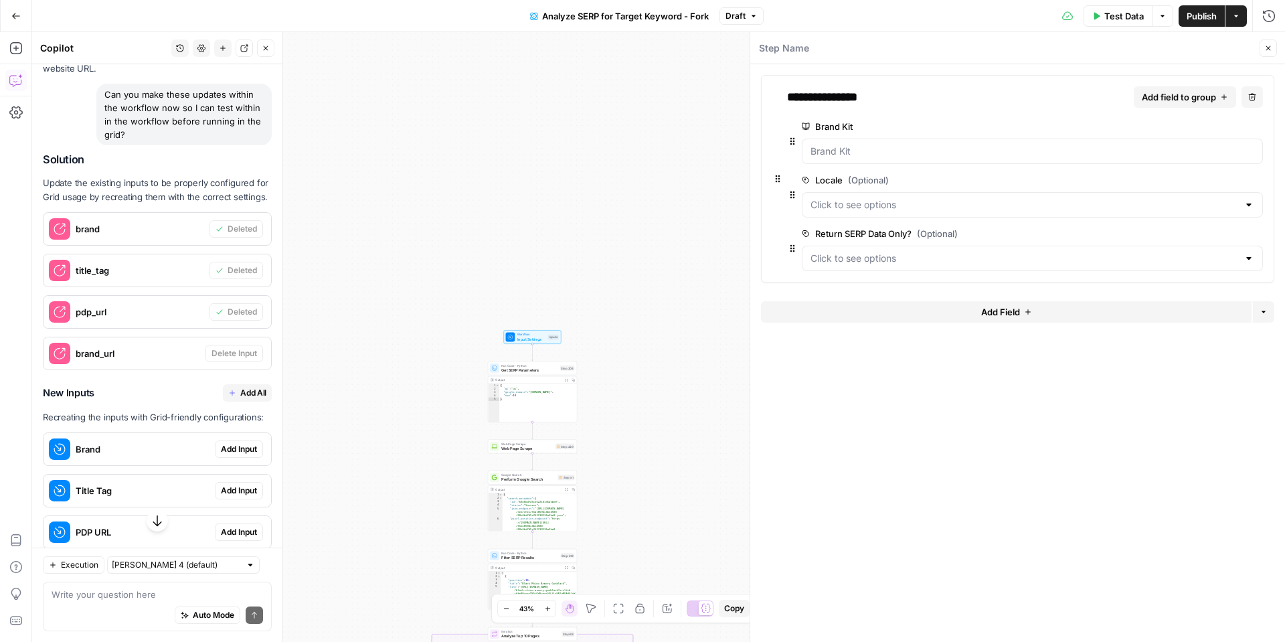
click at [239, 443] on span "Add Input" at bounding box center [239, 449] width 36 height 12
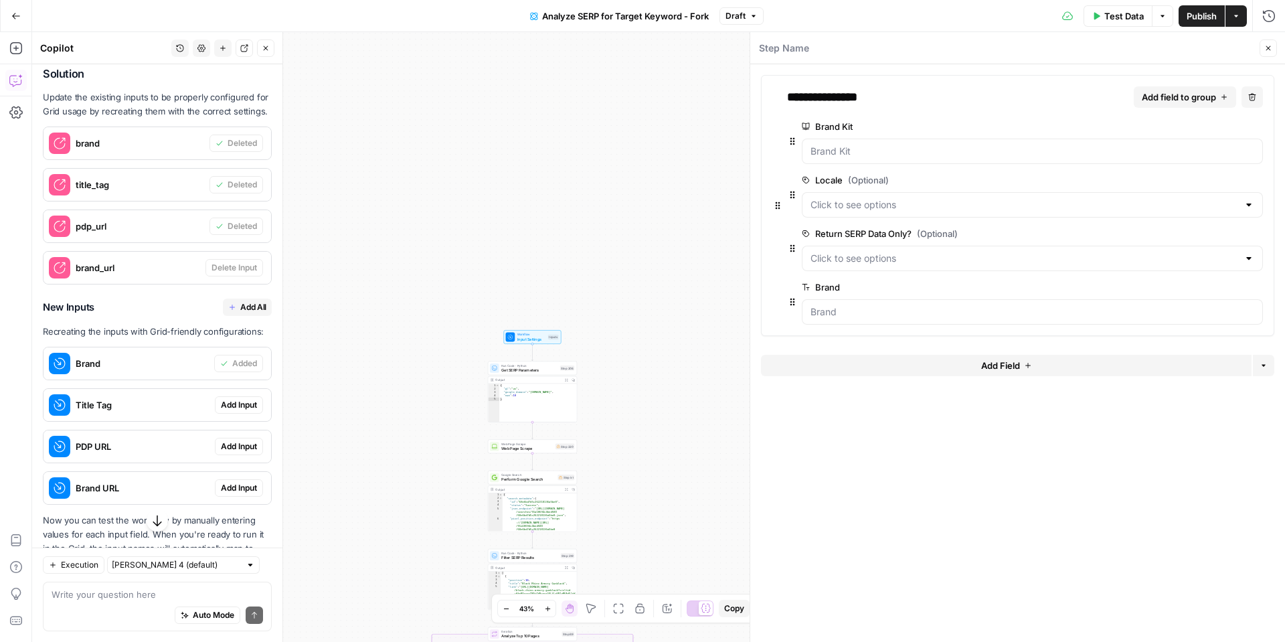
scroll to position [3138, 0]
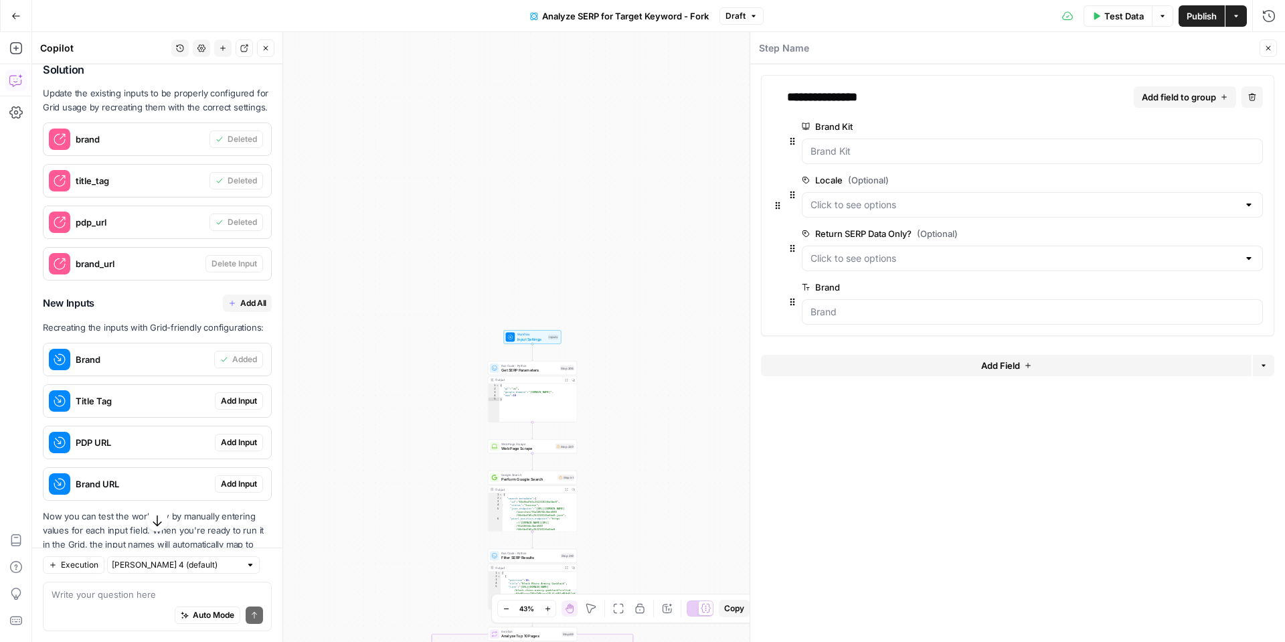
click at [244, 395] on span "Add Input" at bounding box center [239, 401] width 36 height 12
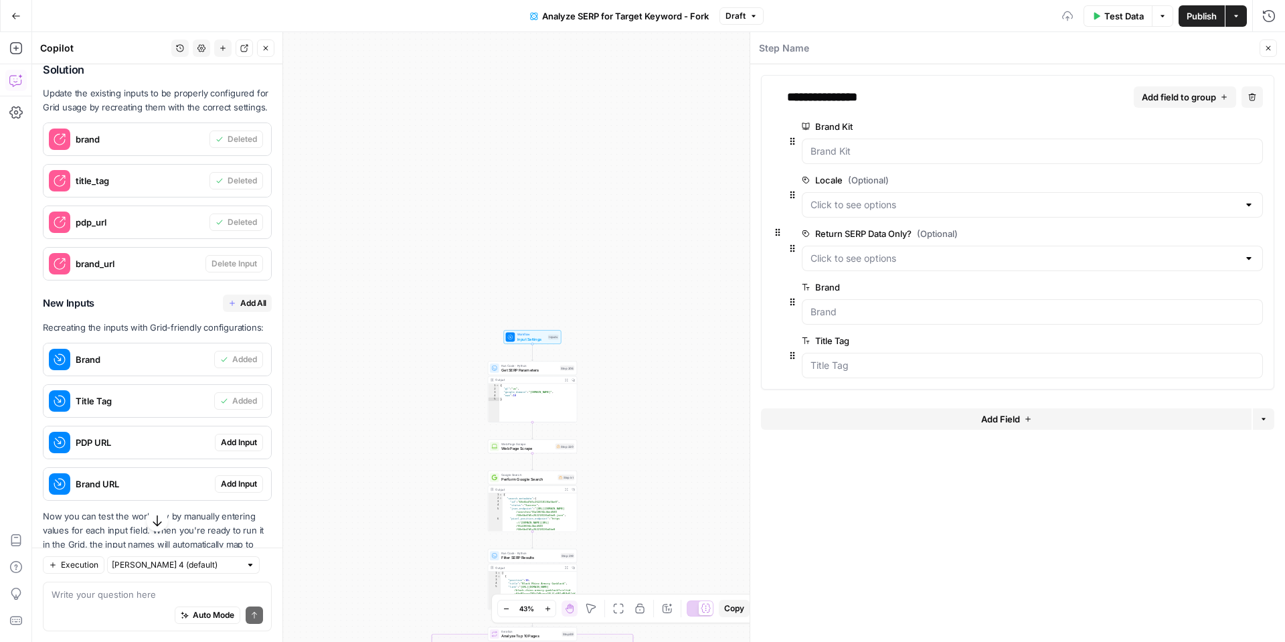
scroll to position [3142, 0]
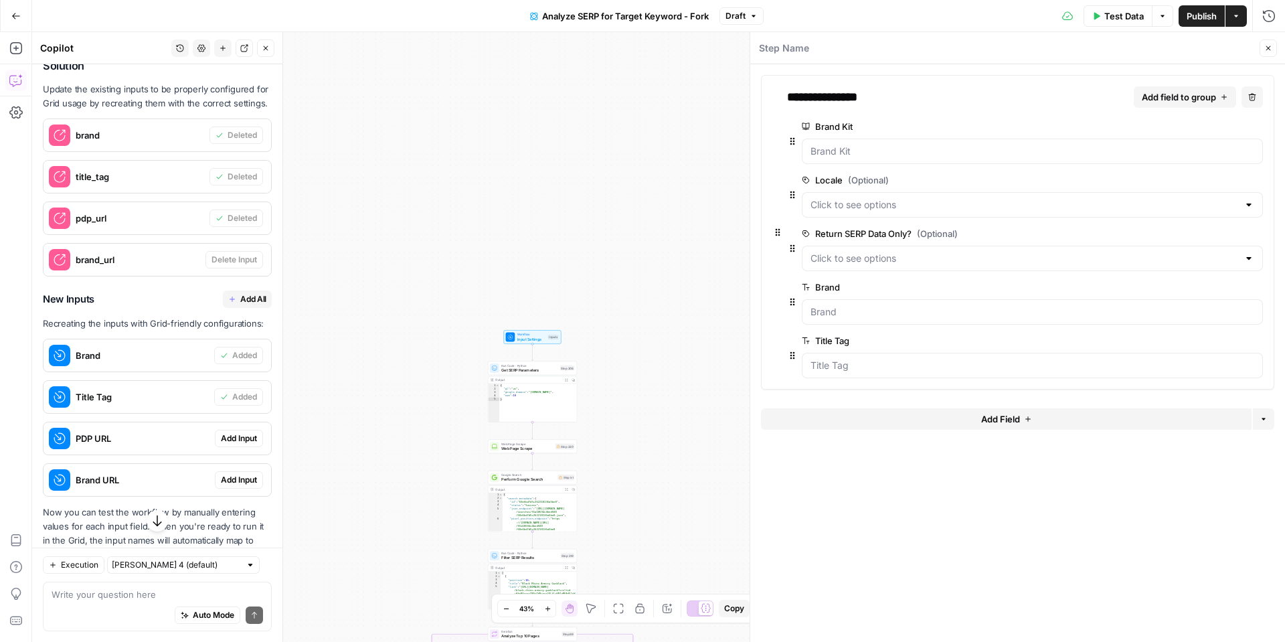
click at [238, 432] on span "Add Input" at bounding box center [239, 438] width 36 height 12
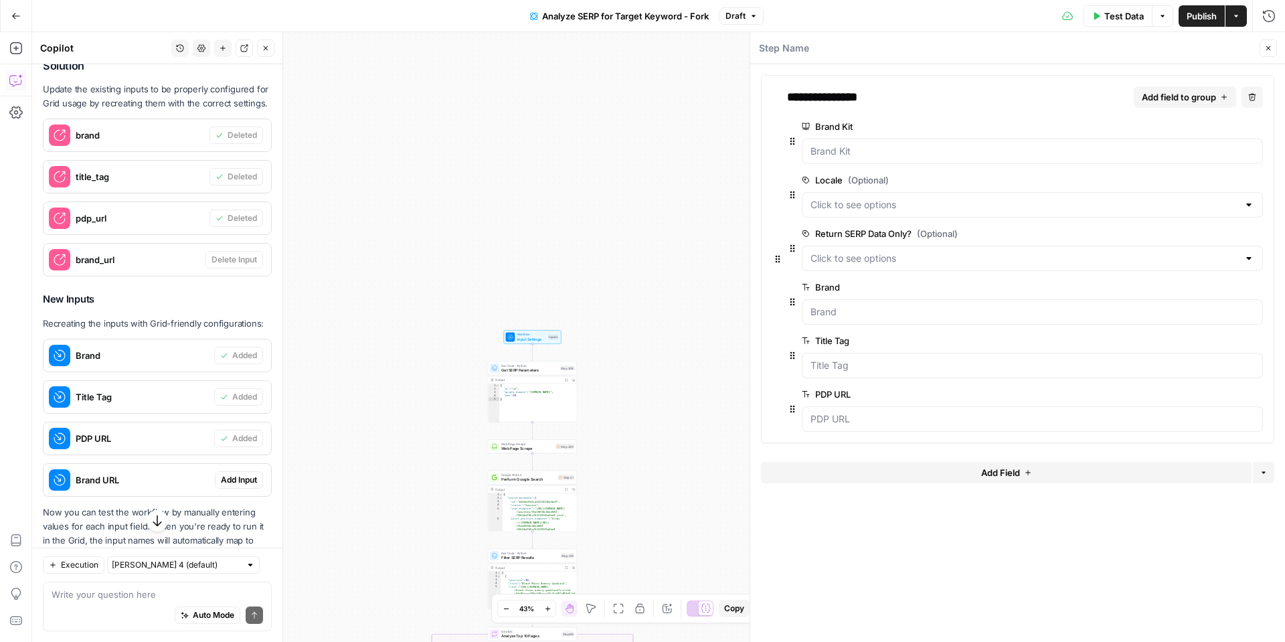
click at [232, 474] on span "Add Input" at bounding box center [239, 480] width 36 height 12
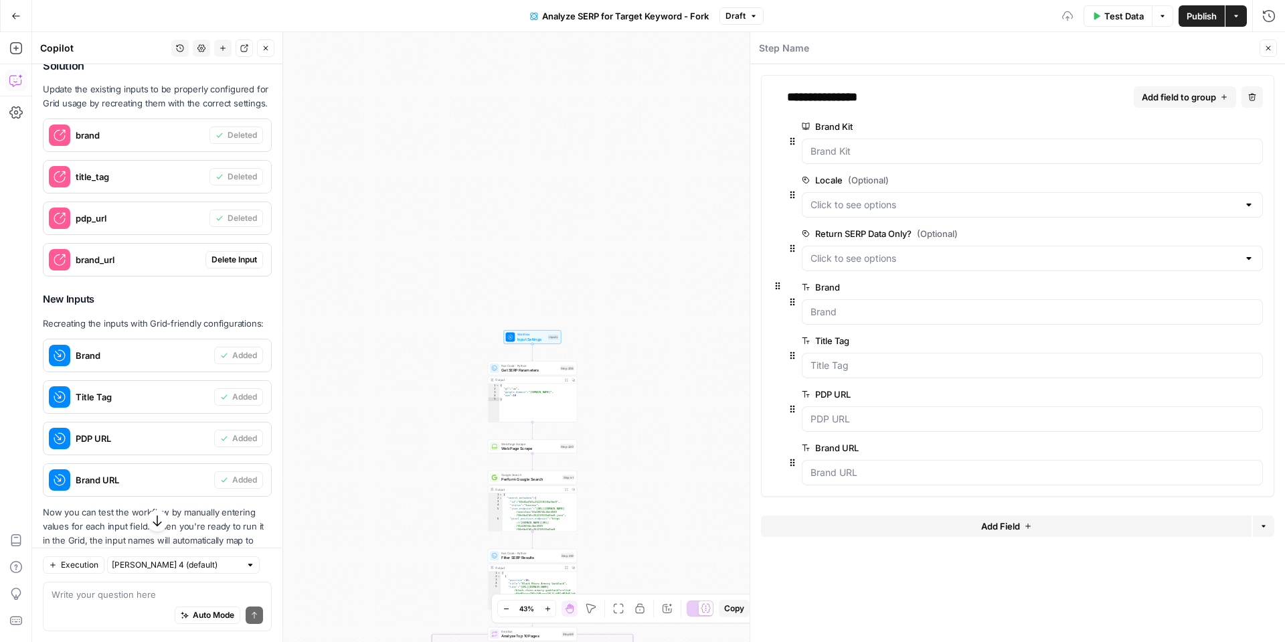
scroll to position [3162, 0]
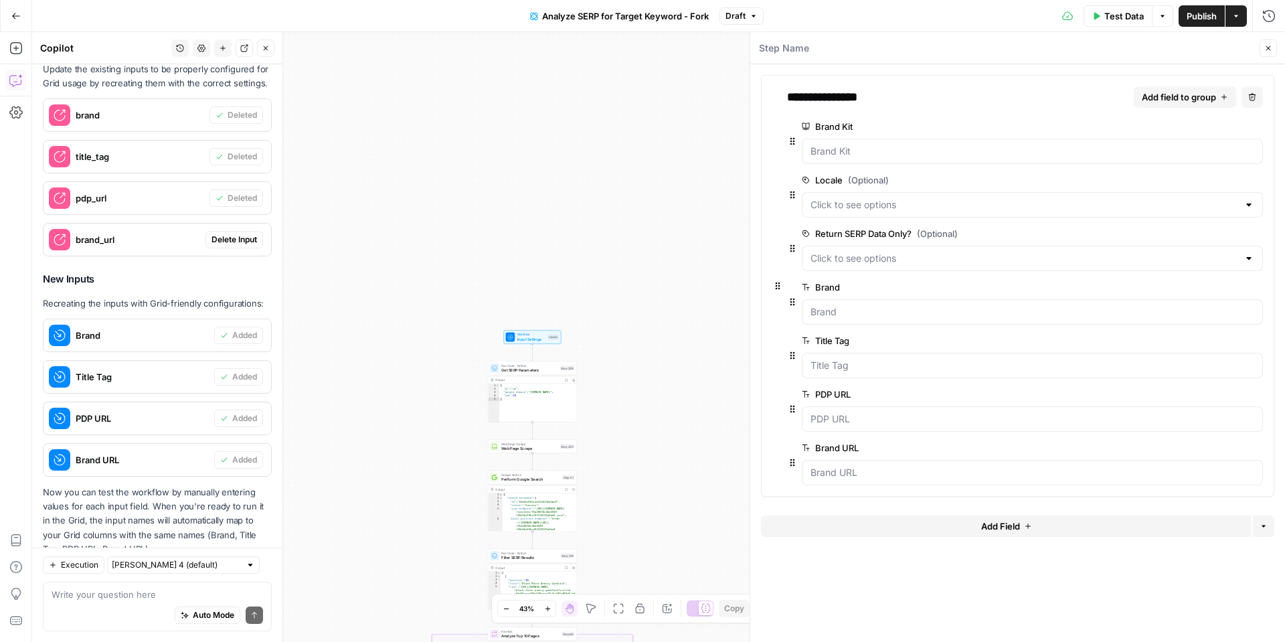
click at [113, 607] on div "Auto Mode Send" at bounding box center [158, 615] width 212 height 29
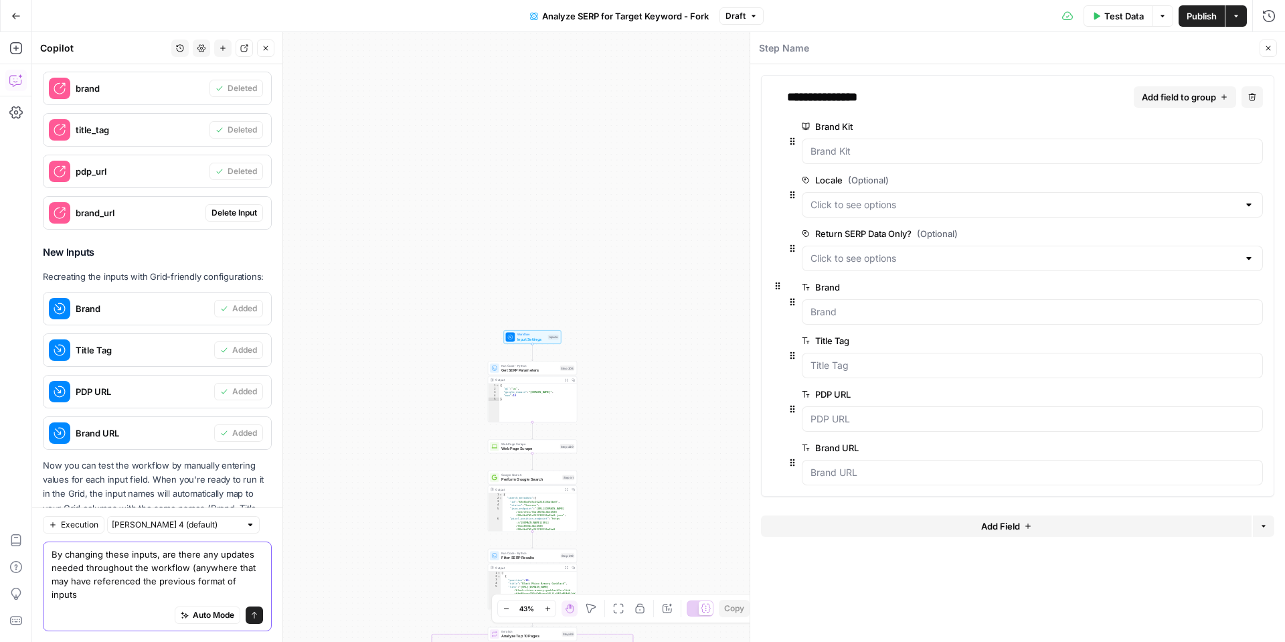
scroll to position [3189, 0]
type textarea "By changing these inputs, are there any updates needed throughout the workflow …"
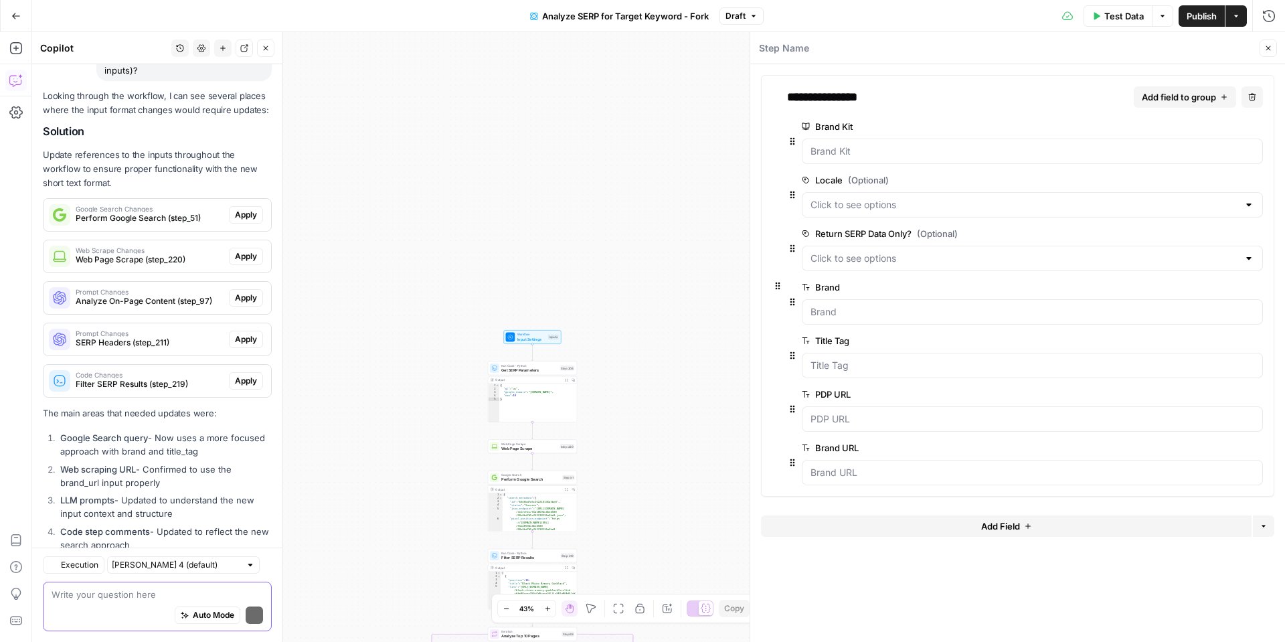
scroll to position [3768, 0]
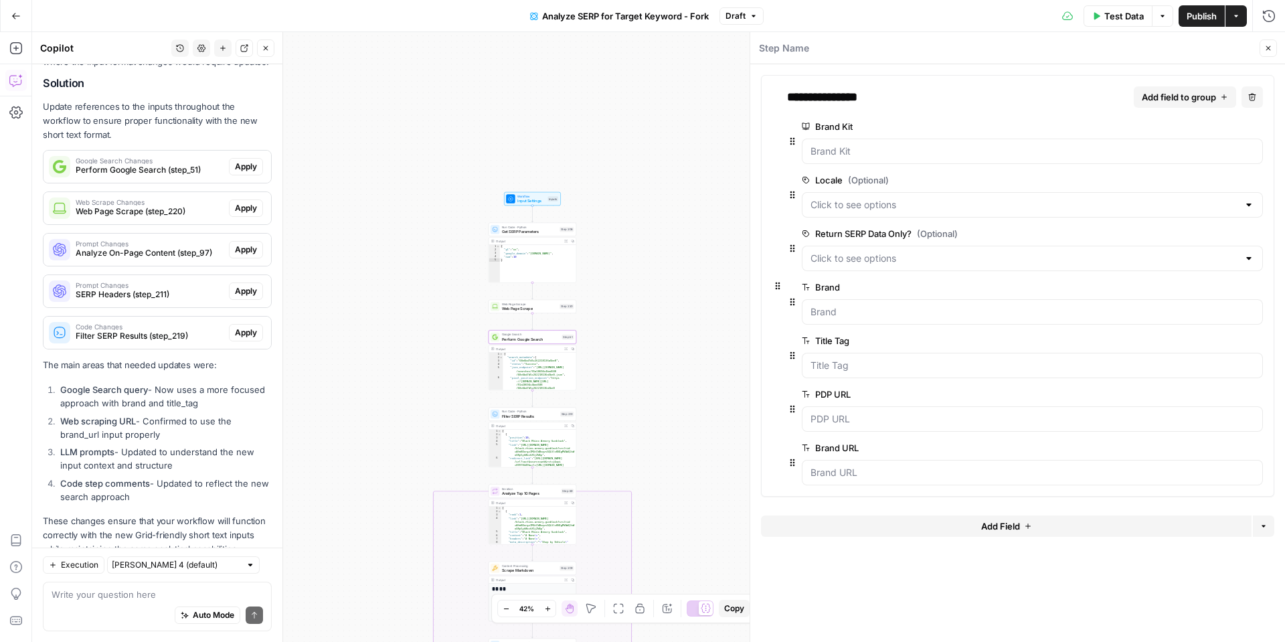
click at [240, 161] on span "Apply" at bounding box center [246, 167] width 22 height 12
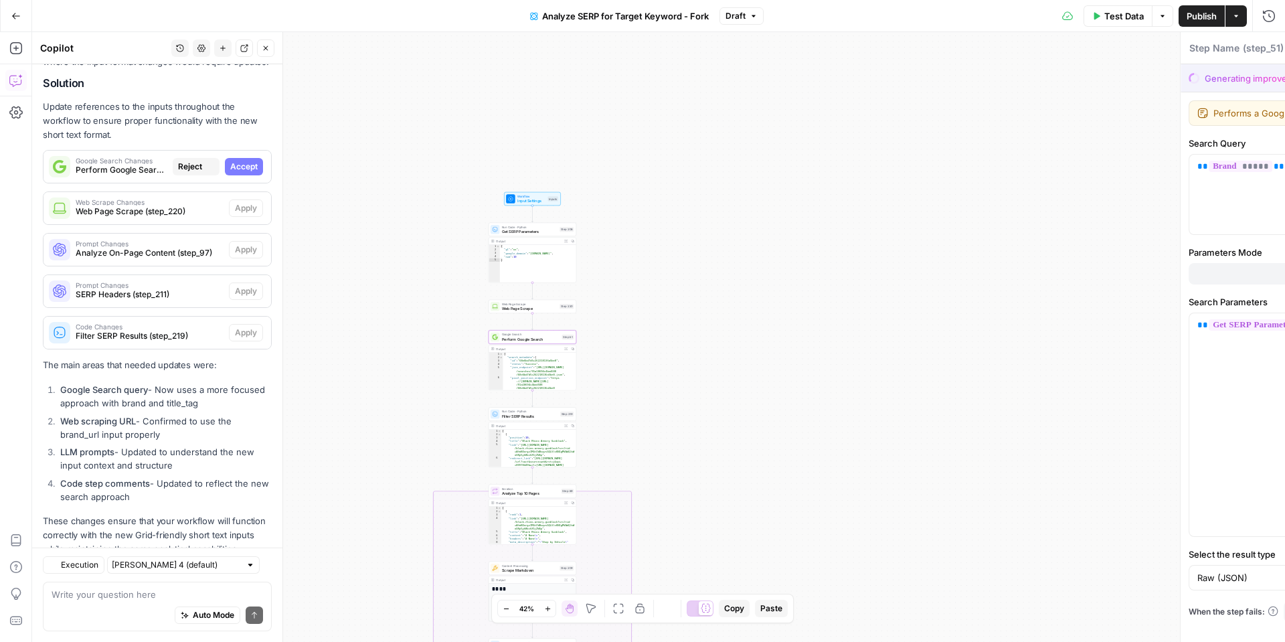
type textarea "Perform Google Search"
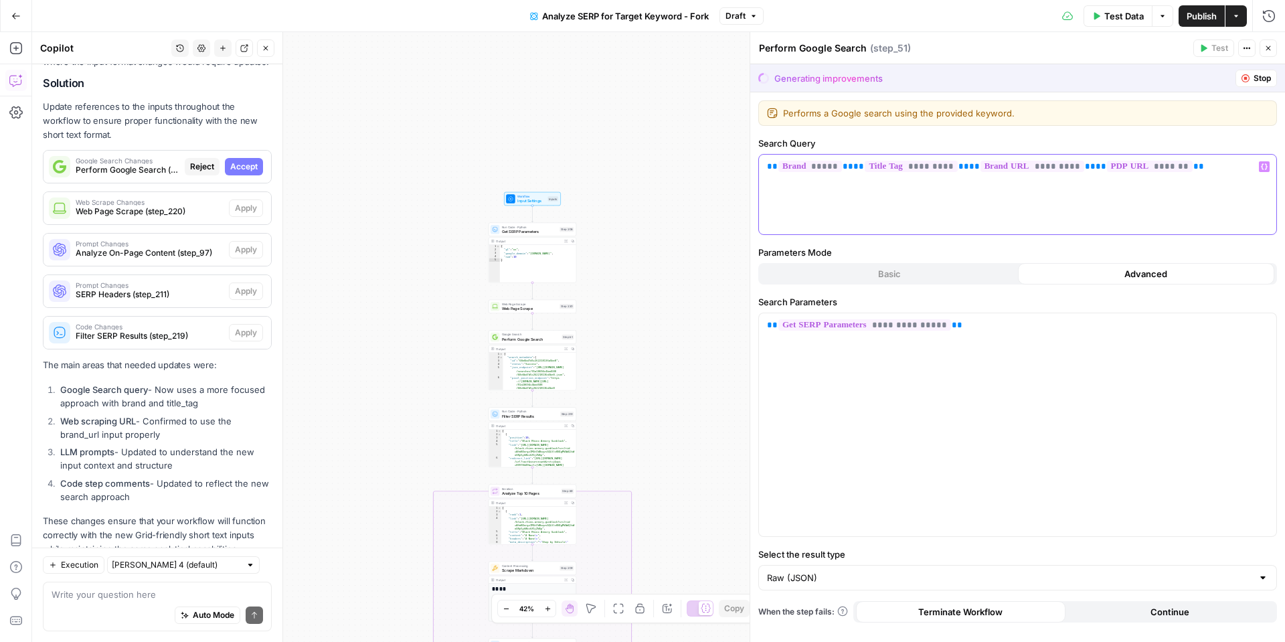
drag, startPoint x: 1164, startPoint y: 167, endPoint x: 748, endPoint y: 170, distance: 415.7
click at [750, 170] on div "**********" at bounding box center [1017, 337] width 535 height 610
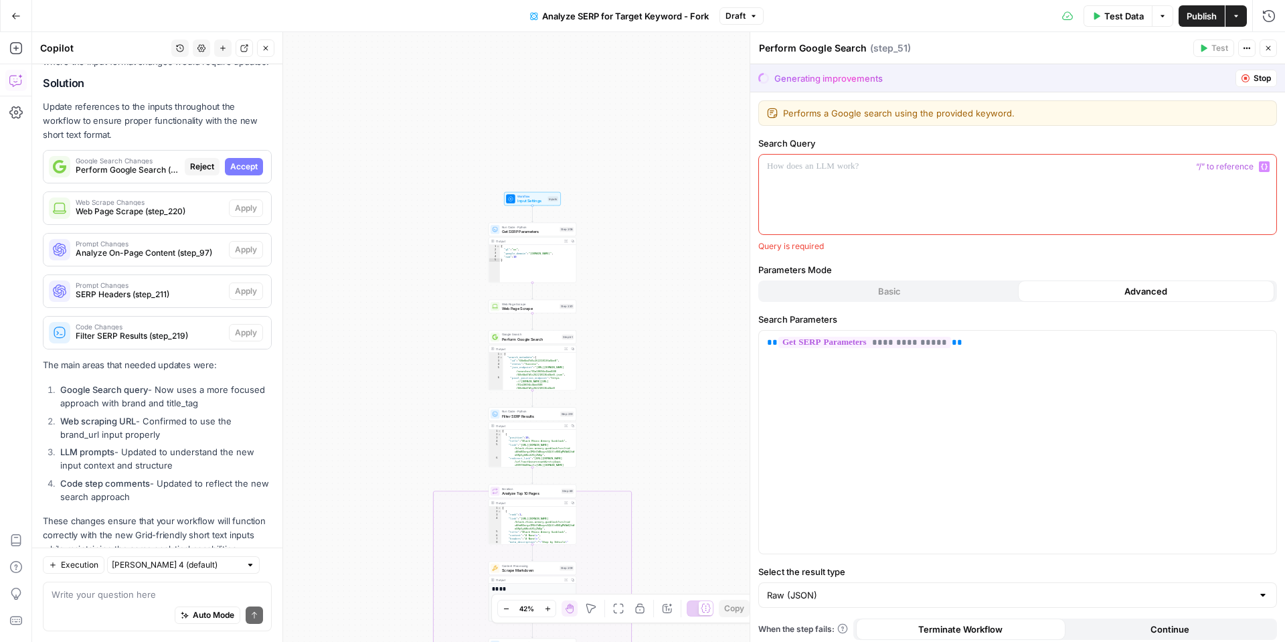
click at [1259, 165] on button "Variables Menu" at bounding box center [1264, 166] width 11 height 11
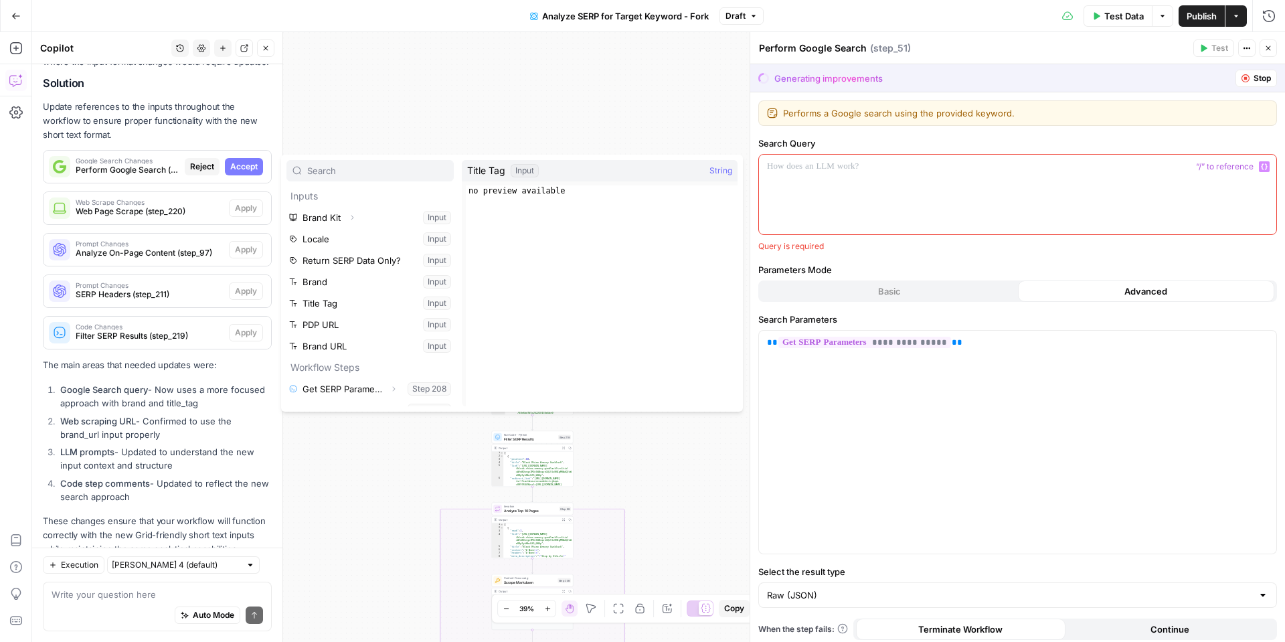
click at [243, 161] on span "Accept" at bounding box center [243, 167] width 27 height 12
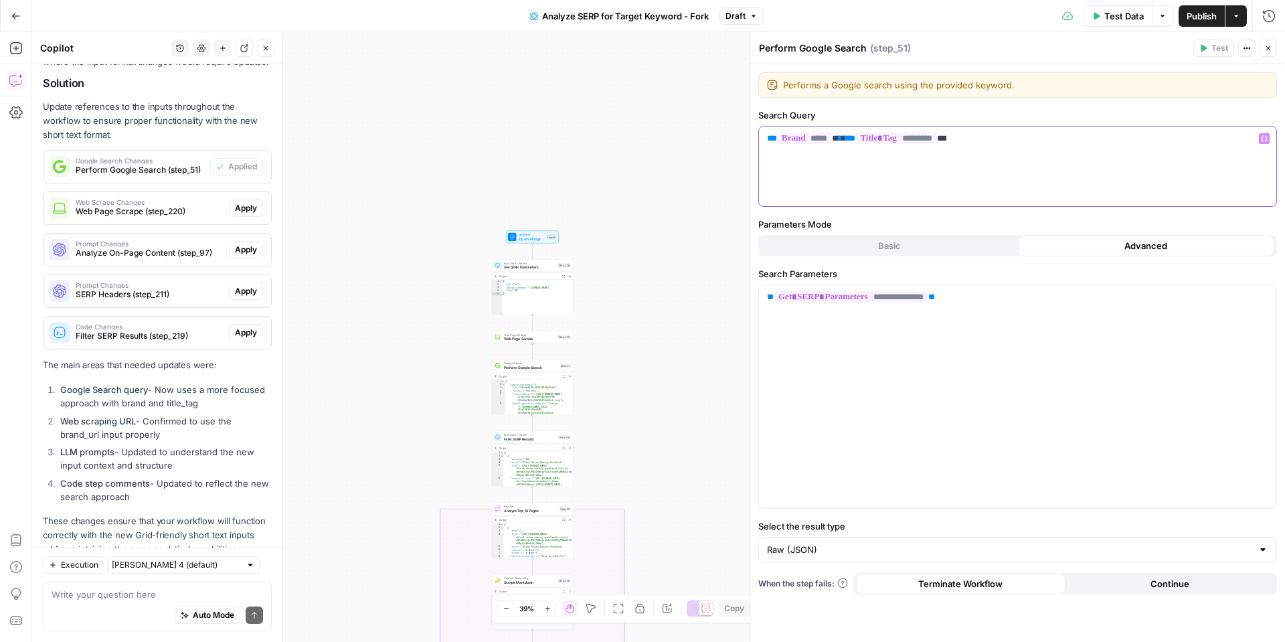
click at [1264, 140] on icon "button" at bounding box center [1264, 138] width 7 height 7
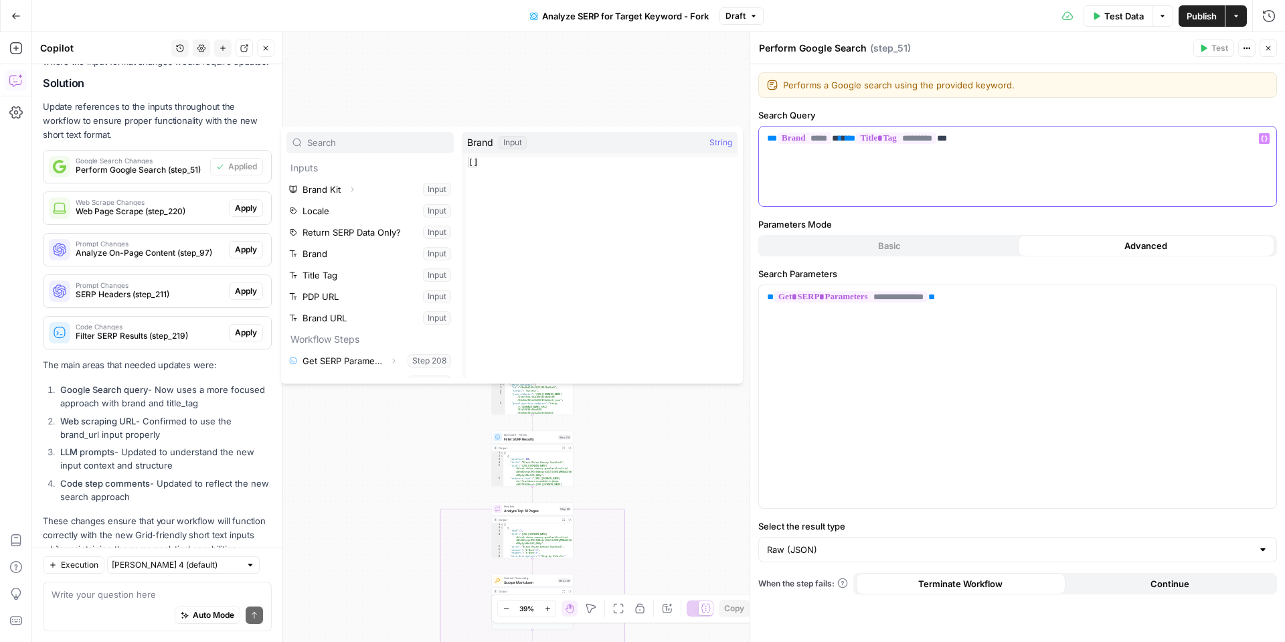
click at [1045, 141] on p "** ***** ** ** ********* **" at bounding box center [1017, 138] width 501 height 13
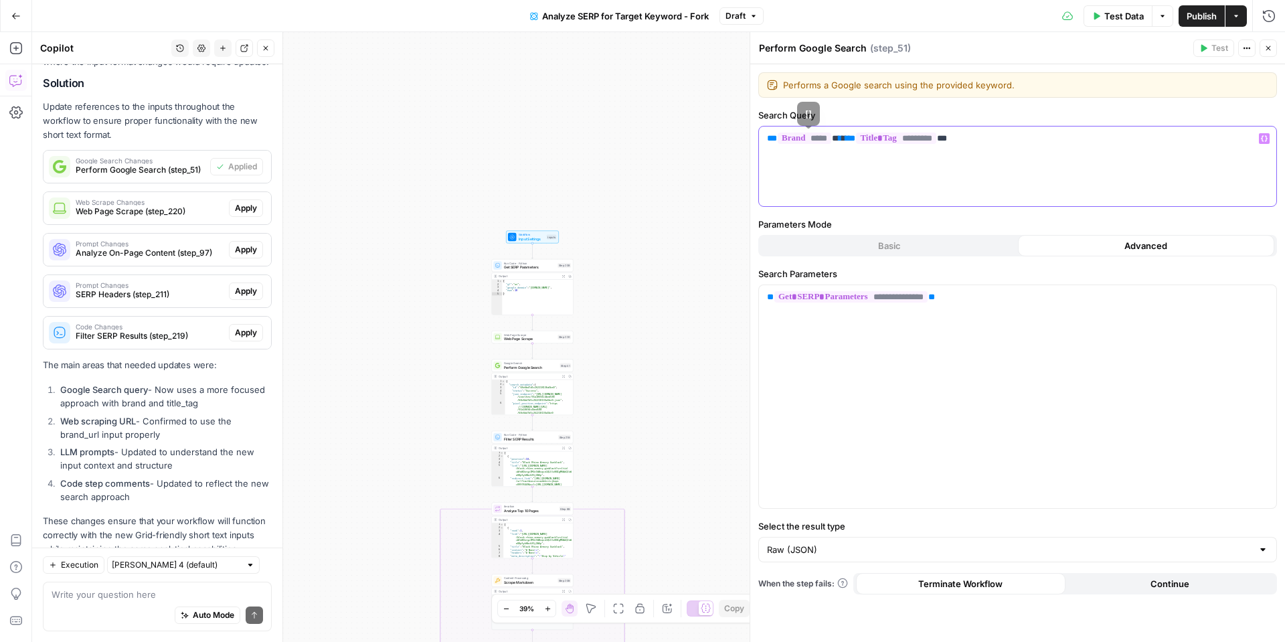
drag, startPoint x: 1003, startPoint y: 141, endPoint x: 734, endPoint y: 142, distance: 269.1
click at [734, 141] on body "Tire Rack New Home Browse Insights Opportunities Your Data Recent Grids Make & …" at bounding box center [642, 321] width 1285 height 642
click at [947, 136] on span "**" at bounding box center [947, 138] width 0 height 9
drag, startPoint x: 975, startPoint y: 138, endPoint x: 756, endPoint y: 135, distance: 218.9
click at [756, 135] on div "**********" at bounding box center [1017, 337] width 535 height 610
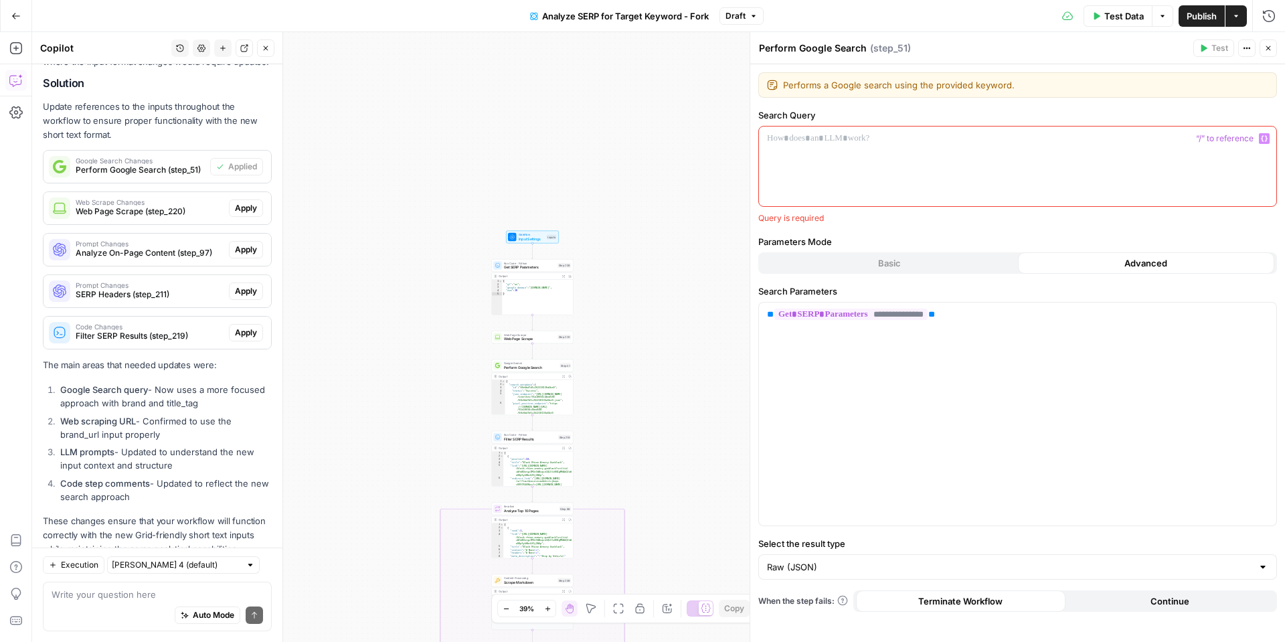
drag, startPoint x: 1266, startPoint y: 139, endPoint x: 1232, endPoint y: 151, distance: 35.3
click at [1266, 139] on icon "button" at bounding box center [1264, 138] width 7 height 7
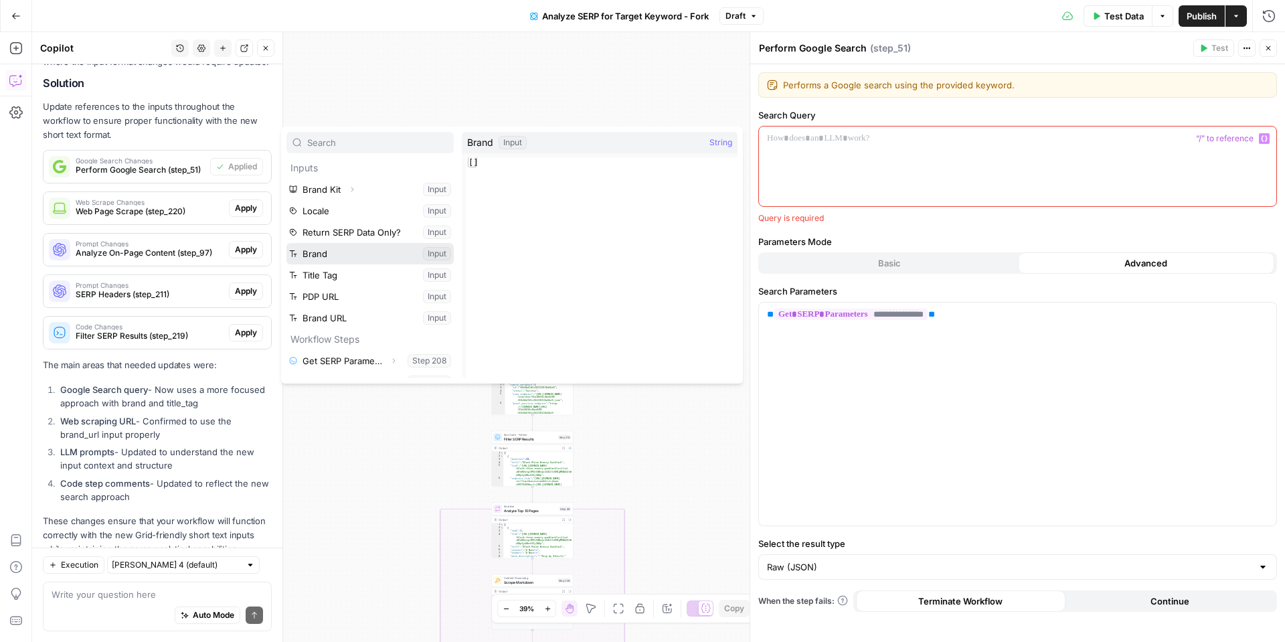
click at [316, 256] on button "Select variable Brand" at bounding box center [369, 253] width 167 height 21
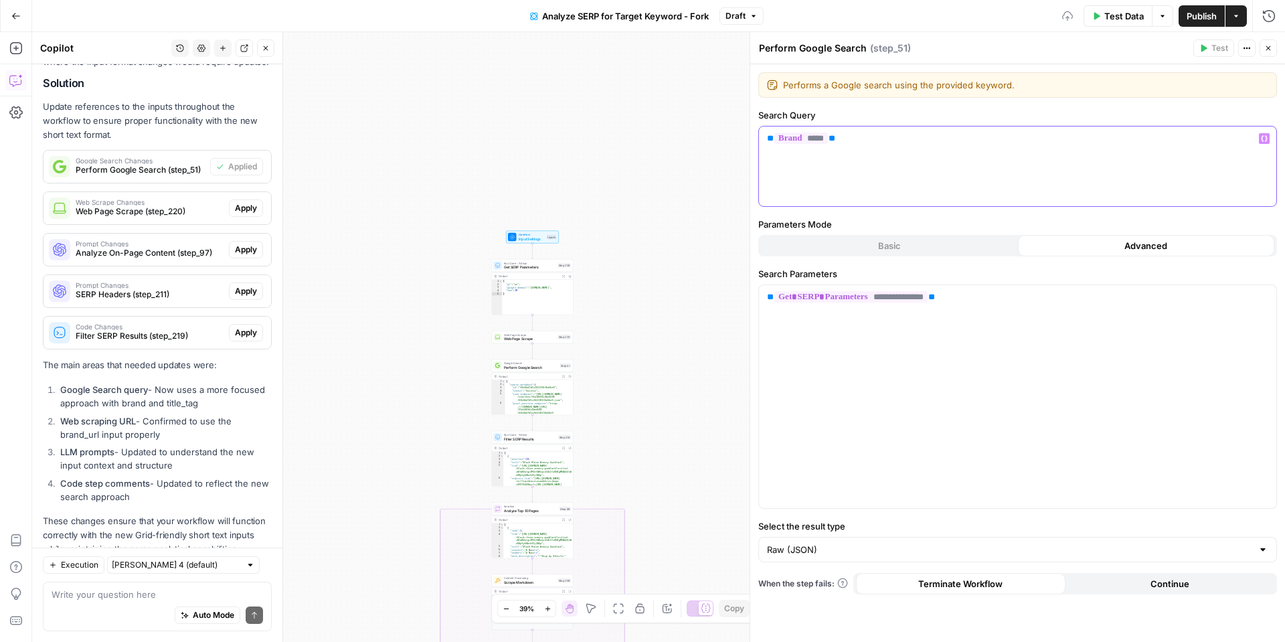
click at [1266, 141] on icon "button" at bounding box center [1264, 139] width 7 height 6
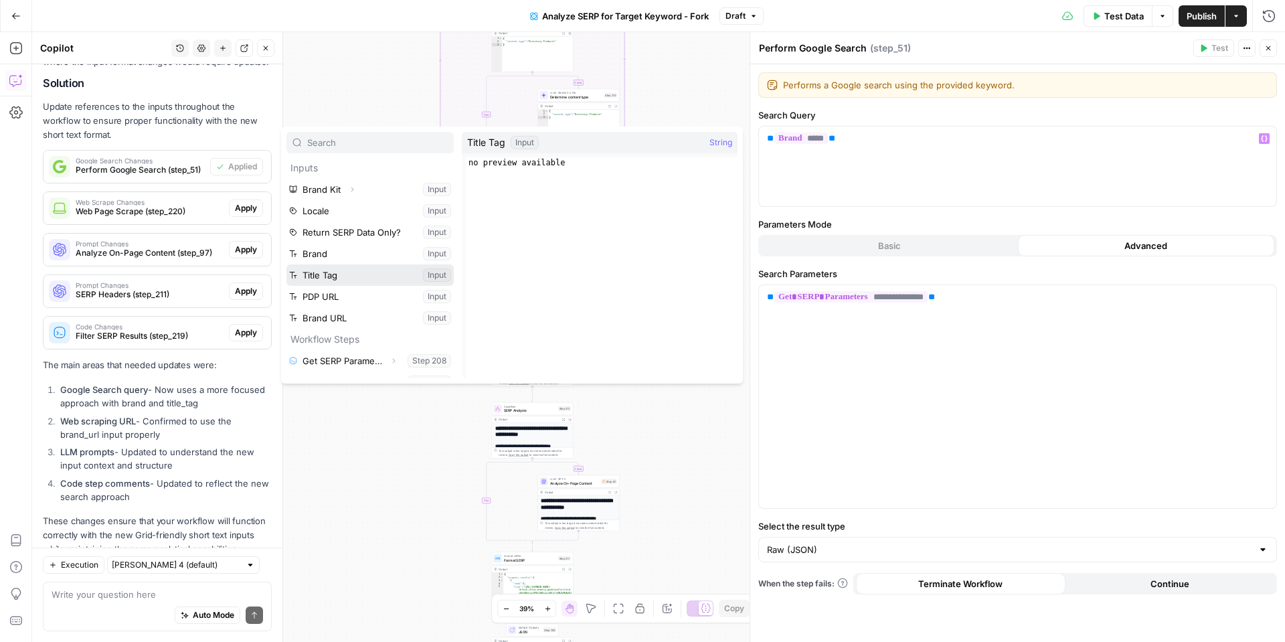
click at [333, 276] on button "Select variable Title Tag" at bounding box center [369, 274] width 167 height 21
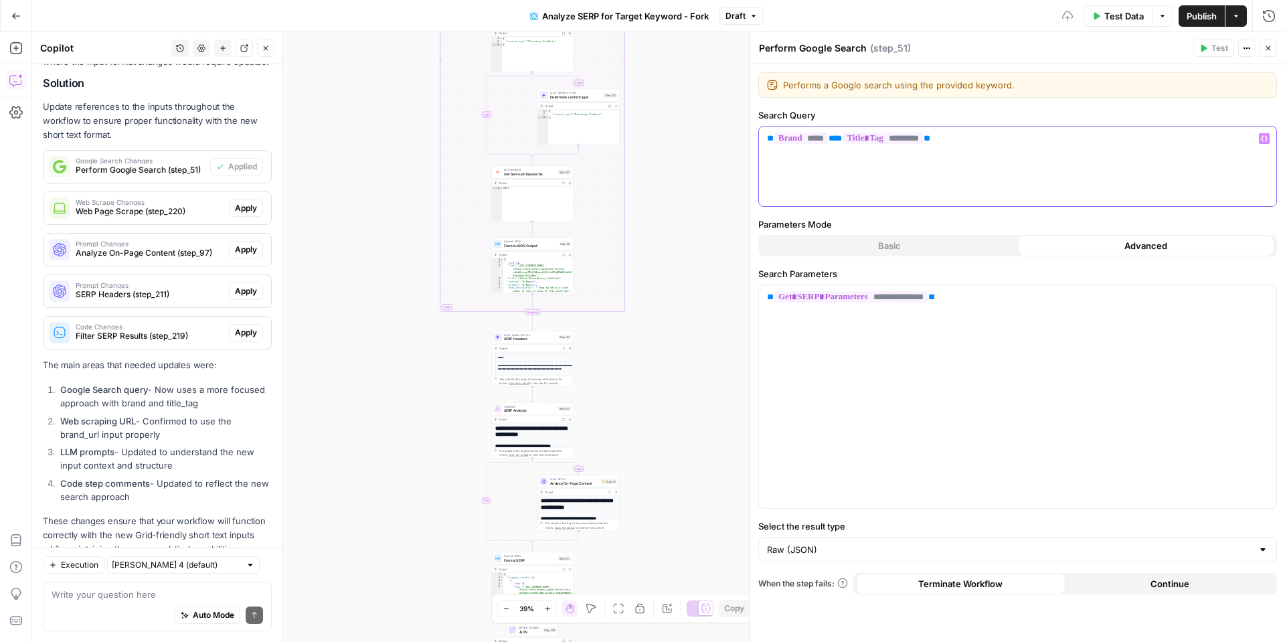
drag, startPoint x: 1268, startPoint y: 140, endPoint x: 1195, endPoint y: 157, distance: 75.0
click at [1267, 140] on button "Variables Menu" at bounding box center [1264, 138] width 11 height 11
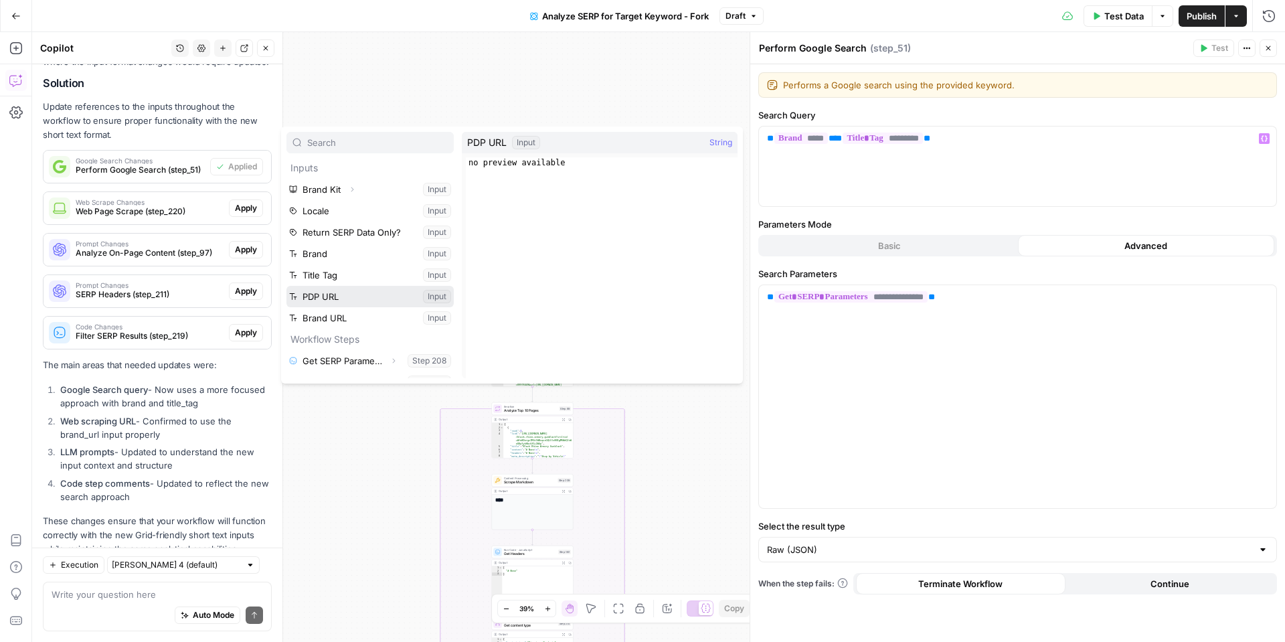
drag, startPoint x: 342, startPoint y: 300, endPoint x: 391, endPoint y: 301, distance: 48.9
click at [342, 300] on button "Select variable PDP URL" at bounding box center [369, 296] width 167 height 21
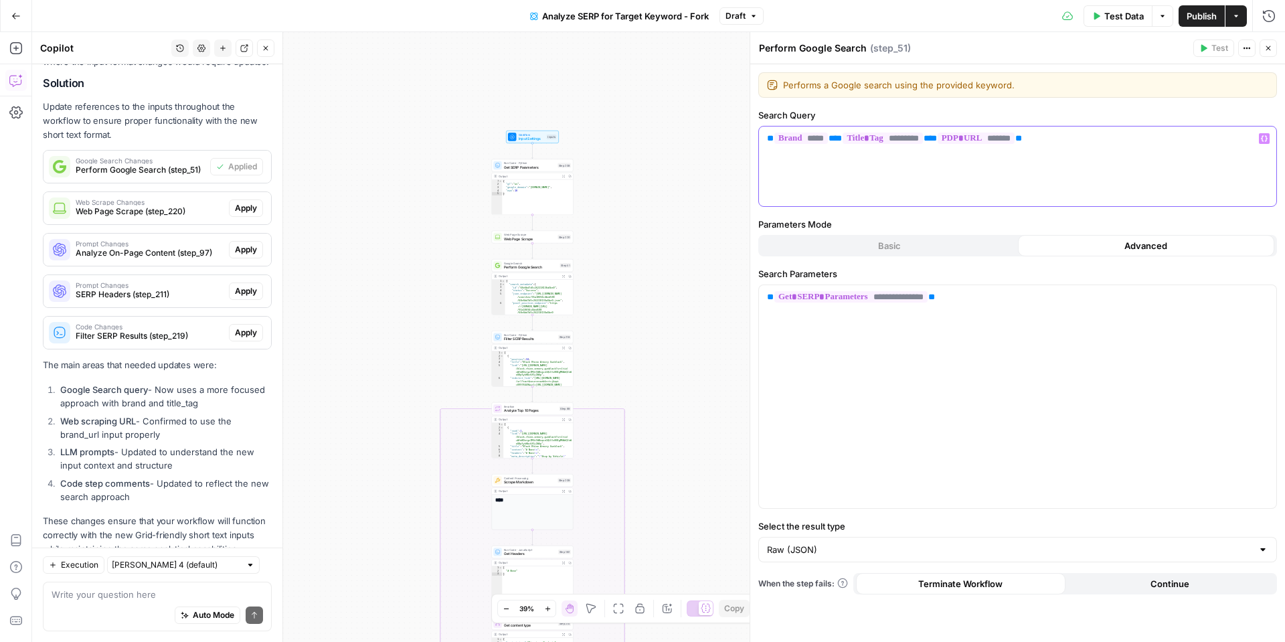
drag, startPoint x: 1265, startPoint y: 136, endPoint x: 1091, endPoint y: 179, distance: 179.4
click at [1265, 137] on icon "button" at bounding box center [1264, 138] width 7 height 7
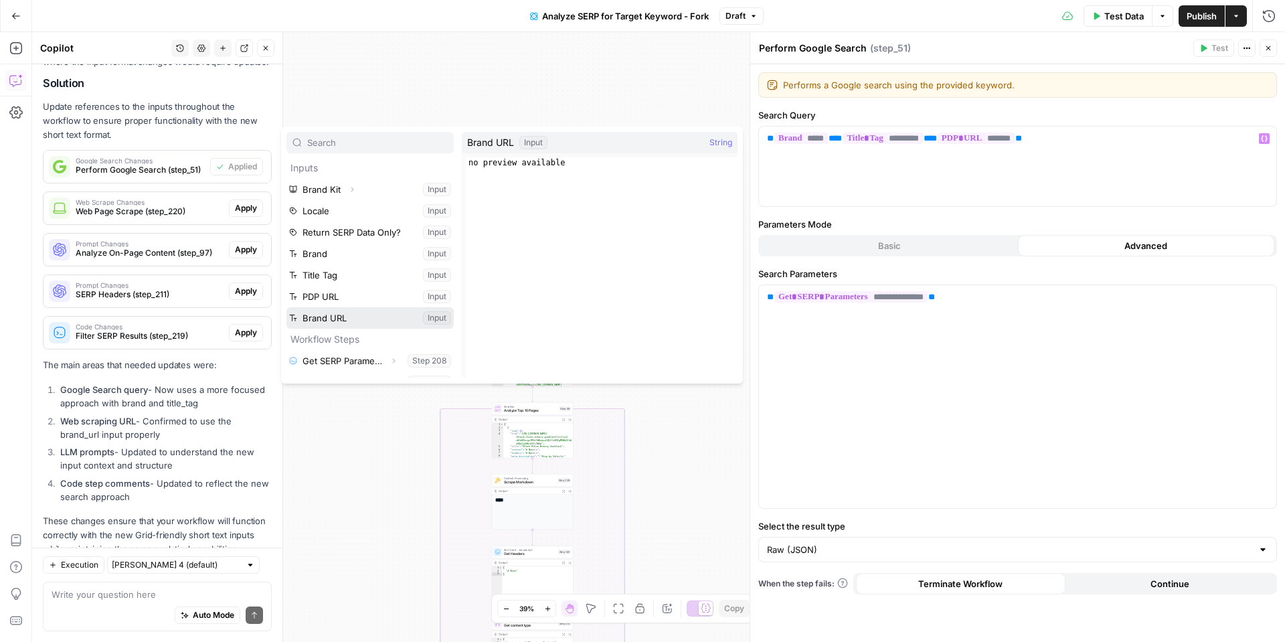
click at [378, 319] on button "Select variable Brand URL" at bounding box center [369, 317] width 167 height 21
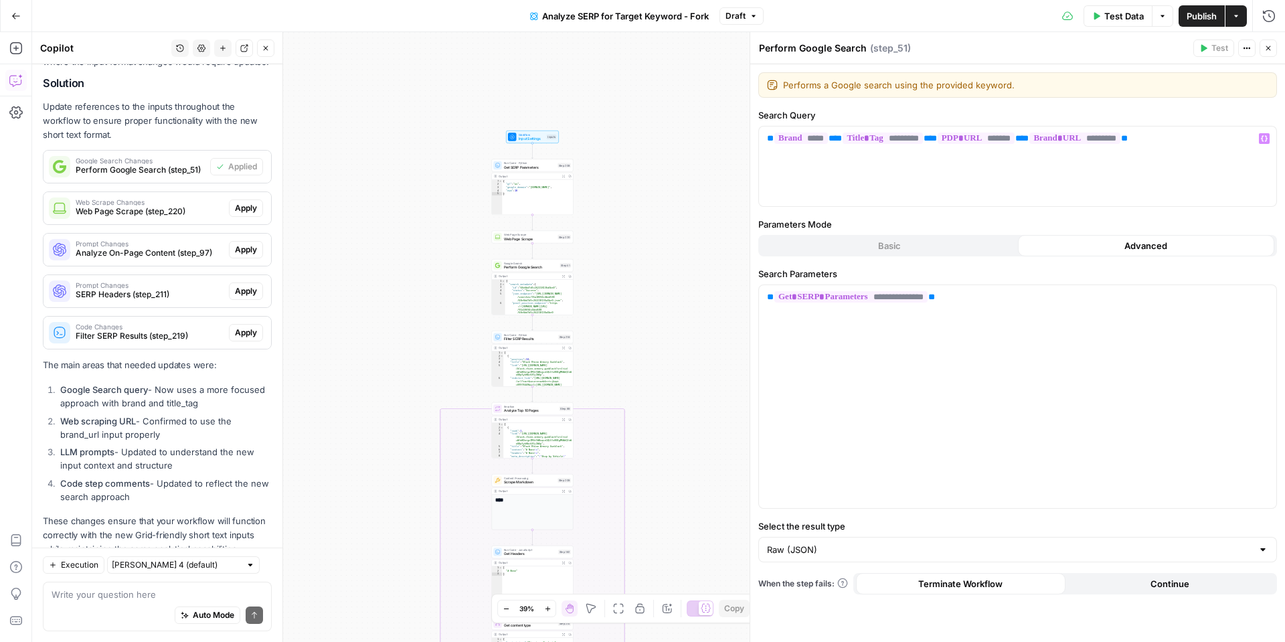
click at [1266, 45] on icon "button" at bounding box center [1268, 48] width 8 height 8
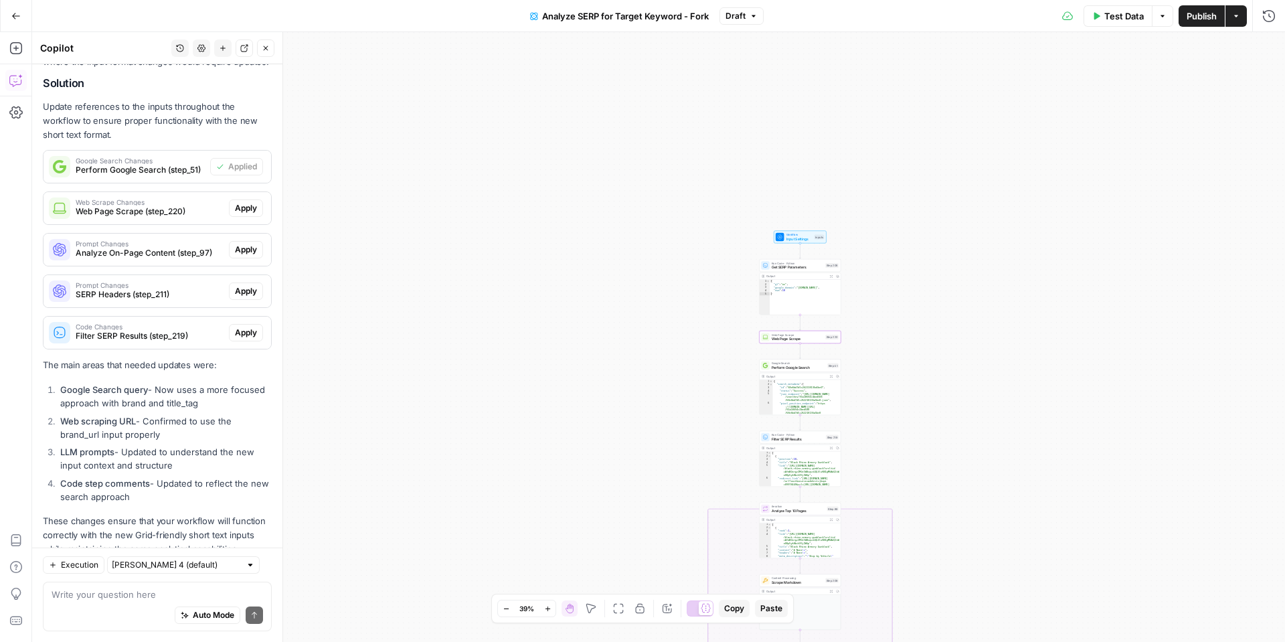
click at [254, 202] on span "Apply" at bounding box center [246, 208] width 22 height 12
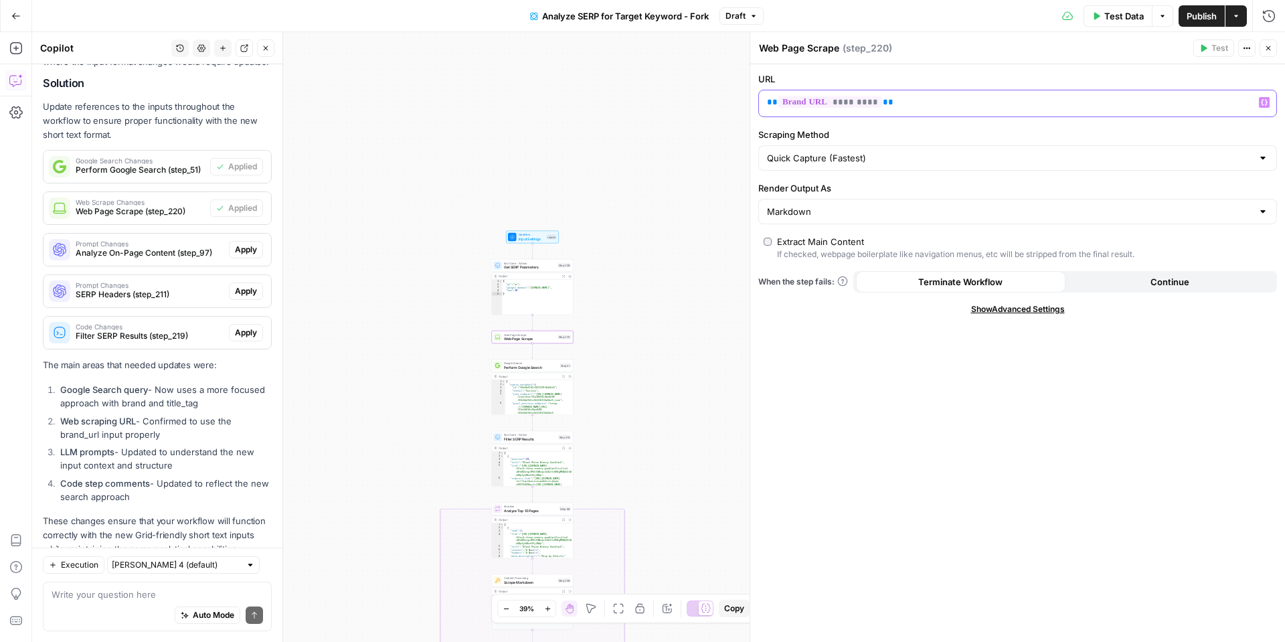
click at [930, 102] on p "** ********* **" at bounding box center [1007, 102] width 480 height 13
drag, startPoint x: 1107, startPoint y: 106, endPoint x: 732, endPoint y: 104, distance: 375.5
click at [732, 104] on body "Tire Rack New Home Browse Insights Opportunities Your Data Recent Grids Make & …" at bounding box center [642, 321] width 1285 height 642
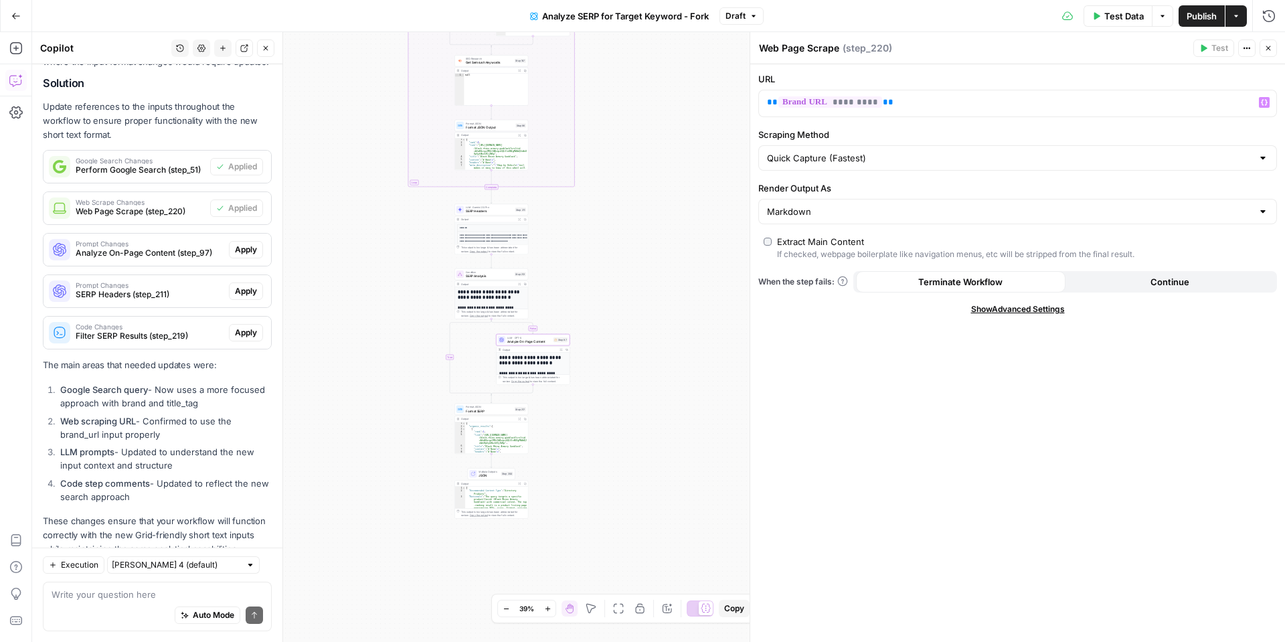
click at [251, 244] on span "Apply" at bounding box center [246, 250] width 22 height 12
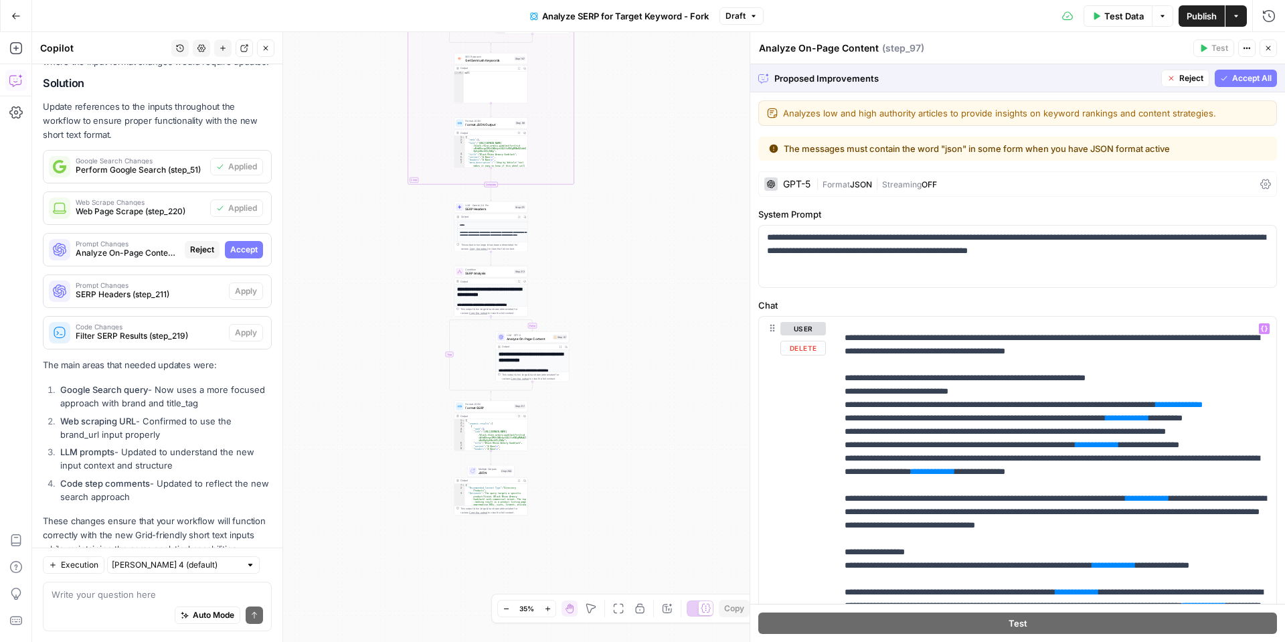
scroll to position [991, 0]
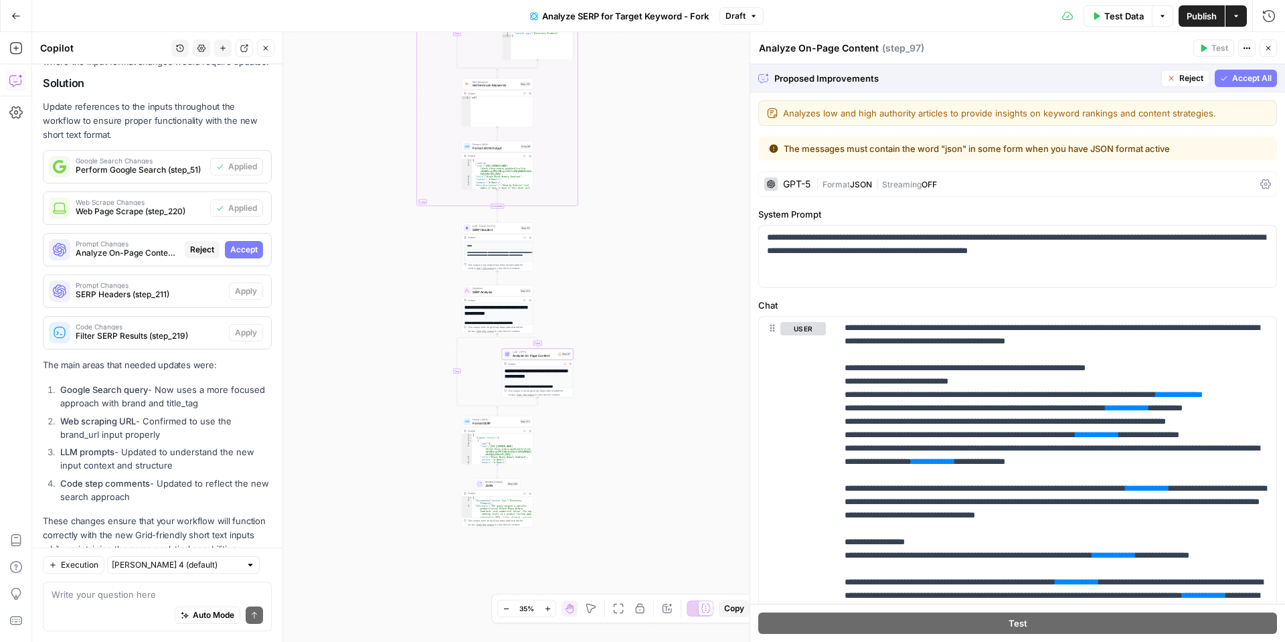
click at [248, 244] on span "Accept" at bounding box center [243, 250] width 27 height 12
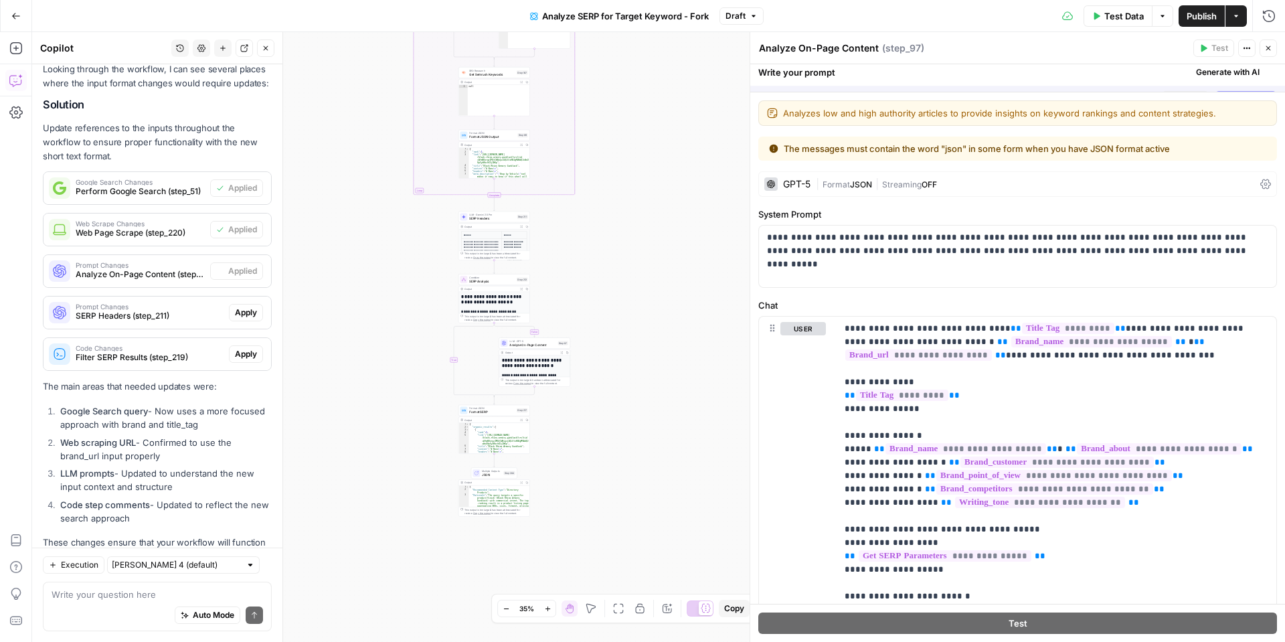
scroll to position [3790, 0]
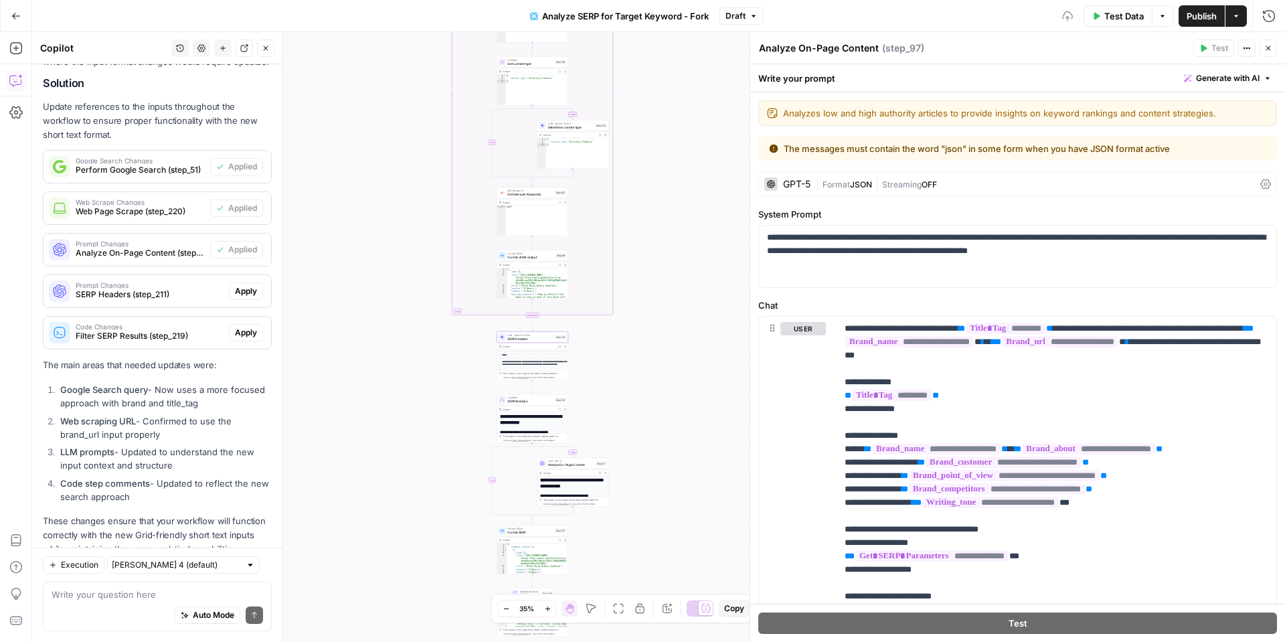
click at [243, 285] on span "Apply" at bounding box center [246, 291] width 22 height 12
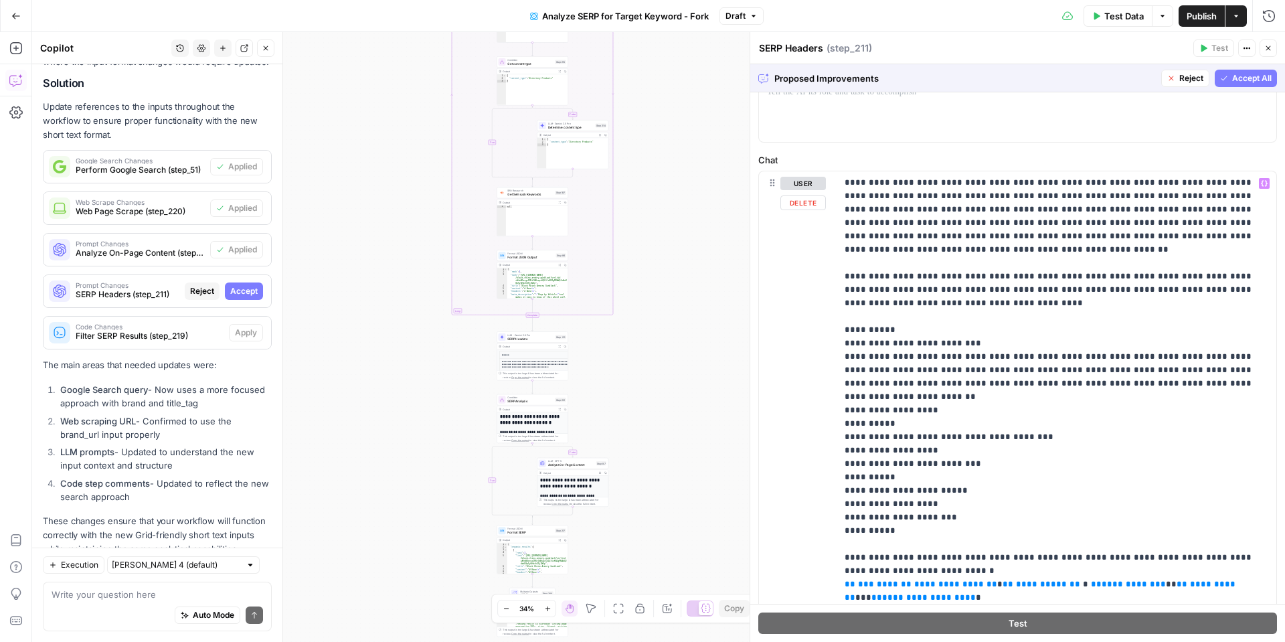
scroll to position [227, 0]
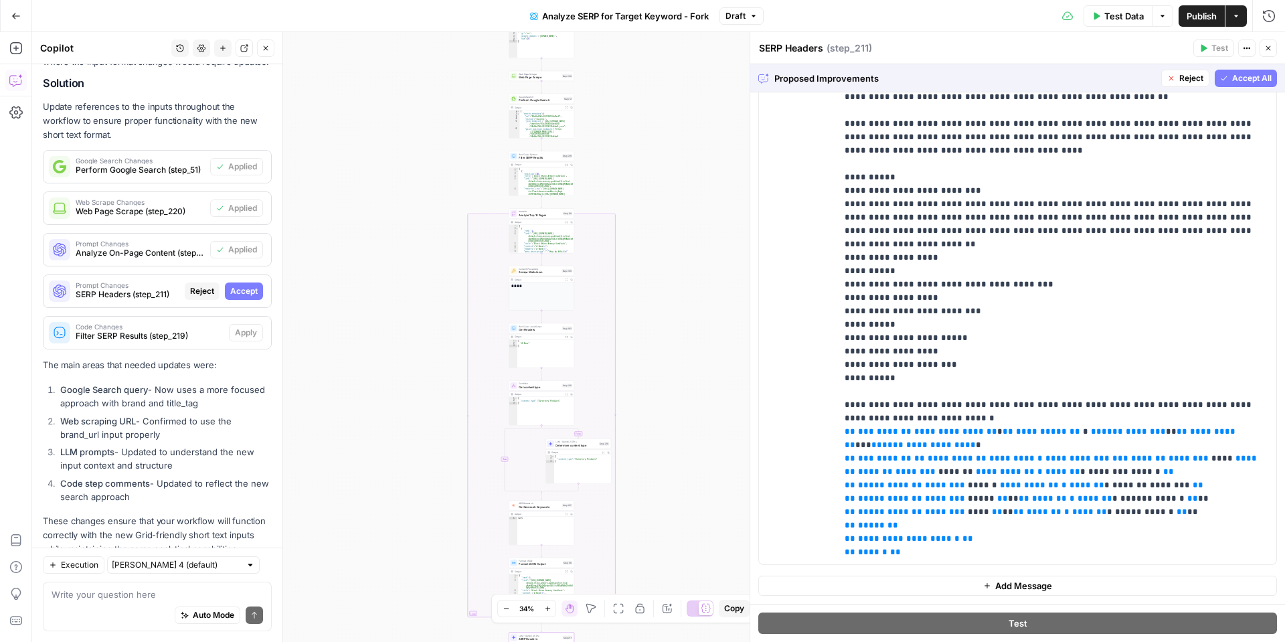
click at [244, 285] on span "Accept" at bounding box center [243, 291] width 27 height 12
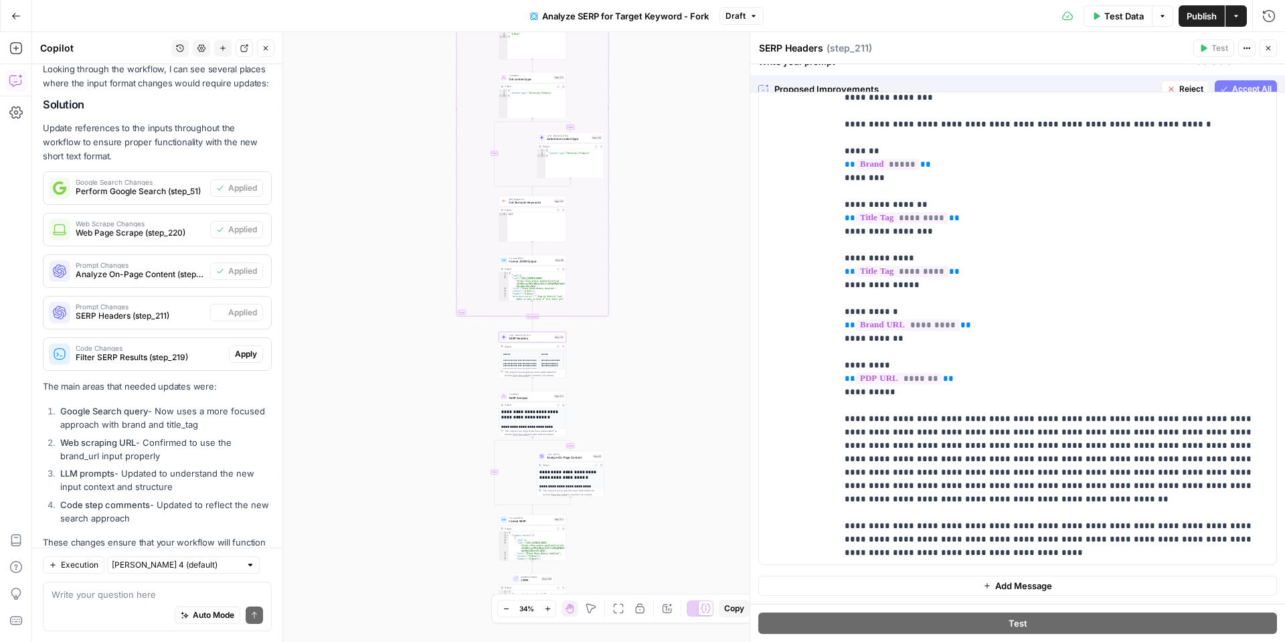
scroll to position [0, 0]
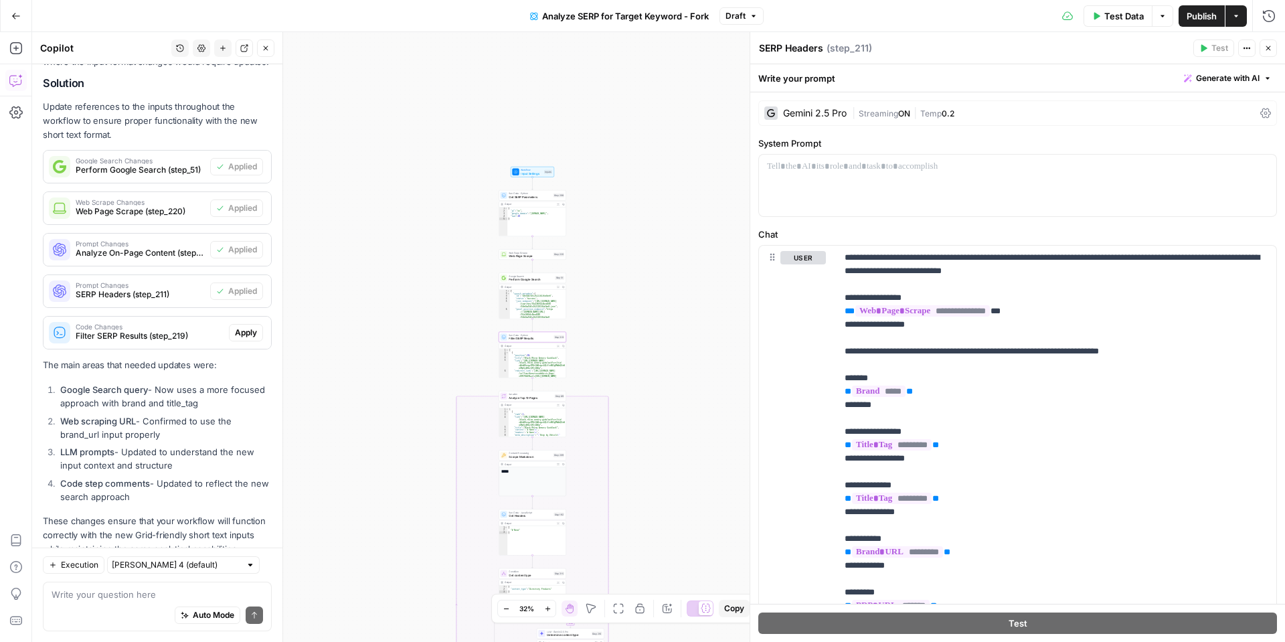
click at [246, 327] on span "Apply" at bounding box center [246, 333] width 22 height 12
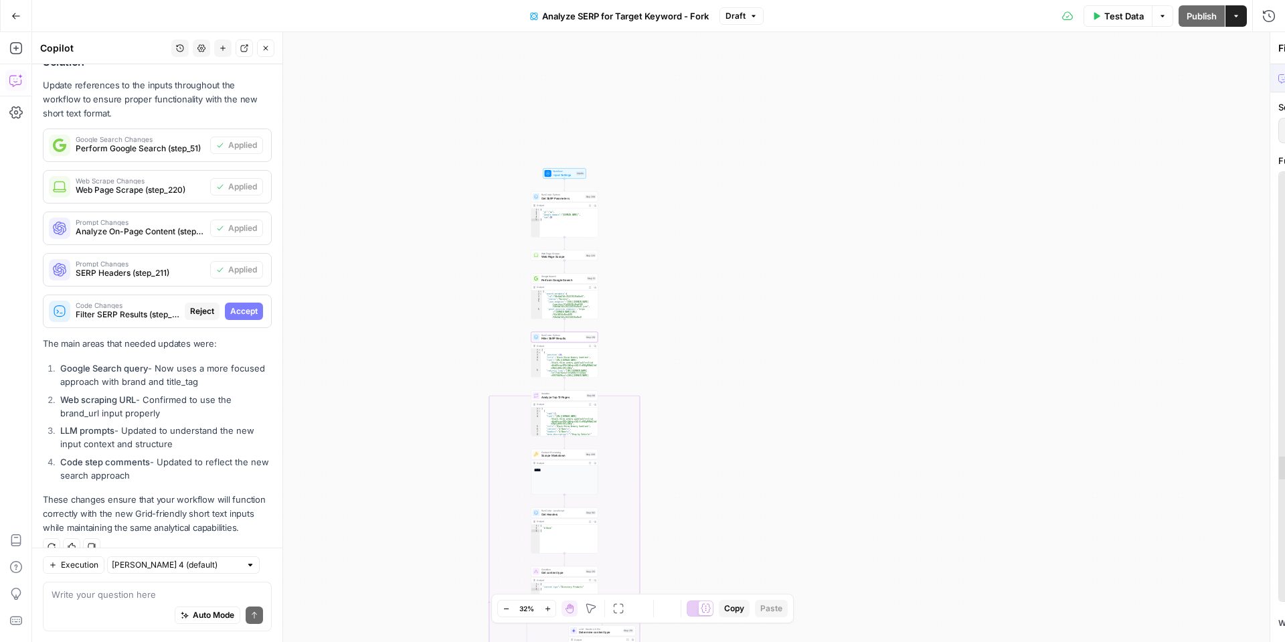
scroll to position [3768, 0]
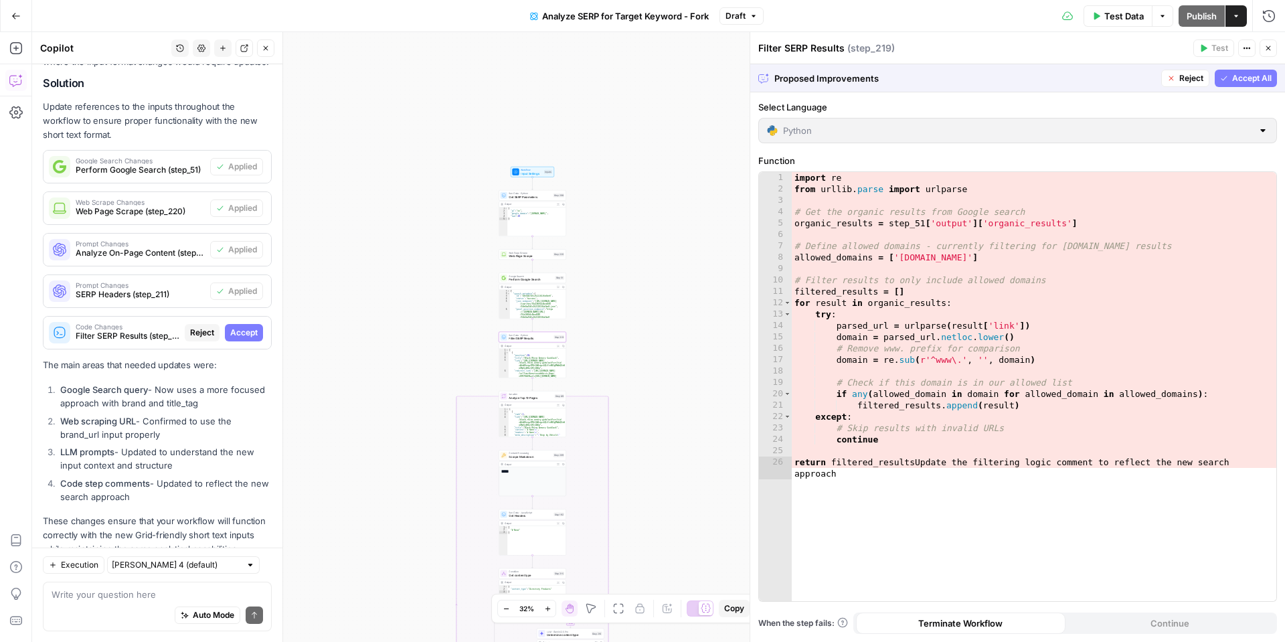
click at [238, 327] on span "Accept" at bounding box center [243, 333] width 27 height 12
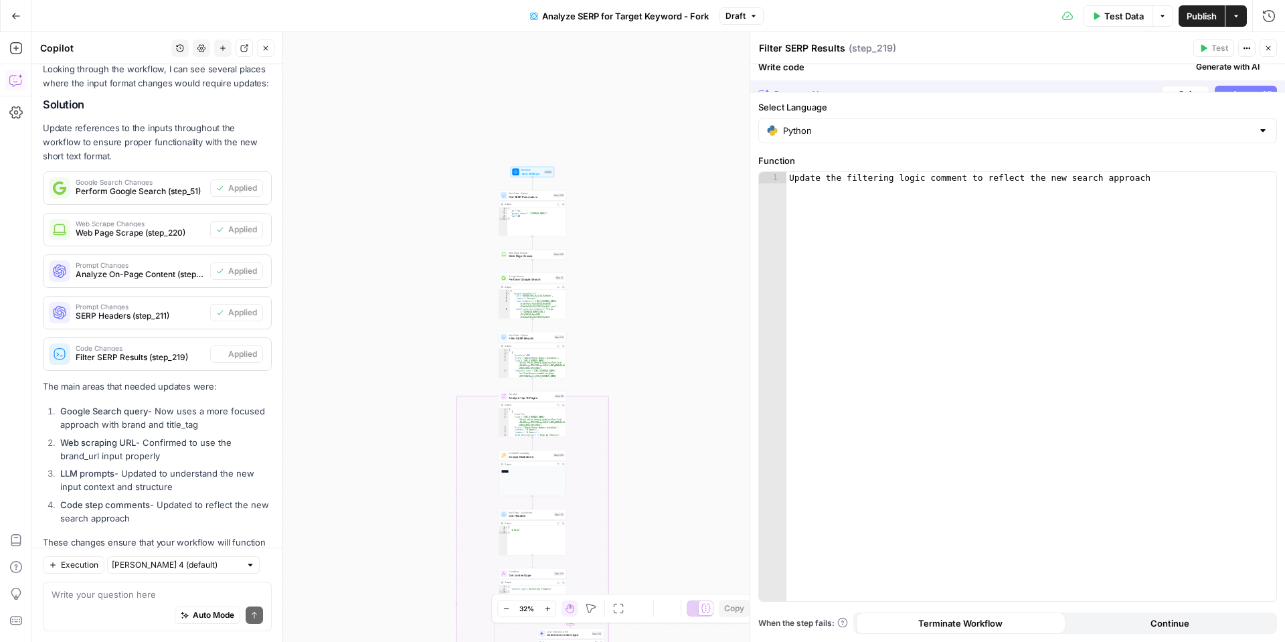
scroll to position [3790, 0]
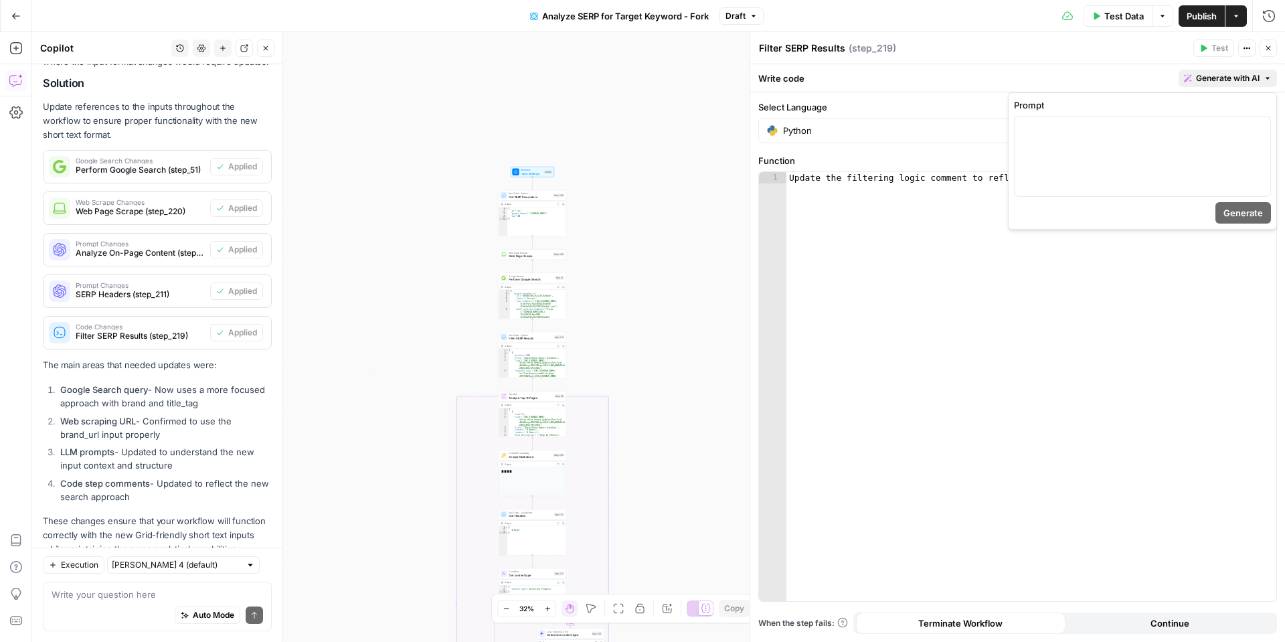
click at [1206, 81] on span "Generate with AI" at bounding box center [1228, 78] width 64 height 12
click at [1263, 46] on button "Close" at bounding box center [1268, 47] width 17 height 17
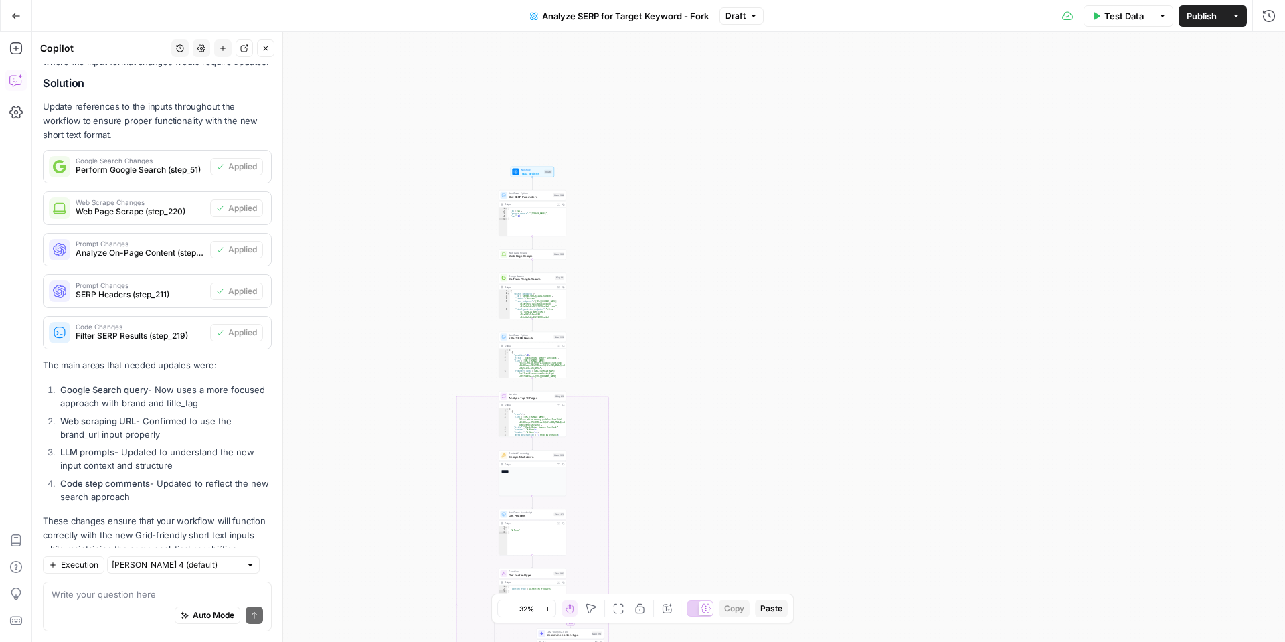
click at [1120, 16] on span "Test Data" at bounding box center [1123, 15] width 39 height 13
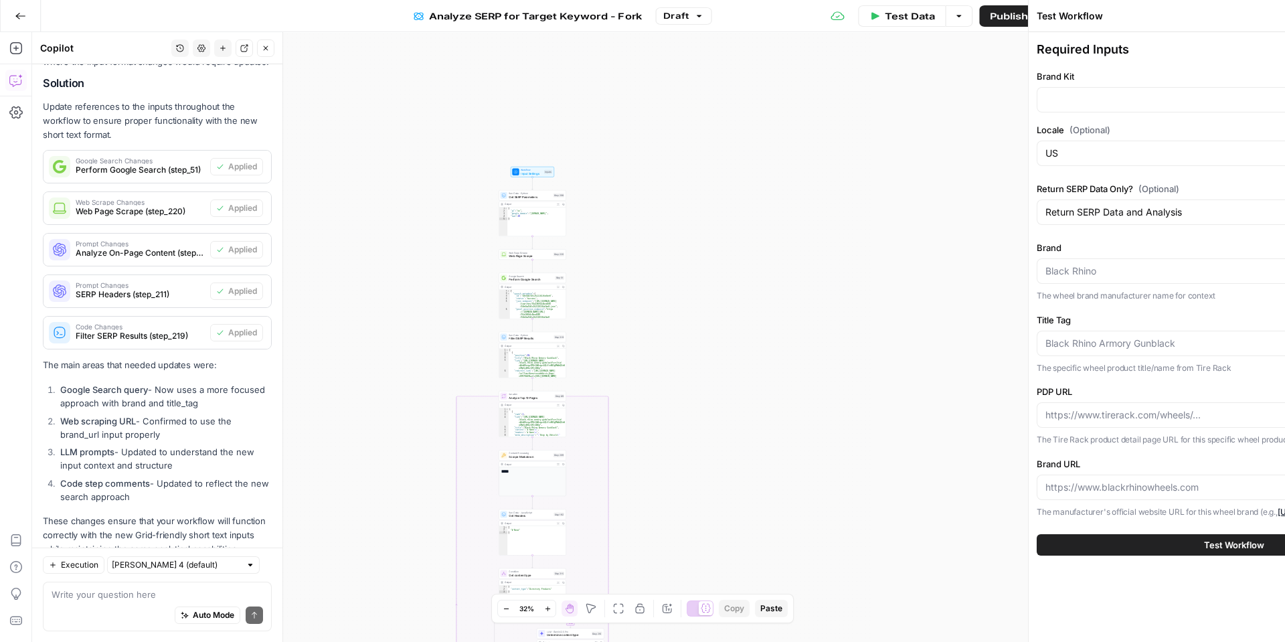
type input "Tire Rack"
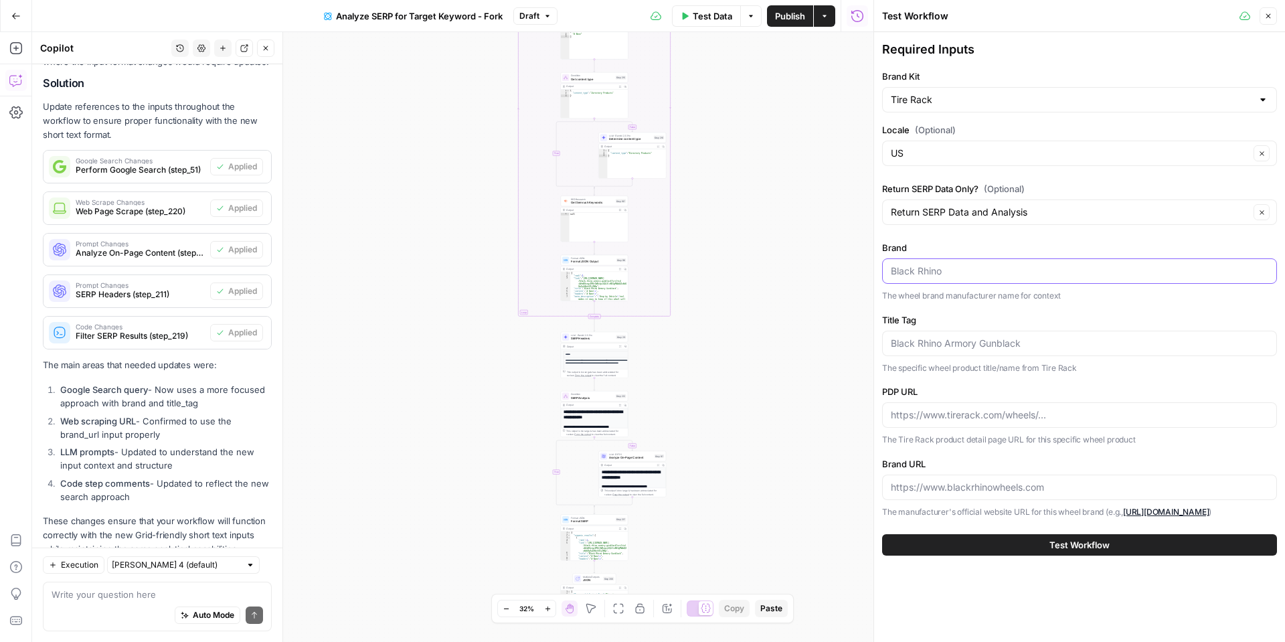
click at [1003, 272] on input "Brand" at bounding box center [1080, 270] width 378 height 13
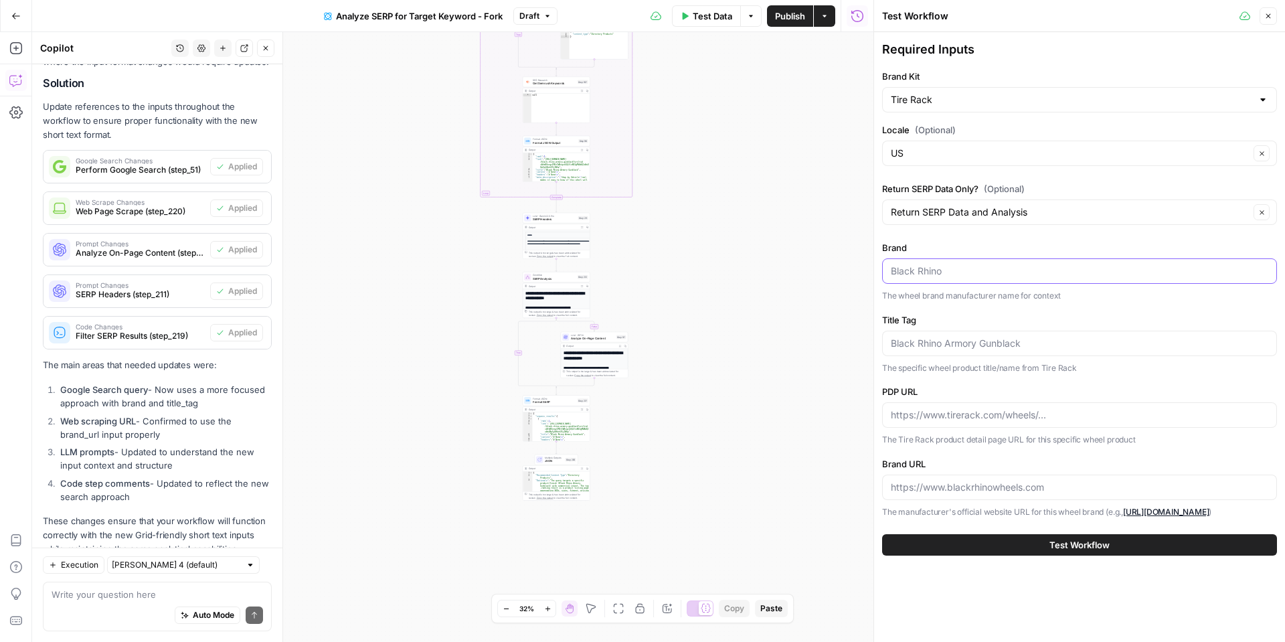
paste input "American Racing"
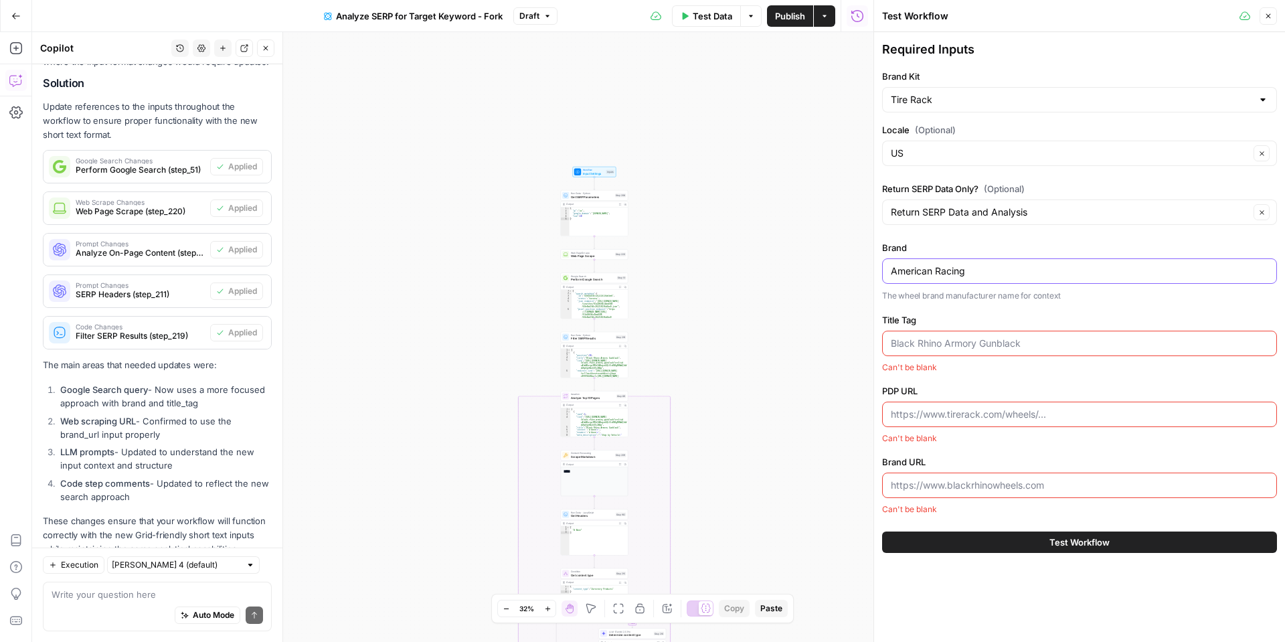
type input "American Racing"
click at [933, 347] on input "Title Tag" at bounding box center [1080, 343] width 378 height 13
paste input "American Racing AR172 Baja Black | Tire Rack"
type input "American Racing AR172 Baja Black | Tire Rack"
click at [955, 415] on input "PDP URL" at bounding box center [1080, 414] width 378 height 13
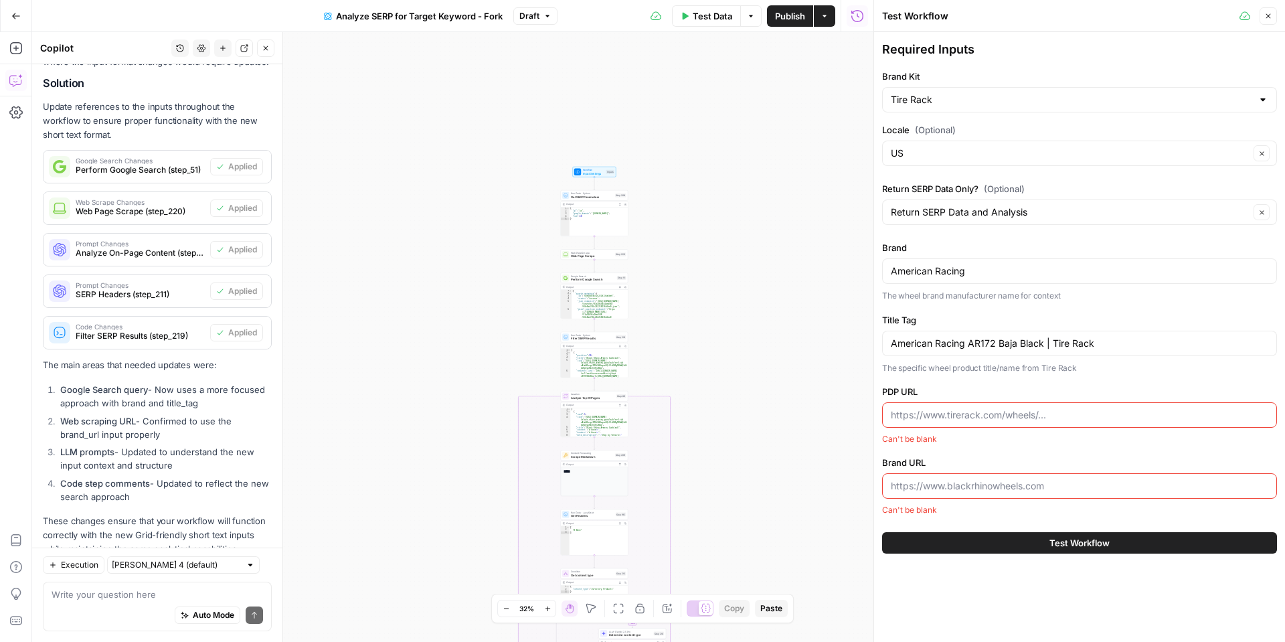
paste input "https://www.tirerack.com/wheels/american-racing-ar172-baja-black?srsltid=AfmBOo…"
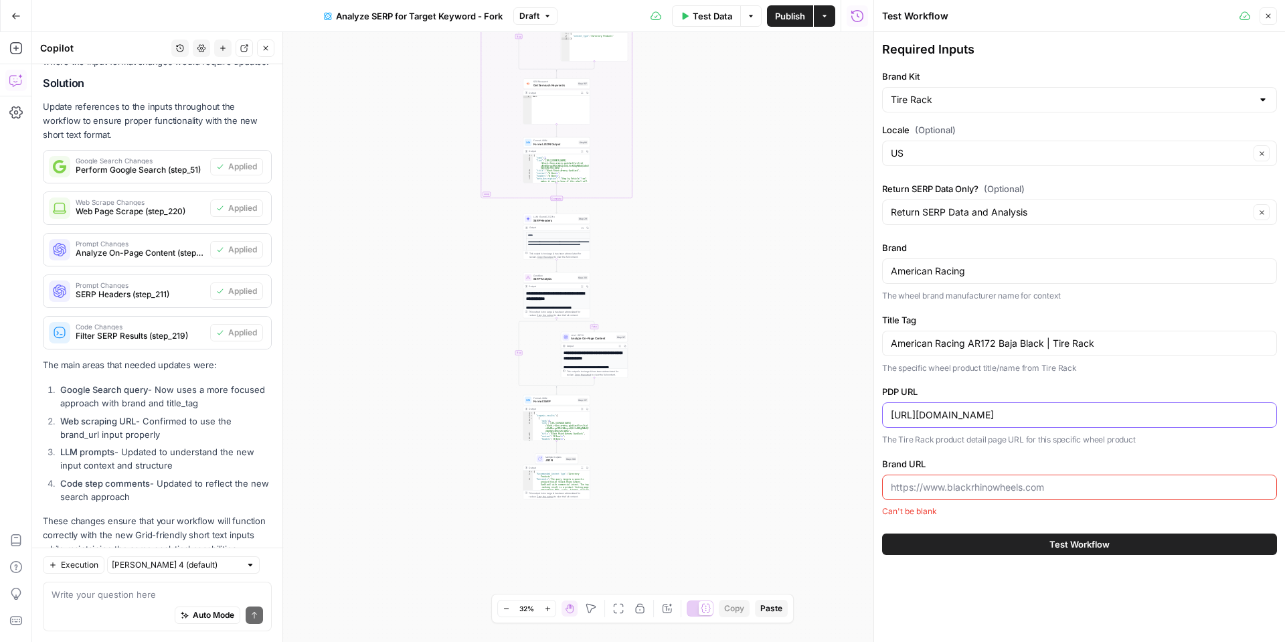
type input "https://www.tirerack.com/wheels/american-racing-ar172-baja-black?srsltid=AfmBOo…"
click at [918, 485] on input "Brand URL" at bounding box center [1080, 487] width 378 height 13
paste input "https://www.americanracing.com/"
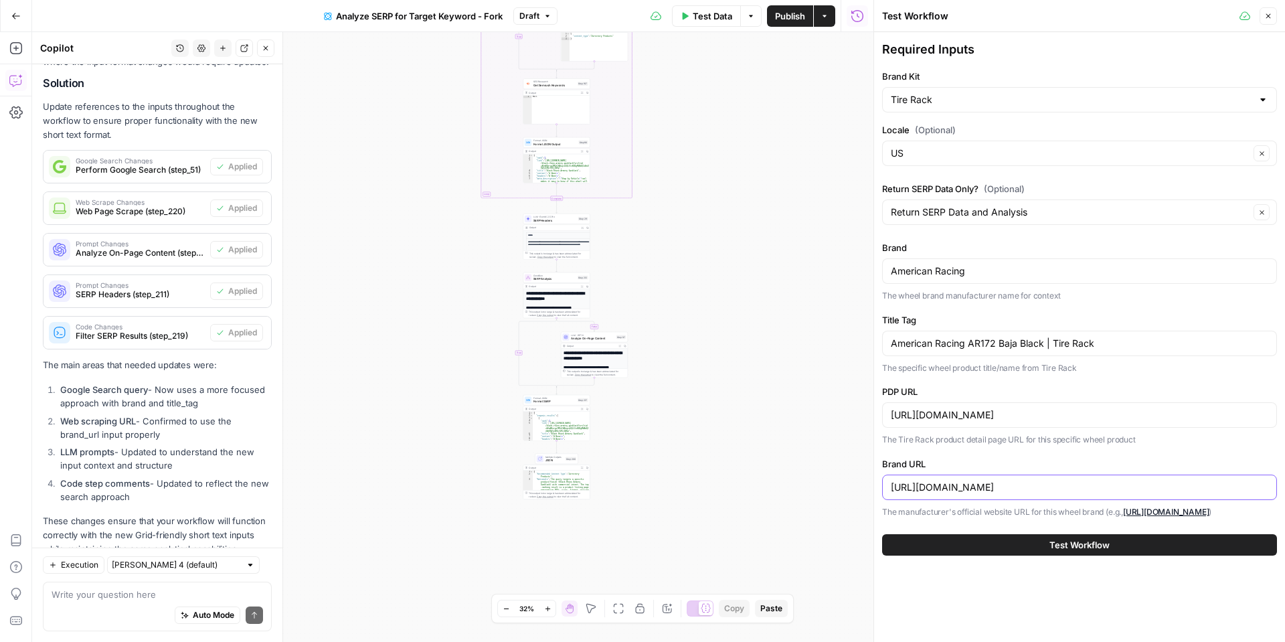
type input "https://www.americanracing.com/"
click at [973, 540] on button "Test Workflow" at bounding box center [1079, 544] width 395 height 21
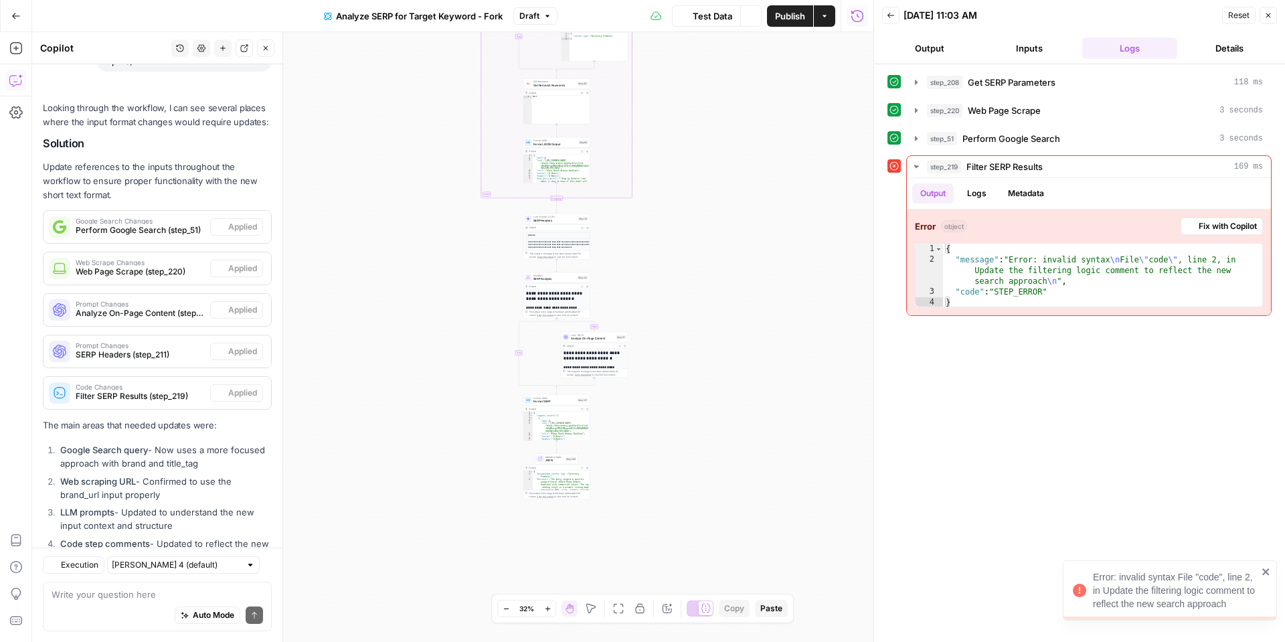
scroll to position [3790, 0]
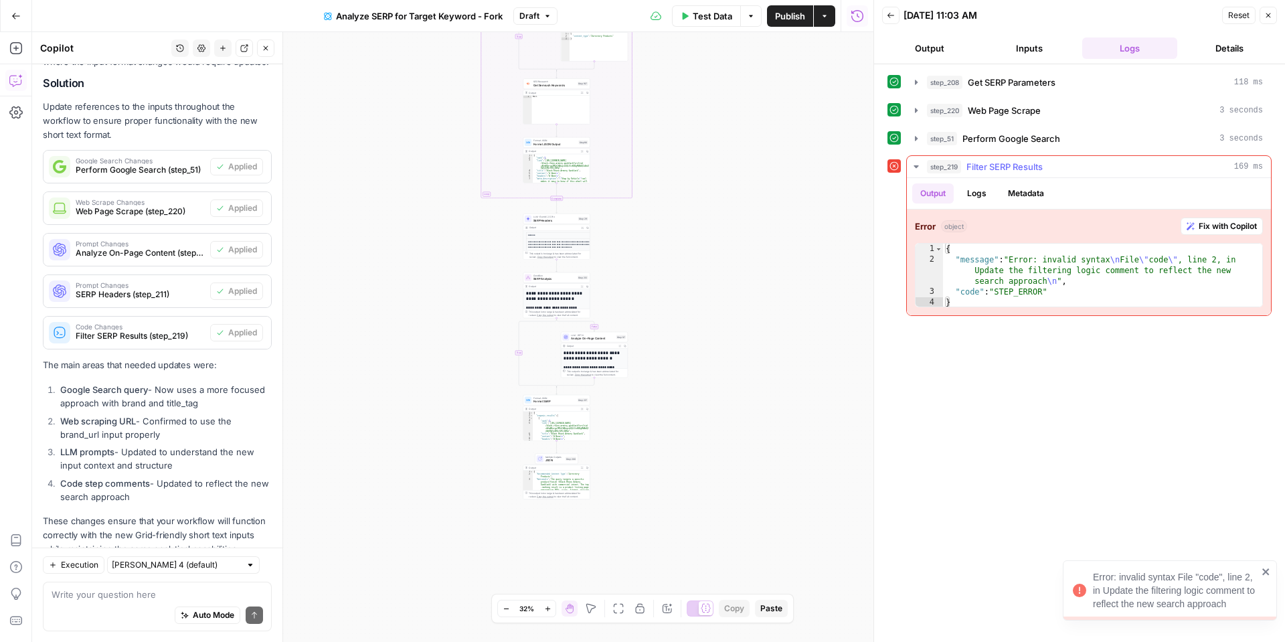
click at [1192, 222] on icon "button" at bounding box center [1191, 226] width 8 height 8
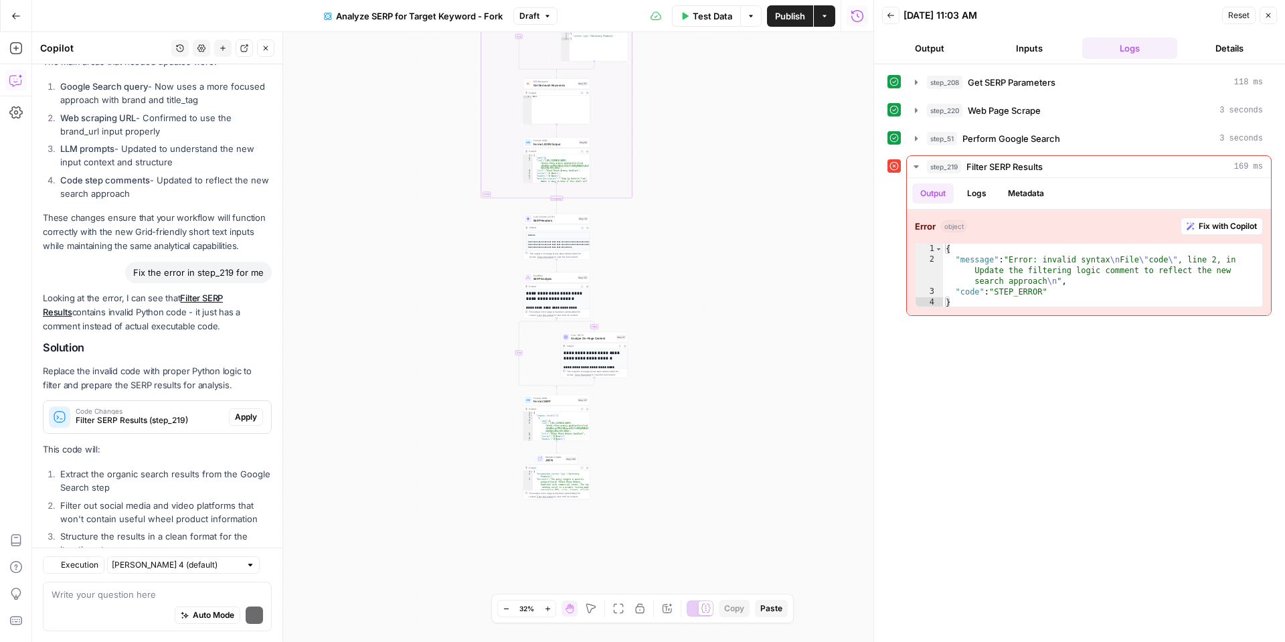
scroll to position [4163, 0]
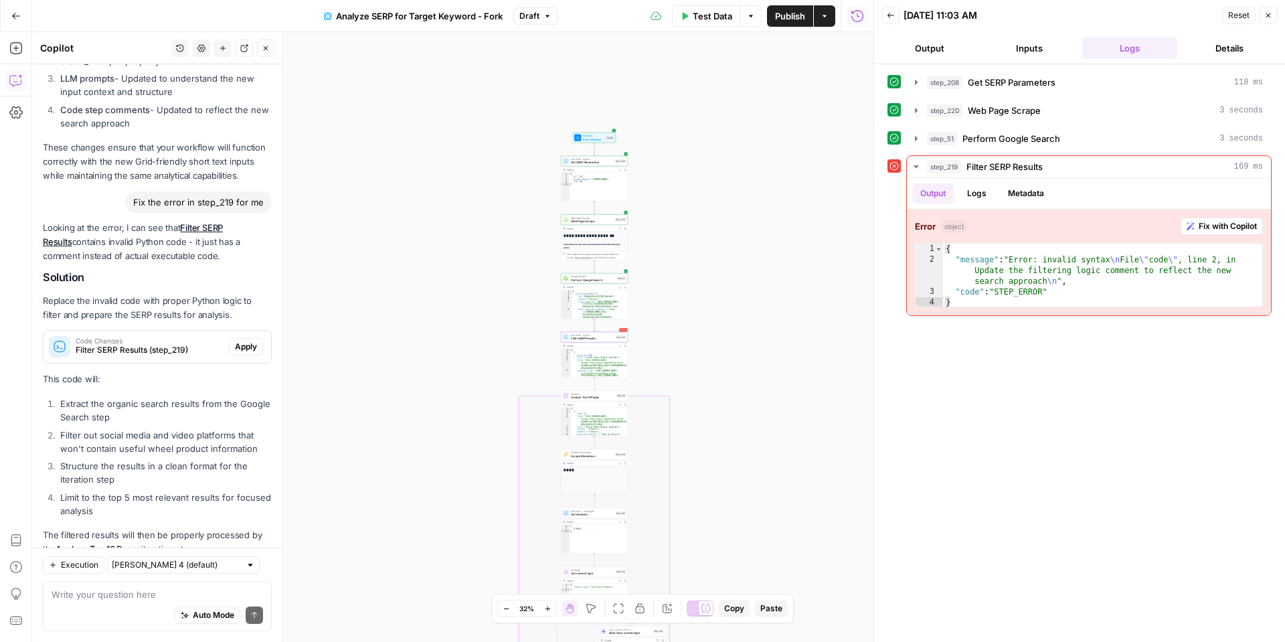
click at [250, 341] on span "Apply" at bounding box center [246, 347] width 22 height 12
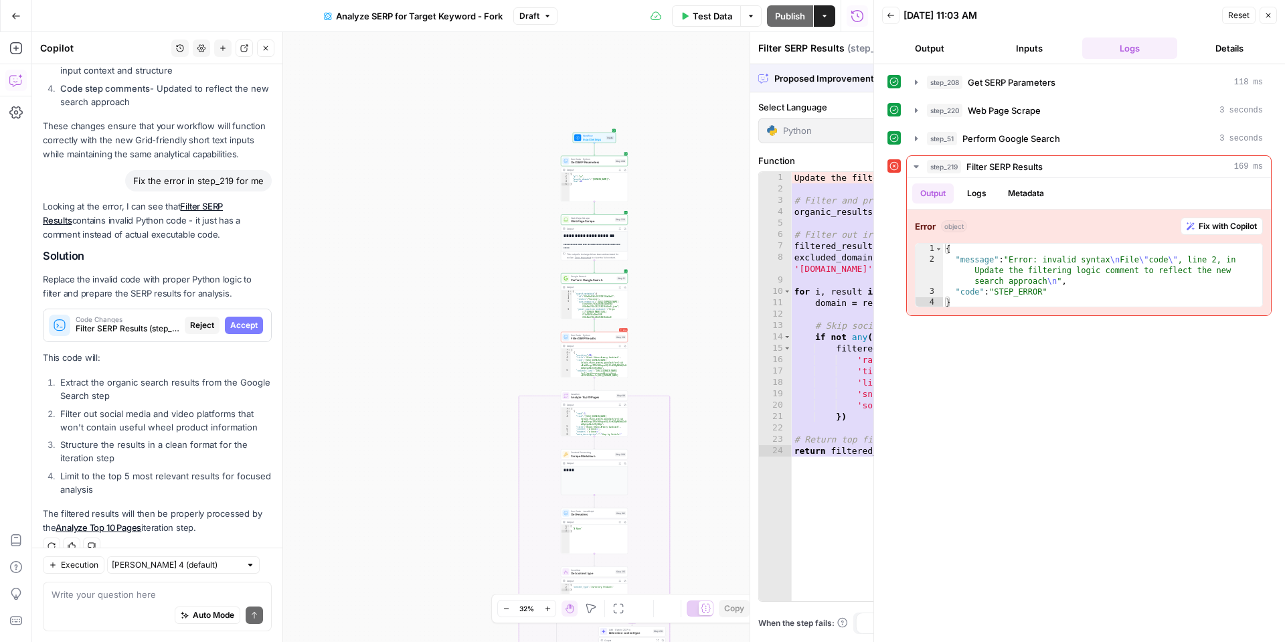
scroll to position [4142, 0]
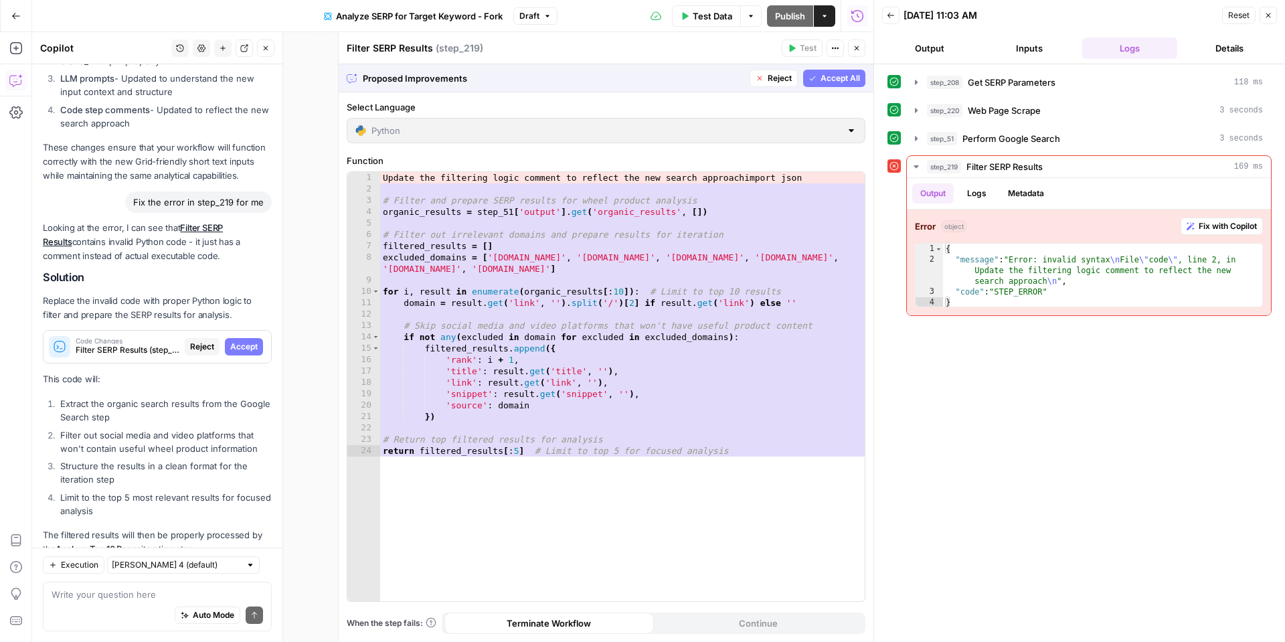
click at [831, 85] on button "Accept All" at bounding box center [834, 78] width 62 height 17
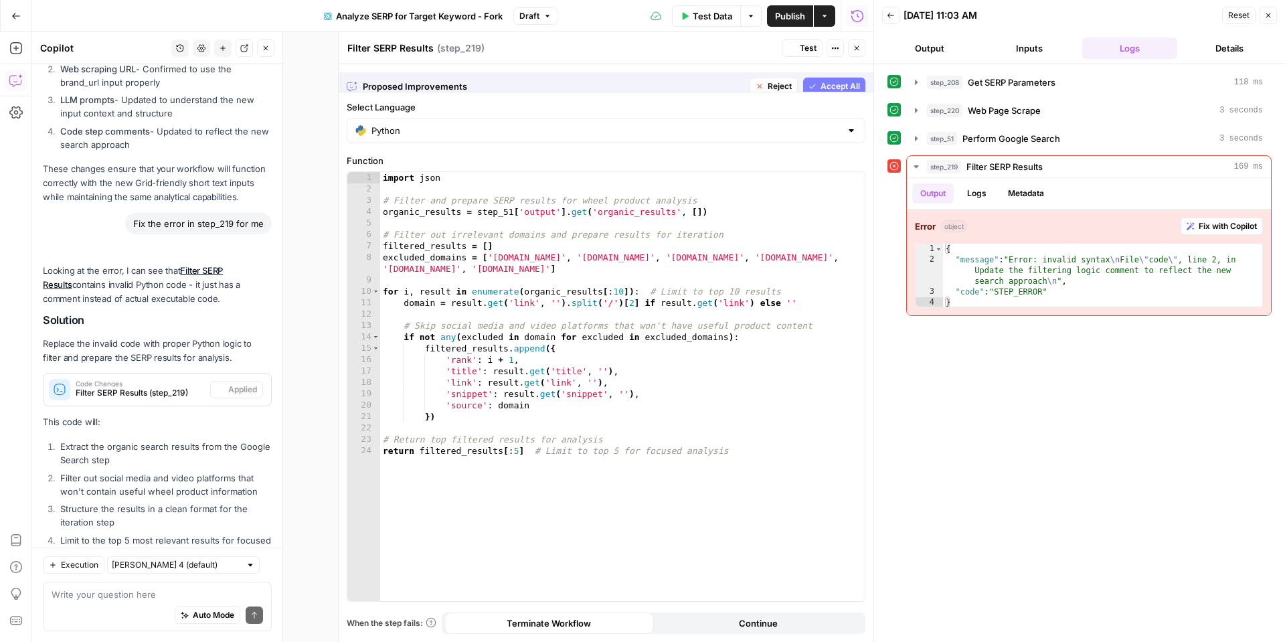
scroll to position [4185, 0]
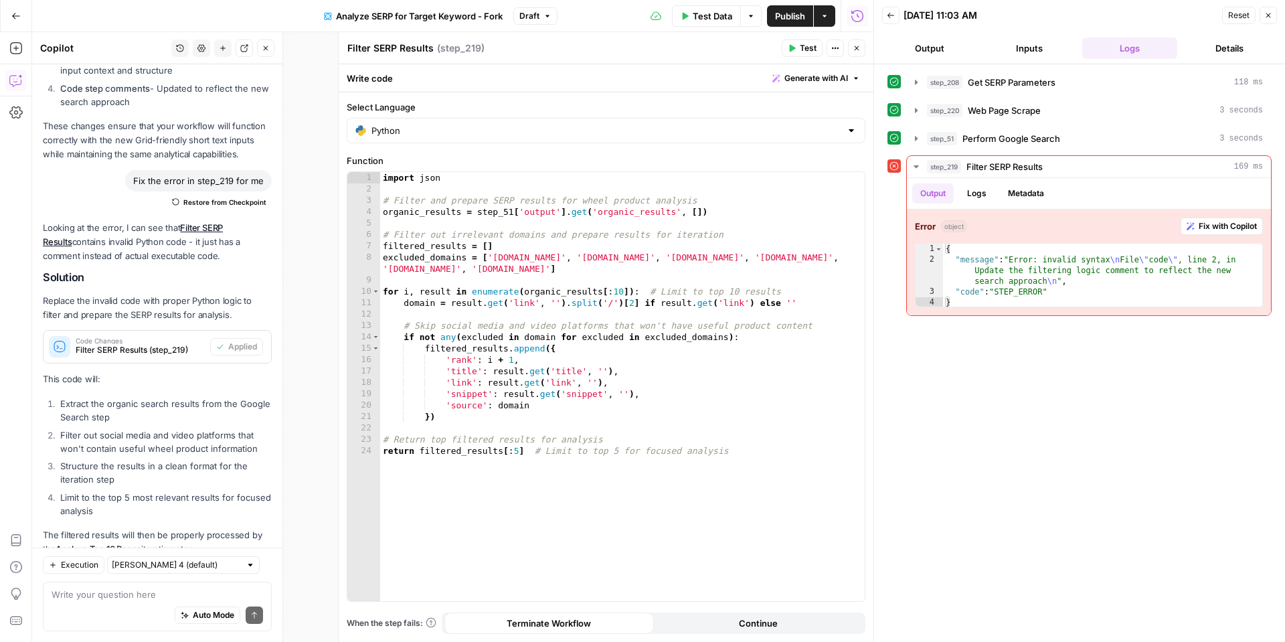
click at [1274, 13] on button "Close" at bounding box center [1268, 15] width 17 height 17
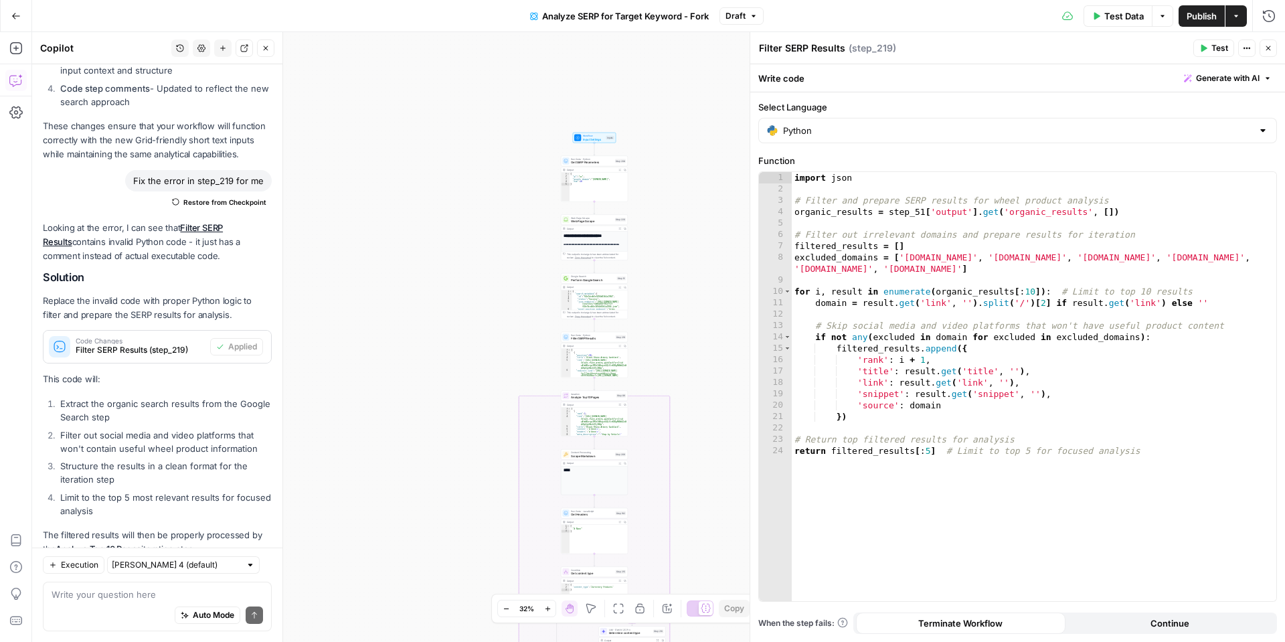
click at [1272, 46] on button "Close" at bounding box center [1268, 47] width 17 height 17
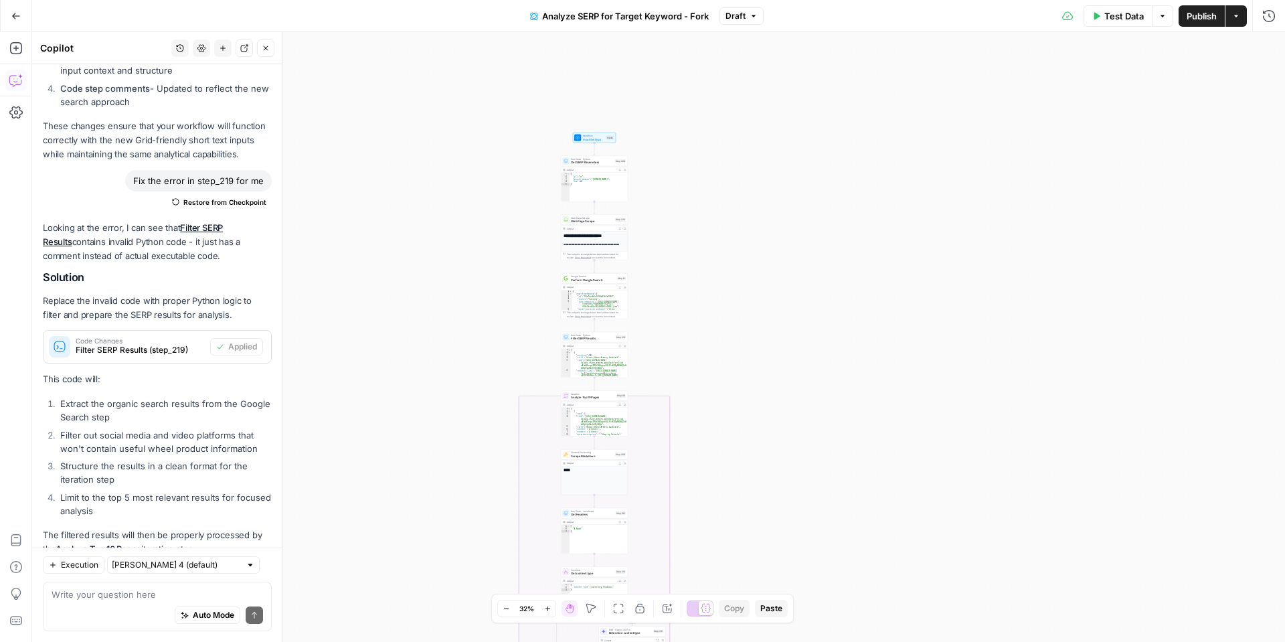
click at [1112, 15] on span "Test Data" at bounding box center [1123, 15] width 39 height 13
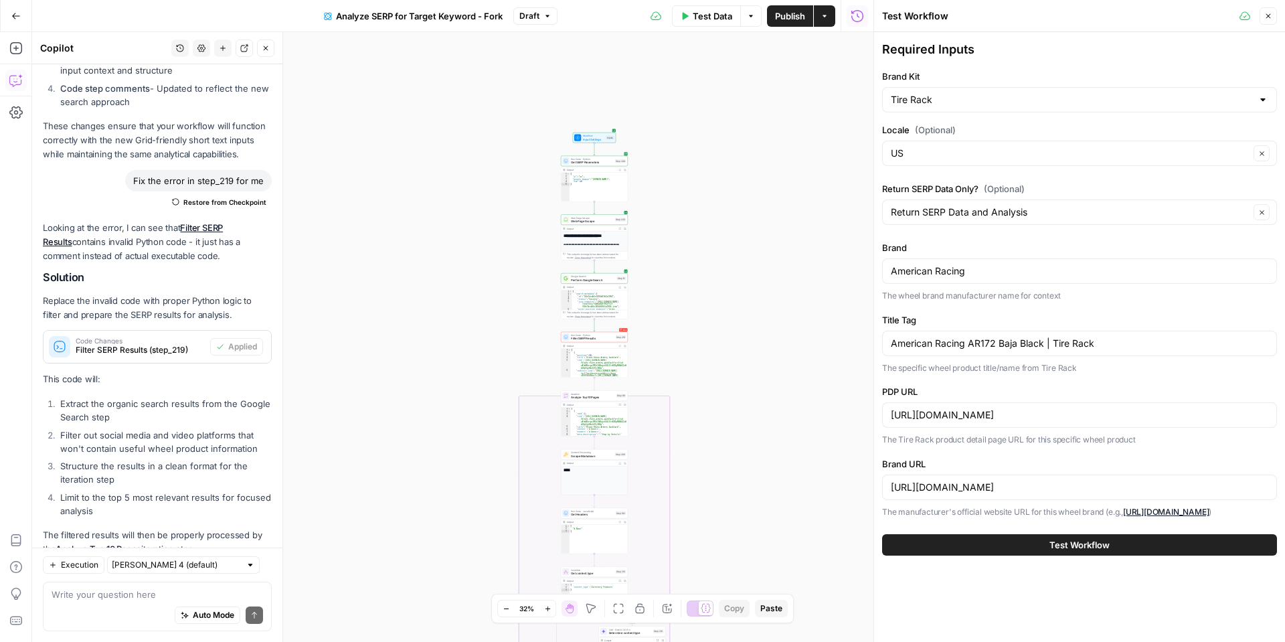
click at [1031, 549] on button "Test Workflow" at bounding box center [1079, 544] width 395 height 21
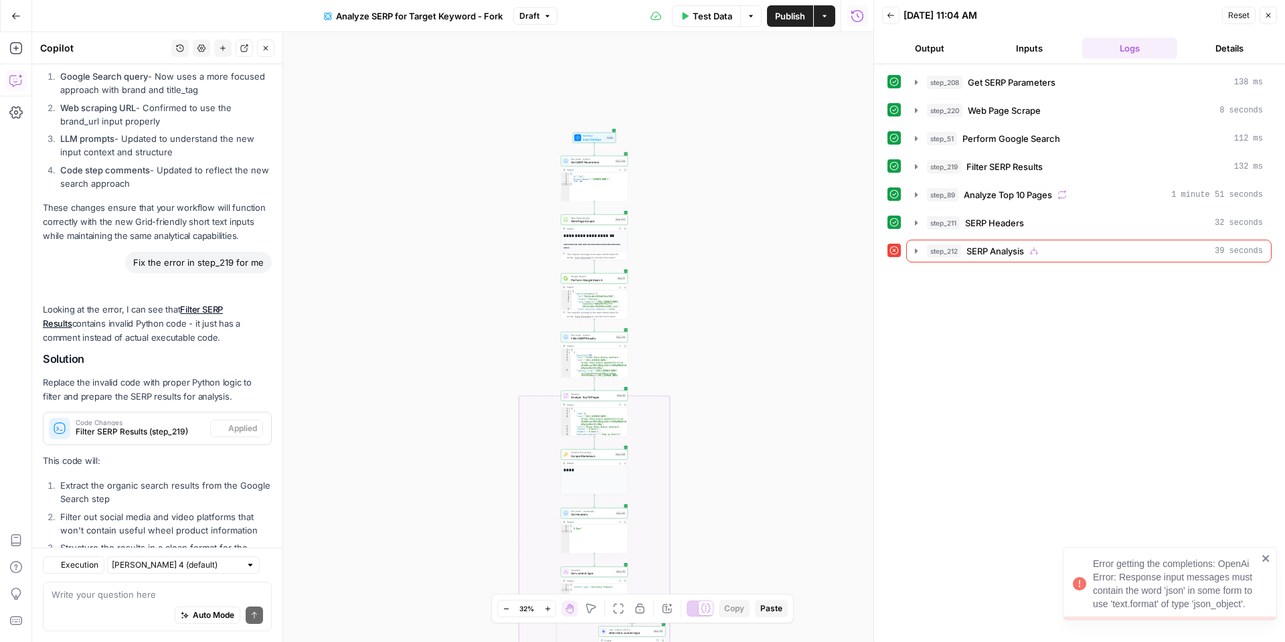
scroll to position [4185, 0]
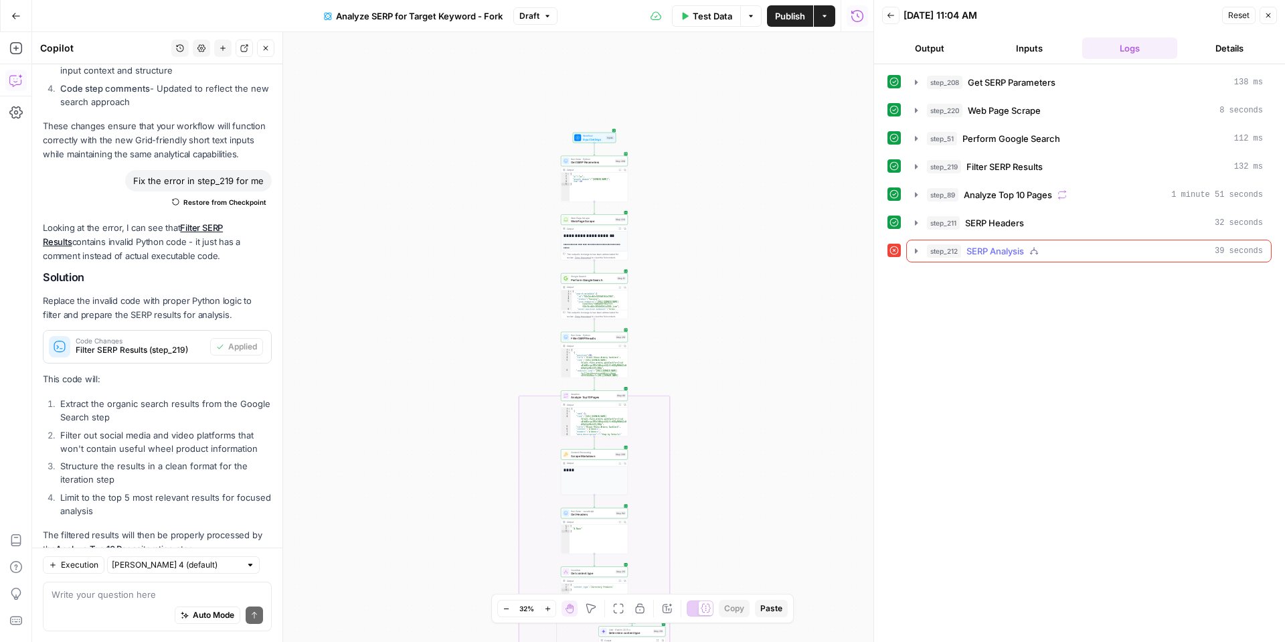
click at [914, 252] on icon "button" at bounding box center [916, 251] width 11 height 11
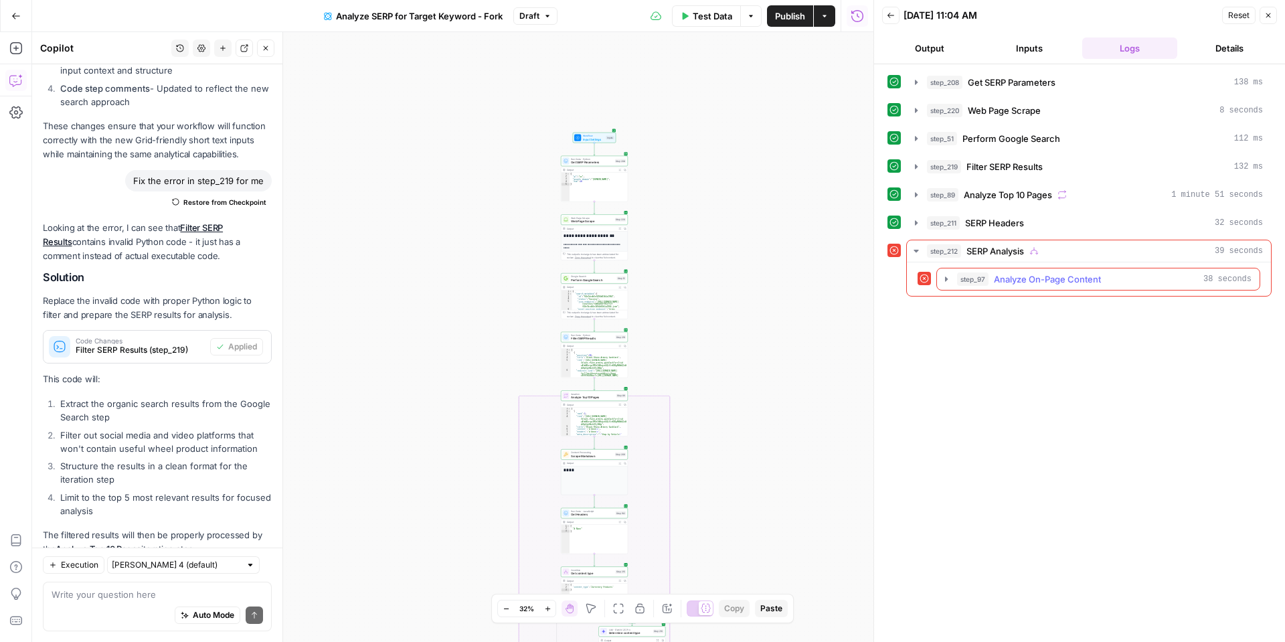
click at [1146, 272] on div "step_97 Analyze On-Page Content 38 seconds" at bounding box center [1104, 278] width 295 height 13
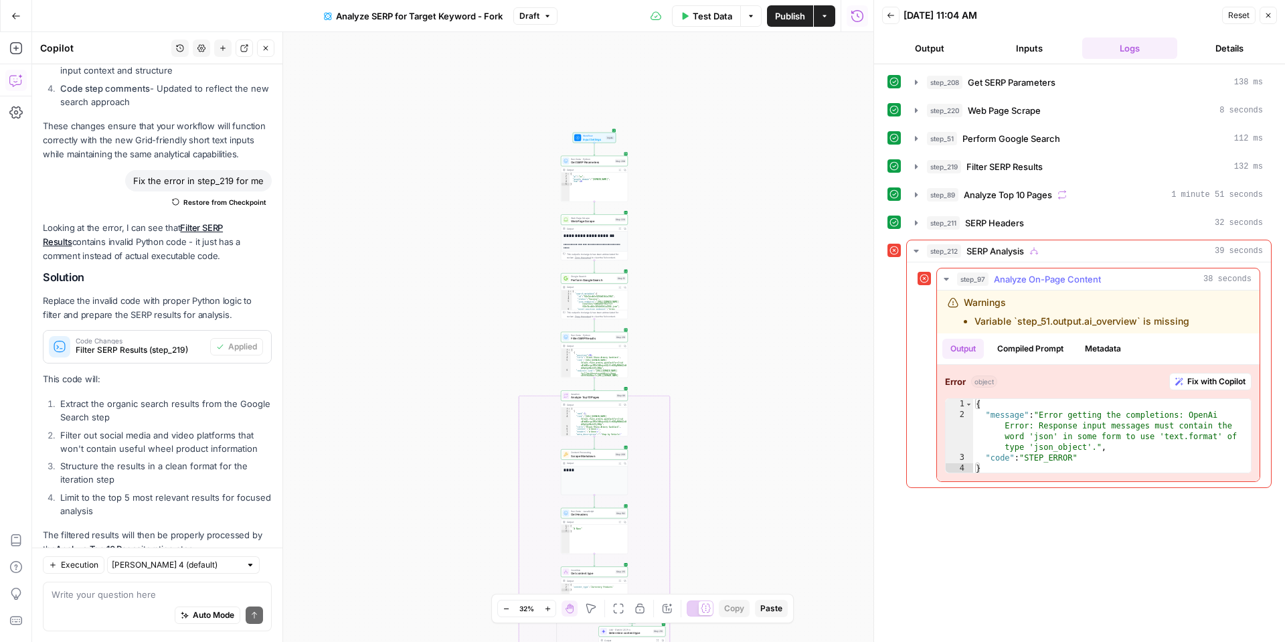
click at [1194, 380] on span "Fix with Copilot" at bounding box center [1216, 382] width 58 height 12
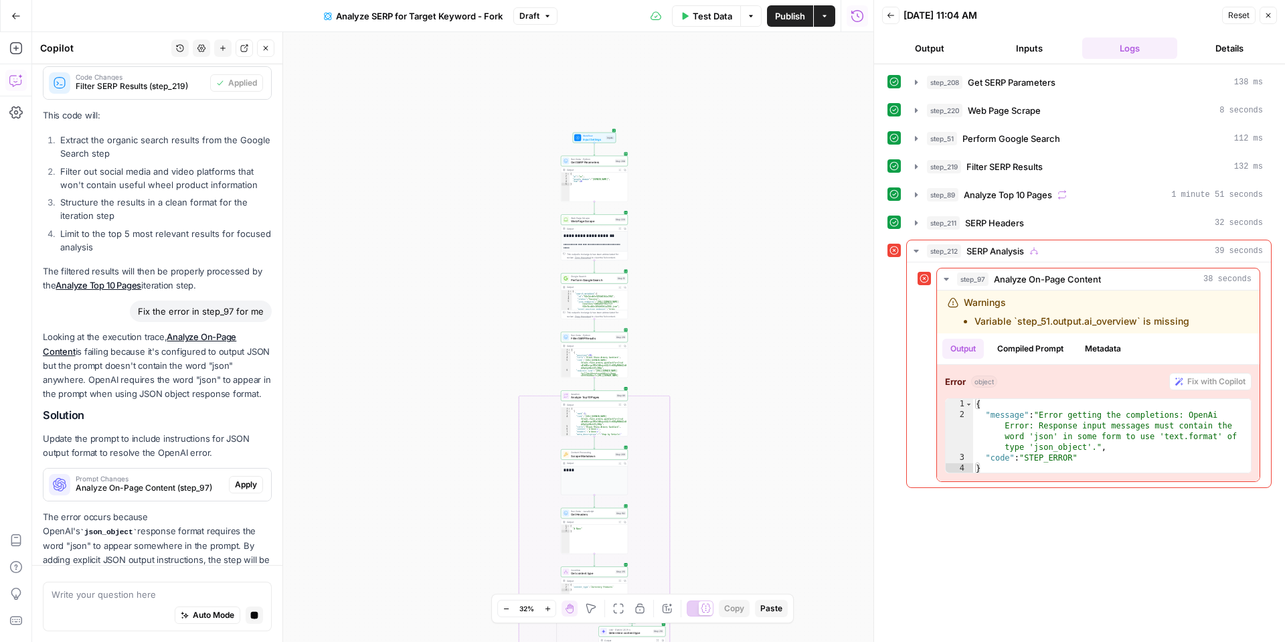
scroll to position [4487, 0]
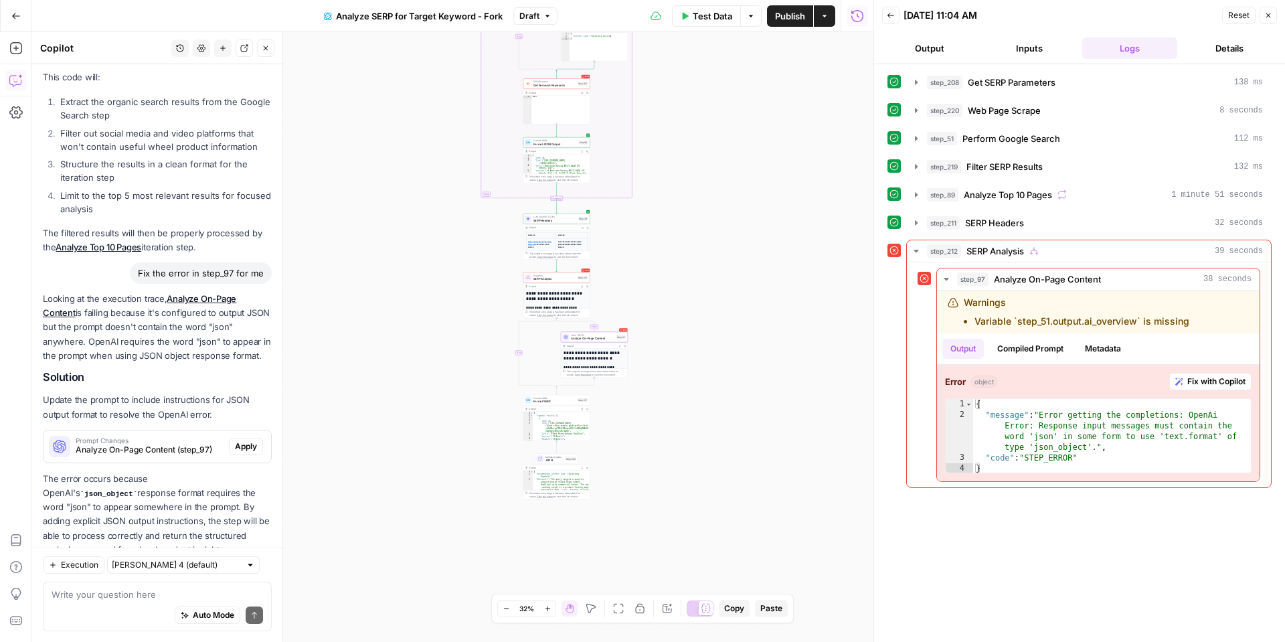
click at [243, 440] on span "Apply" at bounding box center [246, 446] width 22 height 12
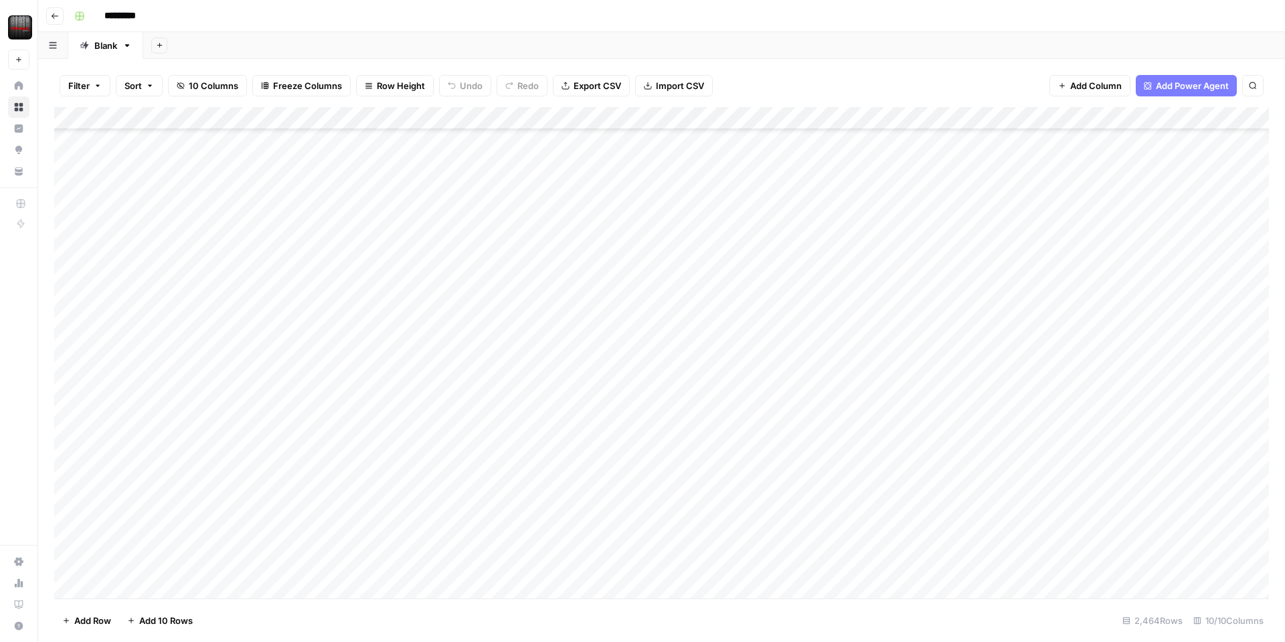
scroll to position [852, 1]
click at [233, 138] on div "Add Column" at bounding box center [661, 197] width 1215 height 181
click at [550, 158] on div "Add Column" at bounding box center [661, 197] width 1215 height 181
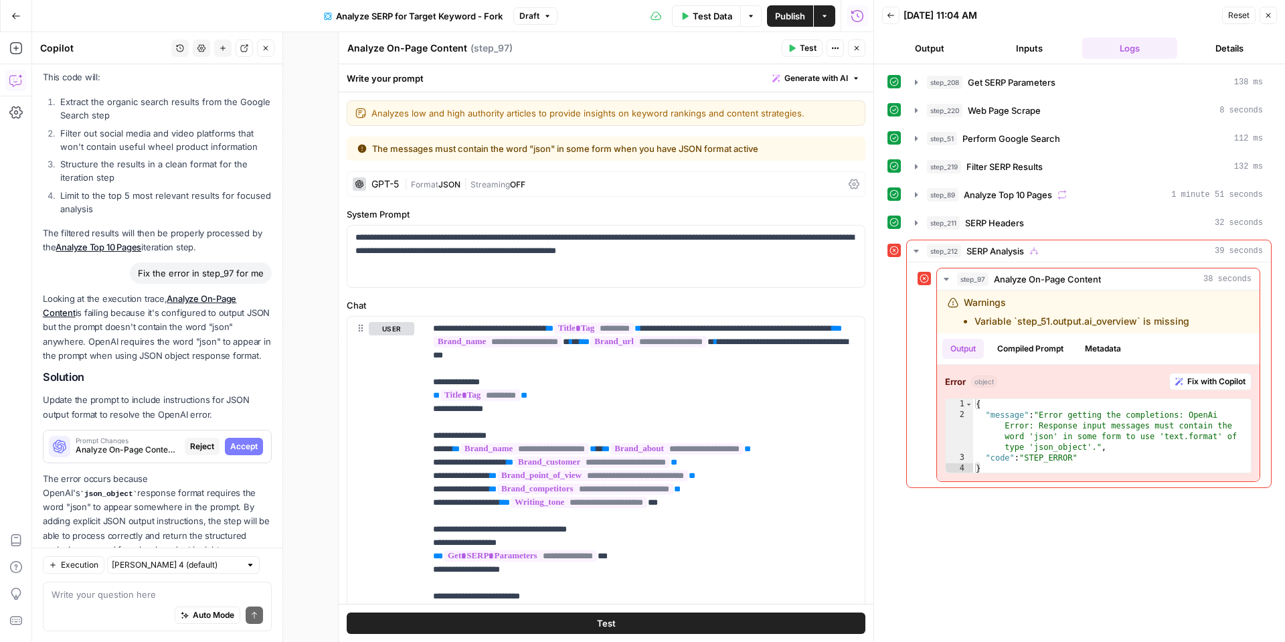
click at [248, 440] on span "Accept" at bounding box center [243, 446] width 27 height 12
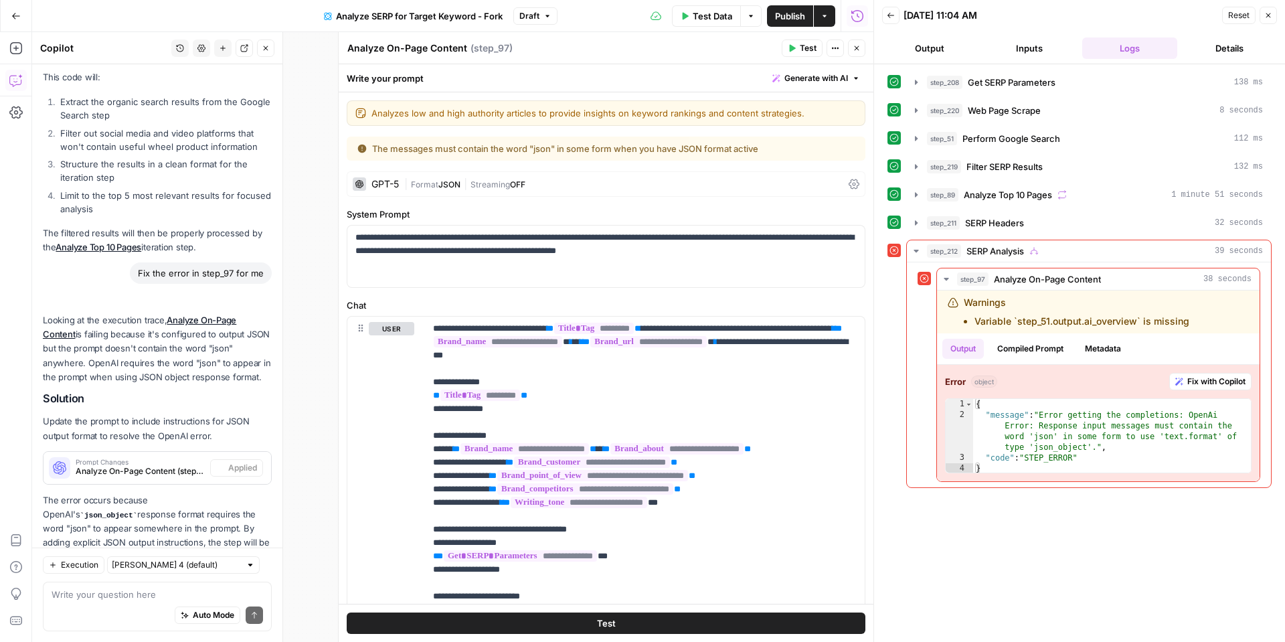
scroll to position [4508, 0]
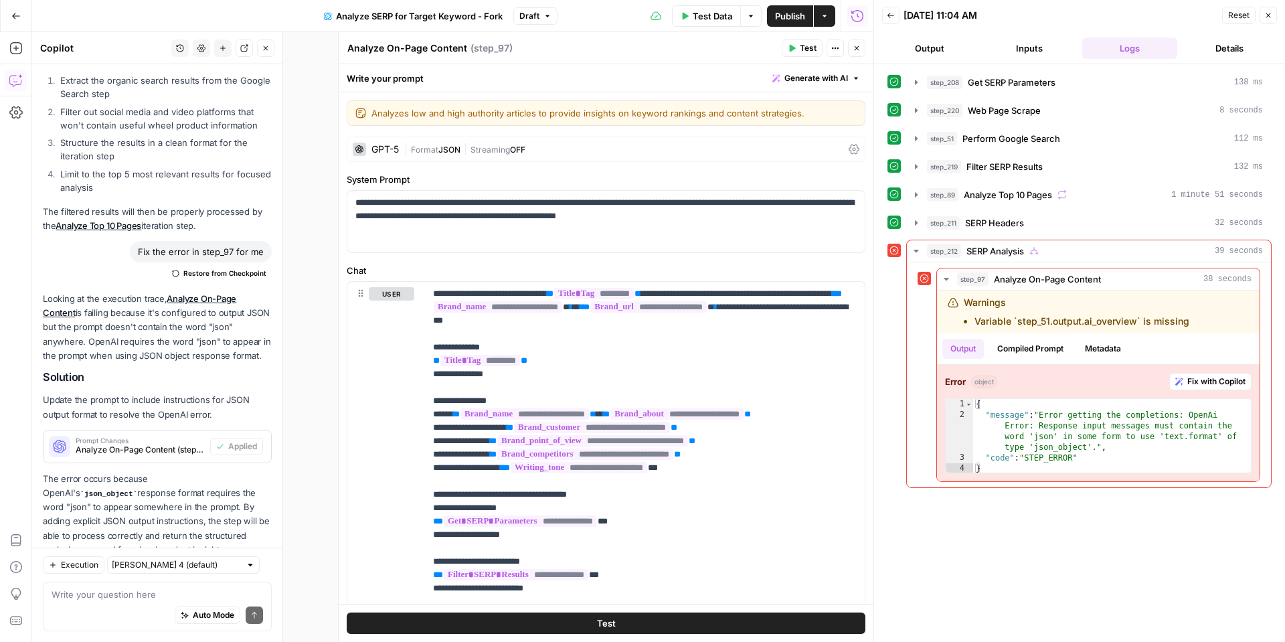
drag, startPoint x: 795, startPoint y: 48, endPoint x: 799, endPoint y: 55, distance: 7.8
click at [795, 50] on icon "button" at bounding box center [792, 48] width 8 height 8
